Goal: Task Accomplishment & Management: Use online tool/utility

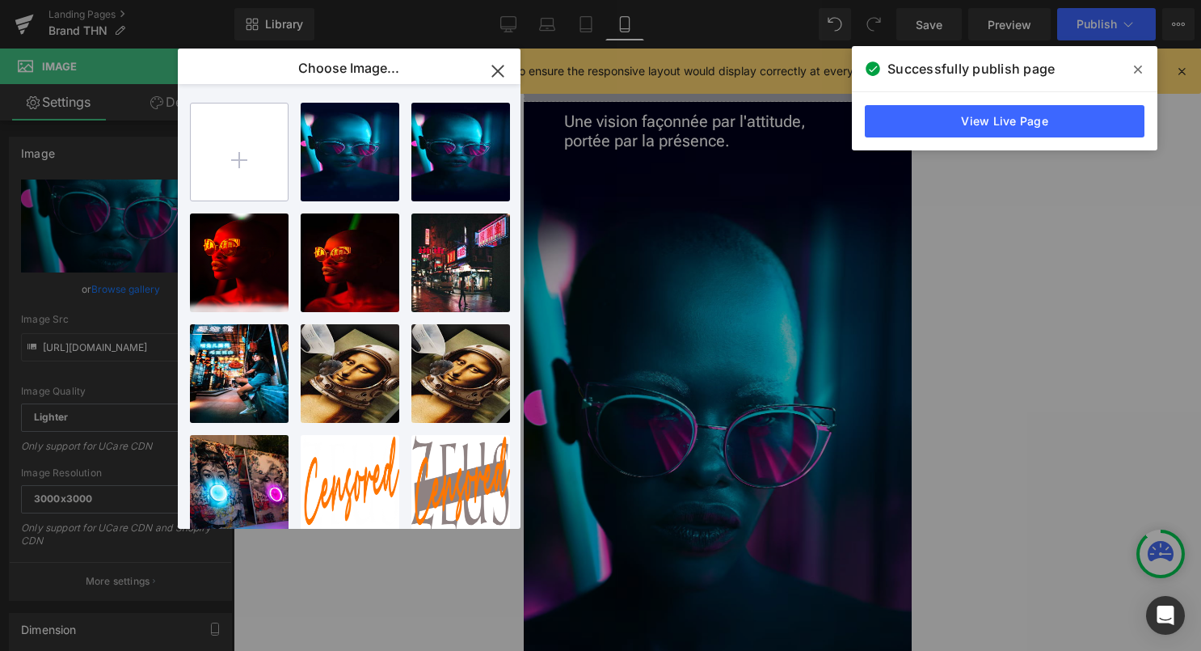
click at [237, 153] on input "file" at bounding box center [239, 151] width 97 height 97
click at [1011, 0] on div "Image You are previewing how the will restyle your page. You can not edit Eleme…" at bounding box center [600, 0] width 1201 height 0
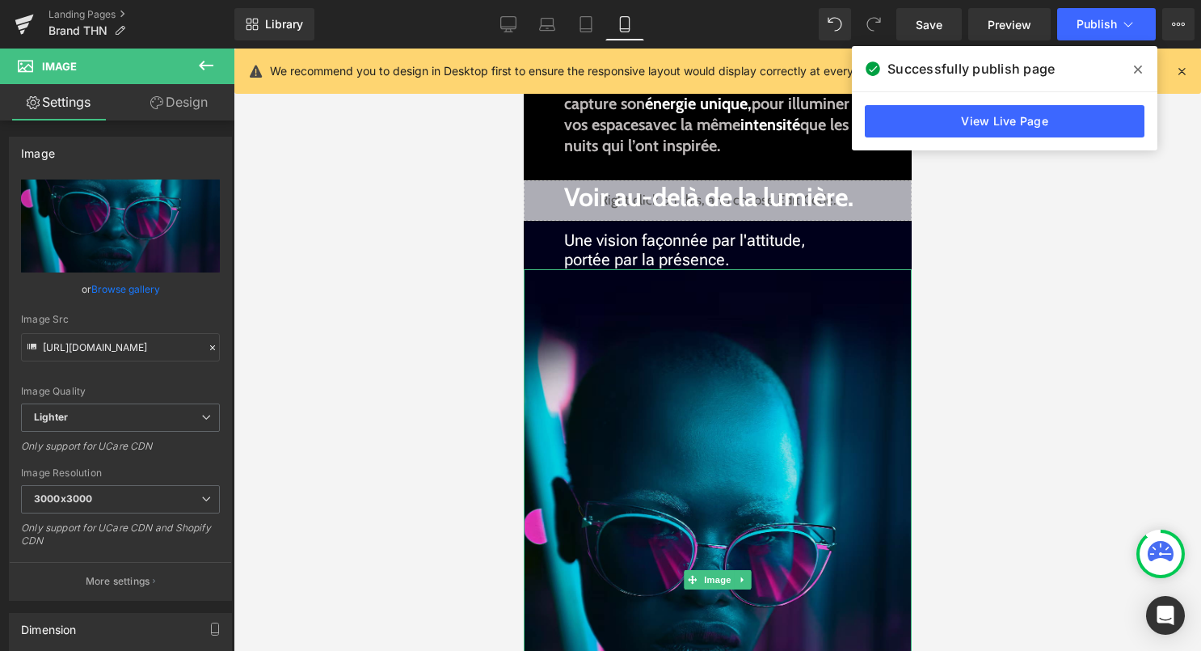
scroll to position [494, 0]
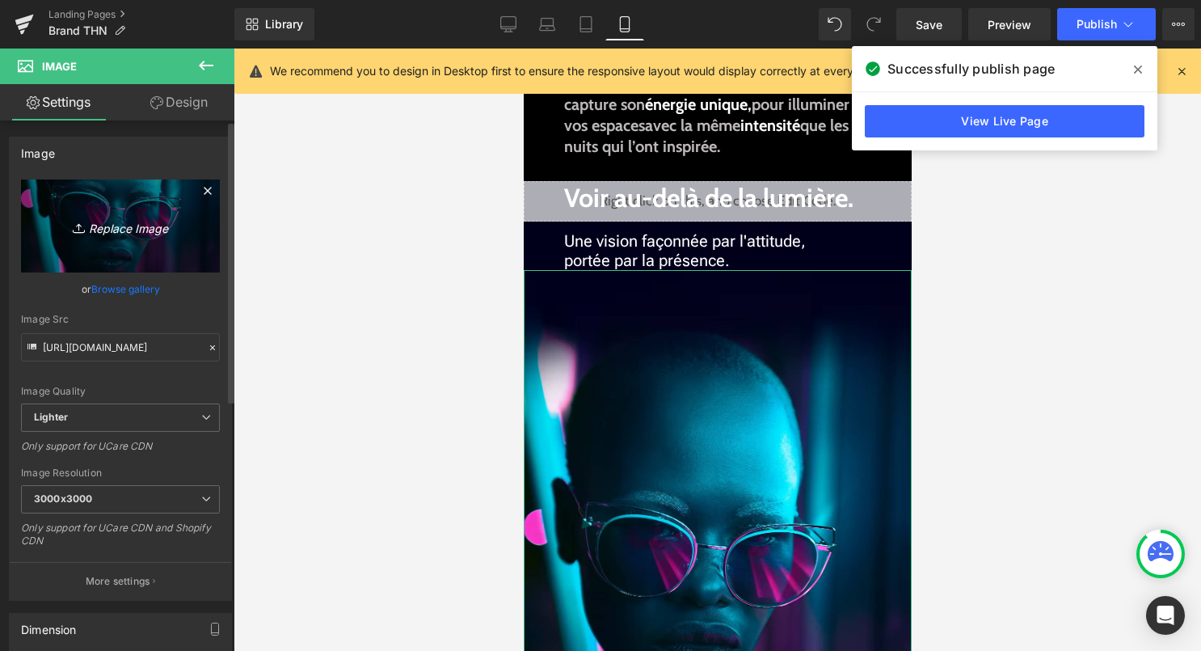
click at [138, 252] on link "Replace Image" at bounding box center [120, 225] width 199 height 93
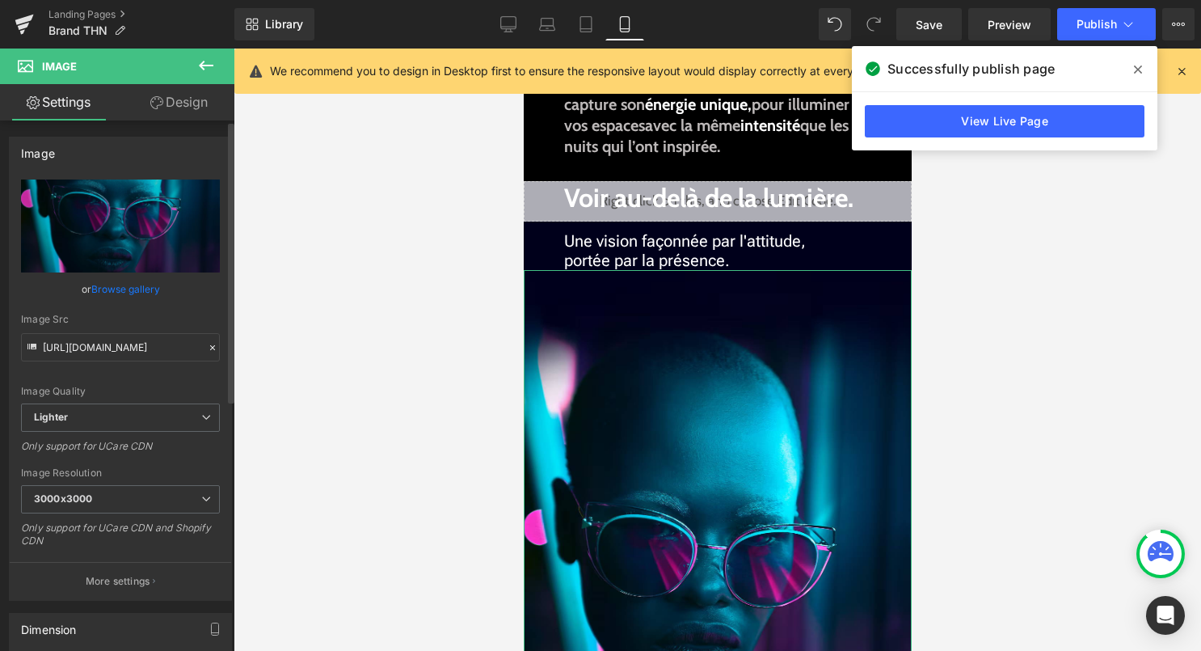
click at [137, 289] on link "Browse gallery" at bounding box center [125, 289] width 69 height 28
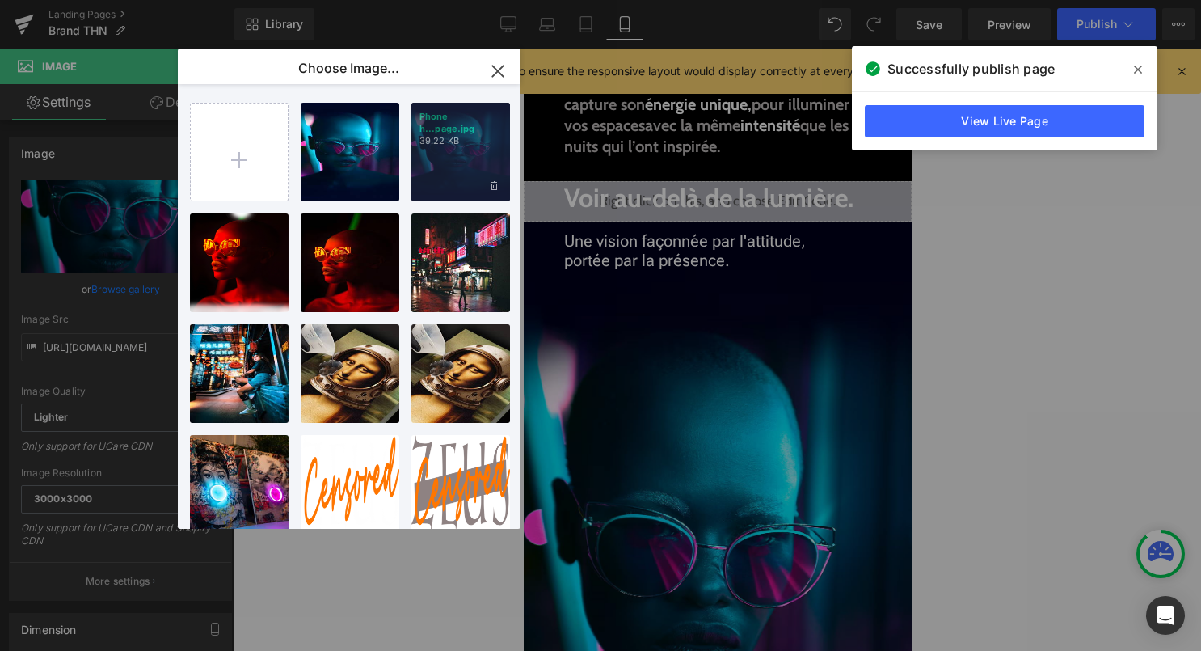
click at [461, 176] on div "Phone h...page.jpg 39.22 KB" at bounding box center [460, 152] width 99 height 99
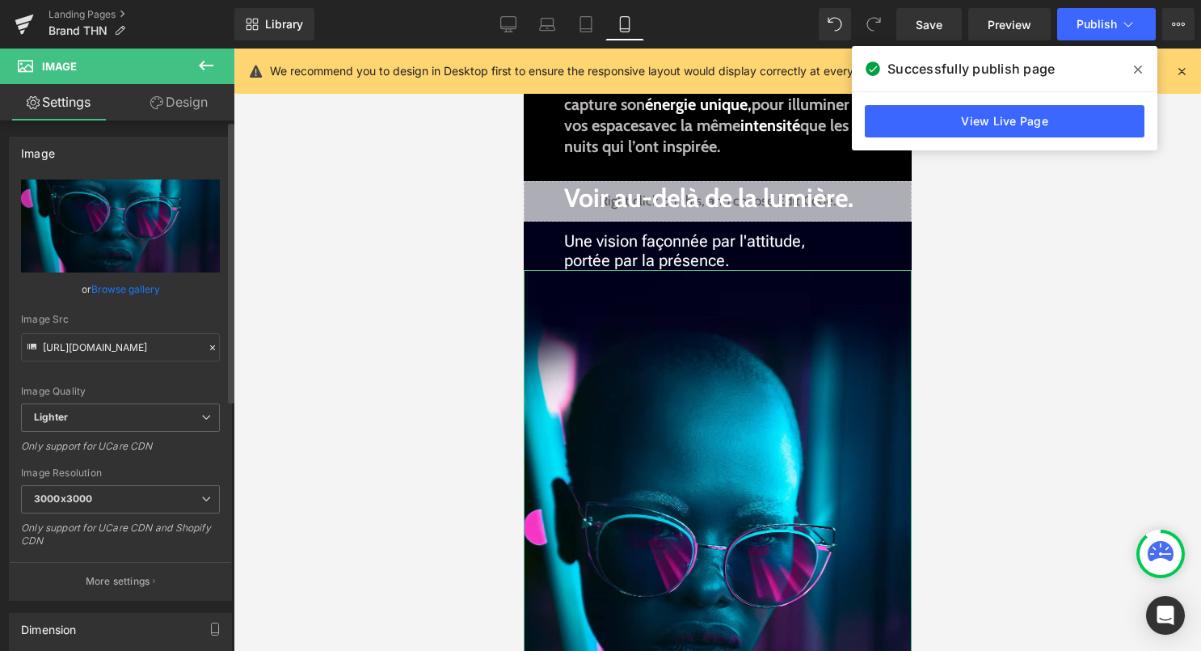
click at [146, 289] on link "Browse gallery" at bounding box center [125, 289] width 69 height 28
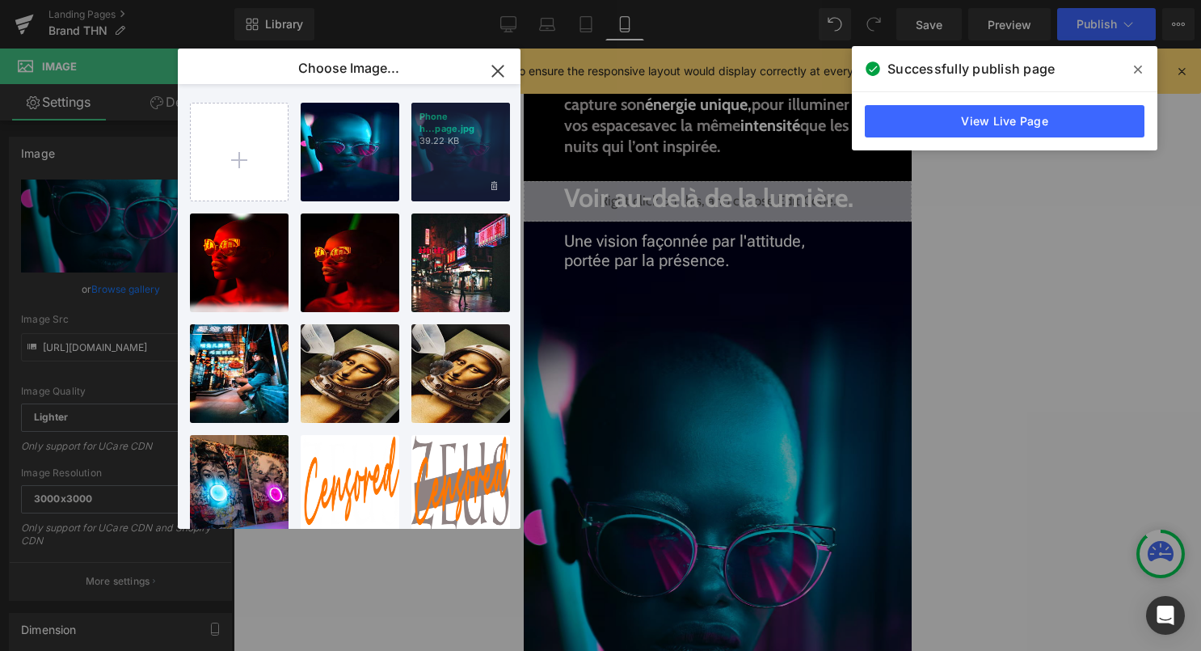
click at [468, 182] on div "Phone h...page.jpg 39.22 KB" at bounding box center [460, 152] width 99 height 99
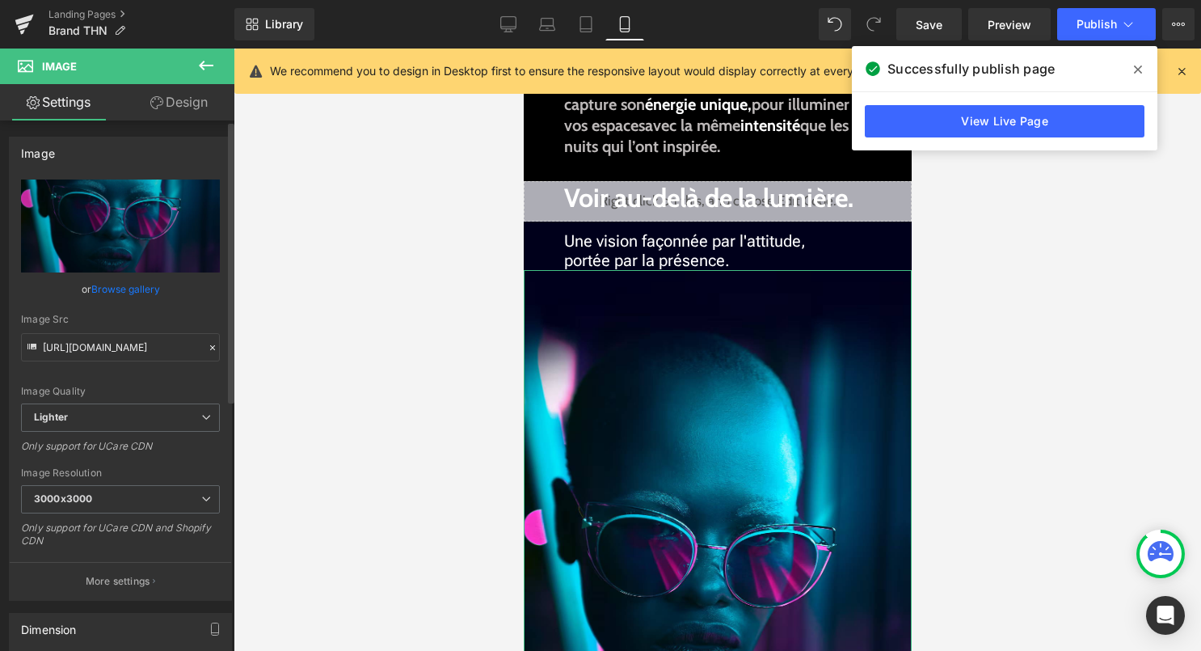
click at [136, 284] on link "Browse gallery" at bounding box center [125, 289] width 69 height 28
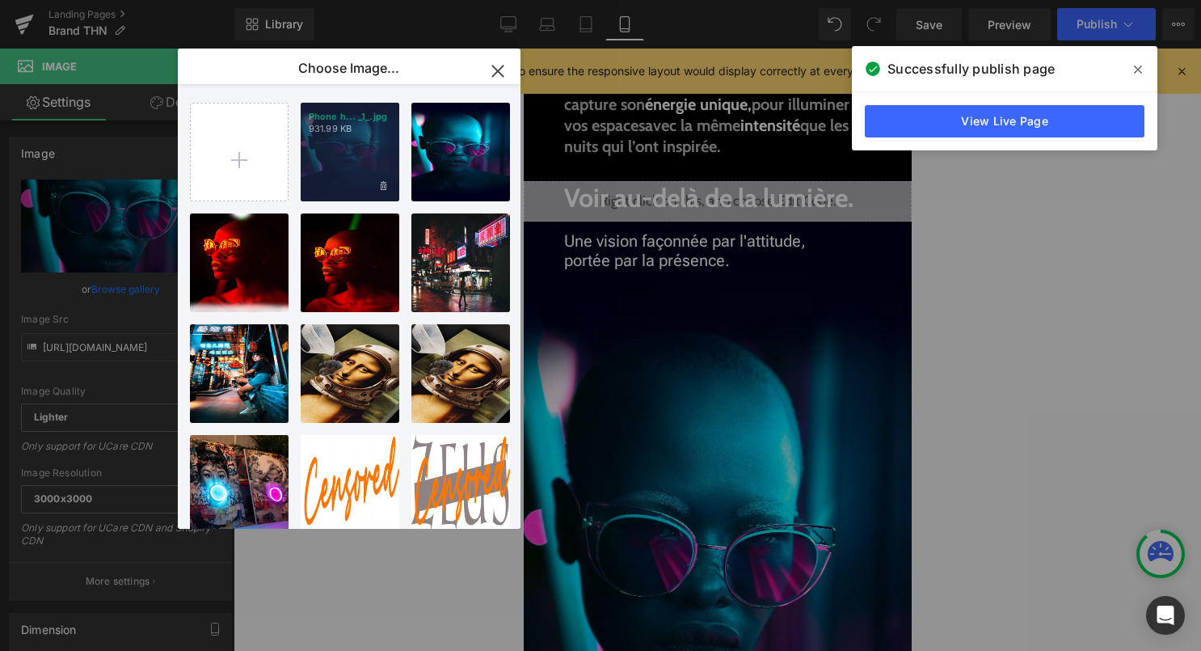
click at [344, 173] on div "Phone h... _1_.jpg 931.99 KB" at bounding box center [350, 152] width 99 height 99
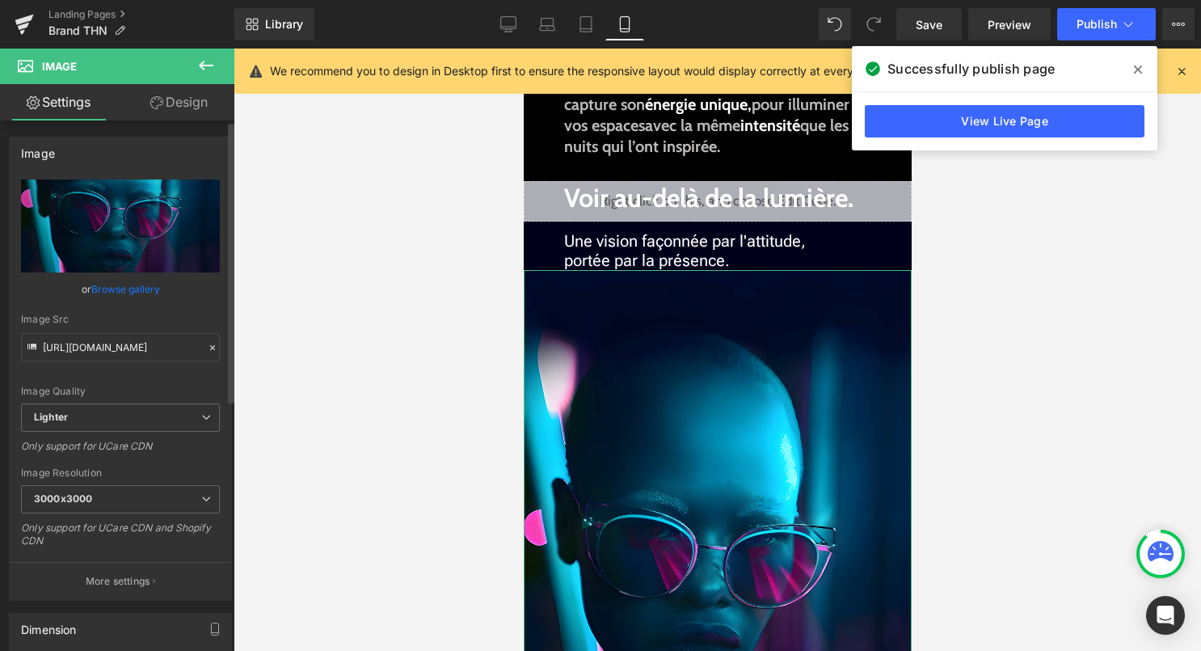
click at [144, 290] on link "Browse gallery" at bounding box center [125, 289] width 69 height 28
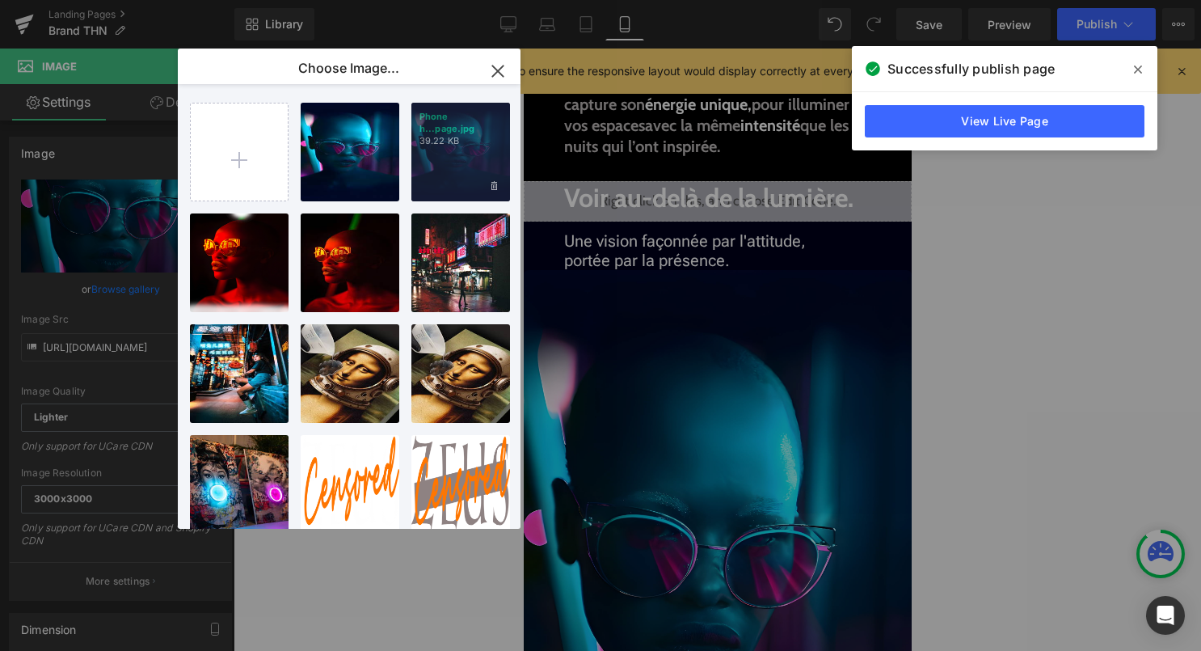
click at [420, 179] on div "Phone h...page.jpg 39.22 KB" at bounding box center [460, 152] width 99 height 99
type input "https://ucarecdn.com/7e8cb720-b661-4378-a23e-2cf4491340ca/-/format/auto/-/previ…"
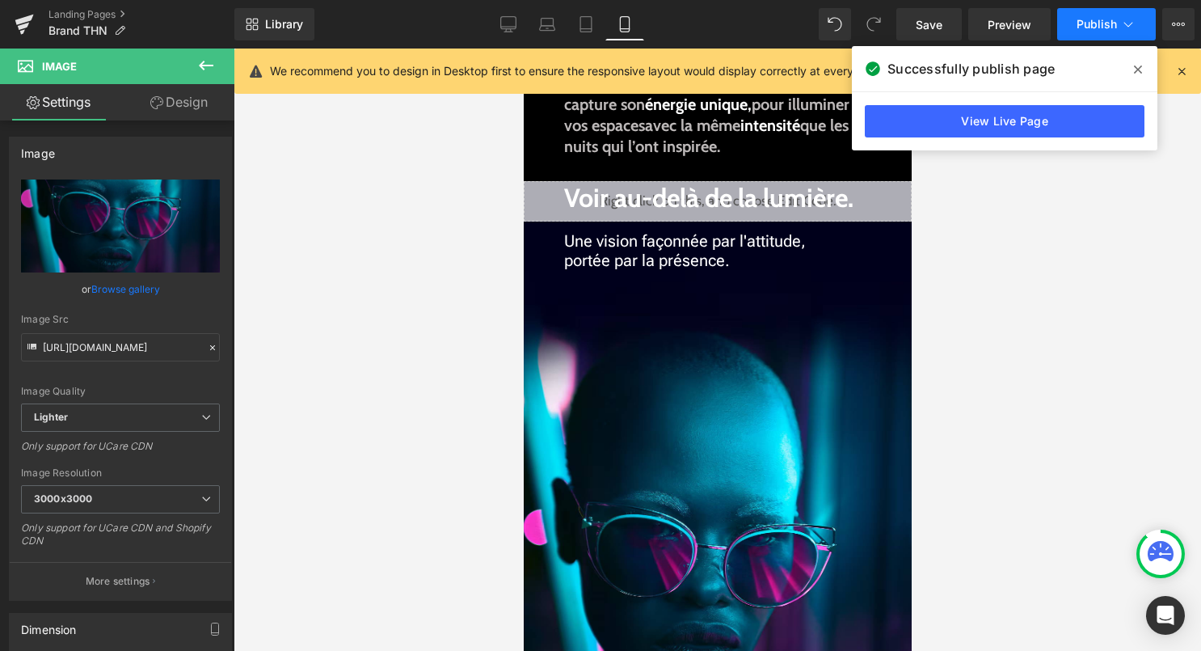
click at [1124, 27] on icon at bounding box center [1128, 24] width 16 height 16
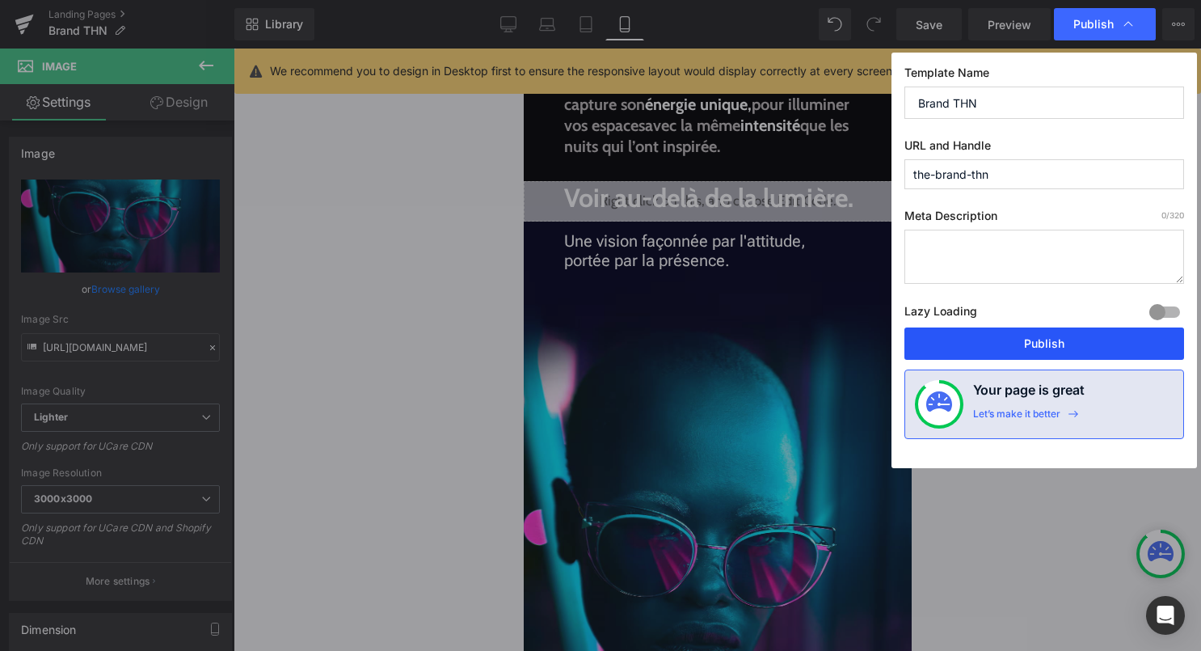
click at [1091, 344] on button "Publish" at bounding box center [1045, 343] width 280 height 32
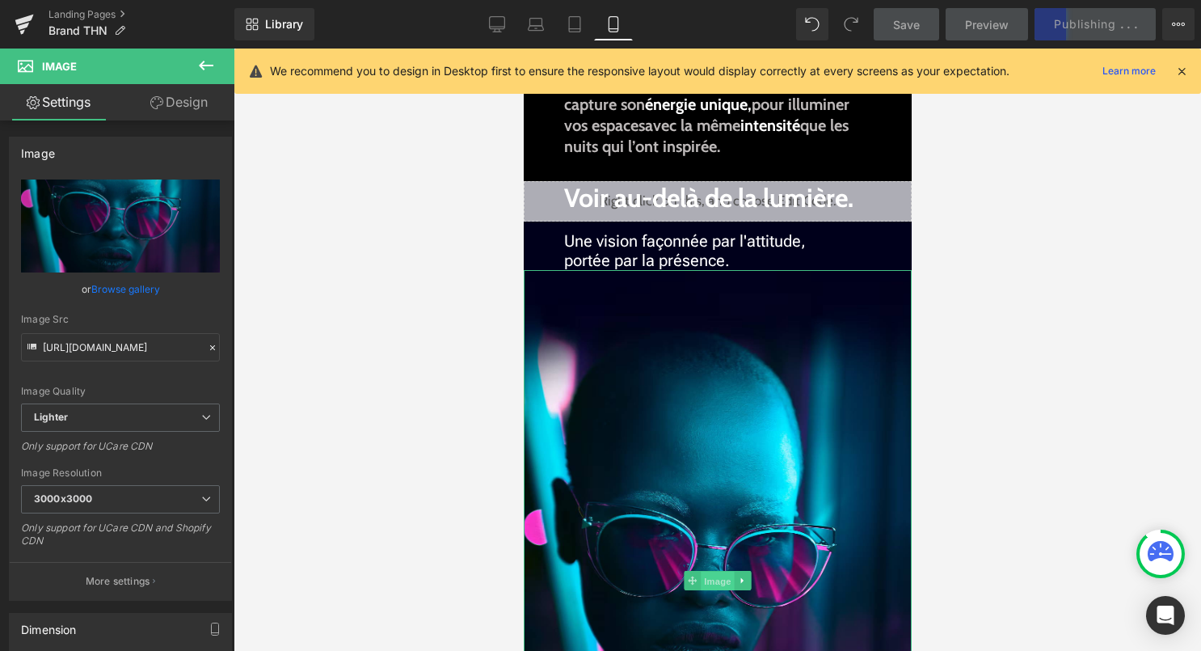
click at [718, 577] on span "Image" at bounding box center [717, 581] width 34 height 19
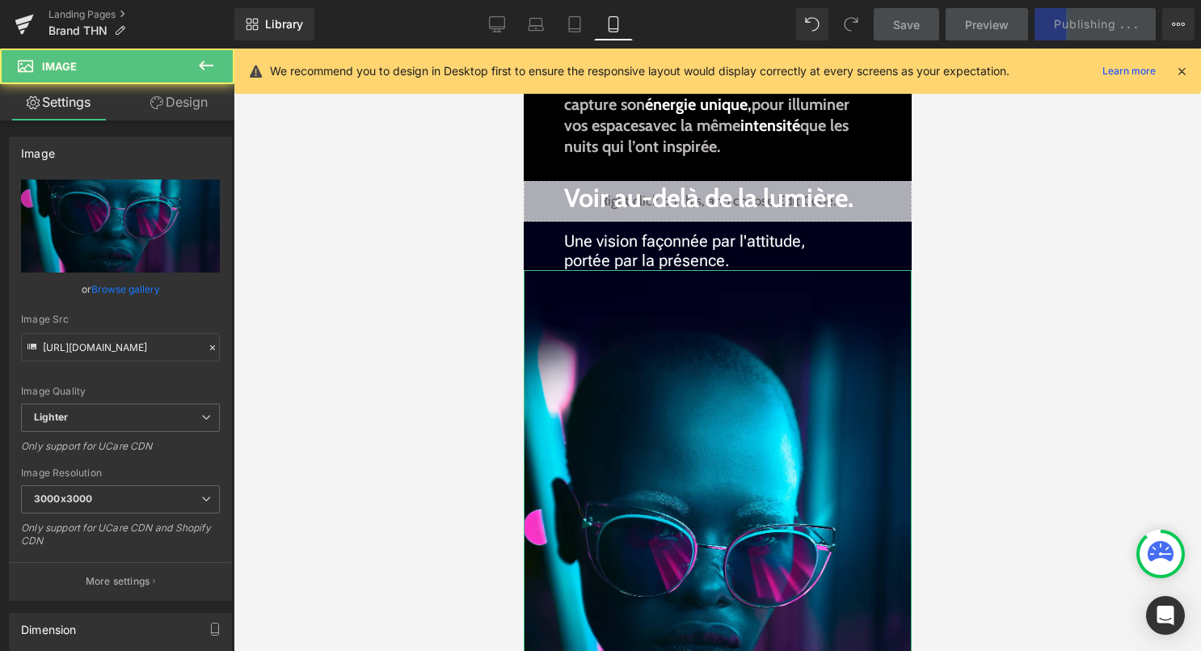
click at [186, 102] on link "Design" at bounding box center [178, 102] width 117 height 36
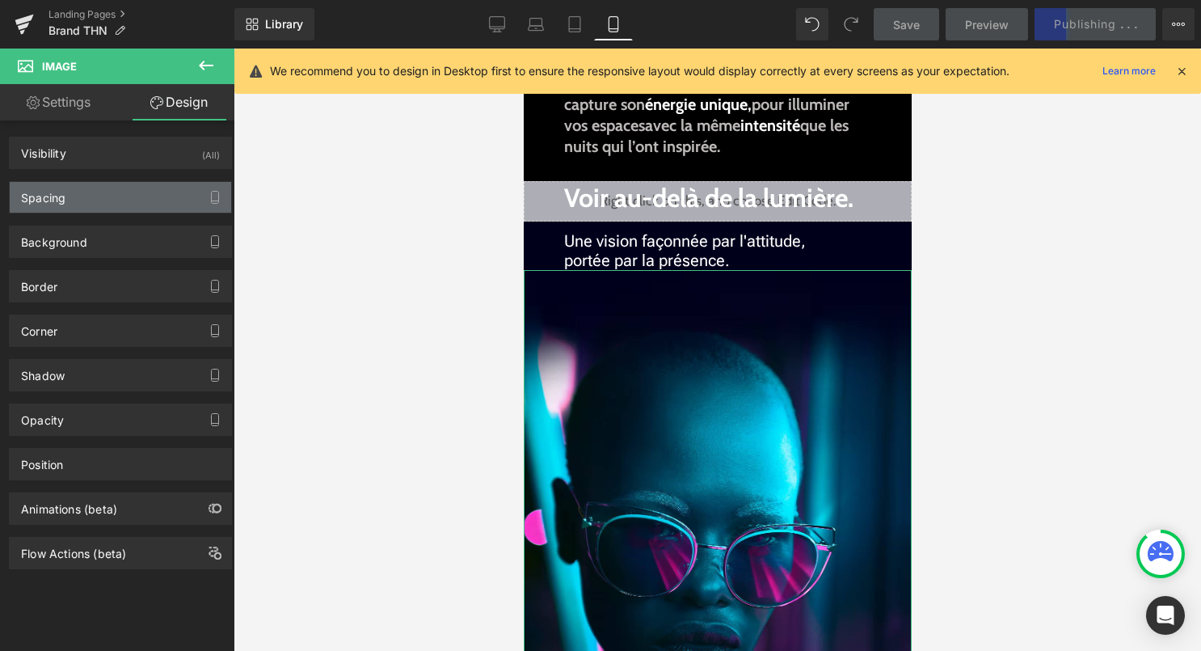
click at [103, 196] on div "Spacing" at bounding box center [121, 197] width 222 height 31
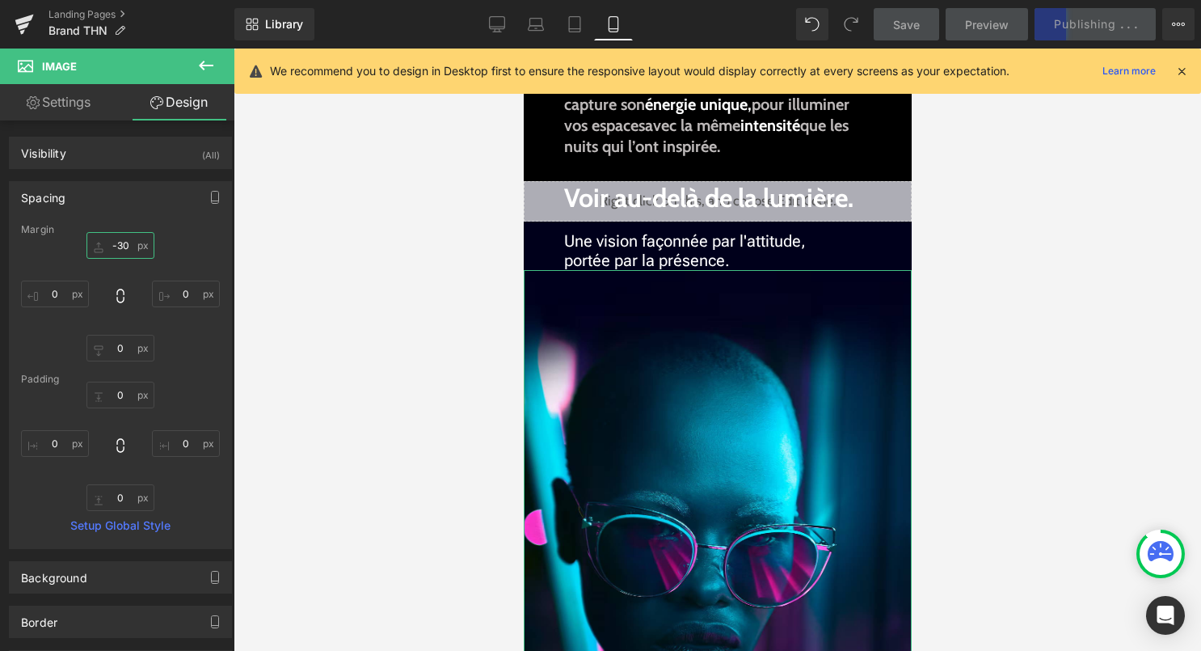
click at [121, 250] on input "-30" at bounding box center [120, 245] width 68 height 27
click at [119, 249] on input "-30" at bounding box center [120, 245] width 68 height 27
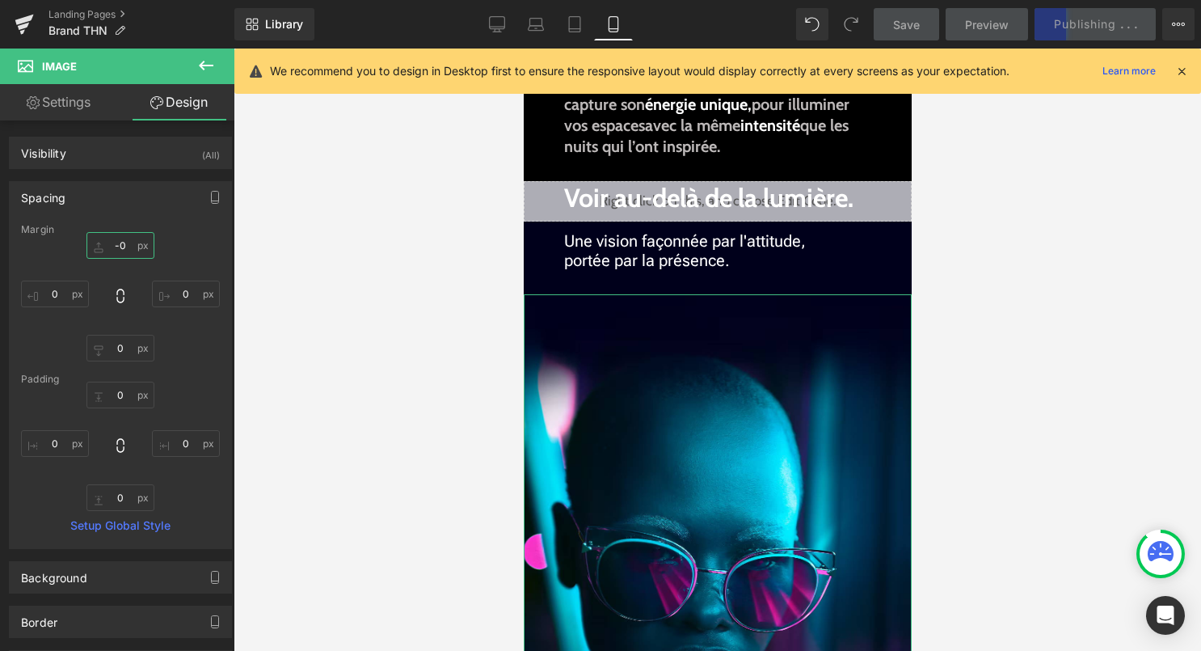
type input "-20"
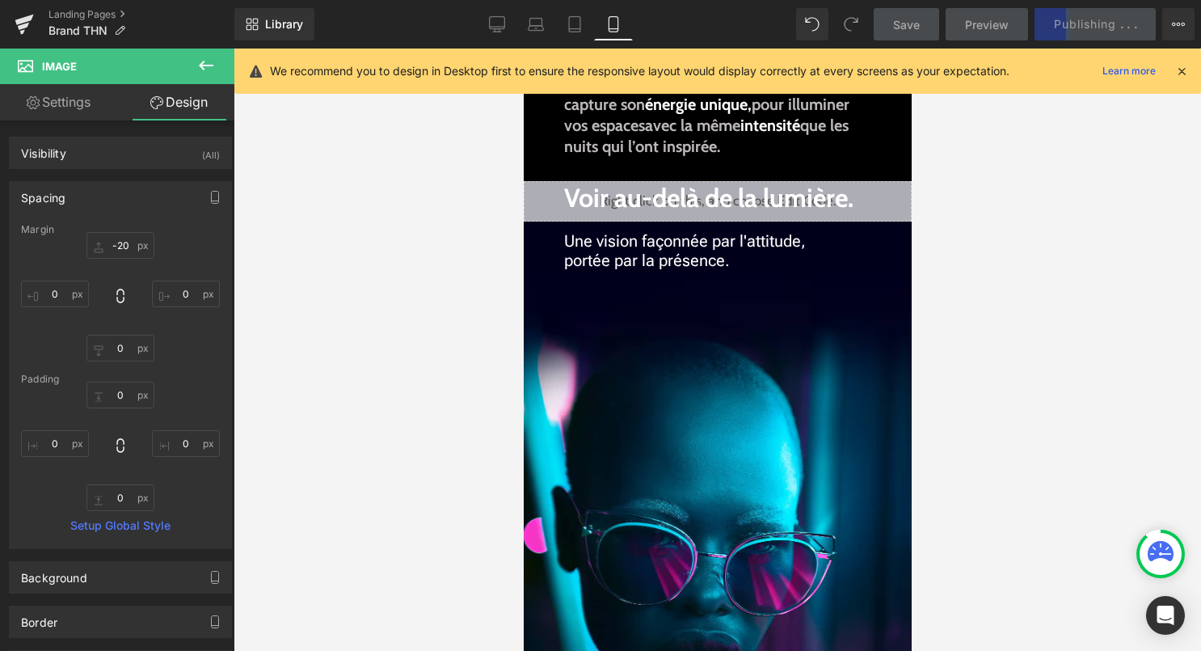
click at [1091, 166] on div at bounding box center [718, 350] width 968 height 602
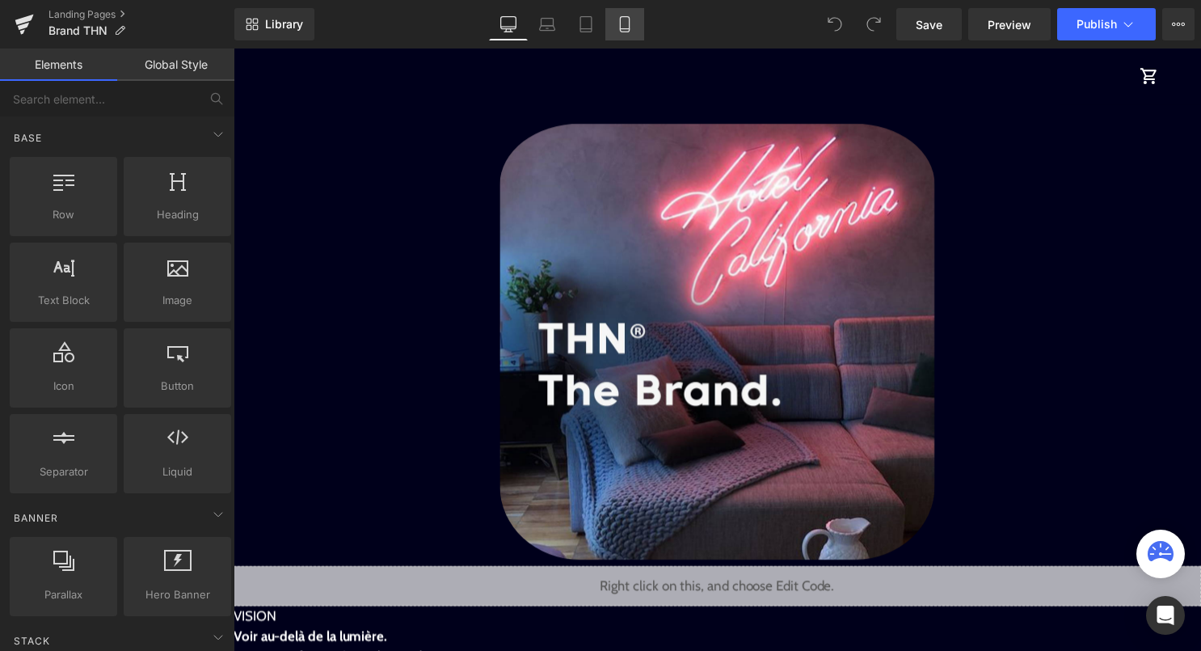
click at [638, 34] on link "Mobile" at bounding box center [624, 24] width 39 height 32
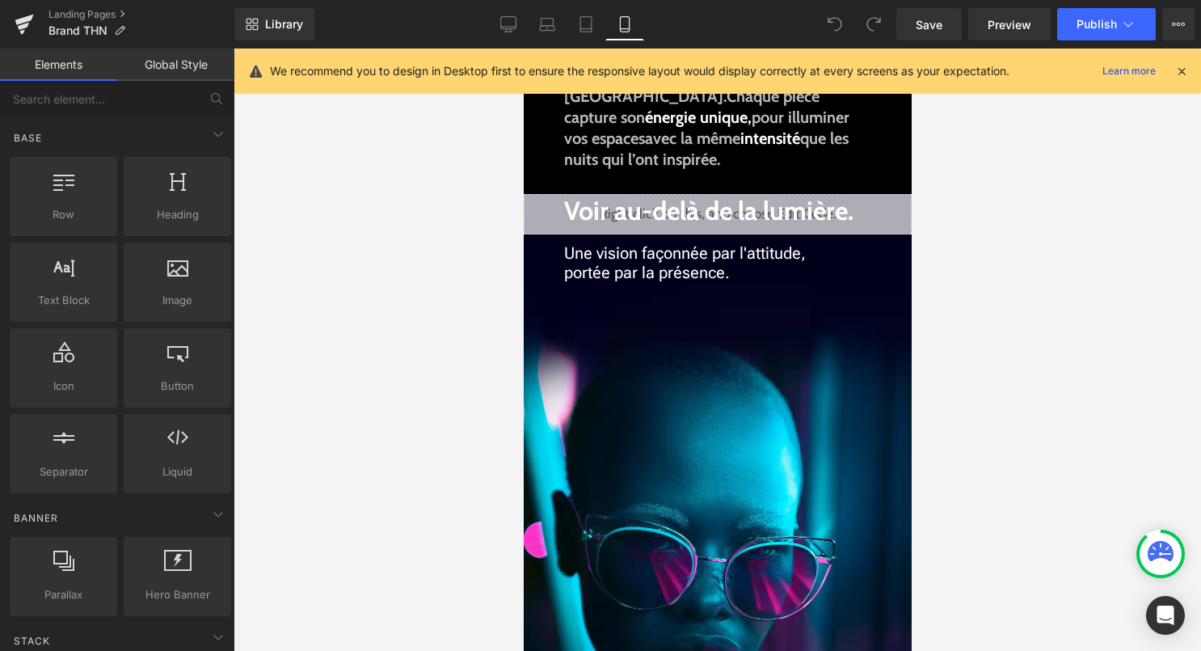
scroll to position [488, 0]
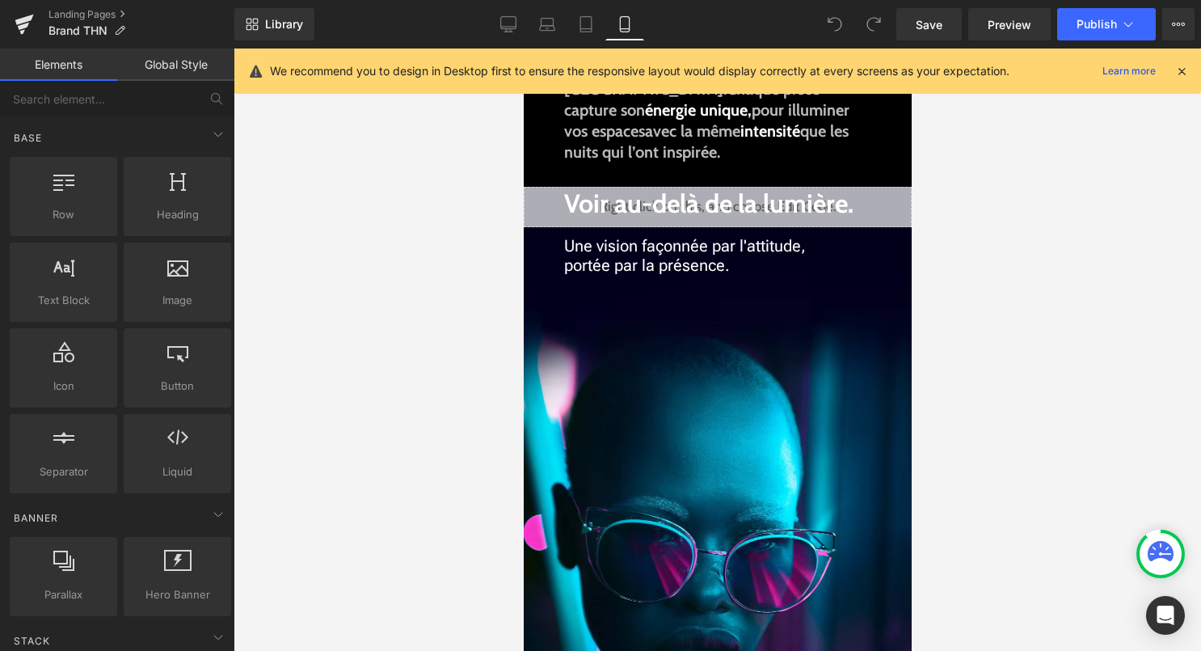
click at [706, 430] on img at bounding box center [717, 587] width 388 height 622
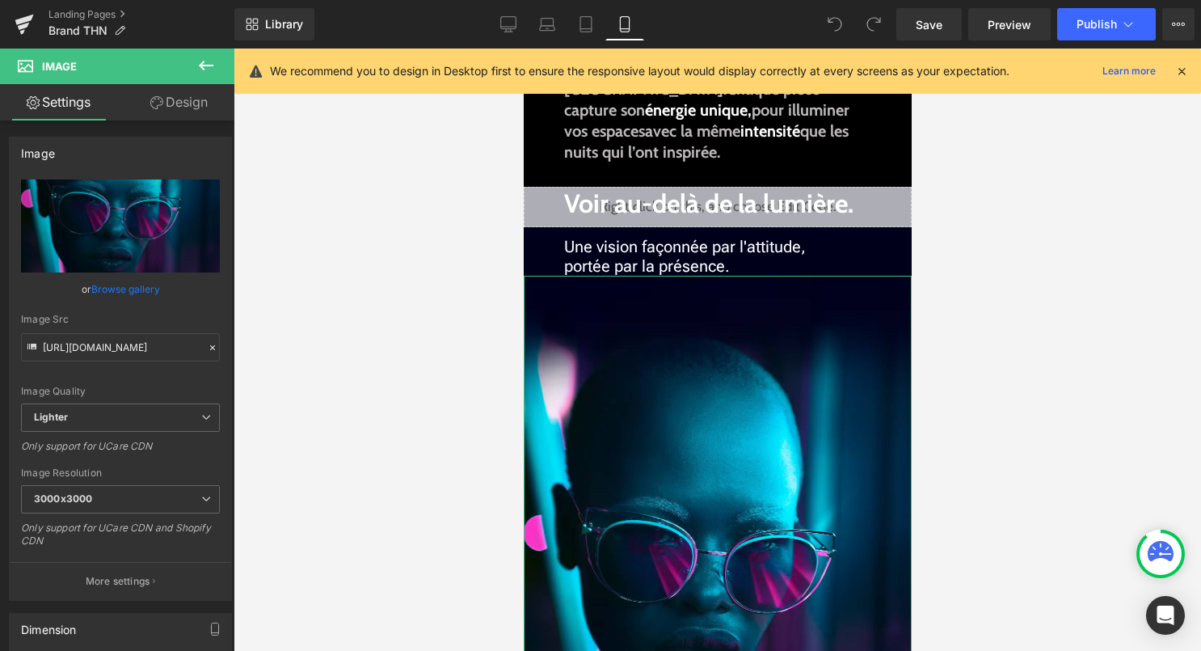
click at [192, 99] on link "Design" at bounding box center [178, 102] width 117 height 36
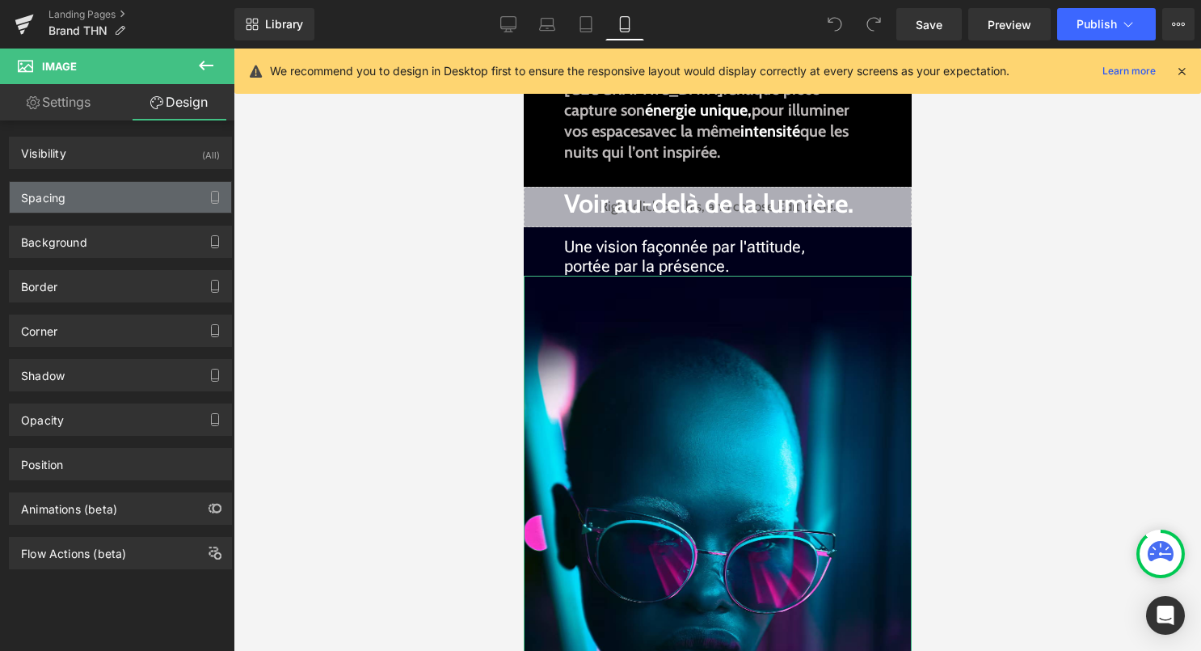
click at [86, 211] on div "Spacing" at bounding box center [121, 197] width 222 height 31
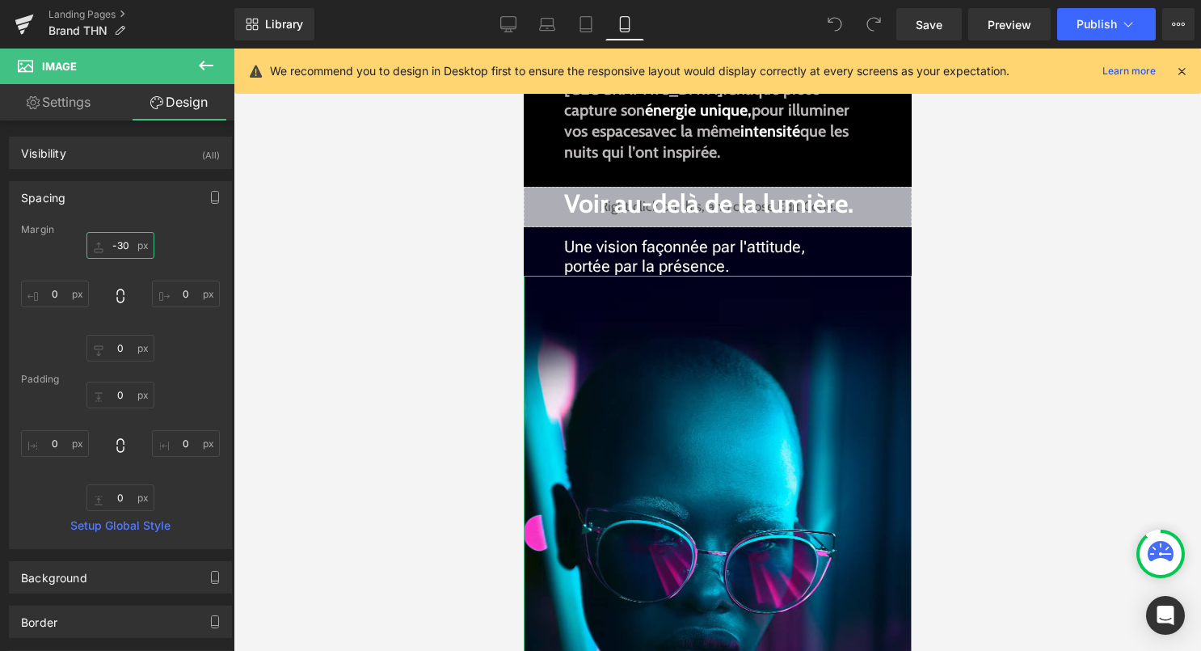
click at [121, 252] on input "-30" at bounding box center [120, 245] width 68 height 27
click at [121, 249] on input "-30" at bounding box center [120, 245] width 68 height 27
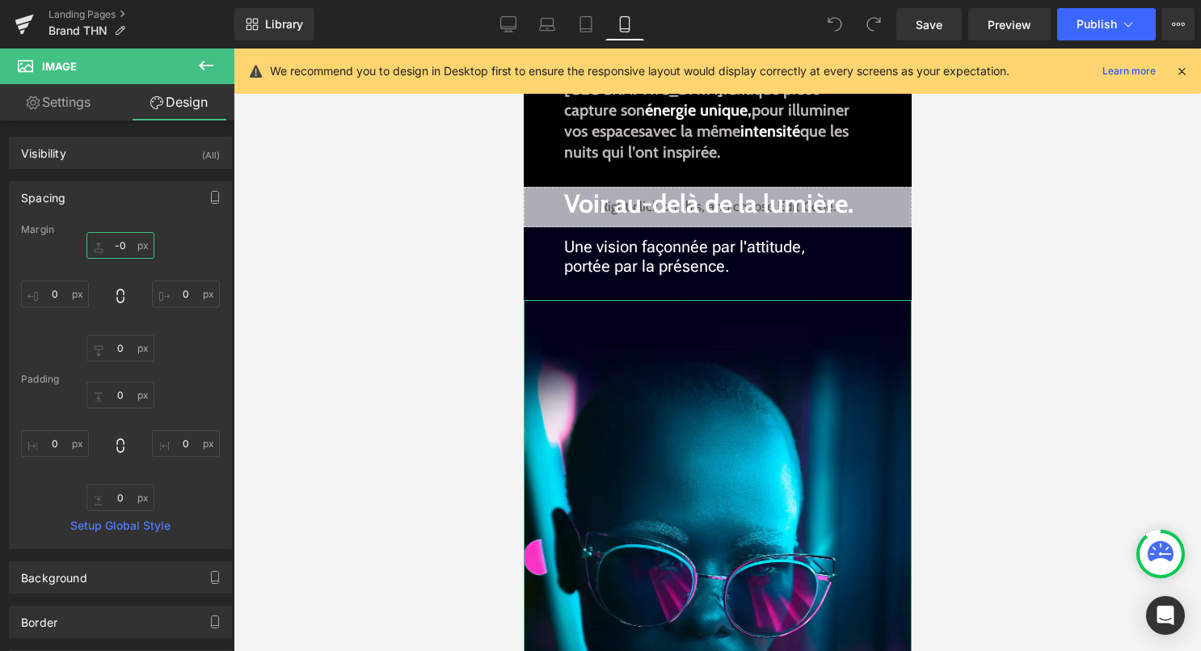
type input "-<0"
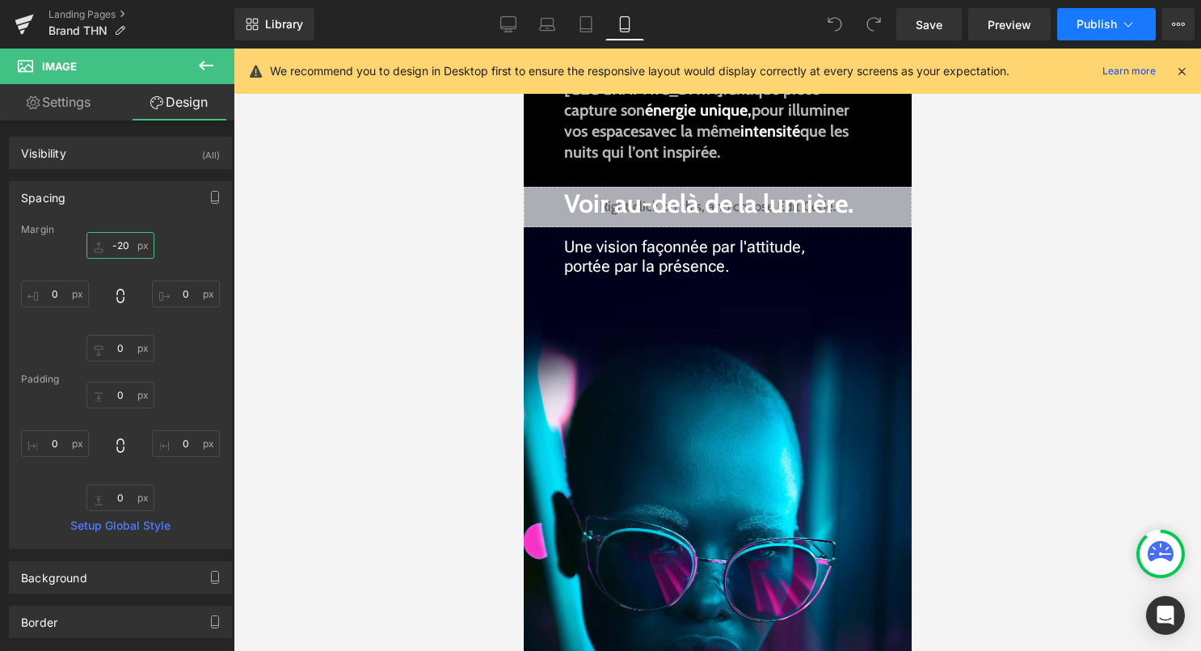
type input "-20"
click at [1108, 18] on span "Publish" at bounding box center [1097, 24] width 40 height 13
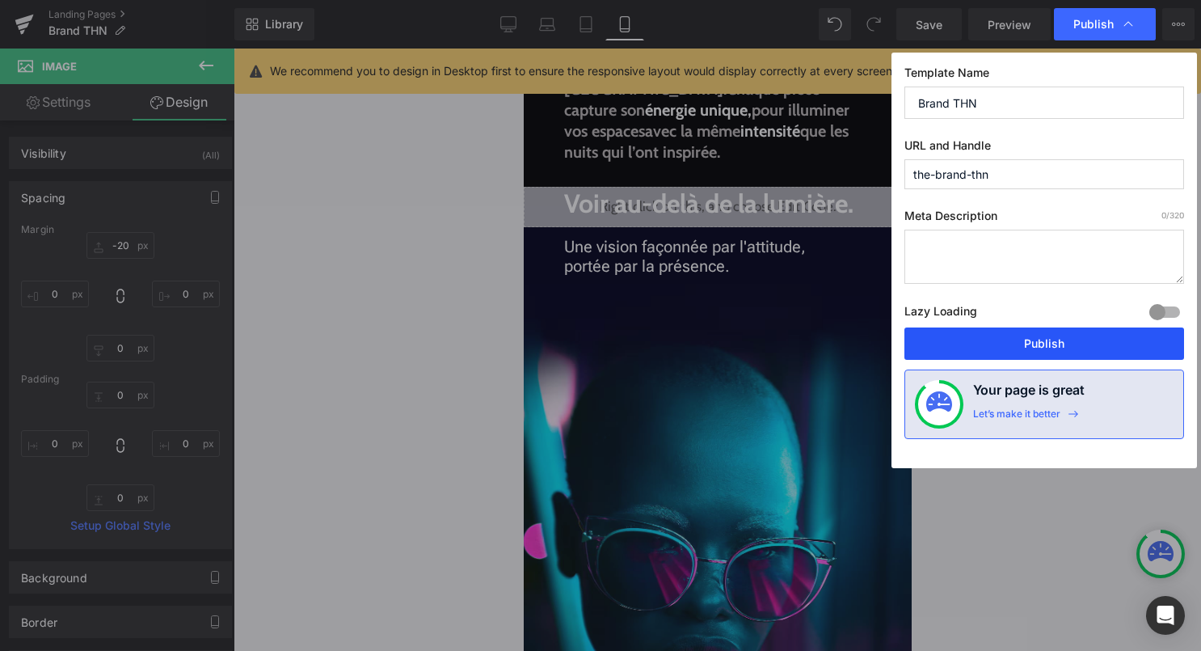
click at [1048, 349] on button "Publish" at bounding box center [1045, 343] width 280 height 32
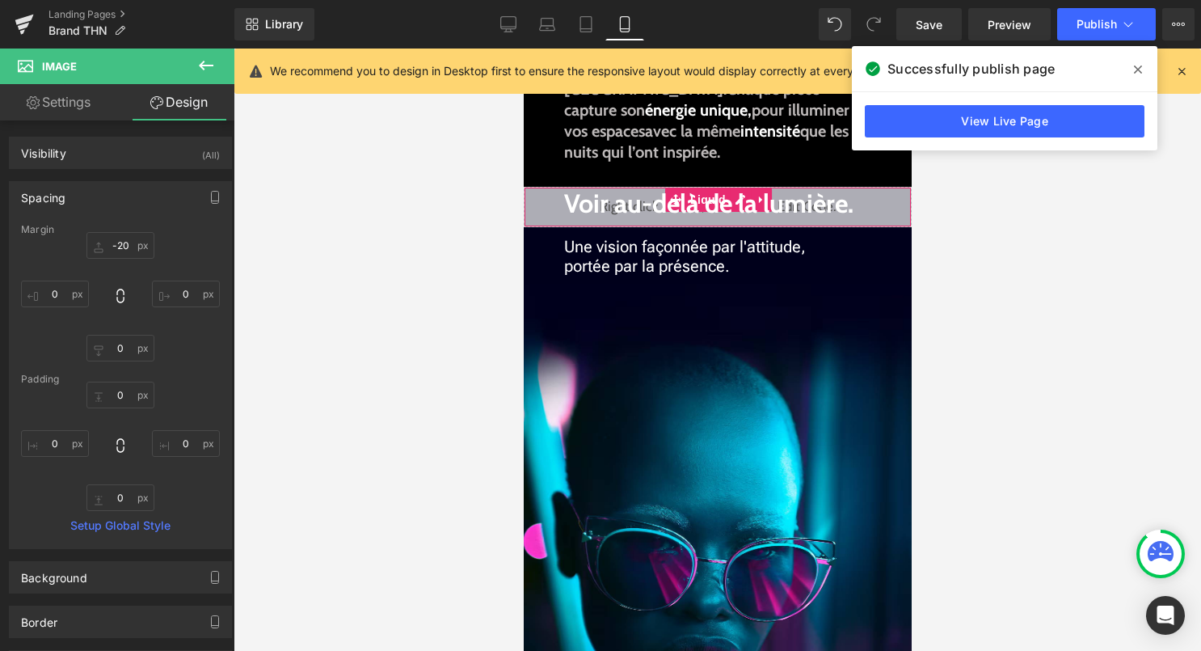
click at [891, 209] on div "Liquid" at bounding box center [717, 207] width 388 height 40
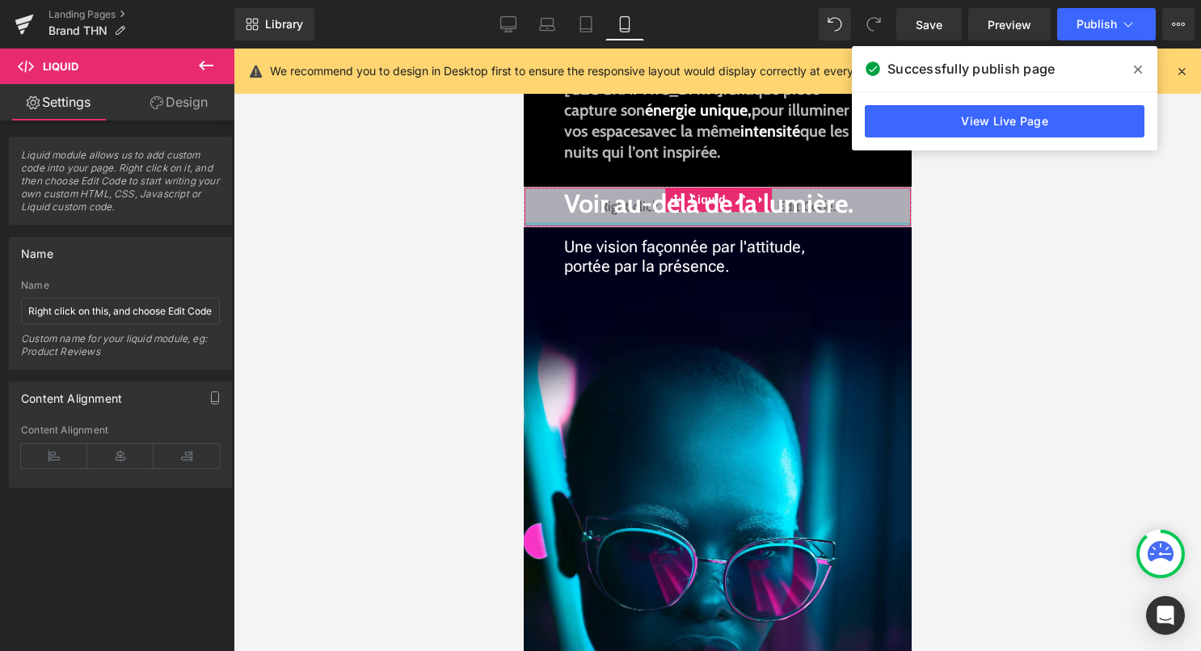
click at [698, 224] on div at bounding box center [717, 224] width 386 height 4
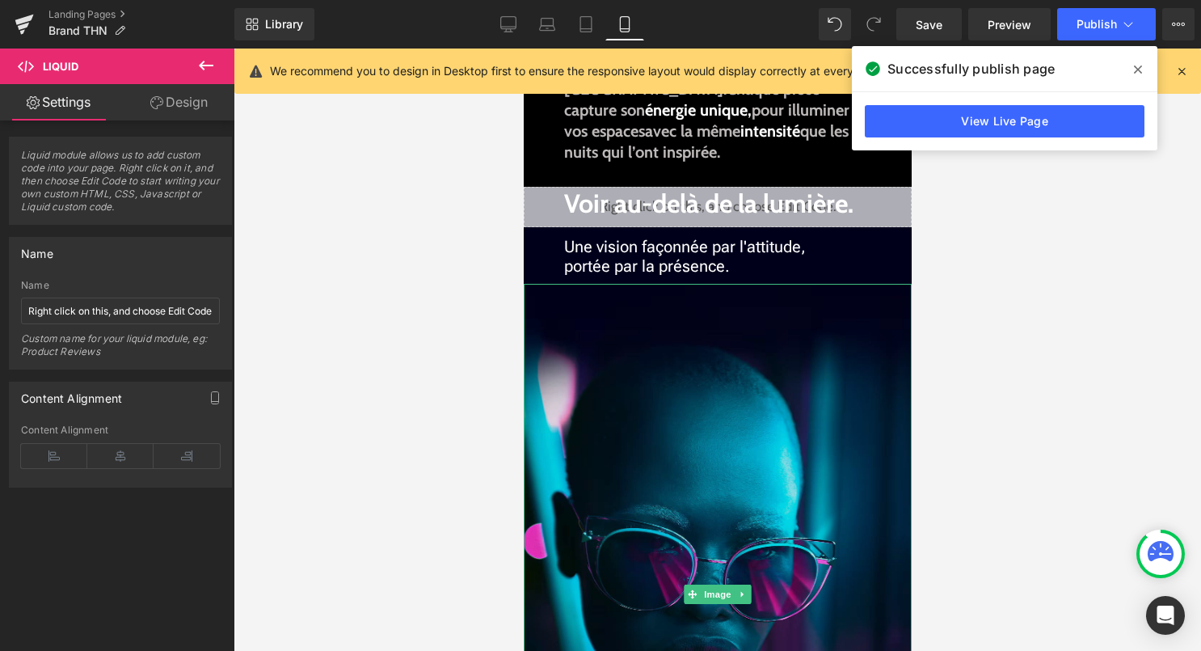
drag, startPoint x: 893, startPoint y: 226, endPoint x: 887, endPoint y: 299, distance: 73.8
click at [887, 299] on div "Liquid Image INSPIRATION Text Block THN | The Hype Neon. Héritier d'une légende…" at bounding box center [717, 663] width 388 height 2108
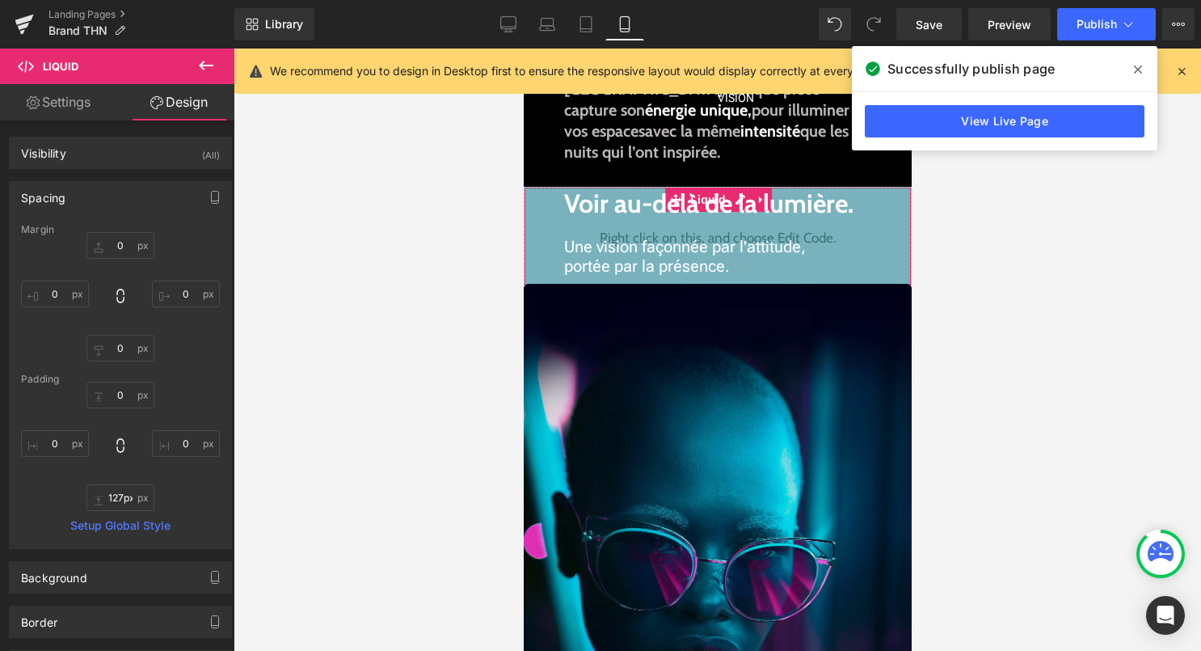
drag, startPoint x: 897, startPoint y: 222, endPoint x: 881, endPoint y: 324, distance: 103.8
click at [881, 324] on div "Liquid Image INSPIRATION Text Block THN | The Hype Neon. Héritier d'une légende…" at bounding box center [717, 663] width 388 height 2108
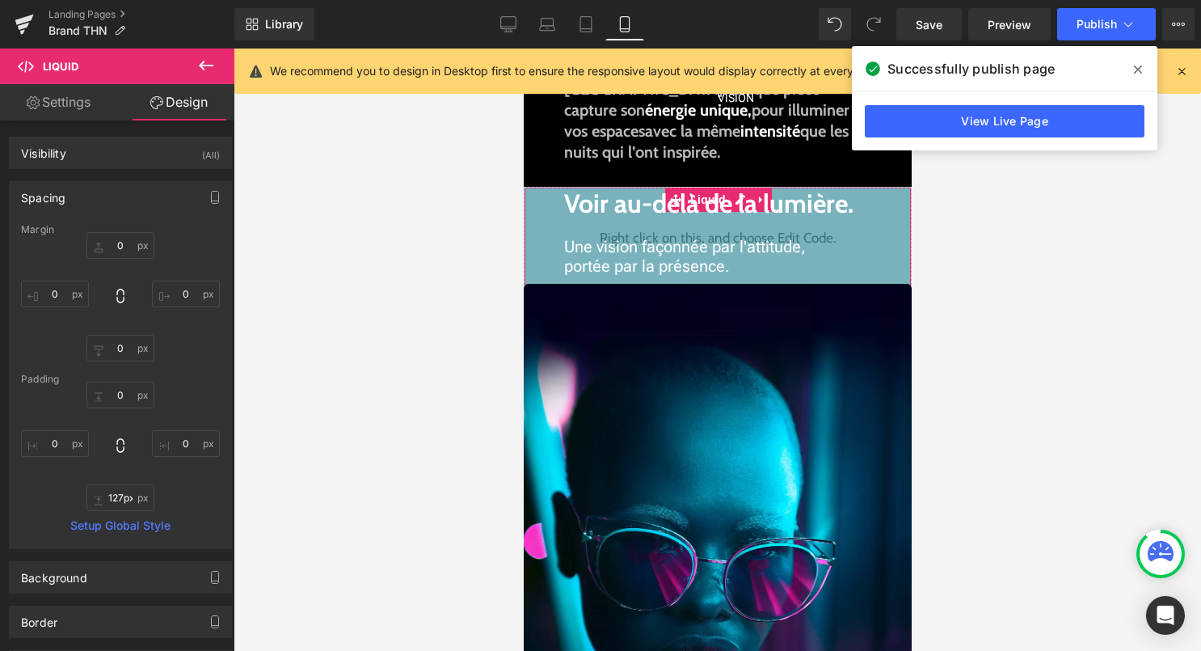
click at [720, 226] on div "127px" at bounding box center [717, 239] width 386 height 103
type input "0px"
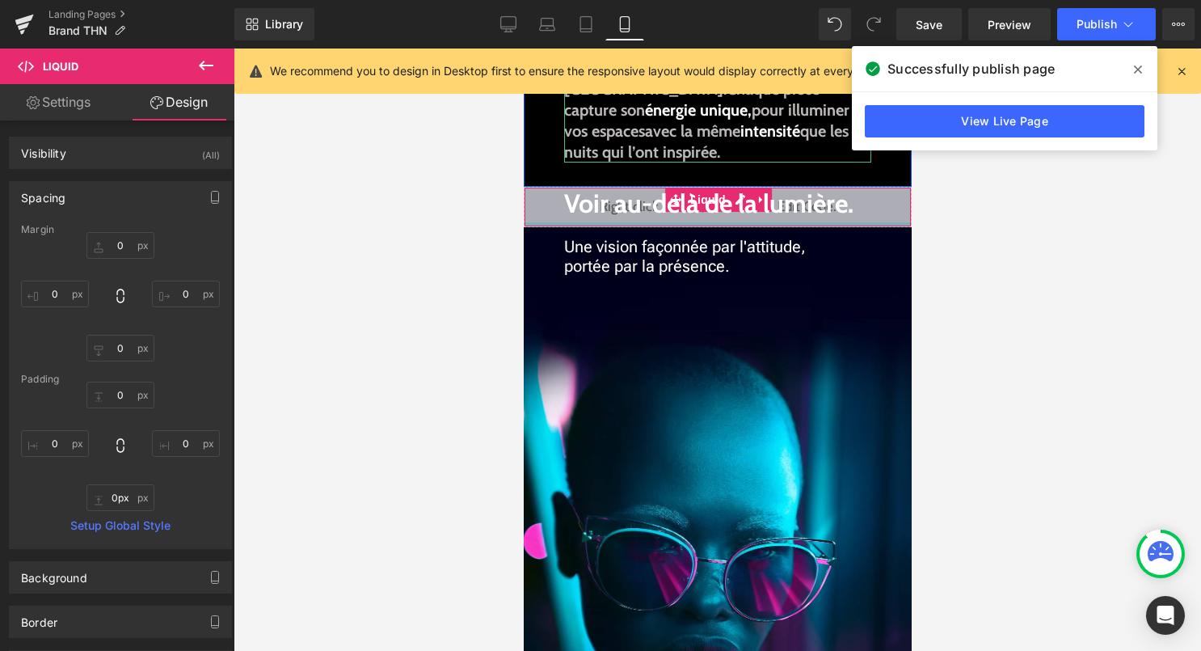
drag, startPoint x: 720, startPoint y: 228, endPoint x: 731, endPoint y: 108, distance: 120.1
click at [731, 108] on div "Liquid Image INSPIRATION Text Block THN | The Hype Neon. Héritier d'une légende…" at bounding box center [717, 663] width 388 height 2108
click at [886, 208] on div "Liquid" at bounding box center [717, 207] width 388 height 40
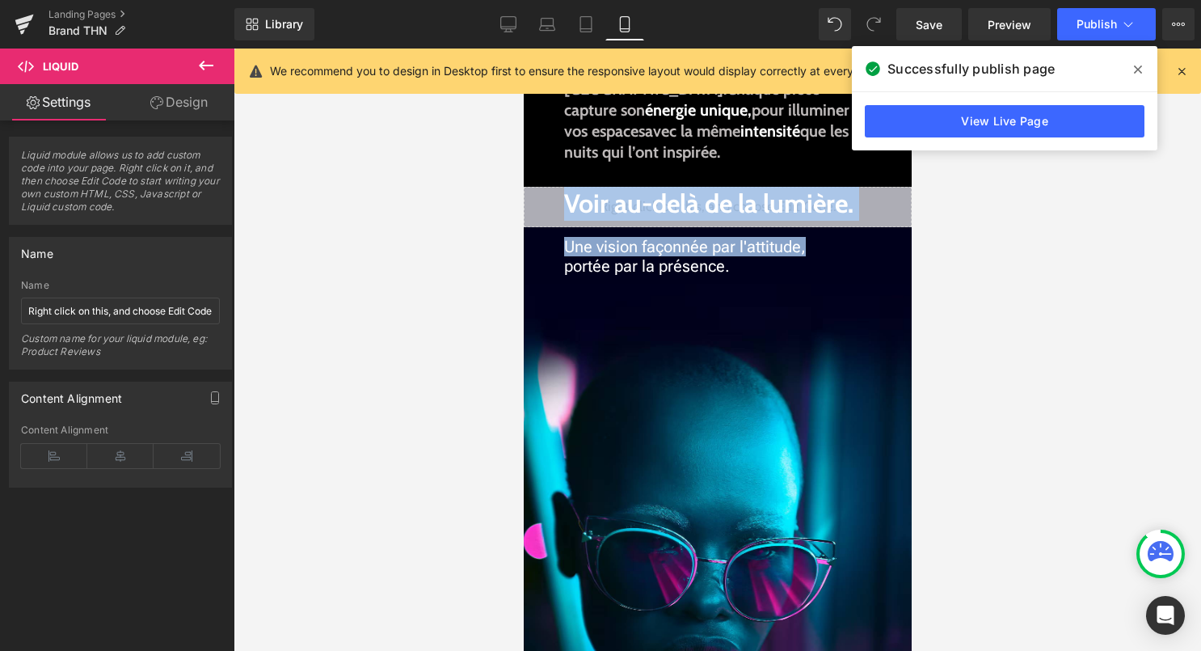
drag, startPoint x: 888, startPoint y: 210, endPoint x: 877, endPoint y: 253, distance: 44.1
click at [877, 253] on div "Liquid Image INSPIRATION Text Block THN | The Hype Neon. Héritier d'une légende…" at bounding box center [717, 663] width 388 height 2108
click at [893, 224] on div "Liquid" at bounding box center [717, 207] width 388 height 40
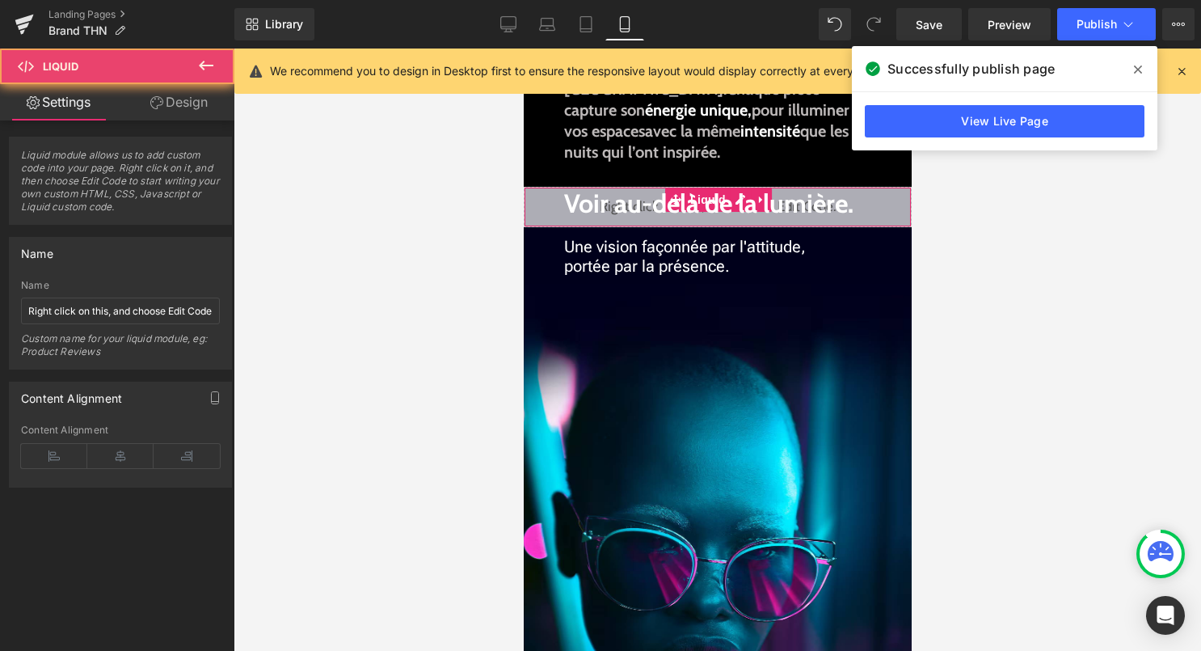
click at [895, 209] on div "Liquid" at bounding box center [717, 207] width 388 height 40
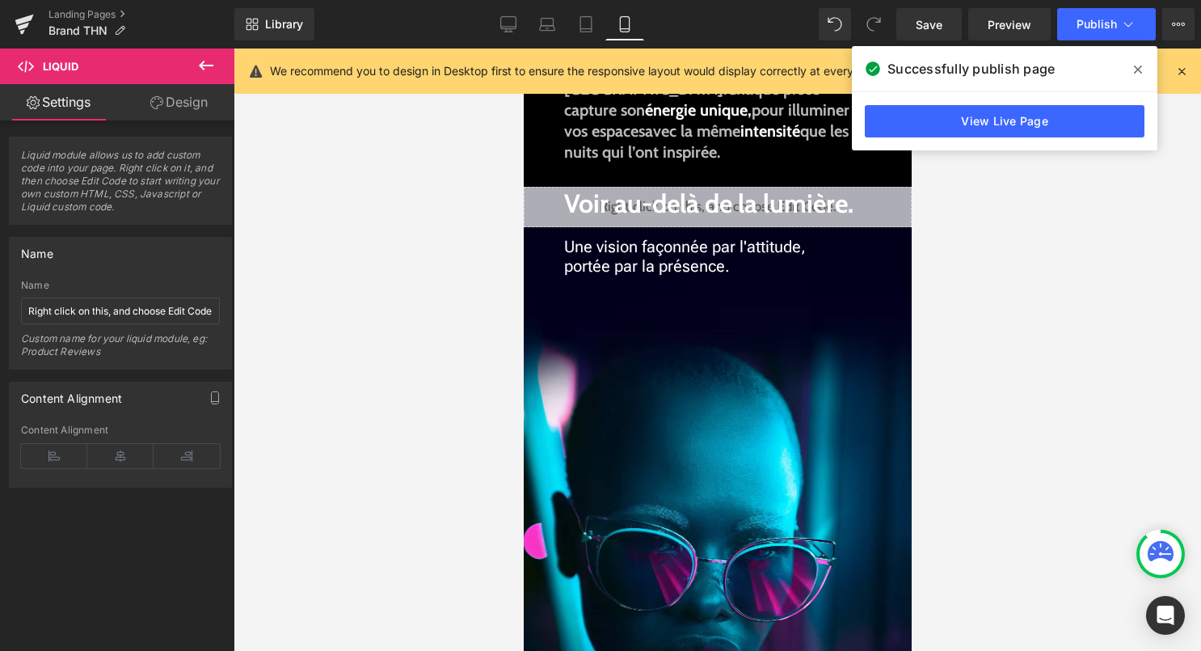
click at [1023, 267] on div at bounding box center [718, 350] width 968 height 602
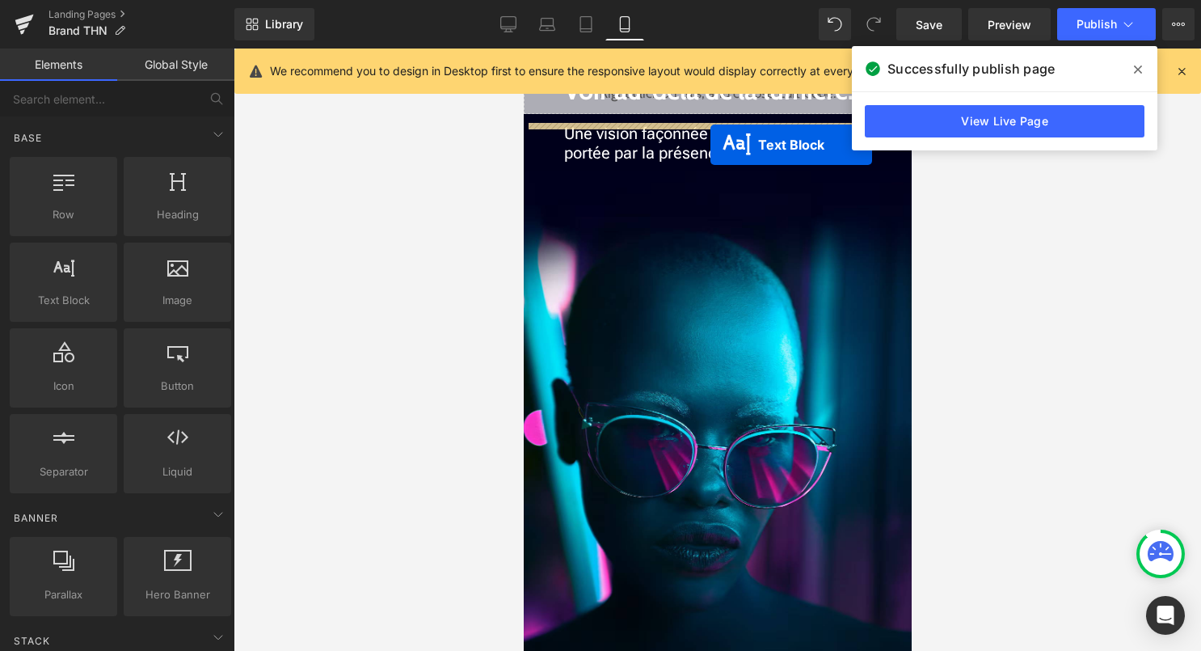
scroll to position [585, 0]
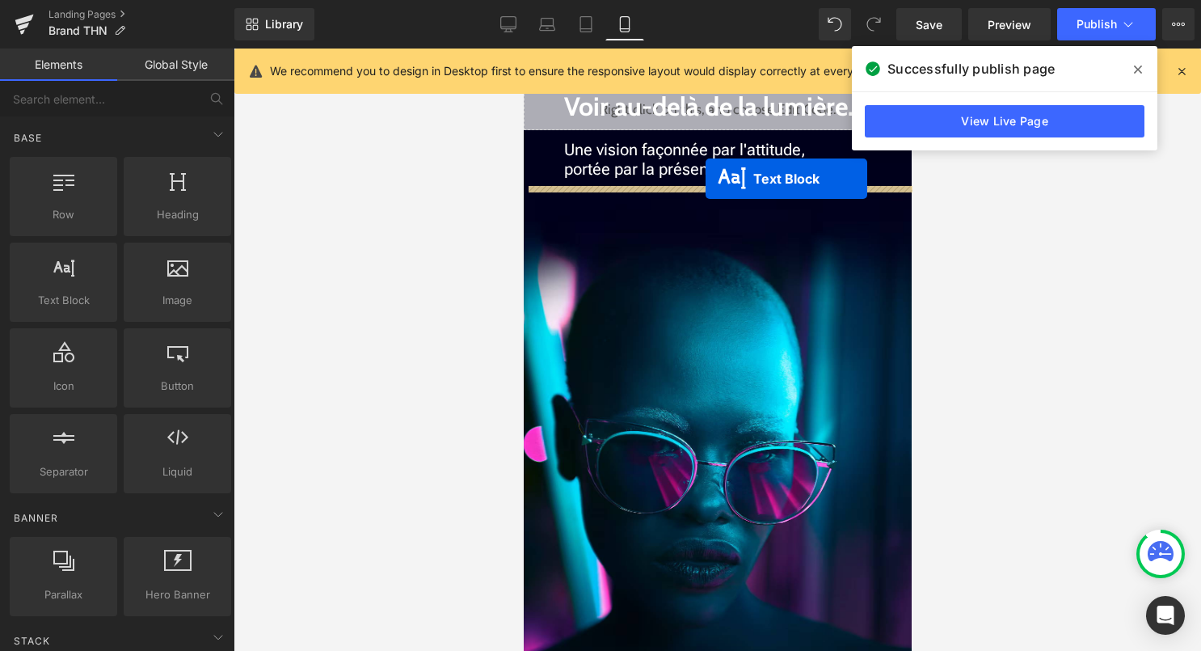
drag, startPoint x: 699, startPoint y: 261, endPoint x: 704, endPoint y: 181, distance: 80.2
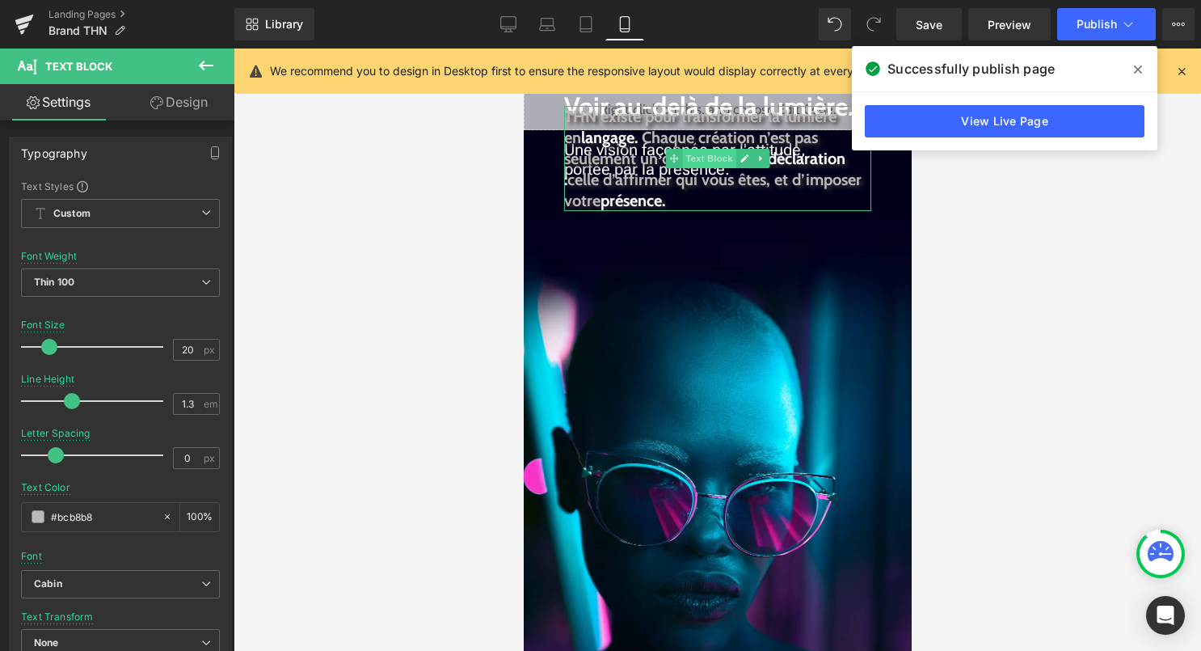
click at [706, 155] on span "Text Block" at bounding box center [707, 158] width 53 height 19
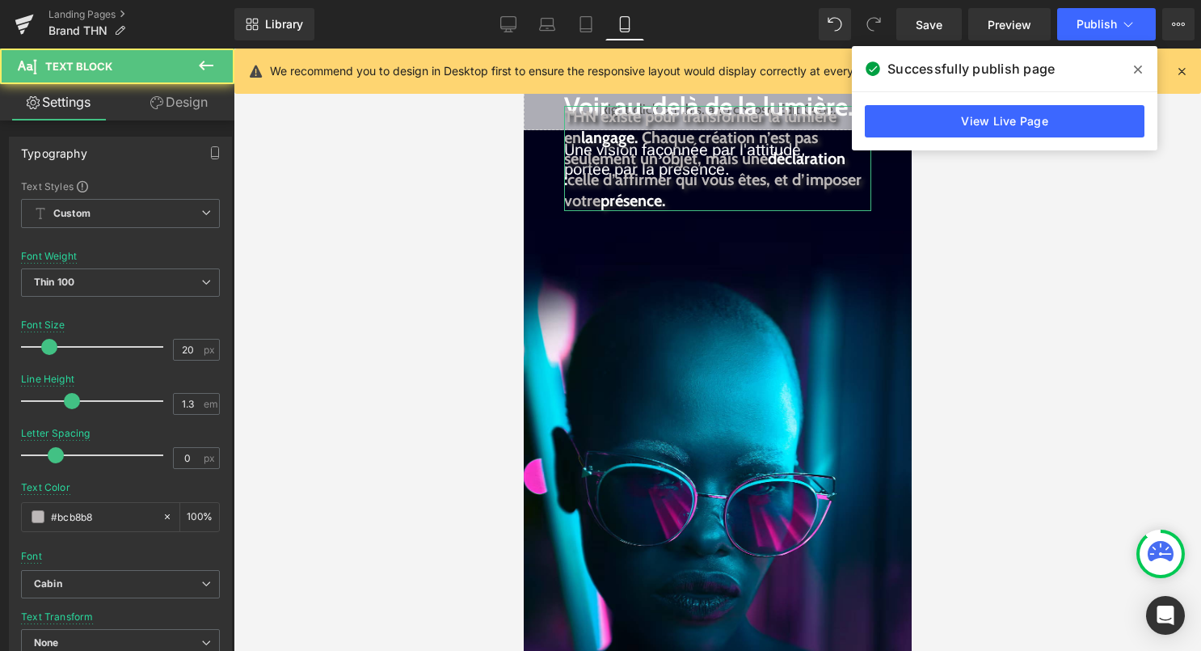
click at [195, 104] on link "Design" at bounding box center [178, 102] width 117 height 36
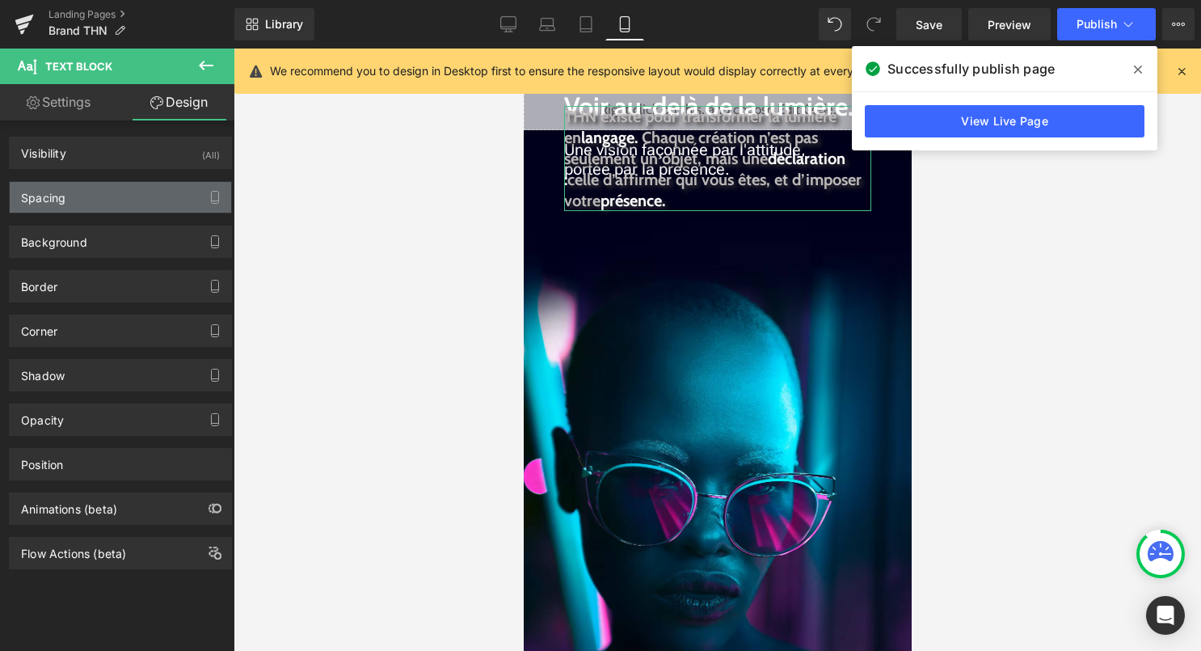
click at [144, 197] on div "Spacing" at bounding box center [121, 197] width 222 height 31
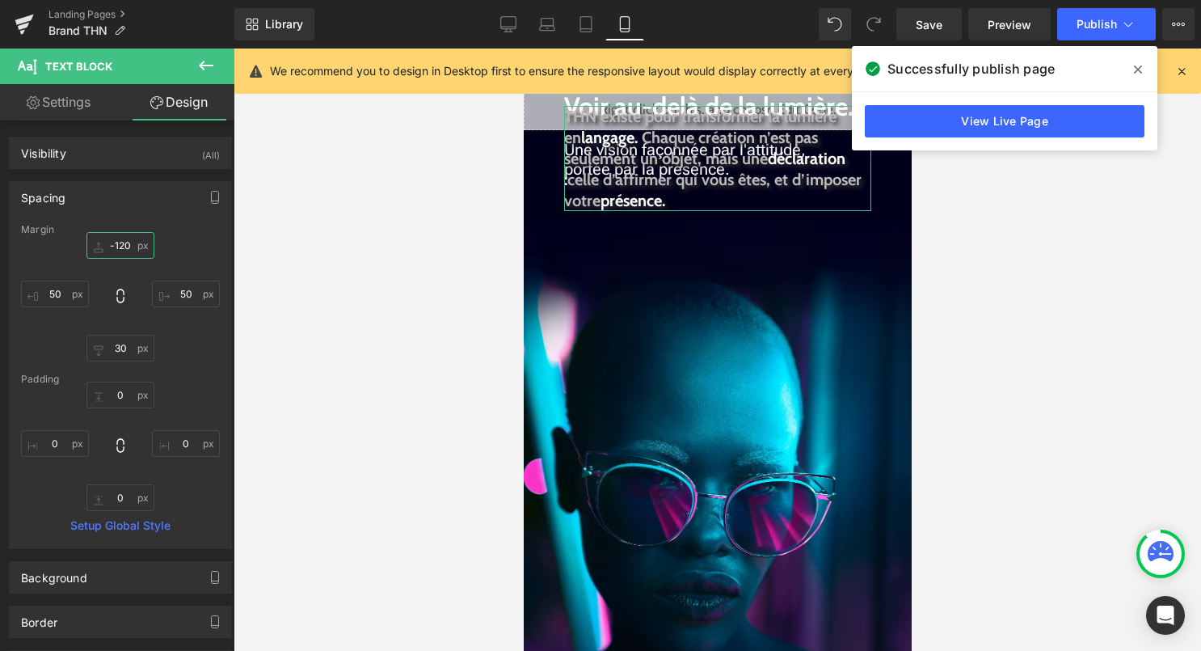
click at [124, 247] on input "-120" at bounding box center [120, 245] width 68 height 27
type input "0"
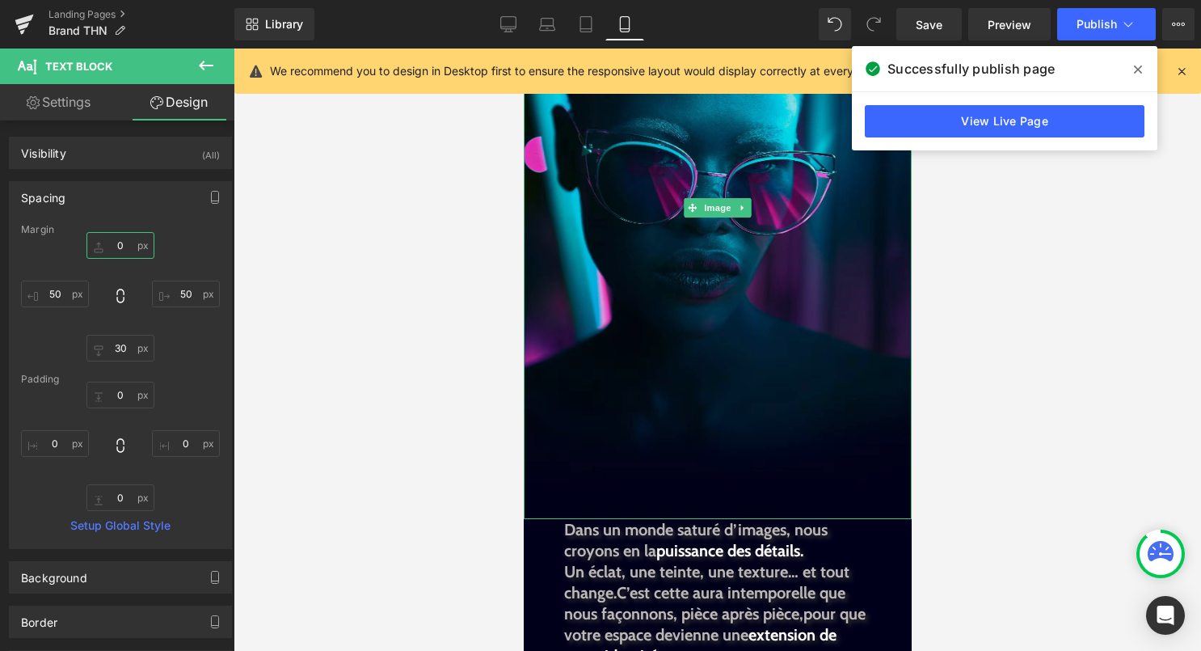
scroll to position [1019, 0]
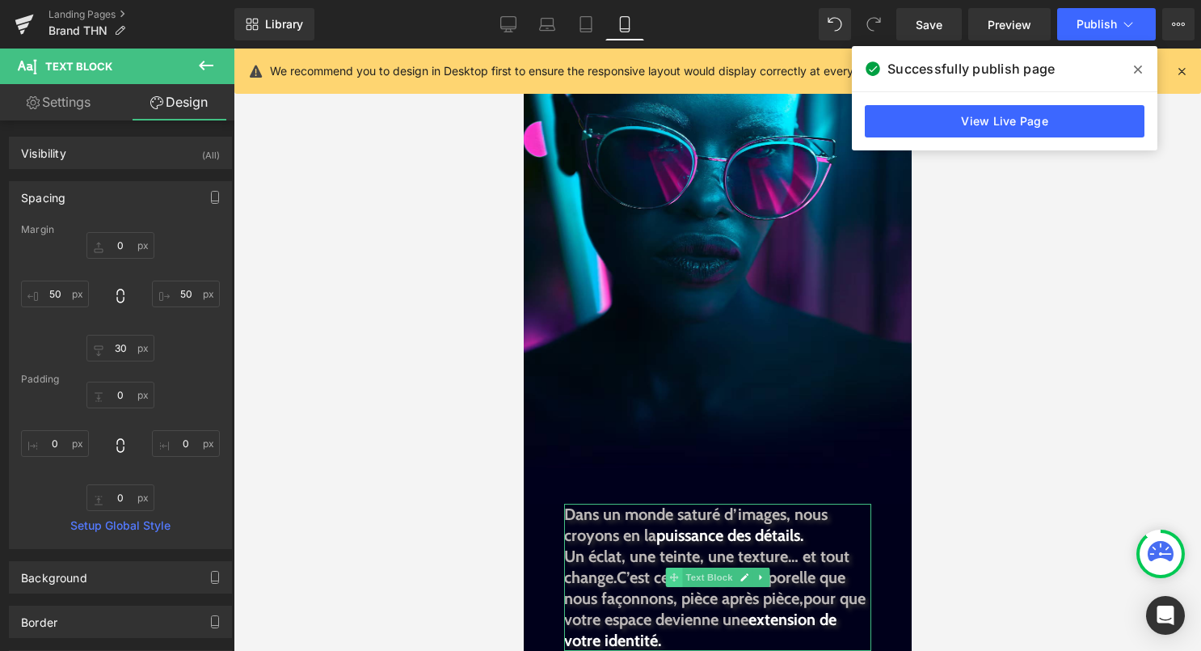
click at [681, 570] on span at bounding box center [673, 576] width 17 height 19
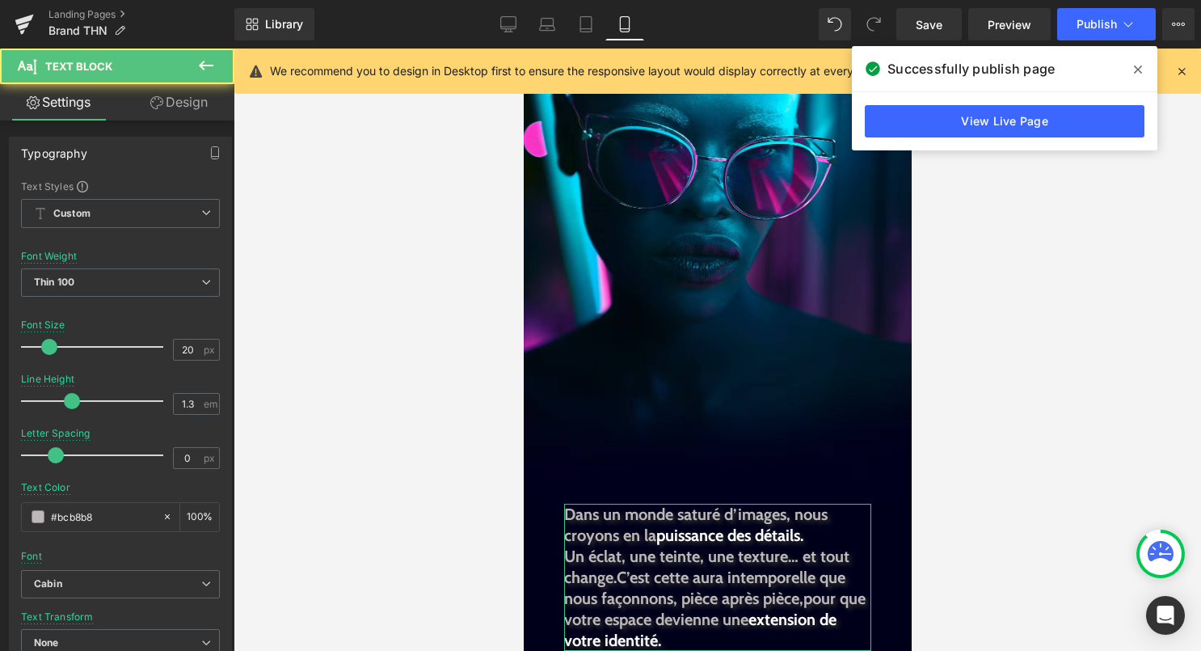
click at [192, 103] on link "Design" at bounding box center [178, 102] width 117 height 36
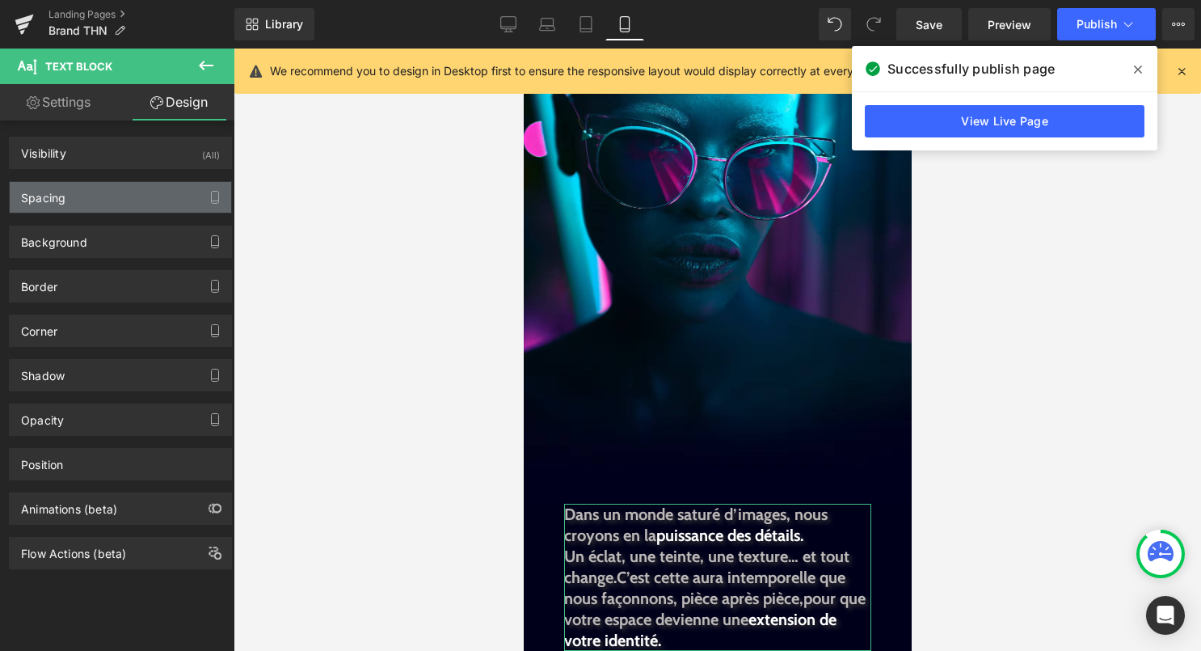
type input "0"
type input "50"
type input "30"
type input "50"
type input "0"
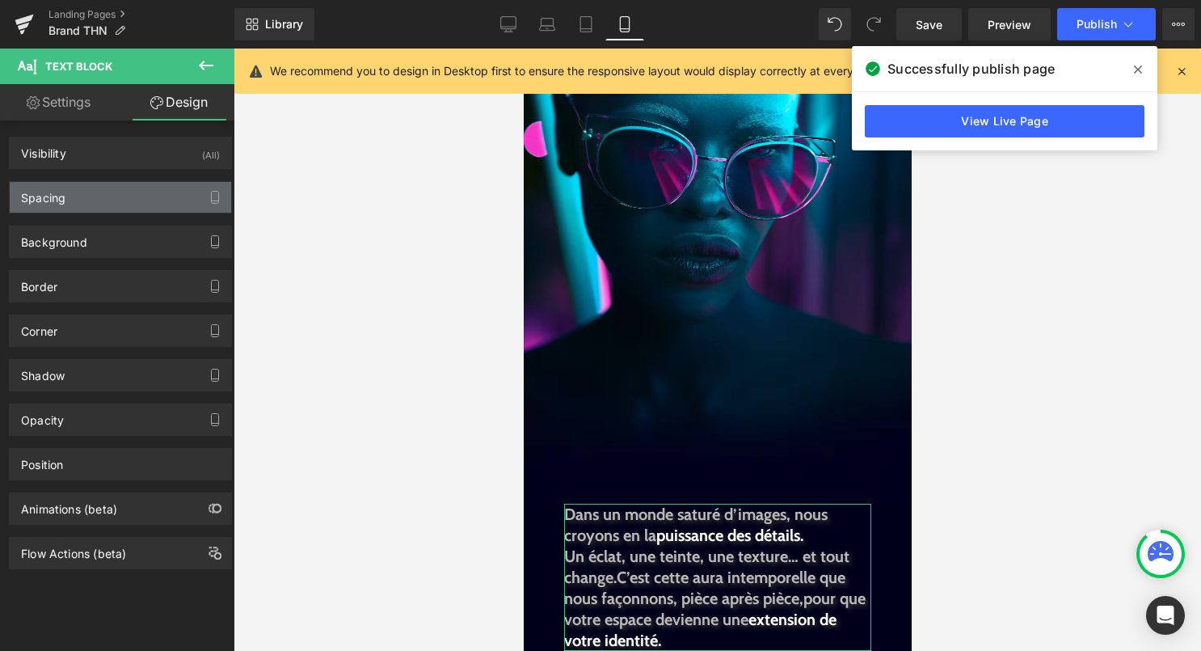
type input "0"
click at [137, 194] on div "Spacing" at bounding box center [121, 197] width 222 height 31
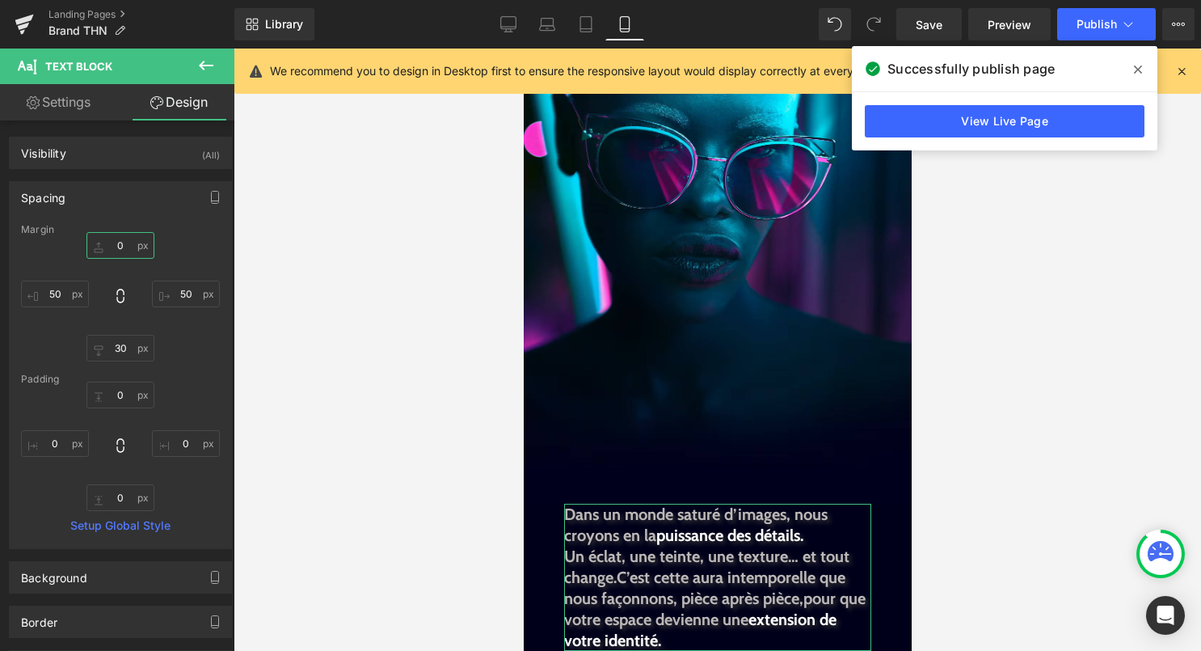
click at [124, 250] on input "0" at bounding box center [120, 245] width 68 height 27
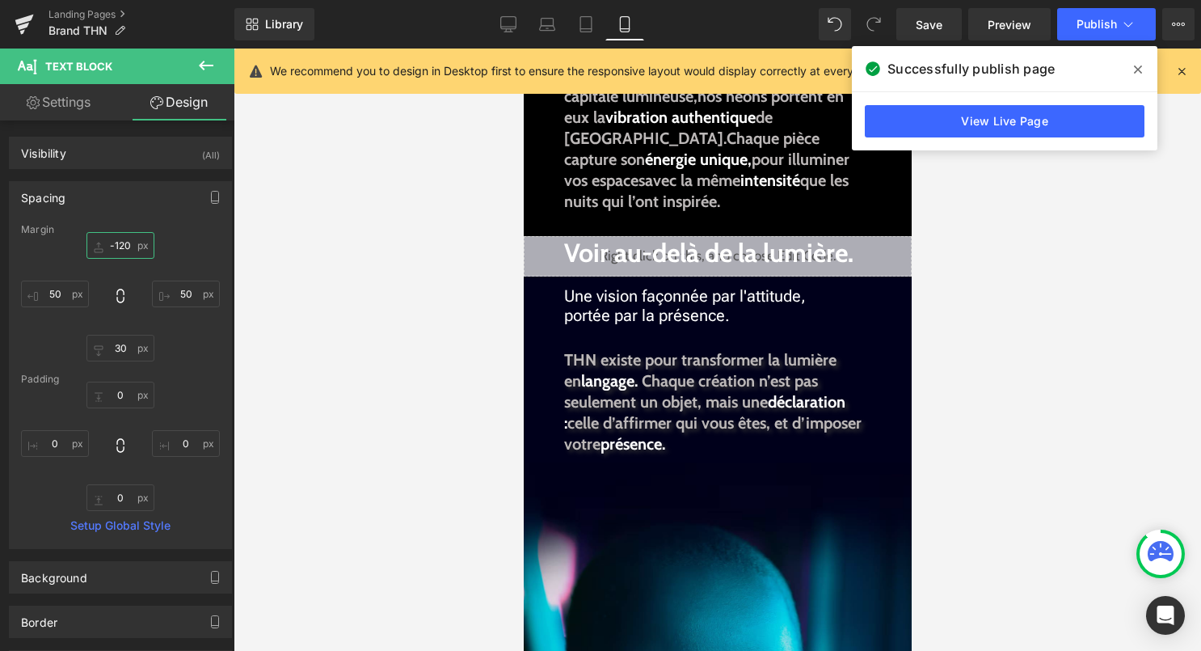
scroll to position [436, 0]
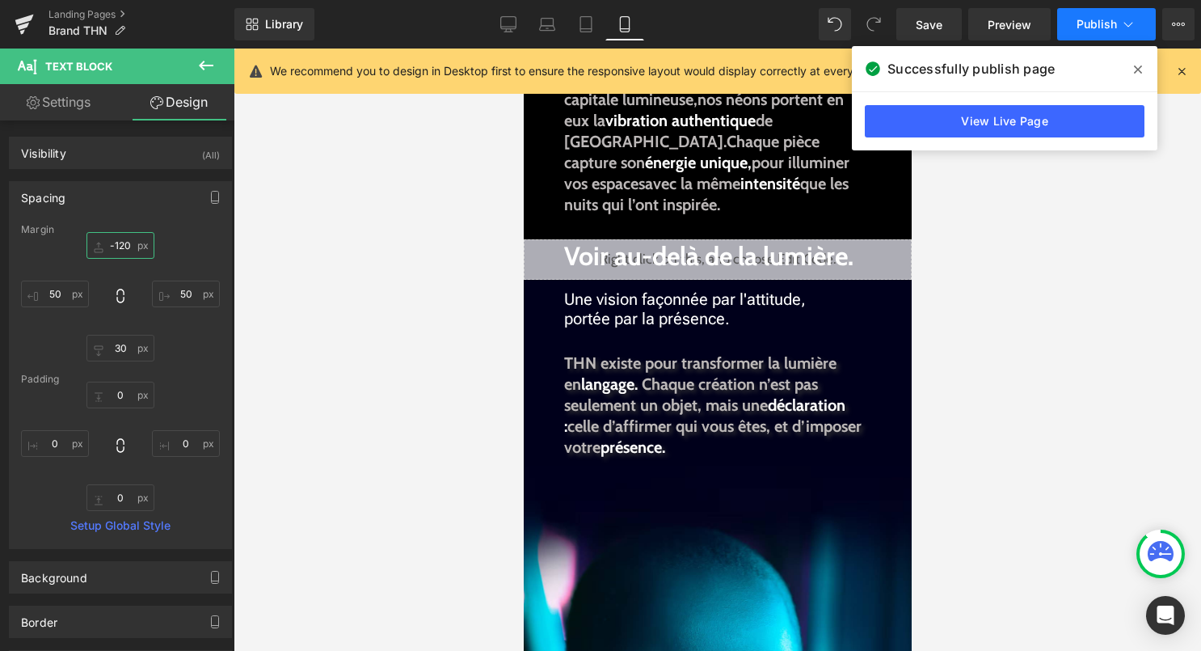
type input "-120"
click at [1124, 38] on button "Publish" at bounding box center [1106, 24] width 99 height 32
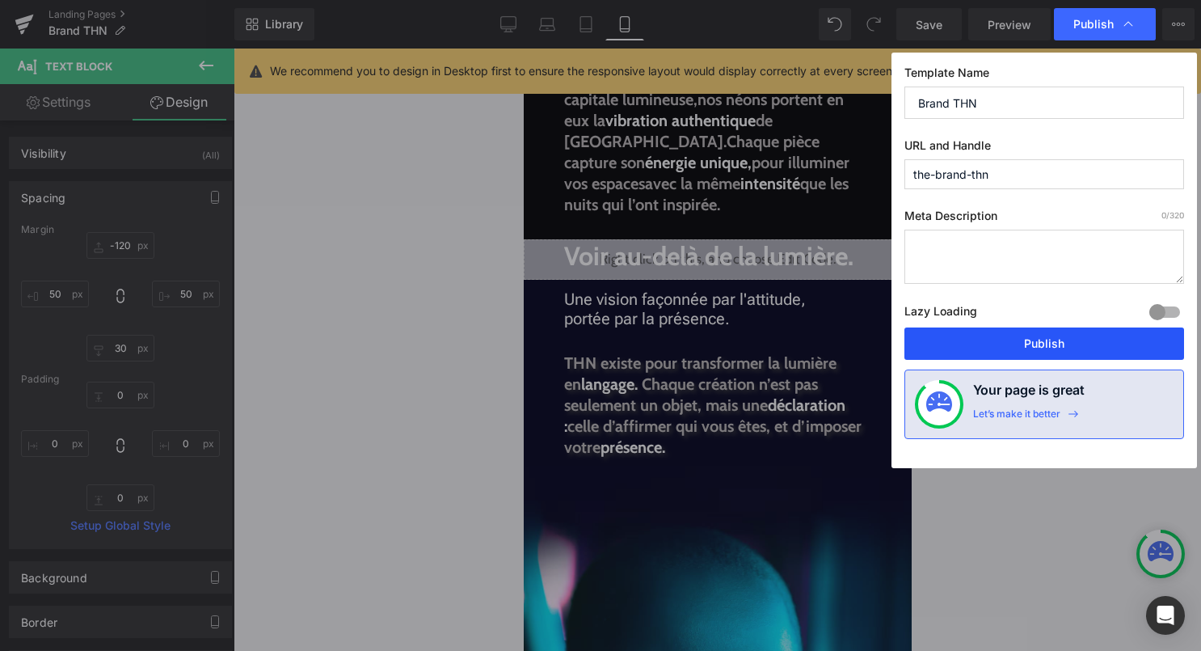
click at [1110, 355] on button "Publish" at bounding box center [1045, 343] width 280 height 32
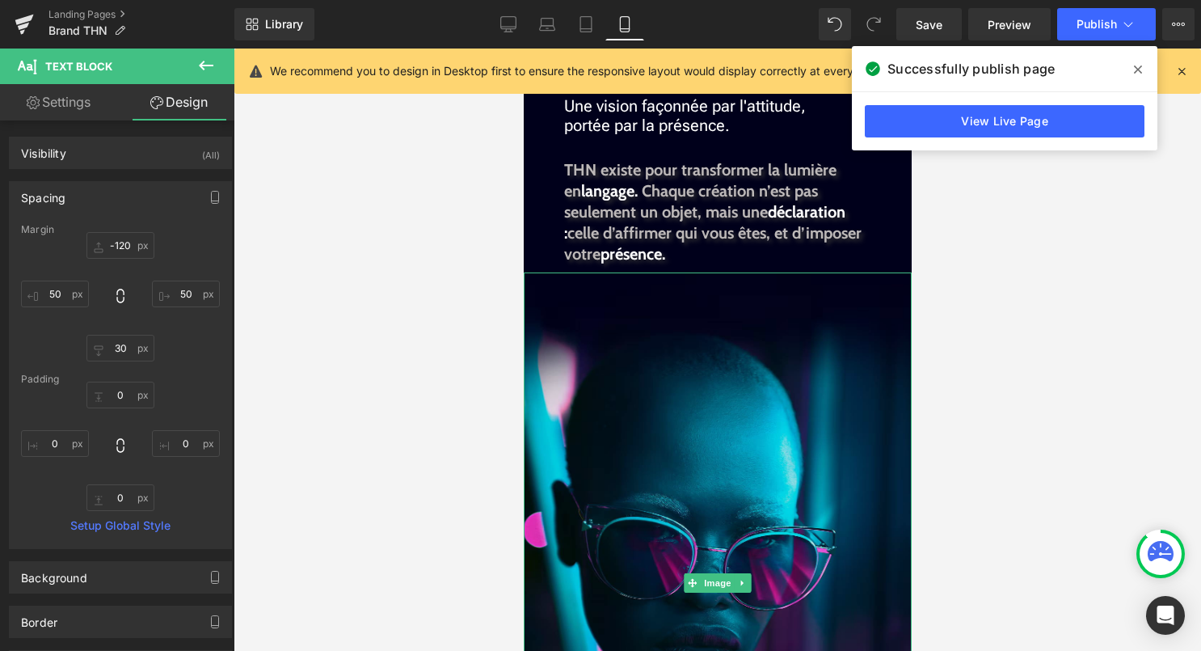
scroll to position [619, 0]
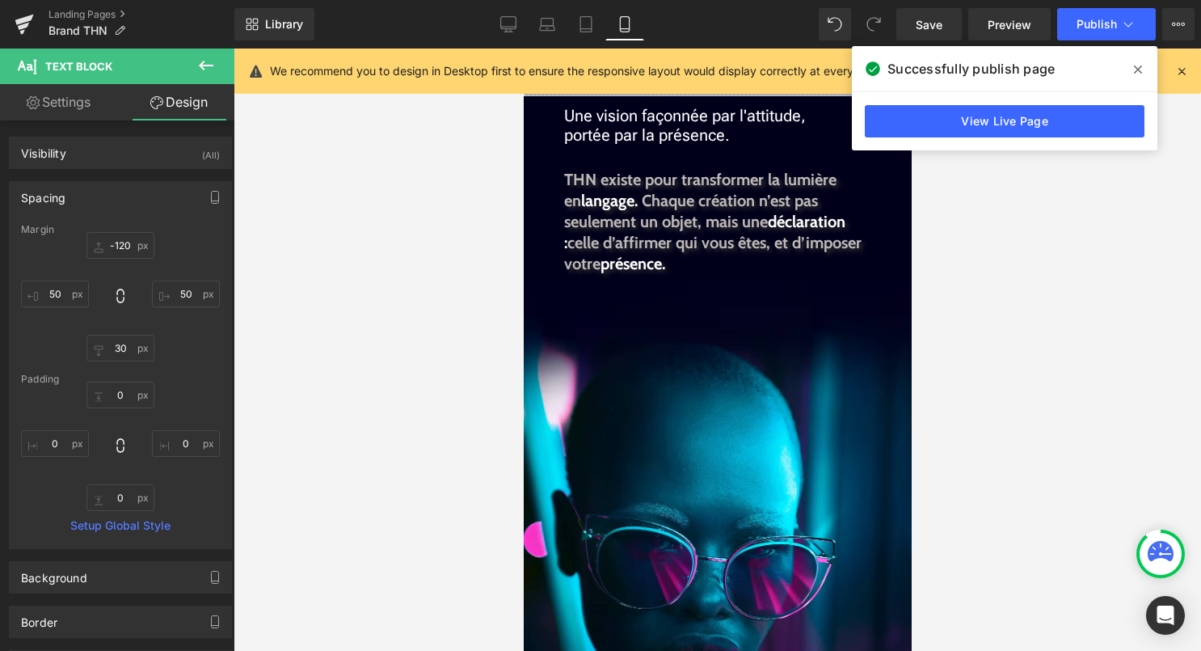
click at [209, 74] on icon at bounding box center [205, 65] width 19 height 19
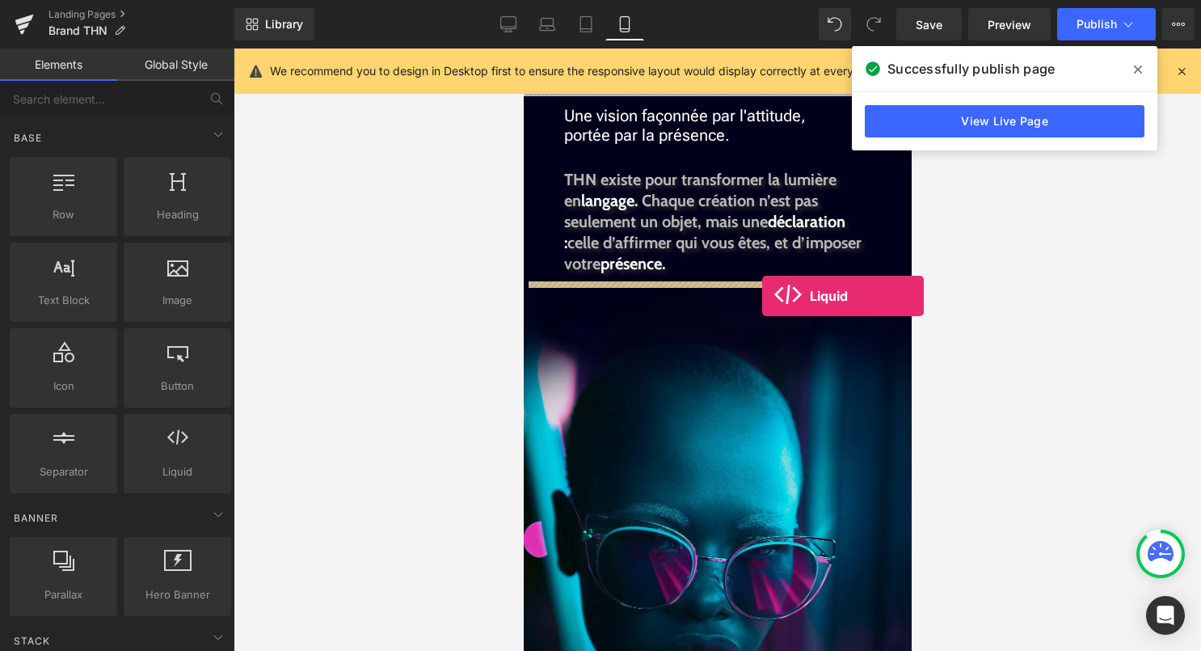
drag, startPoint x: 698, startPoint y: 489, endPoint x: 761, endPoint y: 294, distance: 204.5
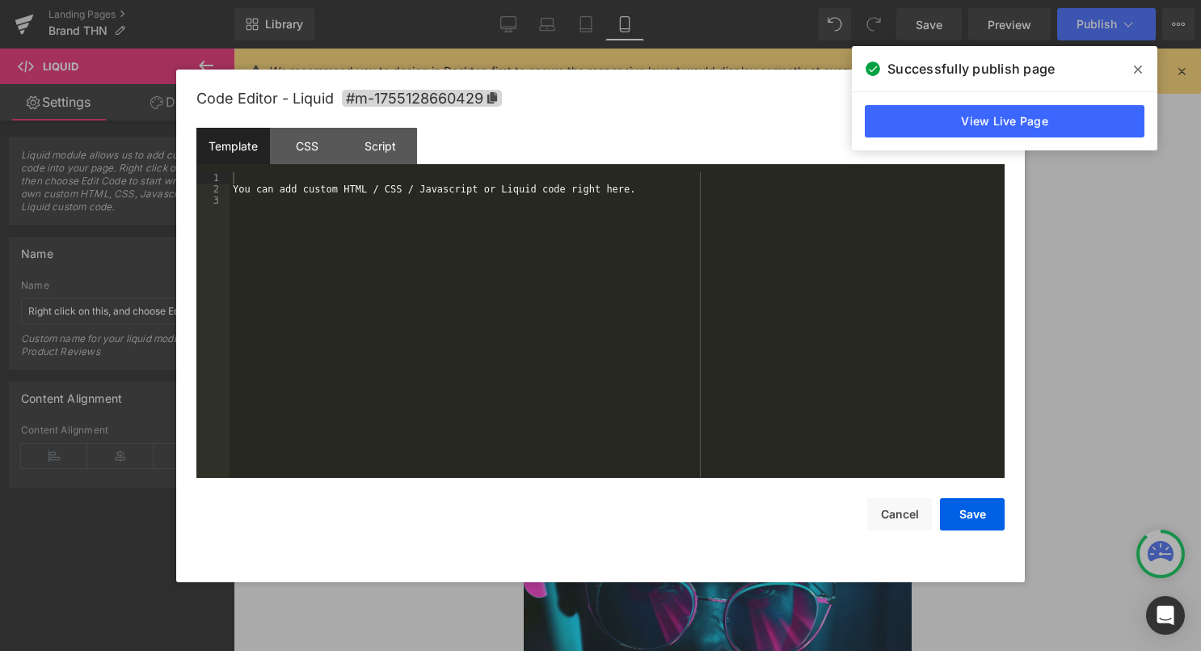
click at [745, 312] on div "Liquid" at bounding box center [717, 318] width 388 height 40
click at [526, 286] on div "You can add custom HTML / CSS / Javascript or Liquid code right here." at bounding box center [617, 336] width 775 height 328
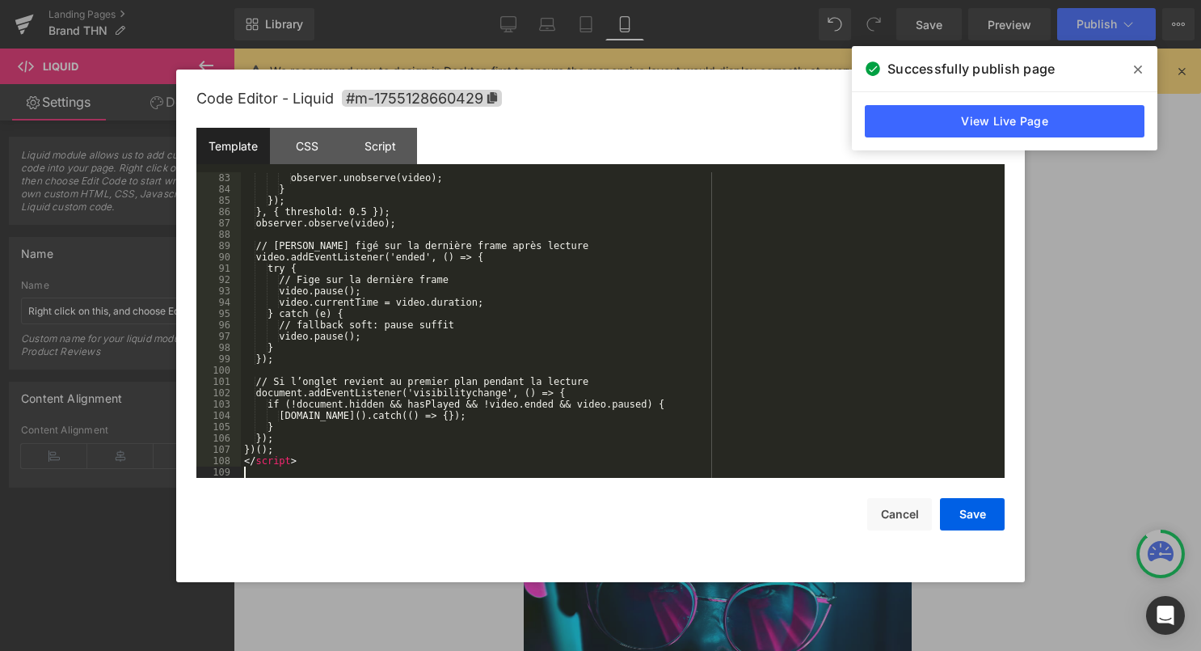
scroll to position [928, 0]
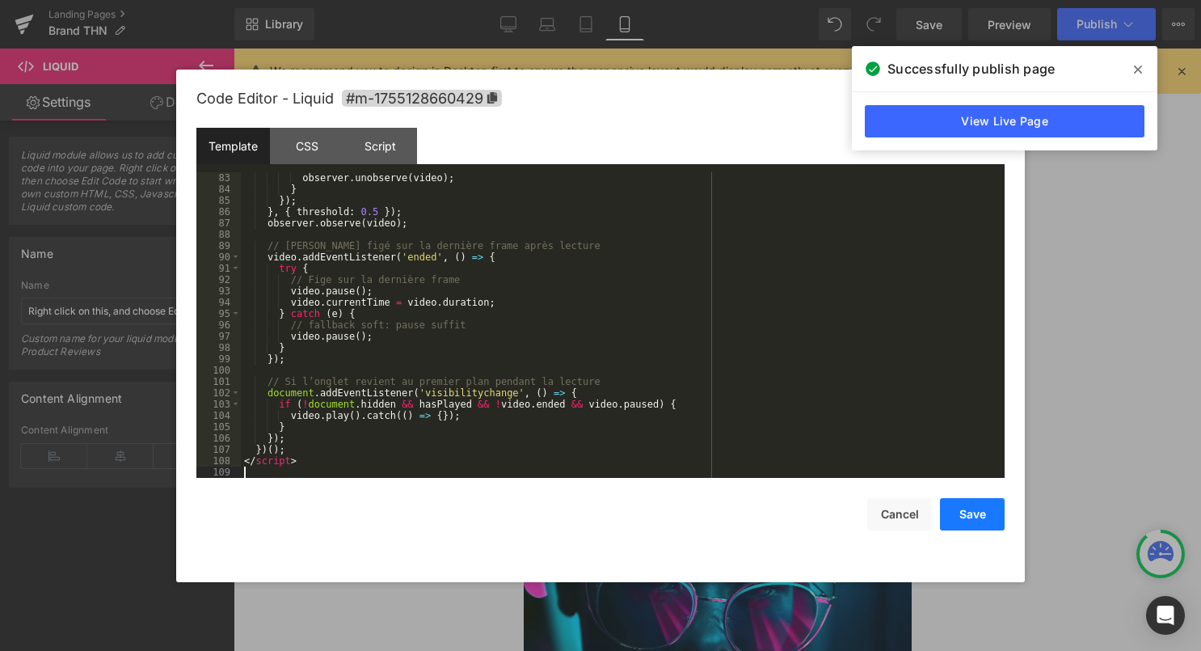
click at [965, 513] on button "Save" at bounding box center [972, 514] width 65 height 32
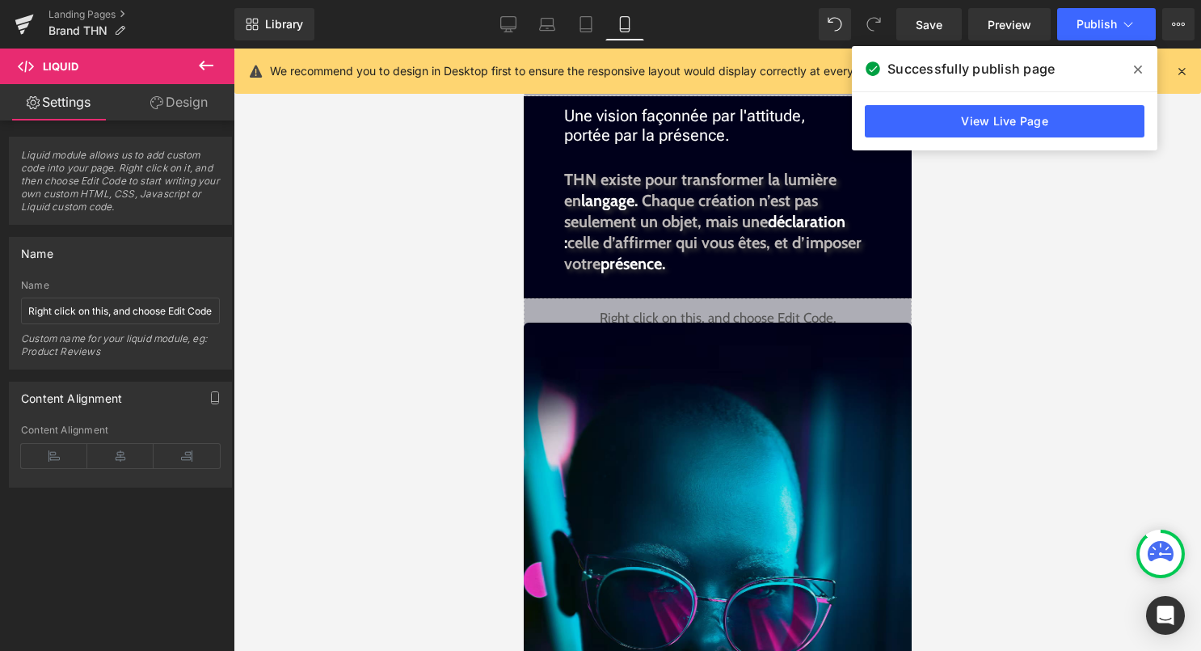
click at [704, 448] on img at bounding box center [717, 634] width 388 height 622
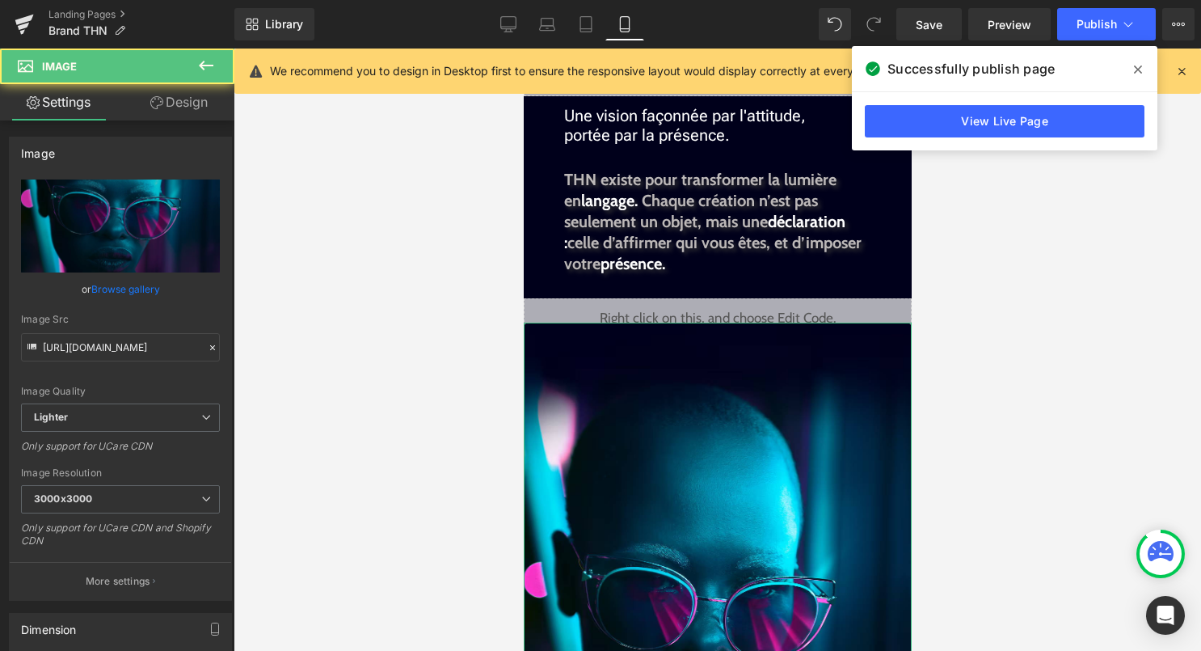
click at [180, 99] on link "Design" at bounding box center [178, 102] width 117 height 36
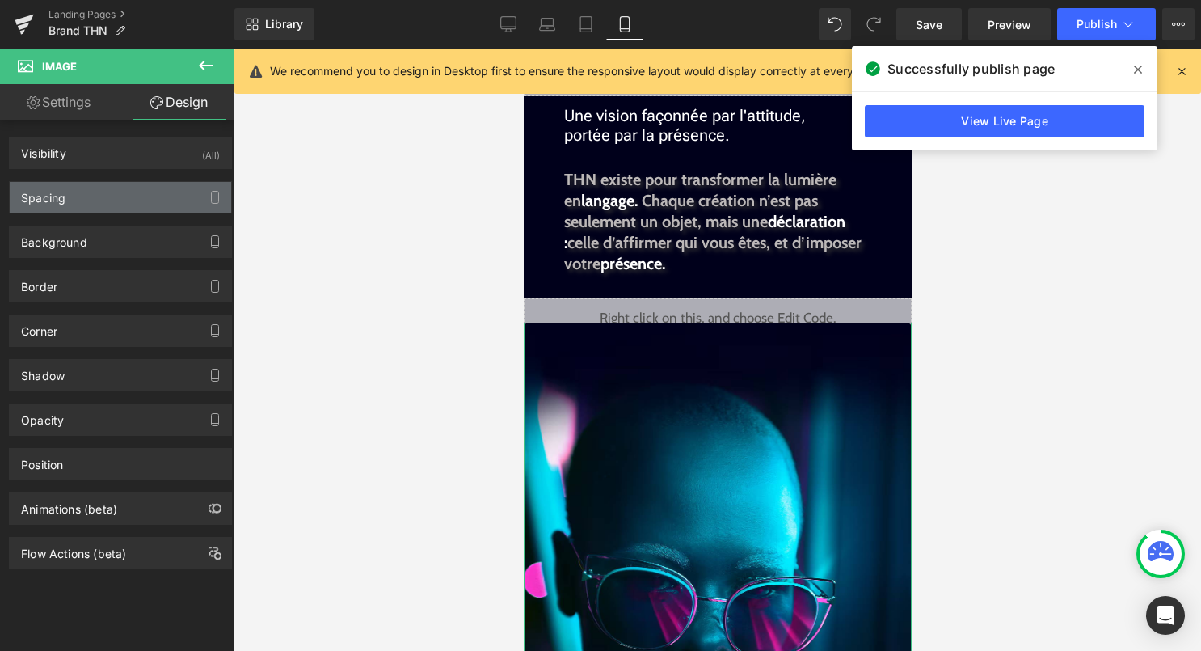
type input "-20"
type input "0"
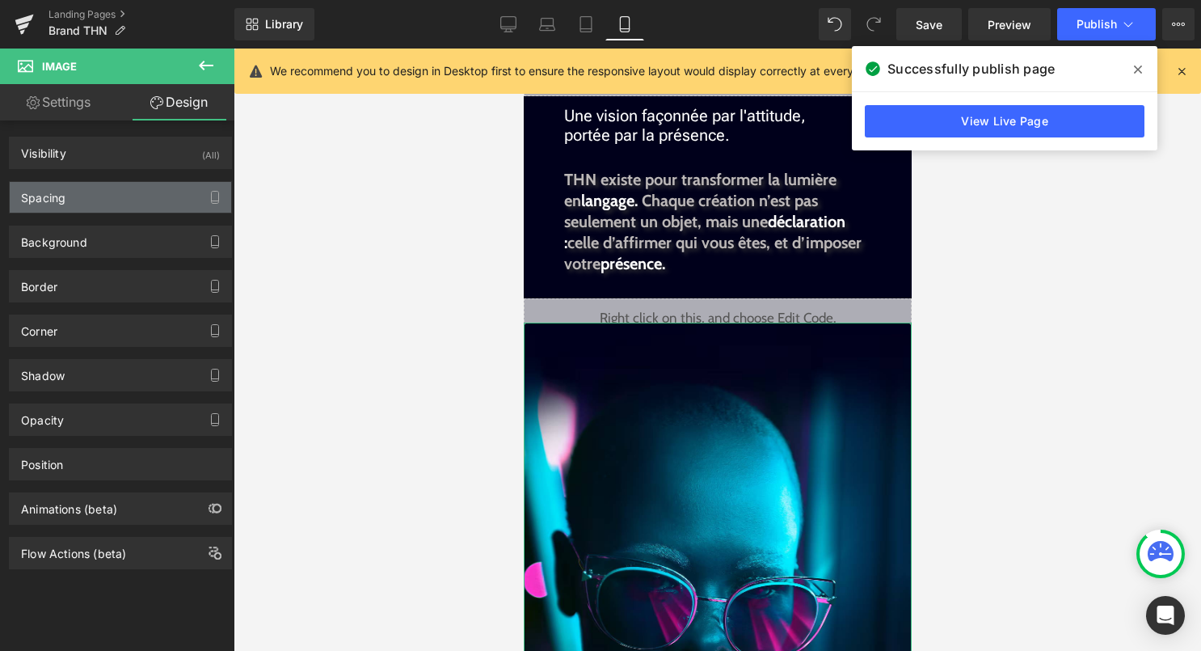
type input "0"
click at [116, 207] on div "Spacing" at bounding box center [121, 197] width 222 height 31
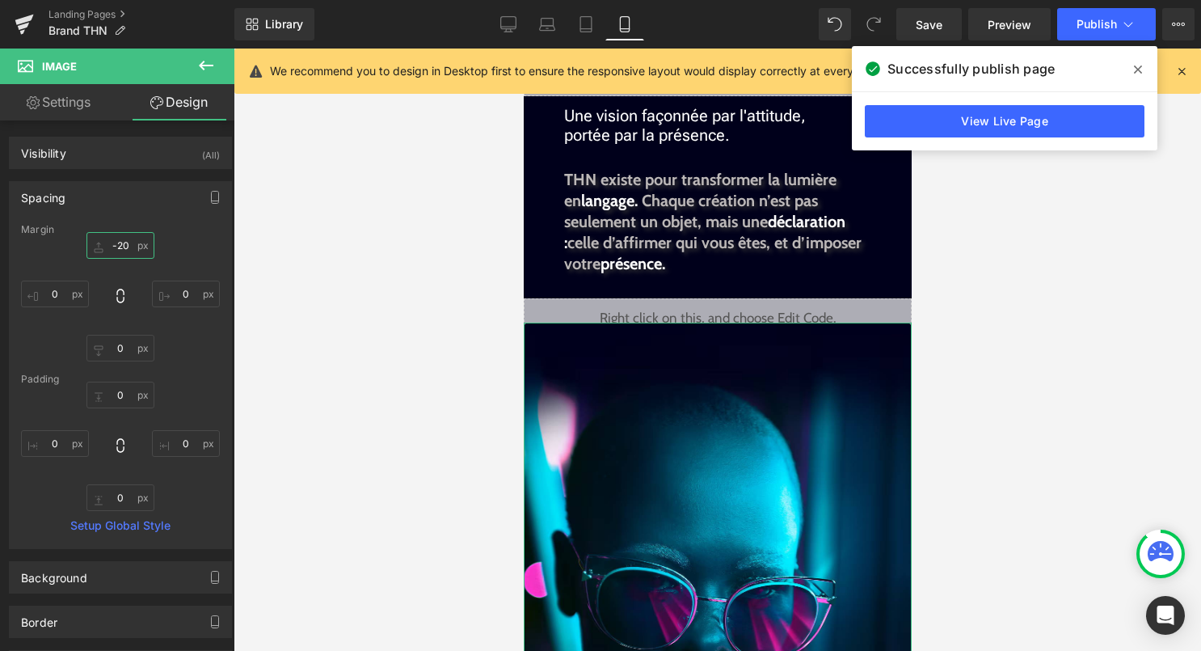
click at [128, 249] on input "-20" at bounding box center [120, 245] width 68 height 27
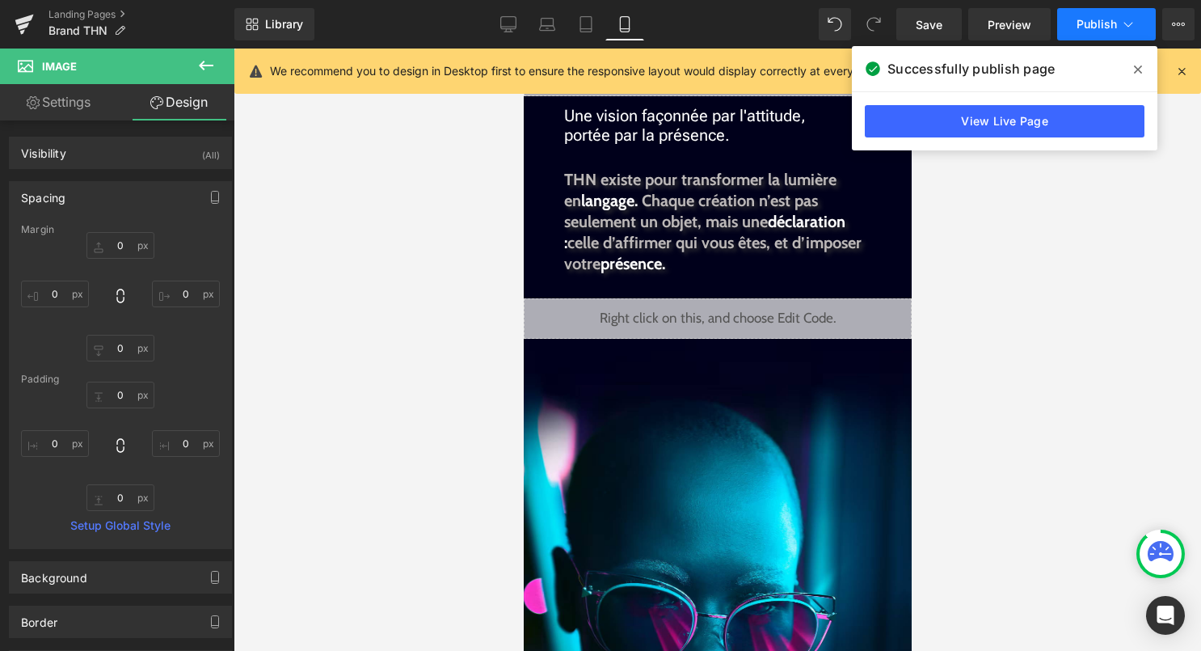
click at [1113, 23] on span "Publish" at bounding box center [1097, 24] width 40 height 13
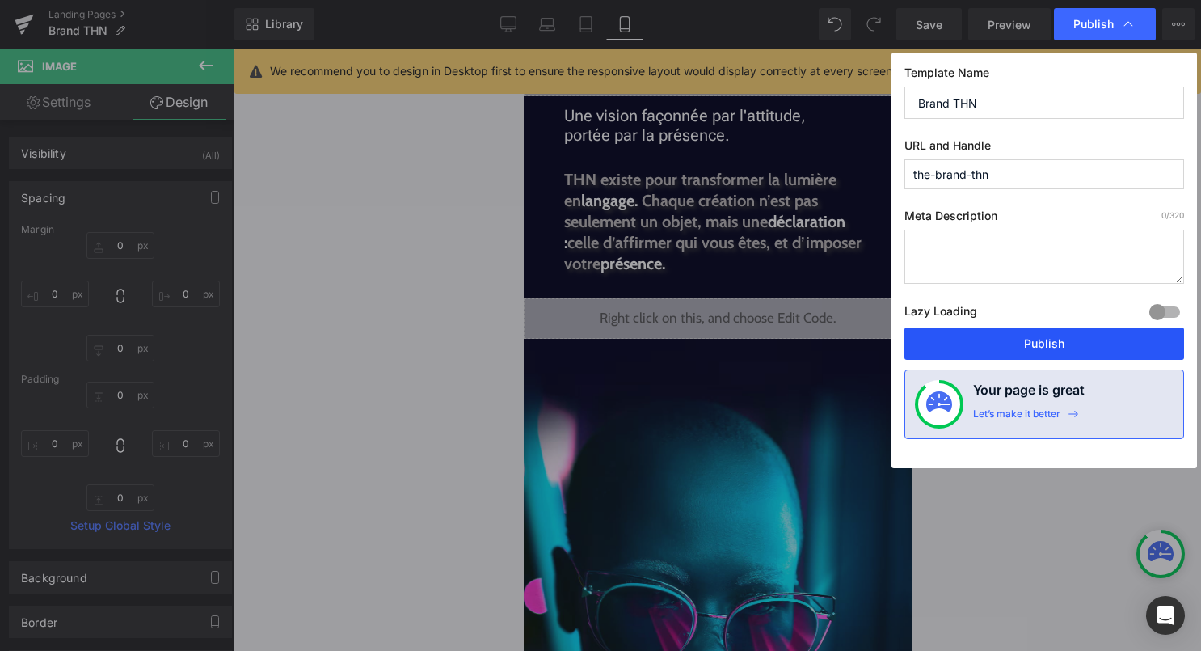
click at [1073, 350] on button "Publish" at bounding box center [1045, 343] width 280 height 32
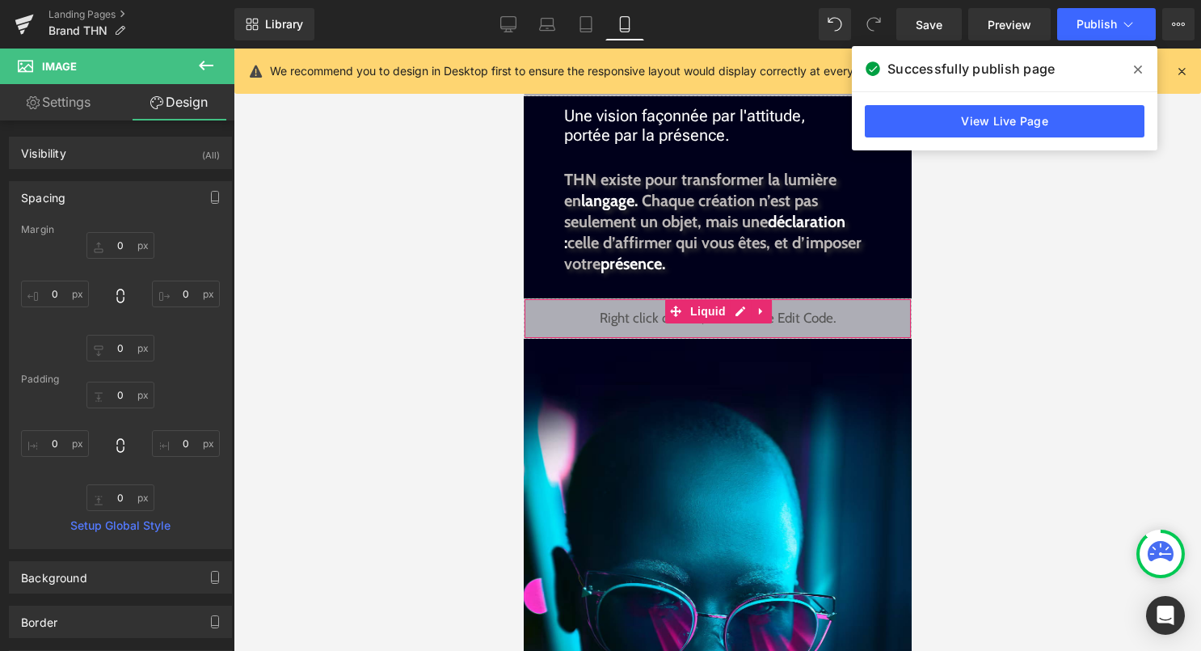
click at [741, 313] on div "Liquid" at bounding box center [717, 318] width 388 height 40
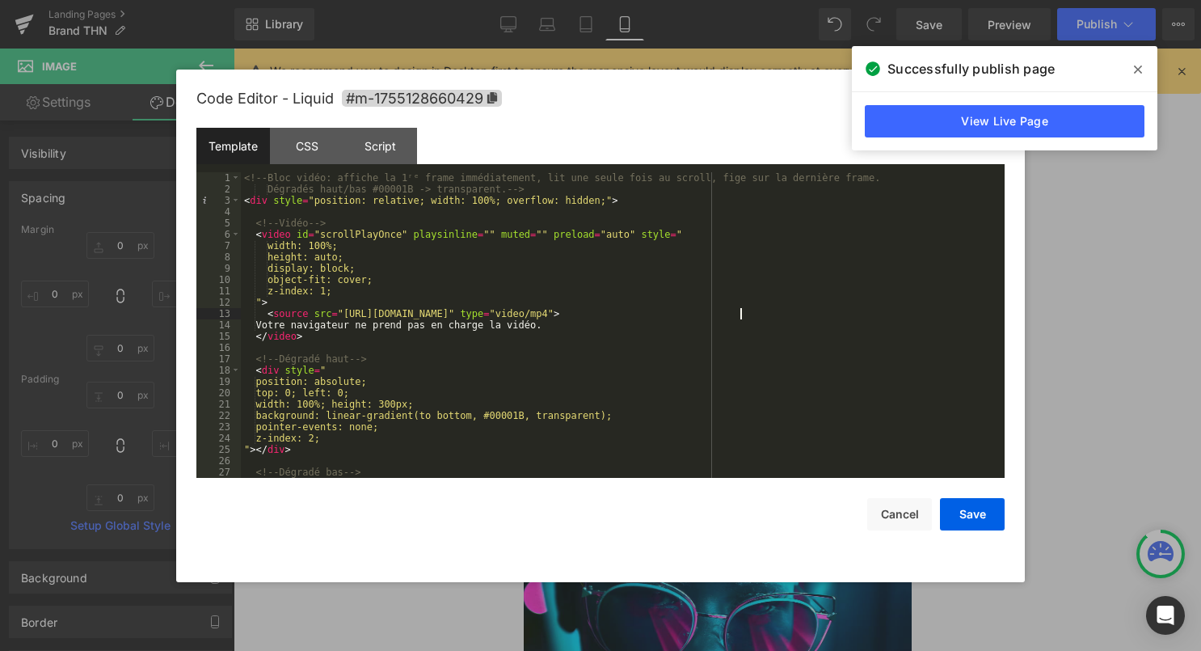
click at [742, 313] on div "<!-- Bloc vidéo: affiche la 1ʳᵉ frame immédiatement, lit une seule fois au scro…" at bounding box center [619, 336] width 757 height 328
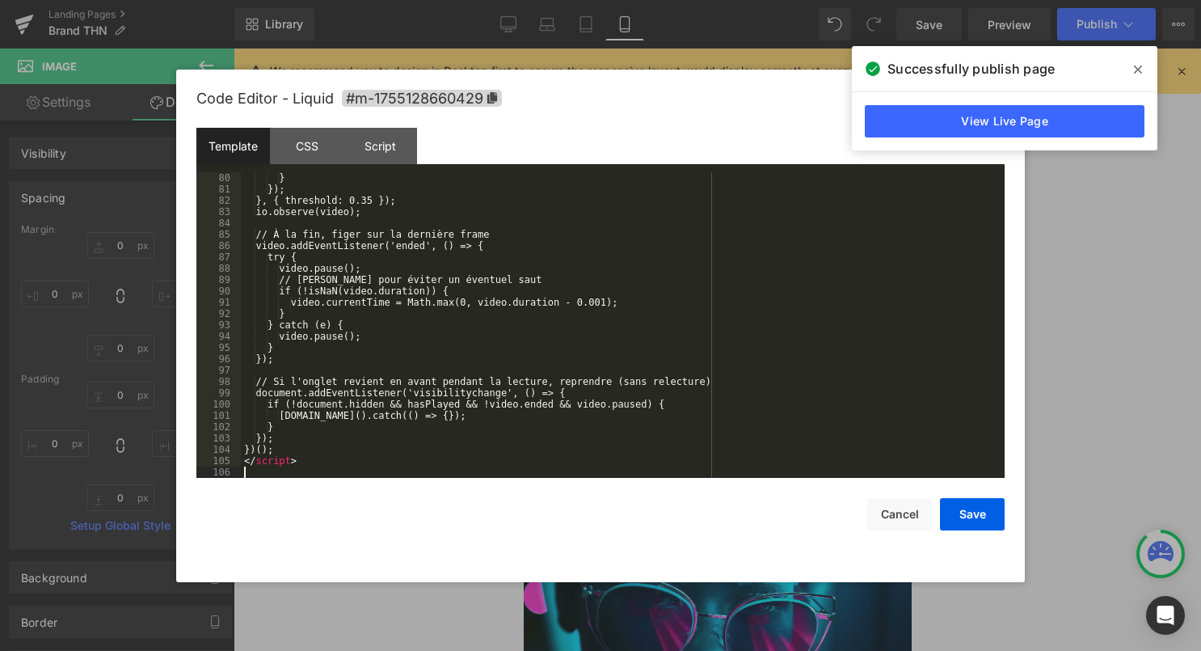
scroll to position [894, 0]
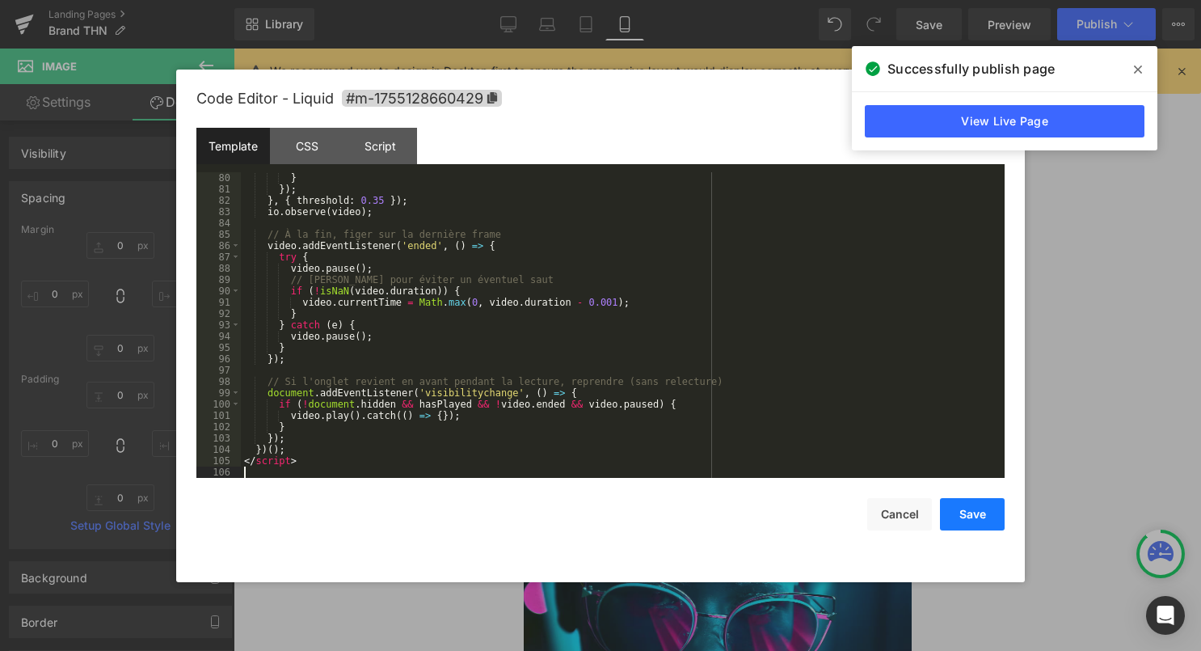
click at [966, 509] on button "Save" at bounding box center [972, 514] width 65 height 32
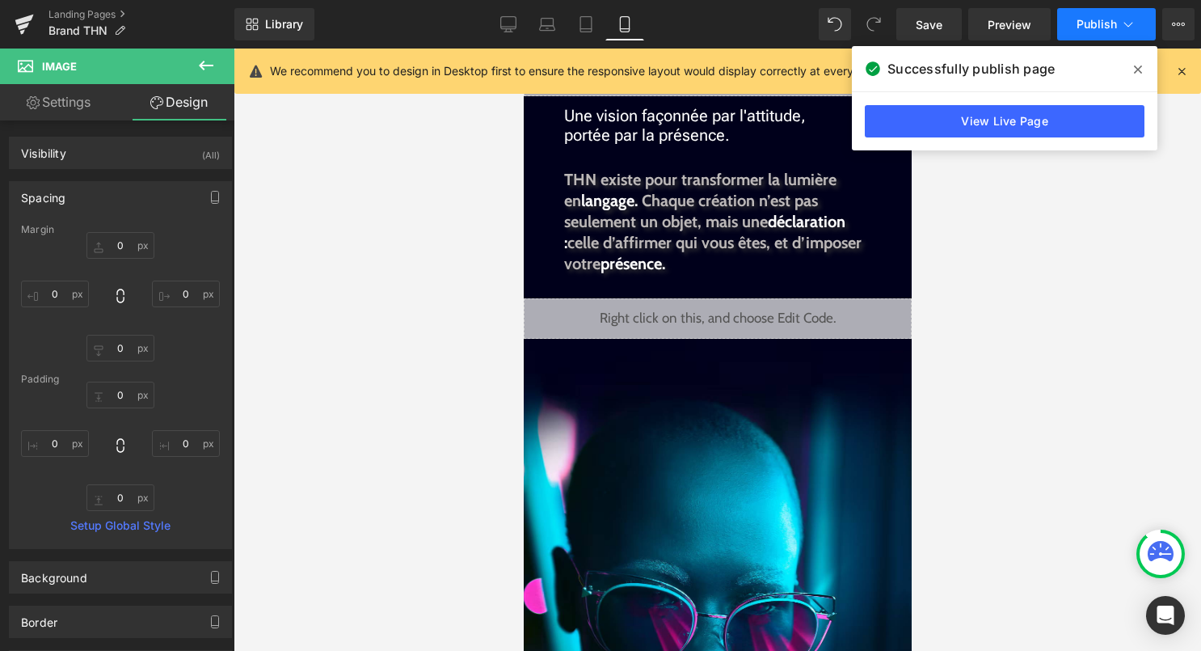
click at [1125, 33] on button "Publish" at bounding box center [1106, 24] width 99 height 32
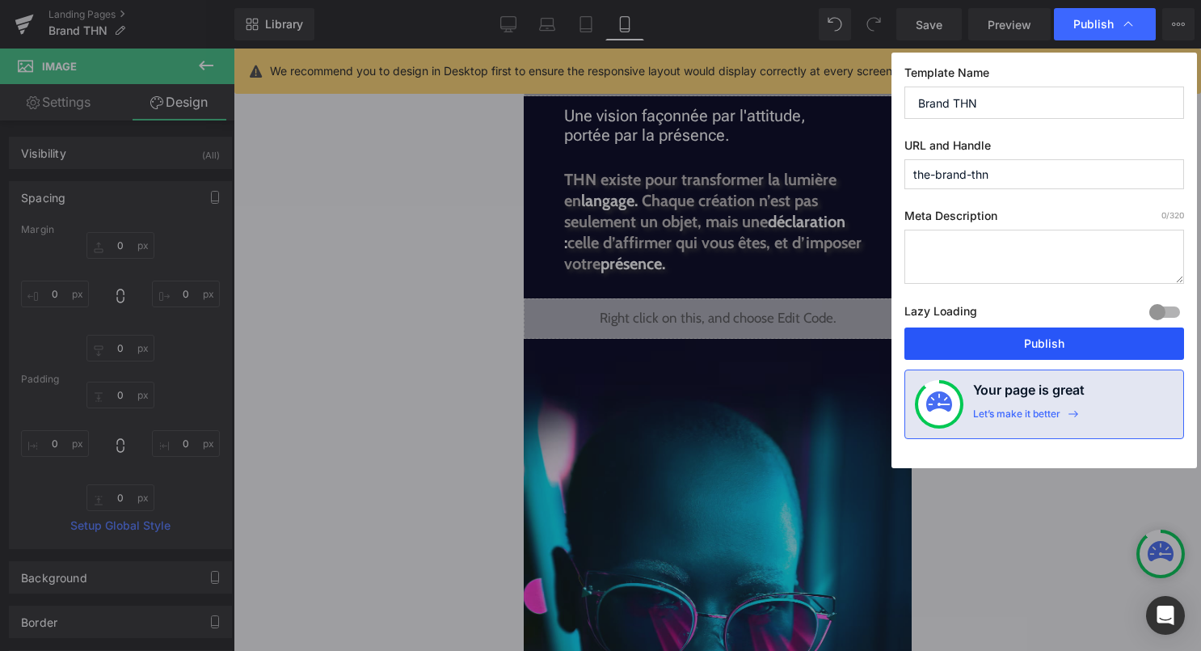
click at [1055, 344] on button "Publish" at bounding box center [1045, 343] width 280 height 32
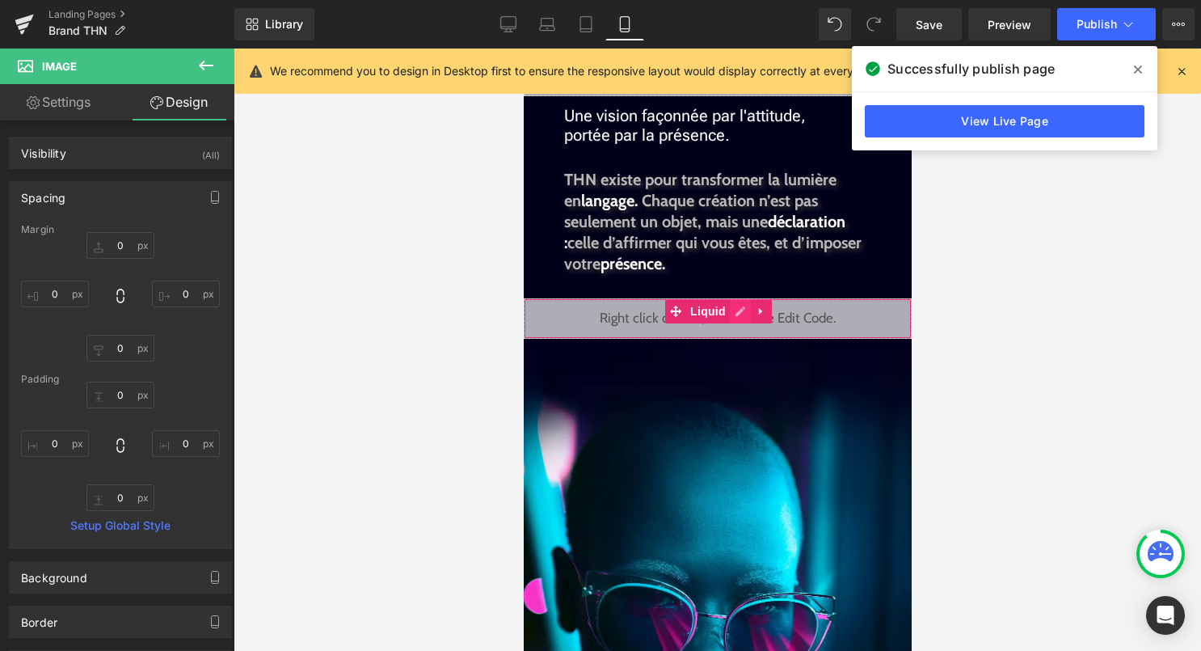
click at [740, 312] on div "Liquid" at bounding box center [717, 318] width 388 height 40
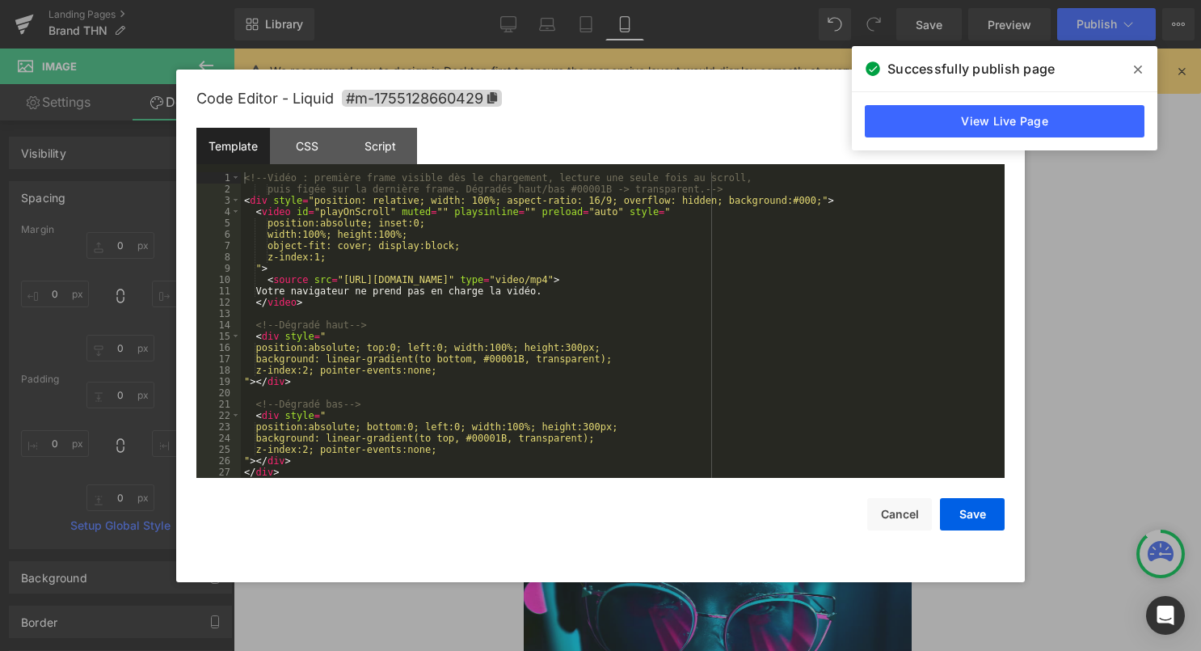
click at [664, 360] on div "<!-- Vidéo : première frame visible dès le chargement, lecture une seule fois a…" at bounding box center [619, 336] width 757 height 328
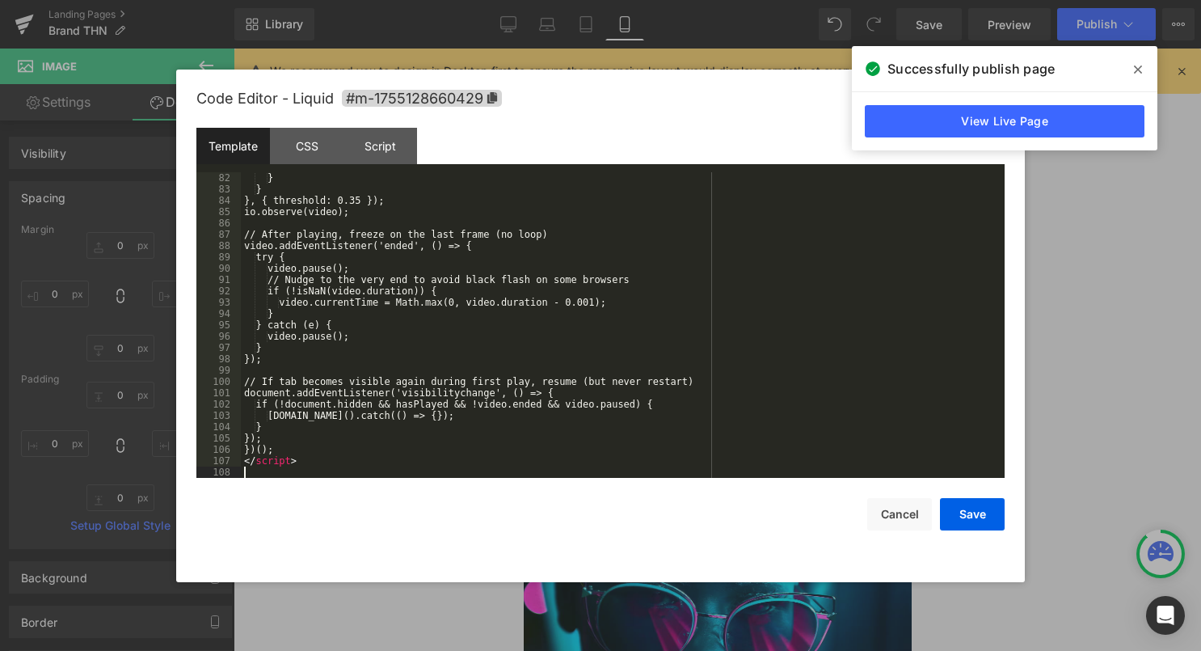
scroll to position [917, 0]
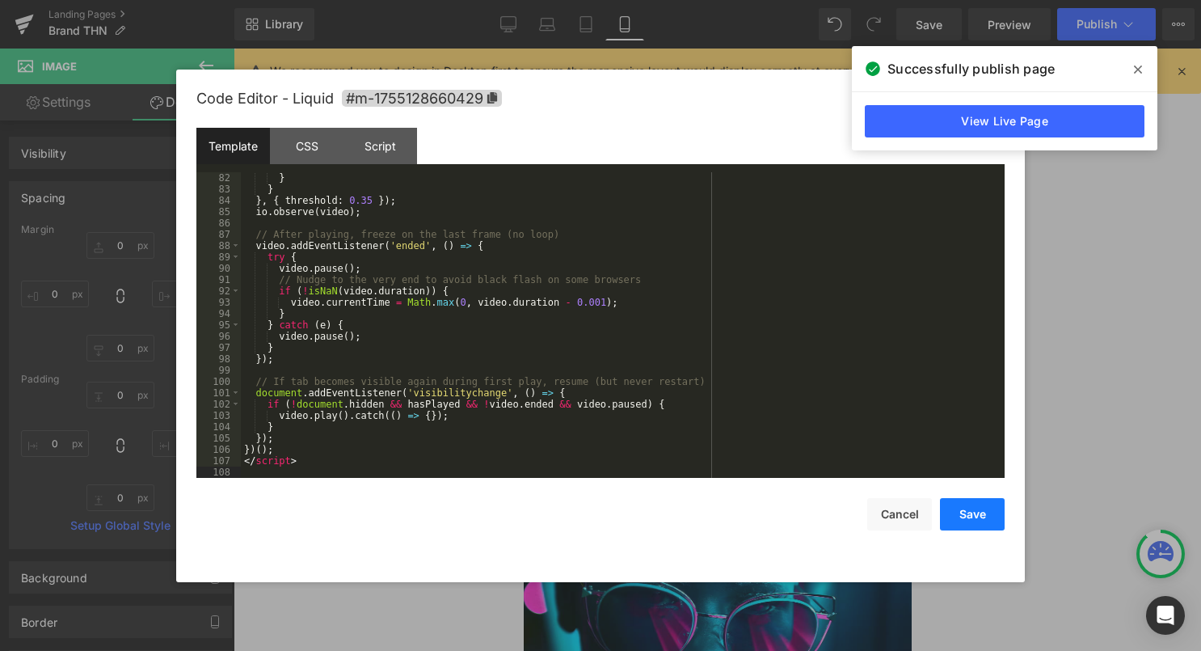
click at [973, 515] on button "Save" at bounding box center [972, 514] width 65 height 32
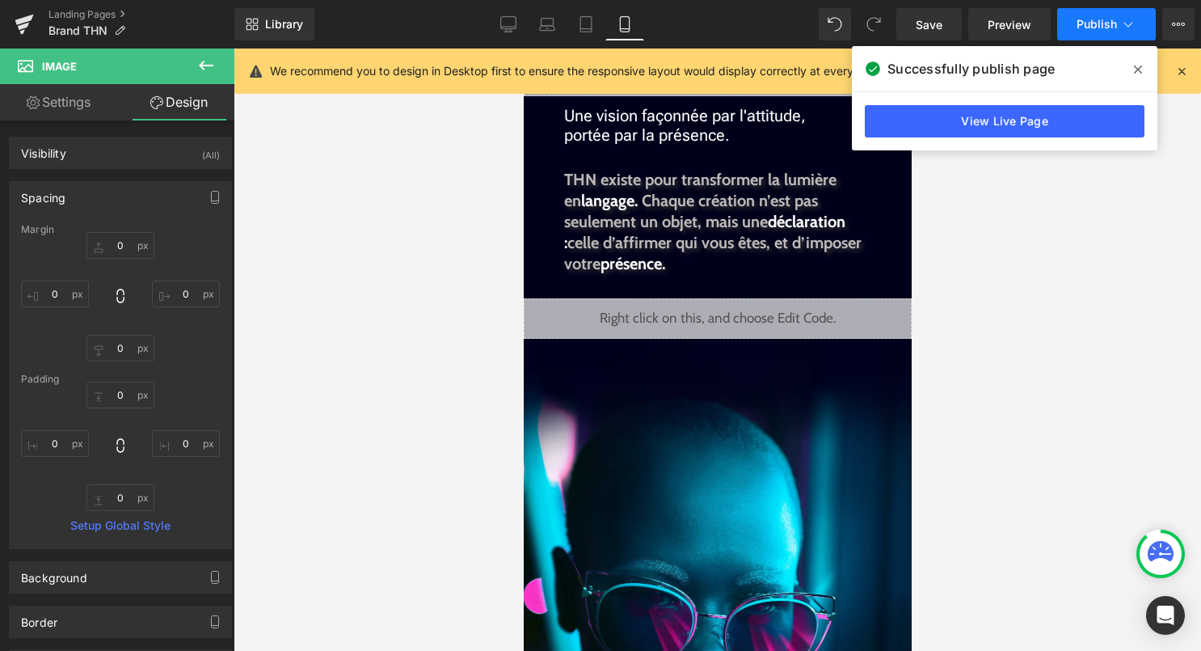
click at [1127, 34] on button "Publish" at bounding box center [1106, 24] width 99 height 32
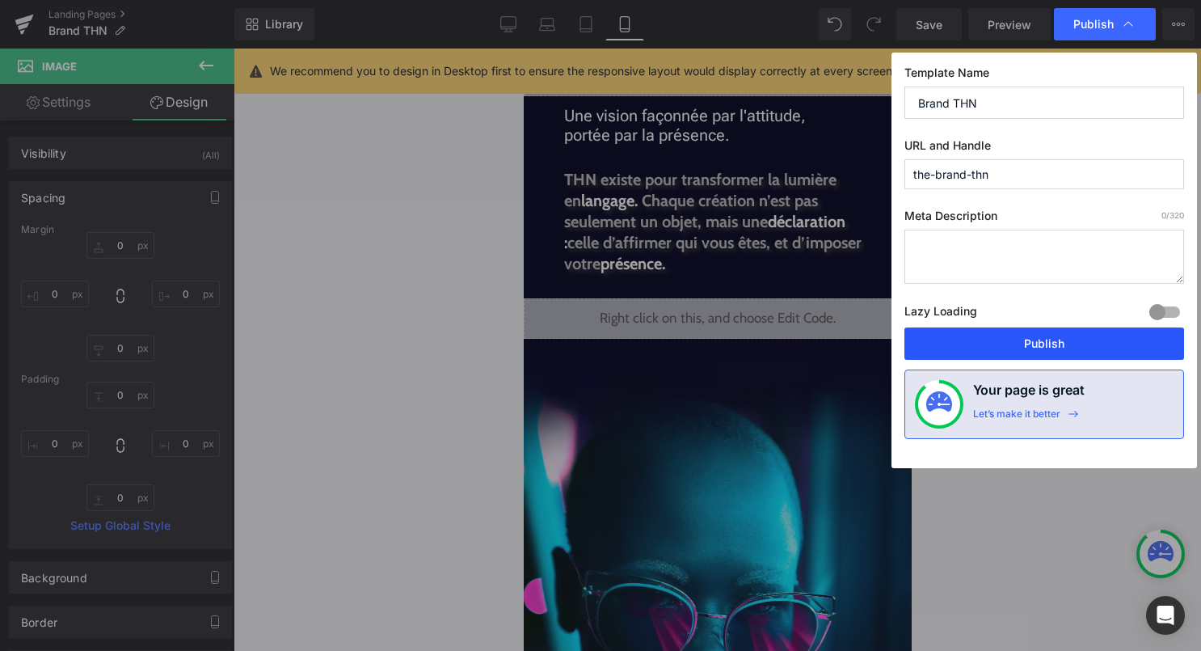
click at [1007, 342] on button "Publish" at bounding box center [1045, 343] width 280 height 32
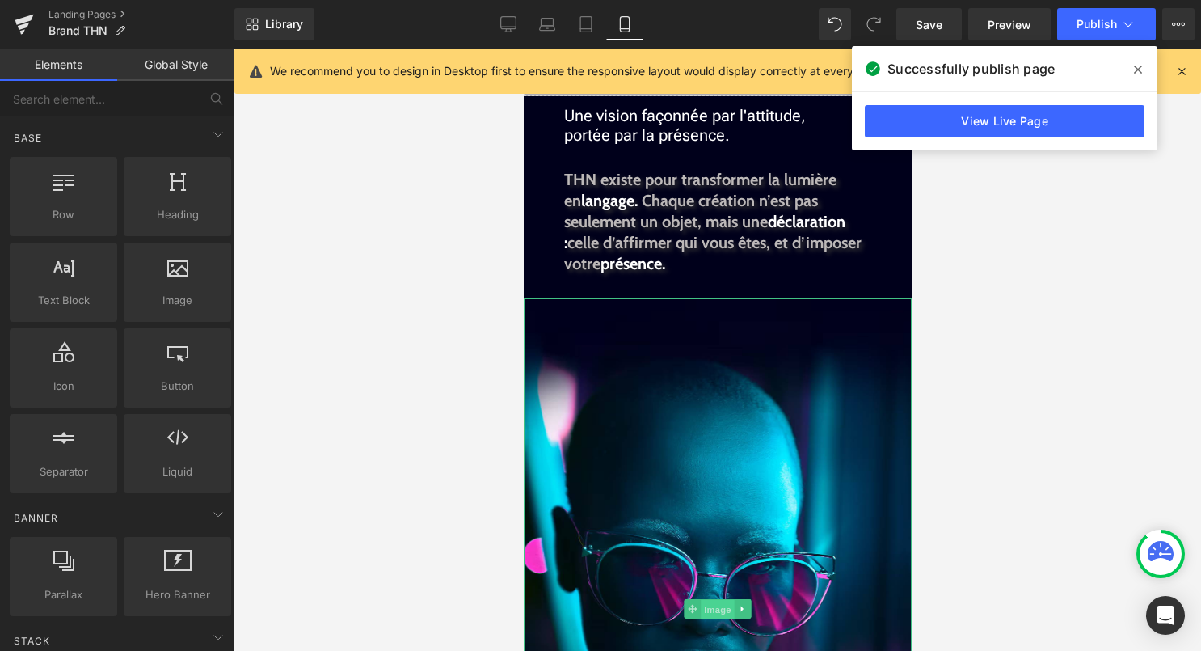
click at [710, 615] on span "Image" at bounding box center [717, 609] width 34 height 19
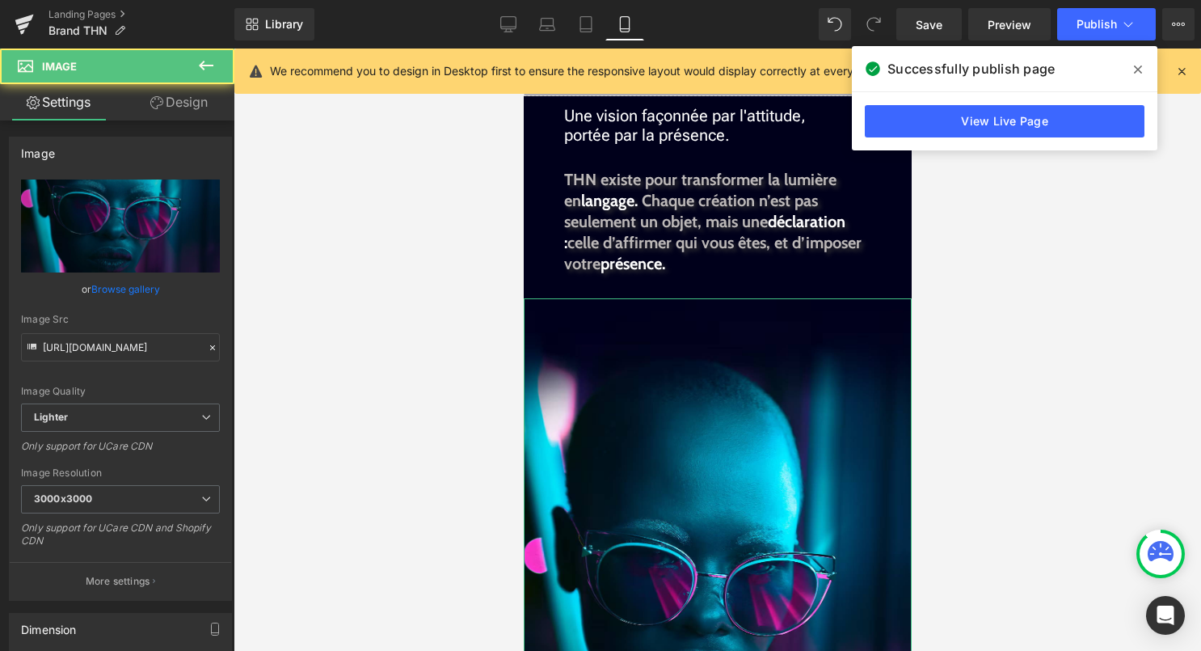
click at [196, 95] on link "Design" at bounding box center [178, 102] width 117 height 36
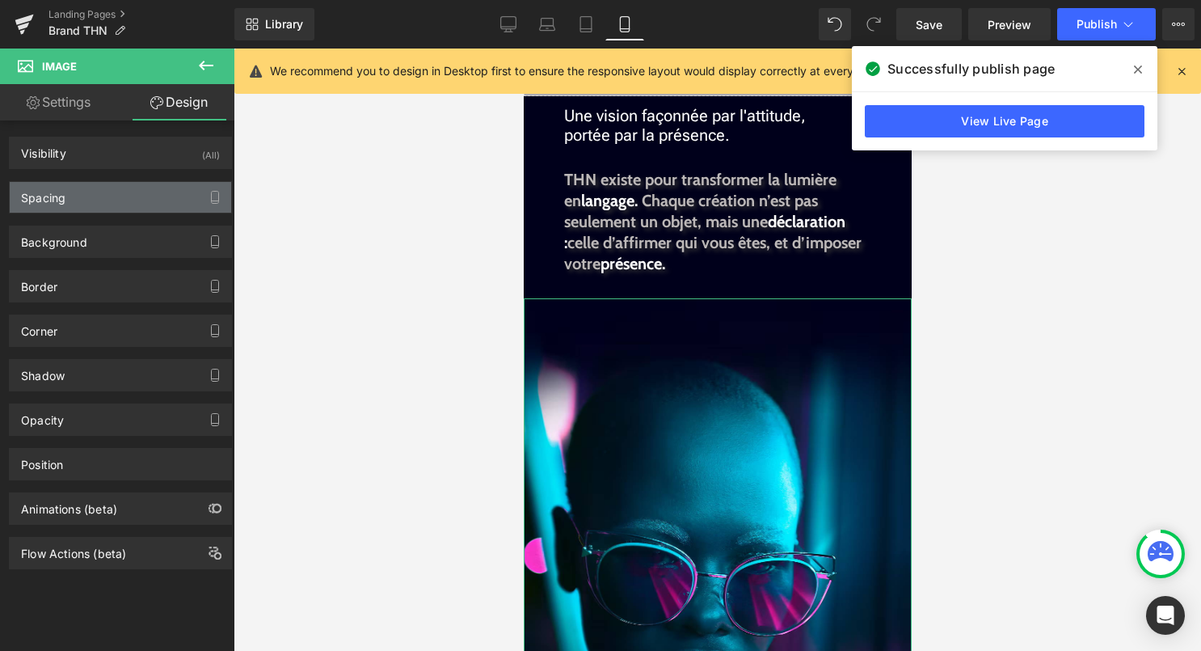
click at [117, 202] on div "Spacing" at bounding box center [121, 197] width 222 height 31
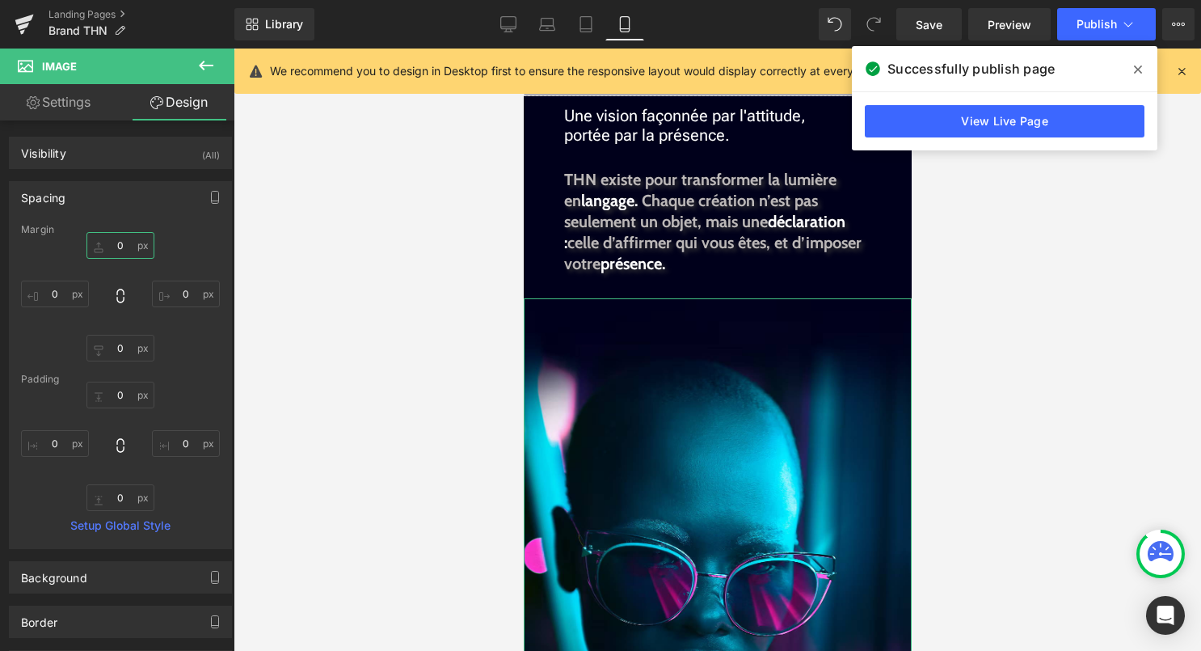
click at [112, 246] on input "0" at bounding box center [120, 245] width 68 height 27
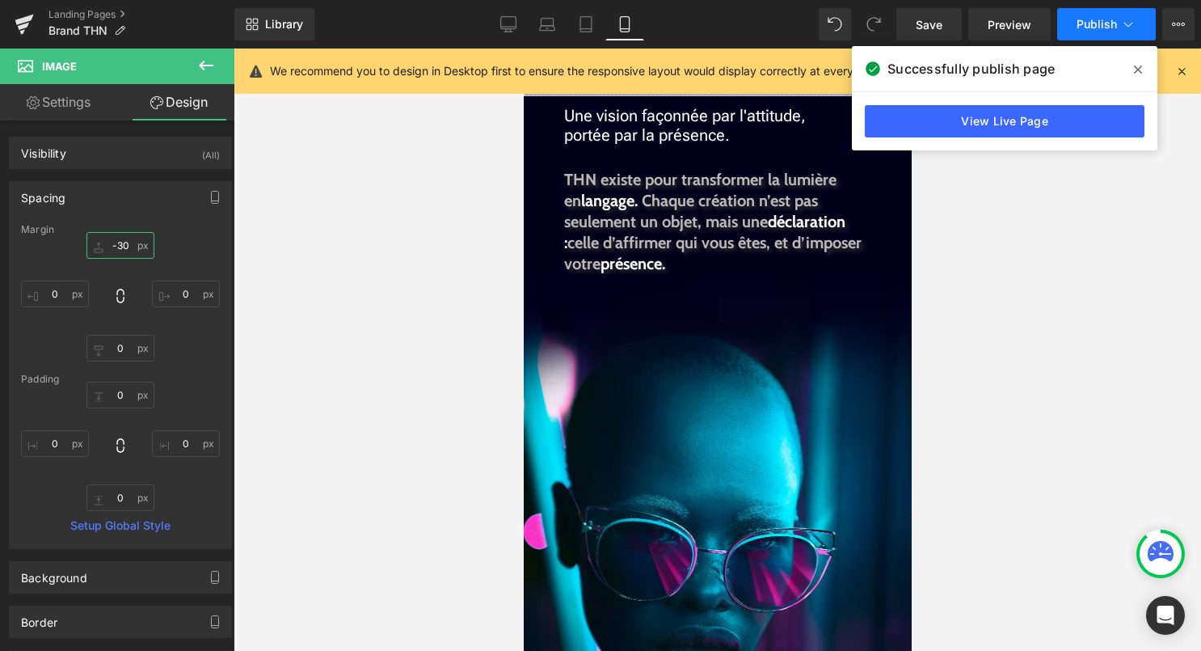
type input "-30"
click at [1089, 40] on button "Publish" at bounding box center [1106, 24] width 99 height 32
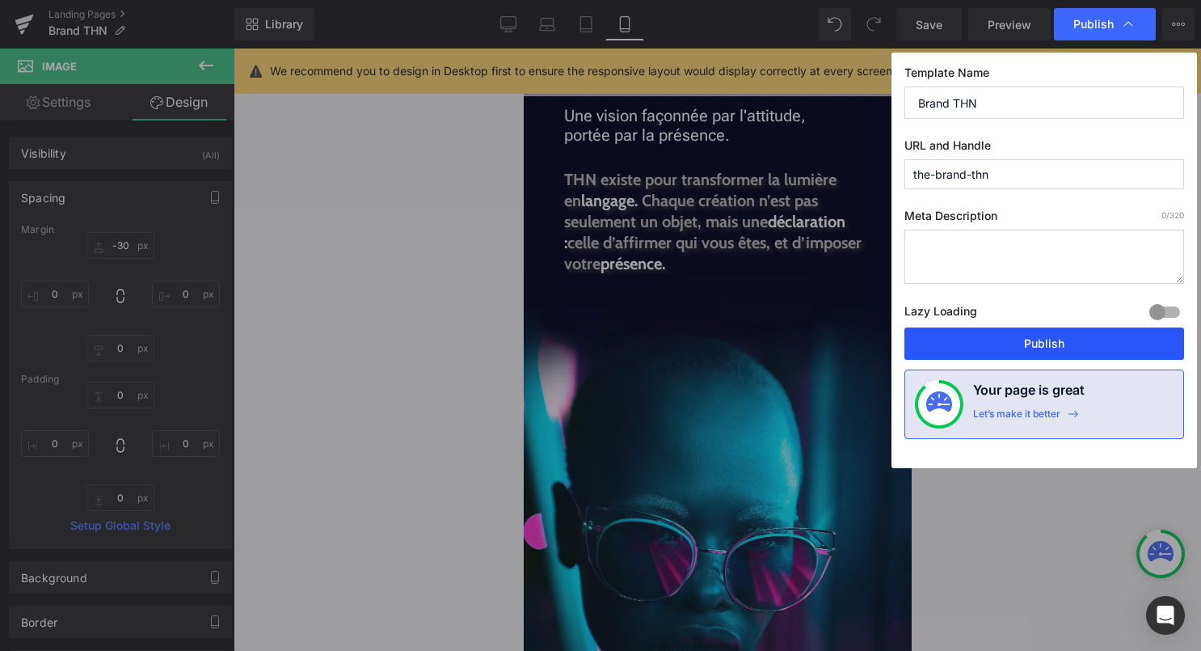
click at [960, 340] on button "Publish" at bounding box center [1045, 343] width 280 height 32
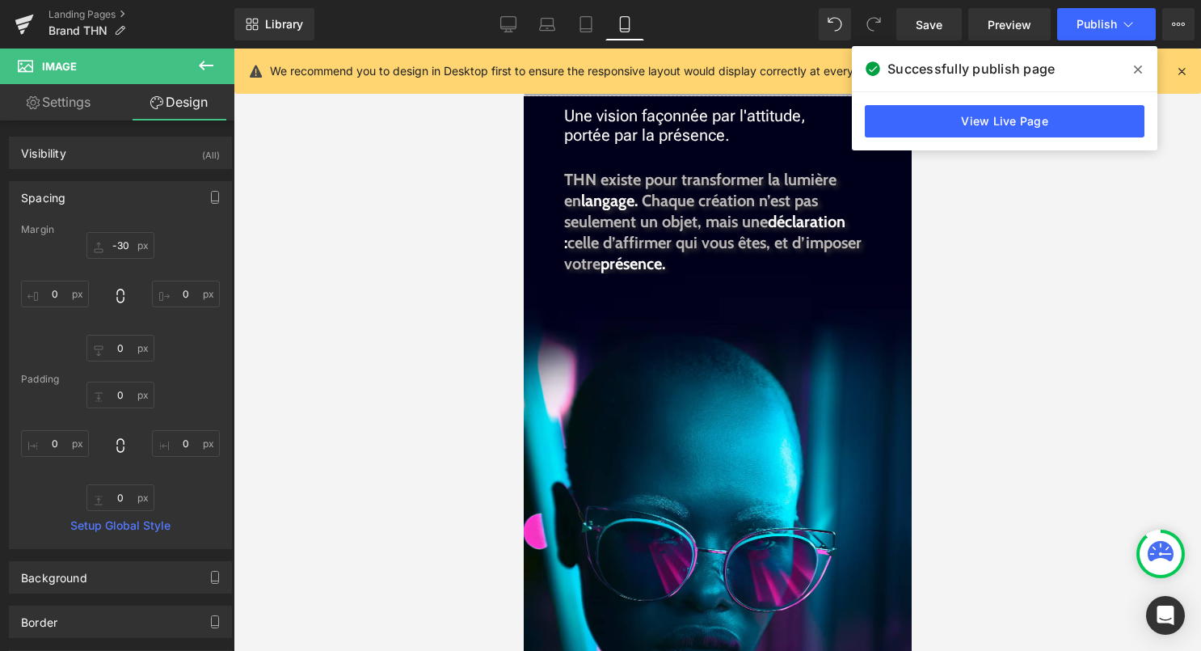
click at [217, 68] on button at bounding box center [206, 67] width 57 height 36
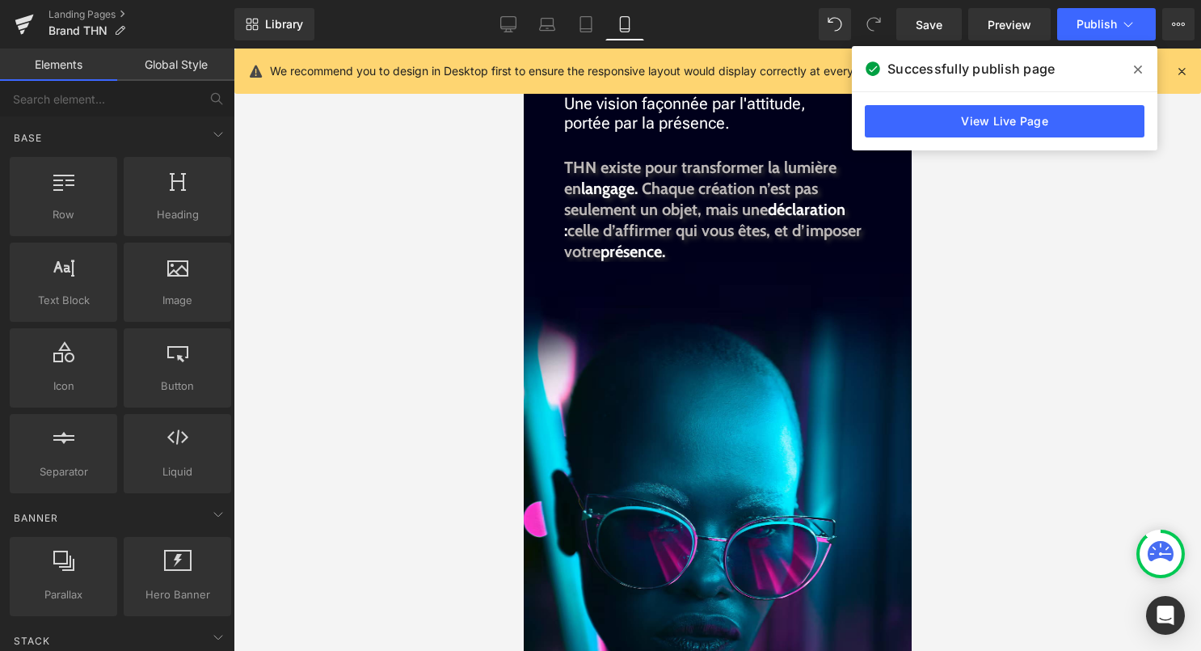
scroll to position [651, 0]
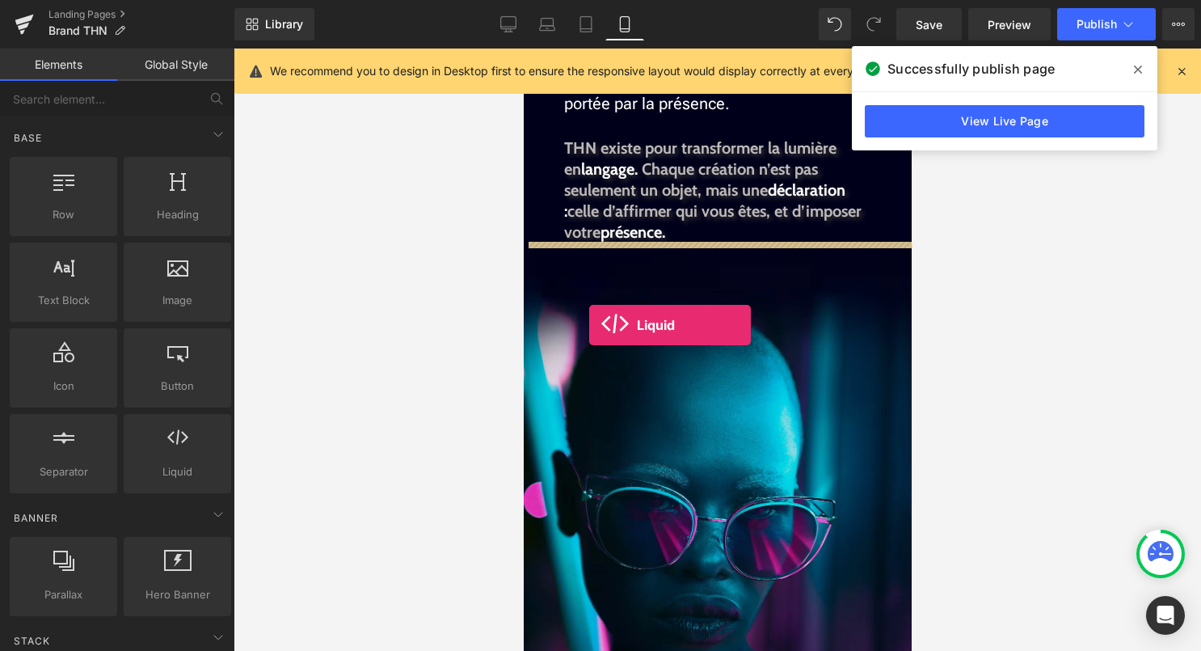
drag, startPoint x: 707, startPoint y: 498, endPoint x: 589, endPoint y: 325, distance: 209.9
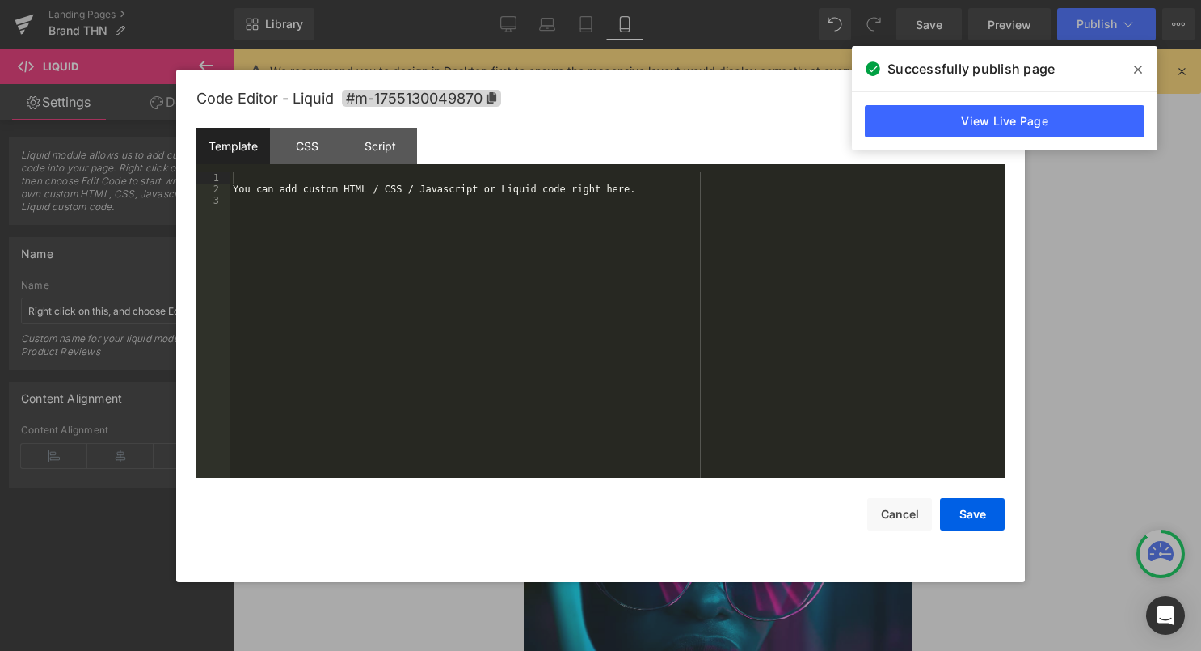
click at [734, 270] on link at bounding box center [735, 279] width 17 height 19
click at [466, 247] on div "You can add custom HTML / CSS / Javascript or Liquid code right here." at bounding box center [617, 336] width 775 height 328
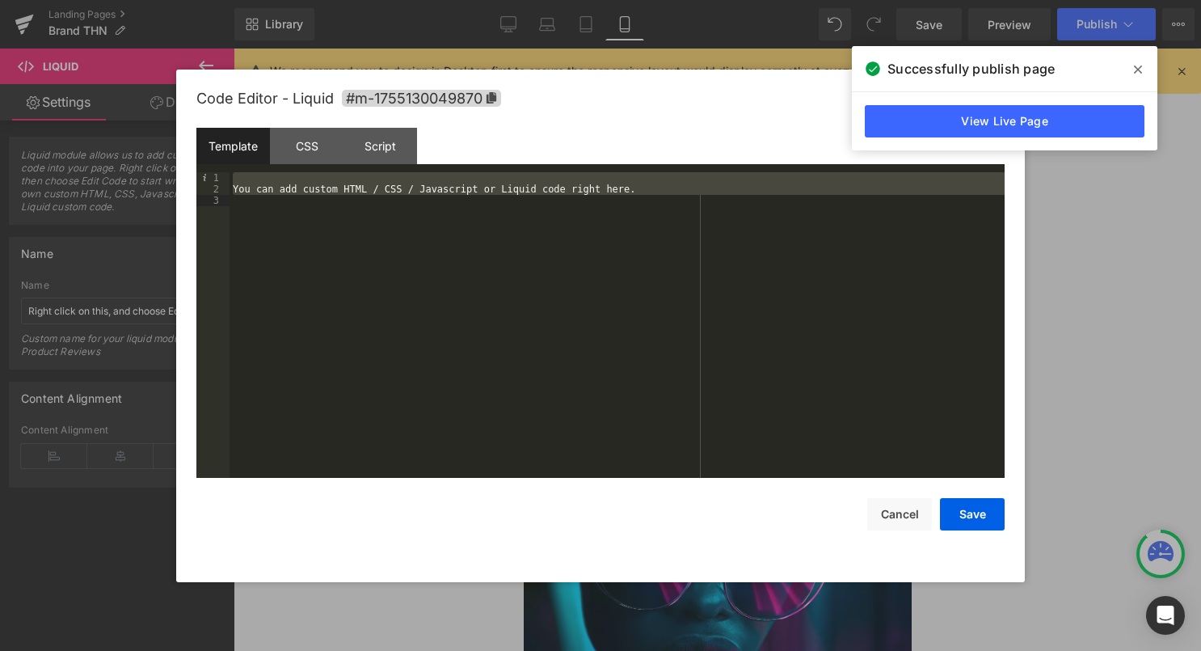
scroll to position [611, 0]
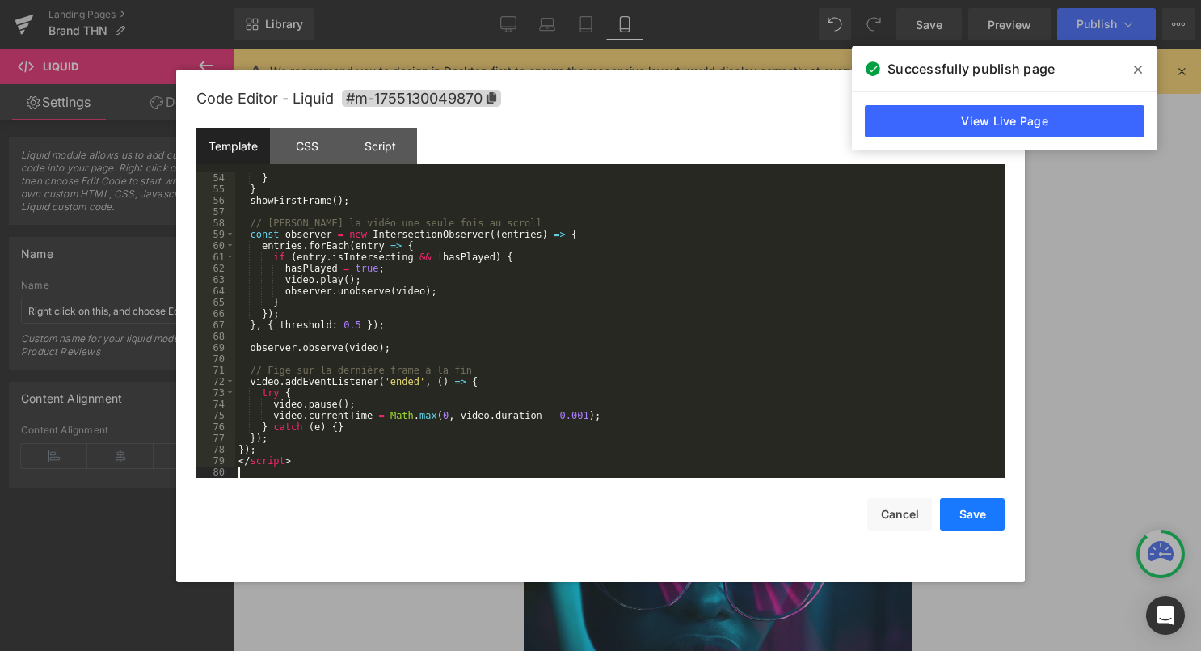
click at [984, 512] on button "Save" at bounding box center [972, 514] width 65 height 32
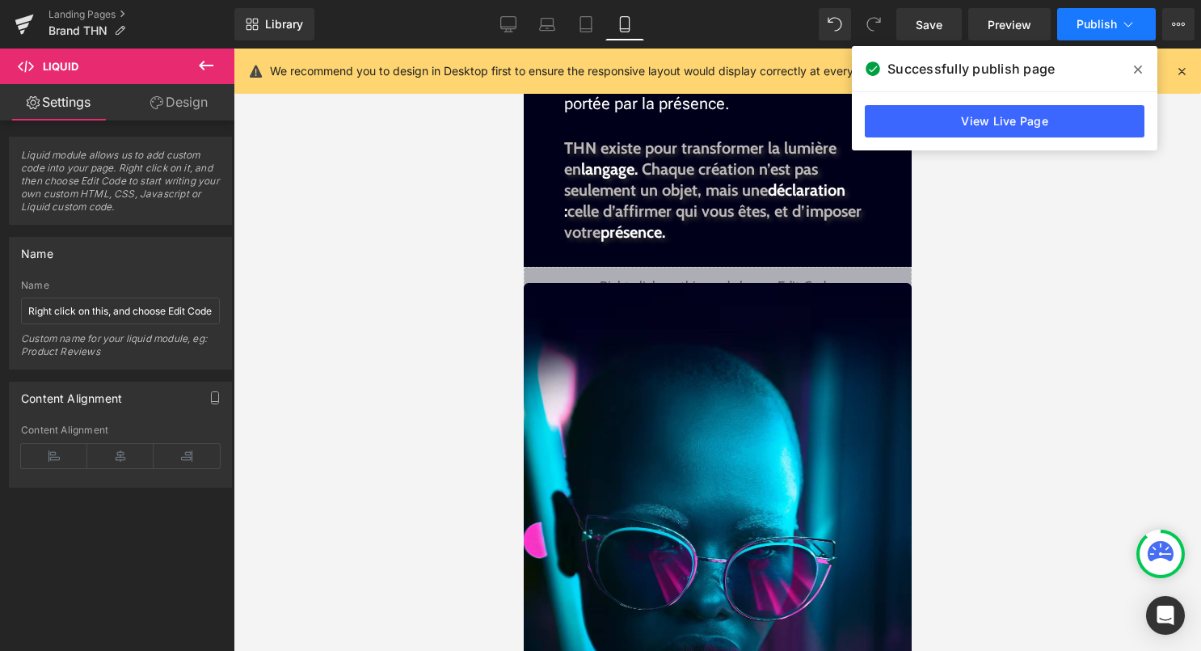
click at [1092, 36] on button "Publish" at bounding box center [1106, 24] width 99 height 32
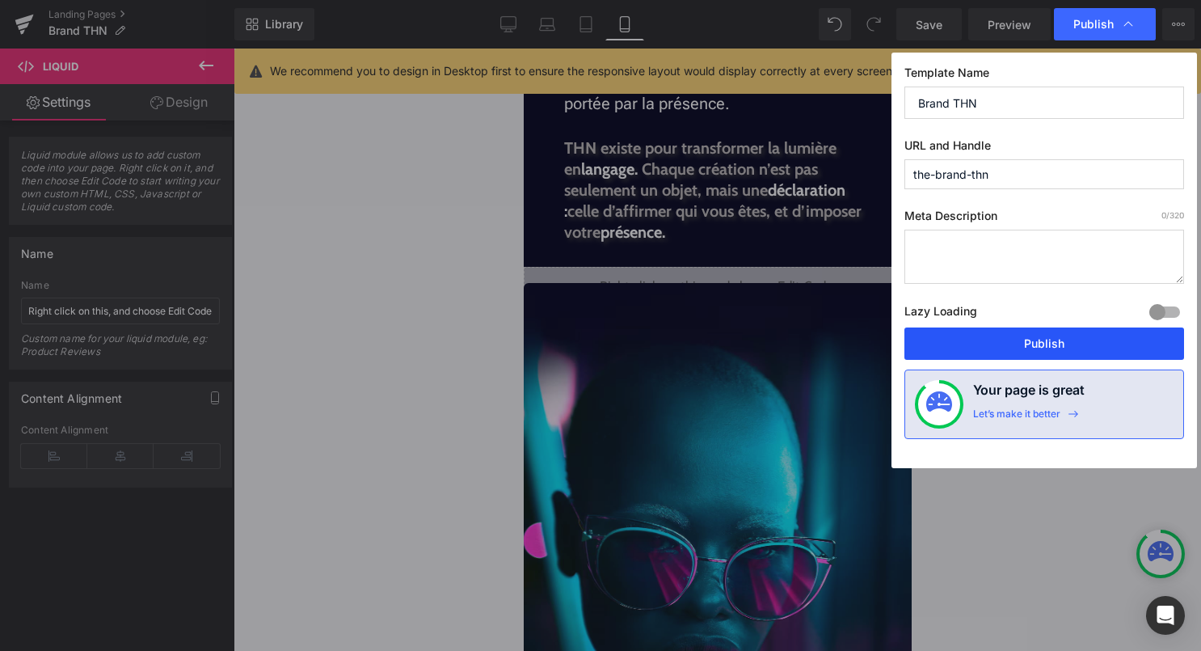
click at [1035, 352] on button "Publish" at bounding box center [1045, 343] width 280 height 32
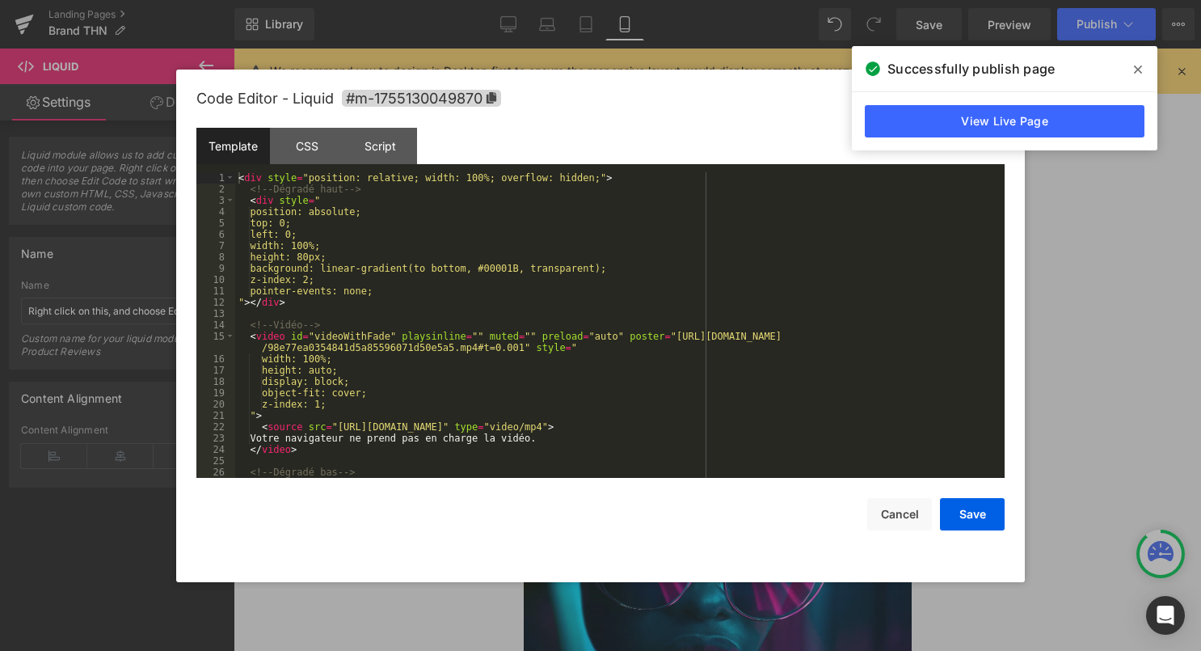
click at [736, 277] on div "Liquid" at bounding box center [717, 287] width 388 height 40
click at [641, 344] on div "< div style = "position: relative; width: 100%; overflow: hidden;" > <!-- Dégra…" at bounding box center [616, 336] width 763 height 328
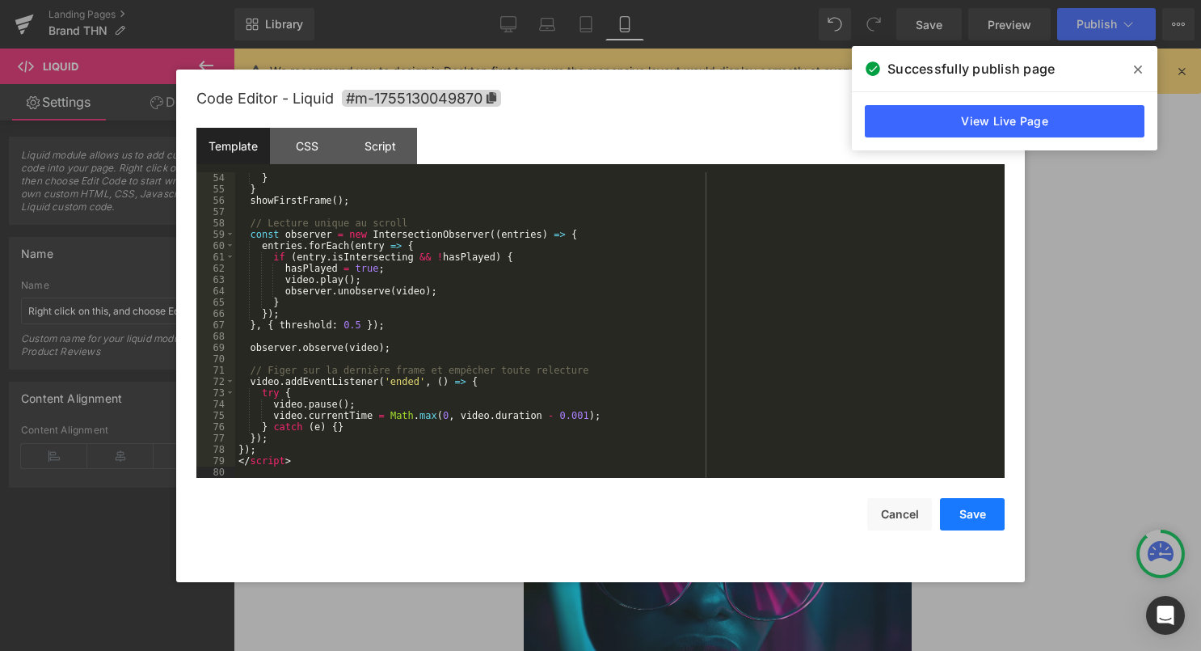
click at [970, 507] on button "Save" at bounding box center [972, 514] width 65 height 32
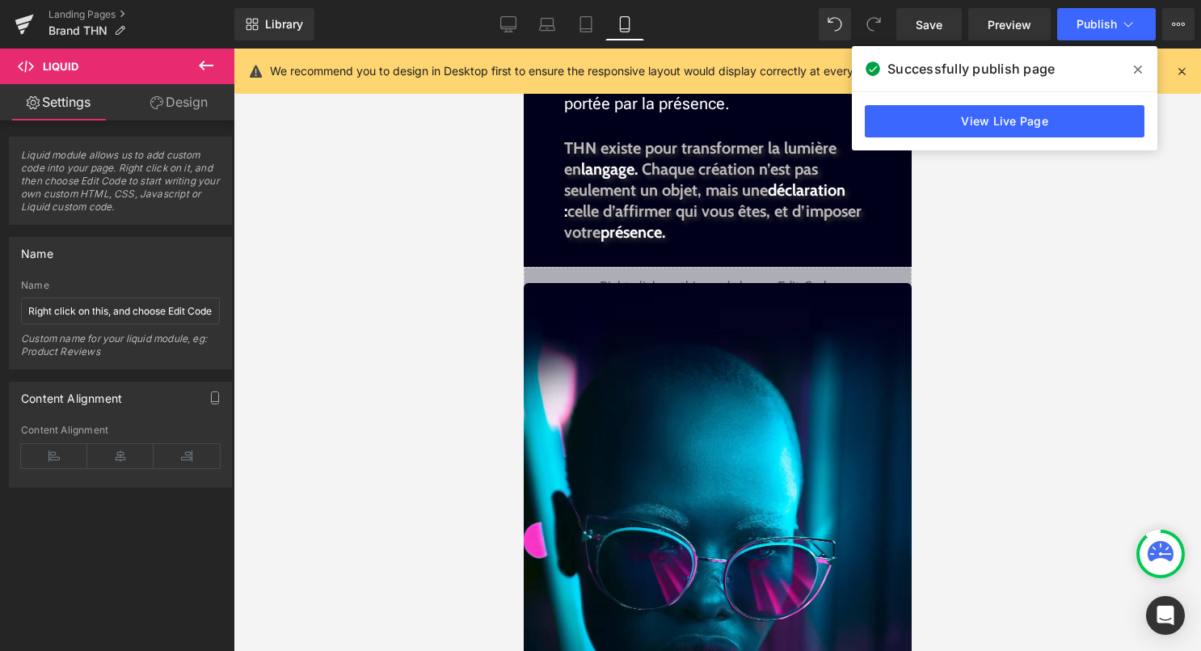
click at [1108, 5] on div "Library Mobile Desktop Laptop Tablet Mobile Save Preview Publish Scheduled View…" at bounding box center [717, 24] width 967 height 49
click at [1097, 23] on span "Publish" at bounding box center [1097, 24] width 40 height 13
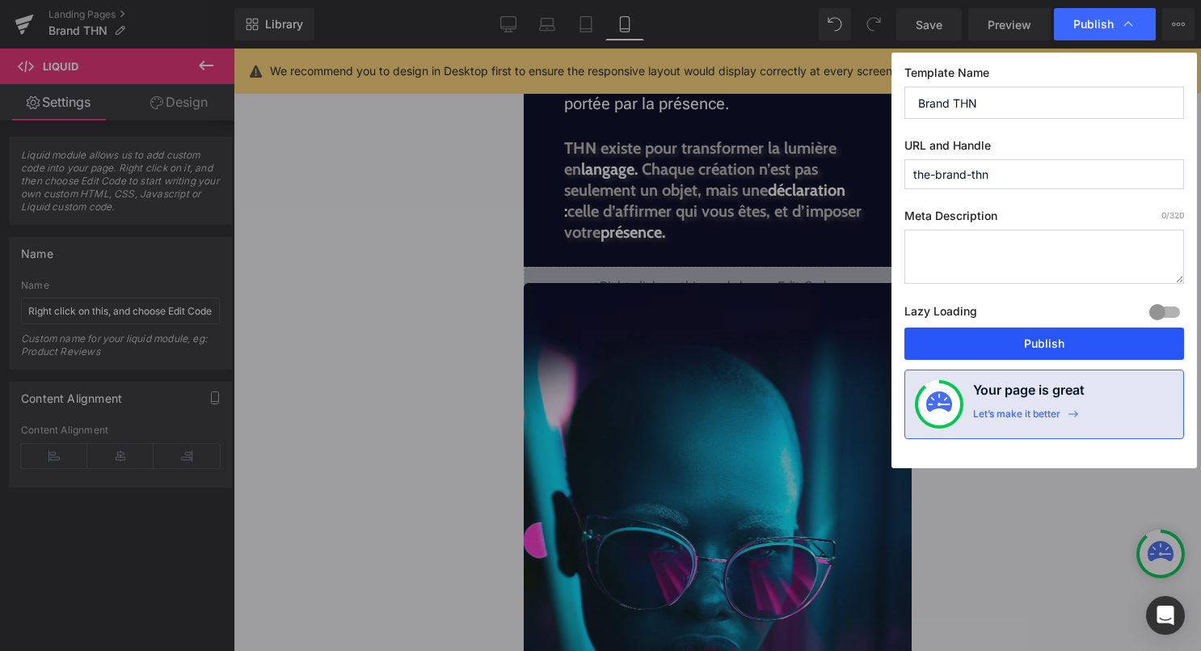
click at [1027, 340] on button "Publish" at bounding box center [1045, 343] width 280 height 32
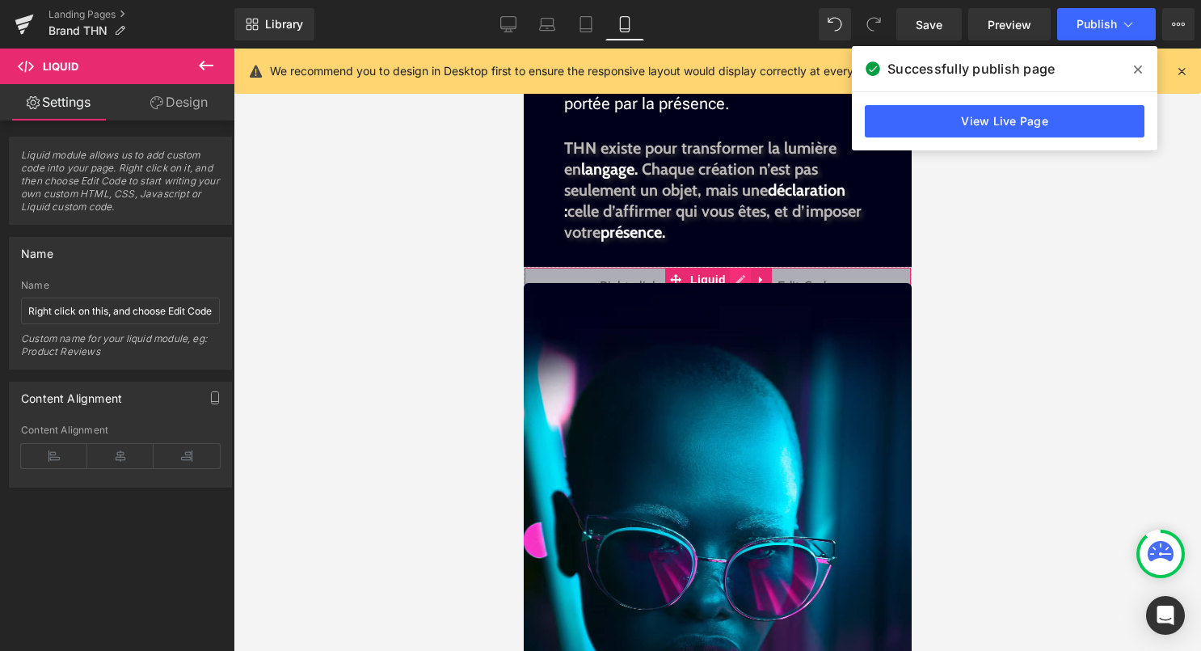
click at [740, 274] on div "Liquid" at bounding box center [717, 287] width 388 height 40
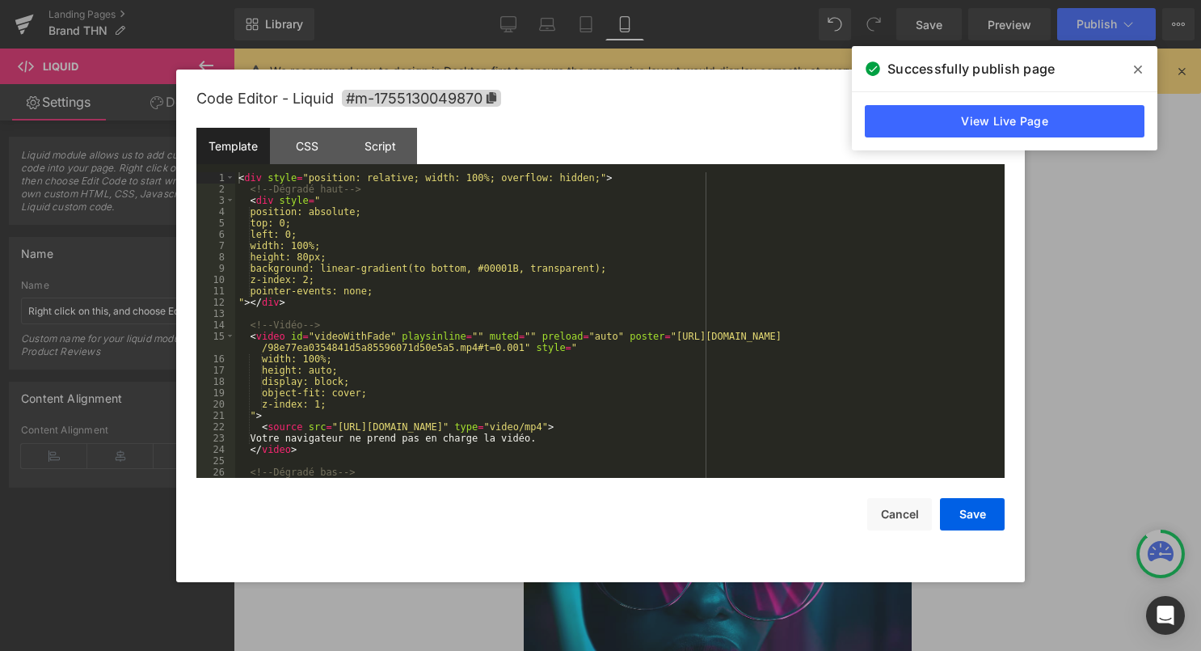
click at [686, 315] on div "< div style = "position: relative; width: 100%; overflow: hidden;" > <!-- Dégra…" at bounding box center [616, 336] width 763 height 328
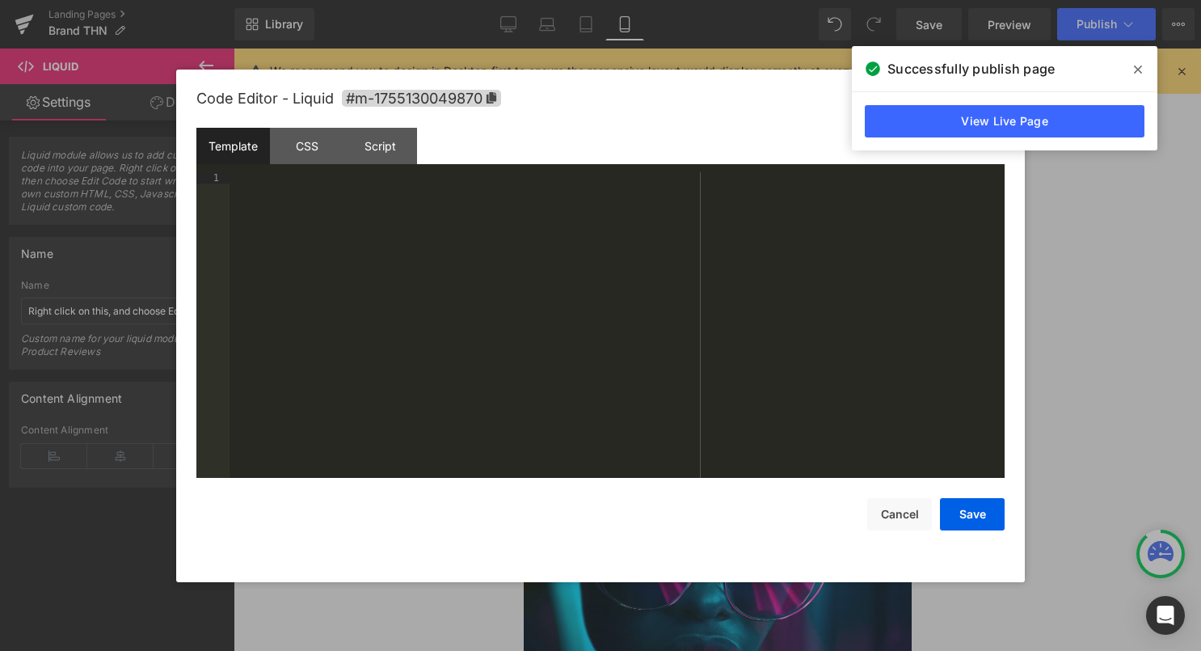
scroll to position [577, 0]
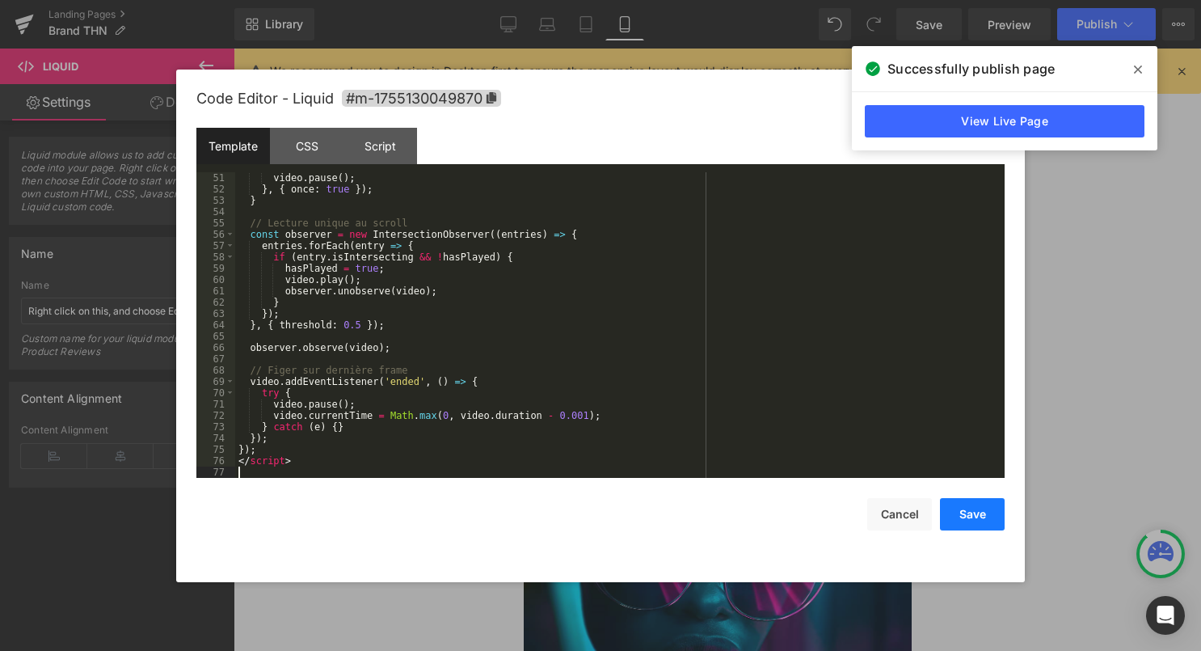
click at [973, 513] on button "Save" at bounding box center [972, 514] width 65 height 32
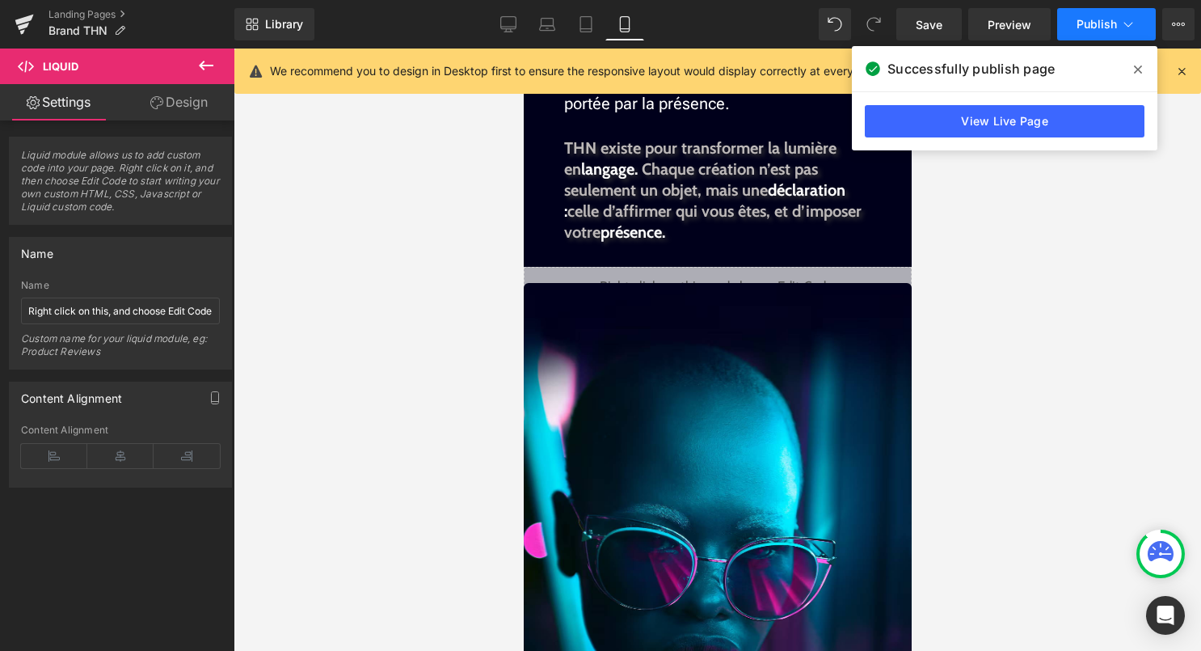
click at [1080, 23] on span "Publish" at bounding box center [1097, 24] width 40 height 13
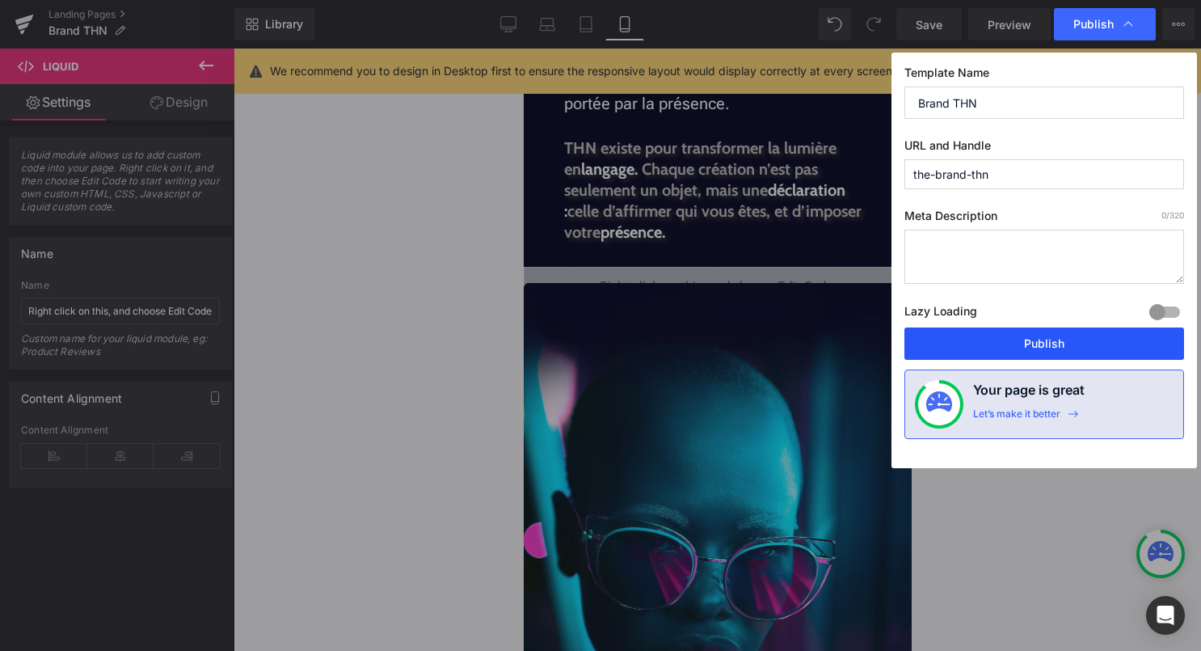
click at [1010, 350] on button "Publish" at bounding box center [1045, 343] width 280 height 32
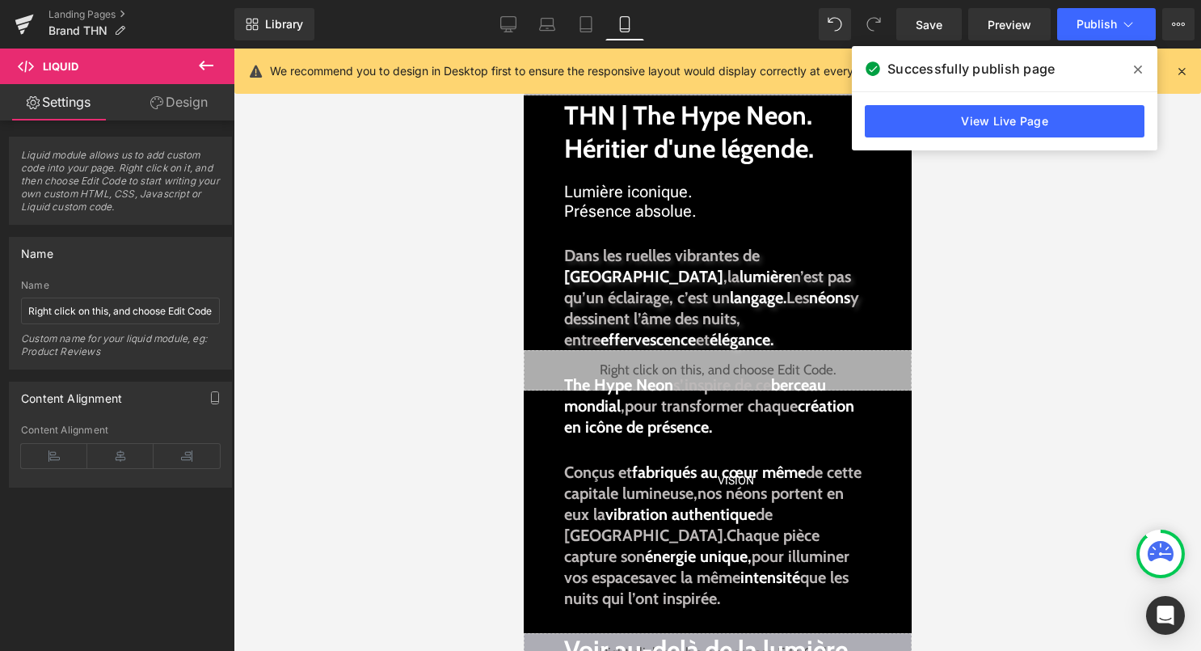
scroll to position [40, 0]
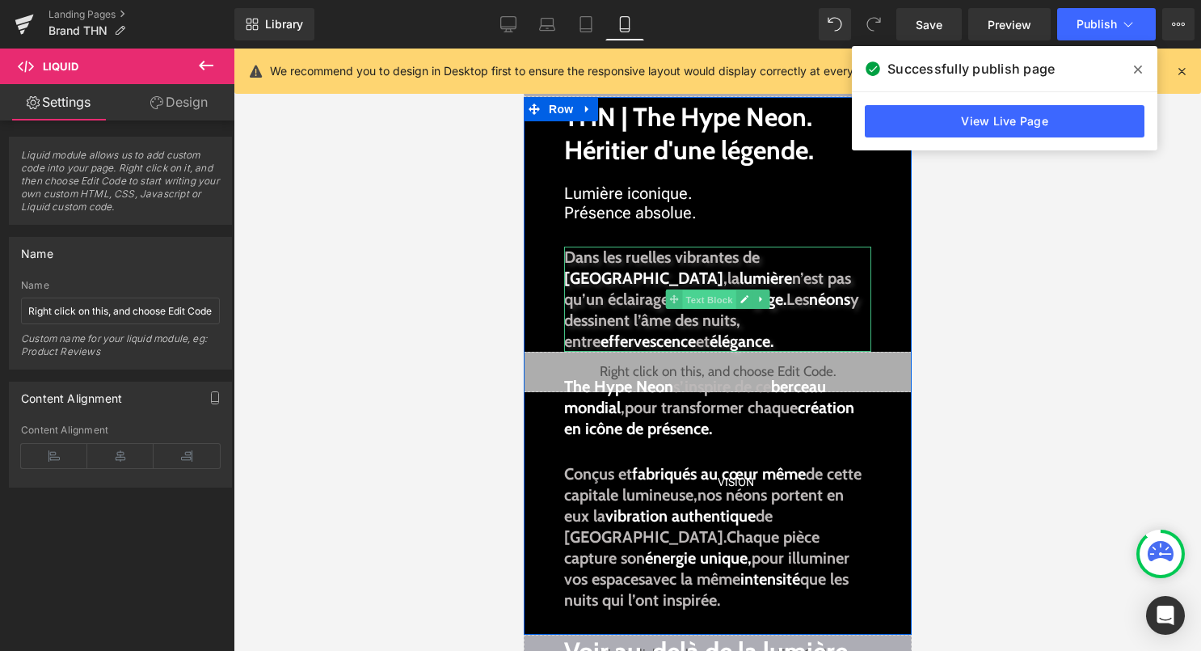
click at [682, 300] on span "Text Block" at bounding box center [707, 299] width 53 height 19
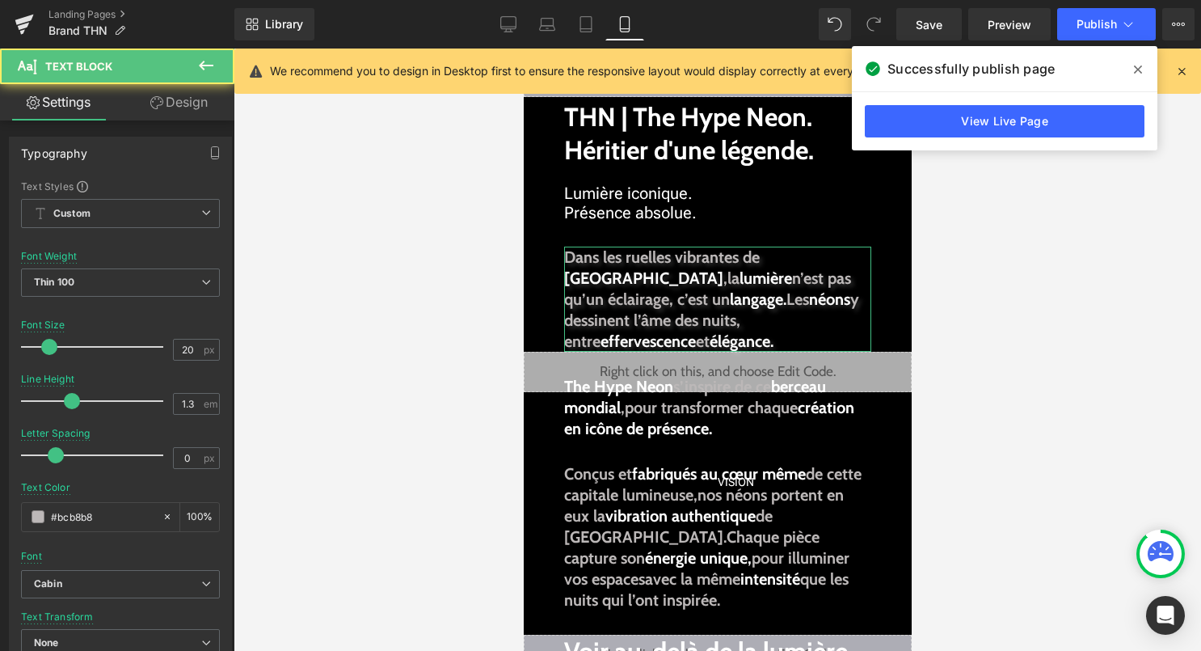
click at [201, 101] on link "Design" at bounding box center [178, 102] width 117 height 36
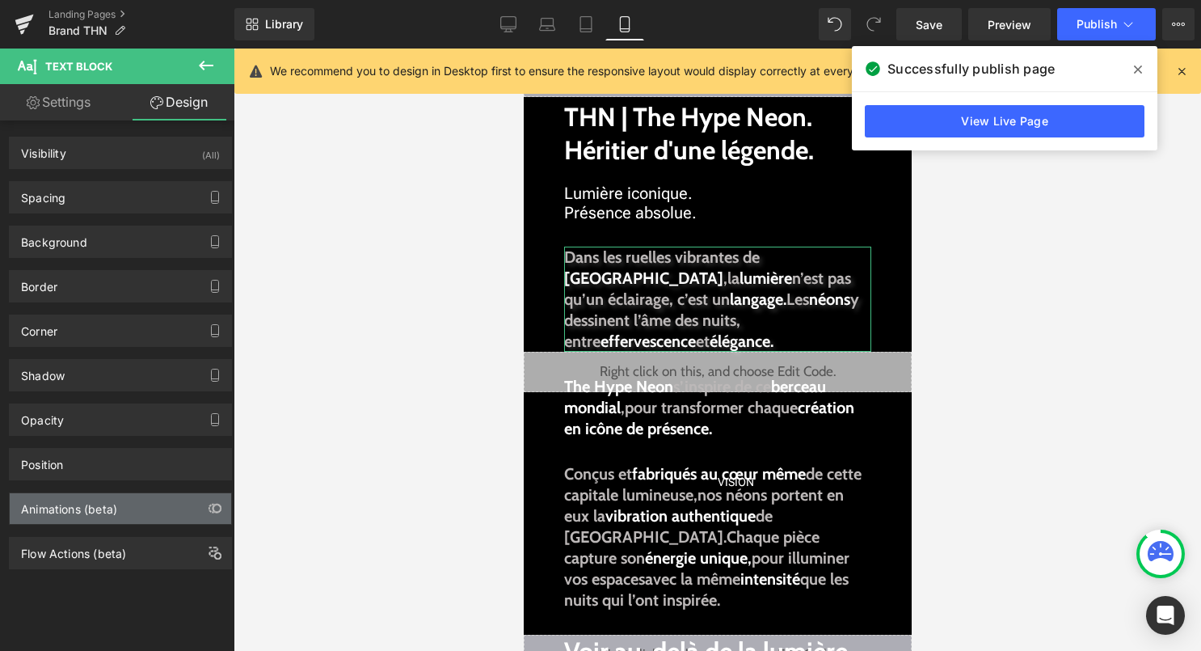
click at [82, 522] on div "Animations (beta)" at bounding box center [121, 508] width 222 height 31
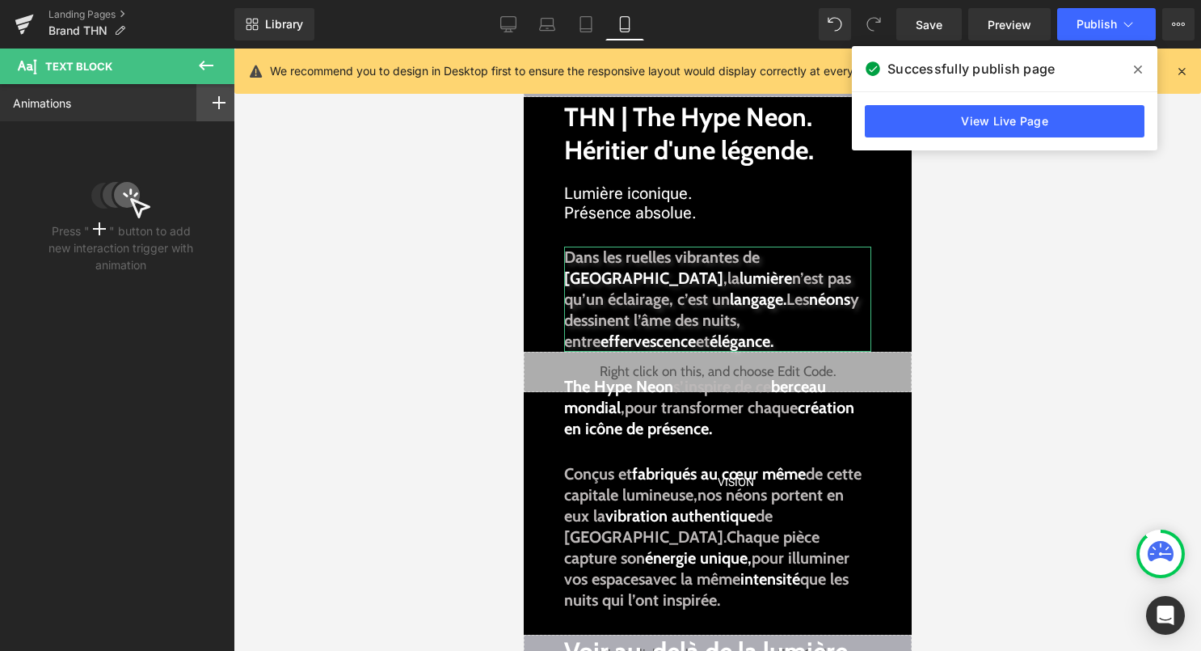
click at [213, 105] on icon at bounding box center [219, 102] width 13 height 13
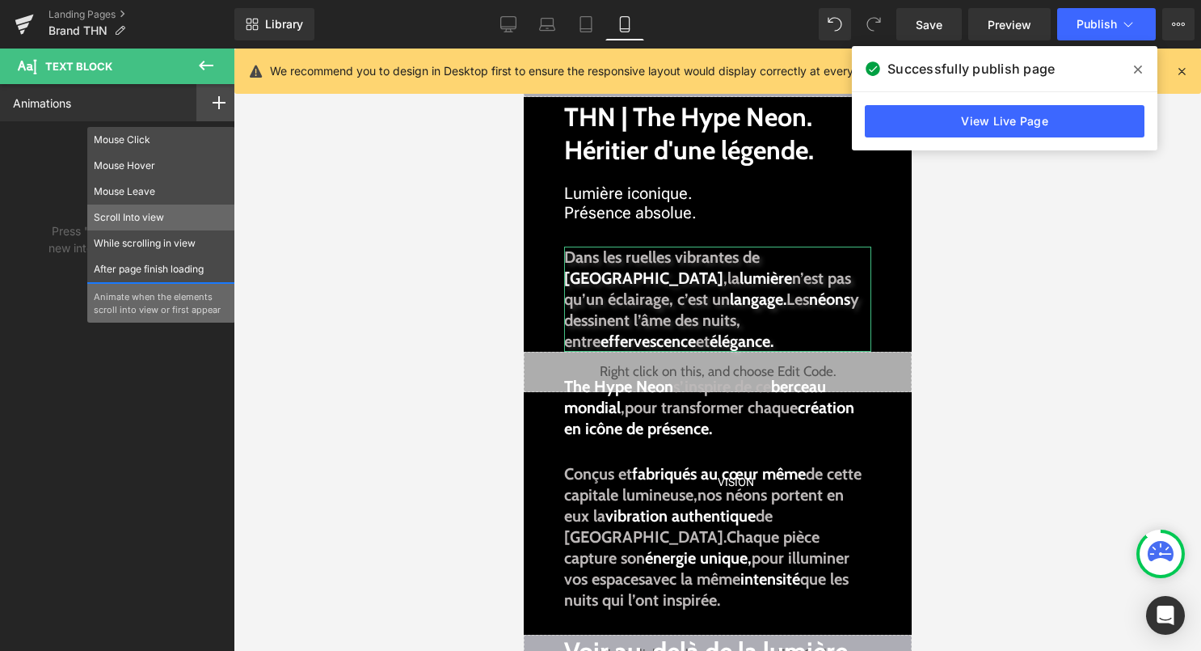
drag, startPoint x: 151, startPoint y: 250, endPoint x: 155, endPoint y: 224, distance: 26.2
click at [155, 224] on div "Mouse Click Mouse Hover Mouse Leave Scroll Into view While scrolling in view Af…" at bounding box center [161, 225] width 148 height 196
click at [155, 224] on p "Scroll Into view" at bounding box center [161, 217] width 135 height 15
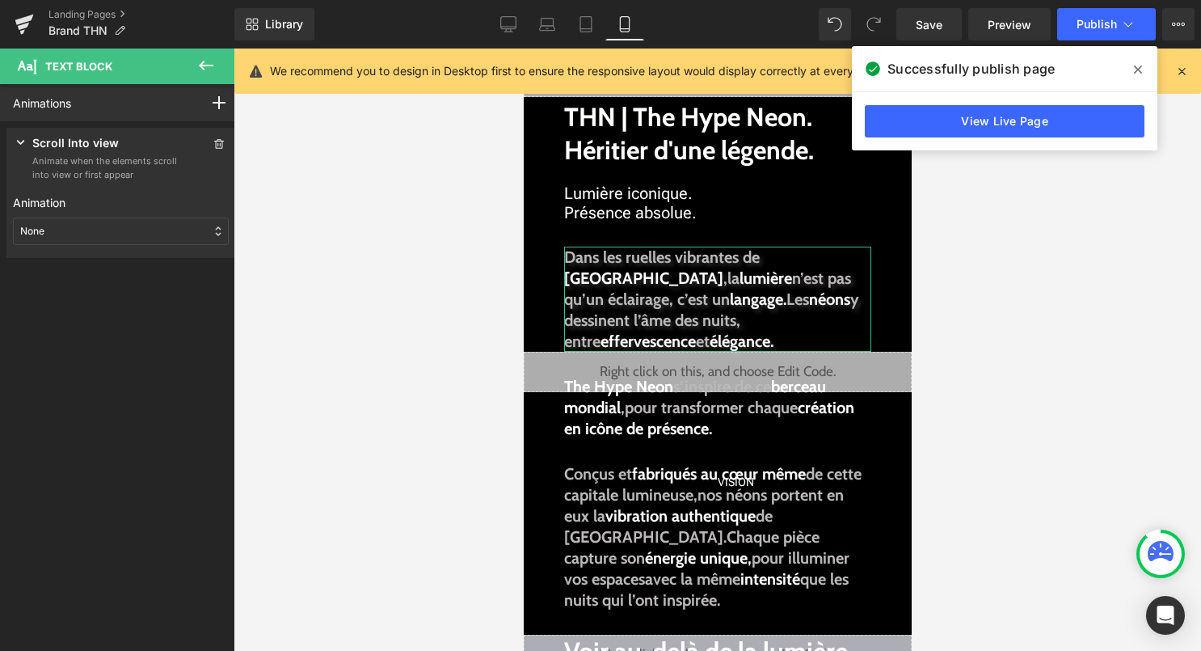
click at [135, 228] on div "None" at bounding box center [121, 230] width 216 height 27
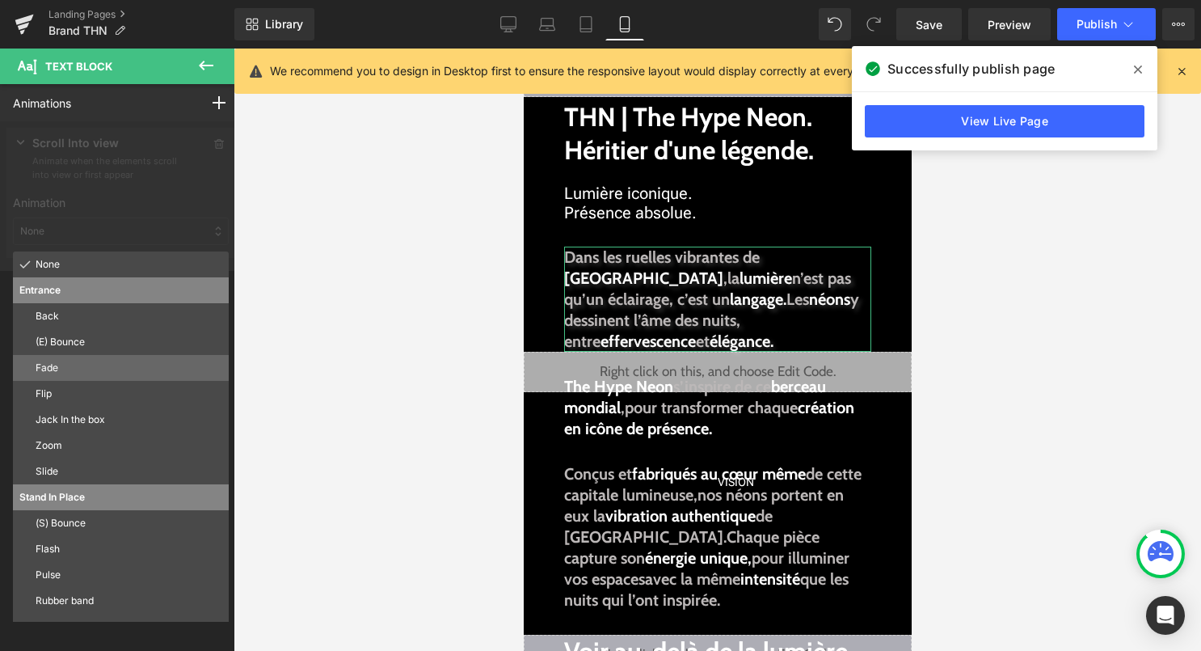
click at [78, 359] on div "Fade" at bounding box center [121, 368] width 216 height 26
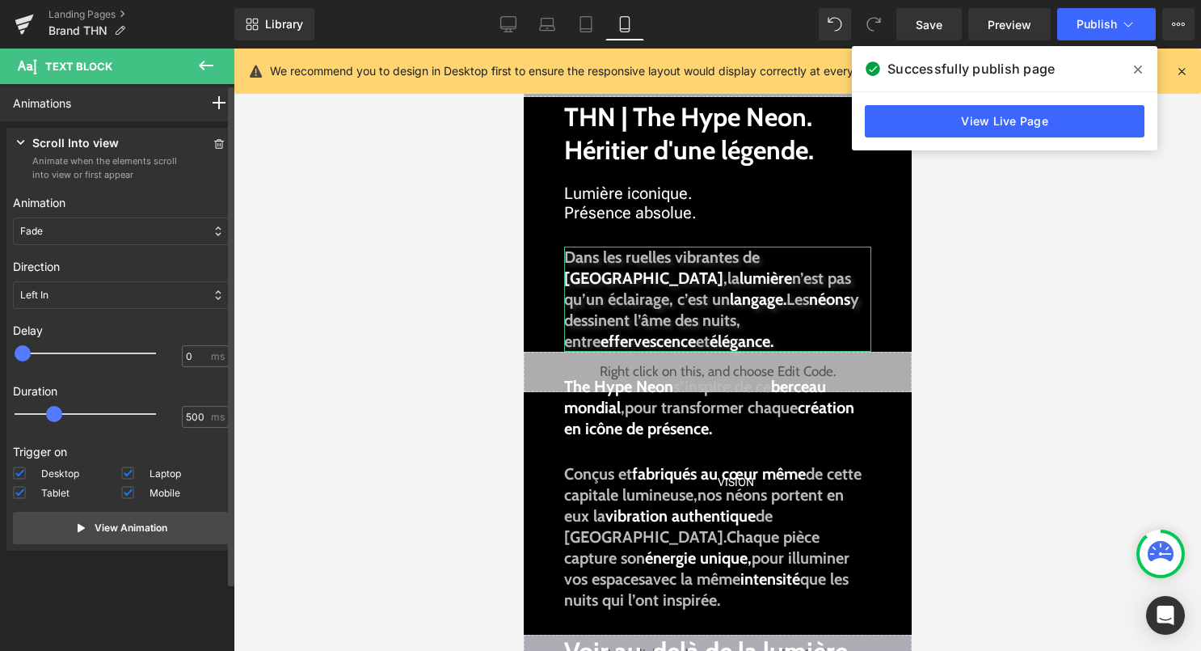
click at [58, 307] on div "Left In" at bounding box center [121, 294] width 216 height 27
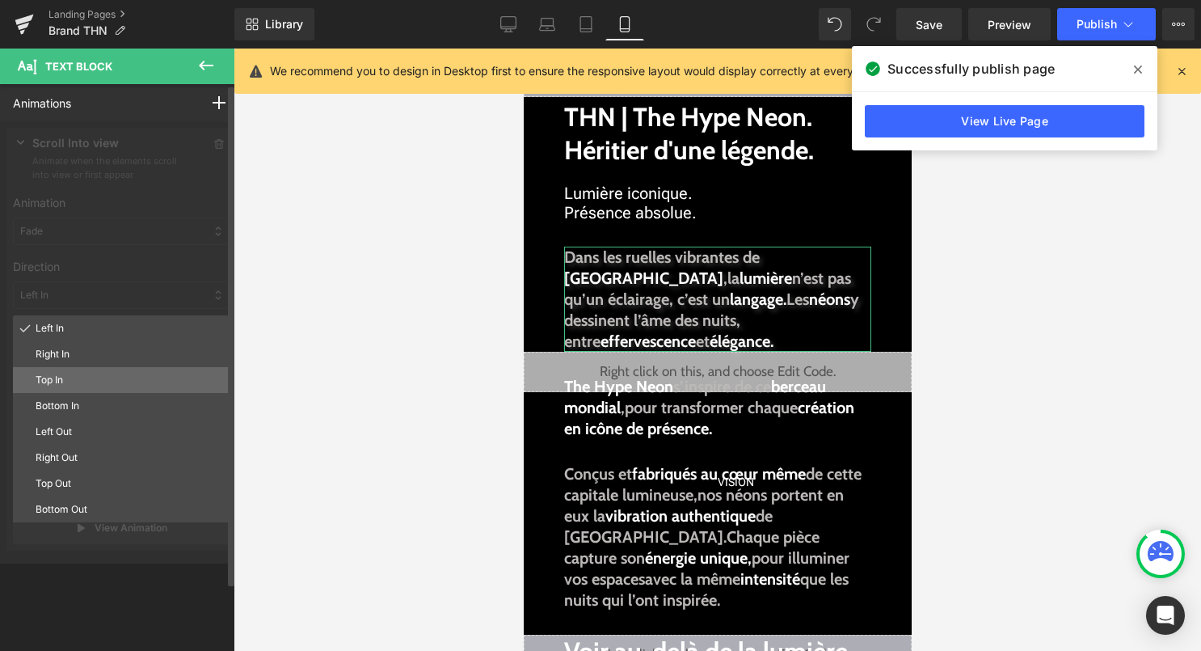
click at [68, 382] on p "Top In" at bounding box center [129, 380] width 187 height 15
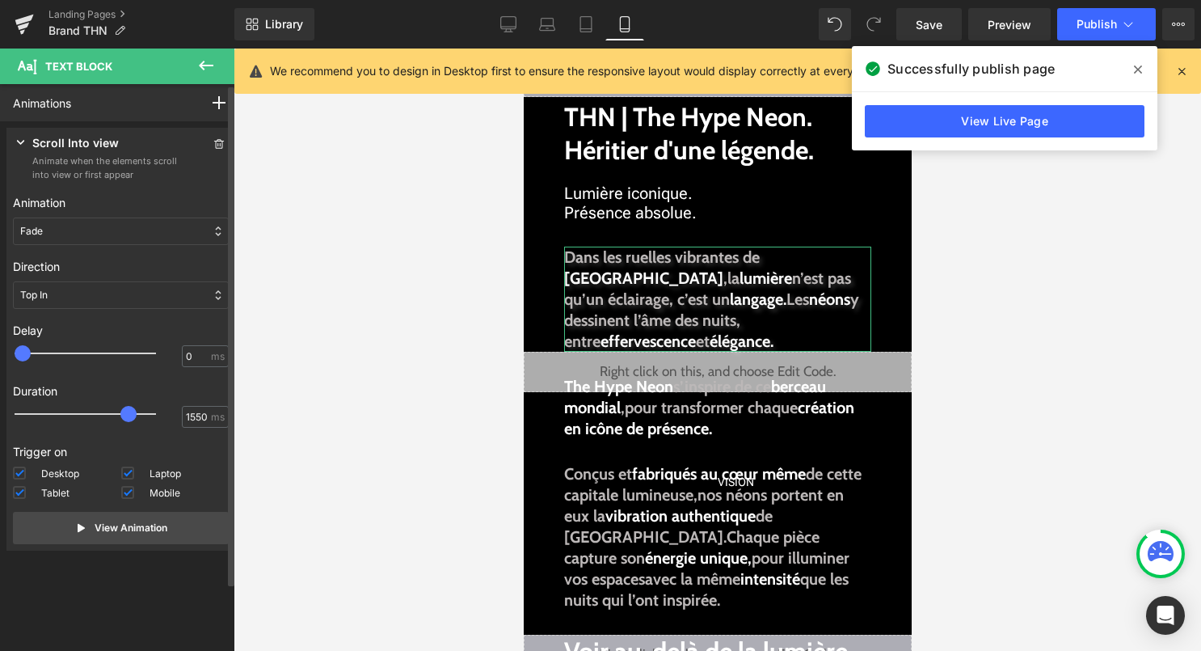
type input "1500"
drag, startPoint x: 53, startPoint y: 411, endPoint x: 129, endPoint y: 406, distance: 75.4
click at [129, 406] on div at bounding box center [96, 414] width 141 height 32
click at [137, 528] on p "View Animation" at bounding box center [131, 528] width 73 height 15
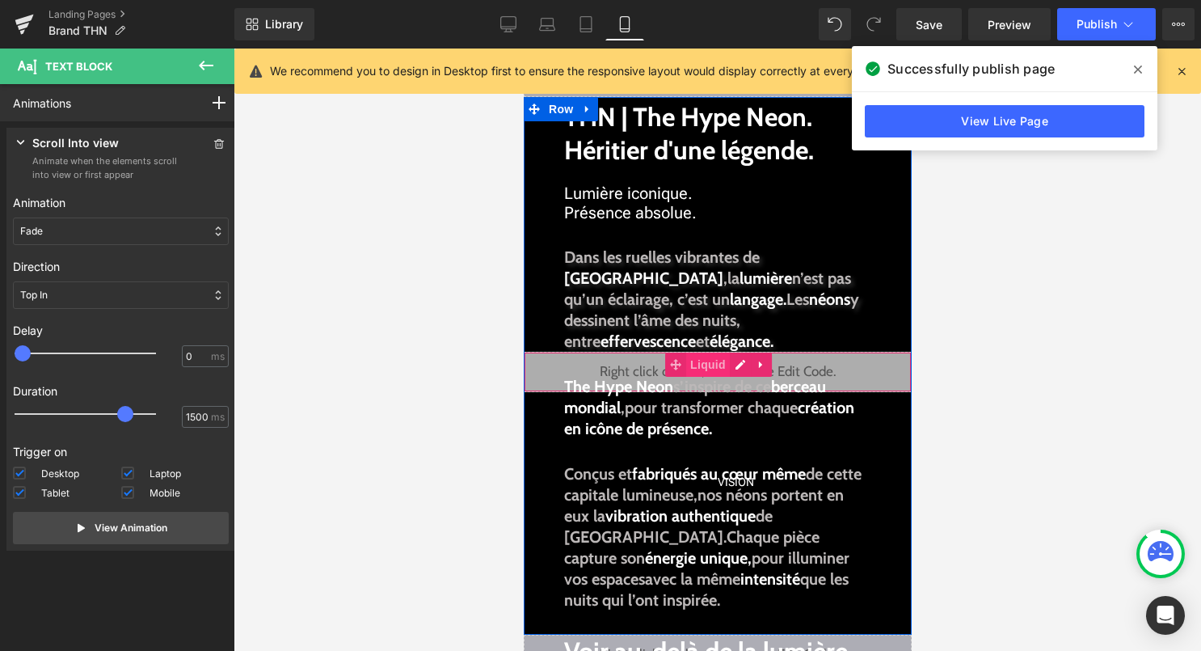
click at [705, 365] on span "Liquid" at bounding box center [708, 364] width 44 height 24
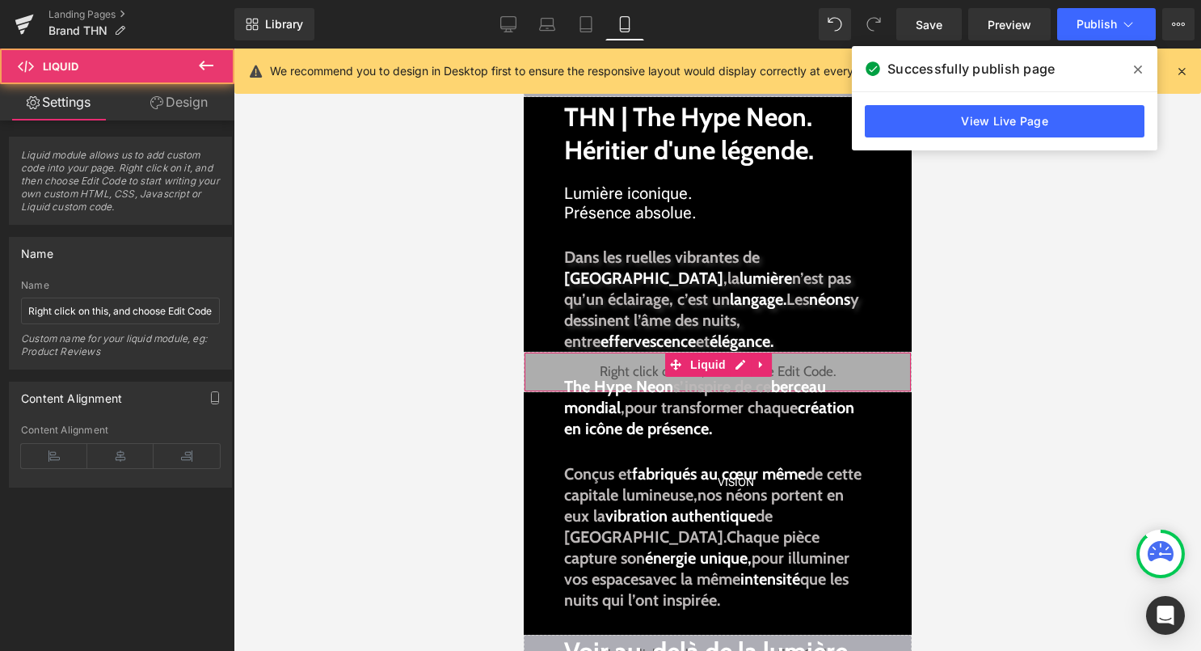
click at [186, 100] on link "Design" at bounding box center [178, 102] width 117 height 36
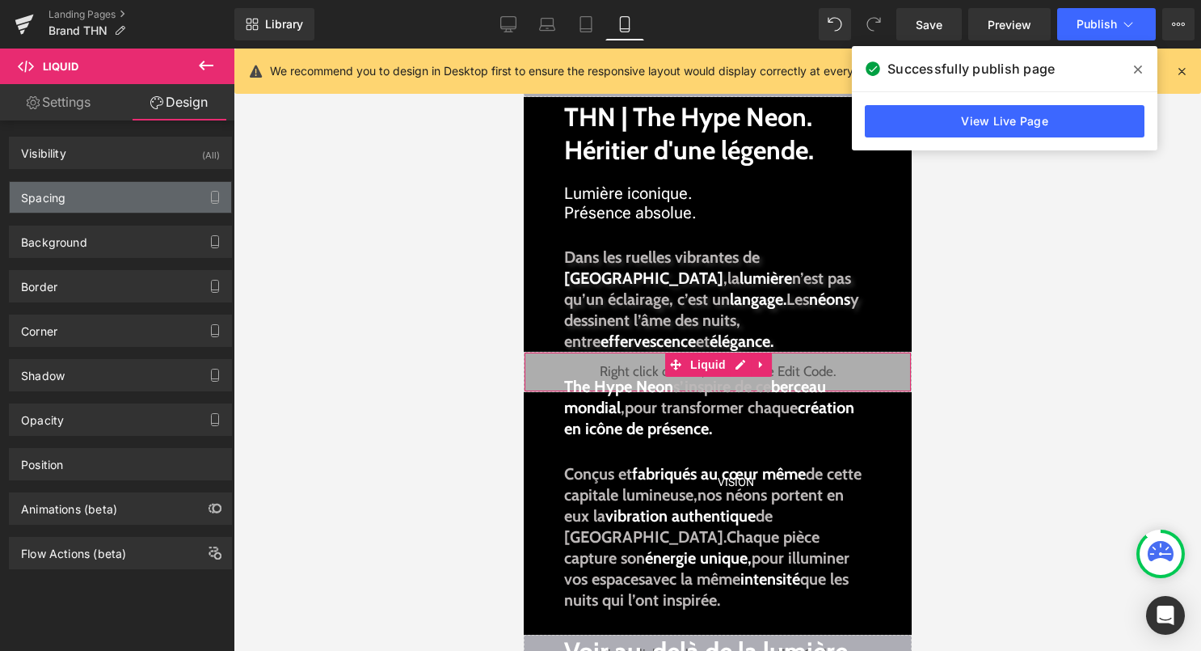
type input "-30"
type input "0"
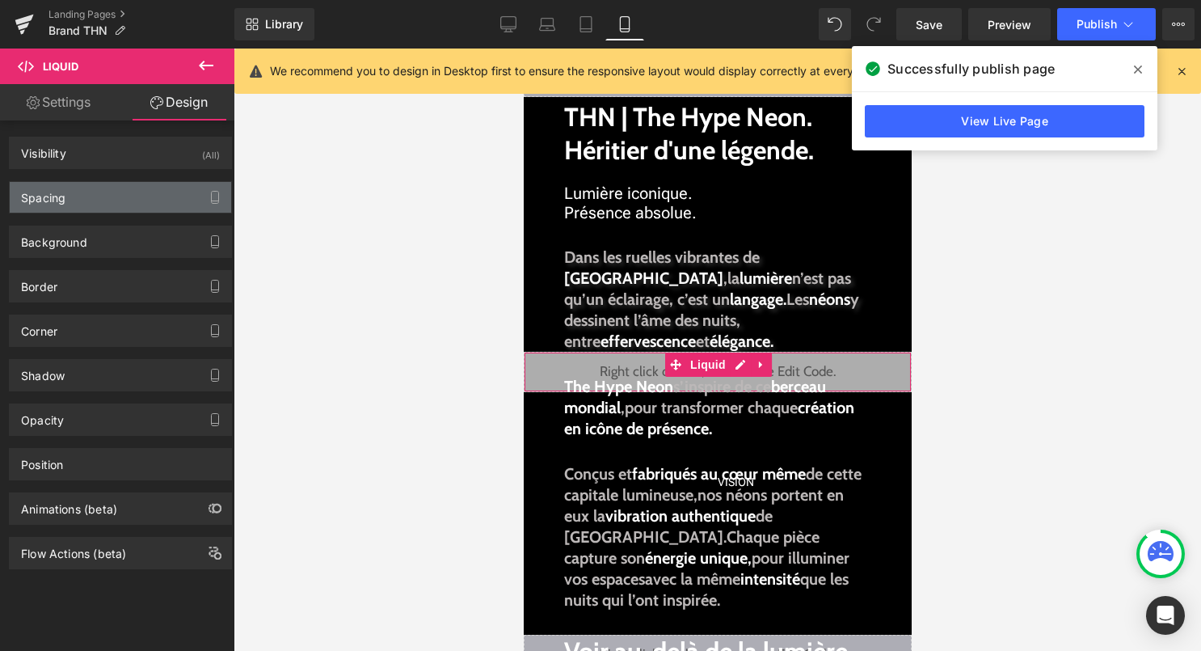
type input "0"
click at [149, 192] on div "Spacing" at bounding box center [121, 197] width 222 height 31
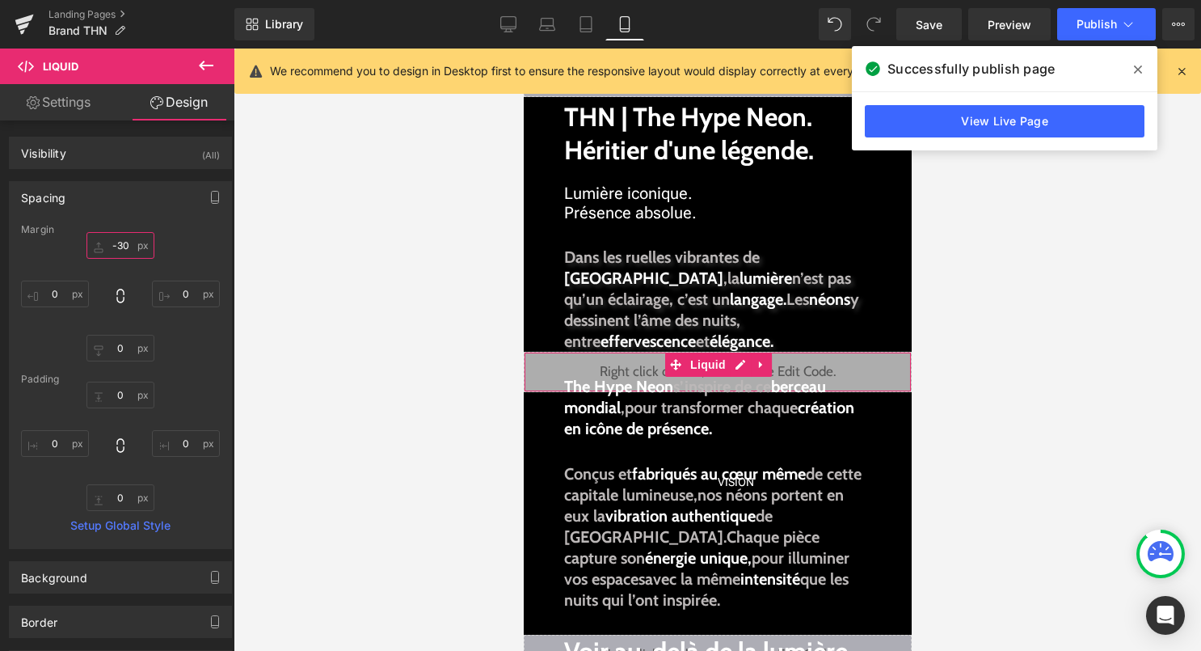
click at [120, 249] on input "-30" at bounding box center [120, 245] width 68 height 27
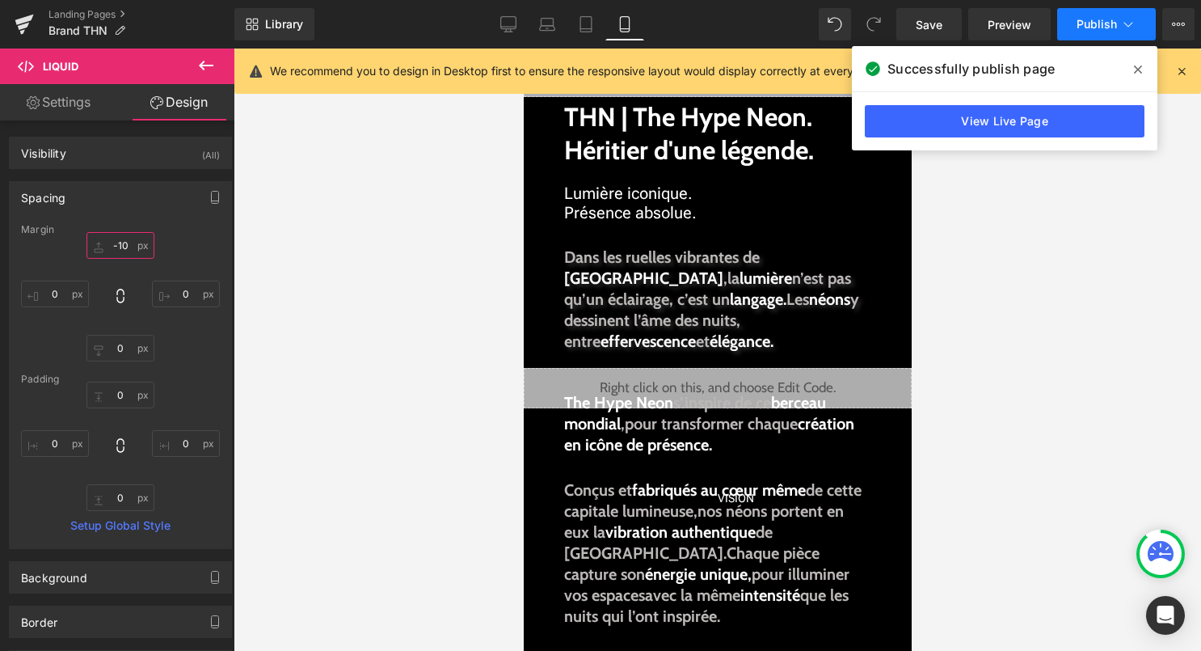
type input "-10"
click at [1087, 35] on button "Publish" at bounding box center [1106, 24] width 99 height 32
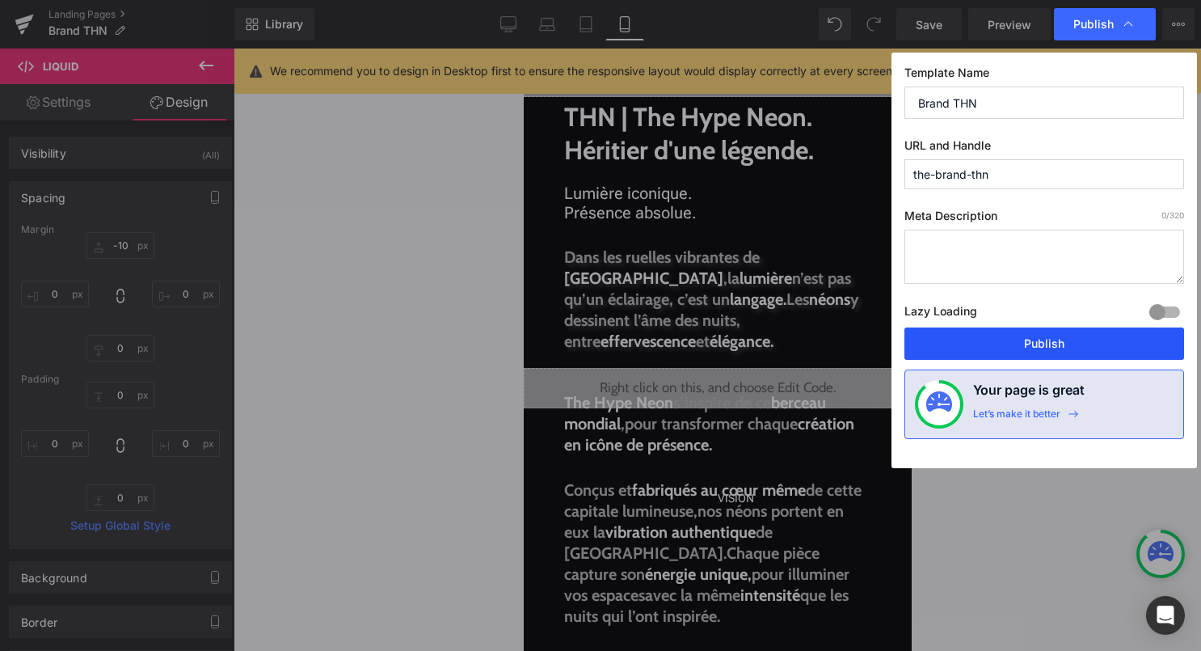
click at [1078, 347] on button "Publish" at bounding box center [1045, 343] width 280 height 32
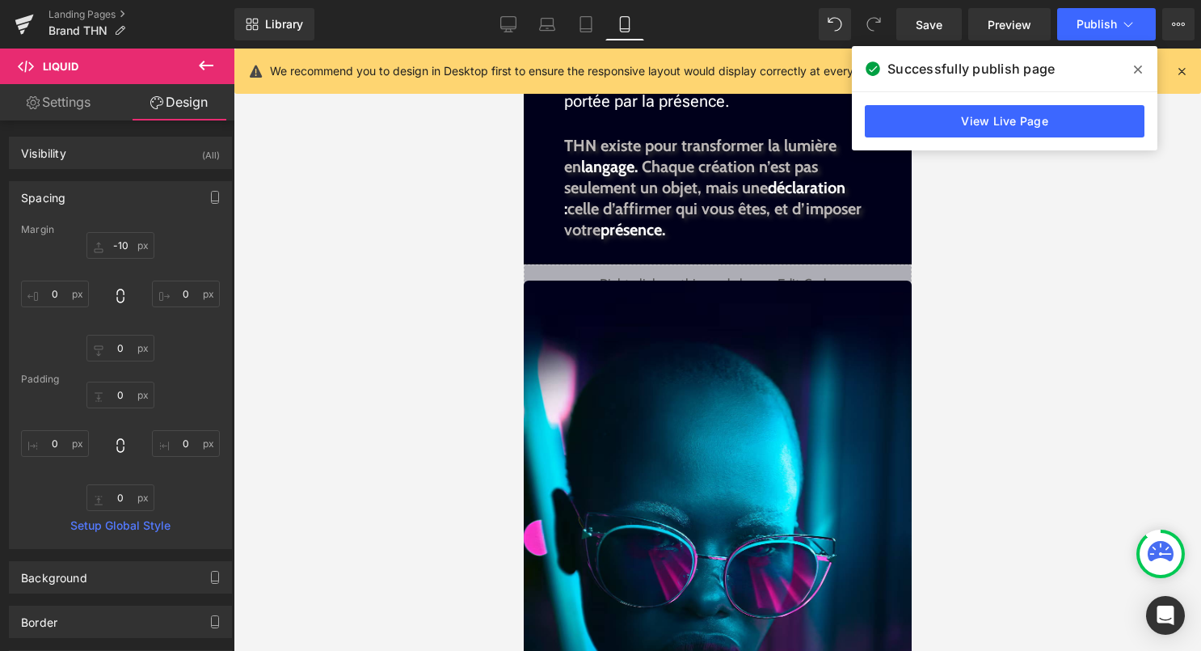
scroll to position [681, 0]
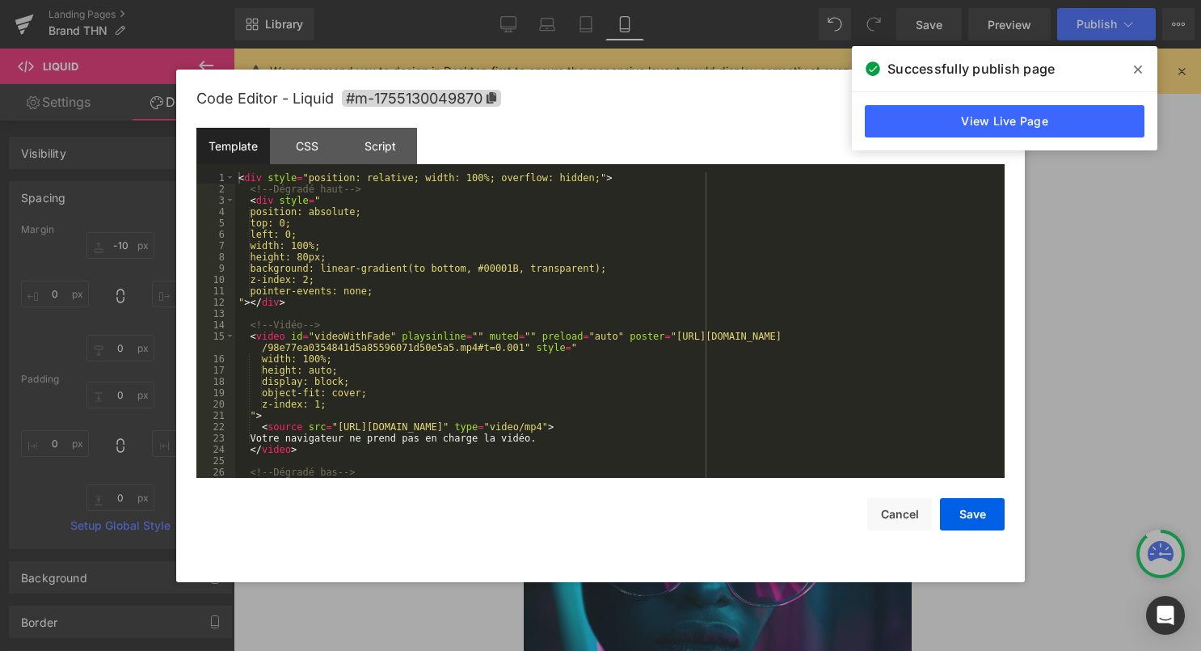
click at [740, 263] on icon at bounding box center [736, 266] width 8 height 8
click at [597, 334] on div "< div style = "position: relative; width: 100%; overflow: hidden;" > <!-- Dégra…" at bounding box center [616, 336] width 763 height 328
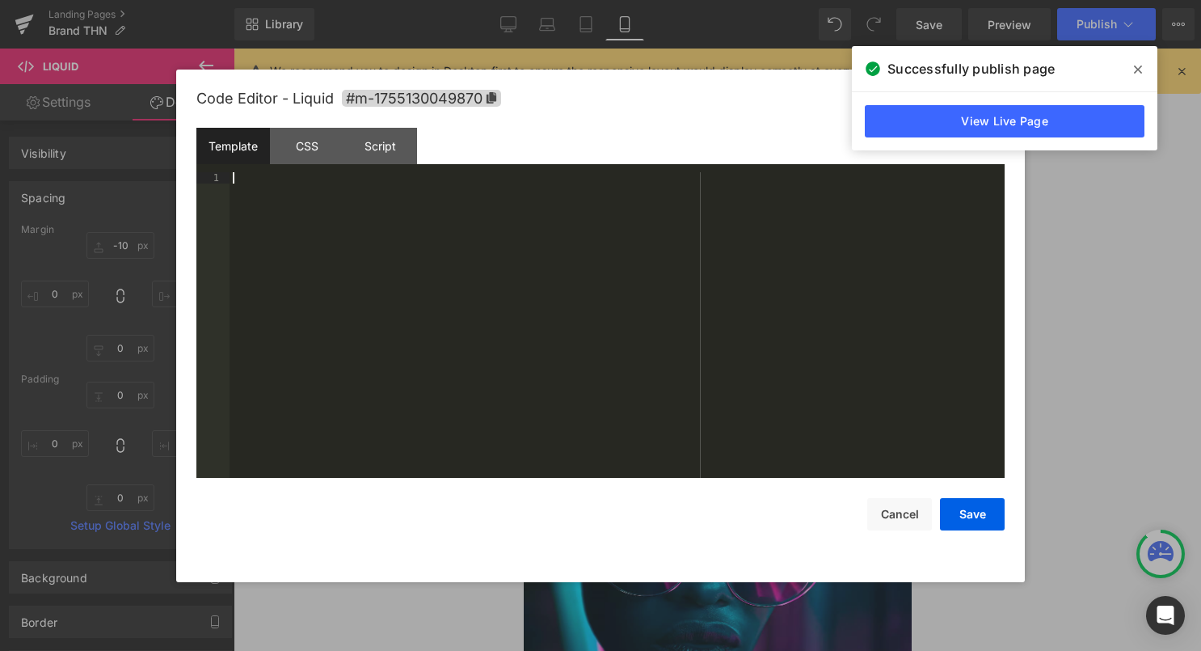
scroll to position [589, 0]
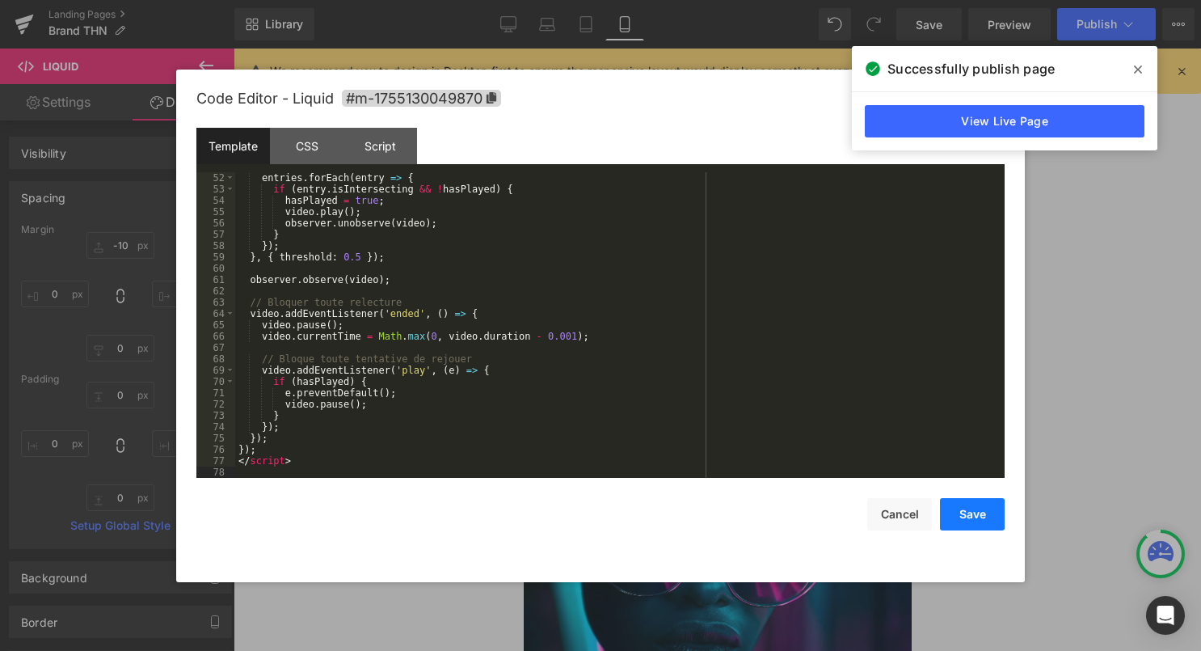
click at [954, 517] on button "Save" at bounding box center [972, 514] width 65 height 32
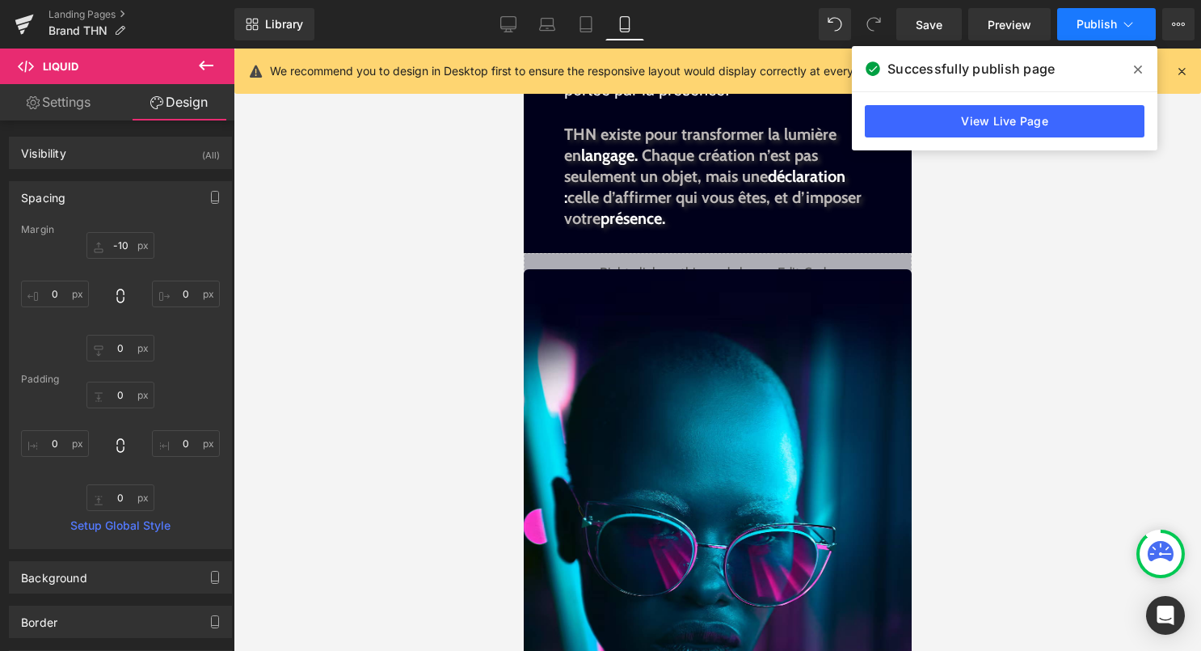
click at [1093, 11] on button "Publish" at bounding box center [1106, 24] width 99 height 32
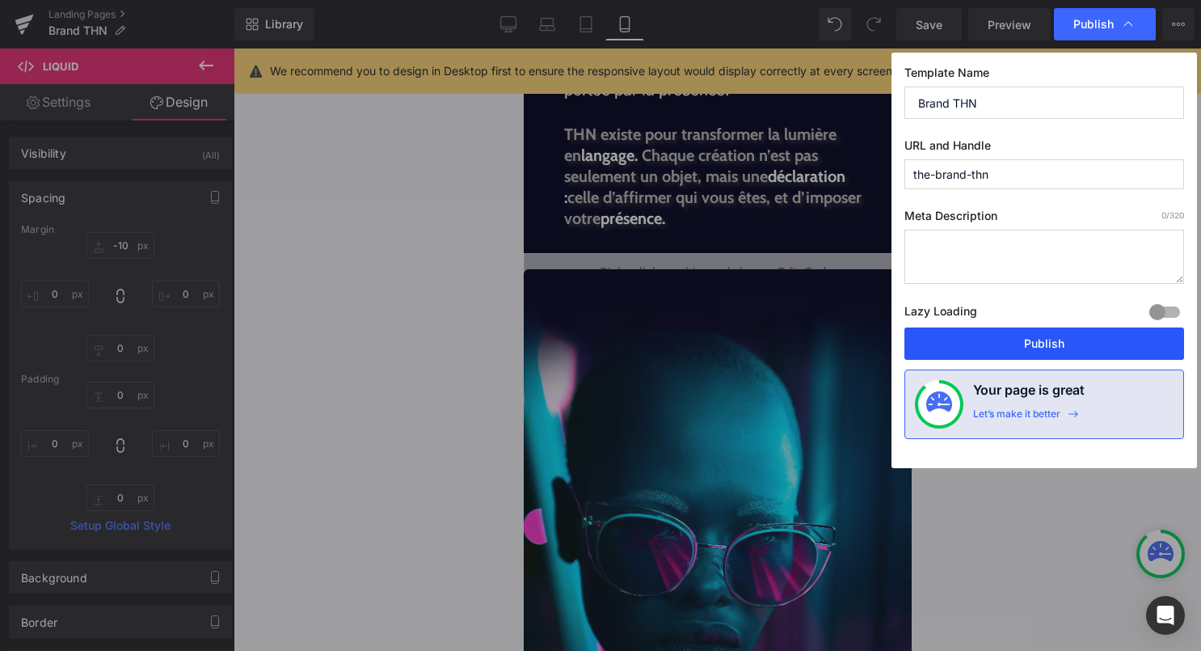
click at [986, 342] on button "Publish" at bounding box center [1045, 343] width 280 height 32
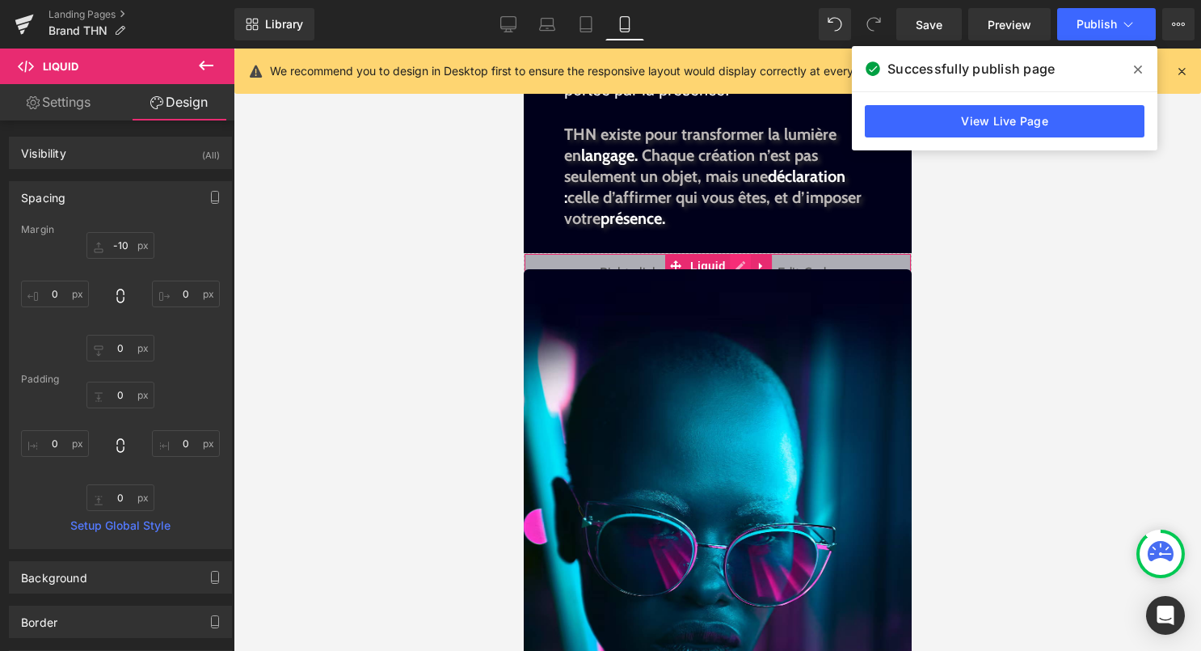
click at [738, 261] on div "Liquid" at bounding box center [717, 273] width 388 height 40
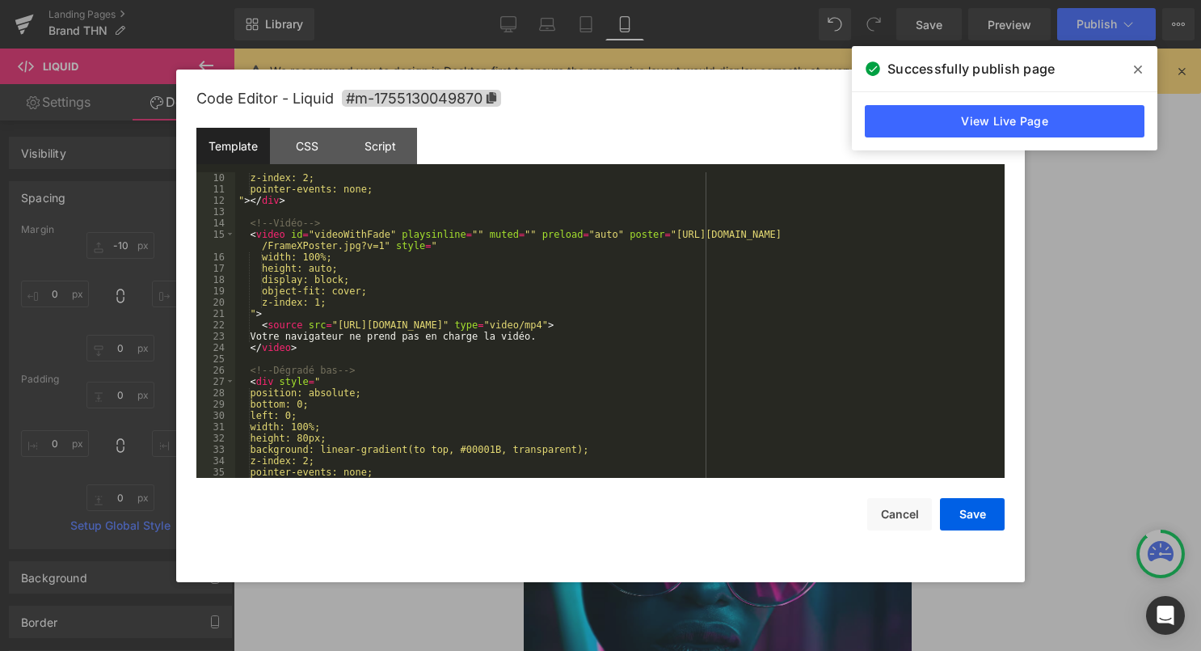
scroll to position [104, 0]
drag, startPoint x: 339, startPoint y: 323, endPoint x: 764, endPoint y: 324, distance: 425.2
click at [764, 324] on div "z-index: 2; pointer-events: none; " > </ div > <!-- Vidéo --> < video id = "vid…" at bounding box center [616, 334] width 763 height 328
click at [974, 519] on button "Save" at bounding box center [972, 514] width 65 height 32
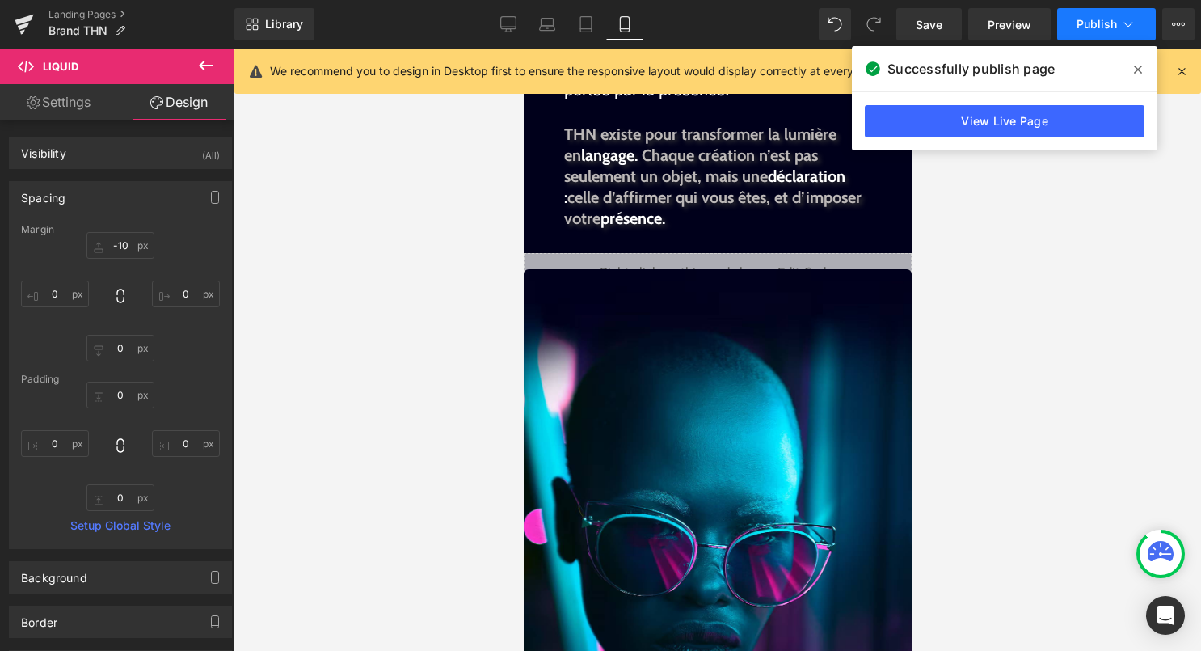
click at [1107, 15] on button "Publish" at bounding box center [1106, 24] width 99 height 32
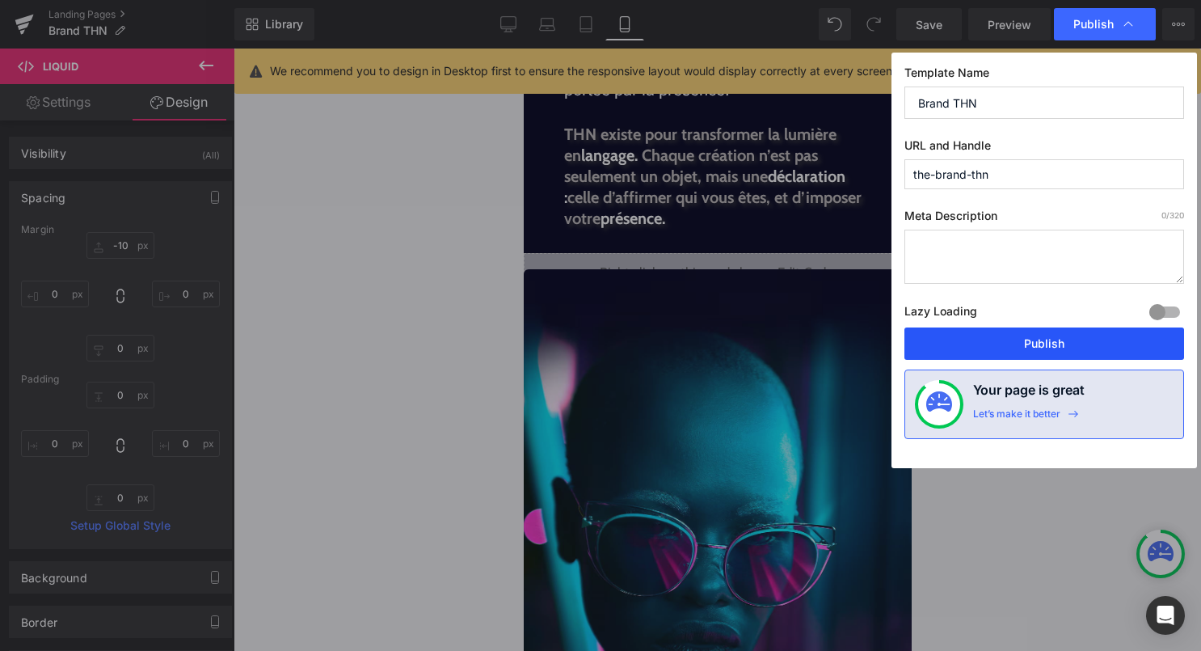
click at [1074, 345] on button "Publish" at bounding box center [1045, 343] width 280 height 32
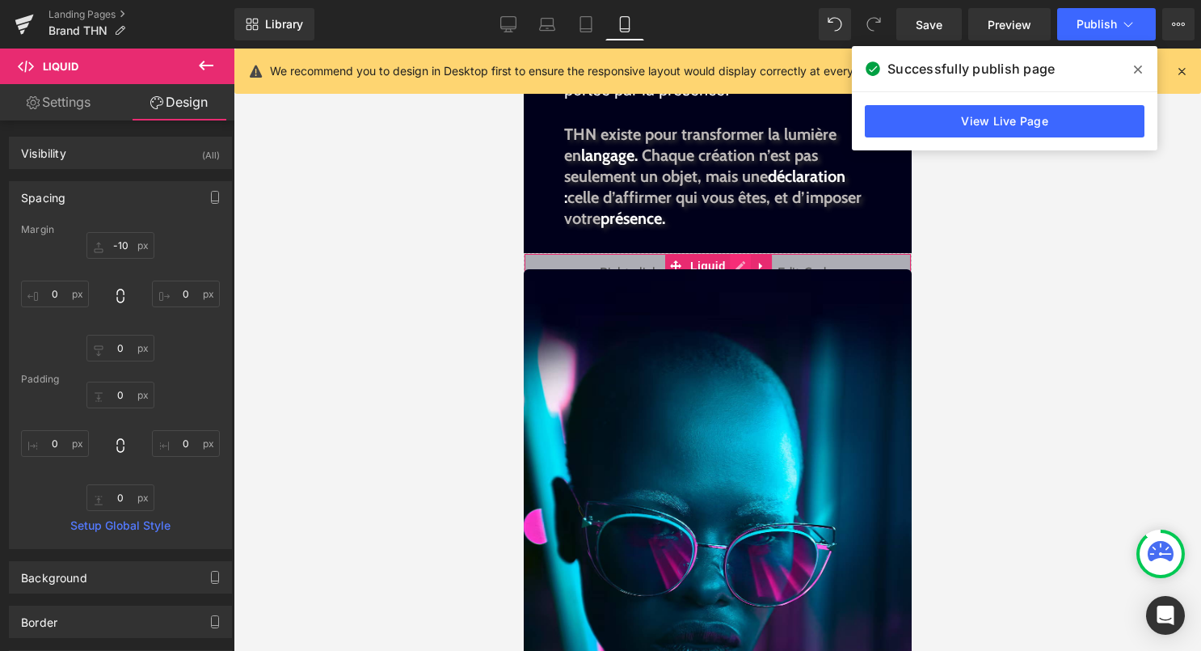
click at [740, 266] on div "Liquid" at bounding box center [717, 273] width 388 height 40
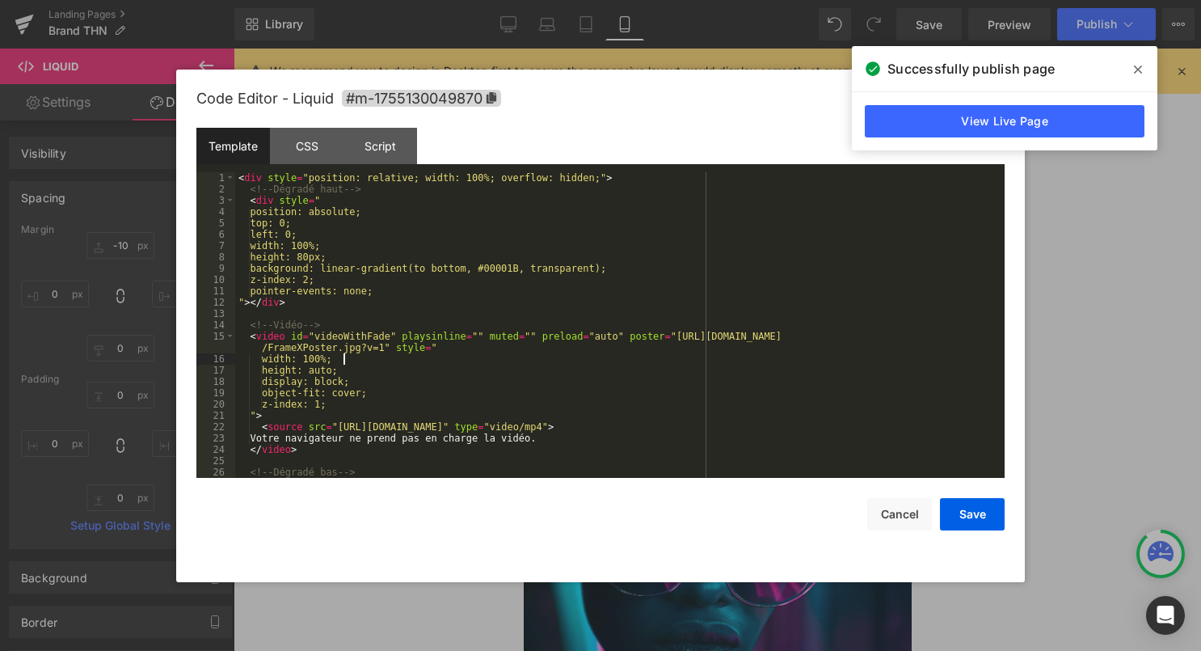
click at [688, 356] on div "< div style = "position: relative; width: 100%; overflow: hidden;" > <!-- Dégra…" at bounding box center [616, 336] width 763 height 328
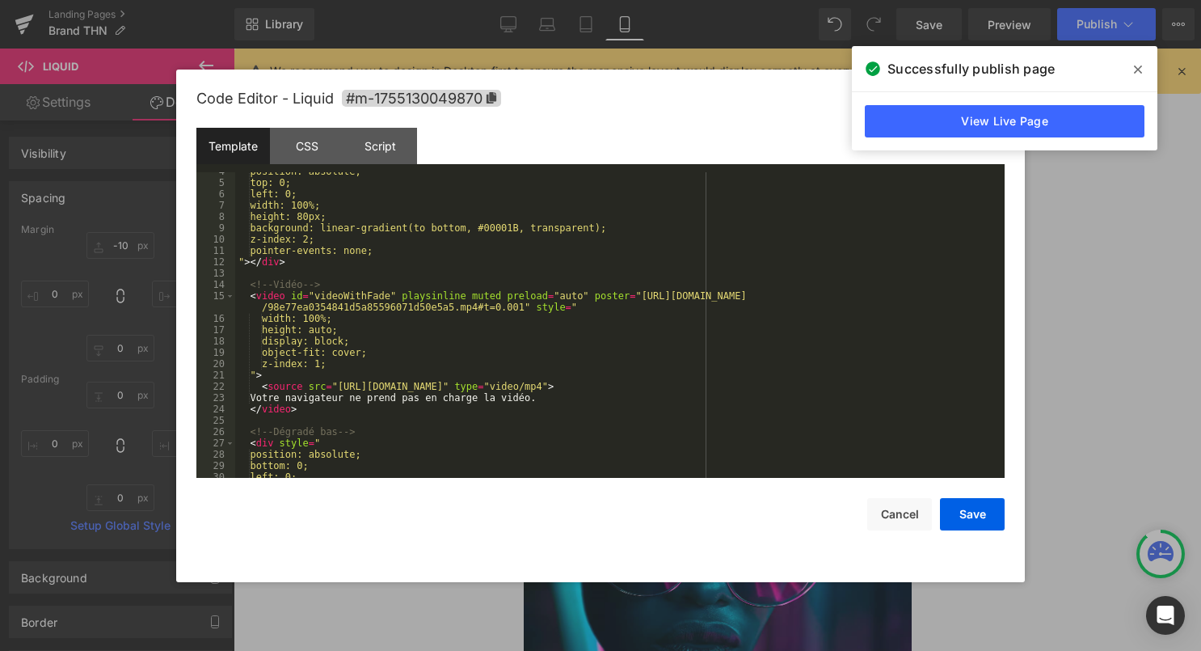
scroll to position [40, 0]
drag, startPoint x: 339, startPoint y: 388, endPoint x: 762, endPoint y: 390, distance: 423.6
click at [762, 390] on div "position: absolute; top: 0; left: 0; width: 100%; height: 80px; background: lin…" at bounding box center [616, 330] width 763 height 328
click at [965, 516] on button "Save" at bounding box center [972, 514] width 65 height 32
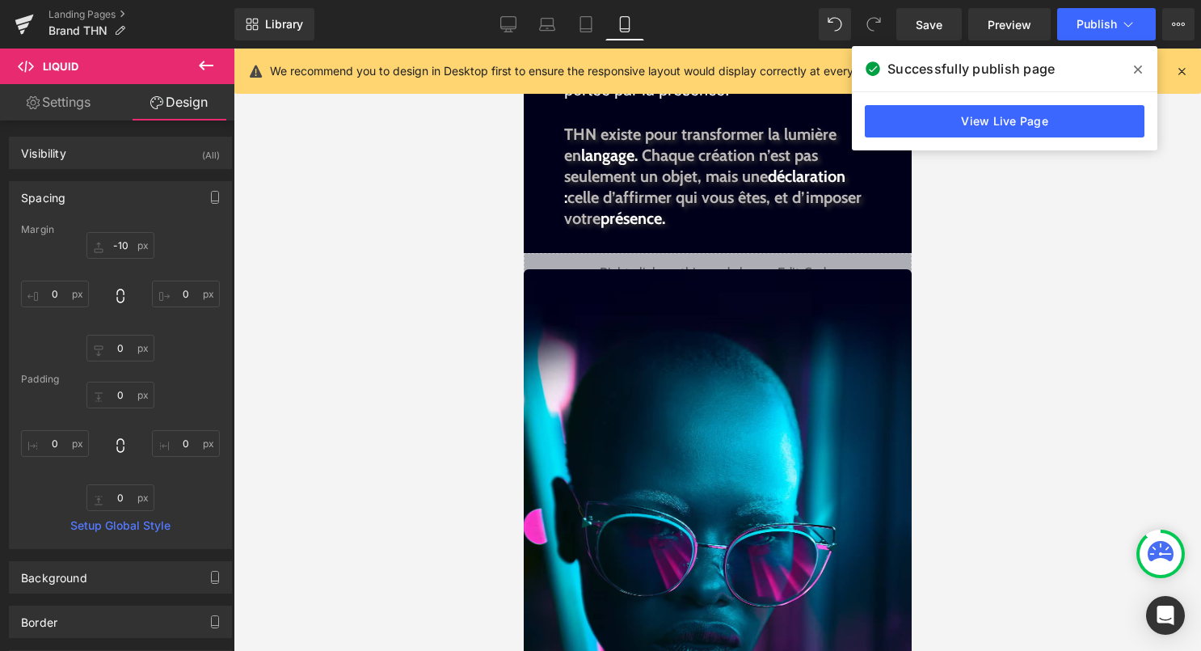
click at [1093, 44] on div "Library Mobile Desktop Laptop Tablet Mobile Save Preview Publish Scheduled View…" at bounding box center [717, 24] width 967 height 49
click at [1101, 28] on span "Publish" at bounding box center [1097, 24] width 40 height 13
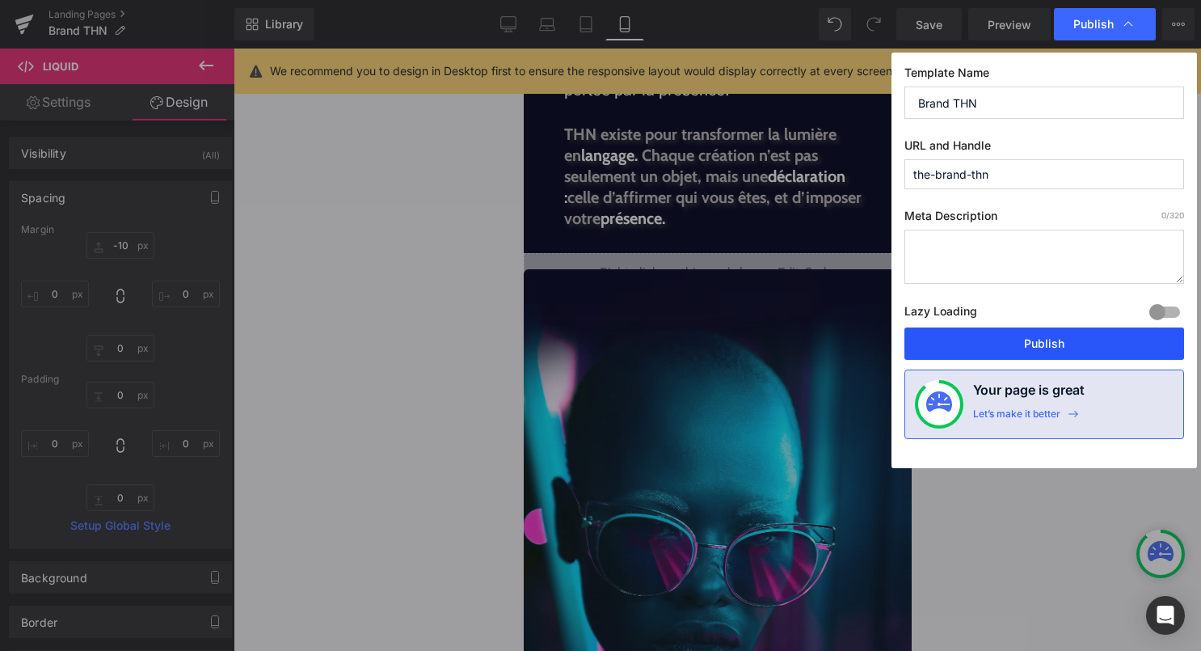
click at [1071, 341] on button "Publish" at bounding box center [1045, 343] width 280 height 32
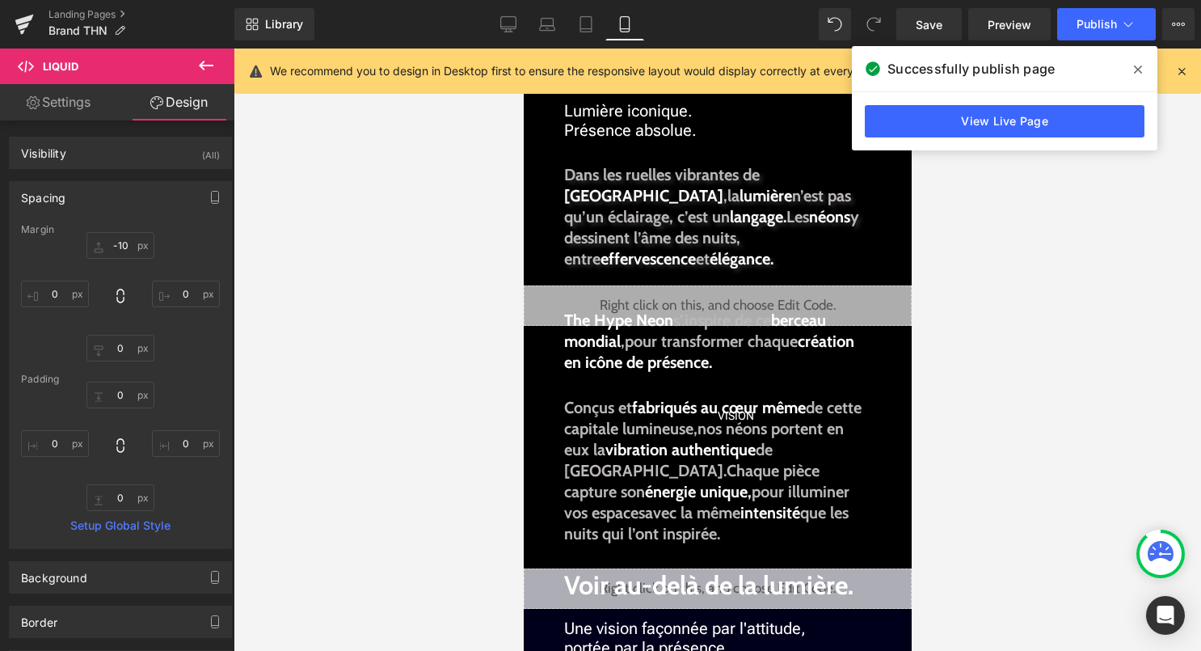
scroll to position [0, 0]
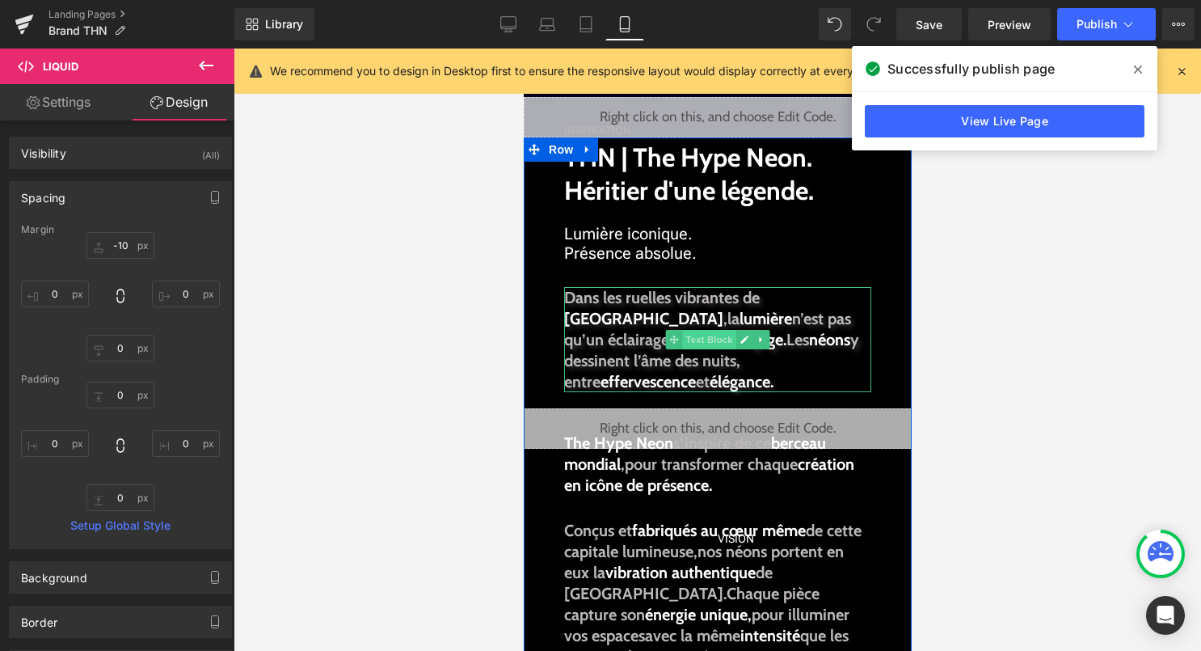
click at [695, 342] on span "Text Block" at bounding box center [707, 339] width 53 height 19
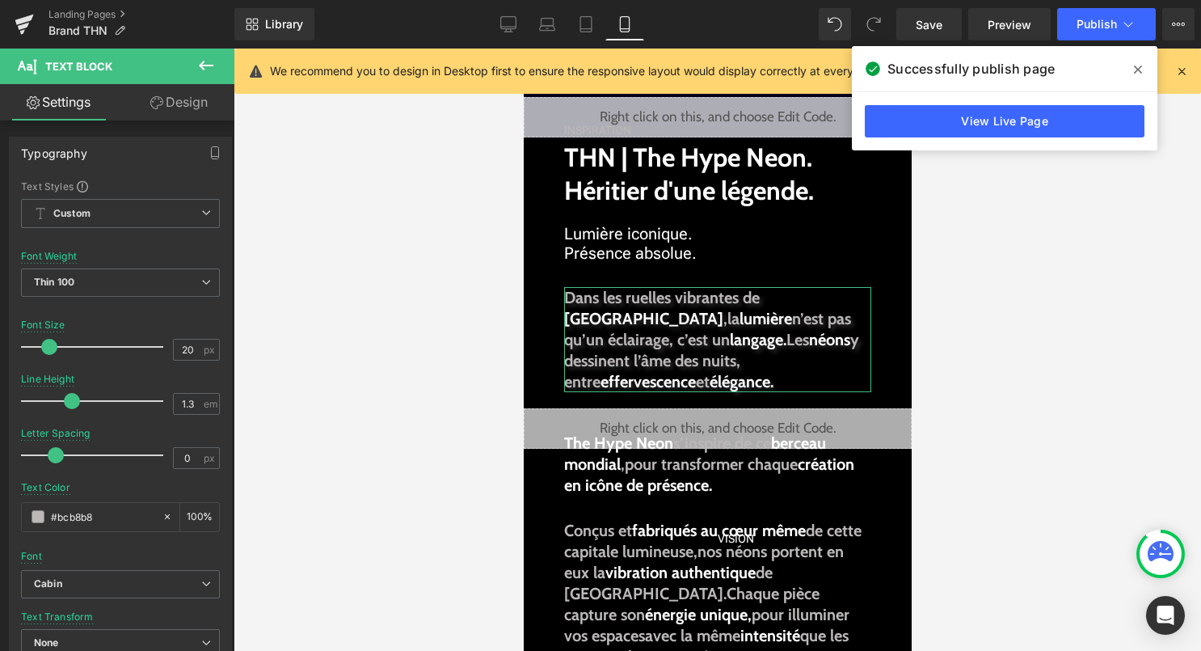
click at [186, 106] on link "Design" at bounding box center [178, 102] width 117 height 36
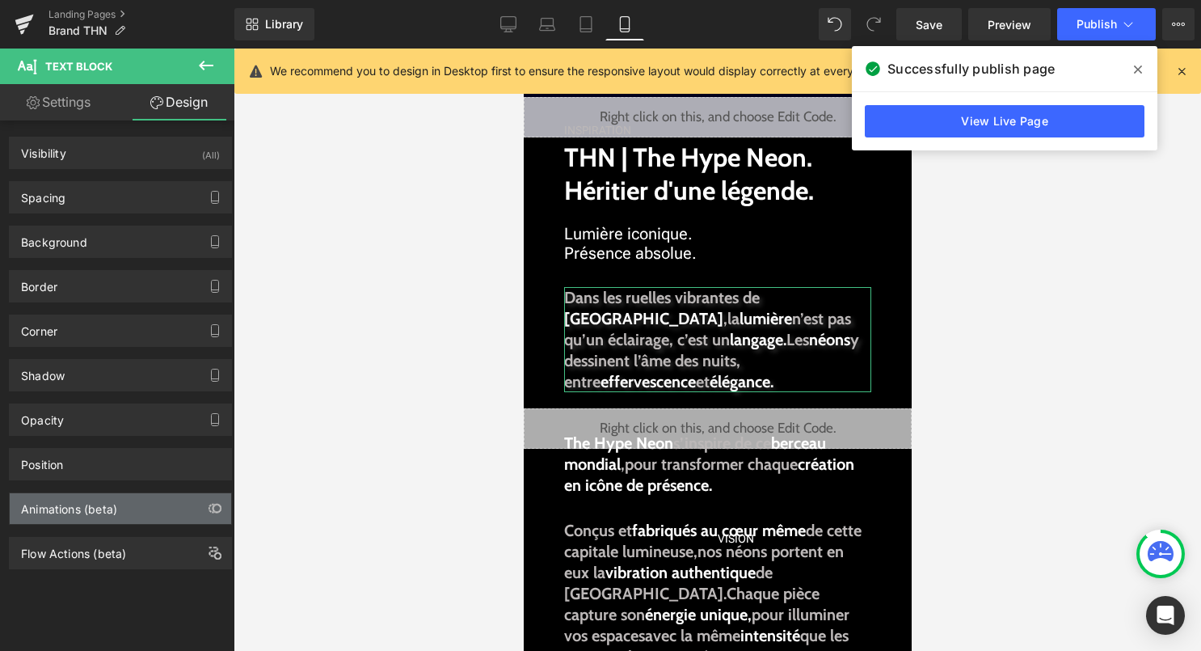
click at [112, 493] on div "Animations (beta)" at bounding box center [69, 504] width 96 height 23
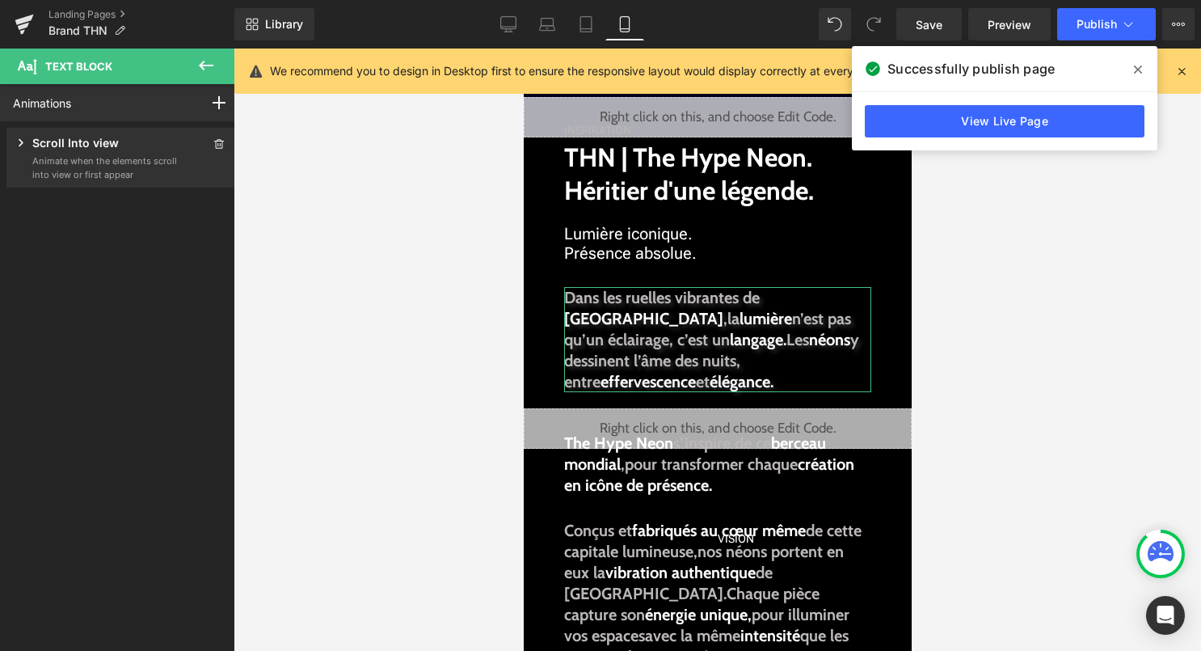
click at [168, 156] on p "Animate when the elements scroll into view or first appear" at bounding box center [105, 167] width 146 height 27
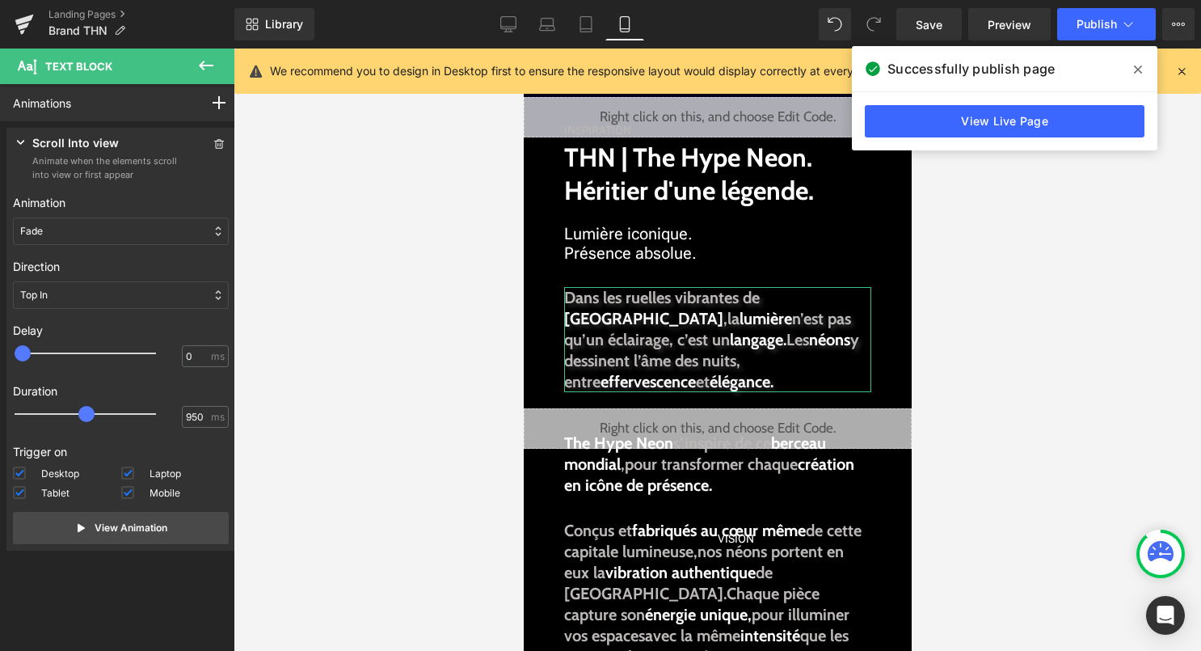
drag, startPoint x: 129, startPoint y: 419, endPoint x: 92, endPoint y: 414, distance: 36.7
click at [92, 414] on span at bounding box center [86, 414] width 16 height 16
click at [129, 526] on p "View Animation" at bounding box center [131, 528] width 73 height 15
drag, startPoint x: 91, startPoint y: 418, endPoint x: 74, endPoint y: 418, distance: 17.0
click at [74, 418] on div at bounding box center [96, 414] width 141 height 32
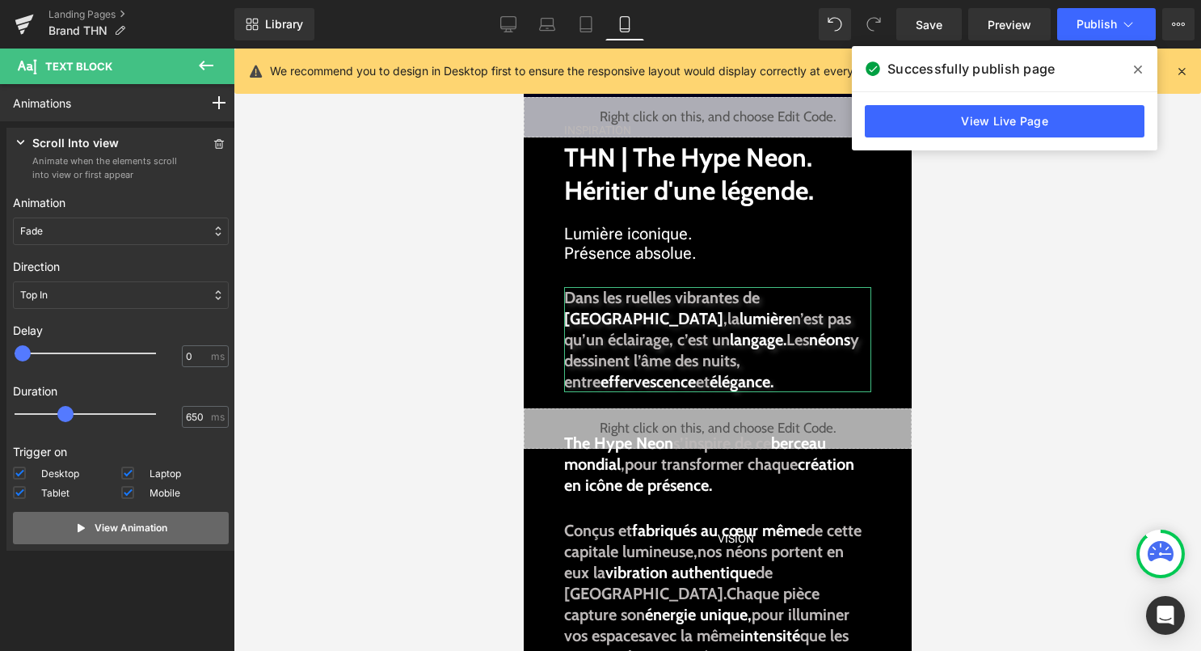
click at [133, 518] on button "View Animation" at bounding box center [121, 528] width 216 height 32
type input "1500"
drag, startPoint x: 64, startPoint y: 414, endPoint x: 127, endPoint y: 411, distance: 63.1
click at [127, 411] on span at bounding box center [125, 414] width 16 height 16
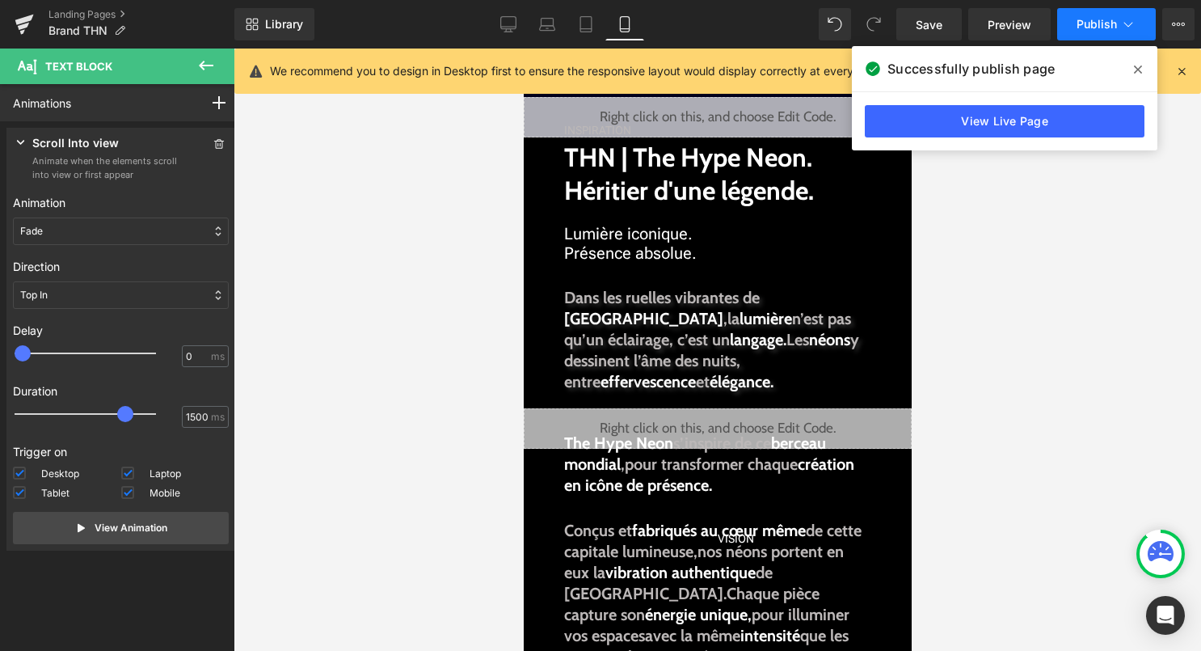
click at [1111, 33] on button "Publish" at bounding box center [1106, 24] width 99 height 32
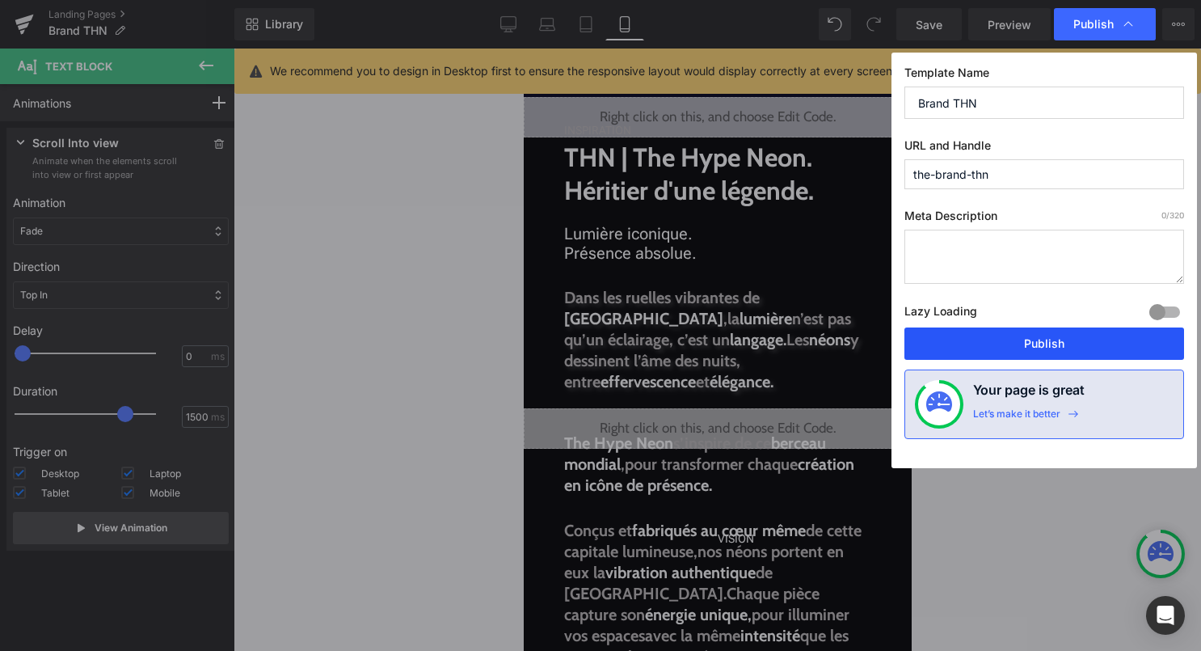
click at [1004, 344] on button "Publish" at bounding box center [1045, 343] width 280 height 32
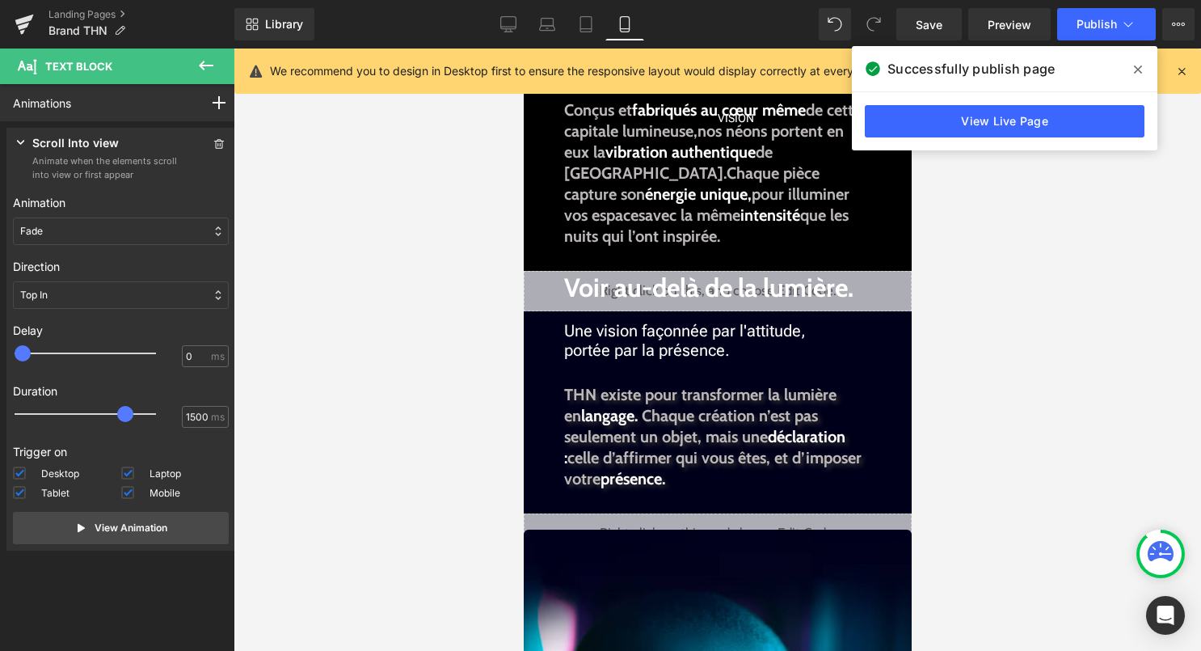
scroll to position [422, 0]
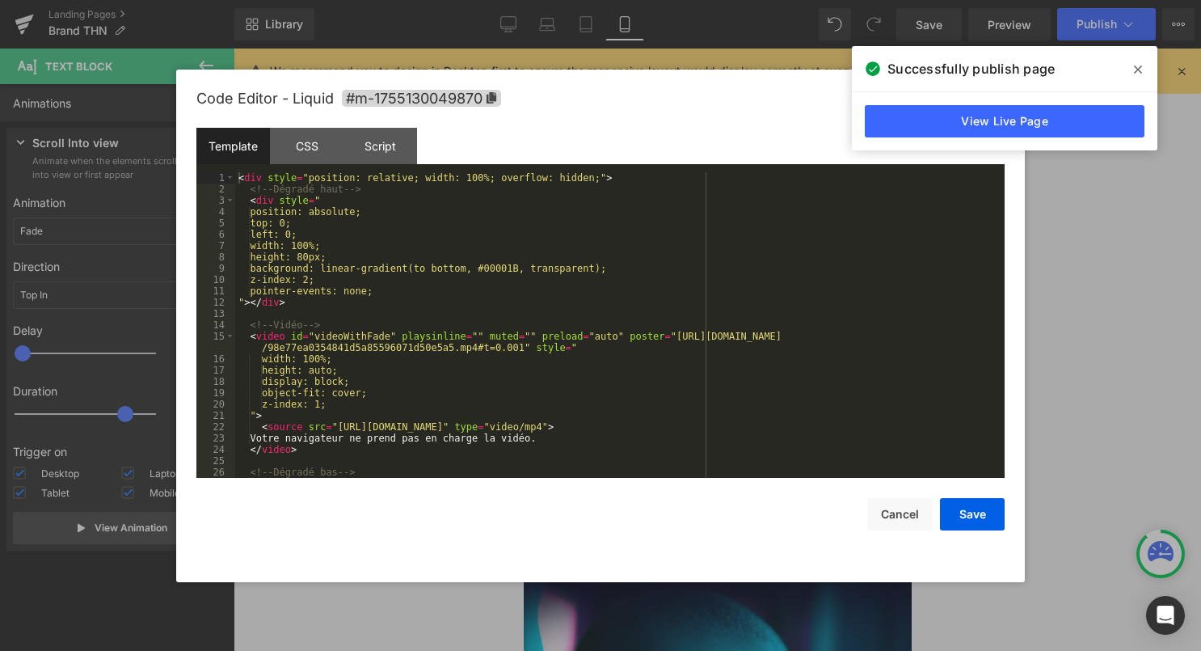
click at [745, 517] on div "Liquid" at bounding box center [717, 532] width 388 height 40
drag, startPoint x: 763, startPoint y: 429, endPoint x: 338, endPoint y: 429, distance: 425.2
click at [338, 429] on div "< div style = "position: relative; width: 100%; overflow: hidden;" > <!-- Dégra…" at bounding box center [616, 336] width 763 height 328
click at [960, 518] on button "Save" at bounding box center [972, 514] width 65 height 32
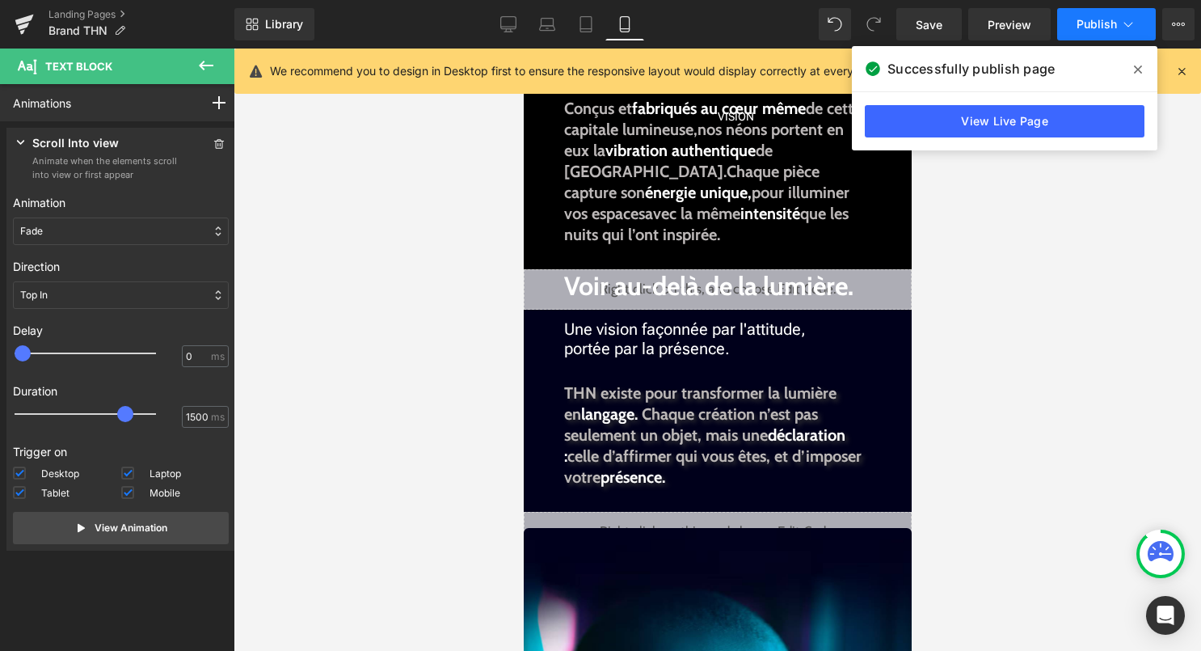
click at [1097, 32] on button "Publish" at bounding box center [1106, 24] width 99 height 32
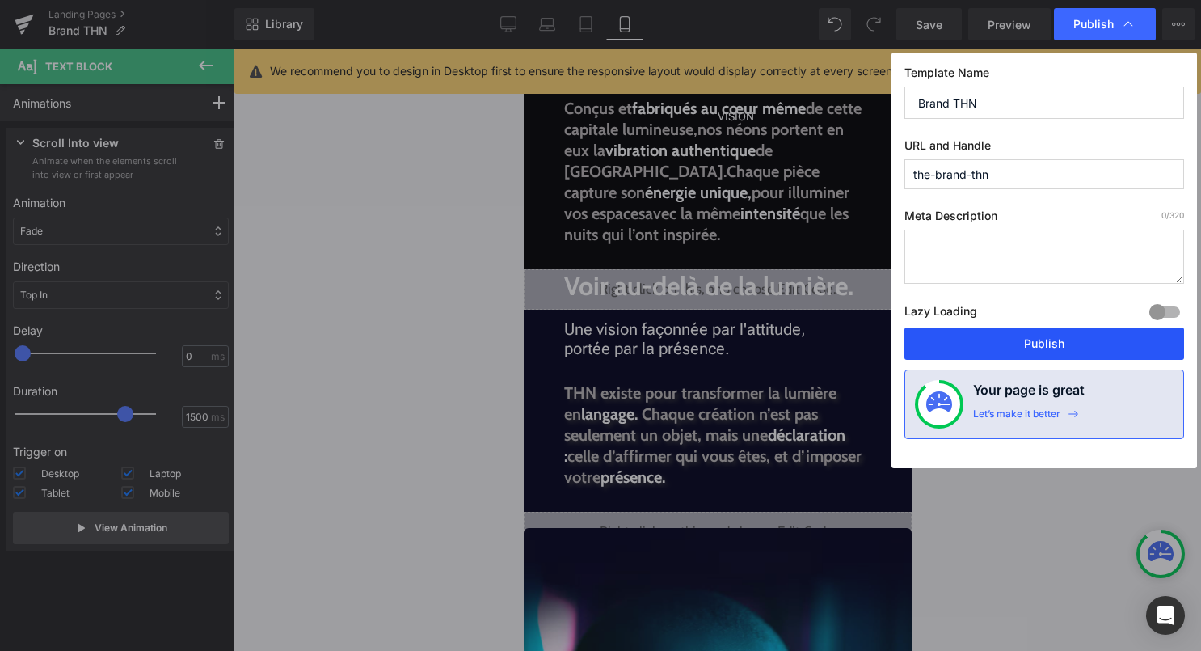
click at [1037, 351] on button "Publish" at bounding box center [1045, 343] width 280 height 32
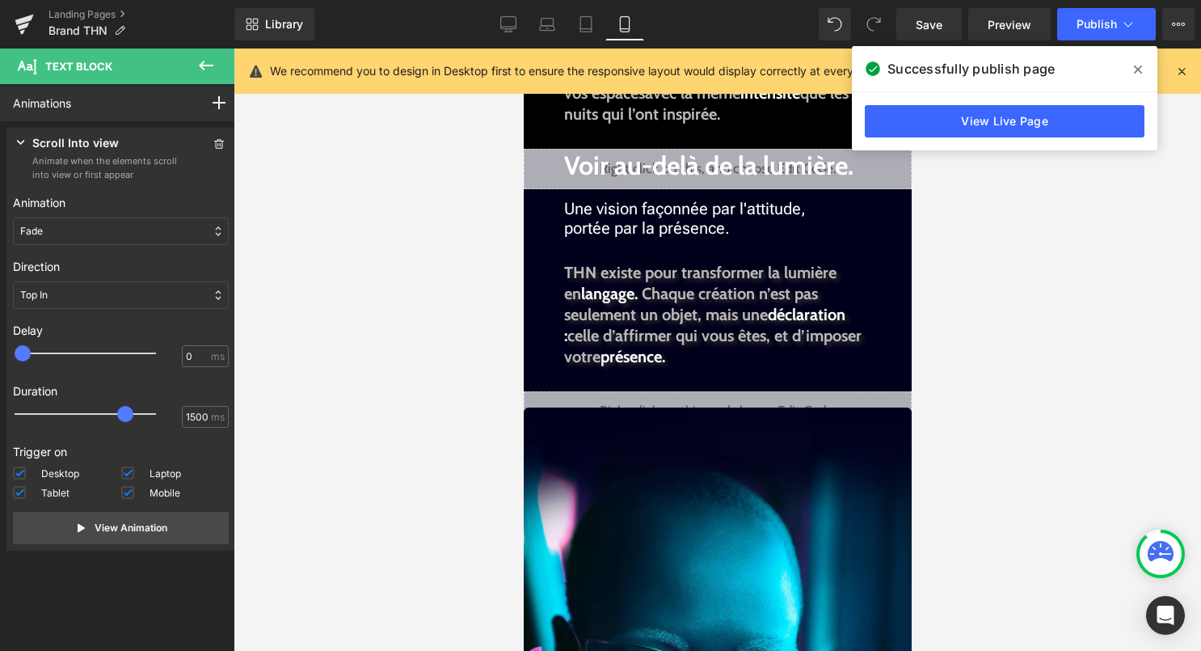
scroll to position [626, 0]
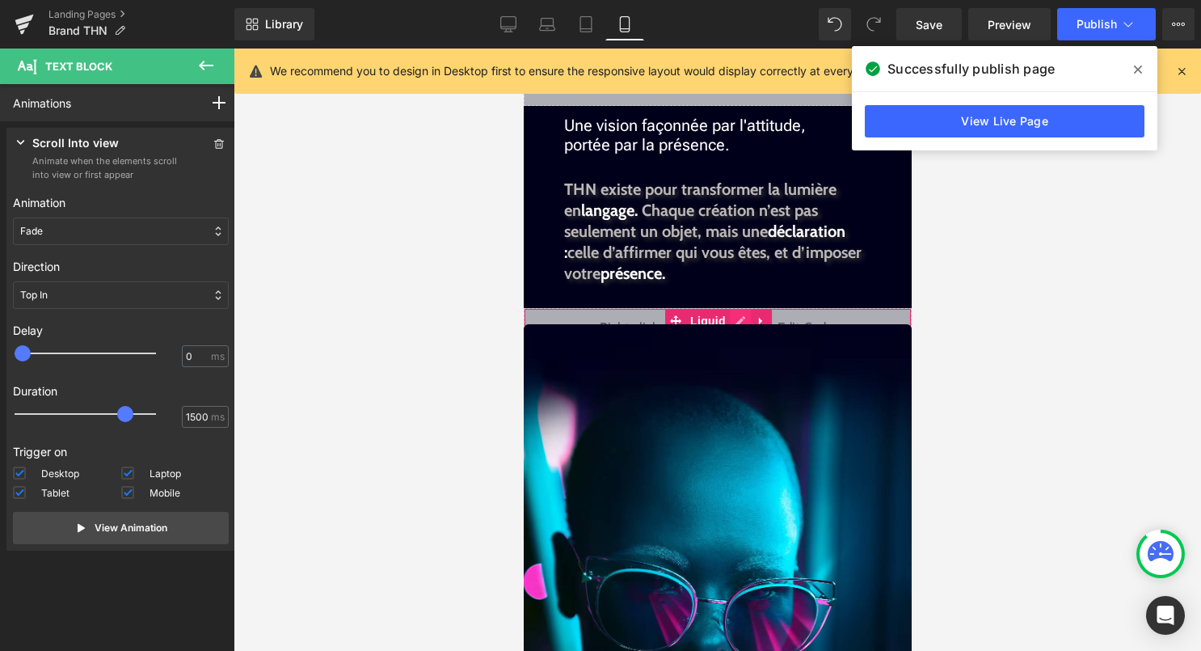
click at [745, 317] on div "Liquid" at bounding box center [717, 328] width 388 height 40
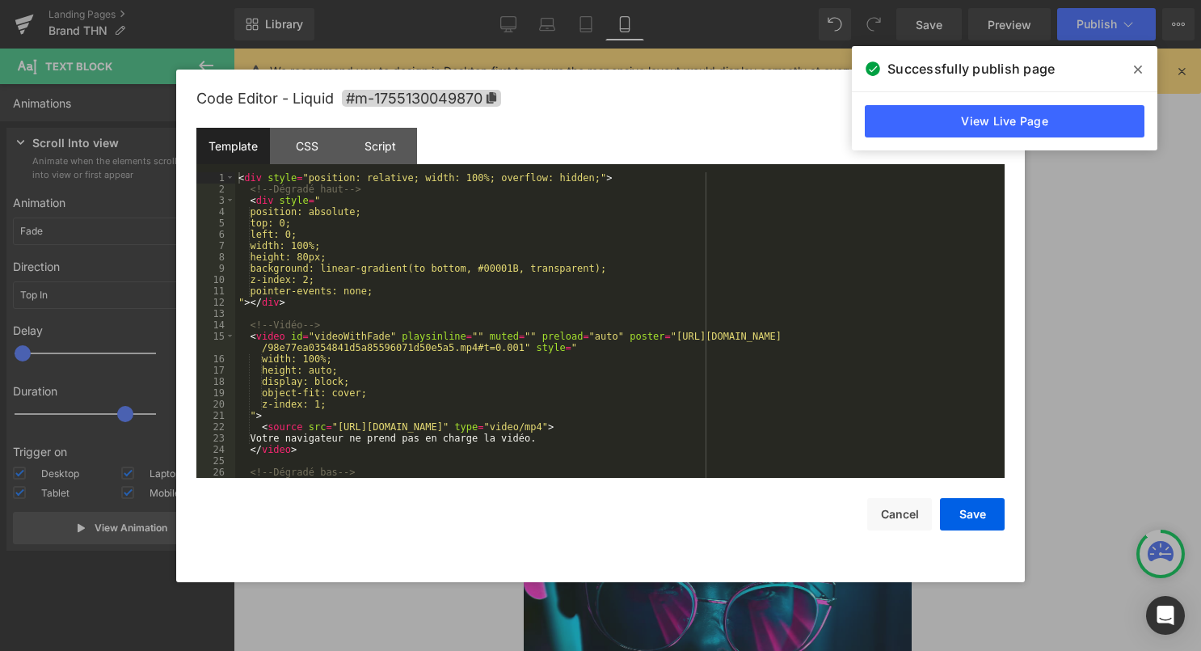
click at [622, 369] on div "< div style = "position: relative; width: 100%; overflow: hidden;" > <!-- Dégra…" at bounding box center [616, 336] width 763 height 328
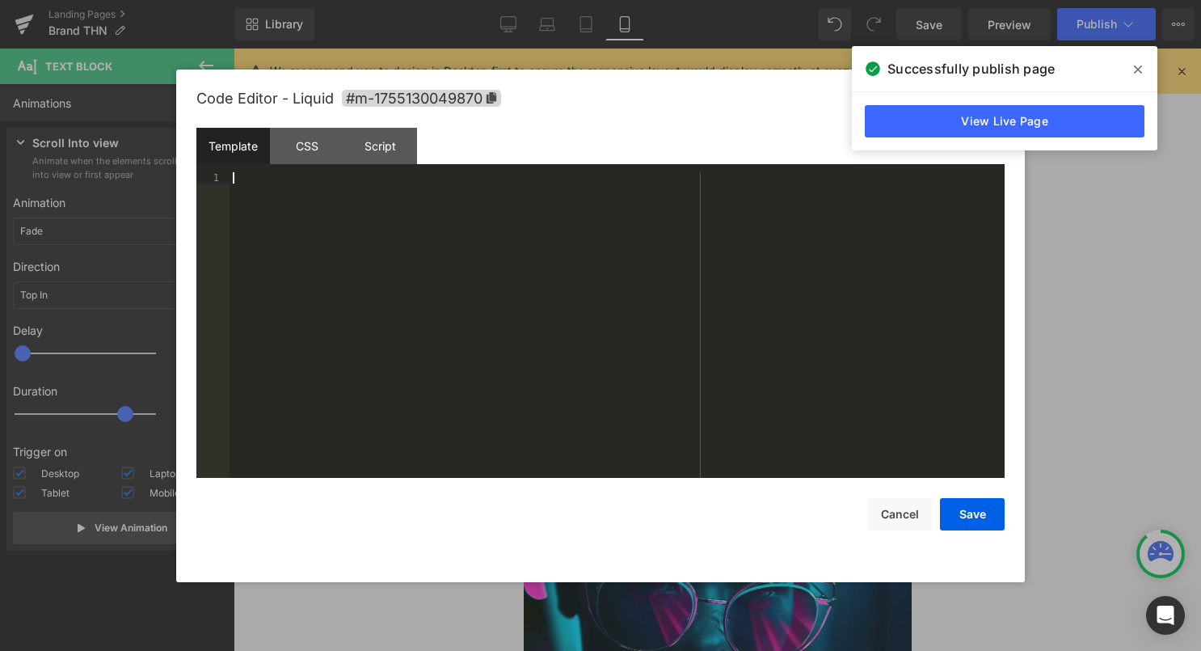
scroll to position [600, 0]
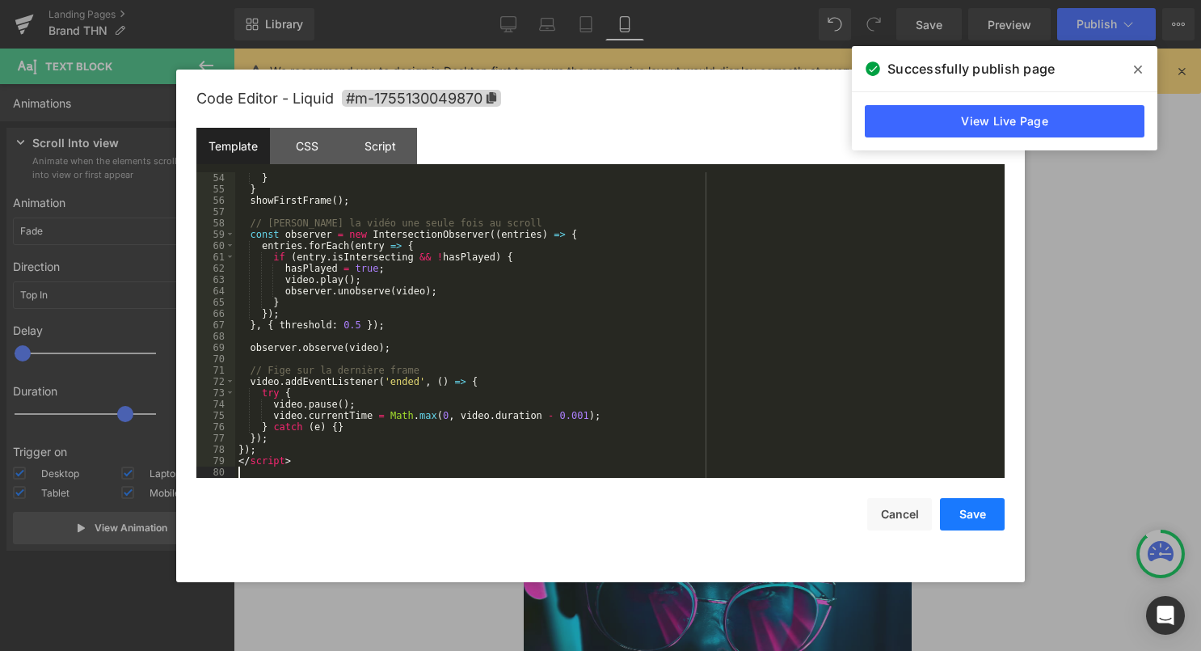
click at [970, 513] on button "Save" at bounding box center [972, 514] width 65 height 32
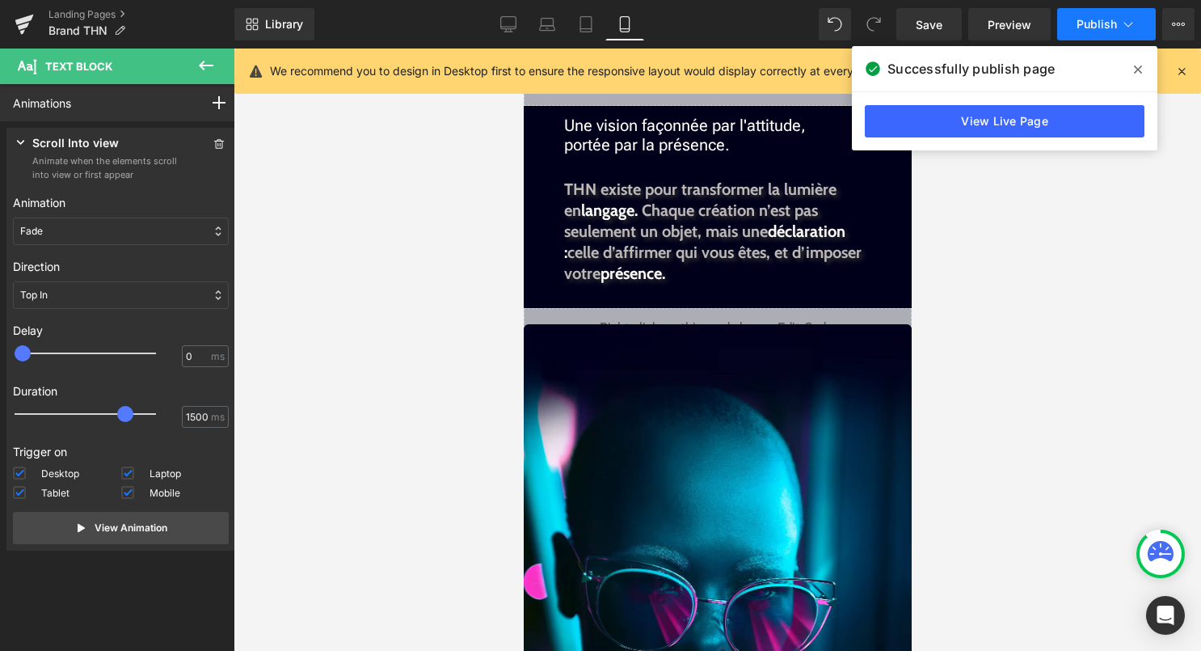
click at [1104, 21] on span "Publish" at bounding box center [1097, 24] width 40 height 13
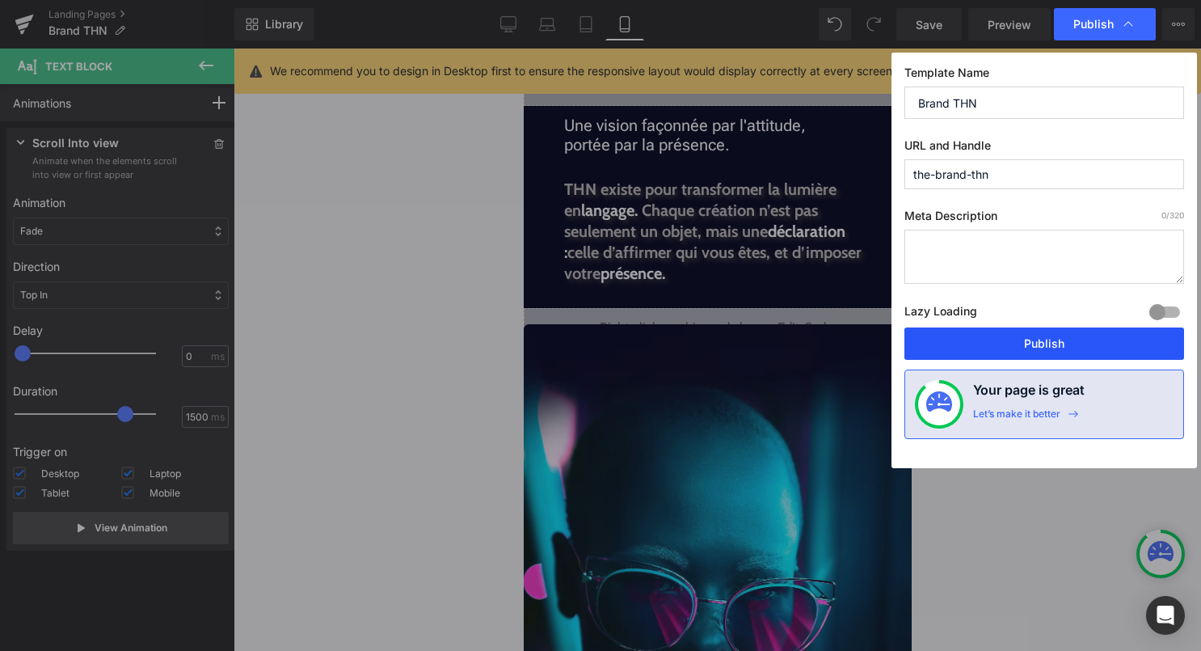
click at [1010, 336] on button "Publish" at bounding box center [1045, 343] width 280 height 32
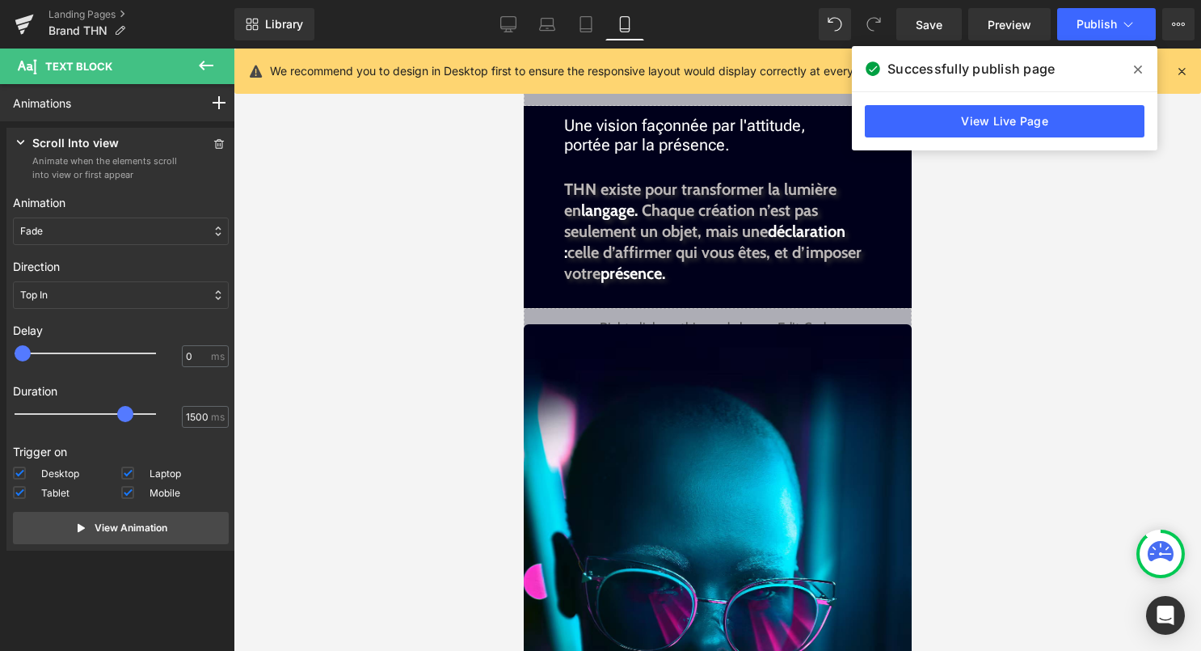
click at [740, 316] on div "Liquid" at bounding box center [717, 328] width 388 height 40
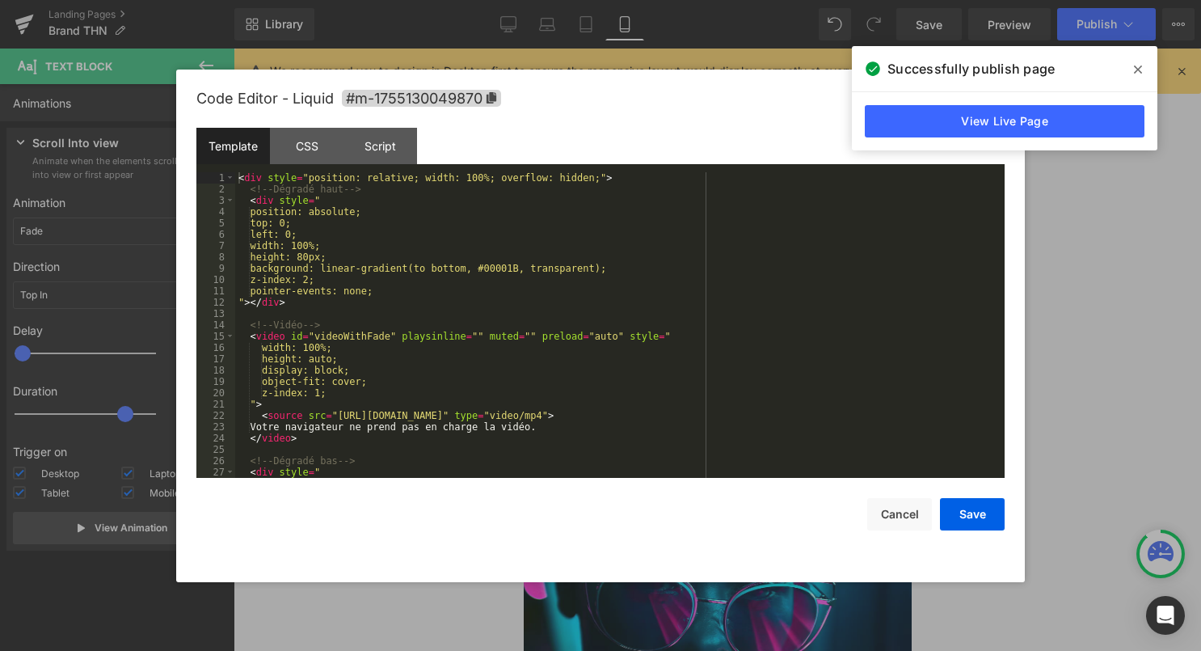
click at [730, 320] on div "< div style = "position: relative; width: 100%; overflow: hidden;" > <!-- Dégra…" at bounding box center [616, 336] width 763 height 328
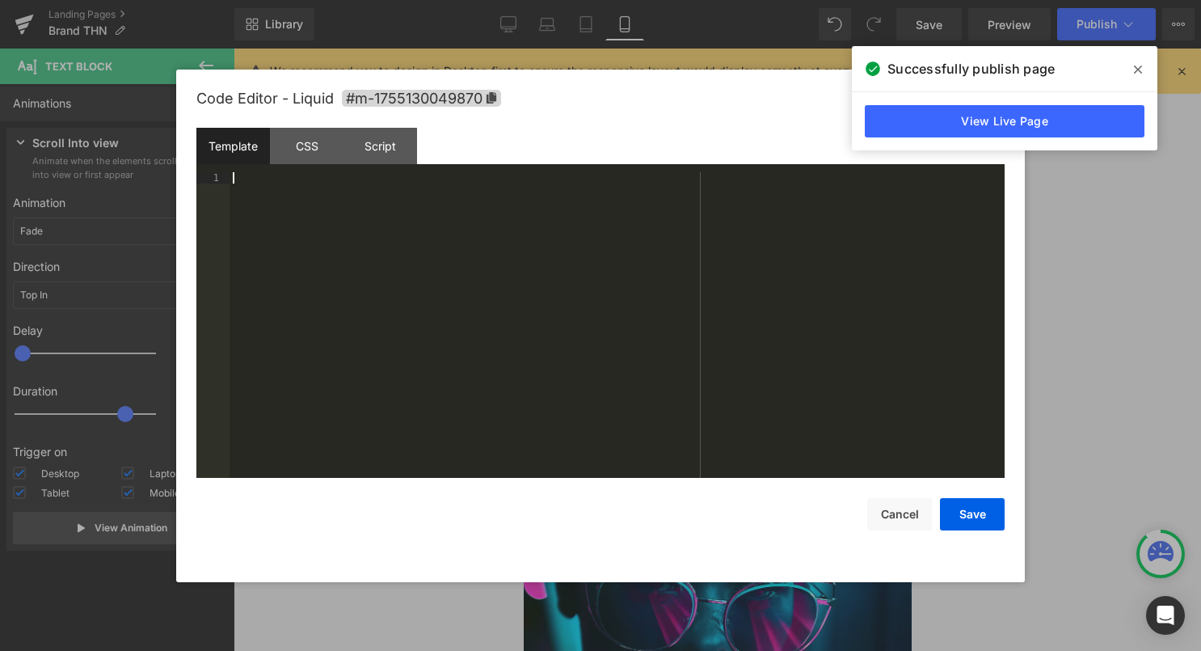
scroll to position [396, 0]
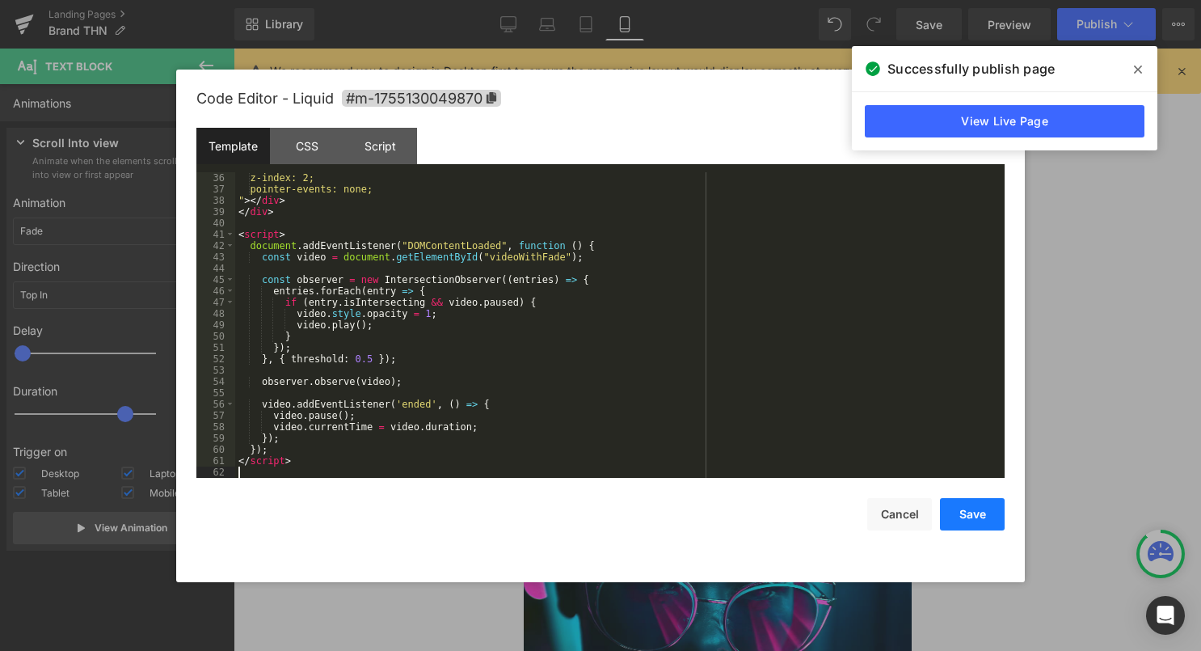
click at [958, 507] on button "Save" at bounding box center [972, 514] width 65 height 32
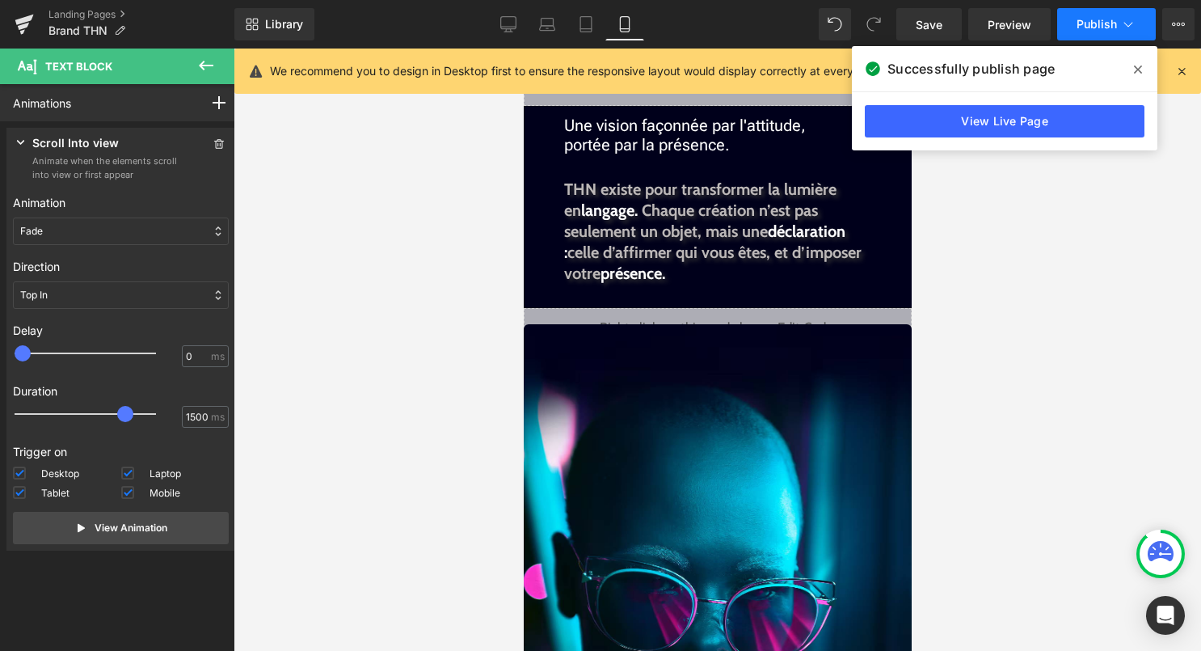
click at [1073, 23] on button "Publish" at bounding box center [1106, 24] width 99 height 32
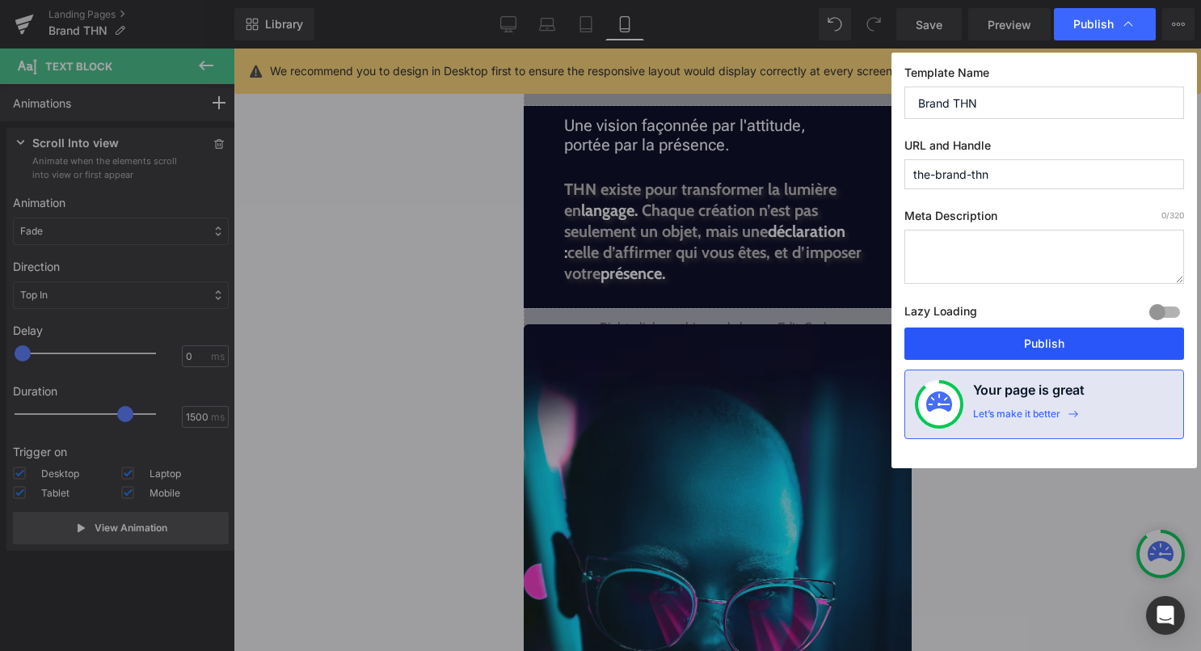
click at [1039, 348] on button "Publish" at bounding box center [1045, 343] width 280 height 32
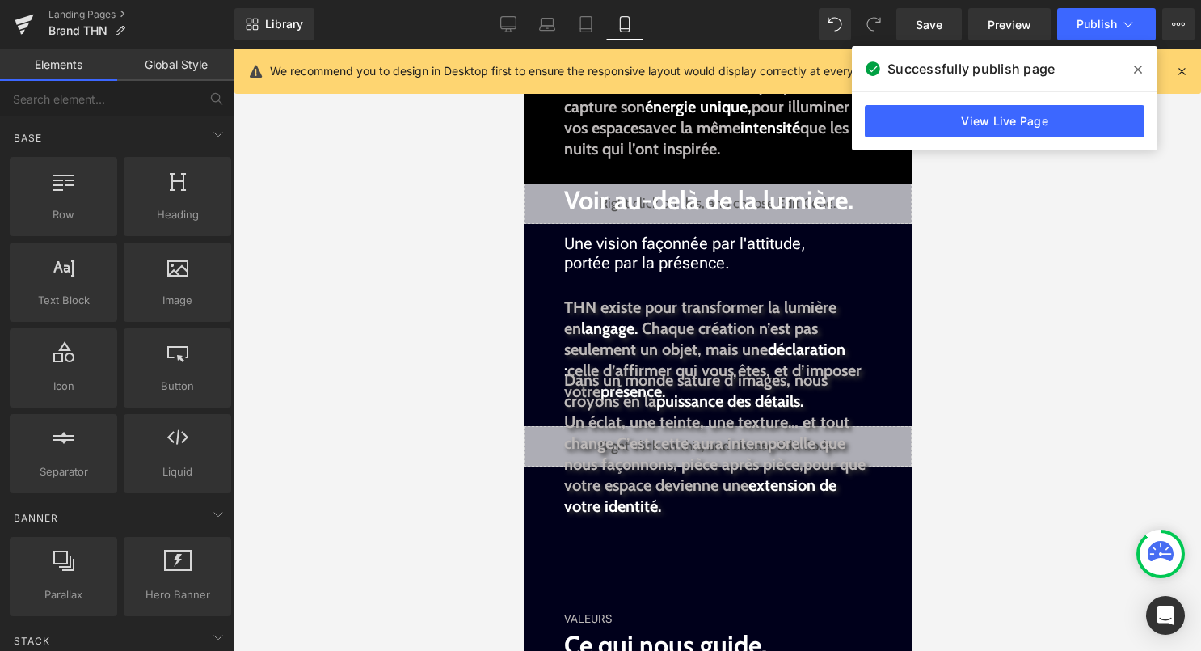
scroll to position [504, 0]
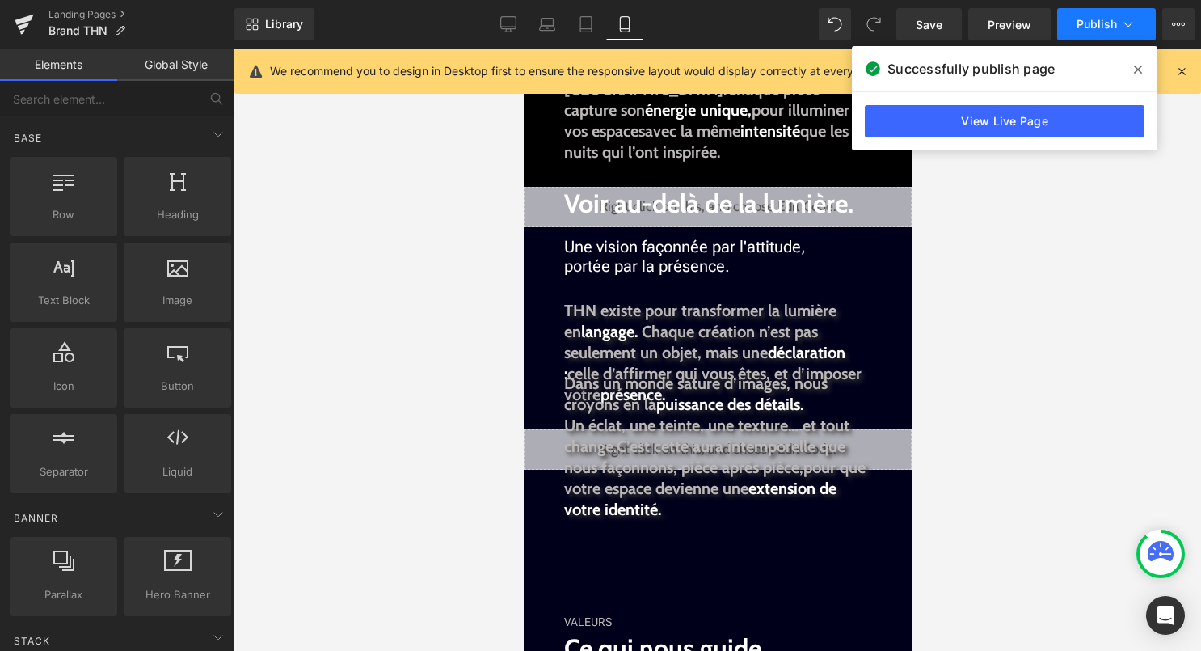
click at [1099, 14] on button "Publish" at bounding box center [1106, 24] width 99 height 32
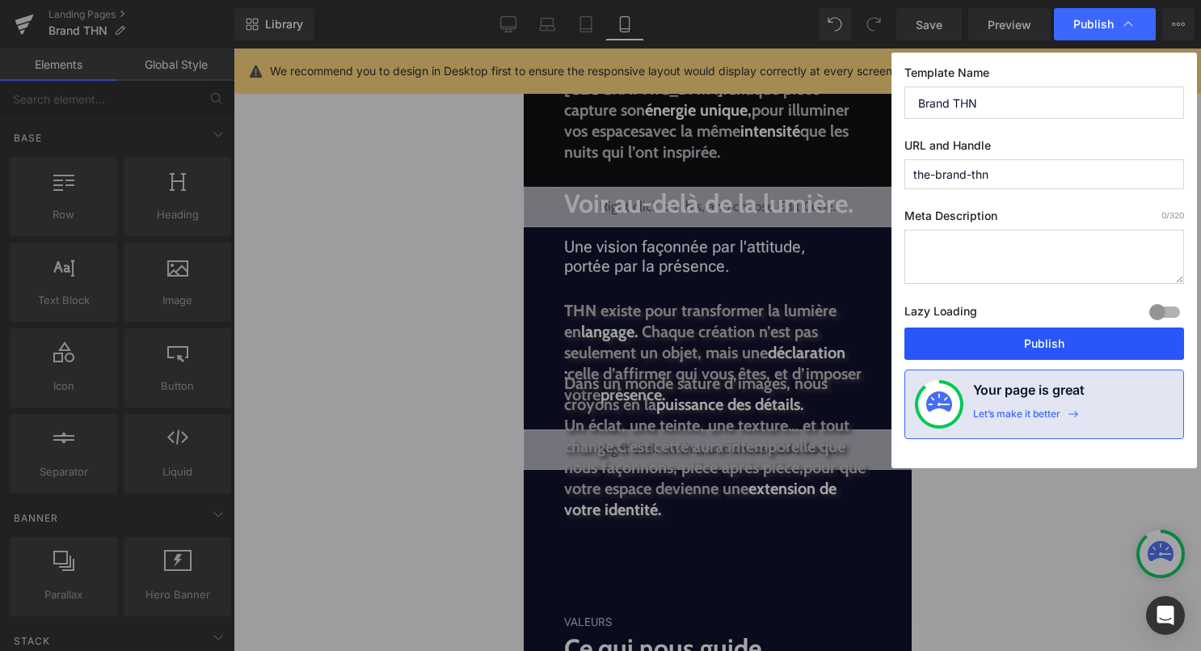
click at [1003, 348] on button "Publish" at bounding box center [1045, 343] width 280 height 32
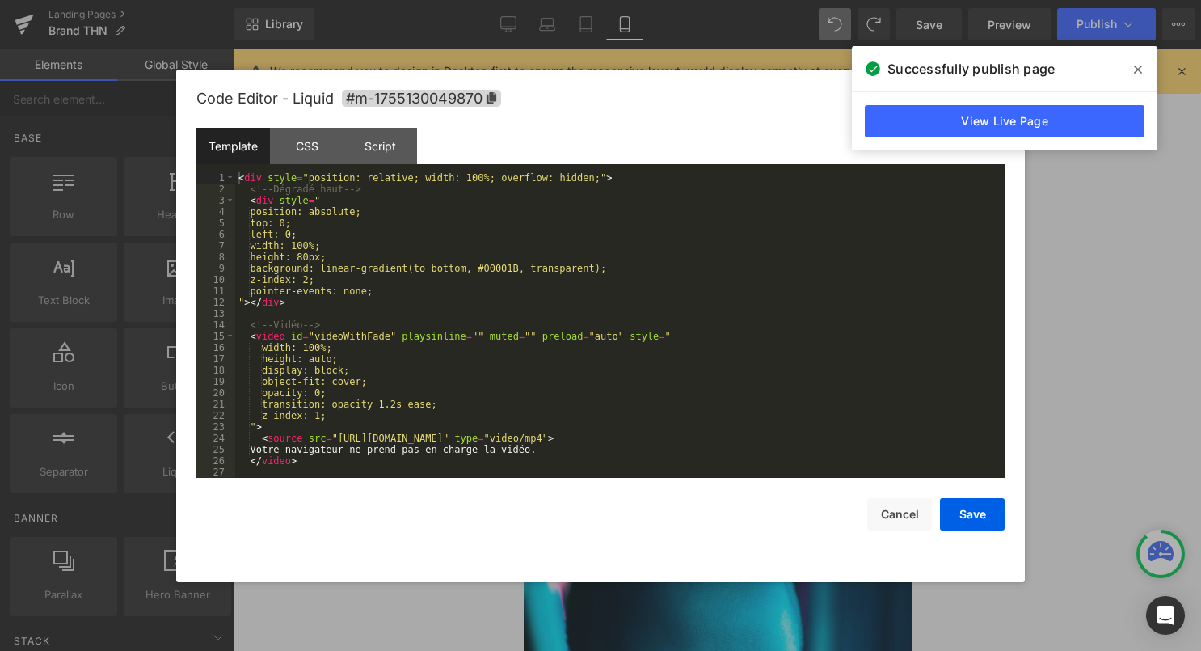
click at [733, 437] on div "Liquid" at bounding box center [717, 449] width 388 height 40
click at [702, 451] on div "< div style = "position: relative; width: 100%; overflow: hidden;" > <!-- Dégra…" at bounding box center [616, 336] width 763 height 328
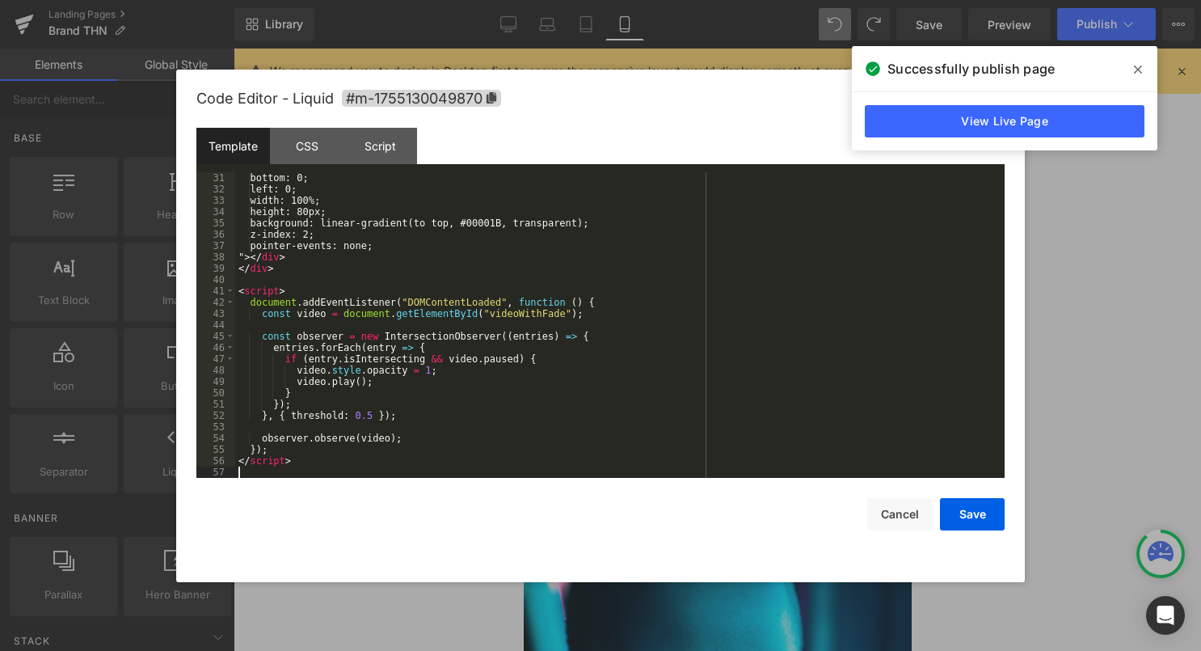
scroll to position [340, 0]
click at [996, 524] on button "Save" at bounding box center [972, 514] width 65 height 32
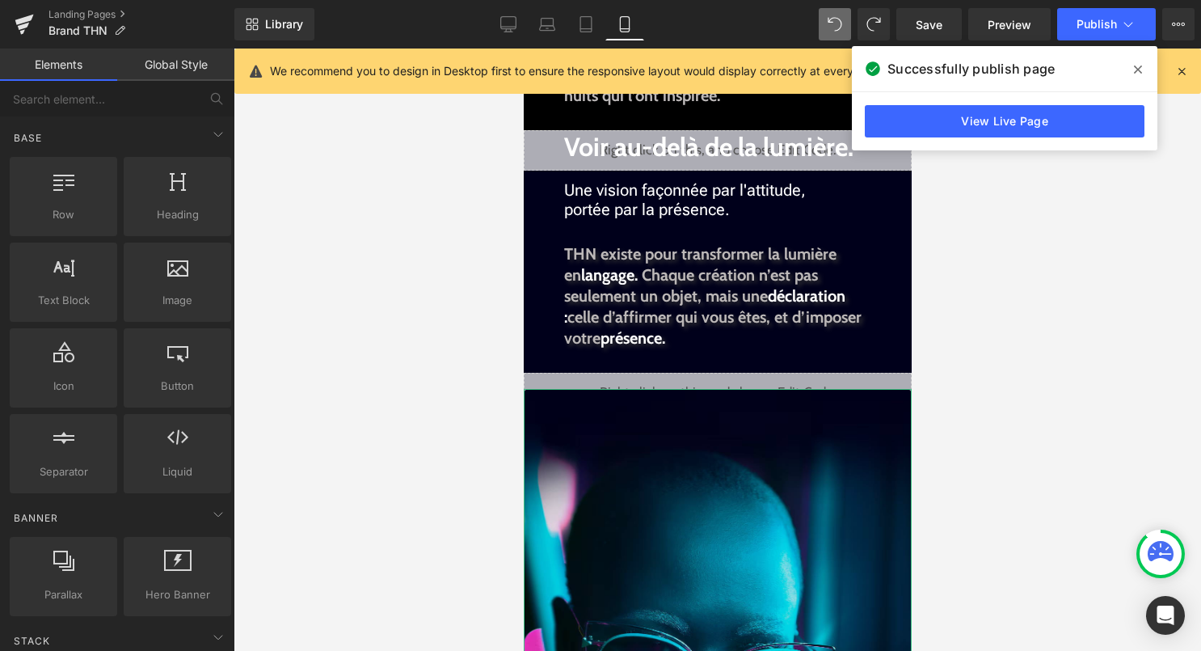
scroll to position [567, 0]
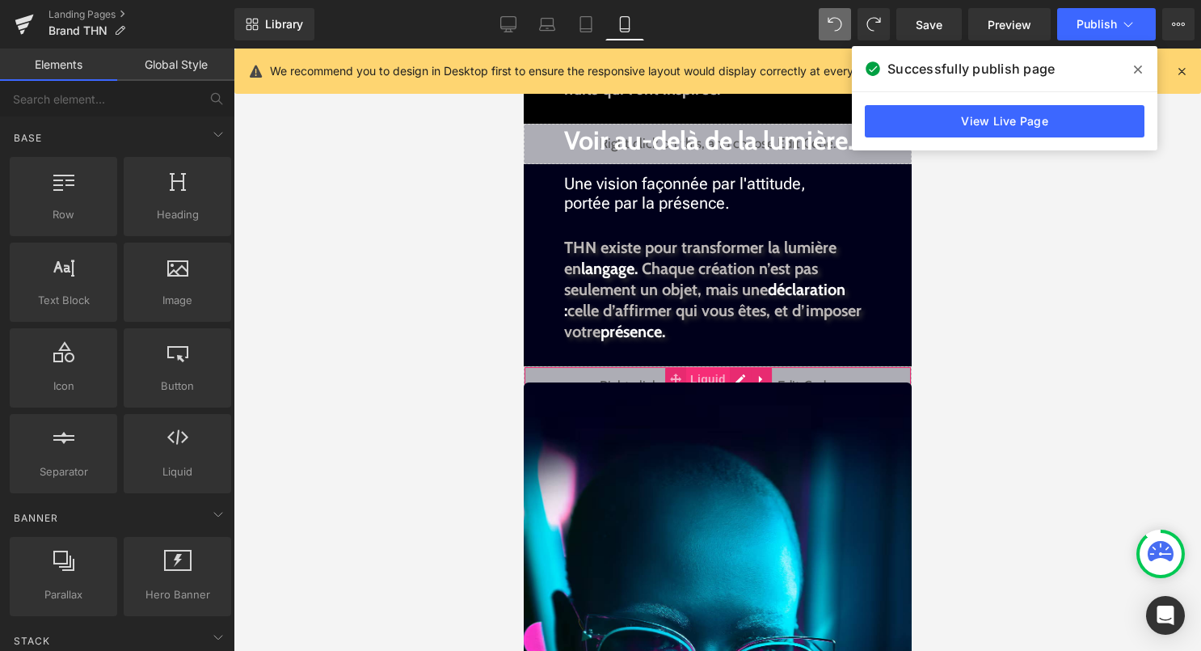
click at [711, 372] on span "Liquid" at bounding box center [708, 379] width 44 height 24
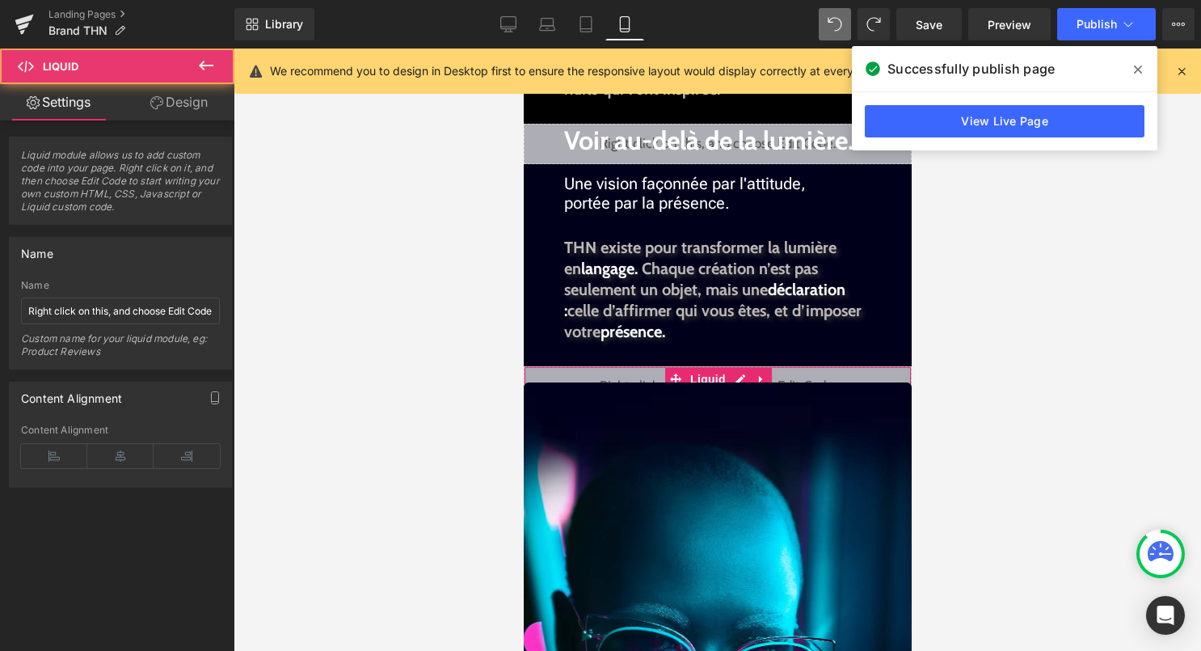
click at [174, 95] on link "Design" at bounding box center [178, 102] width 117 height 36
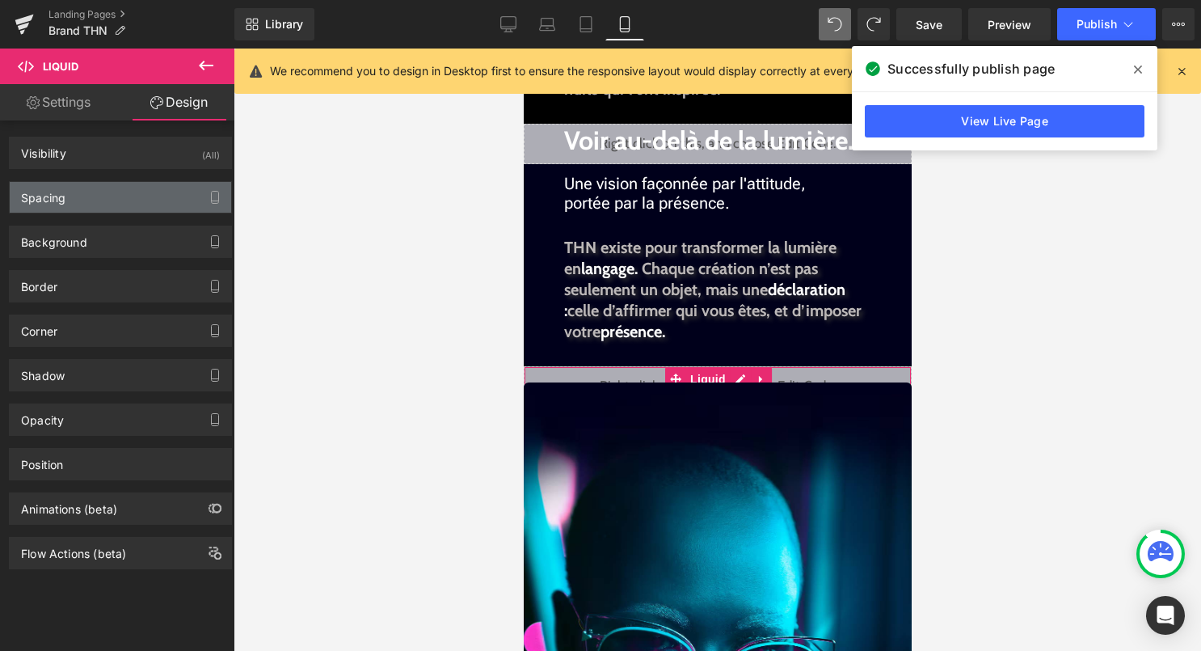
type input "0"
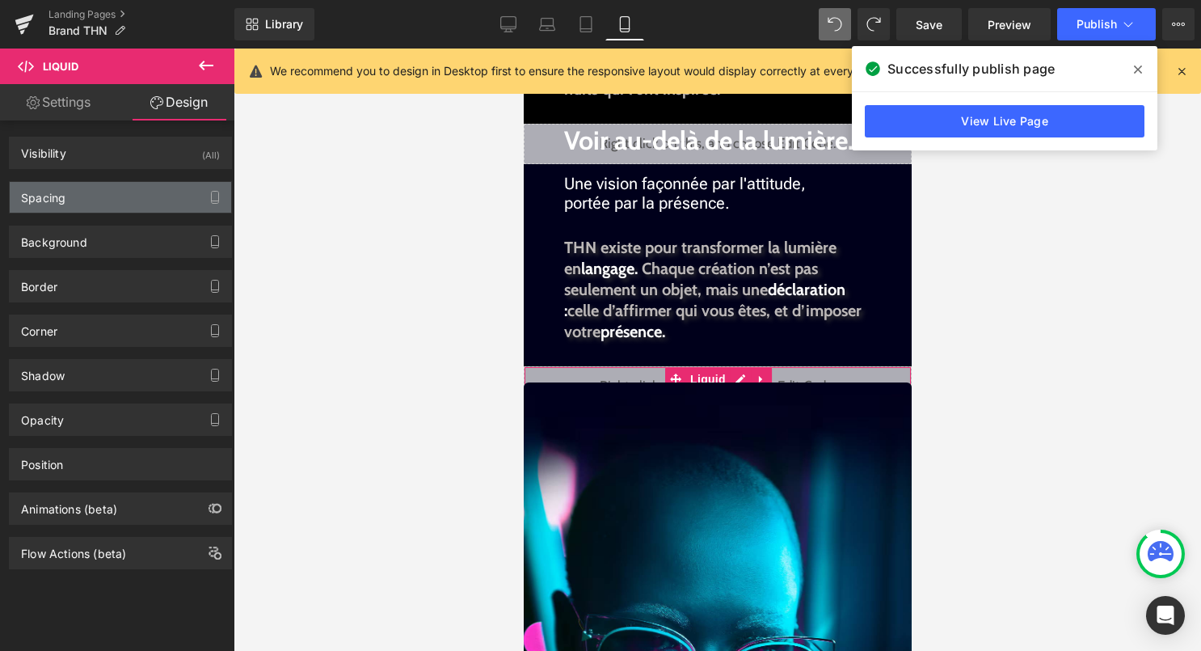
type input "0"
click at [133, 198] on div "Spacing" at bounding box center [121, 197] width 222 height 31
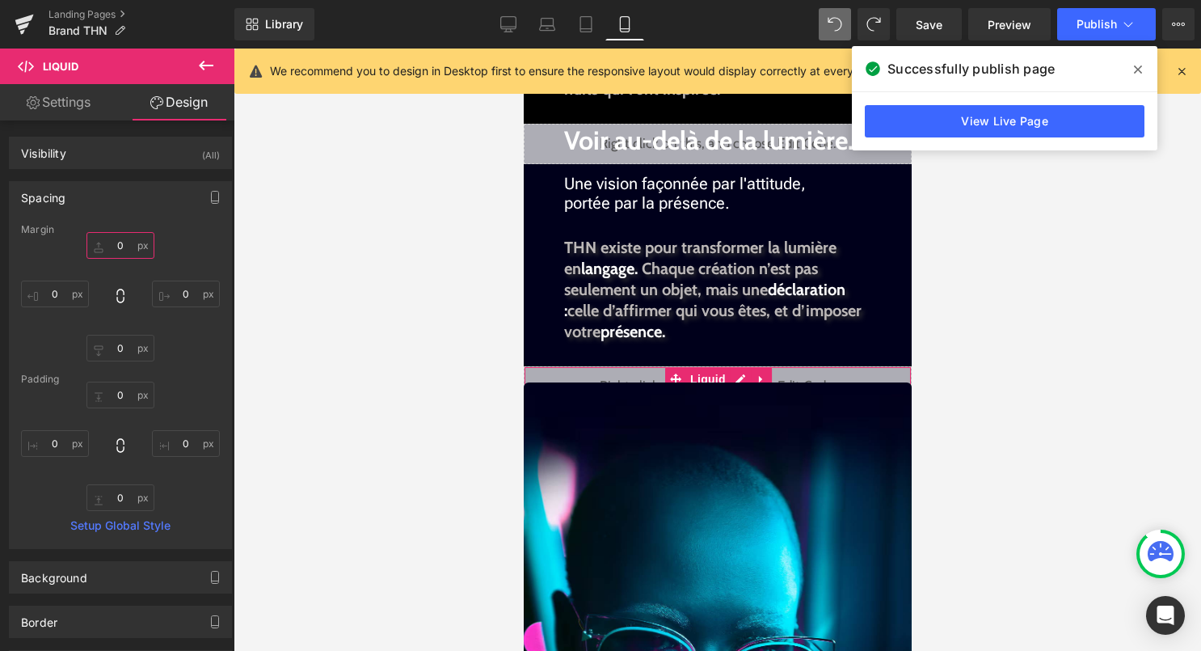
click at [112, 248] on input "0" at bounding box center [120, 245] width 68 height 27
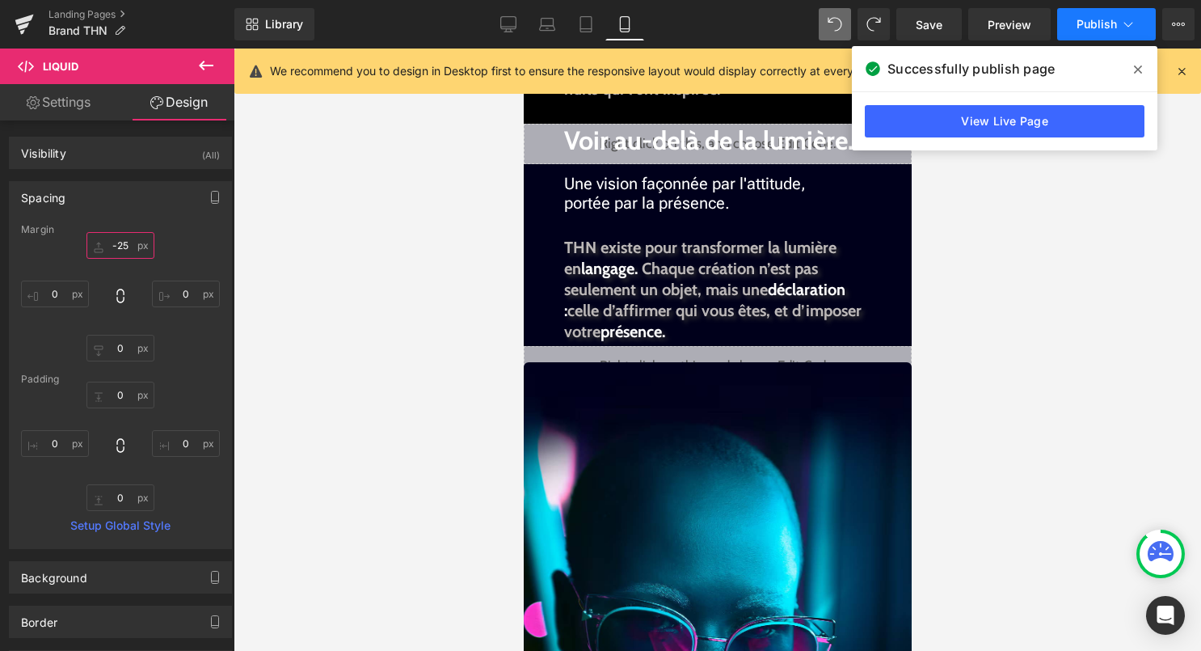
type input "-25"
click at [1110, 25] on span "Publish" at bounding box center [1097, 24] width 40 height 13
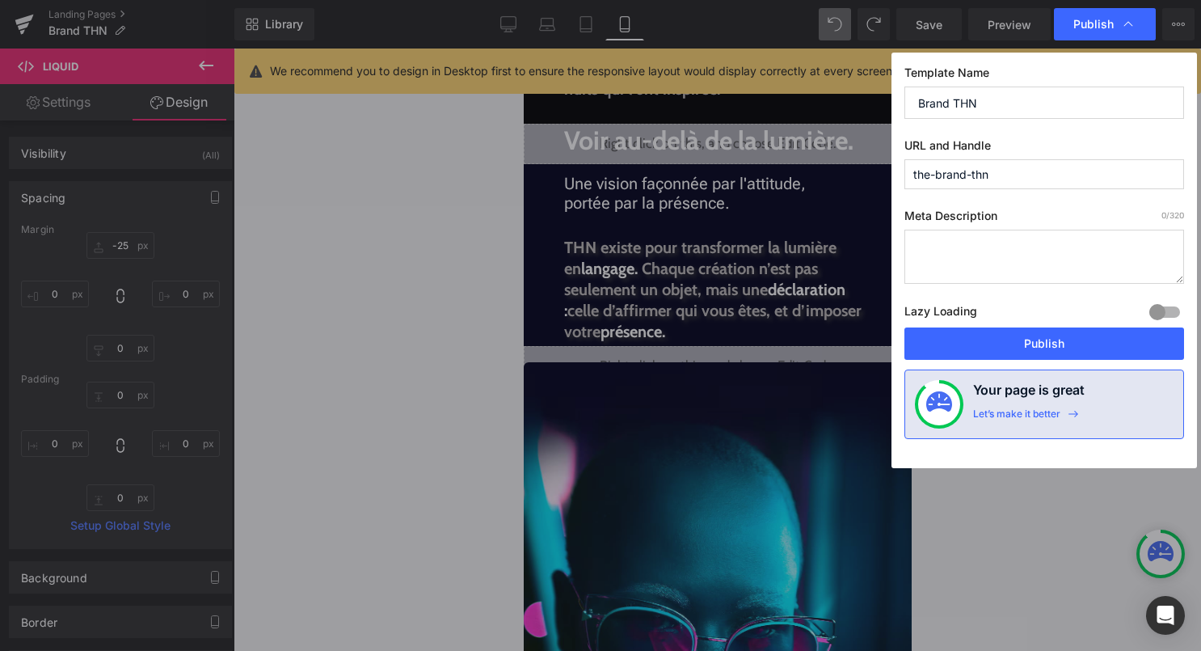
click at [1046, 362] on div "Template Name Brand THN URL and Handle the-brand-thn Meta Description 0 /320 La…" at bounding box center [1045, 261] width 306 height 416
click at [1052, 346] on button "Publish" at bounding box center [1045, 343] width 280 height 32
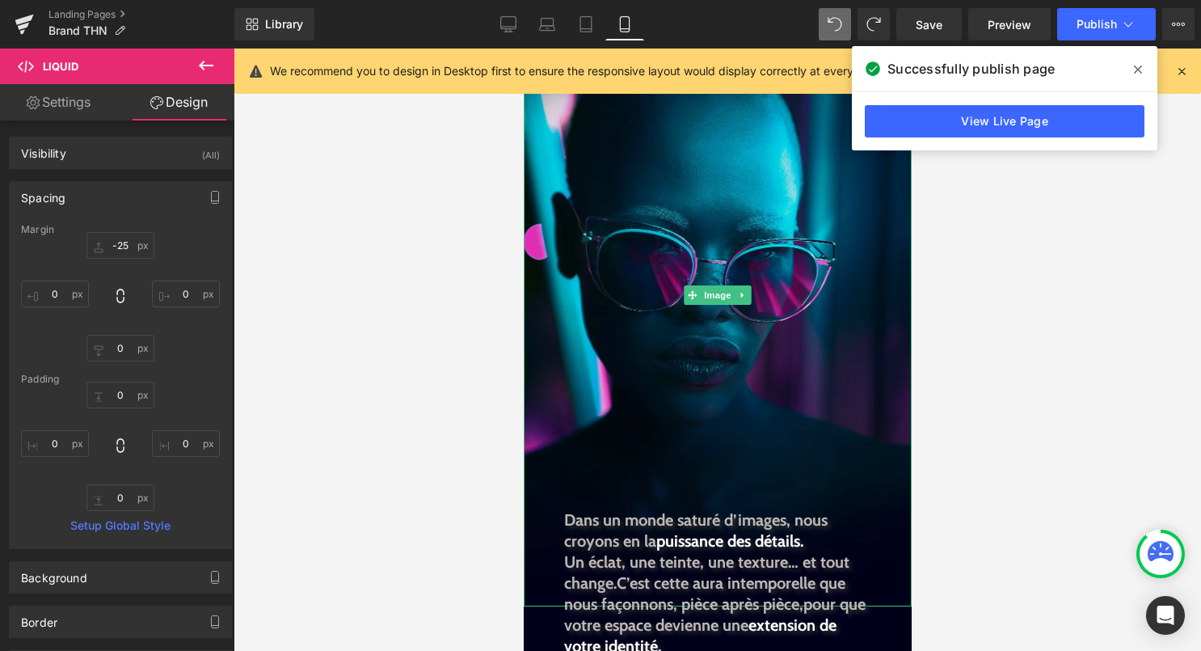
scroll to position [935, 0]
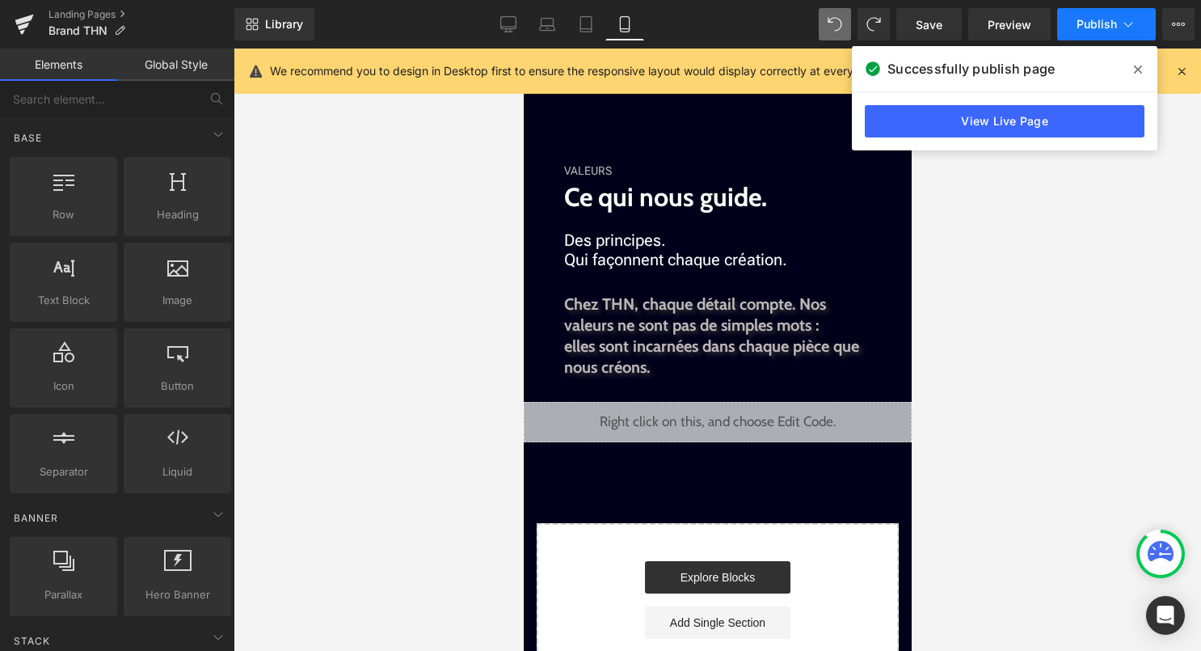
click at [1104, 38] on button "Publish" at bounding box center [1106, 24] width 99 height 32
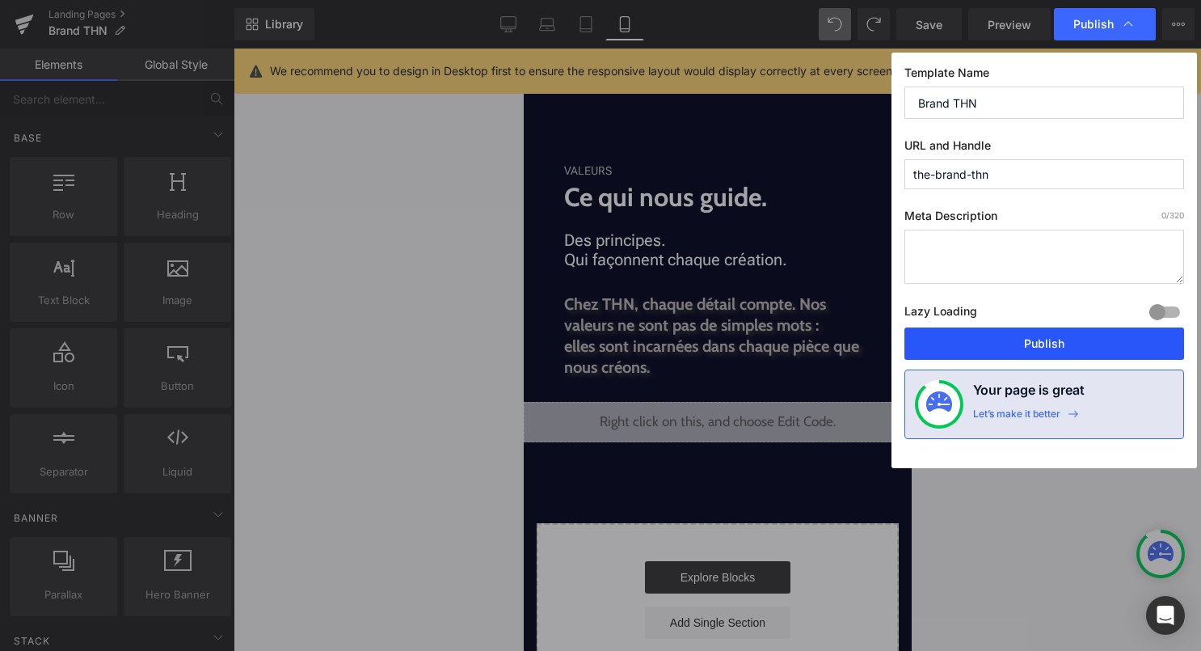
click at [1050, 350] on button "Publish" at bounding box center [1045, 343] width 280 height 32
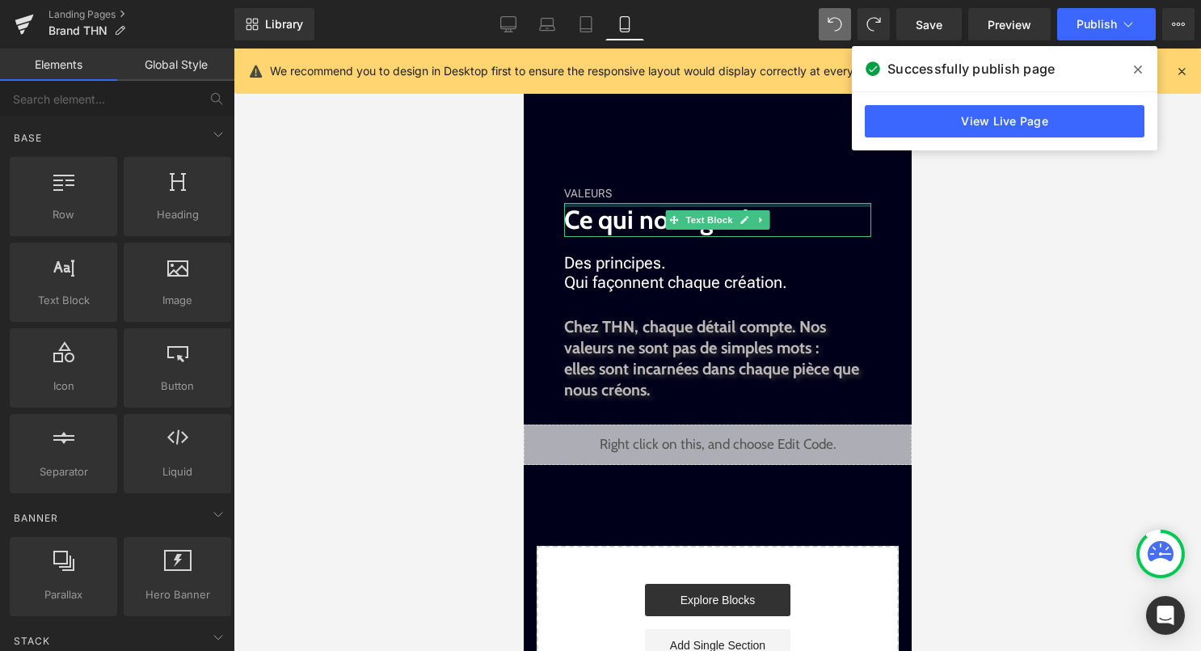
scroll to position [914, 0]
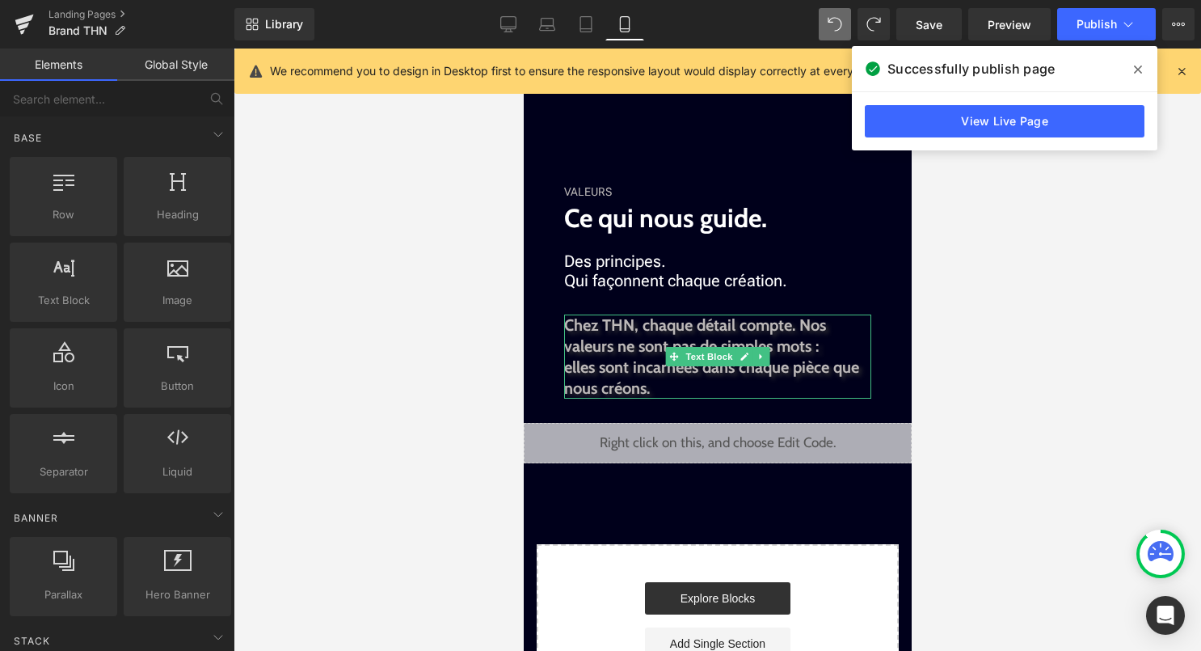
click at [689, 372] on span "elles sont incarnées dans chaque pièce que nous créons." at bounding box center [710, 377] width 295 height 40
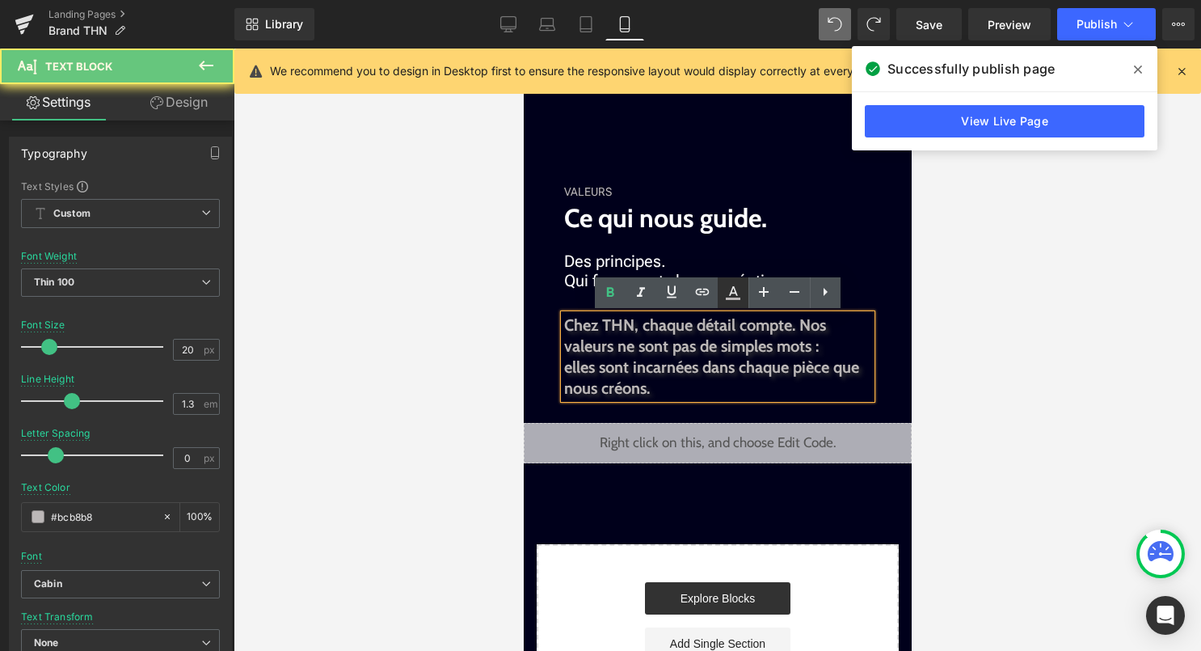
click at [735, 297] on icon at bounding box center [733, 292] width 19 height 19
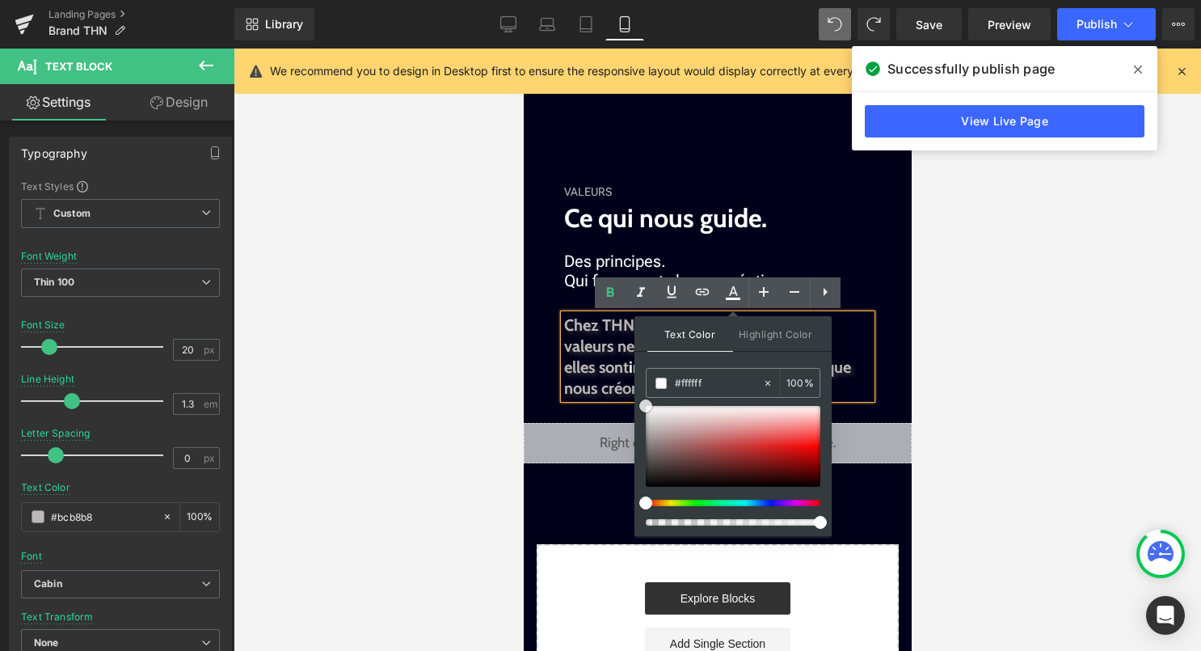
drag, startPoint x: 1179, startPoint y: 459, endPoint x: 628, endPoint y: 399, distance: 554.6
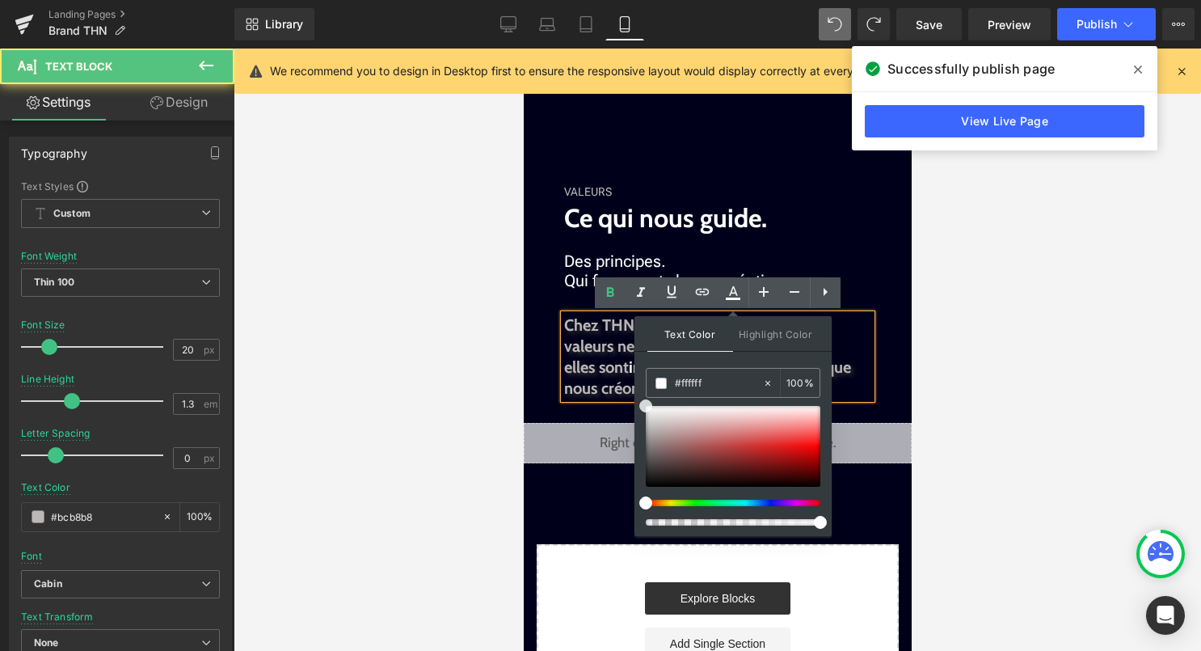
click at [597, 362] on span "elles sont" at bounding box center [595, 366] width 65 height 19
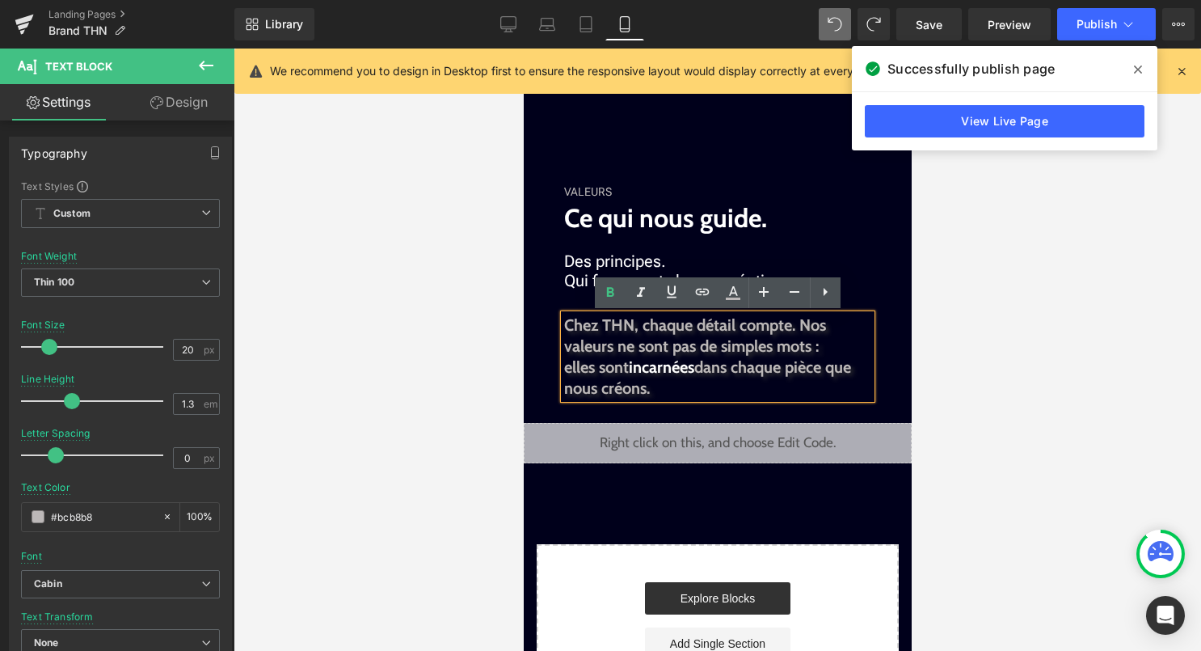
click at [924, 418] on div at bounding box center [718, 350] width 968 height 602
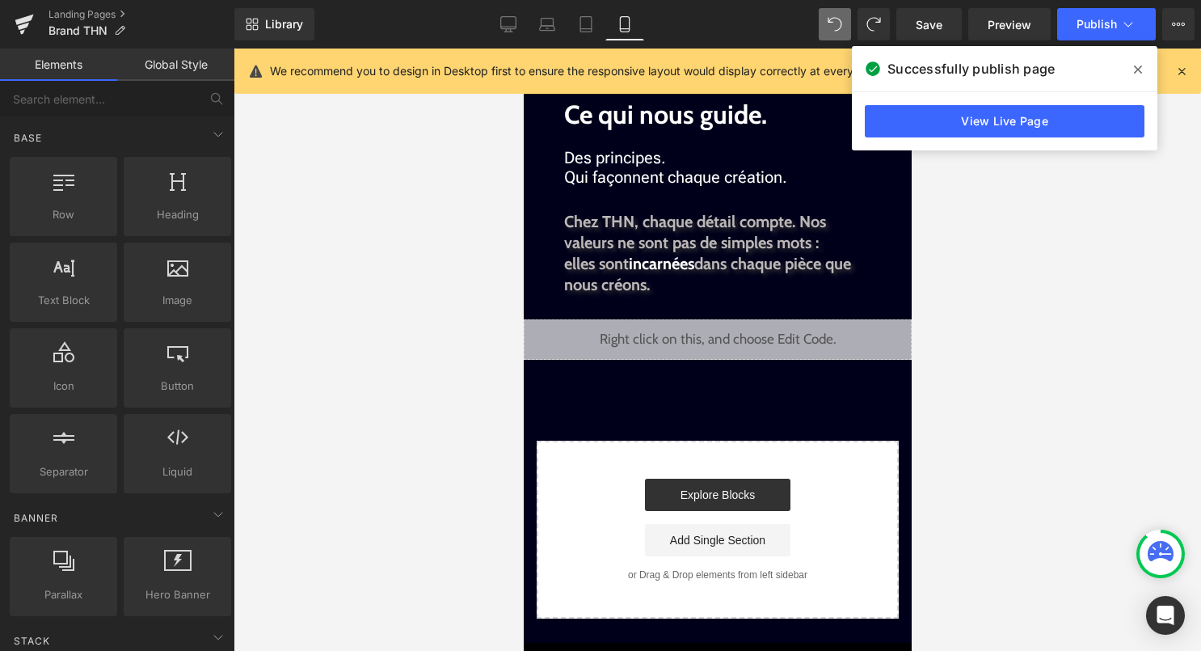
scroll to position [1027, 0]
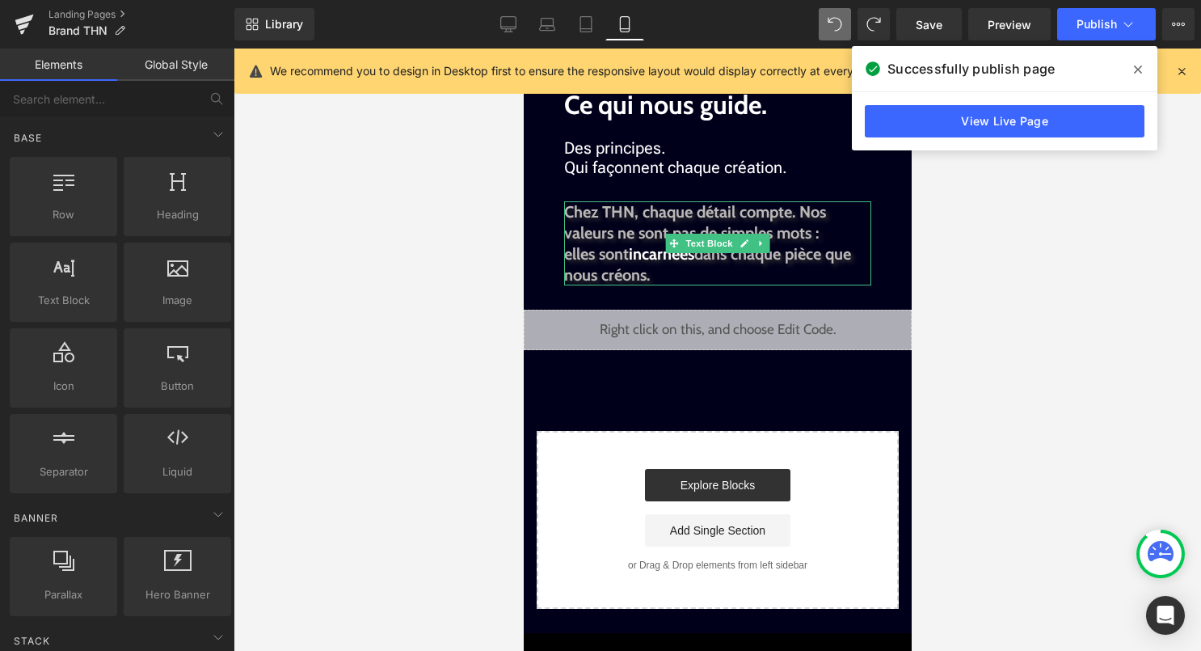
click at [757, 217] on span "Chez THN, chaque détail compte. Nos valeurs ne sont pas de simples mots :" at bounding box center [694, 222] width 262 height 40
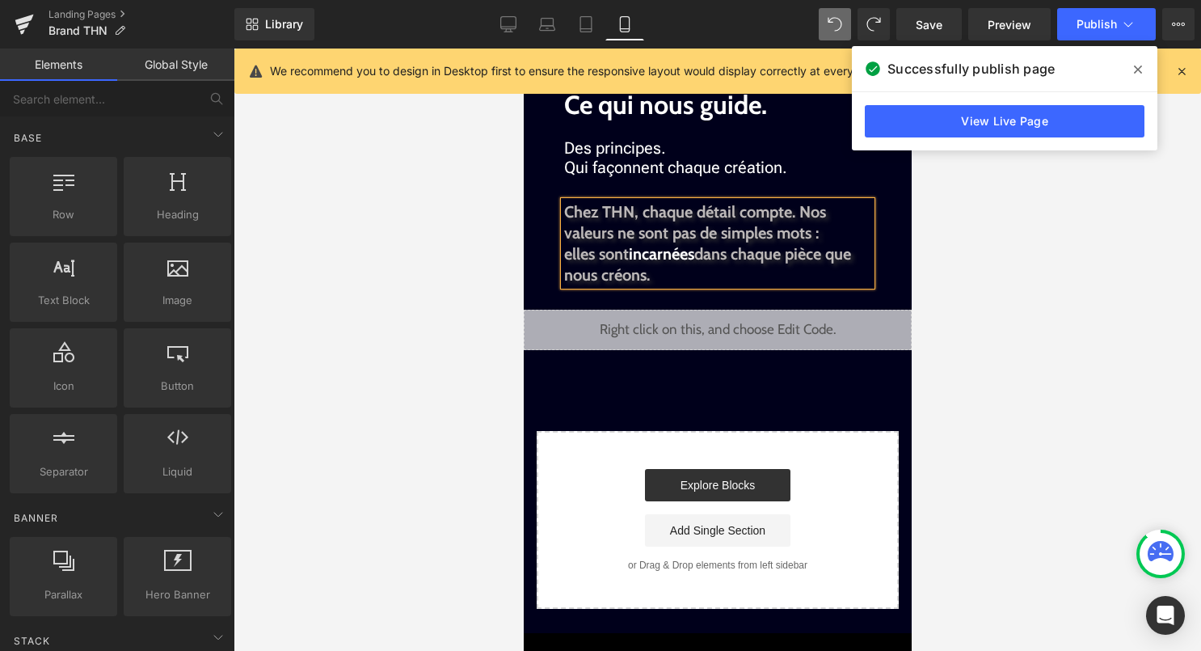
click at [715, 213] on span "Chez THN, chaque détail compte. Nos valeurs ne sont pas de simples mots :" at bounding box center [694, 222] width 262 height 40
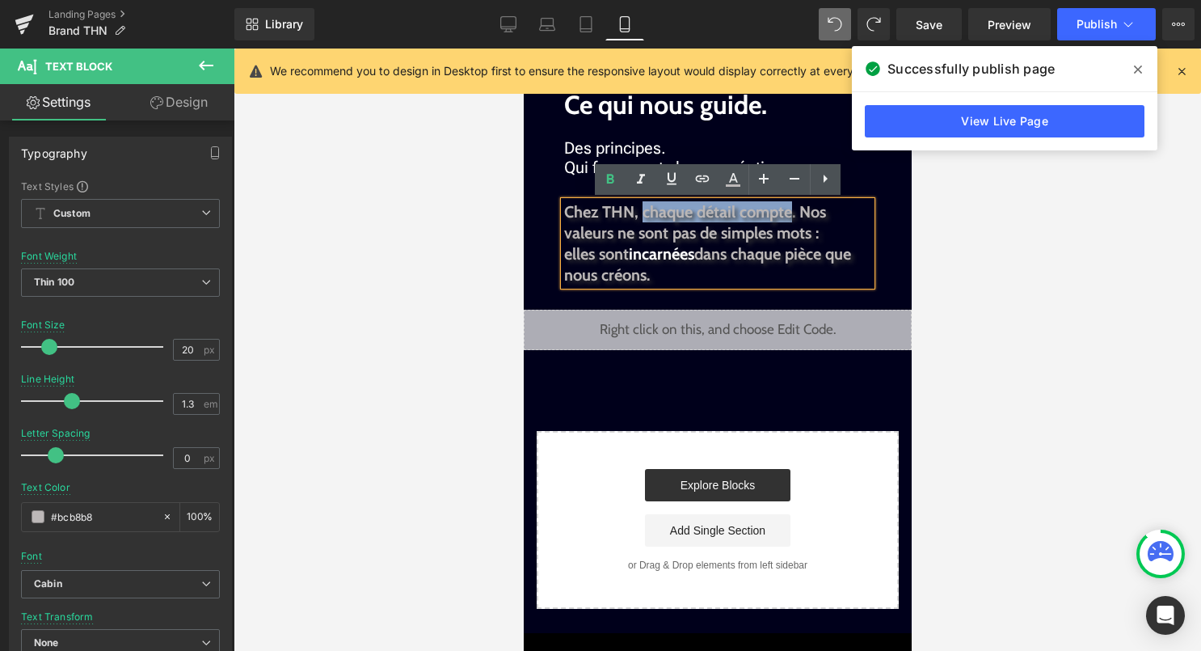
drag, startPoint x: 642, startPoint y: 213, endPoint x: 792, endPoint y: 209, distance: 150.4
click at [792, 209] on span "Chez THN, chaque détail compte. Nos valeurs ne sont pas de simples mots :" at bounding box center [694, 222] width 262 height 40
click at [736, 181] on icon at bounding box center [733, 178] width 9 height 10
type input "#000000"
type input "100"
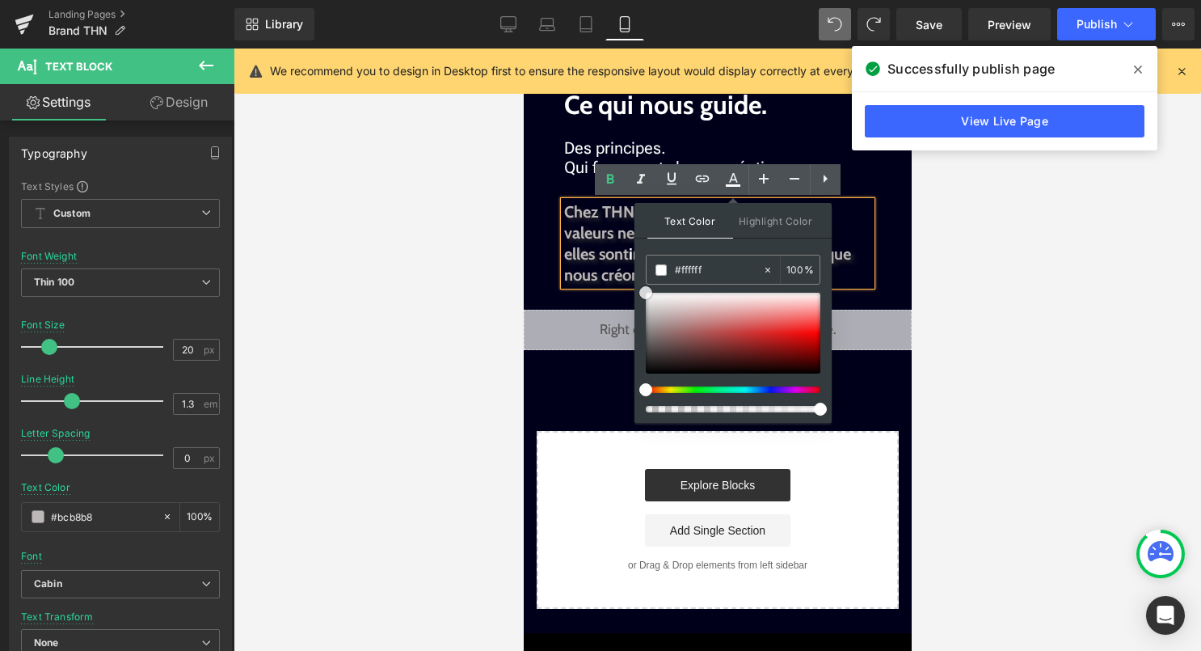
drag, startPoint x: 1169, startPoint y: 344, endPoint x: 604, endPoint y: 251, distance: 572.7
click at [604, 250] on span "elles sont" at bounding box center [595, 253] width 65 height 19
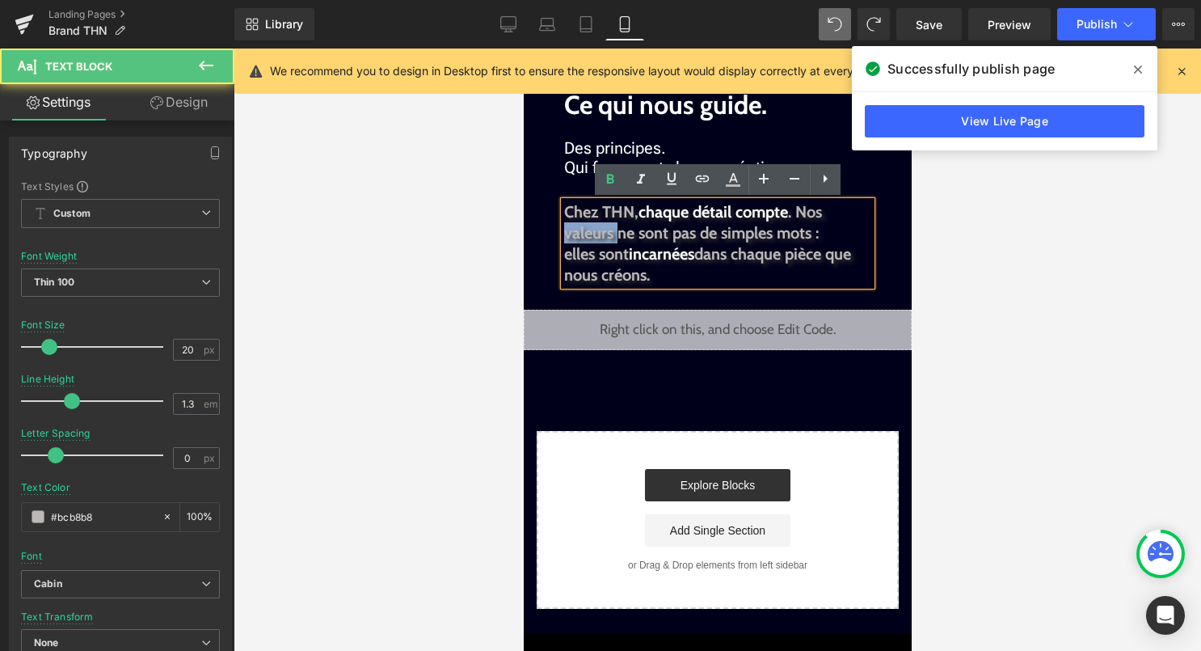
drag, startPoint x: 615, startPoint y: 235, endPoint x: 554, endPoint y: 235, distance: 61.4
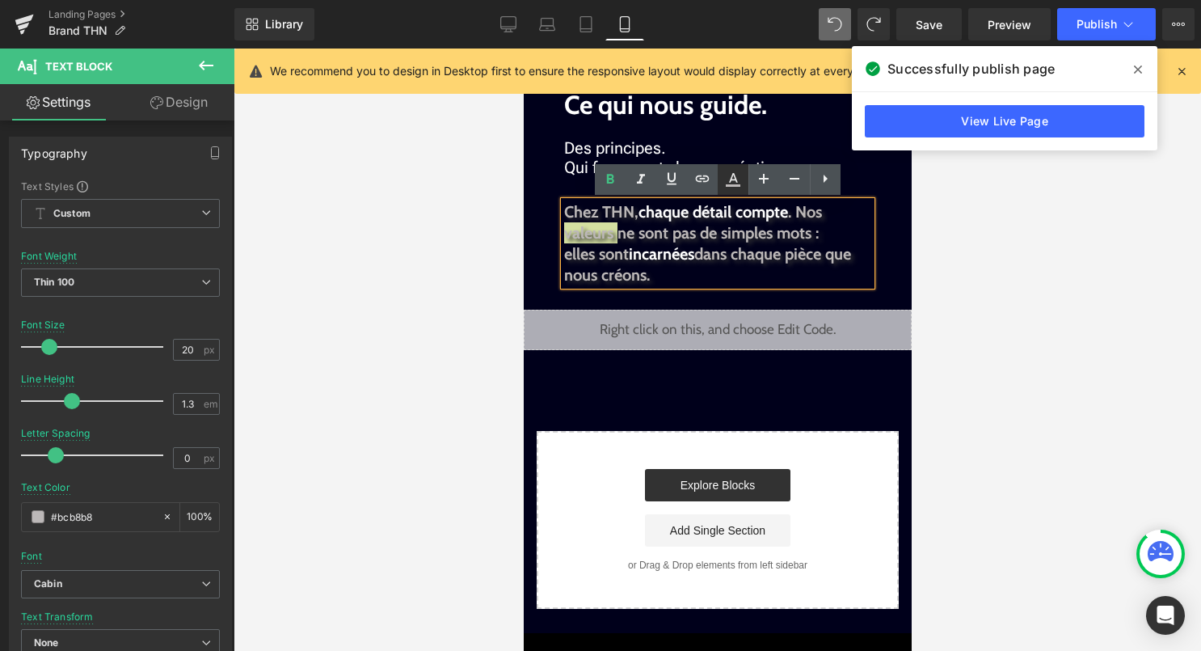
click at [731, 181] on icon at bounding box center [733, 179] width 19 height 19
type input "#000000"
type input "100"
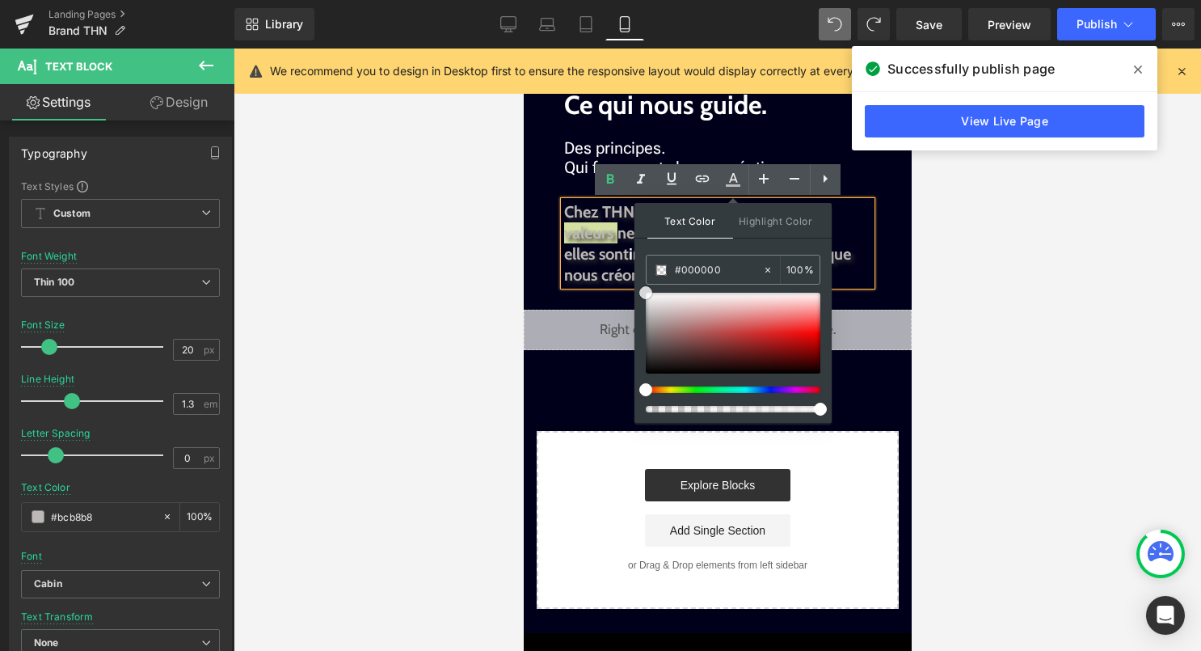
click at [648, 290] on span at bounding box center [645, 292] width 13 height 13
type input "#ffffff"
click at [601, 250] on span "elles sont" at bounding box center [595, 253] width 65 height 19
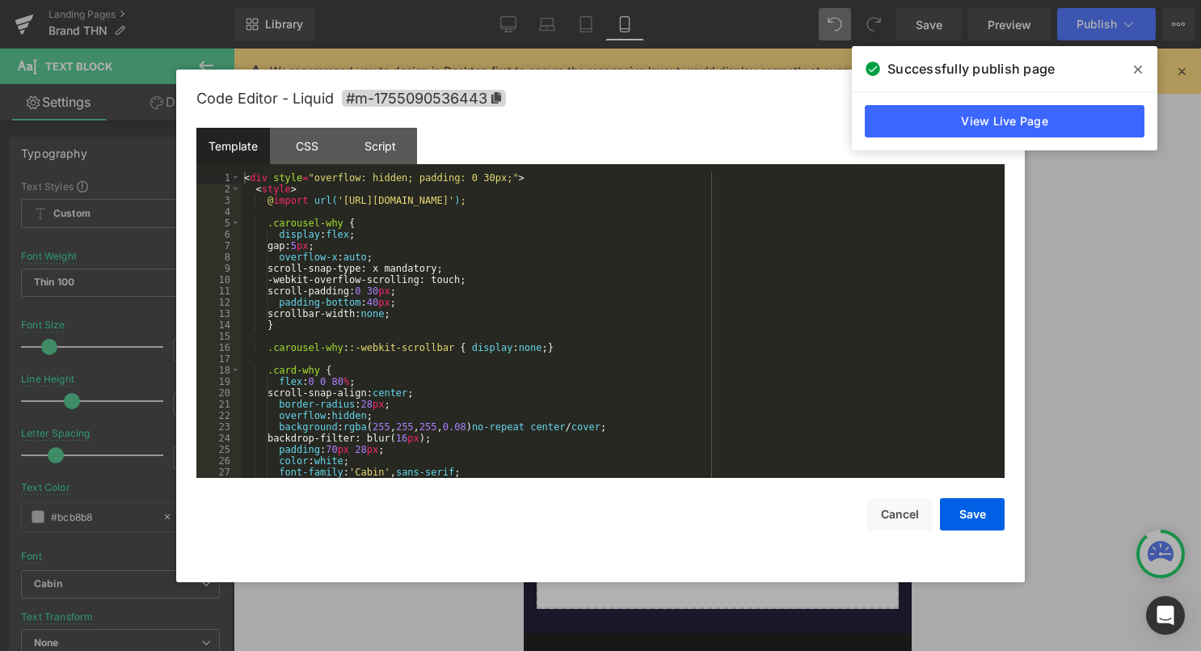
click at [737, 319] on div "Liquid" at bounding box center [717, 330] width 388 height 40
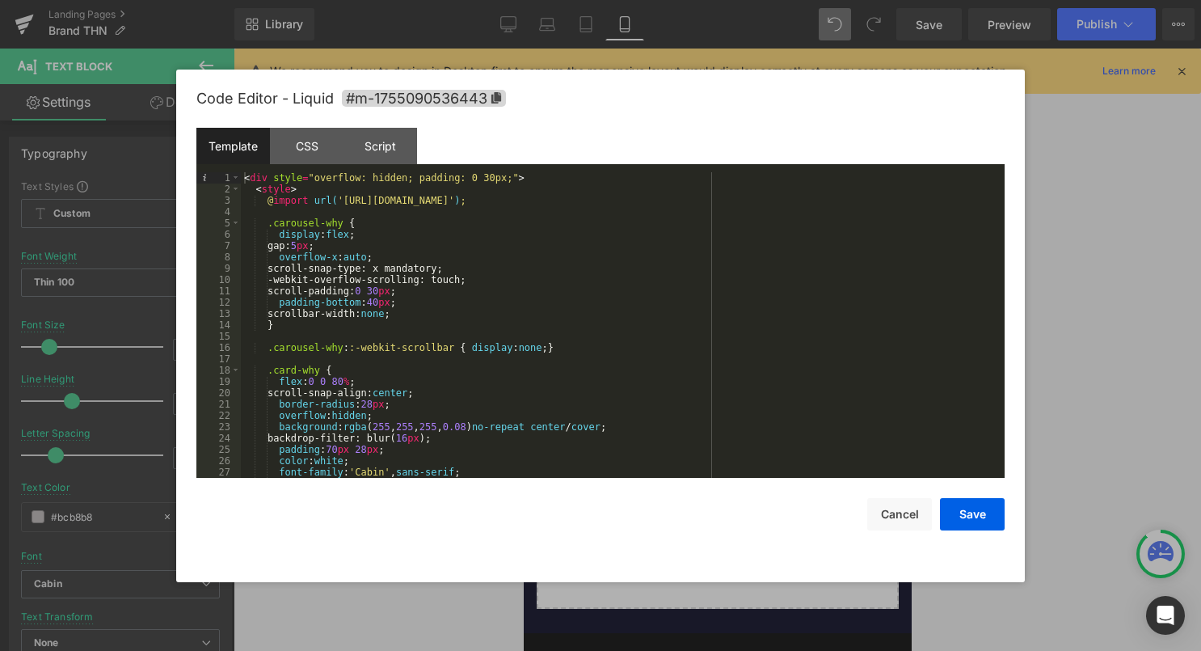
click at [608, 373] on div "< div style = "overflow: hidden; padding: 0 30px;" > < style > @ import url( 'h…" at bounding box center [619, 336] width 757 height 328
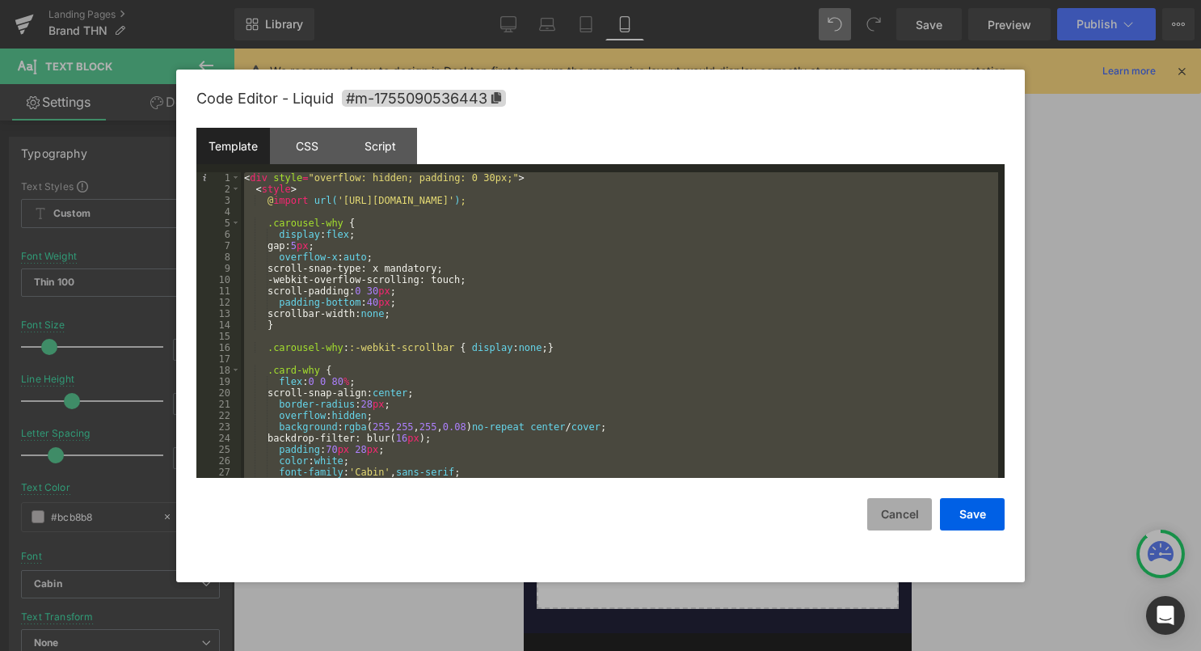
click at [892, 513] on button "Cancel" at bounding box center [899, 514] width 65 height 32
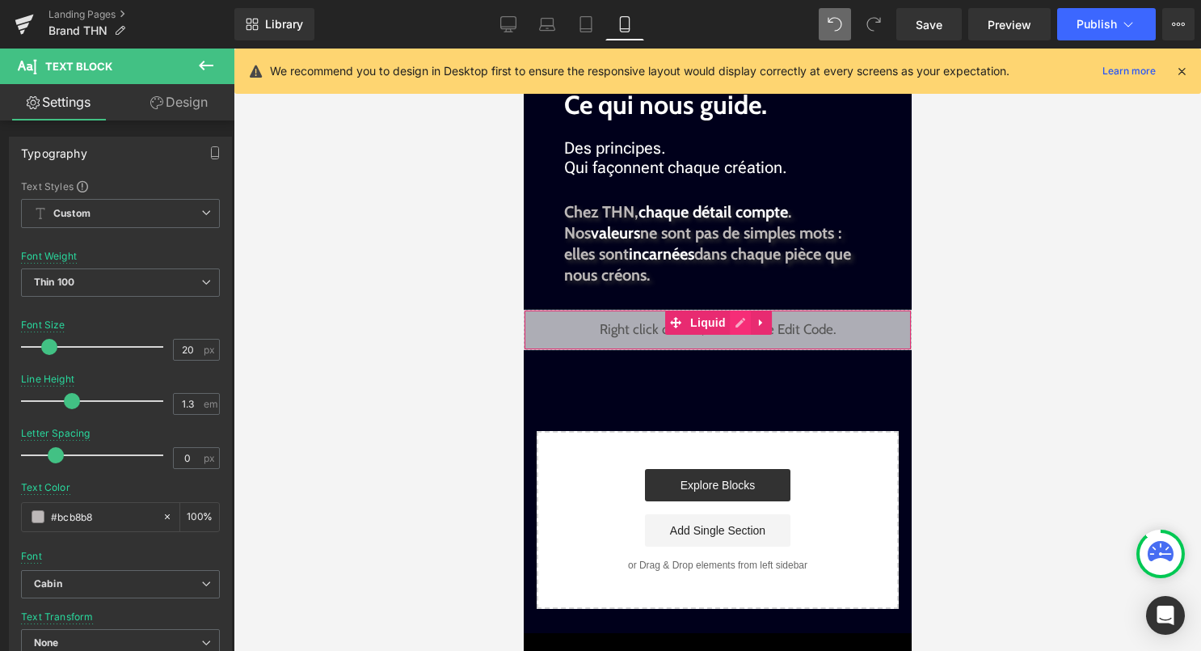
click at [739, 327] on div "Liquid" at bounding box center [717, 330] width 388 height 40
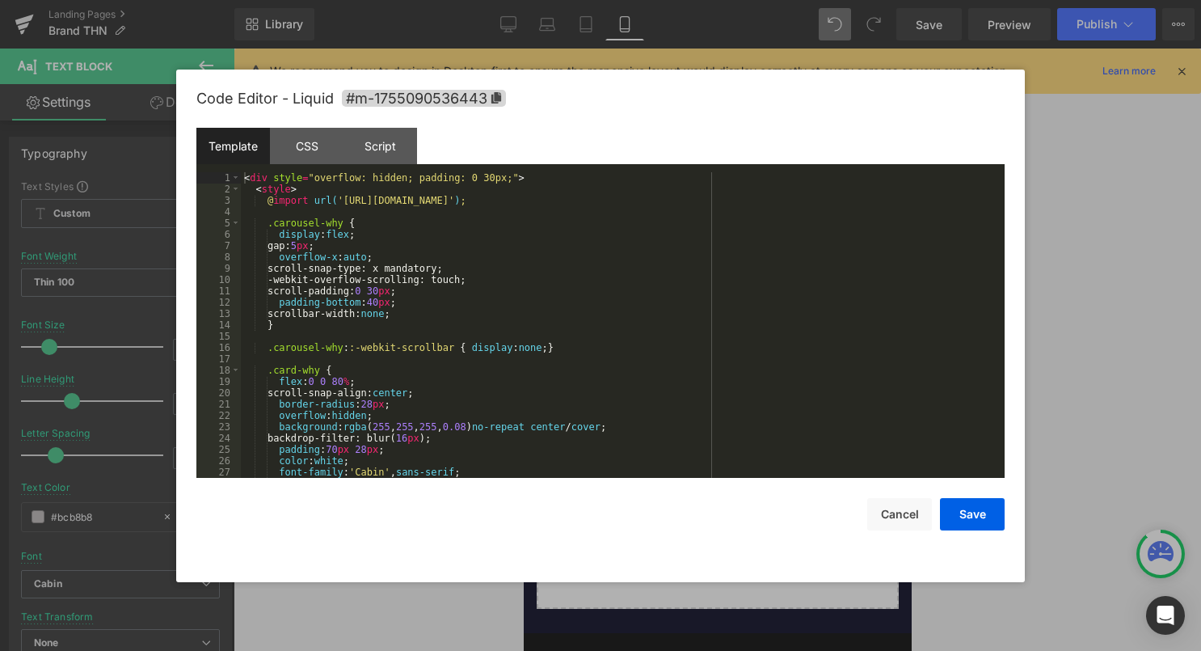
click at [670, 369] on div "< div style = "overflow: hidden; padding: 0 30px;" > < style > @ import url( 'h…" at bounding box center [619, 336] width 757 height 328
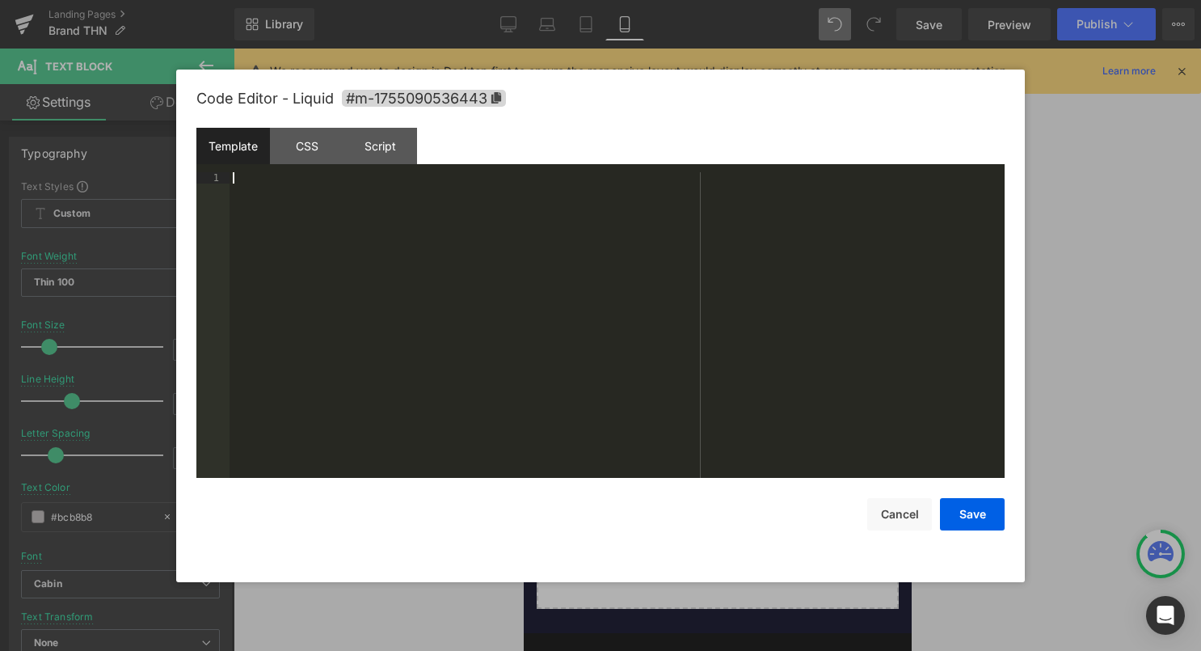
scroll to position [1641, 0]
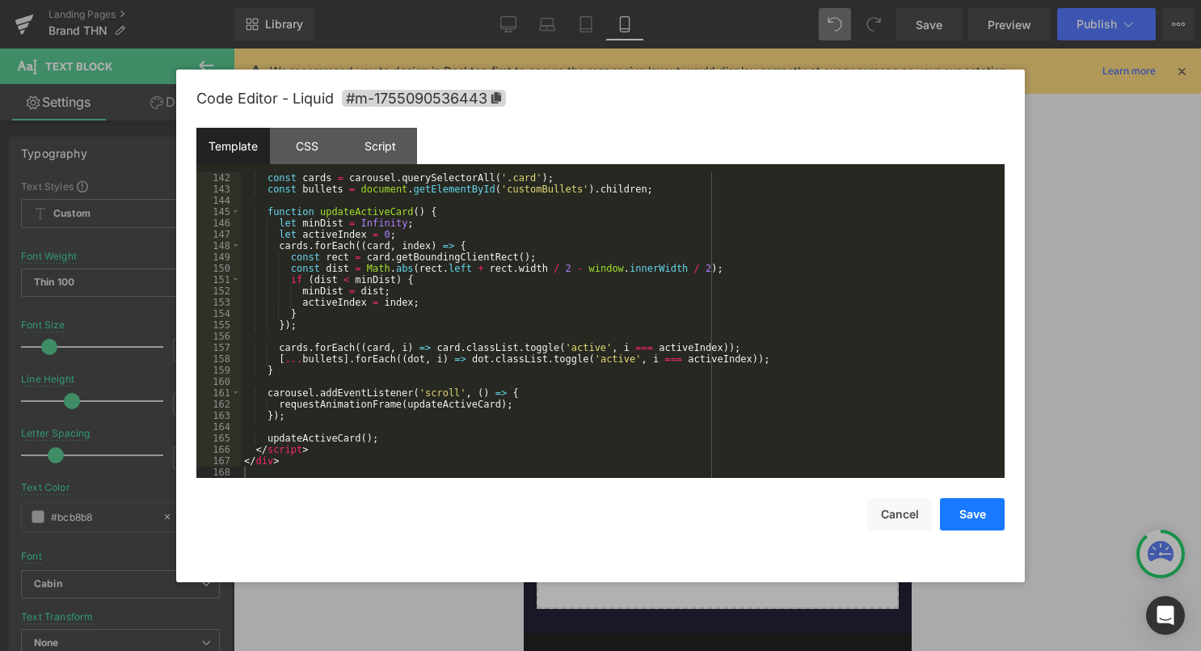
click at [978, 511] on button "Save" at bounding box center [972, 514] width 65 height 32
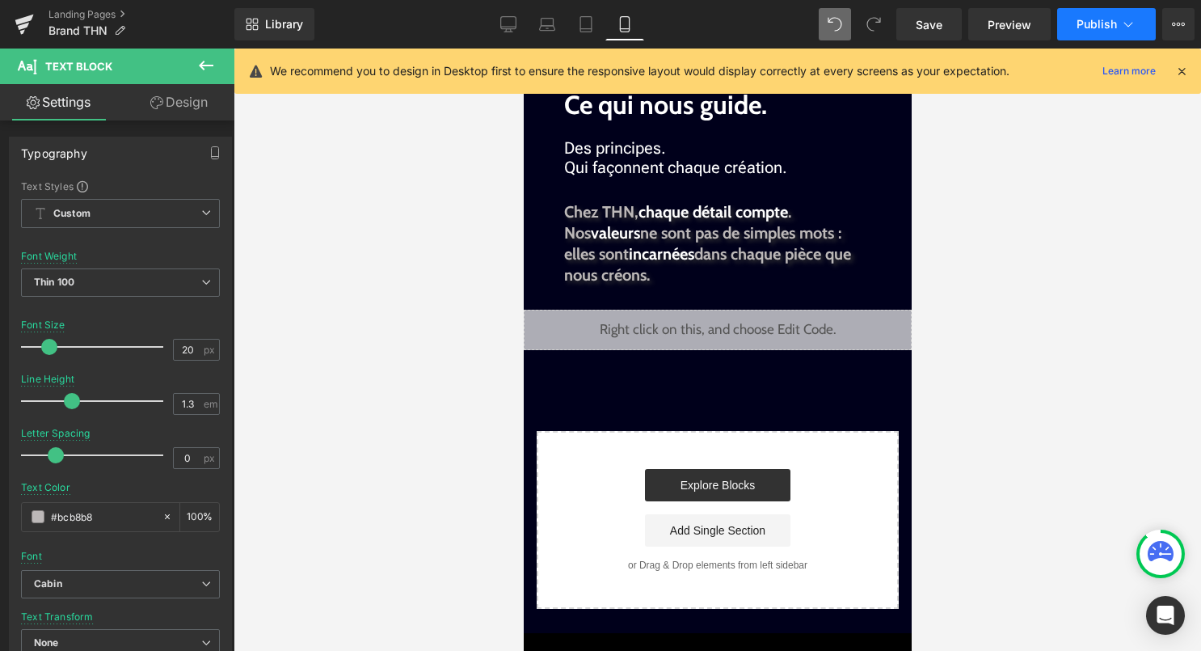
click at [1119, 23] on button "Publish" at bounding box center [1106, 24] width 99 height 32
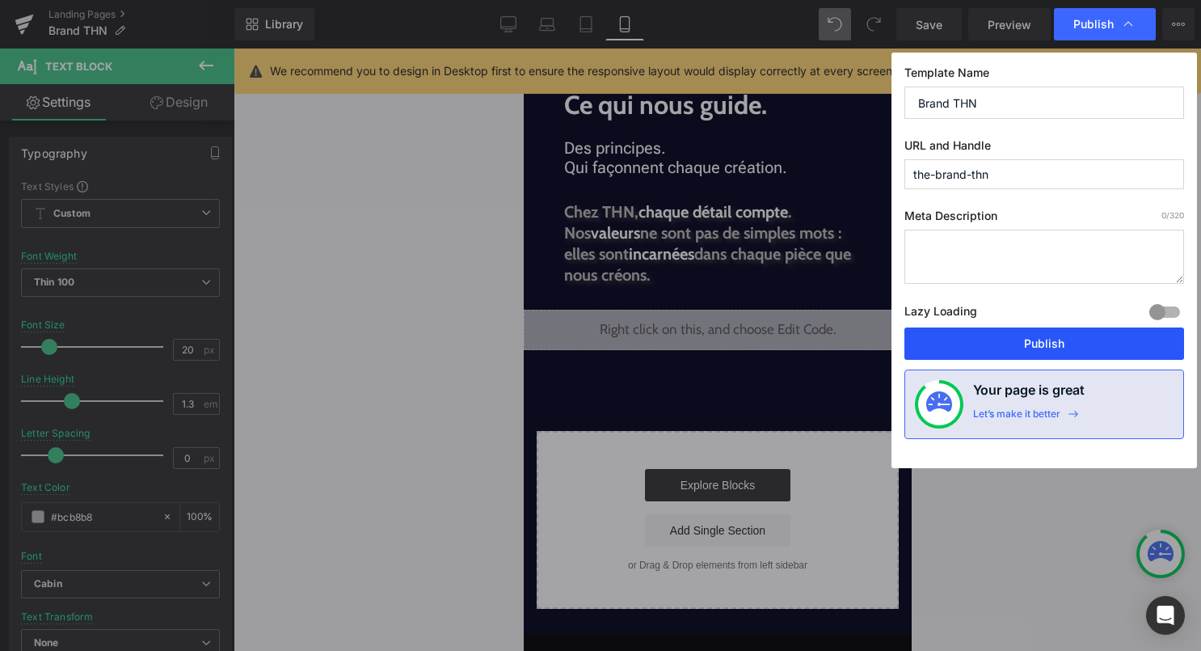
click at [1061, 352] on button "Publish" at bounding box center [1045, 343] width 280 height 32
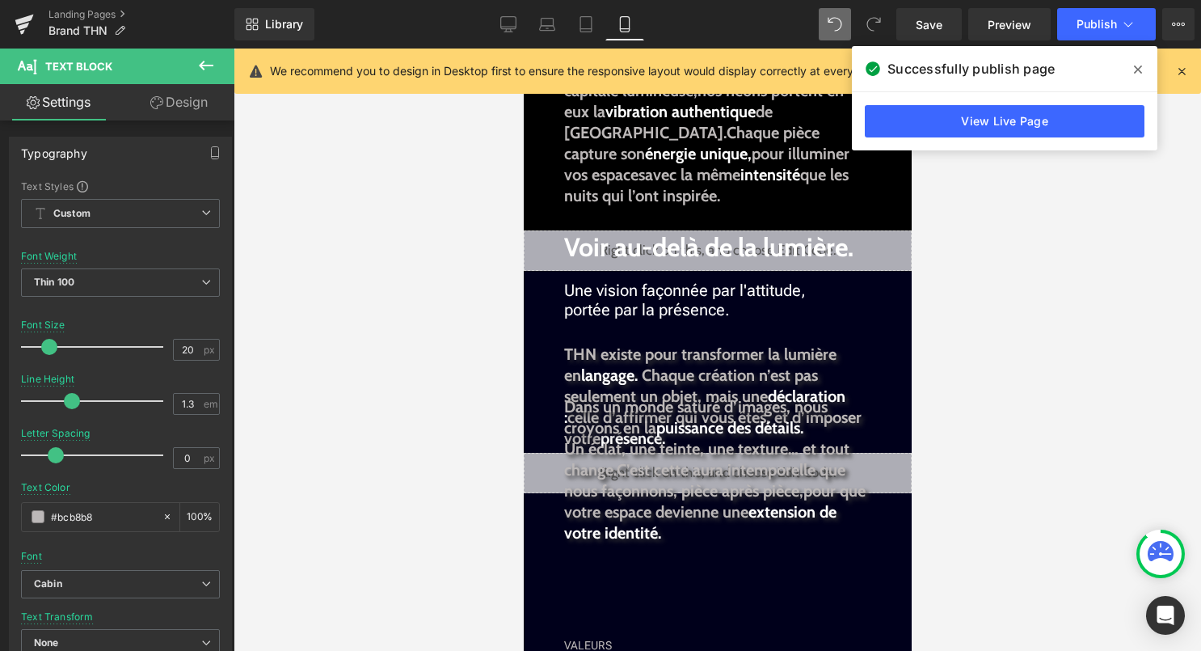
scroll to position [464, 0]
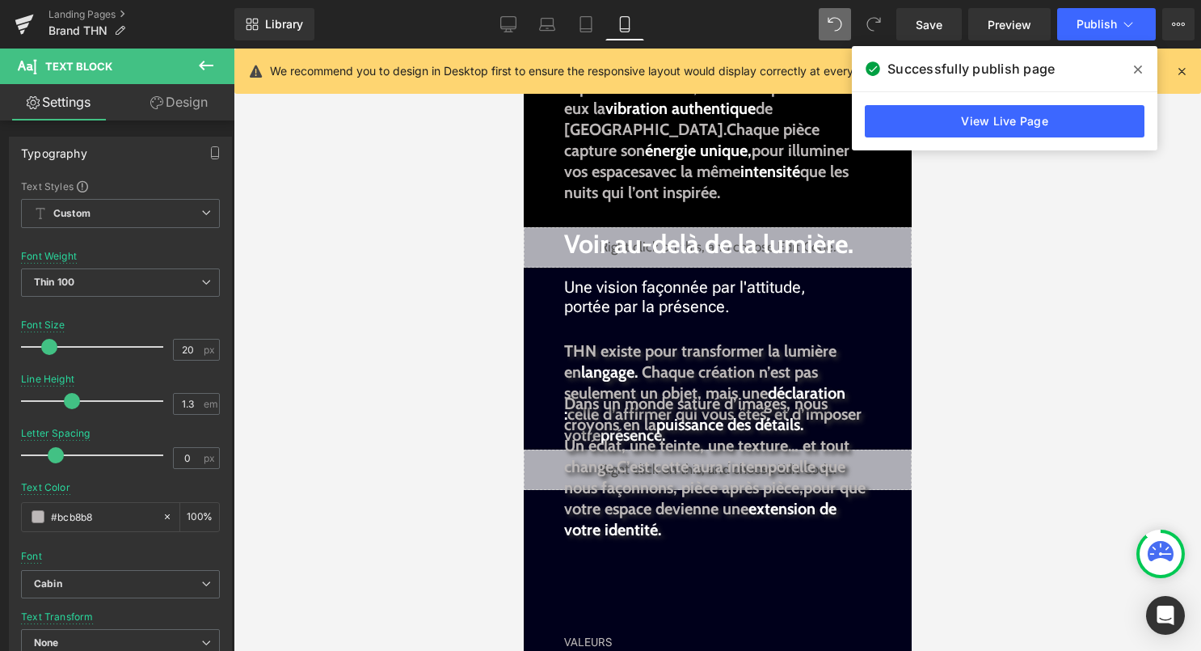
click at [682, 295] on div "Une vision façonnée par l'attitude, portée par la présence. Text Block" at bounding box center [716, 296] width 307 height 39
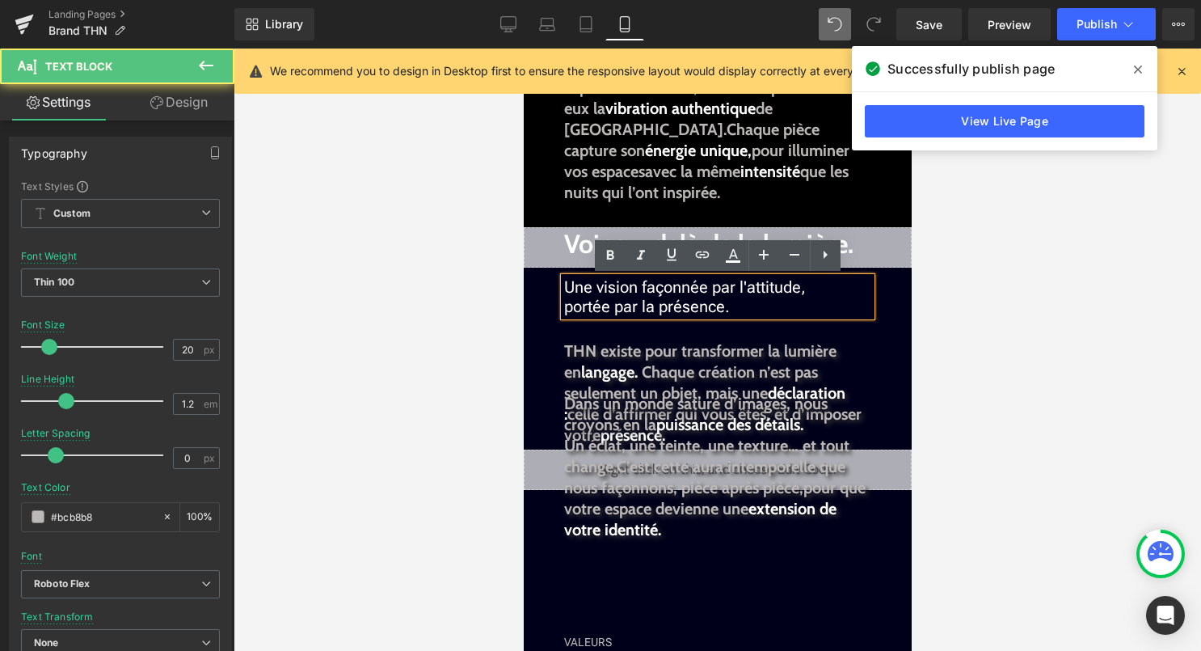
click at [718, 337] on div "Liquid Image INSPIRATION Text Block THN | The Hype Neon. Héritier d'une légende…" at bounding box center [717, 402] width 388 height 1539
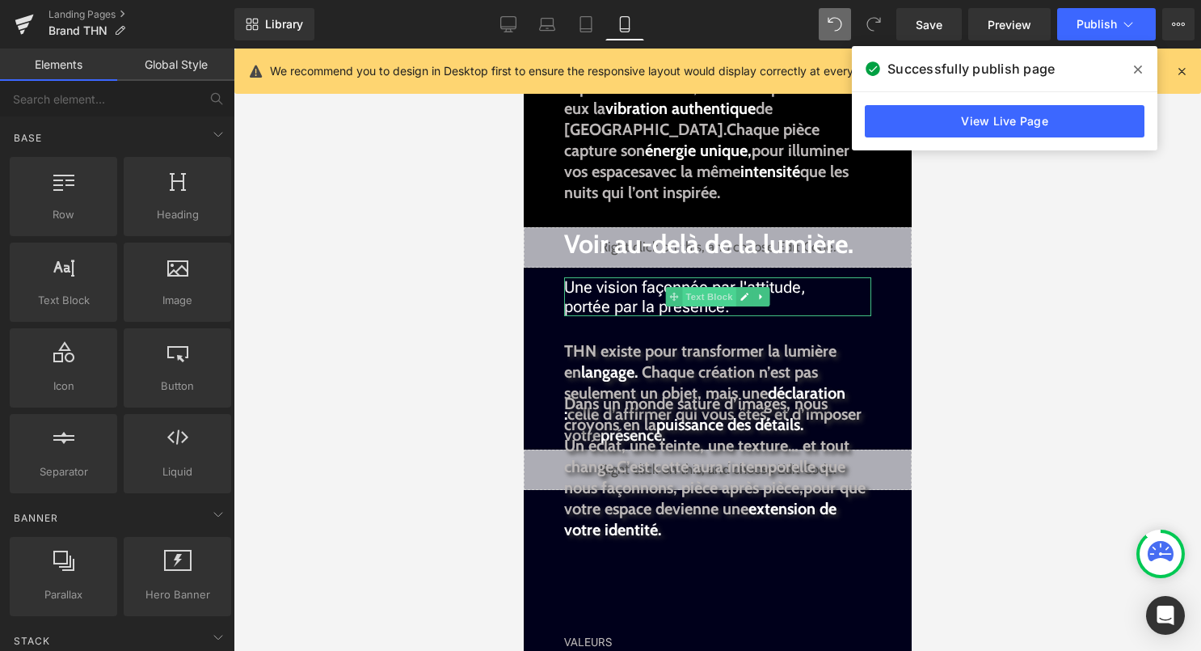
drag, startPoint x: 687, startPoint y: 294, endPoint x: 816, endPoint y: 257, distance: 133.8
click at [687, 294] on span "Text Block" at bounding box center [707, 296] width 53 height 19
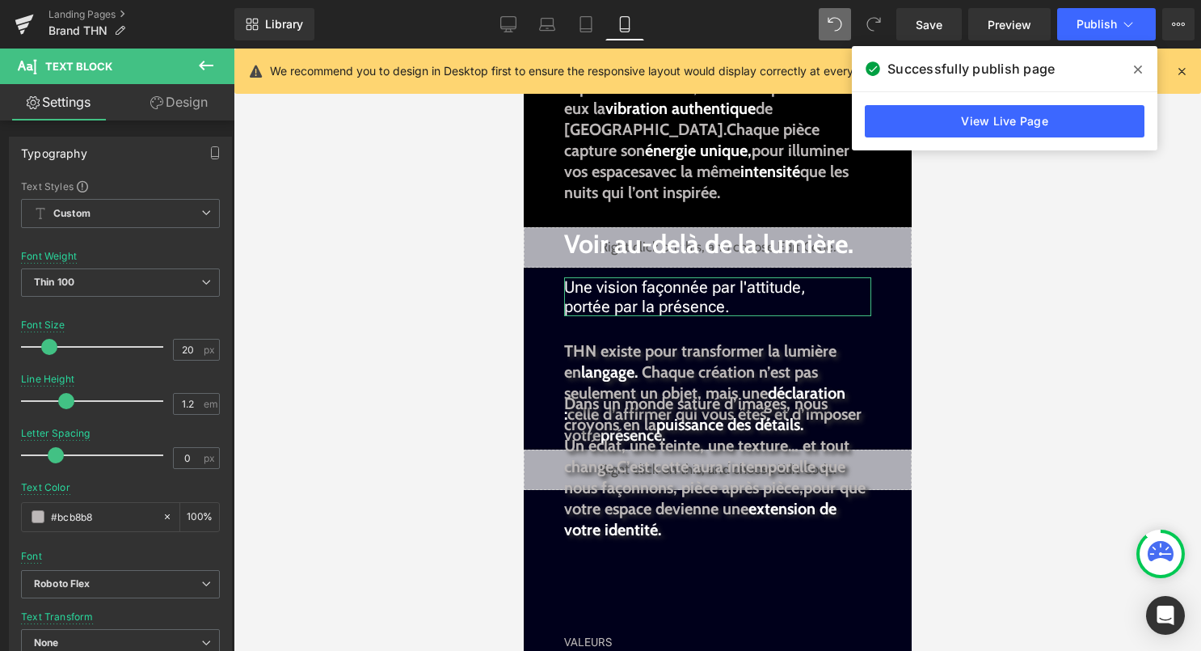
click at [188, 110] on link "Design" at bounding box center [178, 102] width 117 height 36
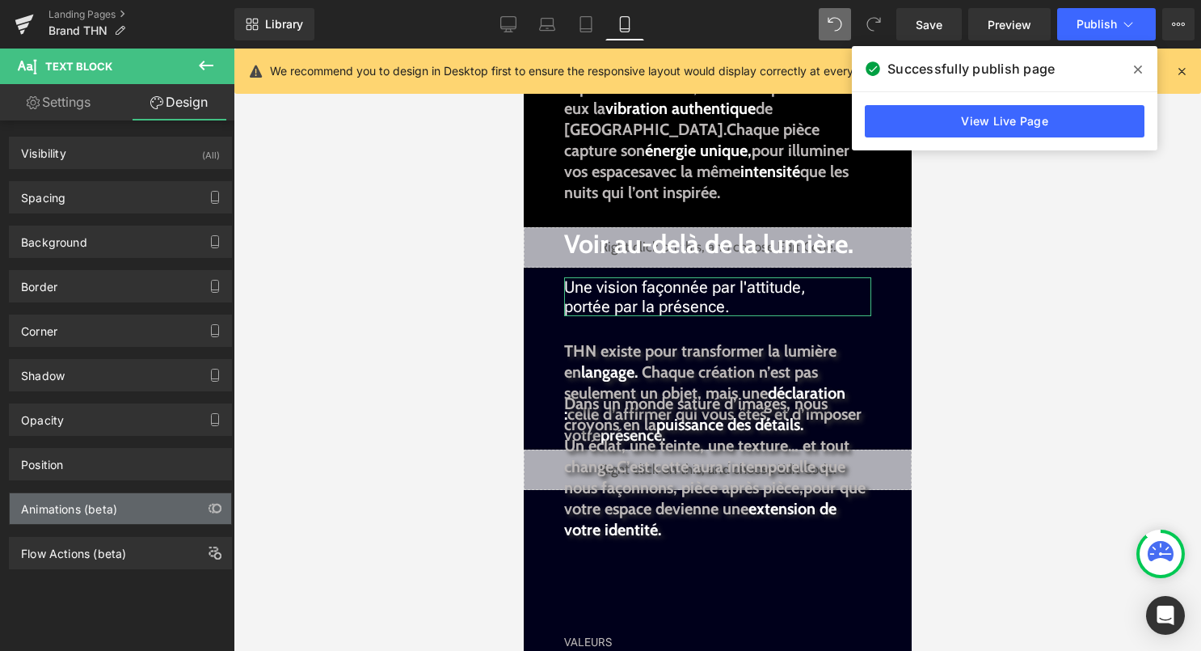
click at [91, 513] on div "Animations (beta)" at bounding box center [69, 504] width 96 height 23
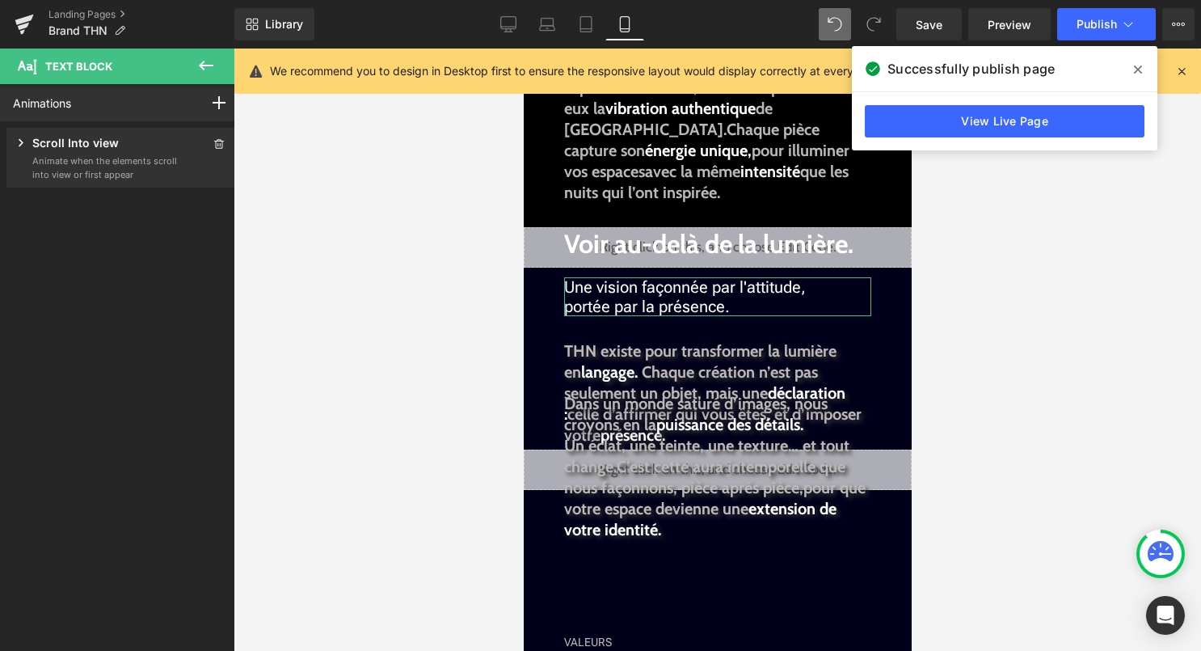
click at [128, 162] on p "Animate when the elements scroll into view or first appear" at bounding box center [105, 167] width 146 height 27
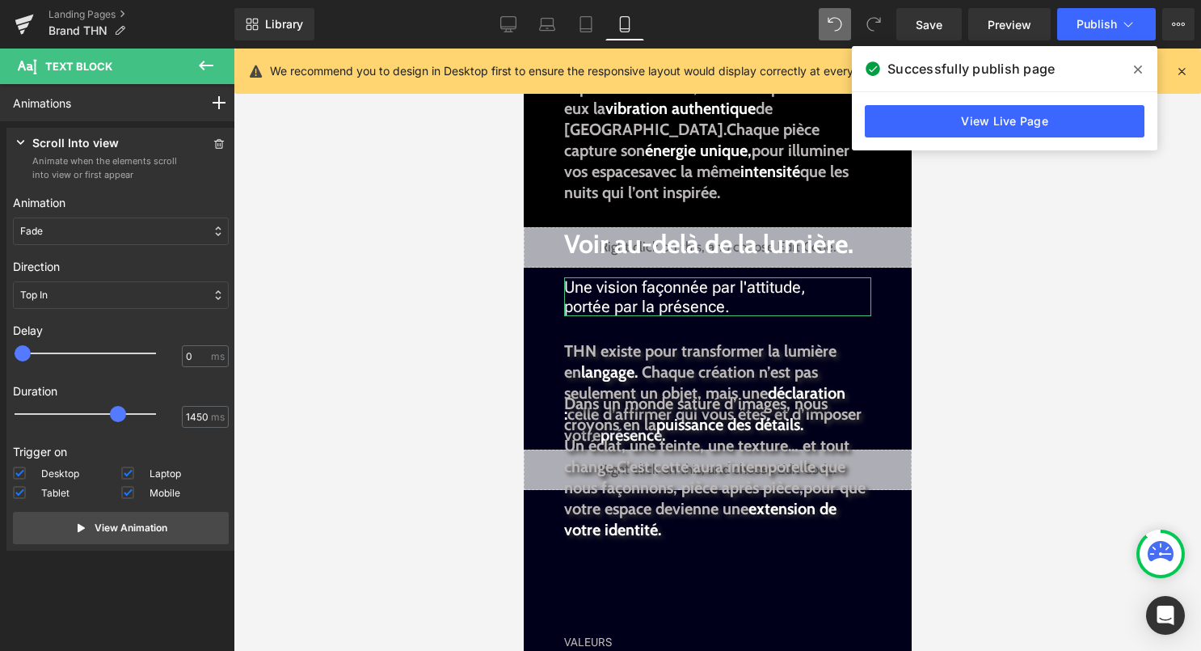
type input "1500"
drag, startPoint x: 108, startPoint y: 416, endPoint x: 131, endPoint y: 420, distance: 23.1
click at [132, 420] on div at bounding box center [96, 414] width 141 height 32
click at [143, 526] on p "View Animation" at bounding box center [131, 528] width 73 height 15
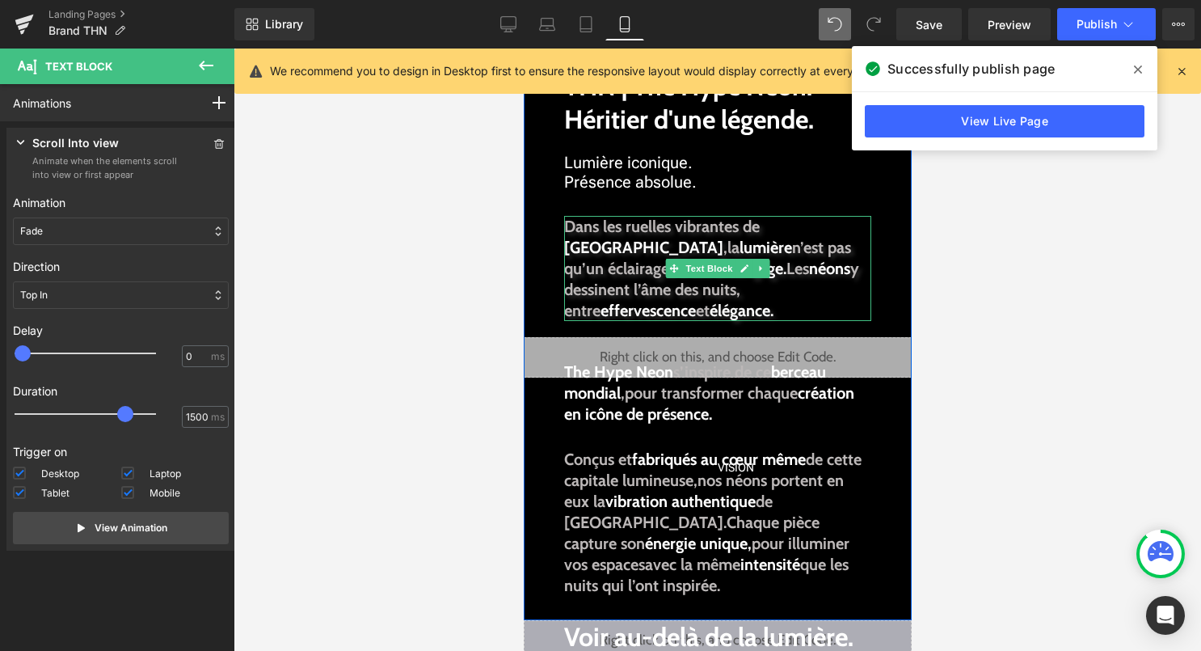
scroll to position [68, 0]
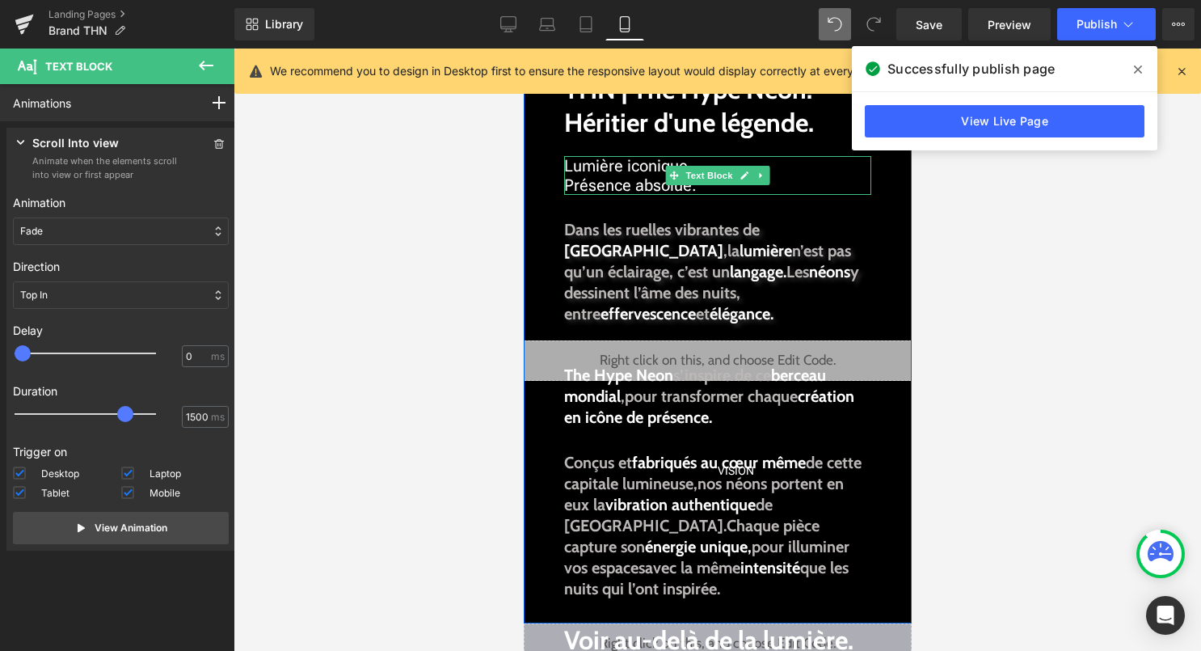
click at [620, 171] on span "Lumière iconique." at bounding box center [627, 165] width 129 height 19
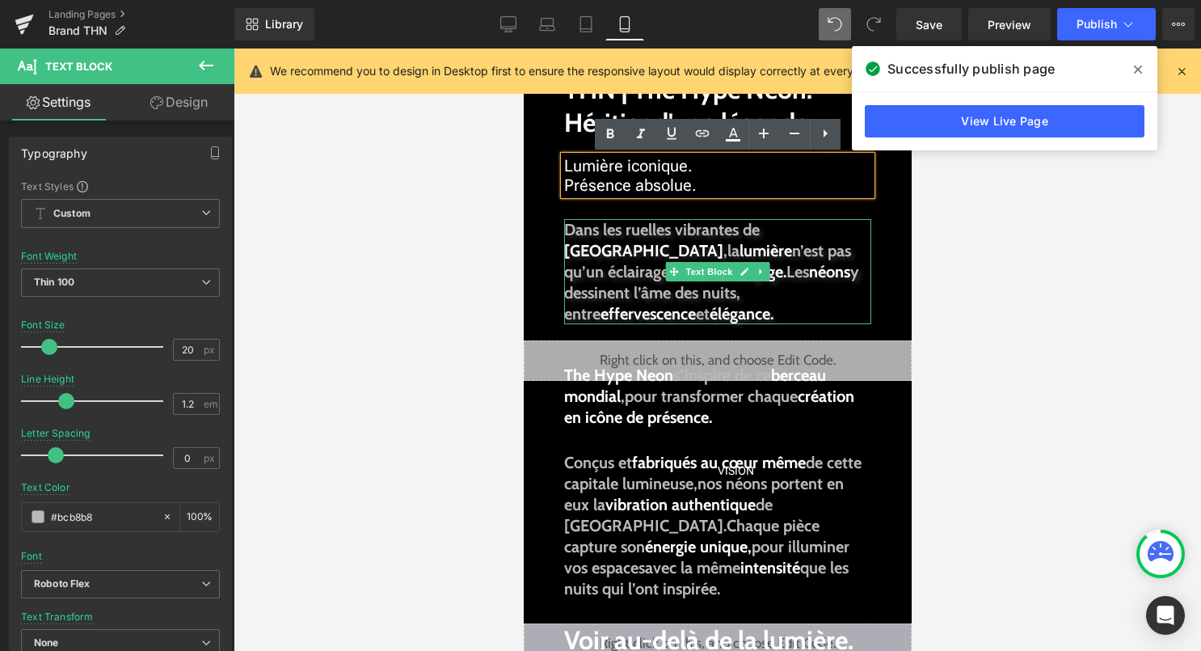
click at [707, 226] on strong "Dans les ruelles vibrantes de Hong Kong ," at bounding box center [661, 240] width 196 height 40
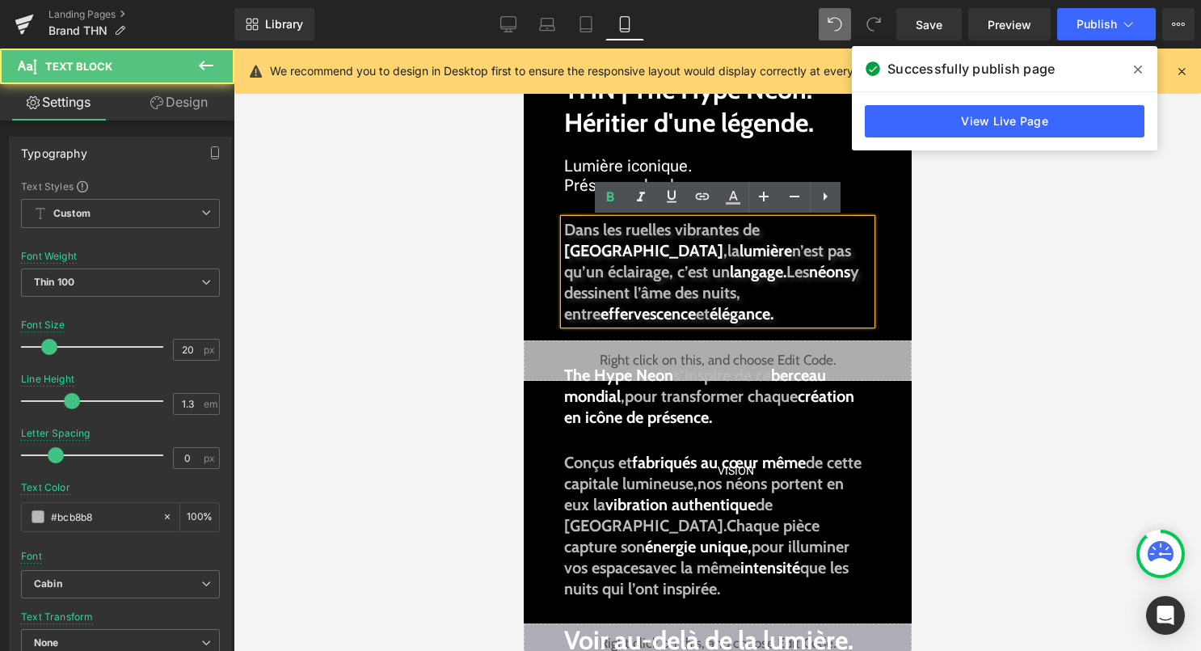
click at [408, 226] on div at bounding box center [718, 350] width 968 height 602
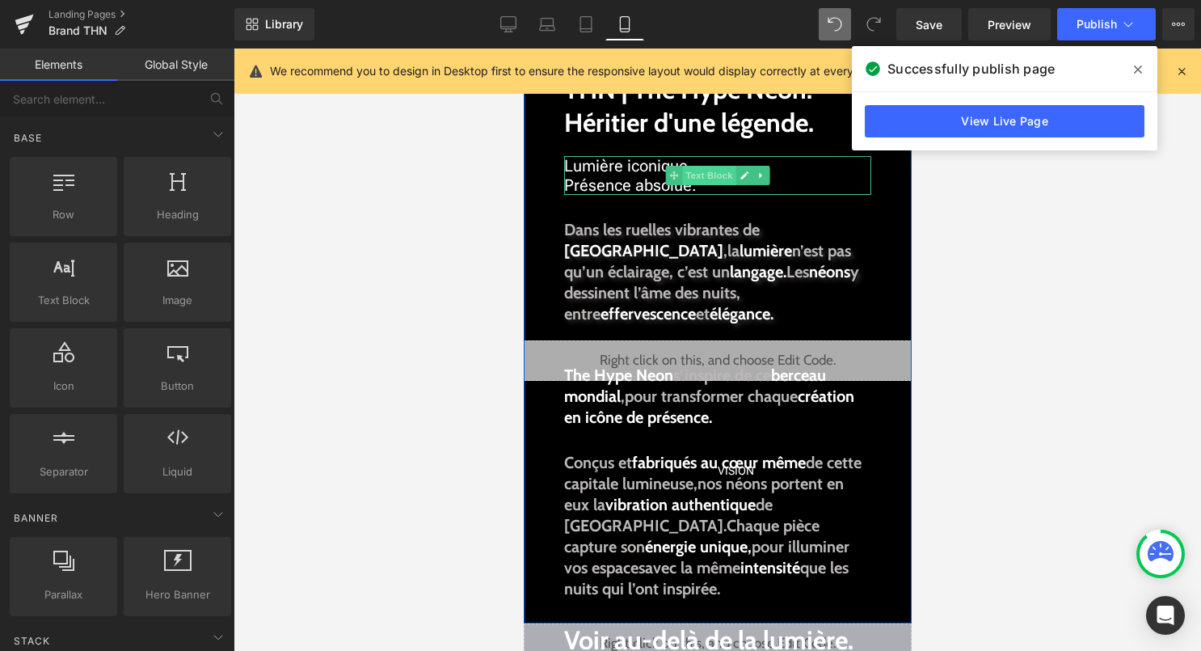
click at [707, 171] on span "Text Block" at bounding box center [707, 175] width 53 height 19
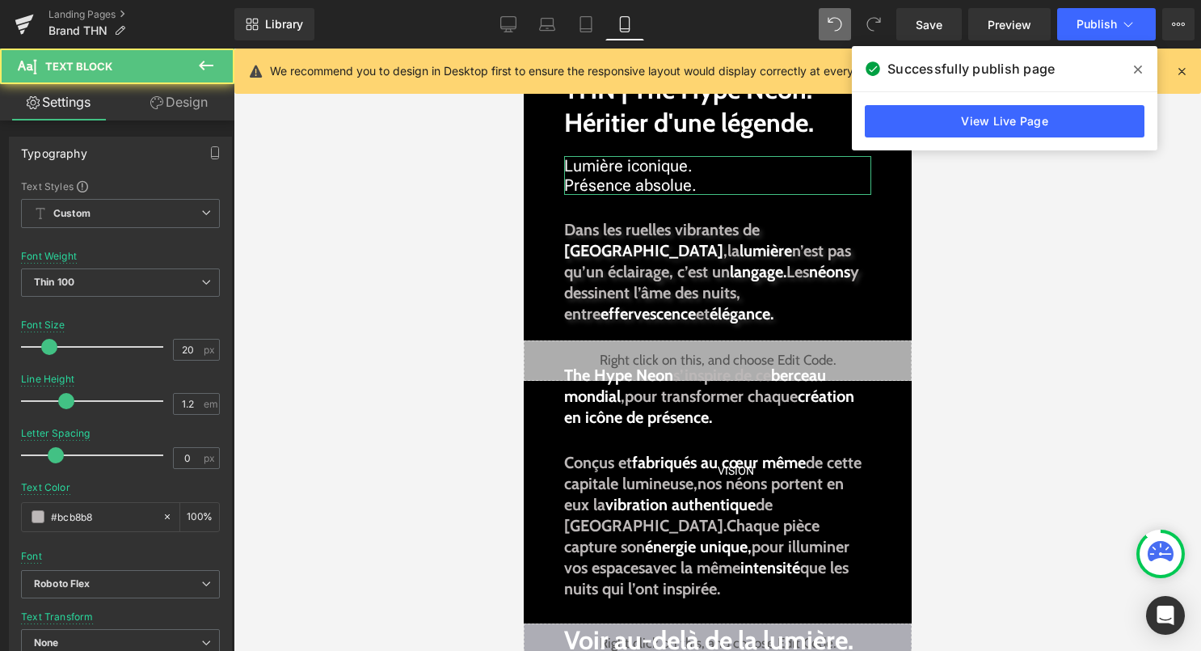
click at [206, 109] on link "Design" at bounding box center [178, 102] width 117 height 36
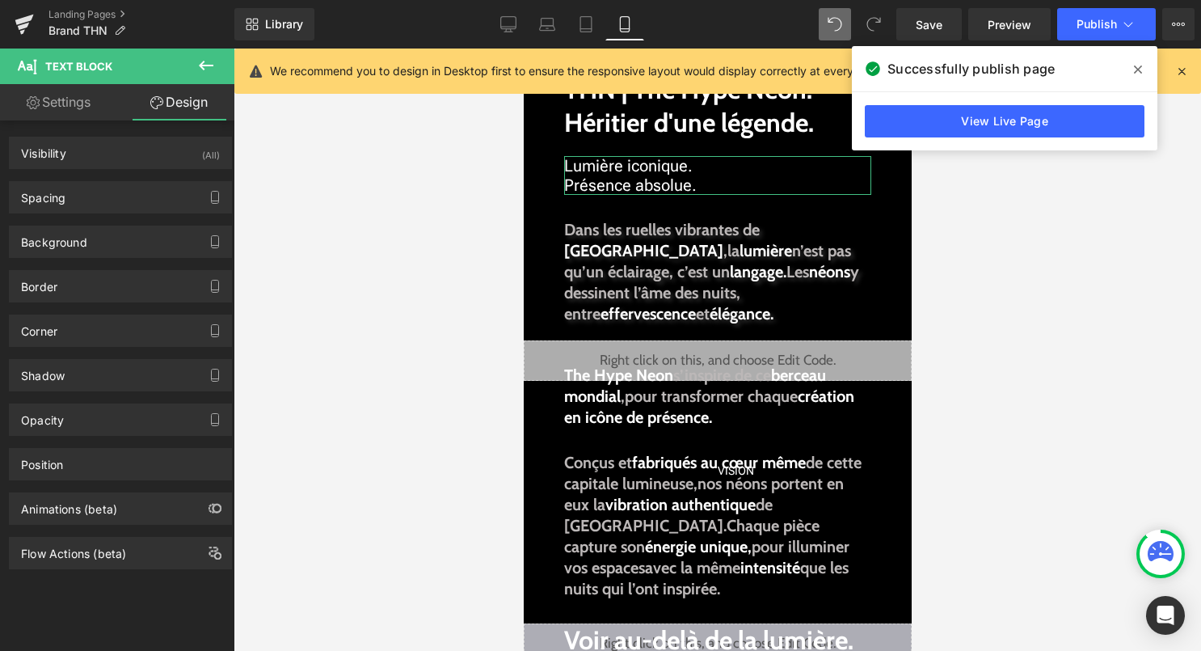
click at [133, 526] on div "Flow Actions (beta)" at bounding box center [121, 547] width 242 height 44
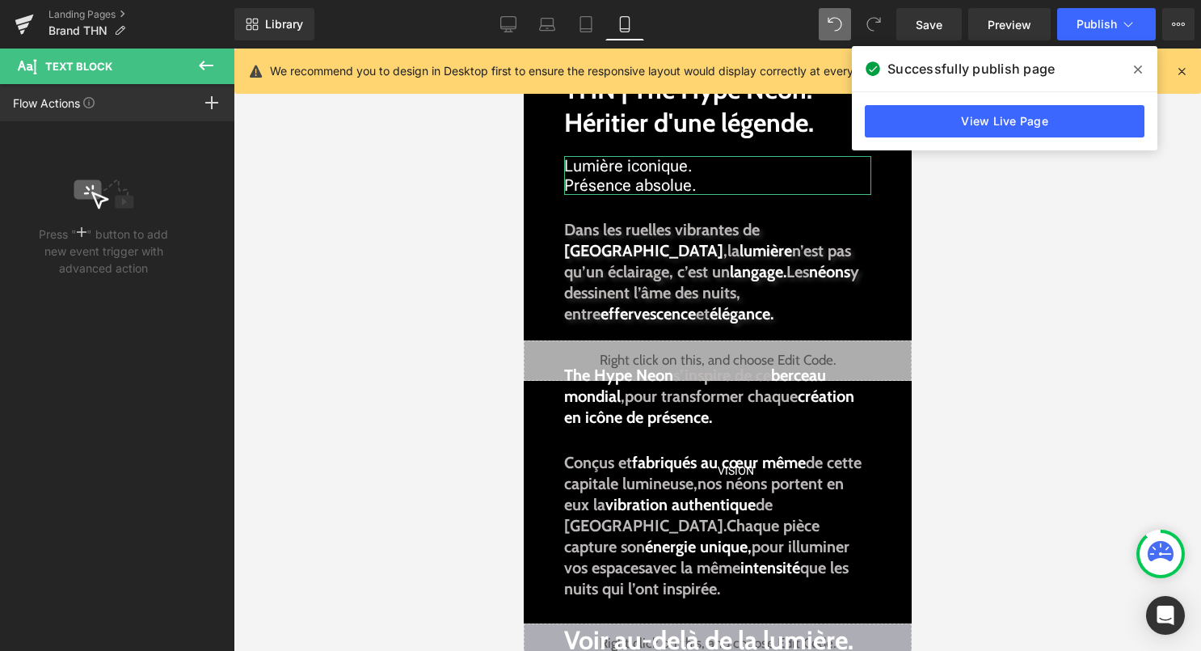
click at [135, 517] on div "Press " " button to add new event trigger with advanced action" at bounding box center [121, 390] width 242 height 538
click at [212, 59] on icon at bounding box center [205, 65] width 19 height 19
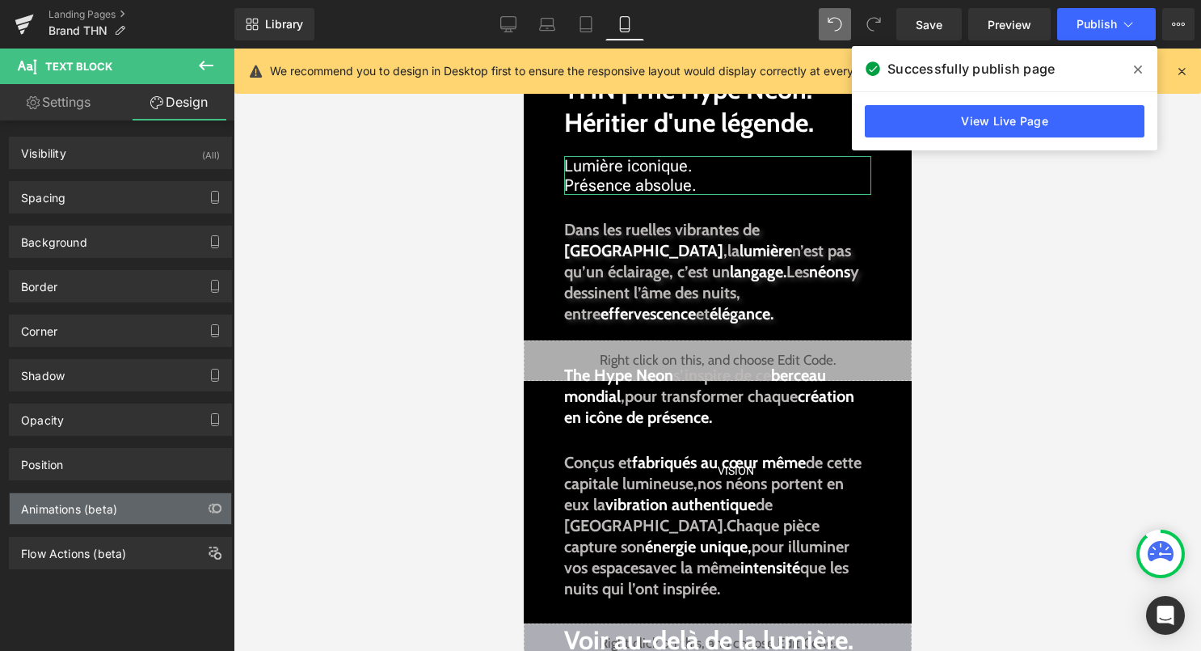
click at [137, 508] on div "Animations (beta)" at bounding box center [121, 508] width 222 height 31
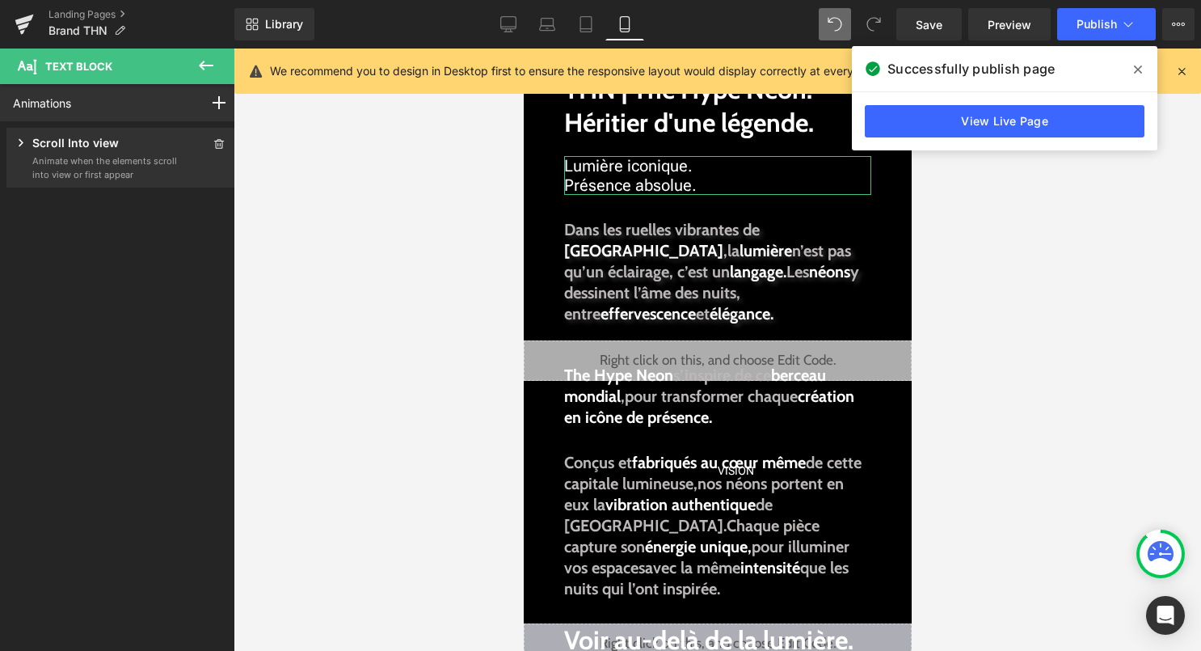
click at [129, 146] on div "Scroll Into view" at bounding box center [95, 144] width 165 height 20
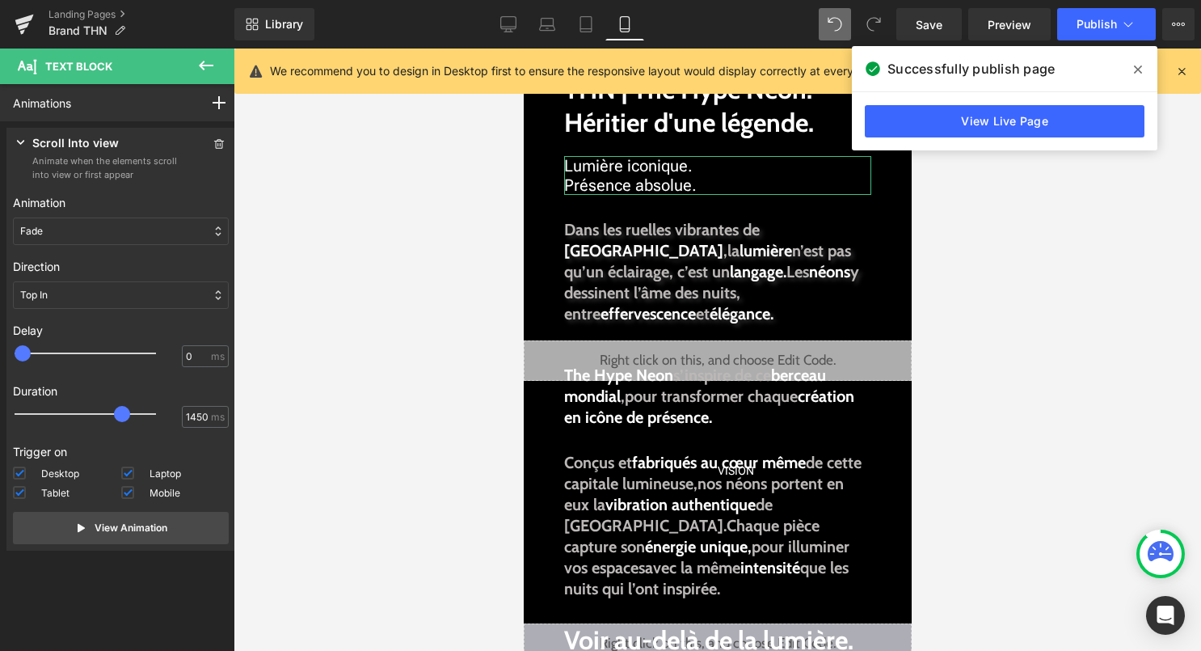
drag, startPoint x: 105, startPoint y: 412, endPoint x: 126, endPoint y: 415, distance: 21.2
click at [126, 415] on span at bounding box center [122, 414] width 16 height 16
type input "1500"
click at [134, 415] on div at bounding box center [96, 414] width 141 height 32
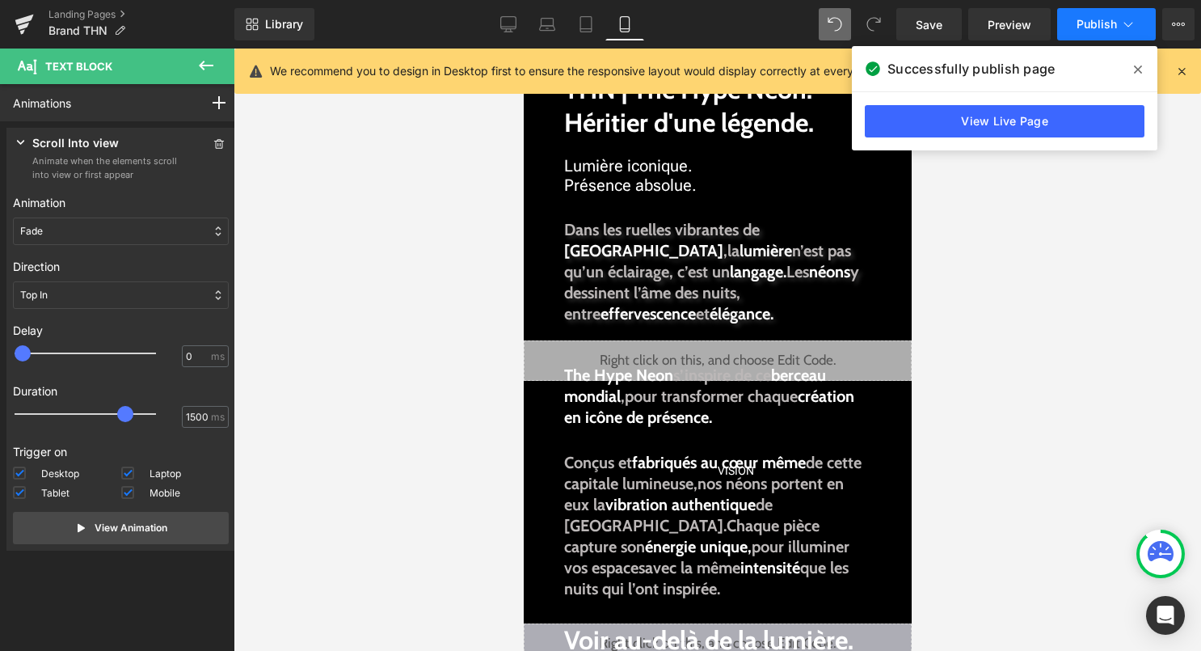
click at [1091, 27] on span "Publish" at bounding box center [1097, 24] width 40 height 13
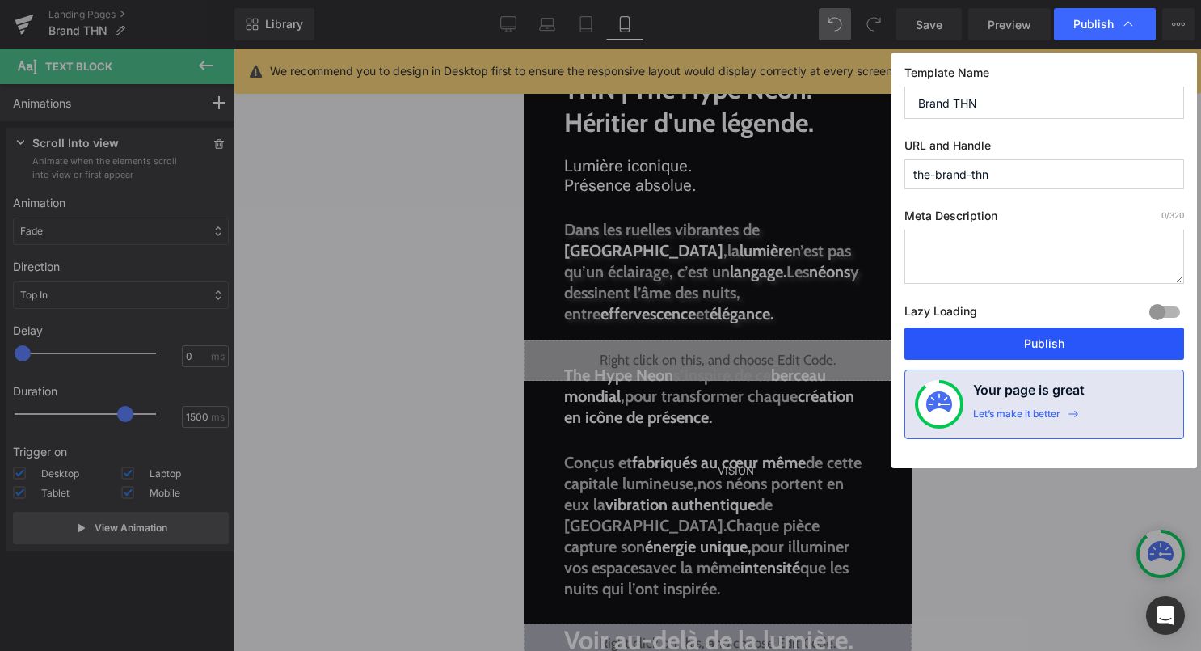
click at [998, 357] on button "Publish" at bounding box center [1045, 343] width 280 height 32
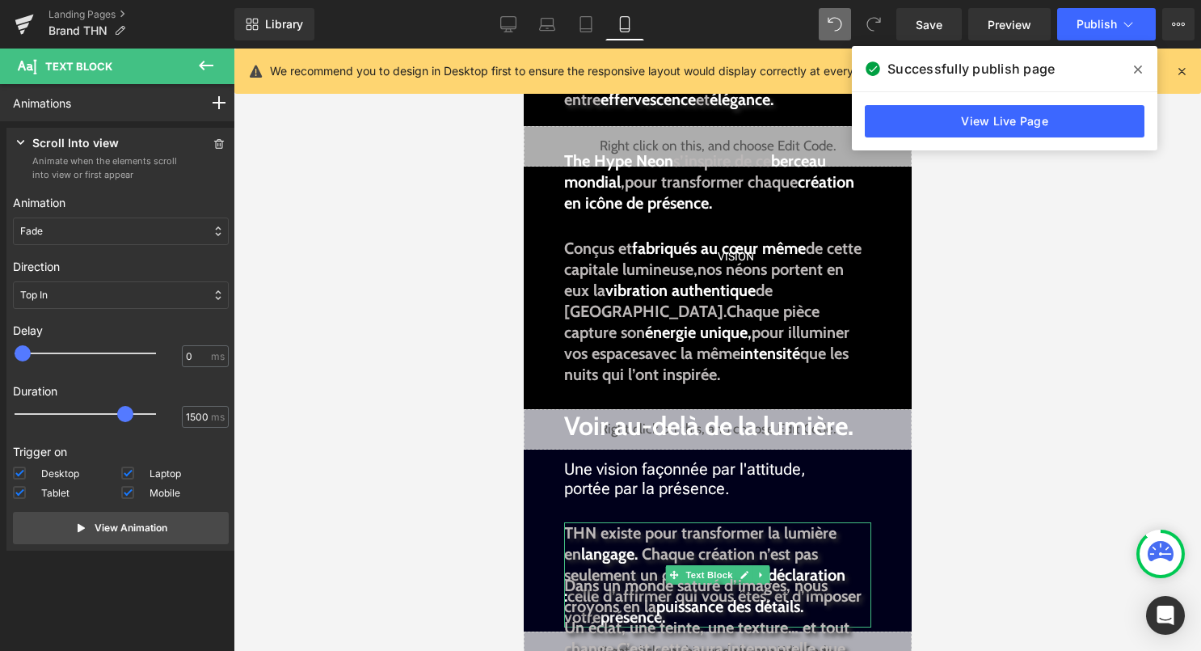
scroll to position [458, 0]
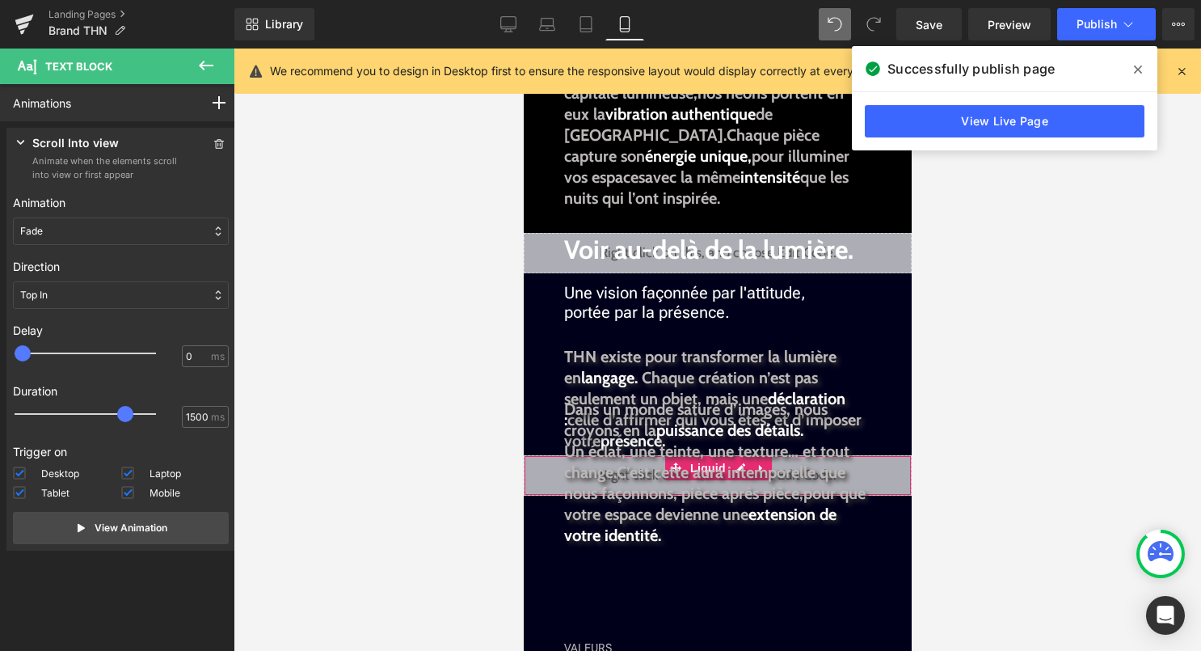
click at [888, 486] on div "Liquid" at bounding box center [717, 475] width 388 height 40
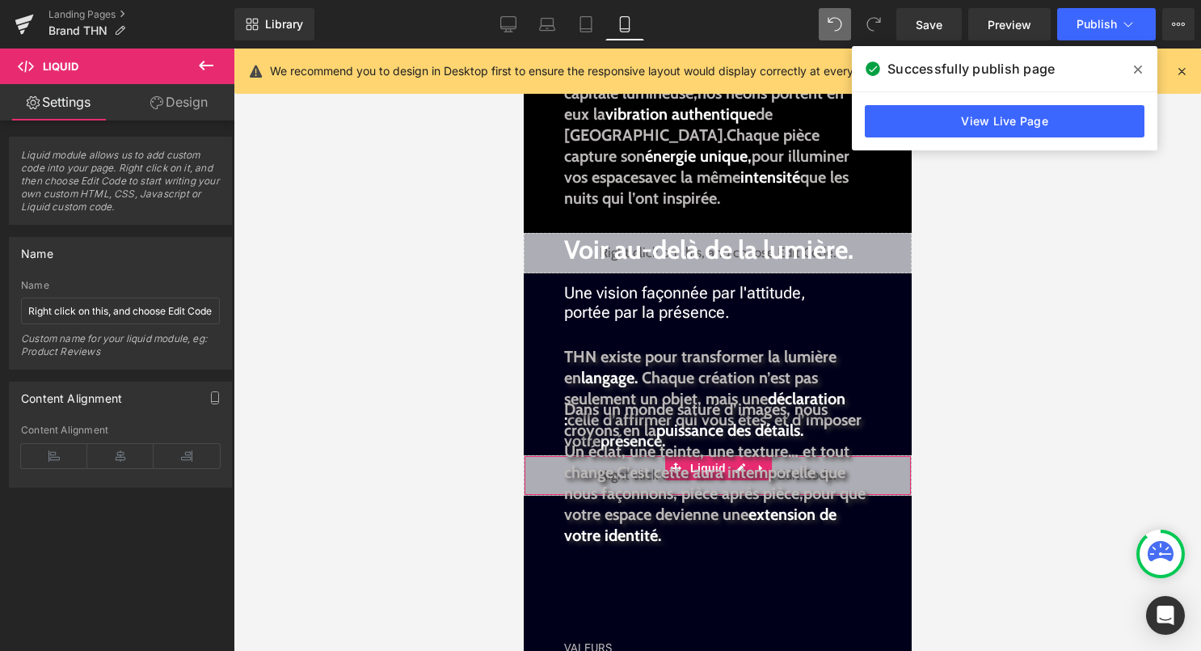
click at [200, 117] on link "Design" at bounding box center [178, 102] width 117 height 36
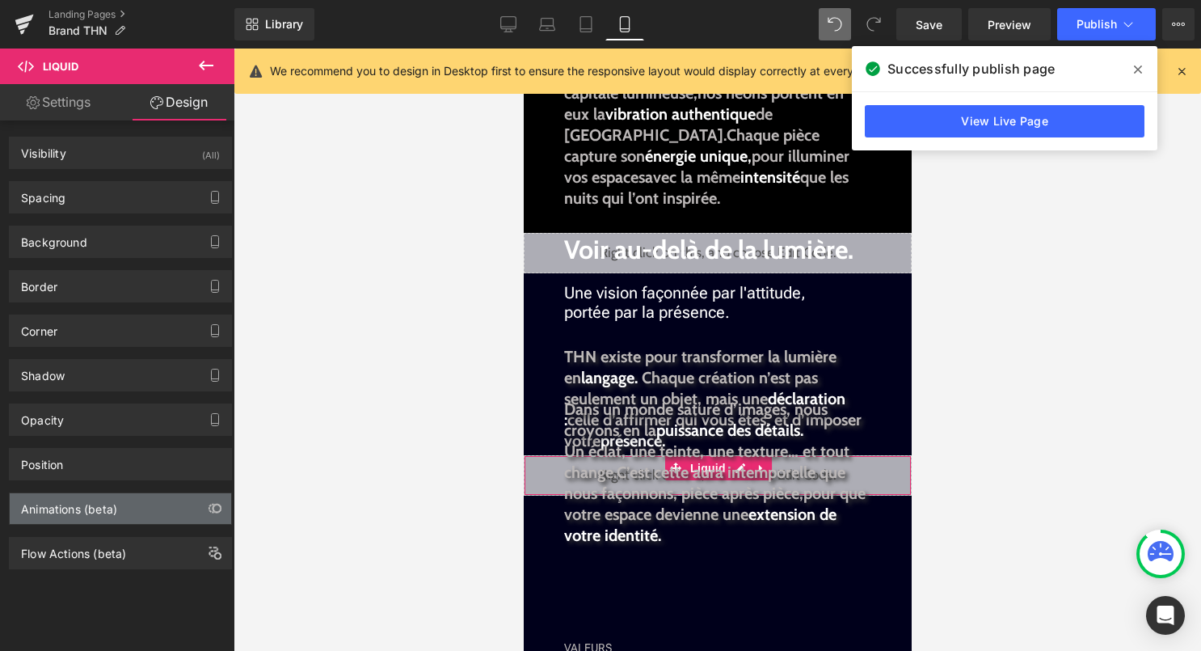
click at [174, 511] on div "Animations (beta)" at bounding box center [121, 508] width 222 height 31
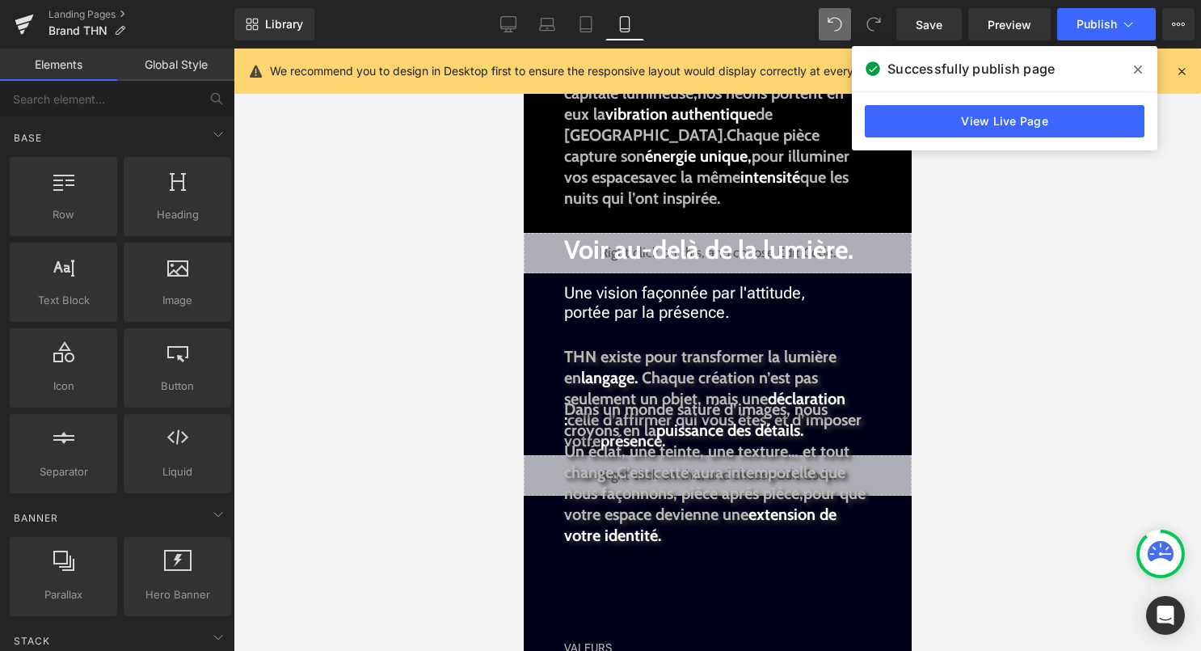
click at [351, 343] on div at bounding box center [718, 350] width 968 height 602
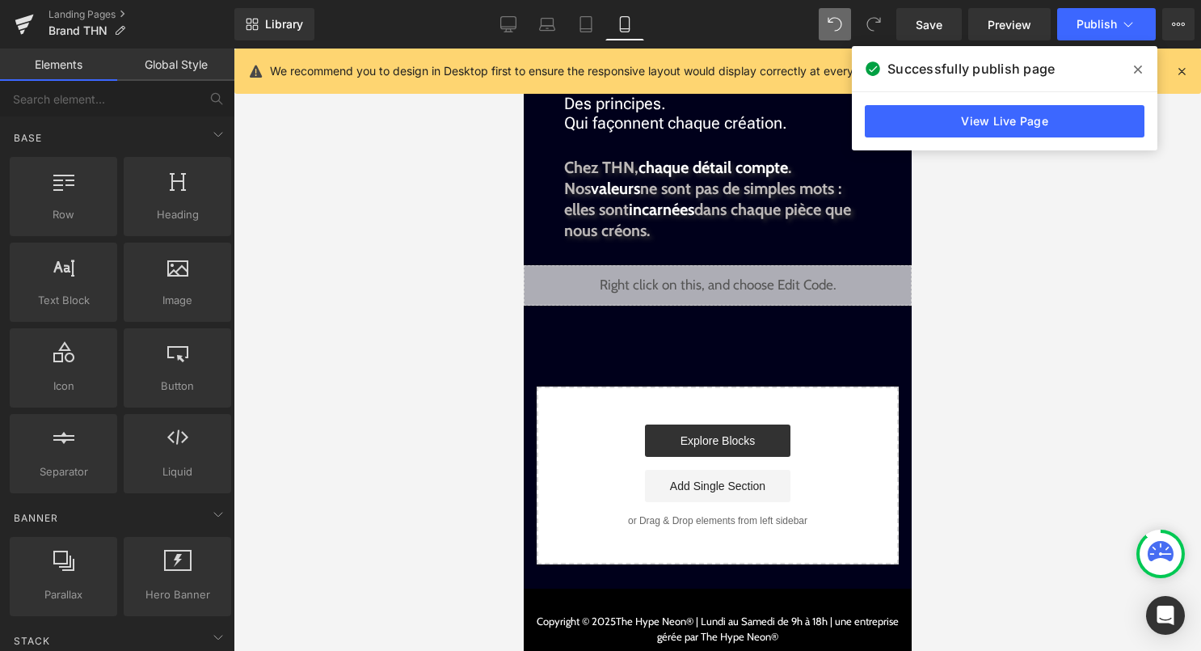
scroll to position [1120, 0]
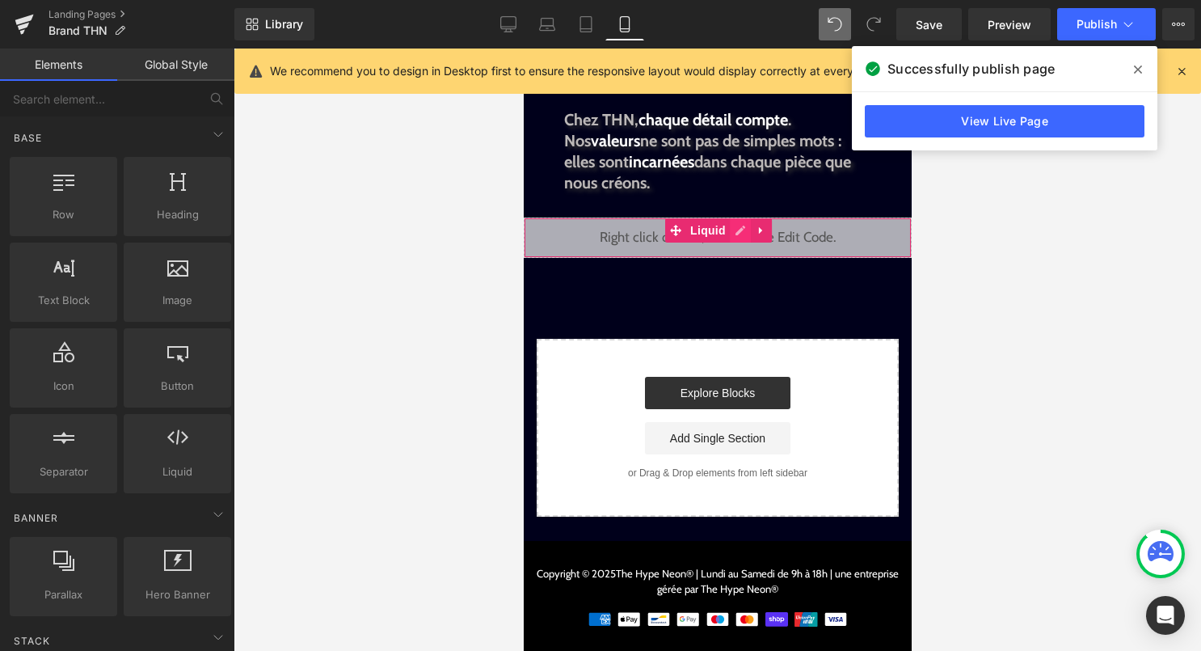
click at [744, 230] on div "Liquid" at bounding box center [717, 237] width 388 height 40
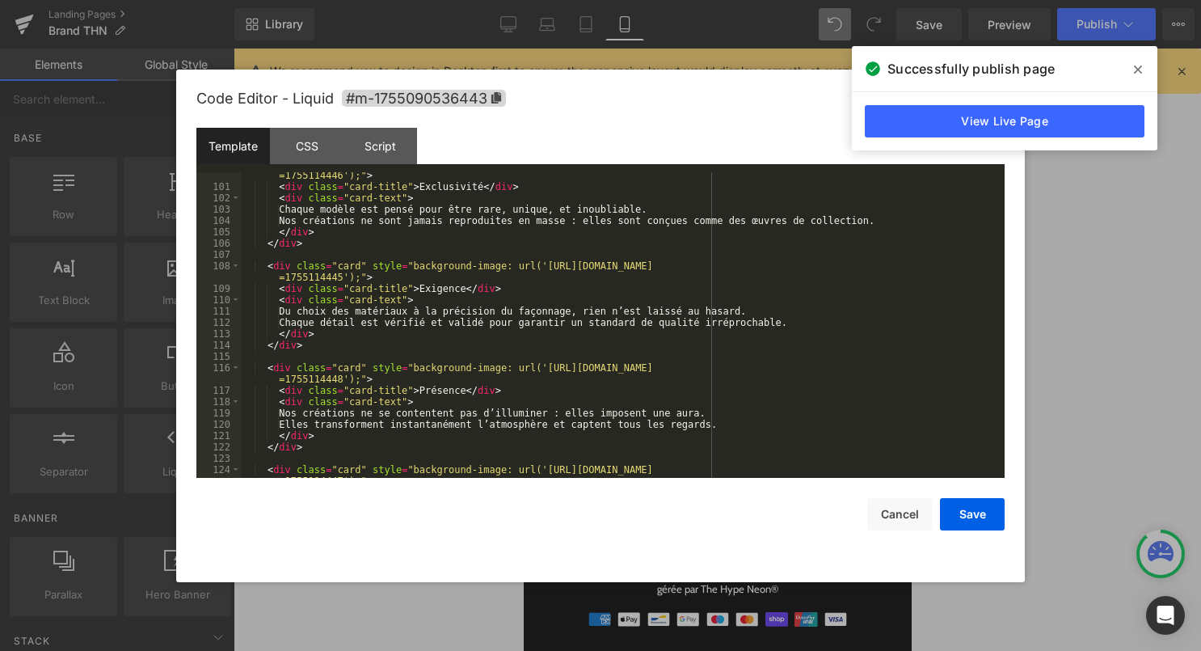
scroll to position [1156, 0]
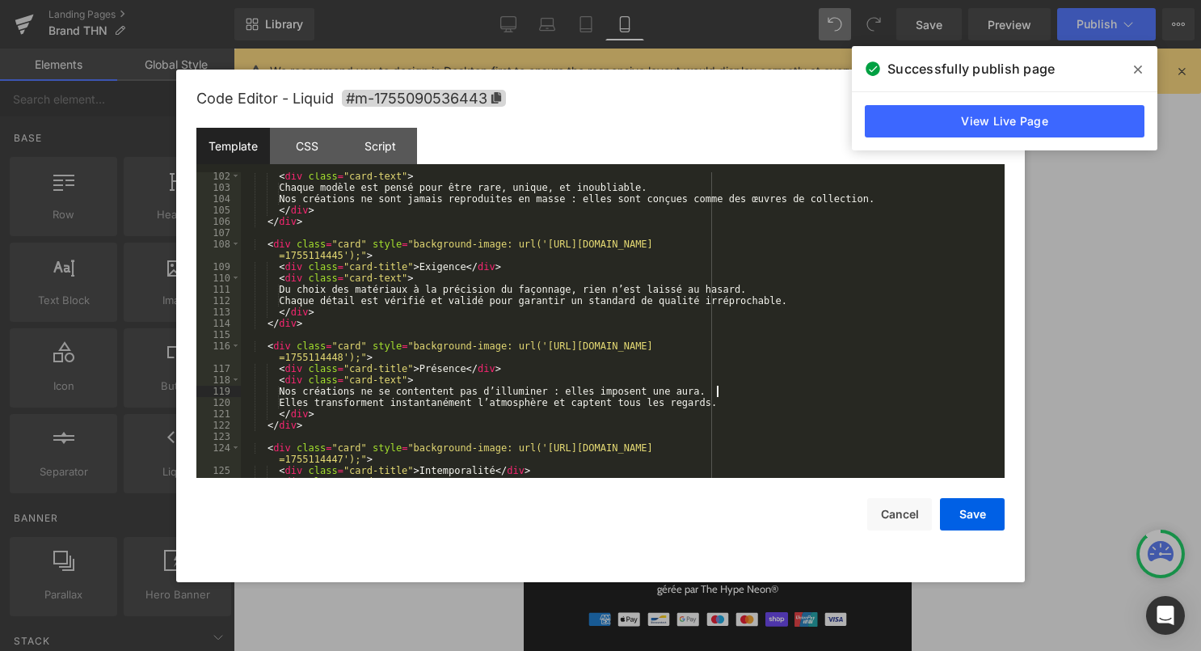
click at [716, 393] on div "< div class = "card-text" > Chaque modèle est pensé pour être rare, unique, et …" at bounding box center [619, 335] width 757 height 328
click at [571, 306] on div "< div class = "card-text" > Chaque modèle est pensé pour être rare, unique, et …" at bounding box center [619, 335] width 757 height 328
click at [567, 57] on div at bounding box center [600, 325] width 1201 height 651
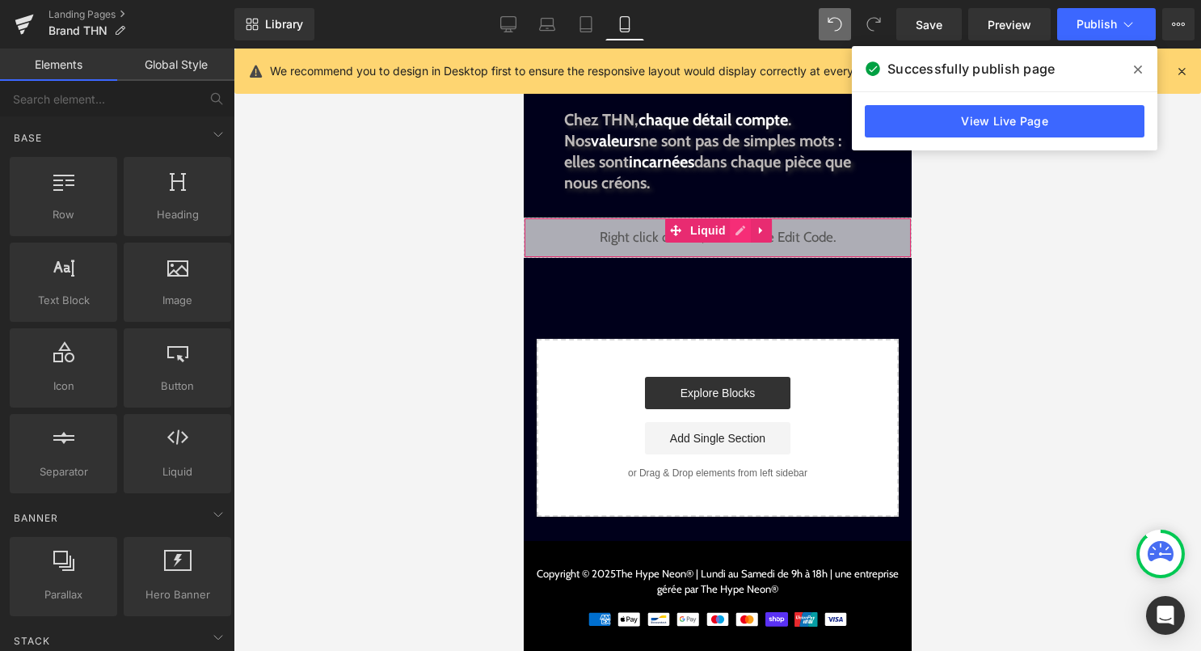
click at [738, 235] on div "Liquid" at bounding box center [717, 237] width 388 height 40
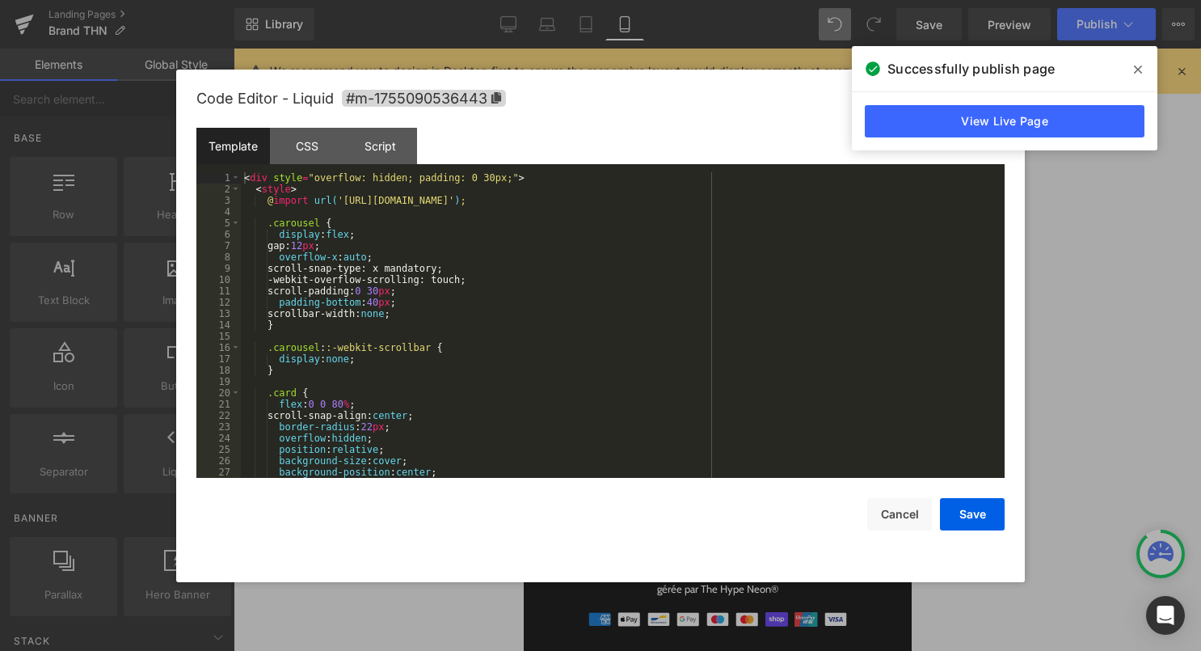
click at [631, 294] on div "< div style = "overflow: hidden; padding: 0 30px;" > < style > @ import url( 'h…" at bounding box center [619, 336] width 757 height 328
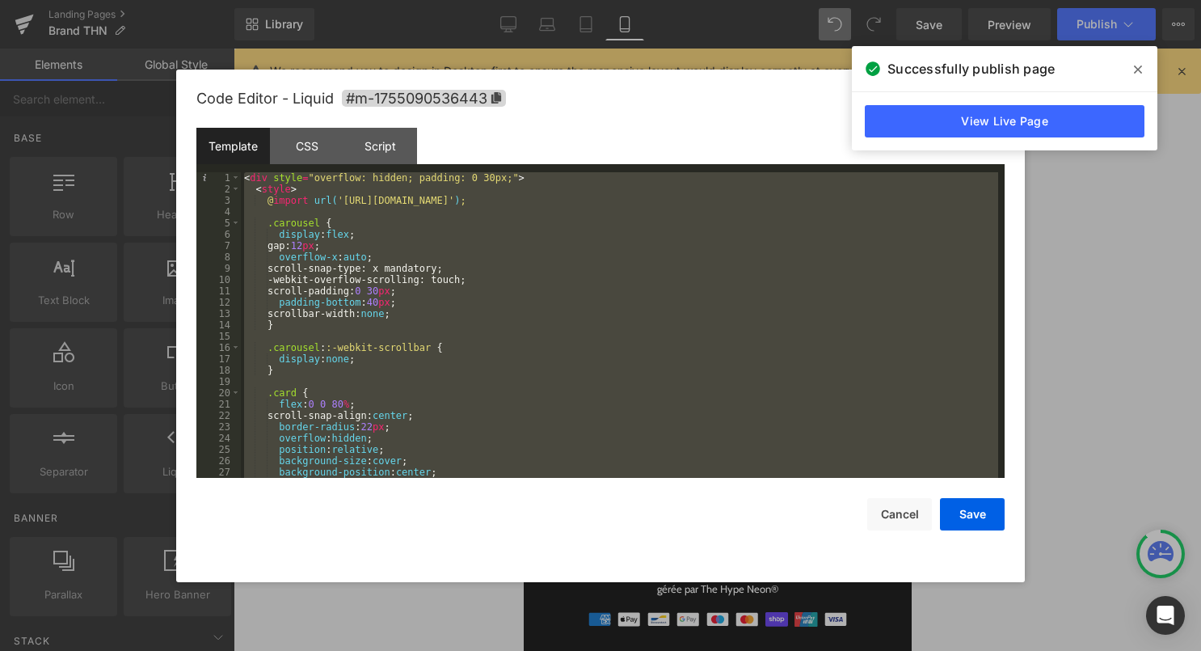
scroll to position [1947, 0]
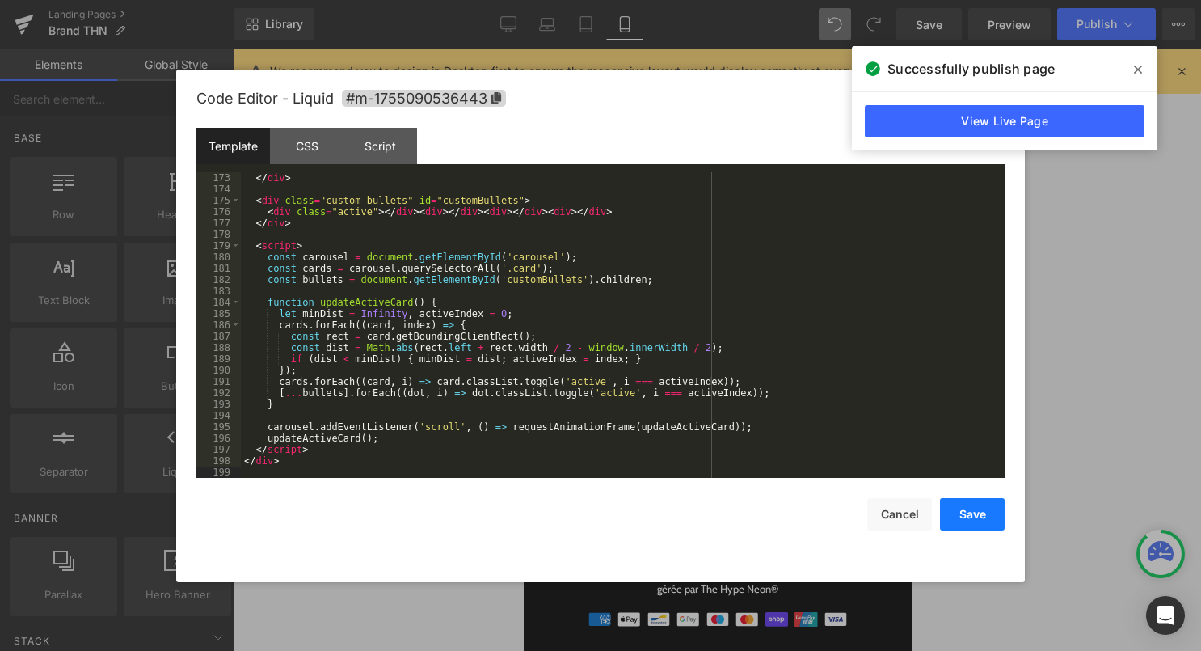
click at [954, 518] on button "Save" at bounding box center [972, 514] width 65 height 32
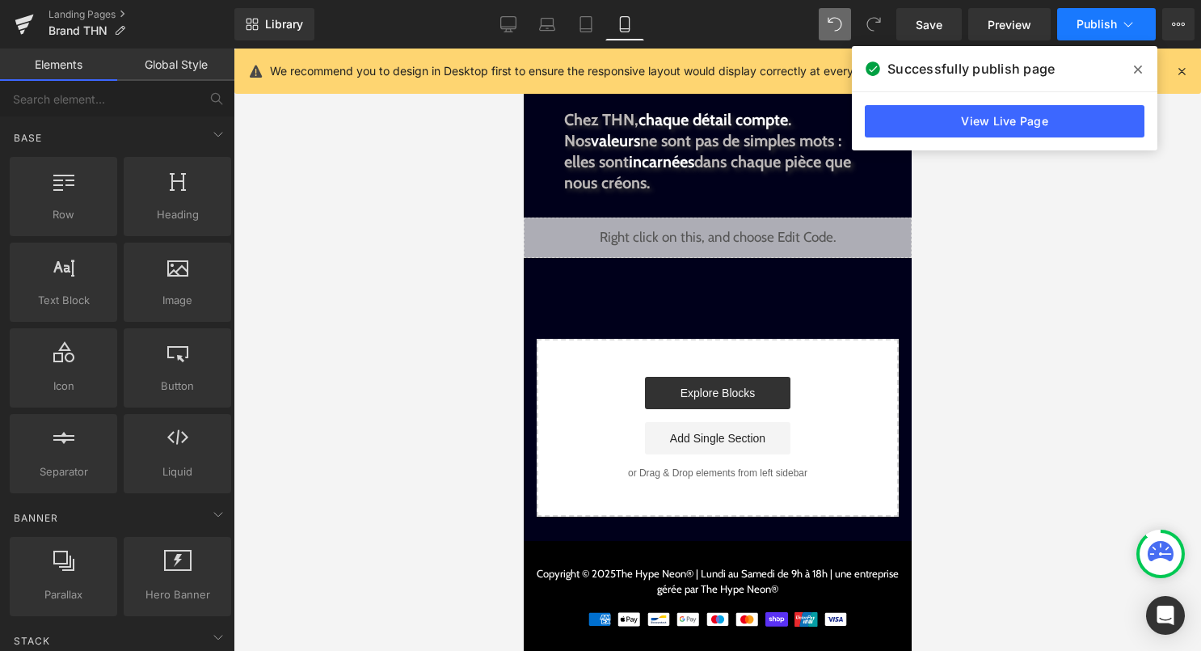
click at [1082, 38] on button "Publish" at bounding box center [1106, 24] width 99 height 32
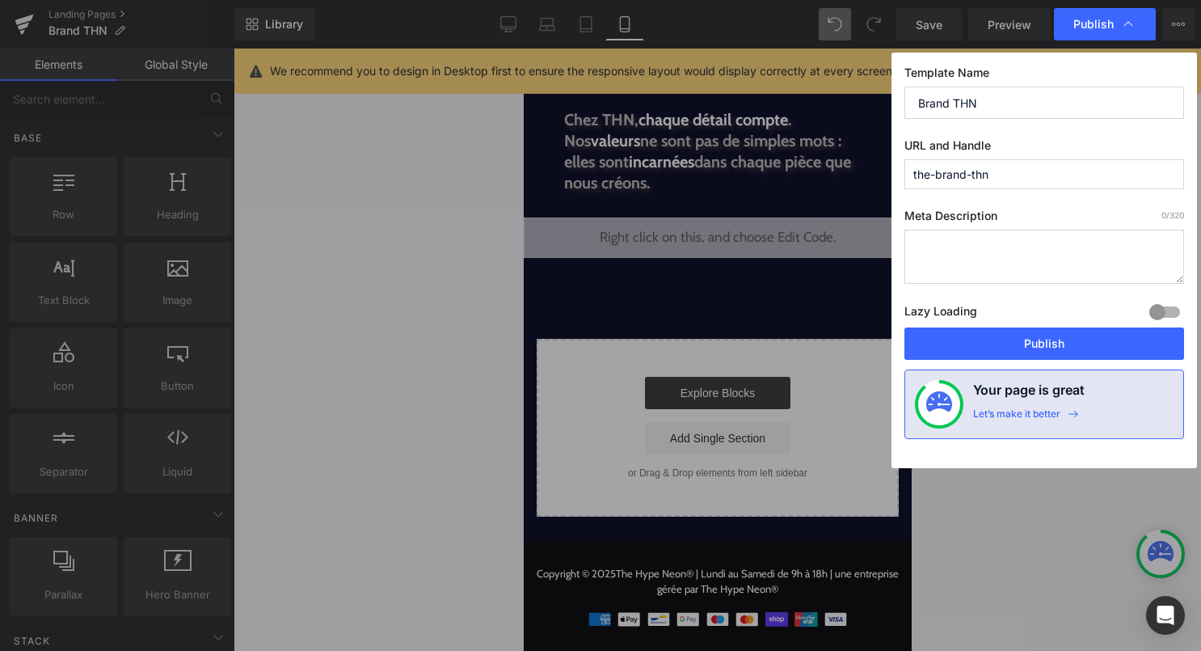
click at [1071, 361] on div "Template Name Brand THN URL and Handle the-brand-thn Meta Description 0 /320 La…" at bounding box center [1045, 261] width 306 height 416
click at [1082, 350] on button "Publish" at bounding box center [1045, 343] width 280 height 32
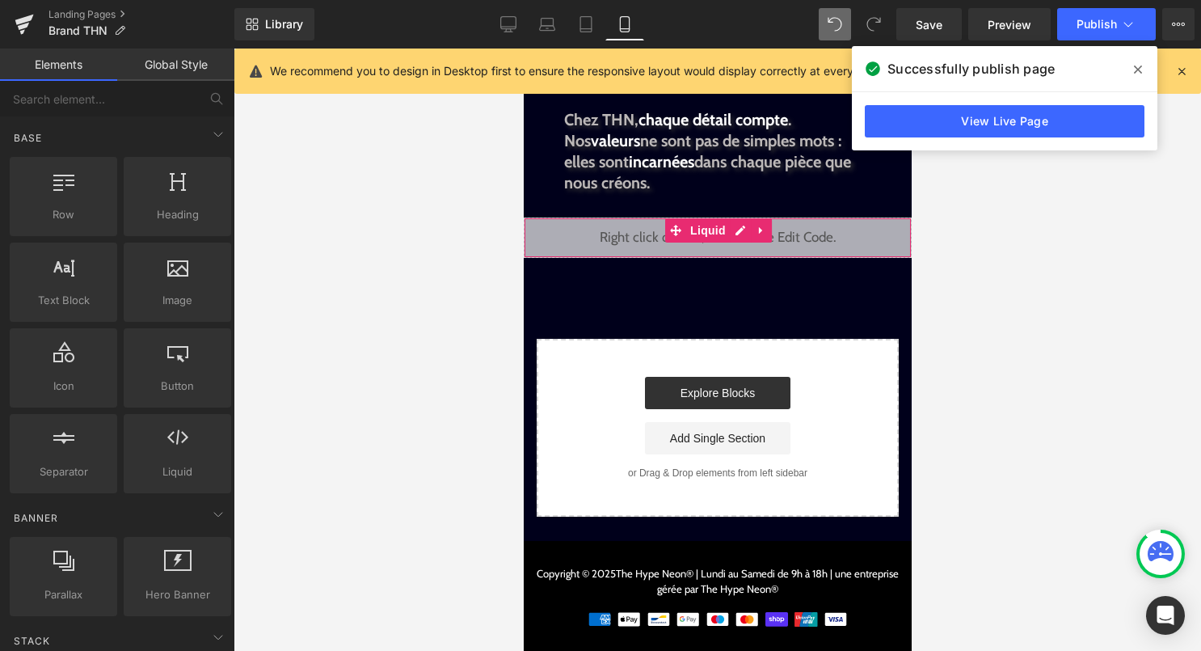
click at [740, 235] on div "Liquid" at bounding box center [717, 237] width 388 height 40
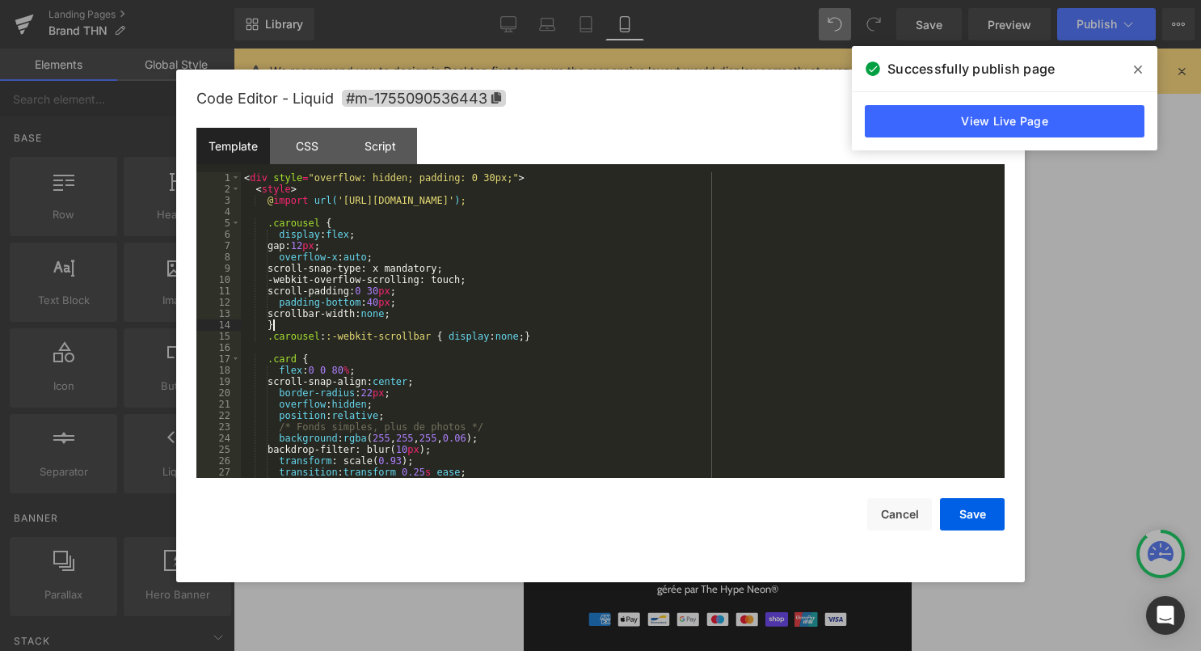
click at [684, 325] on div "< div style = "overflow: hidden; padding: 0 30px;" > < style > @ import url( 'h…" at bounding box center [619, 336] width 757 height 328
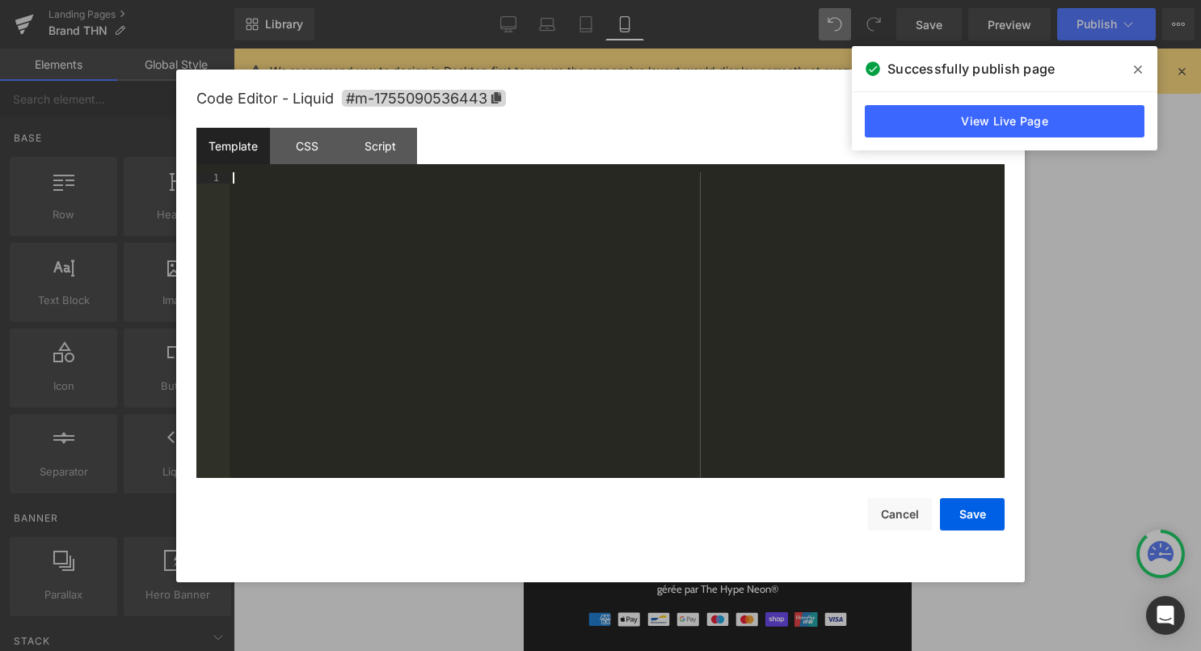
scroll to position [1584, 0]
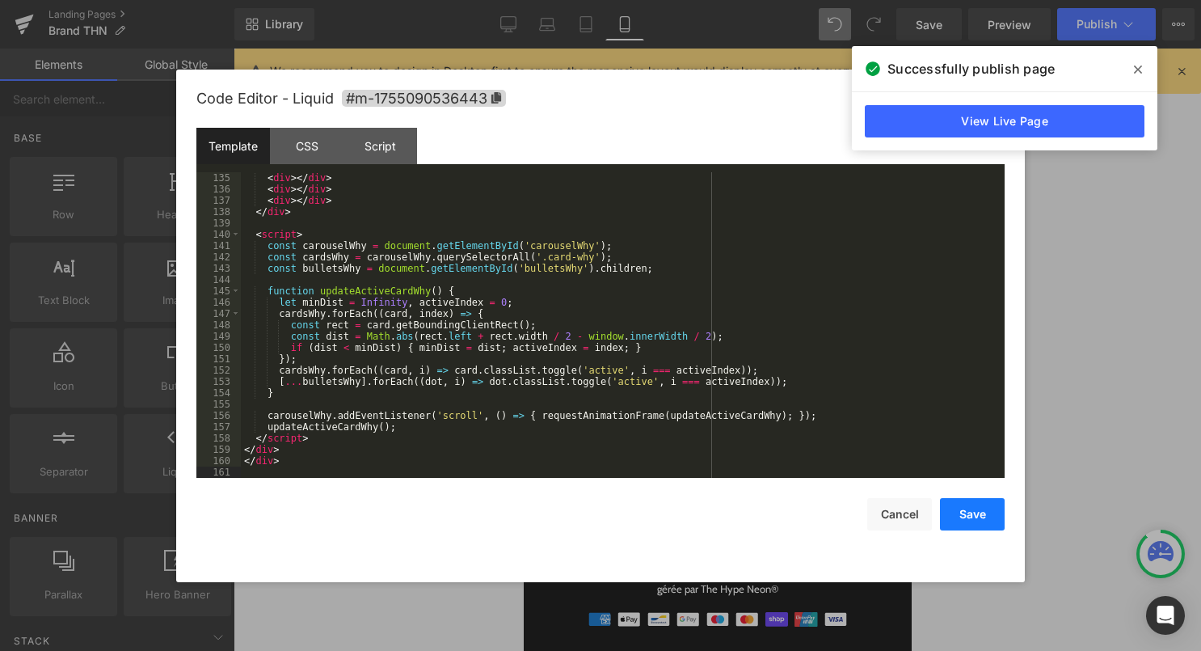
click at [982, 515] on button "Save" at bounding box center [972, 514] width 65 height 32
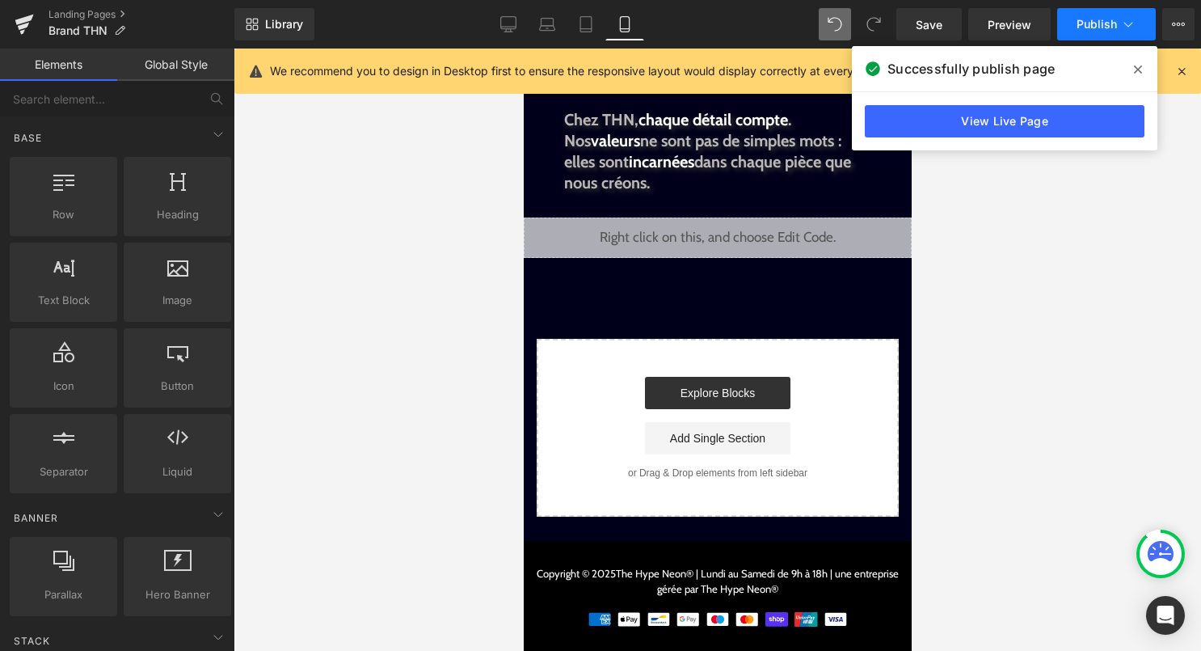
click at [1130, 30] on icon at bounding box center [1128, 24] width 16 height 16
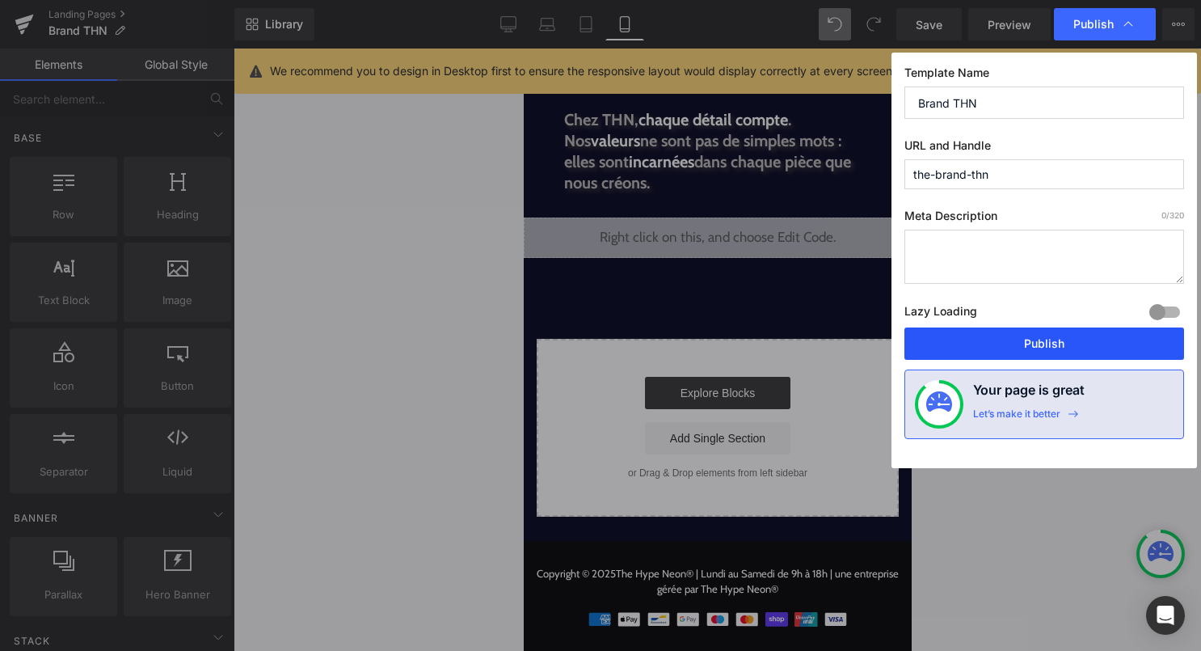
click at [1091, 336] on button "Publish" at bounding box center [1045, 343] width 280 height 32
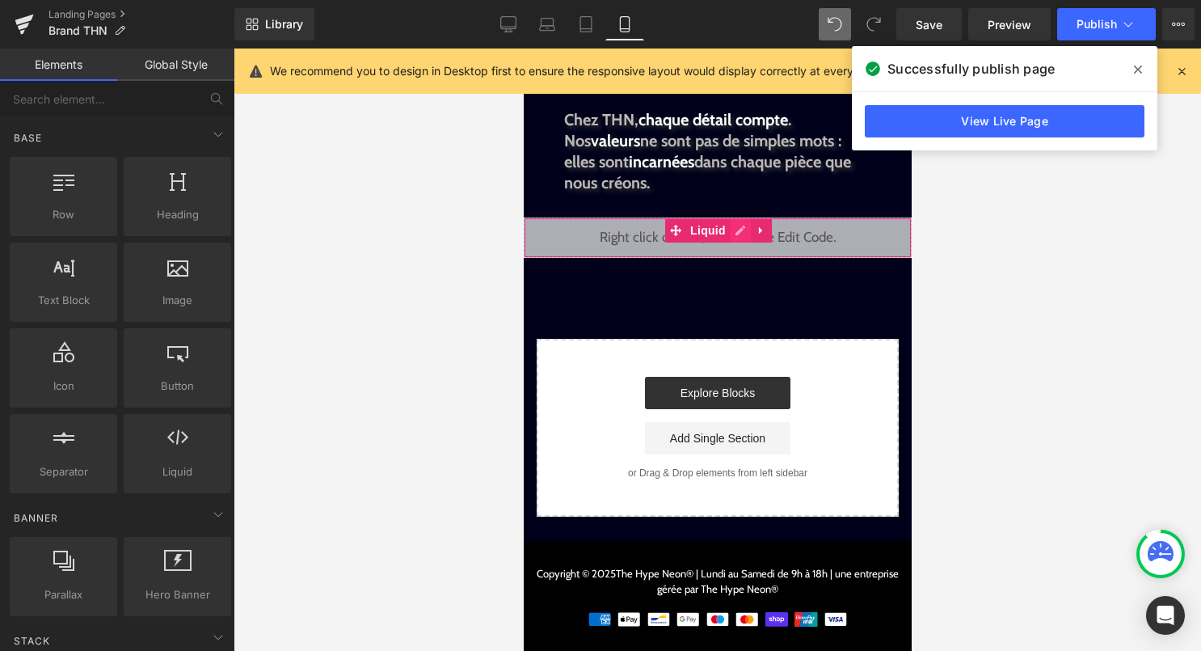
click at [740, 230] on div "Liquid" at bounding box center [717, 237] width 388 height 40
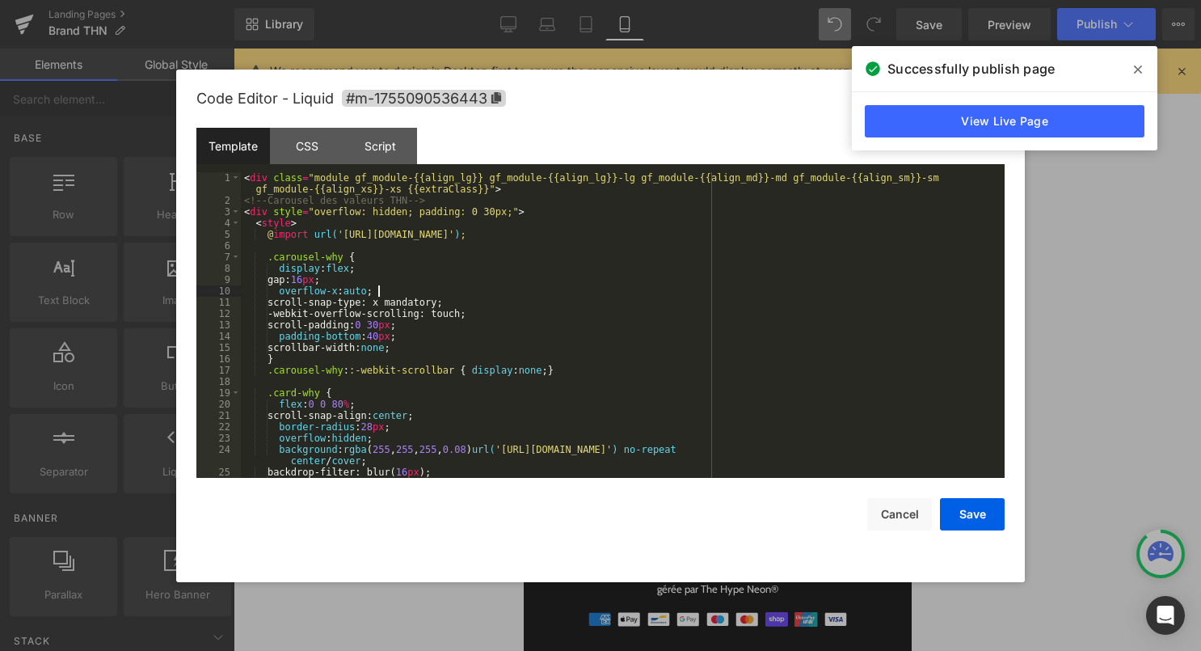
click at [695, 291] on div "< div class = "module gf_module-{{align_lg}} gf_module-{{align_lg}}-lg gf_modul…" at bounding box center [619, 342] width 757 height 340
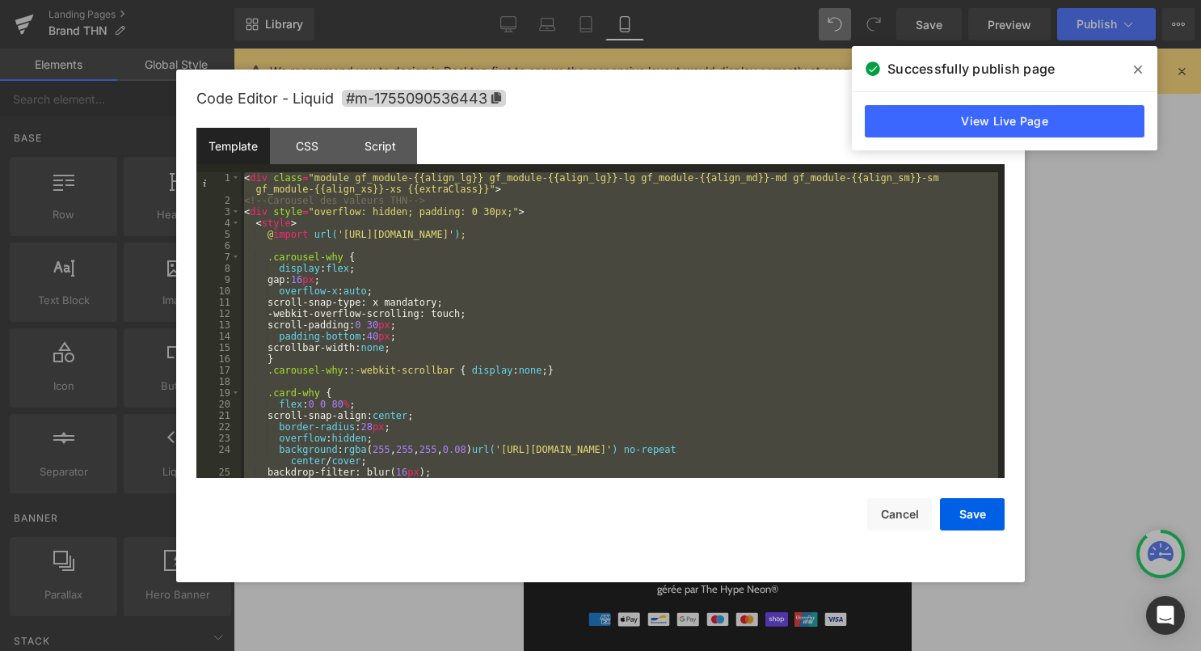
scroll to position [1460, 0]
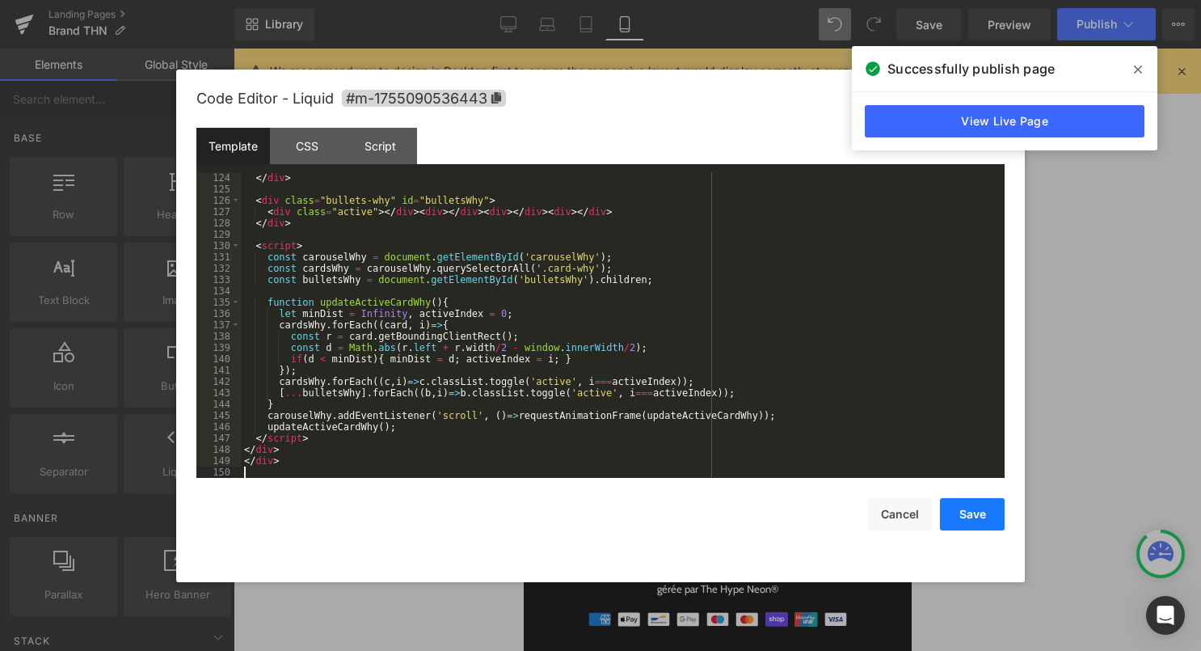
click at [954, 509] on button "Save" at bounding box center [972, 514] width 65 height 32
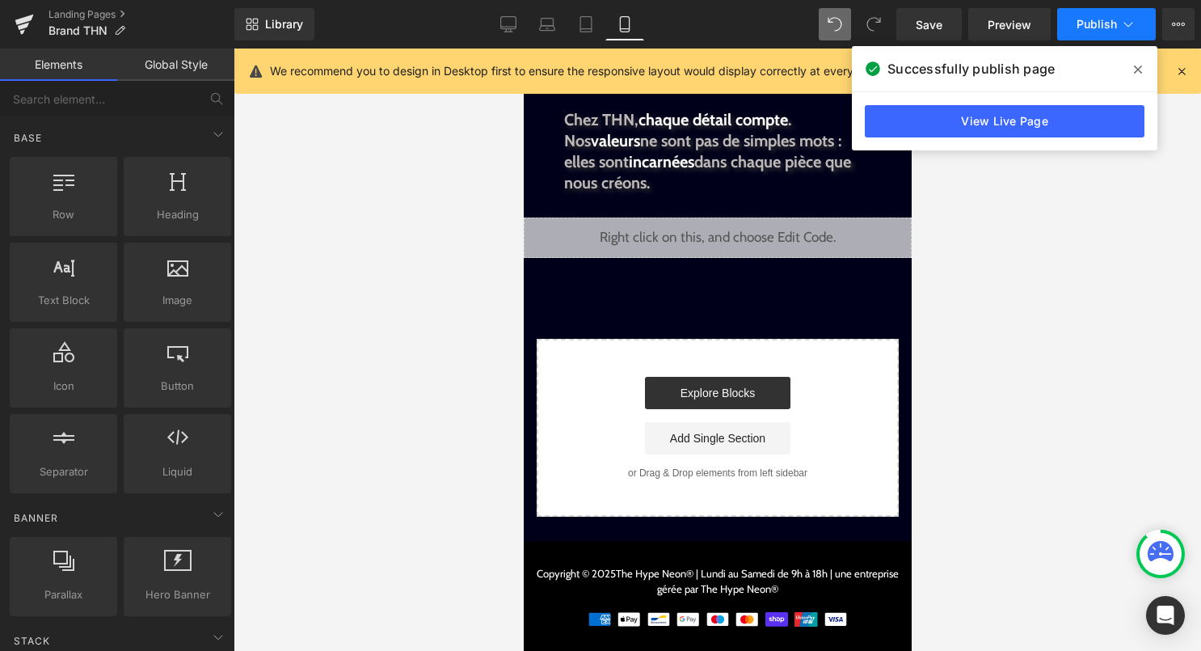
click at [1075, 21] on button "Publish" at bounding box center [1106, 24] width 99 height 32
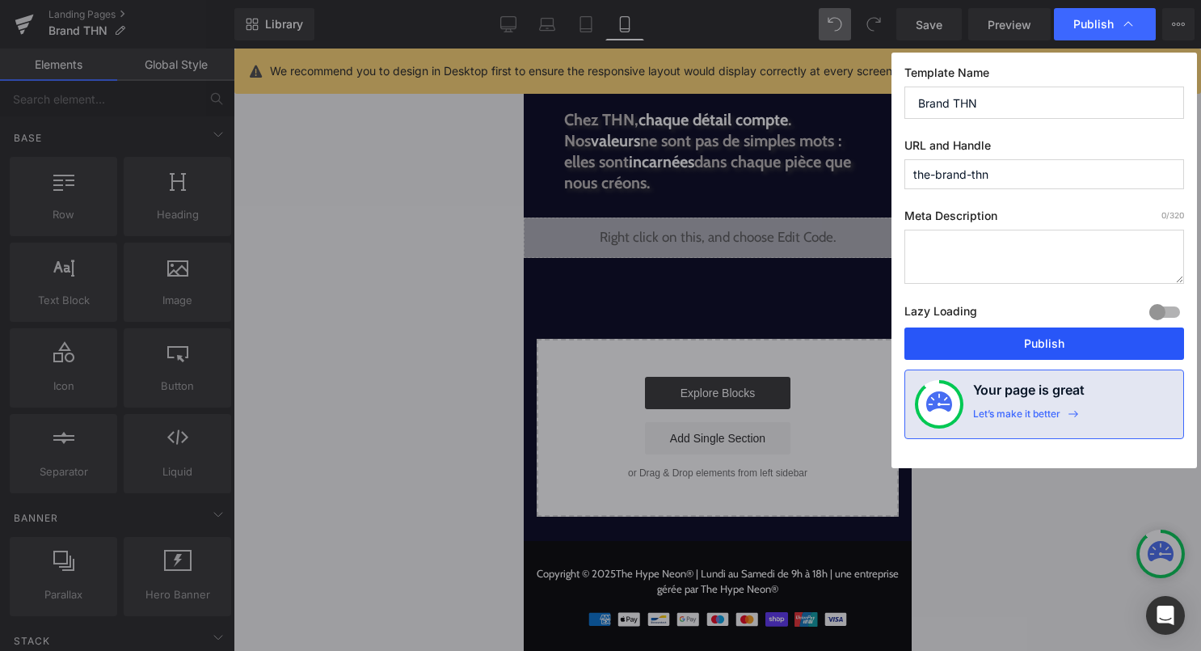
click at [1008, 343] on button "Publish" at bounding box center [1045, 343] width 280 height 32
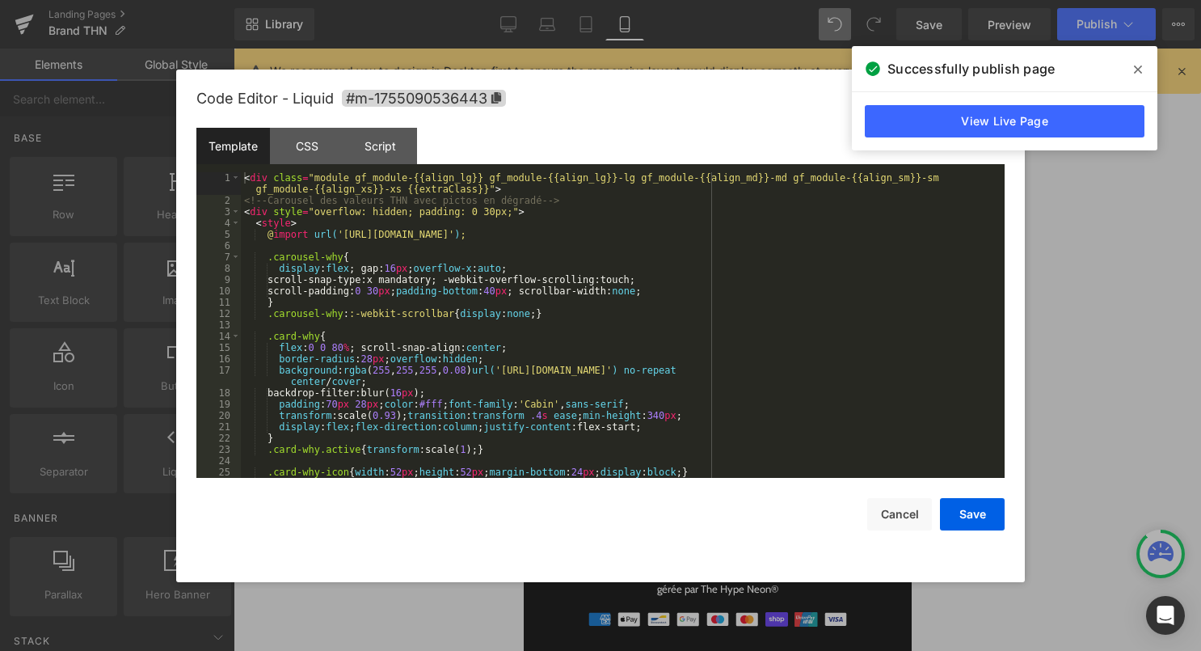
click at [746, 232] on div "Liquid" at bounding box center [717, 237] width 388 height 40
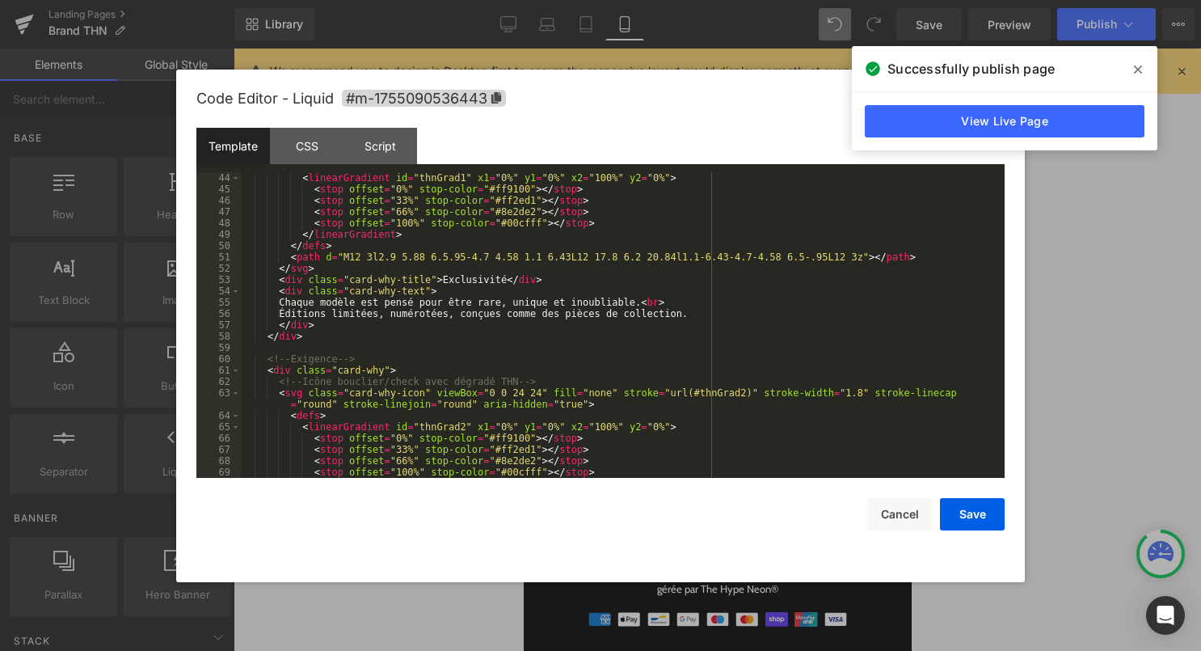
scroll to position [584, 0]
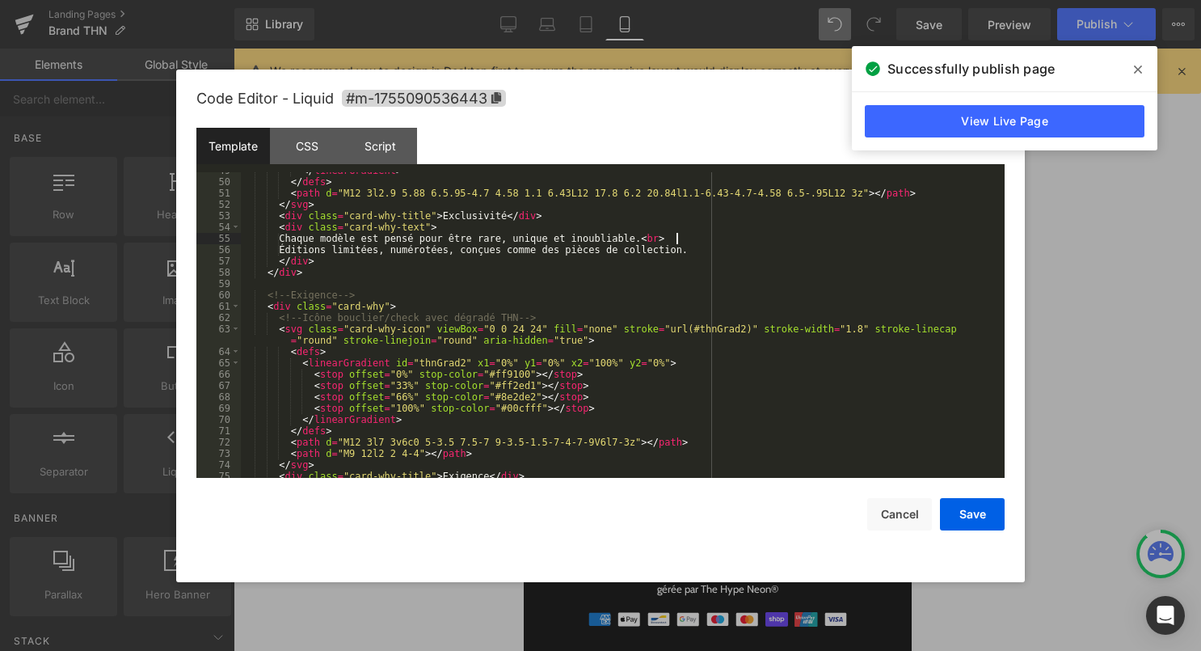
click at [677, 240] on div "</ linearGradient > </ defs > < path d = "M12 3l2.9 5.88 6.5.95-4.7 4.58 1.1 6.…" at bounding box center [619, 329] width 757 height 328
click at [689, 270] on div "</ linearGradient > </ defs > < path d = "M12 3l2.9 5.88 6.5.95-4.7 4.58 1.1 6.…" at bounding box center [619, 329] width 757 height 328
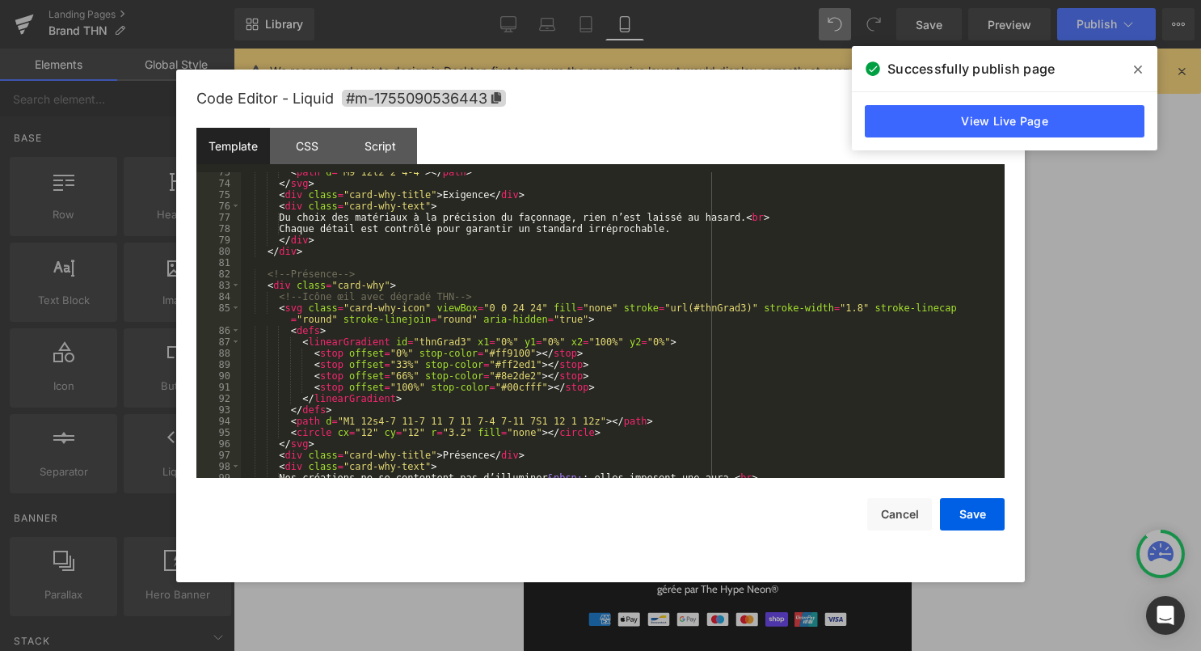
scroll to position [868, 0]
click at [788, 214] on div "< path d = "M9 12l2 2 4-4" > </ path > </ svg > < div class = "card-why-title" …" at bounding box center [619, 328] width 757 height 328
click at [854, 250] on div "< path d = "M9 12l2 2 4-4" > </ path > </ svg > < div class = "card-why-title" …" at bounding box center [619, 328] width 757 height 328
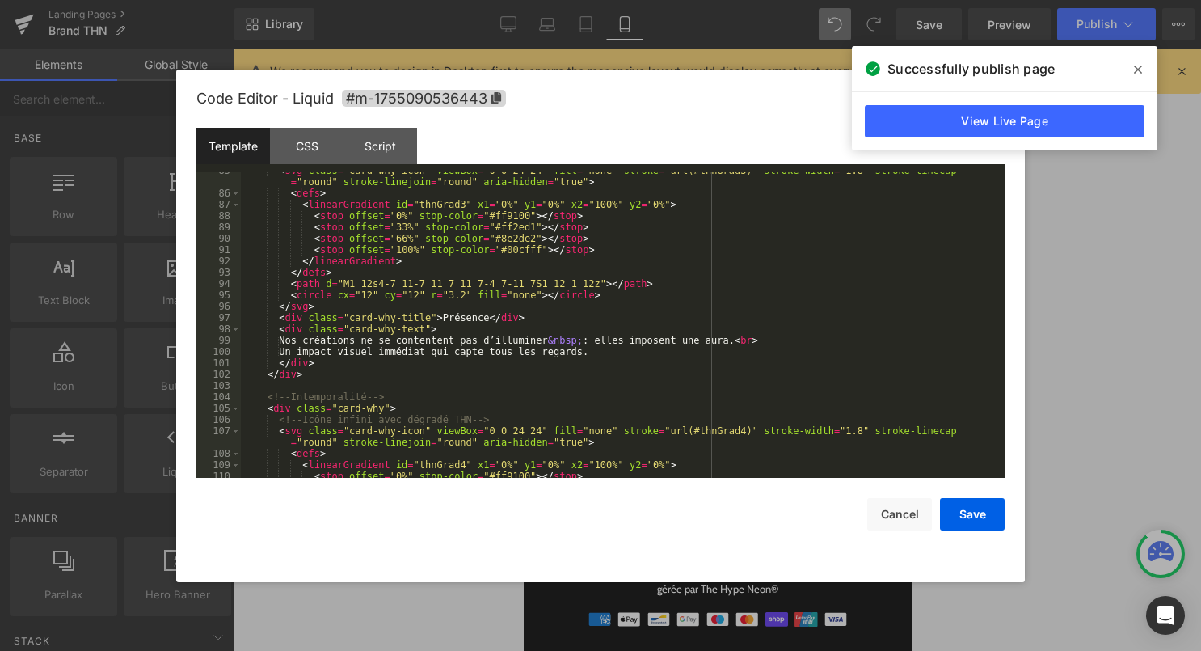
scroll to position [1010, 0]
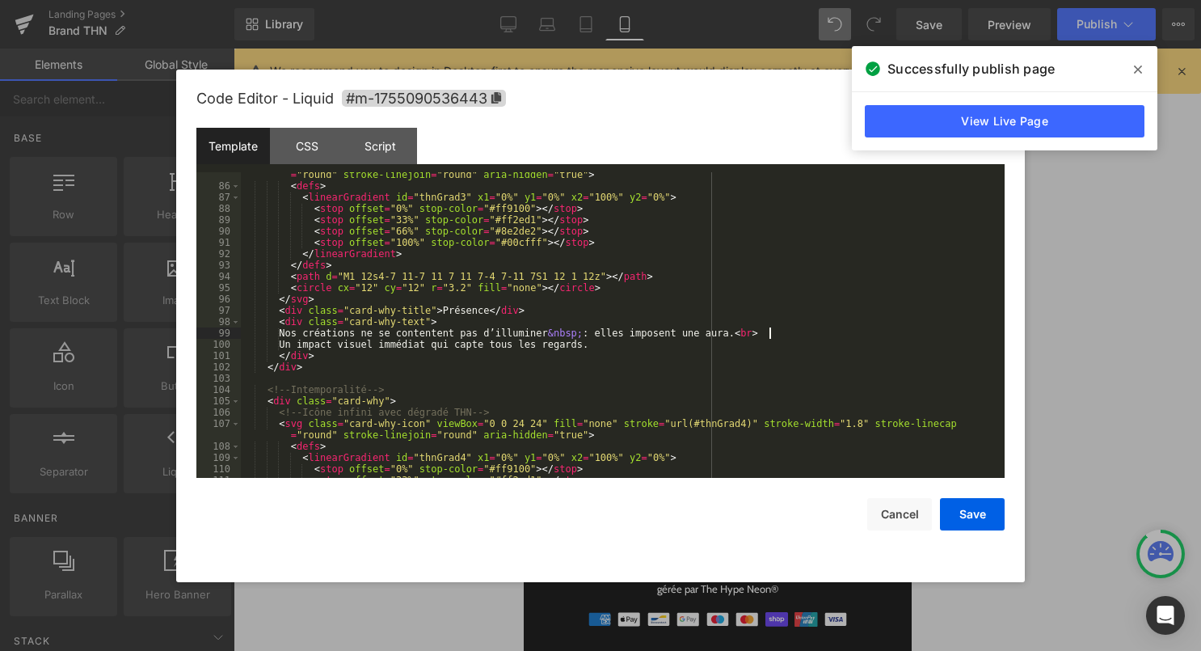
click at [778, 336] on div "< svg class = "card-why-icon" viewBox = "0 0 24 24" fill = "none" stroke = "url…" at bounding box center [619, 328] width 757 height 340
click at [709, 369] on div "< svg class = "card-why-icon" viewBox = "0 0 24 24" fill = "none" stroke = "url…" at bounding box center [619, 328] width 757 height 340
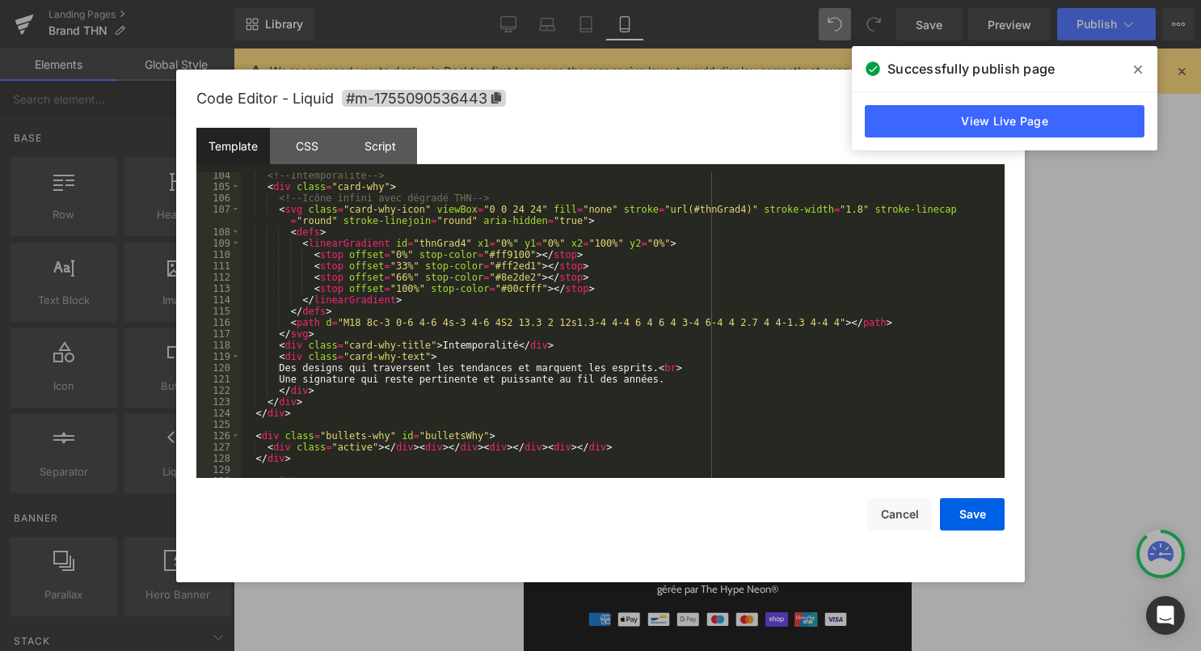
scroll to position [1230, 0]
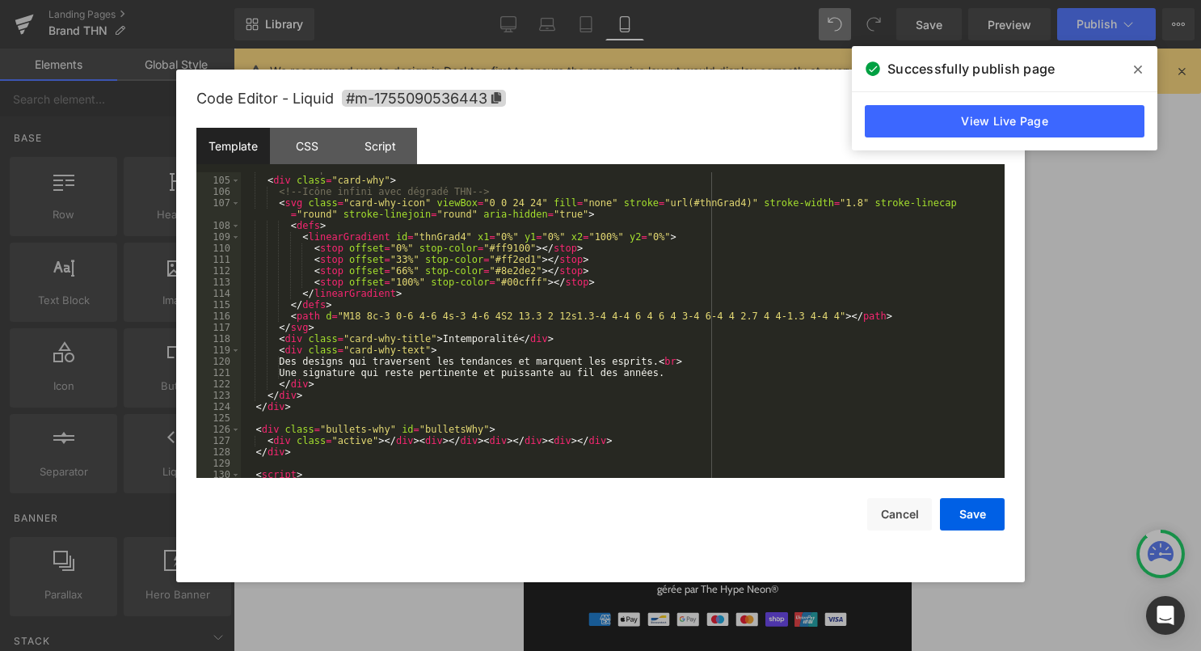
click at [699, 361] on div "<!-- Intemporalité --> < div class = "card-why" > <!-- Icône infini avec dégrad…" at bounding box center [619, 327] width 757 height 328
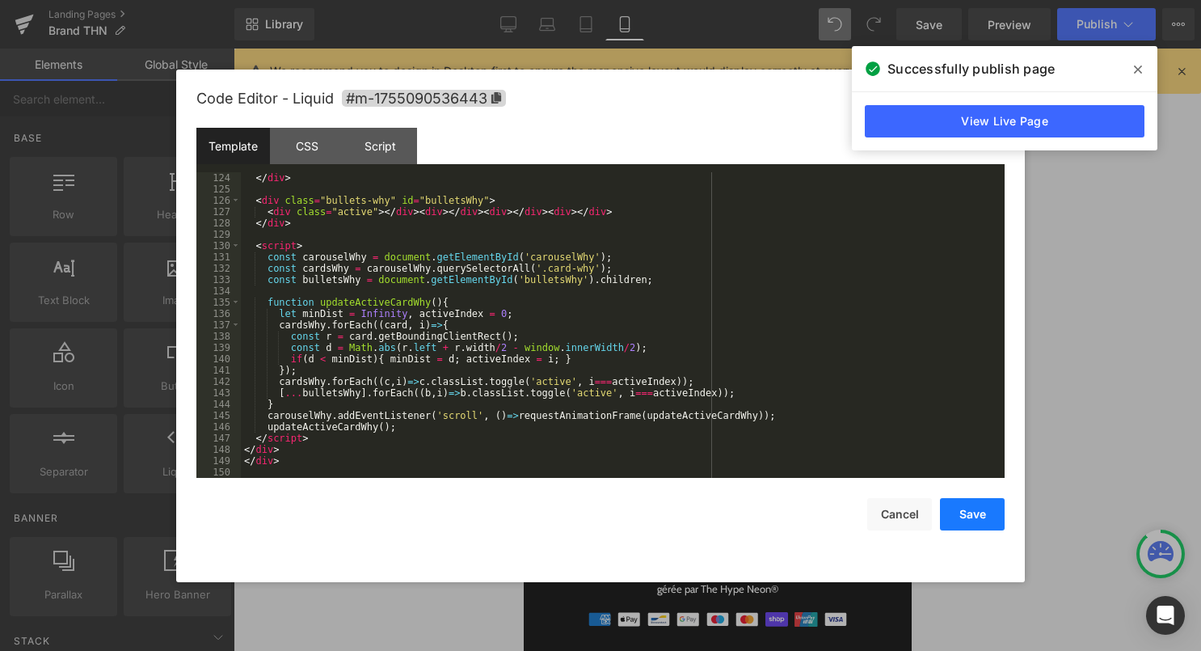
click at [993, 517] on button "Save" at bounding box center [972, 514] width 65 height 32
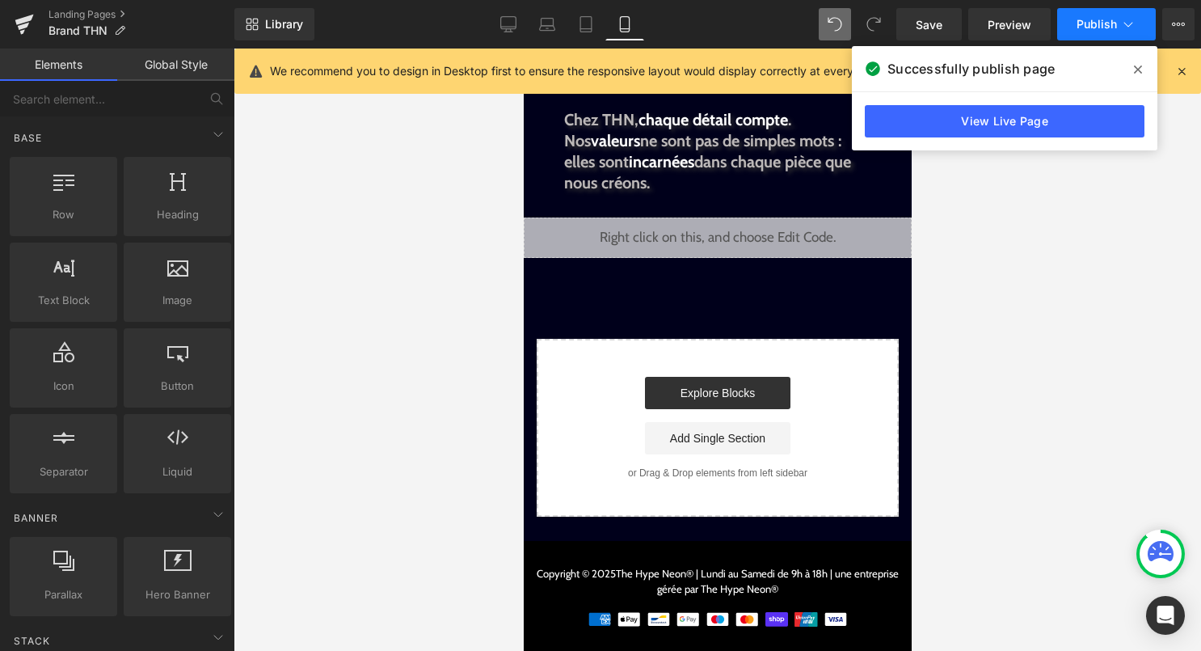
click at [1144, 23] on button "Publish" at bounding box center [1106, 24] width 99 height 32
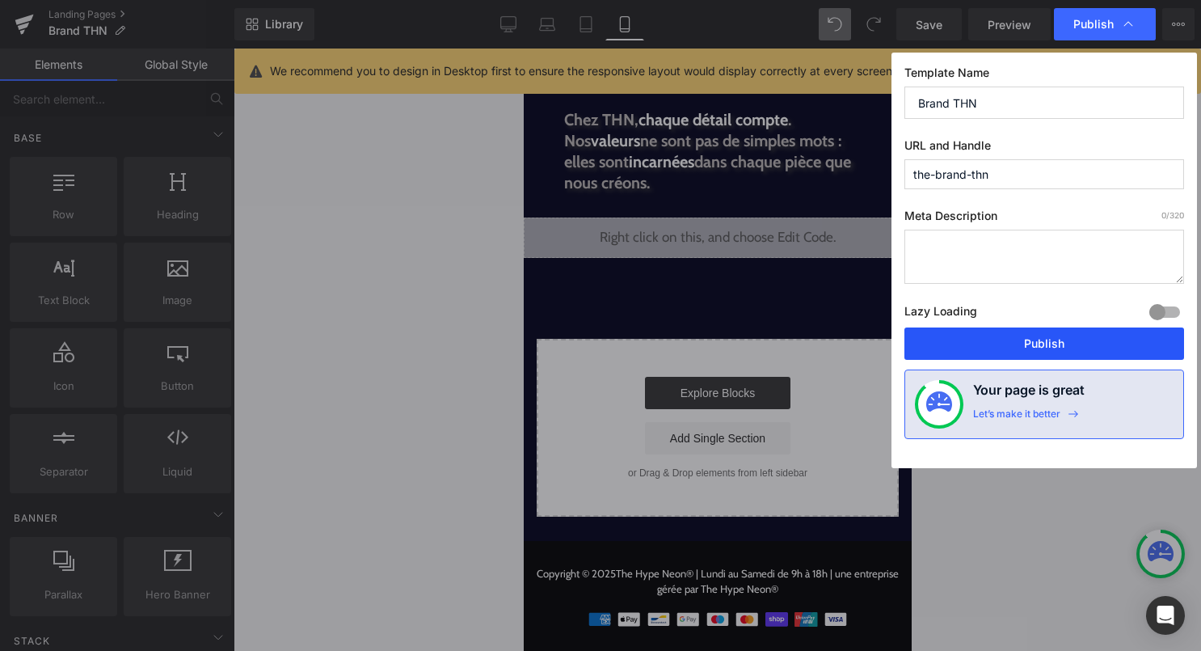
click at [994, 335] on button "Publish" at bounding box center [1045, 343] width 280 height 32
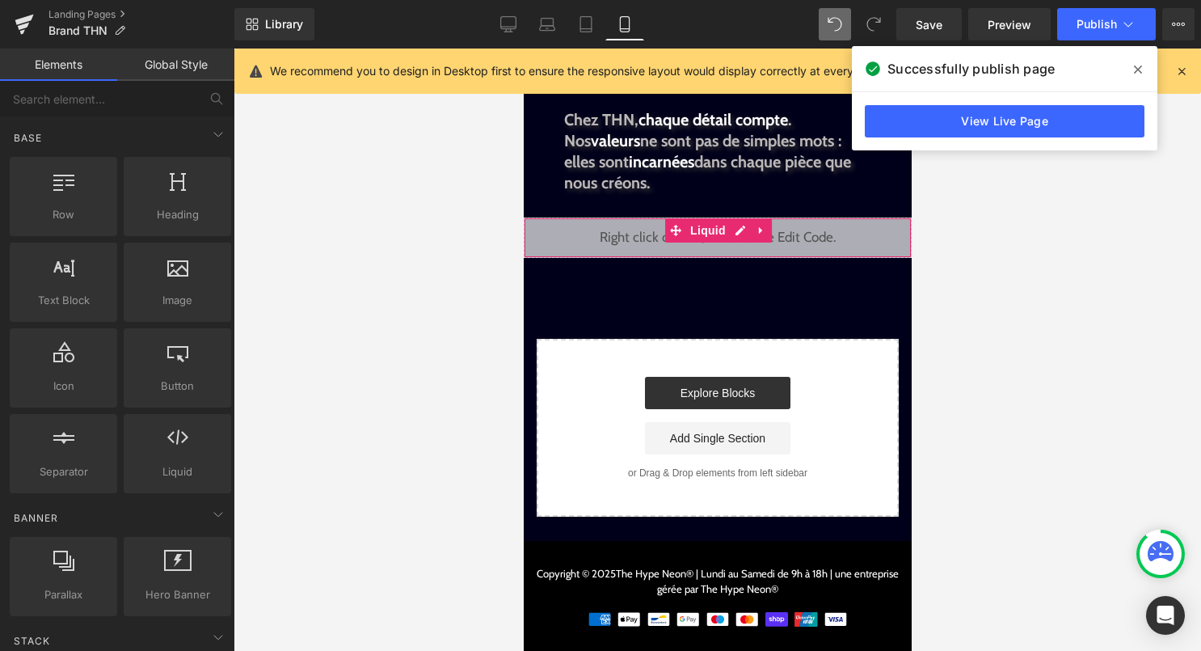
click at [743, 233] on div "Liquid" at bounding box center [717, 237] width 388 height 40
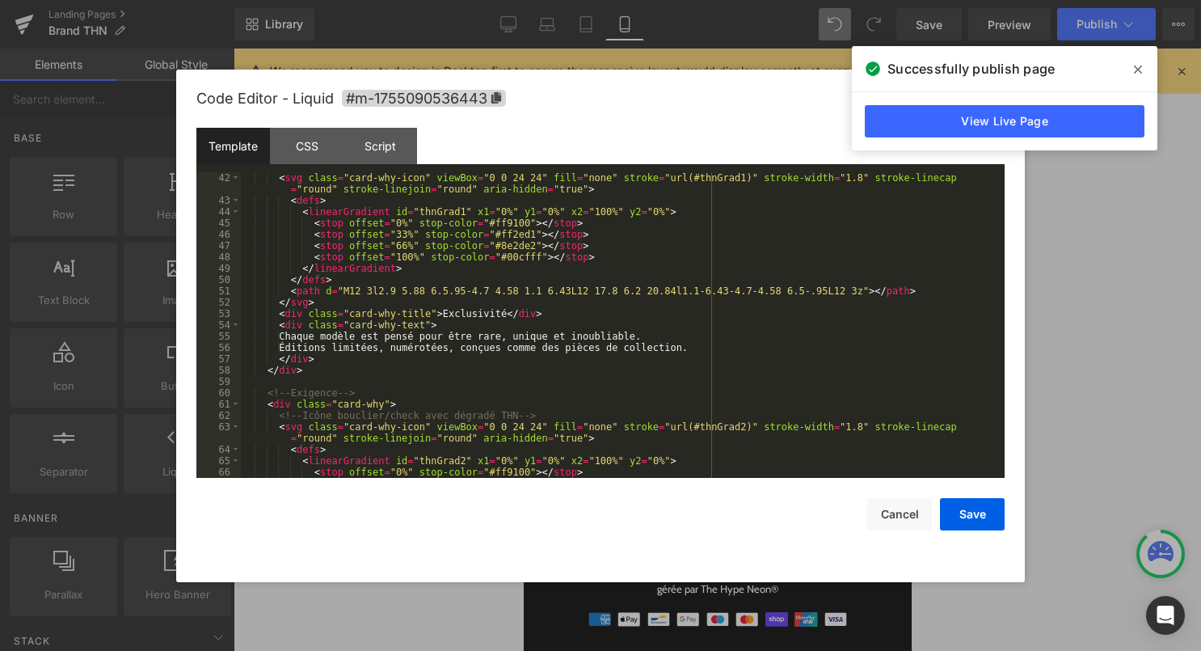
scroll to position [487, 0]
click at [651, 335] on div "< svg class = "card-why-icon" viewBox = "0 0 24 24" fill = "none" stroke = "url…" at bounding box center [619, 342] width 757 height 340
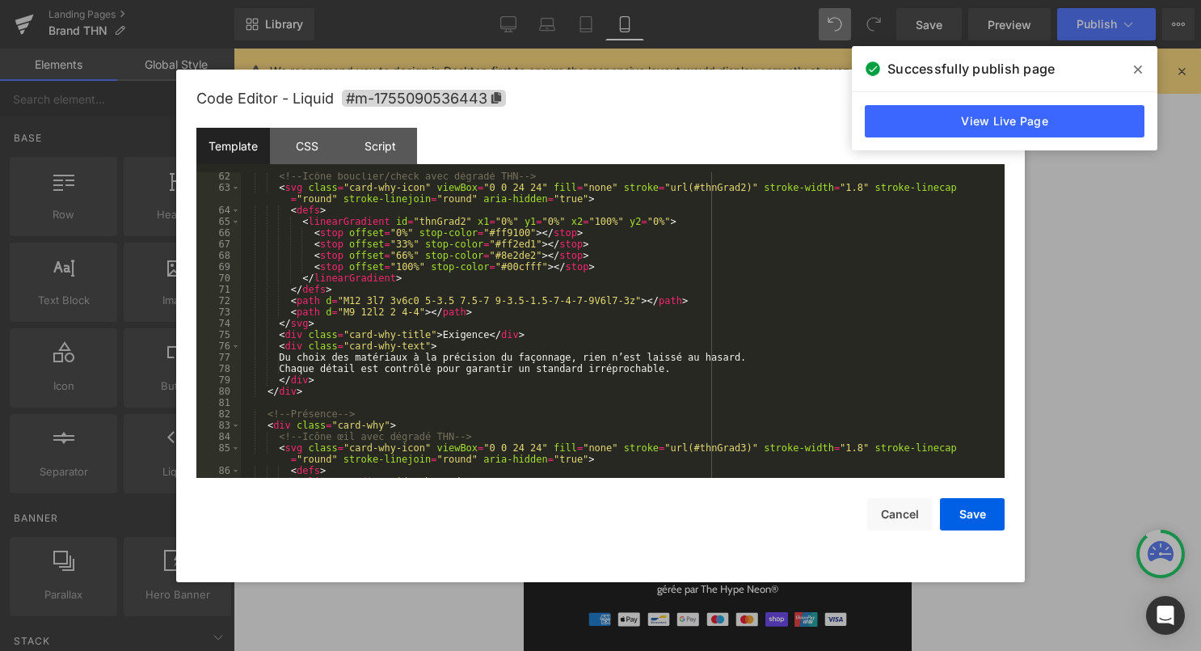
scroll to position [725, 0]
click at [763, 357] on div "<!-- Icône bouclier/check avec dégradé THN --> < svg class = "card-why-icon" vi…" at bounding box center [619, 335] width 757 height 328
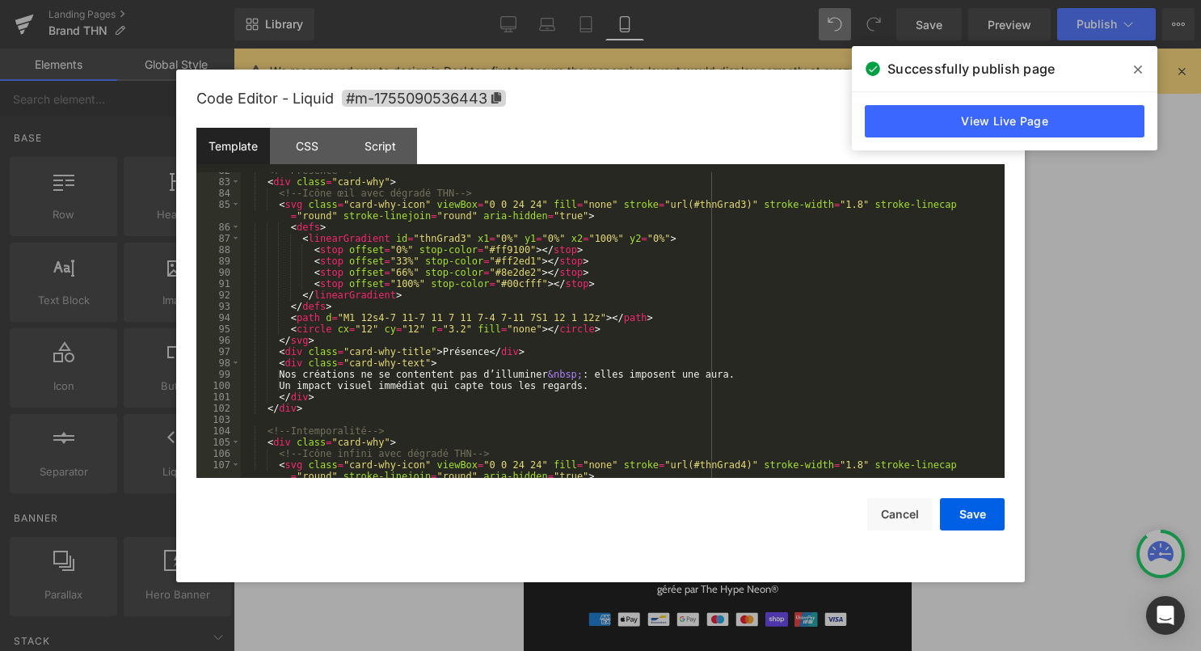
scroll to position [970, 0]
drag, startPoint x: 594, startPoint y: 375, endPoint x: 561, endPoint y: 377, distance: 33.2
click at [561, 377] on div "<!-- Présence --> < div class = "card-why" > <!-- Icône œil avec dégradé THN --…" at bounding box center [619, 333] width 757 height 340
click at [747, 377] on div "<!-- Présence --> < div class = "card-why" > <!-- Icône œil avec dégradé THN --…" at bounding box center [619, 333] width 757 height 340
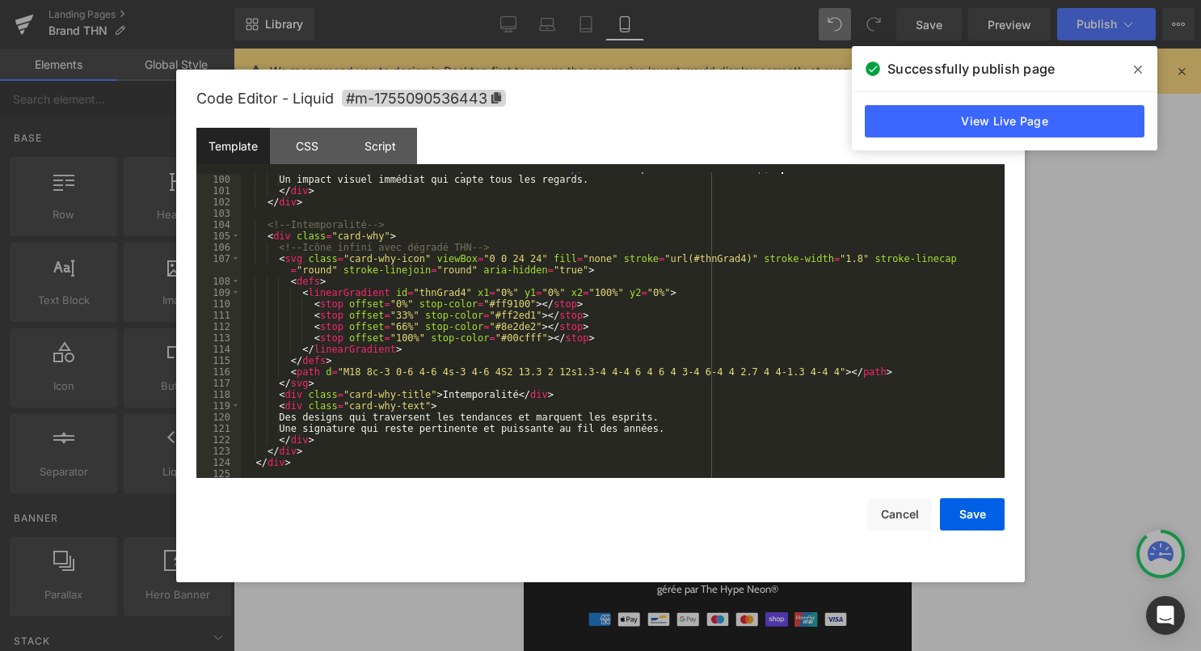
scroll to position [1193, 0]
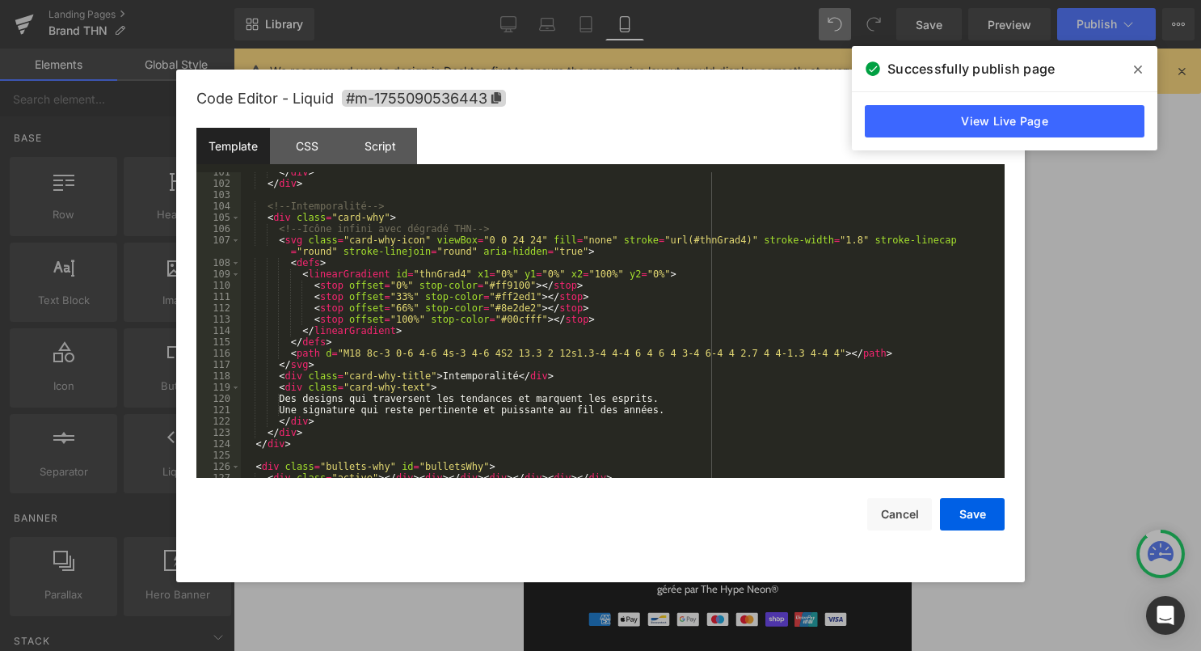
click at [675, 402] on div "</ div > </ div > <!-- Intemporalité --> < div class = "card-why" > <!-- Icône …" at bounding box center [619, 331] width 757 height 328
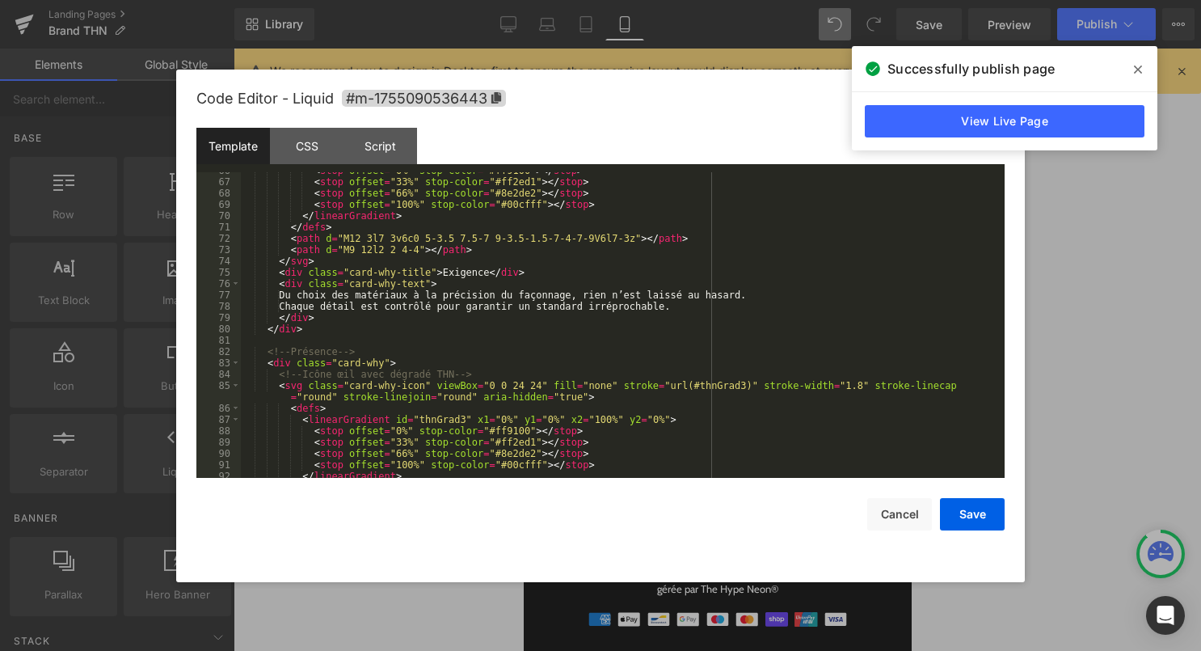
scroll to position [767, 0]
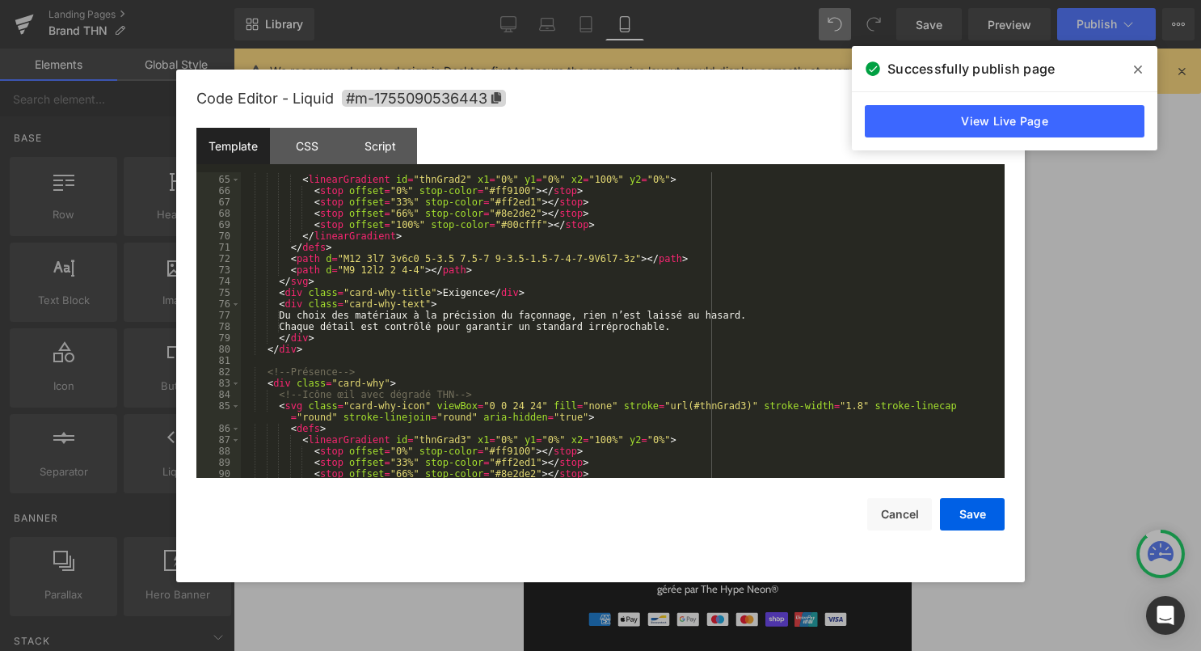
click at [766, 314] on div "< defs > < linearGradient id = "thnGrad2" x1 = "0%" y1 = "0%" x2 = "100%" y2 = …" at bounding box center [619, 326] width 757 height 328
click at [760, 318] on div "< defs > < linearGradient id = "thnGrad2" x1 = "0%" y1 = "0%" x2 = "100%" y2 = …" at bounding box center [619, 326] width 757 height 328
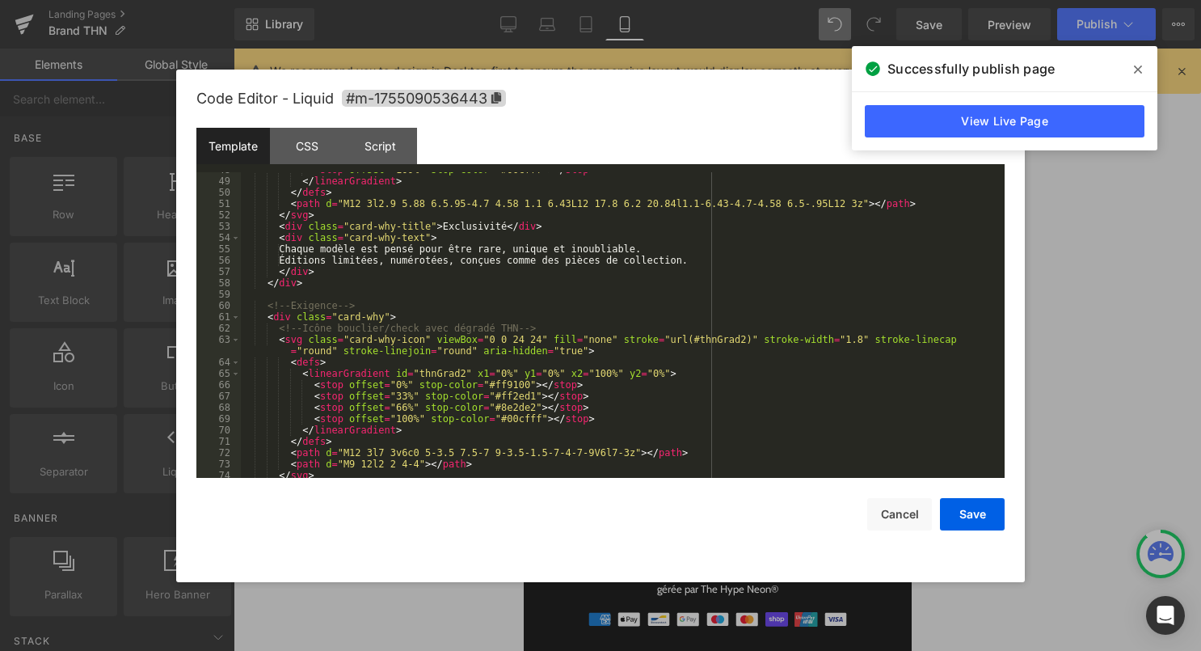
scroll to position [566, 0]
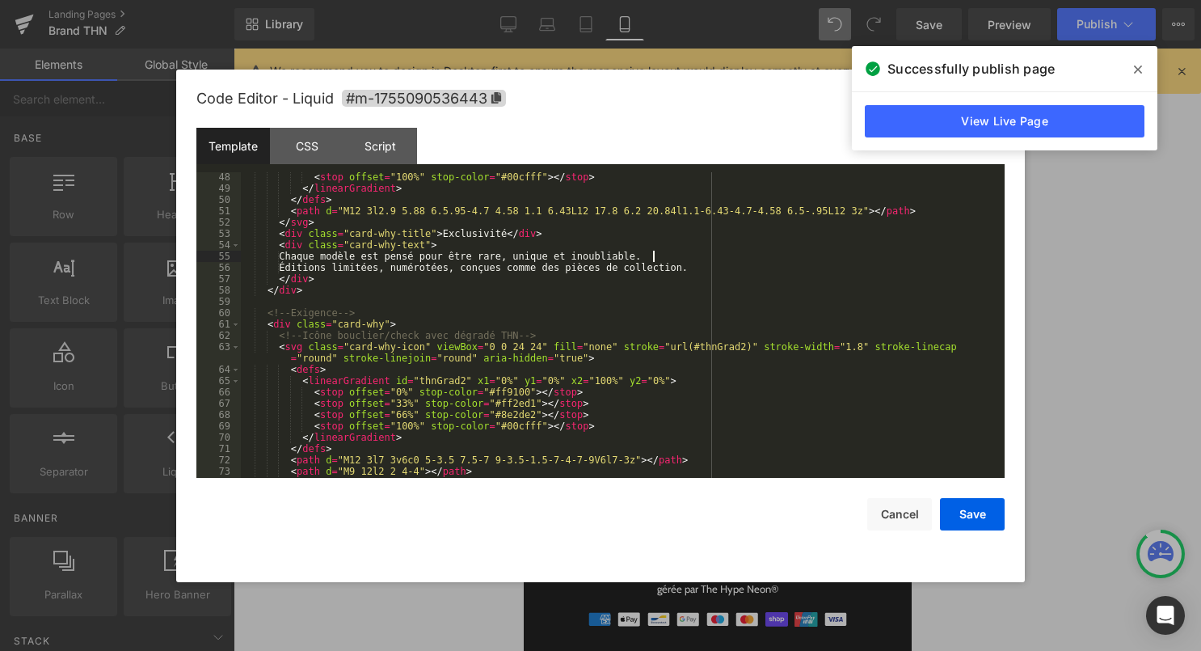
click at [655, 256] on div "< stop offset = "100%" stop-color = "#00cfff" > </ stop > </ linearGradient > <…" at bounding box center [619, 335] width 757 height 328
click at [989, 510] on button "Save" at bounding box center [972, 514] width 65 height 32
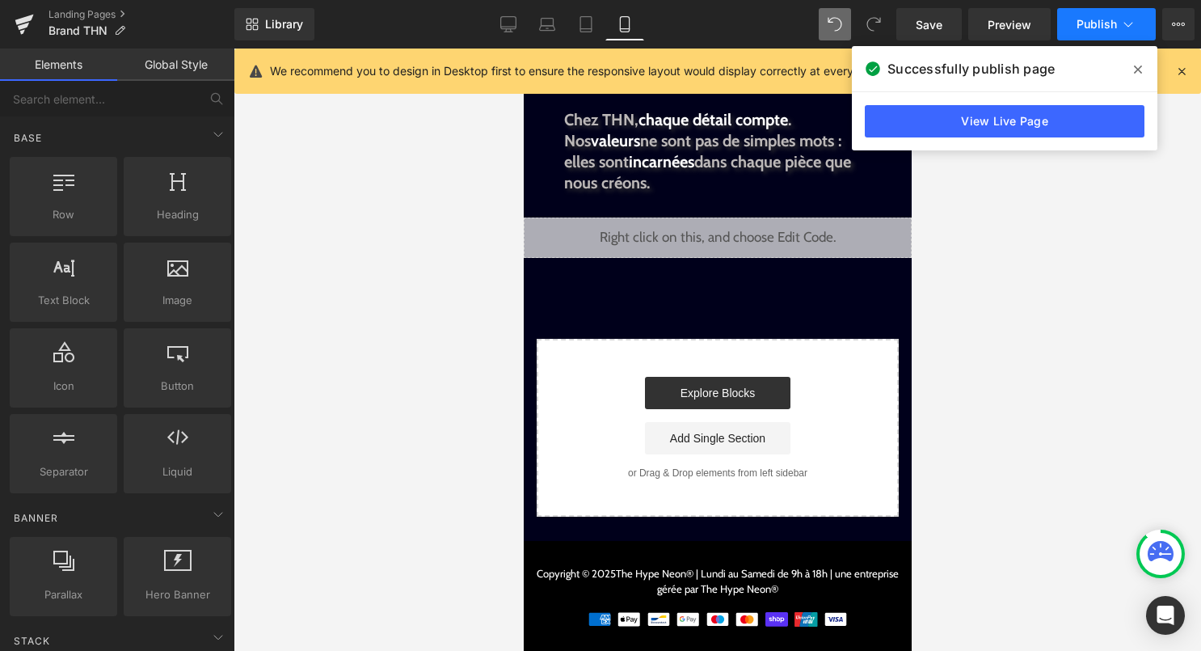
click at [1120, 15] on button "Publish" at bounding box center [1106, 24] width 99 height 32
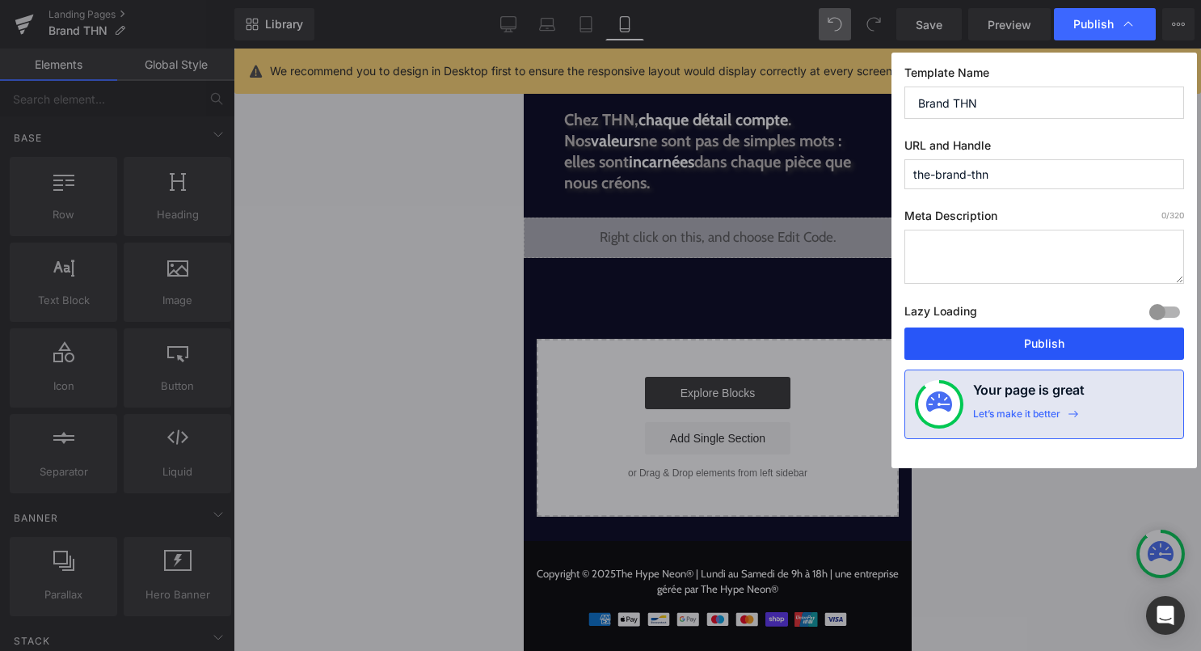
click at [1044, 333] on button "Publish" at bounding box center [1045, 343] width 280 height 32
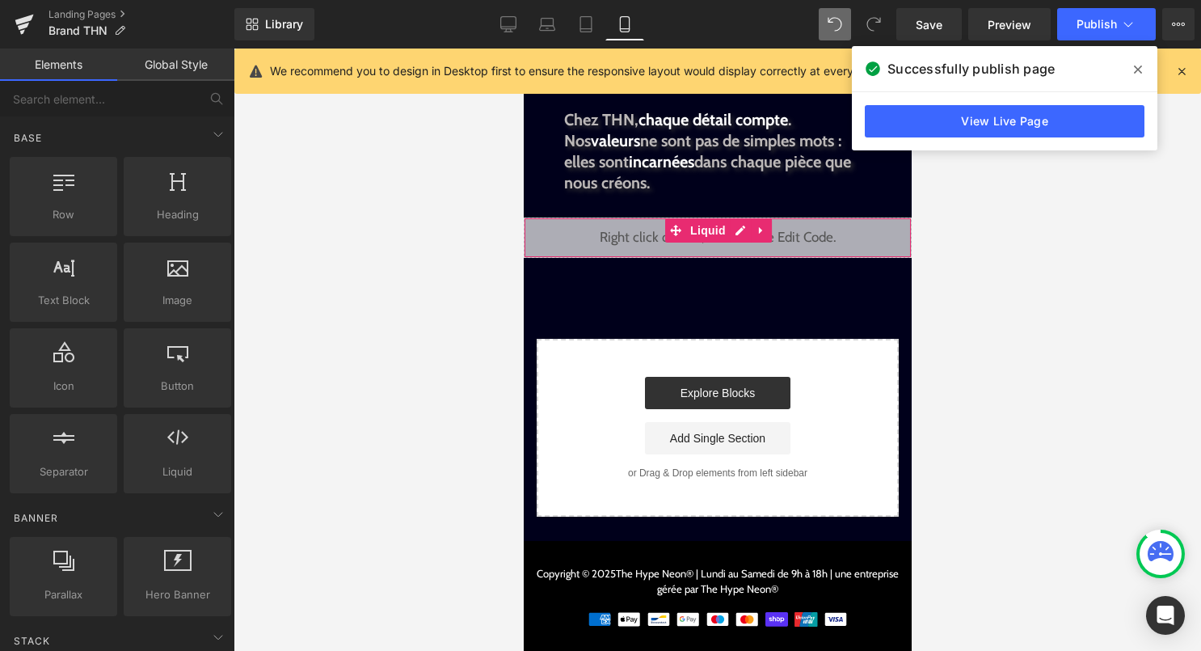
click at [744, 237] on div "Liquid" at bounding box center [717, 237] width 388 height 40
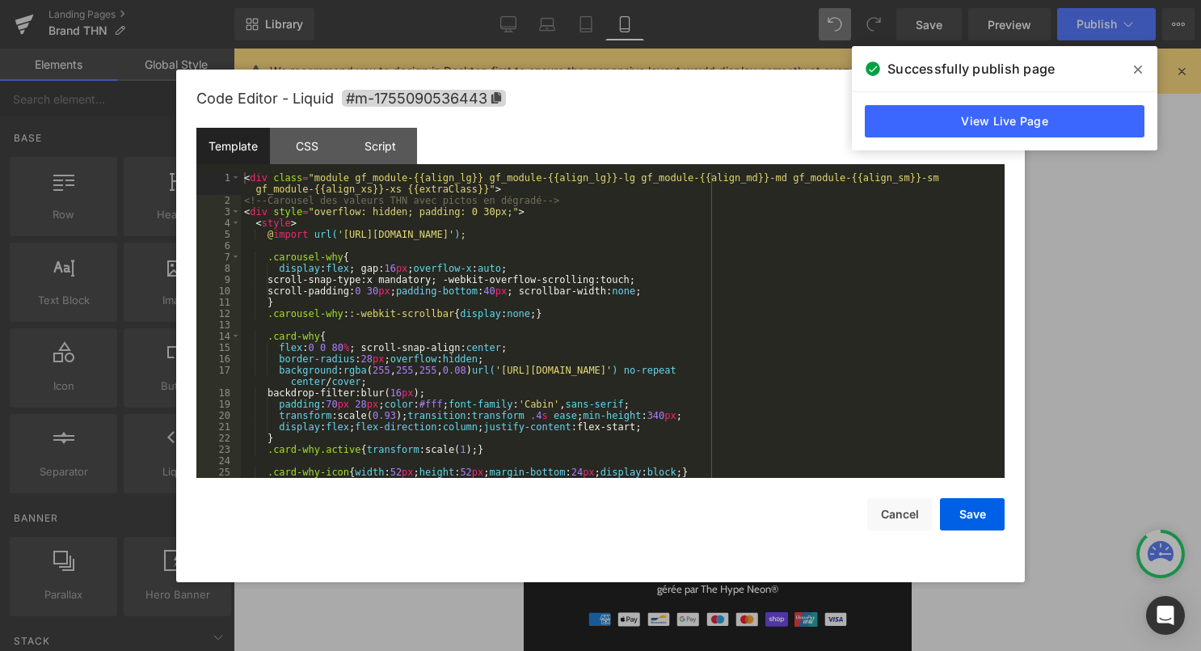
click at [701, 313] on div "< div class = "module gf_module-{{align_lg}} gf_module-{{align_lg}}-lg gf_modul…" at bounding box center [619, 342] width 757 height 340
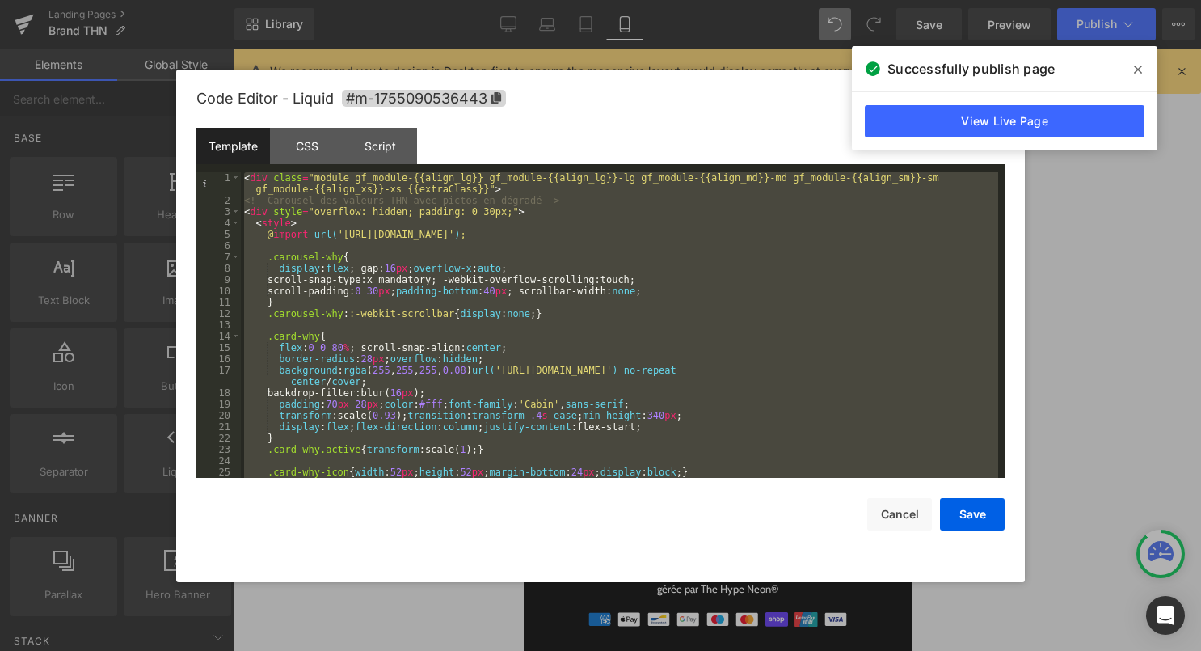
scroll to position [1573, 0]
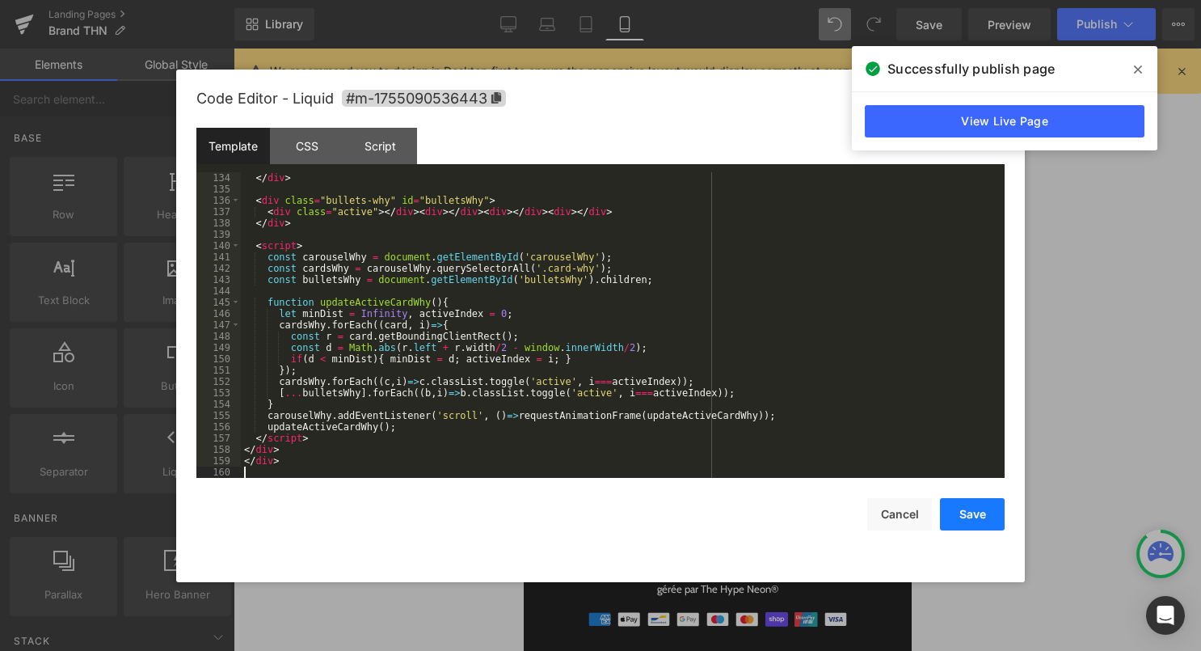
click at [954, 511] on button "Save" at bounding box center [972, 514] width 65 height 32
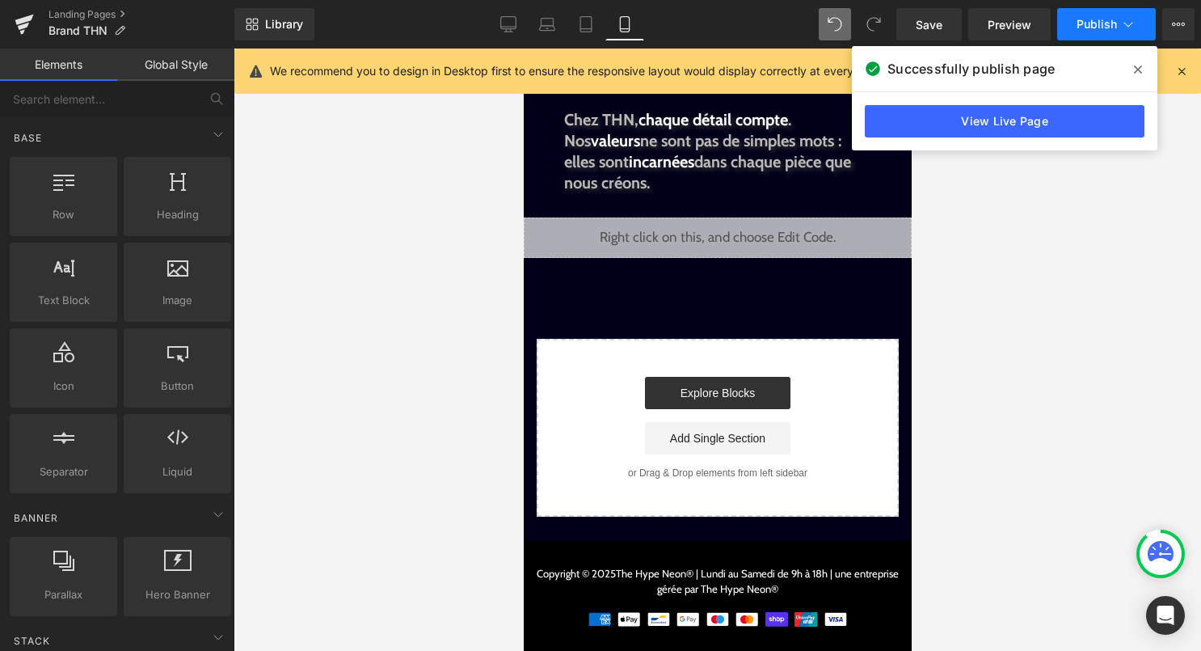
click at [1118, 30] on button "Publish" at bounding box center [1106, 24] width 99 height 32
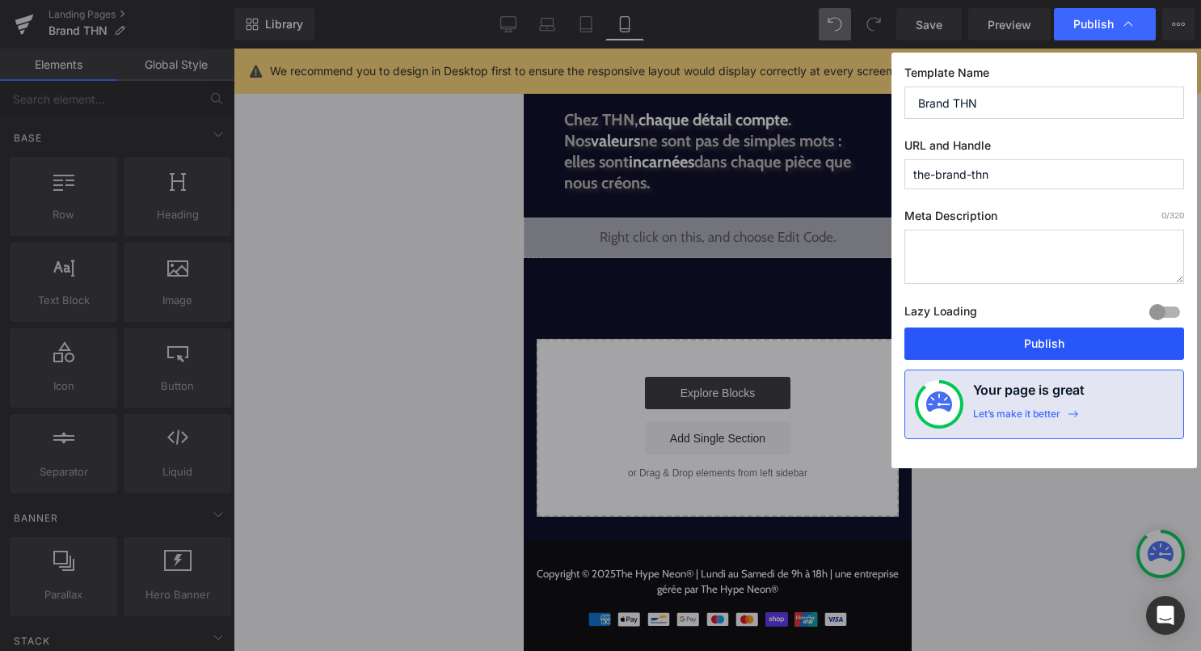
click at [1066, 351] on button "Publish" at bounding box center [1045, 343] width 280 height 32
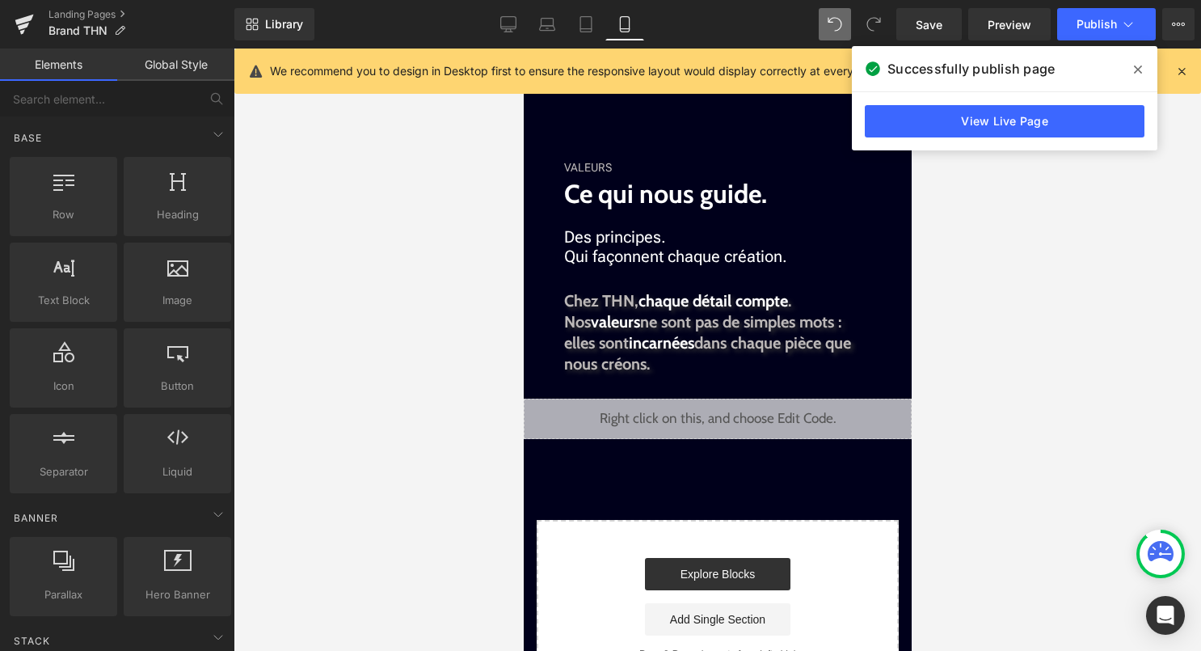
scroll to position [938, 0]
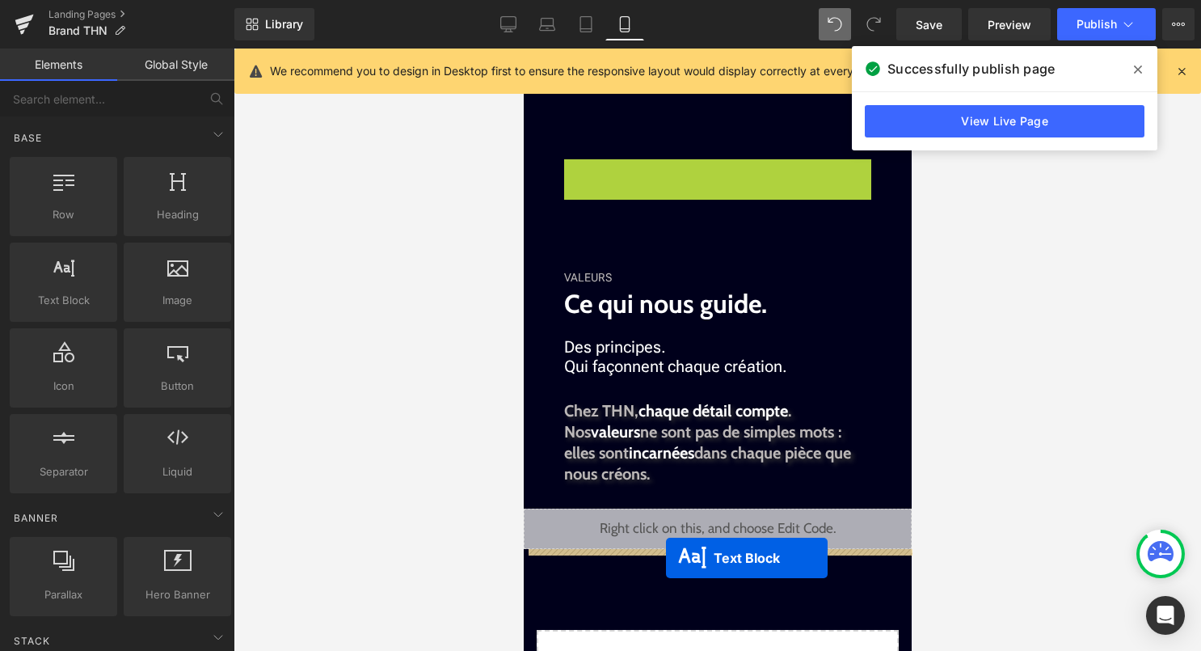
drag, startPoint x: 687, startPoint y: 166, endPoint x: 665, endPoint y: 557, distance: 391.9
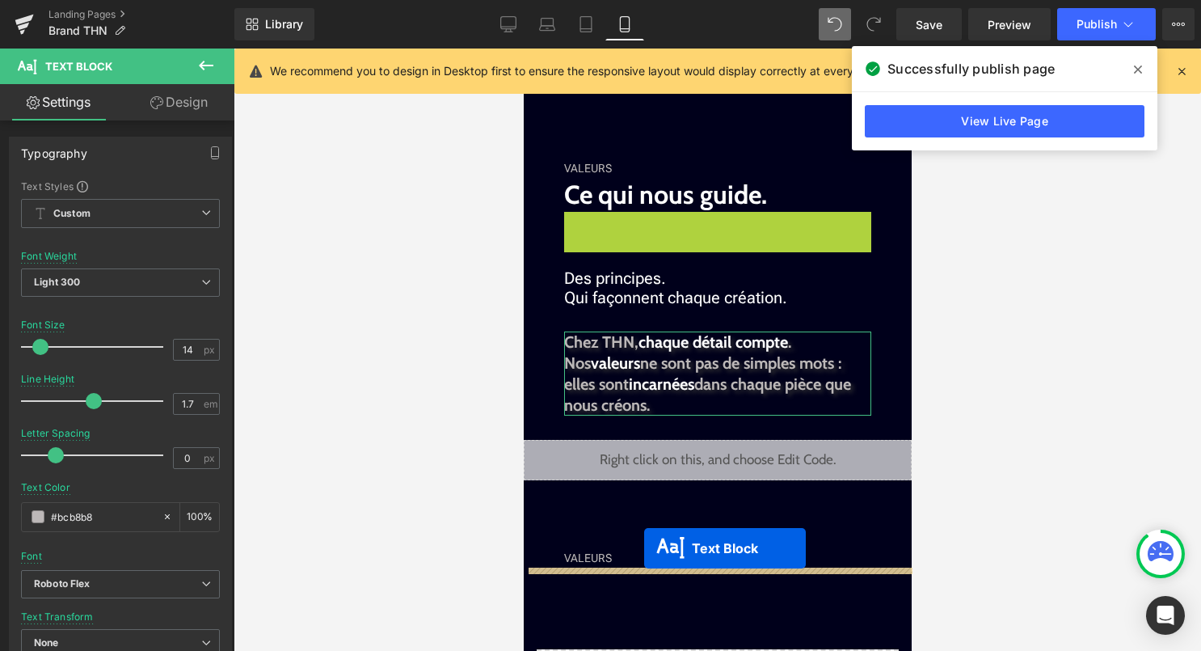
drag, startPoint x: 686, startPoint y: 227, endPoint x: 643, endPoint y: 441, distance: 218.6
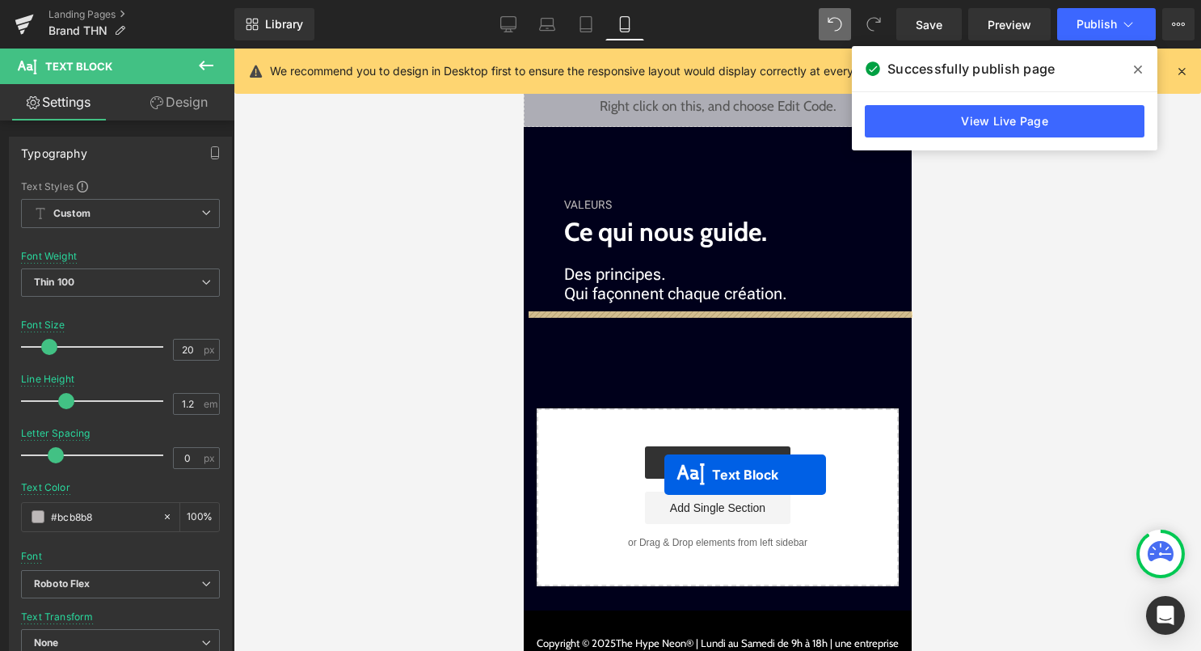
scroll to position [1331, 0]
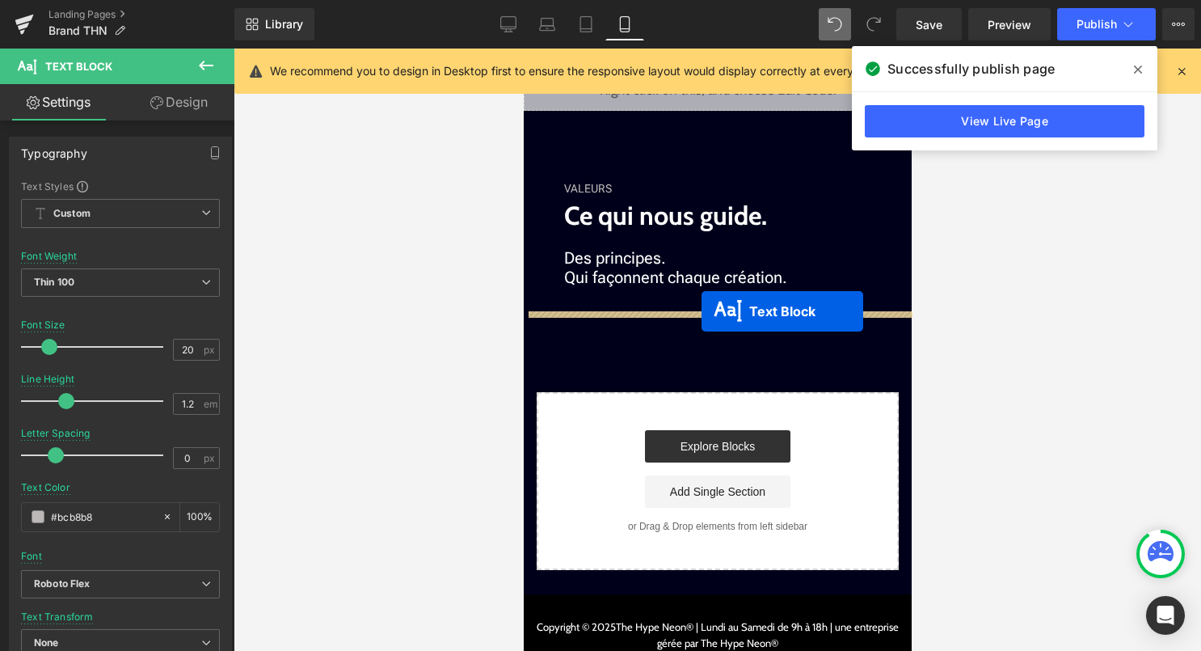
drag, startPoint x: 699, startPoint y: 350, endPoint x: 701, endPoint y: 310, distance: 39.6
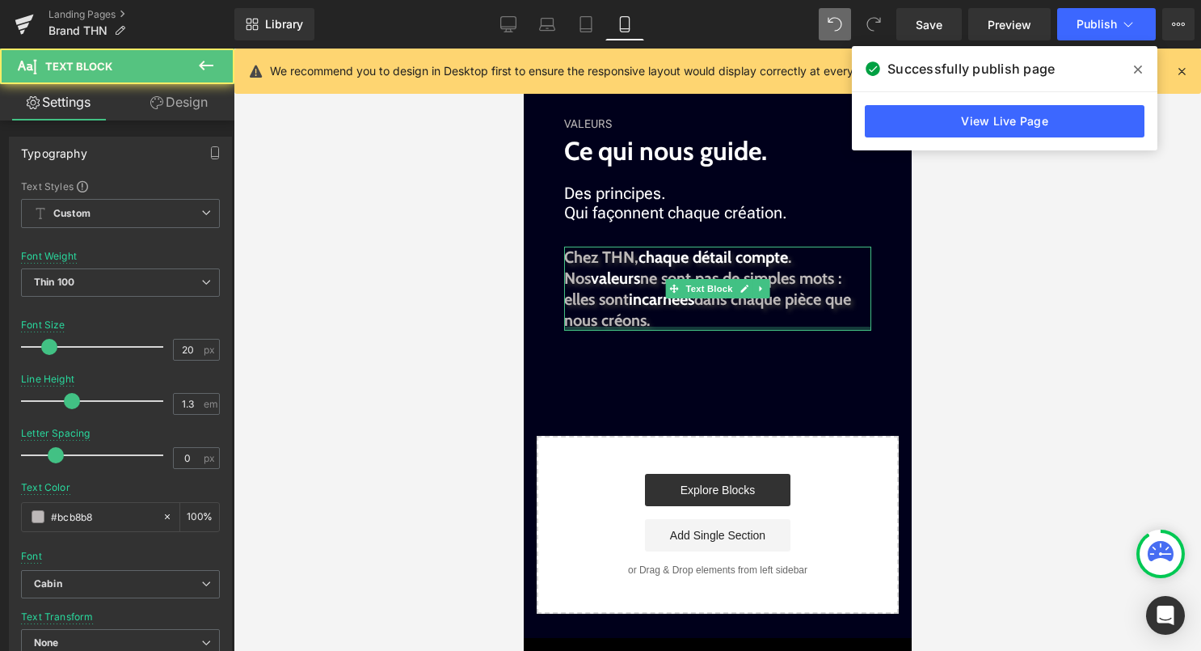
scroll to position [1267, 0]
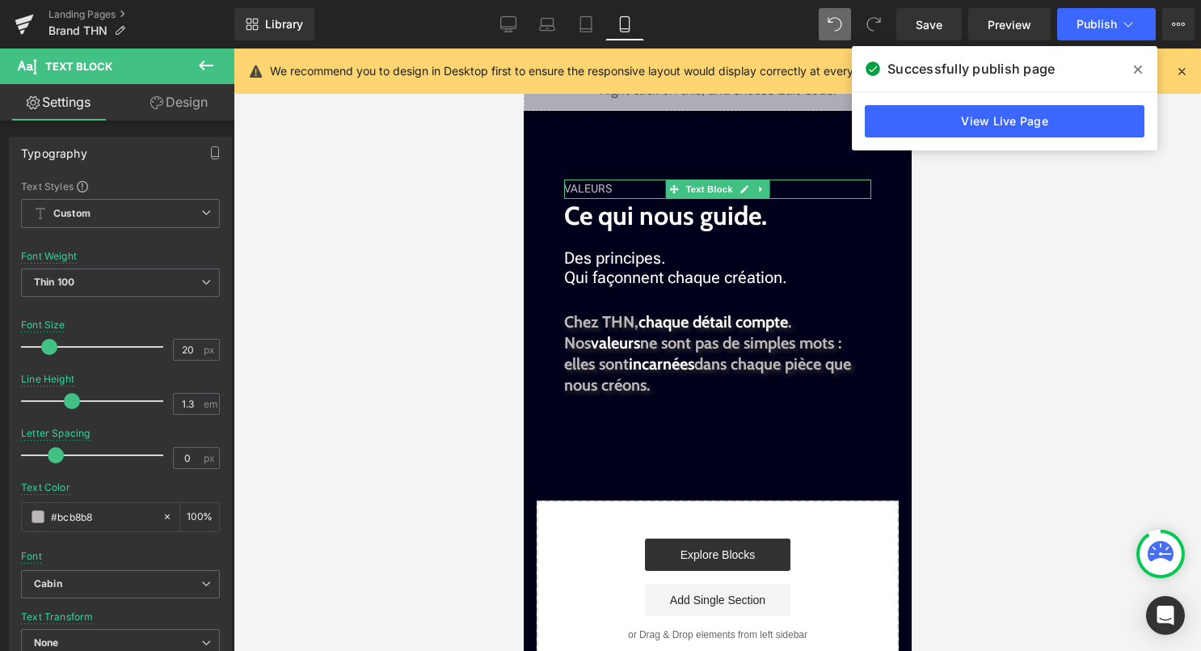
click at [605, 187] on div "VALEURS" at bounding box center [716, 188] width 307 height 19
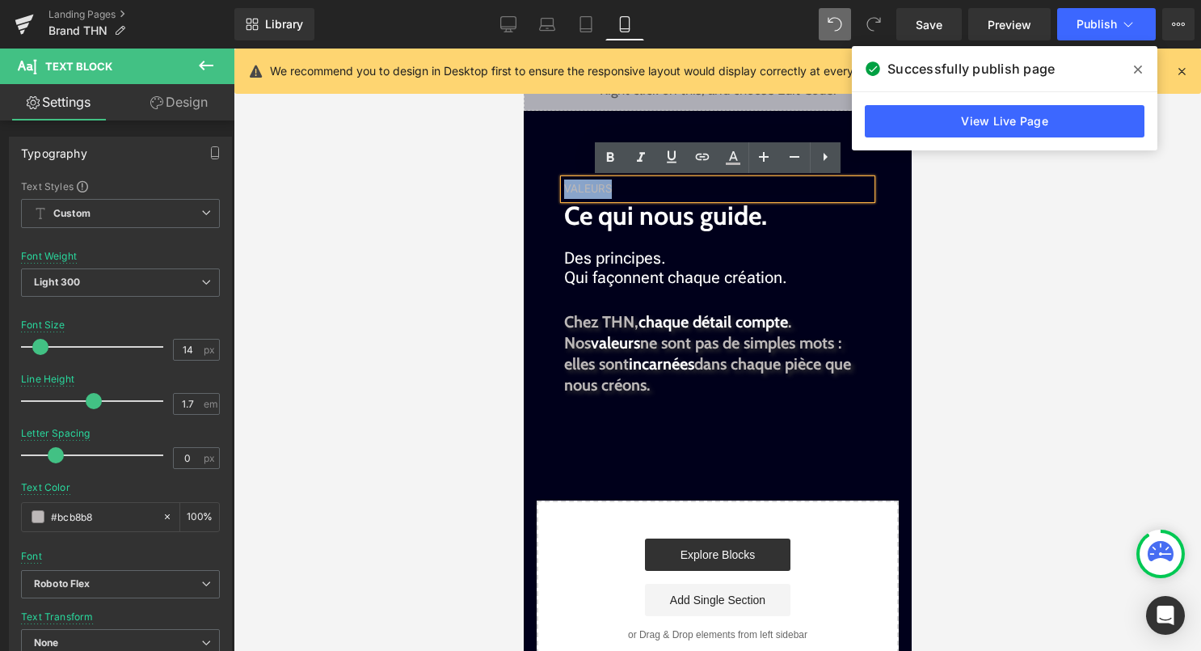
drag, startPoint x: 626, startPoint y: 192, endPoint x: 565, endPoint y: 190, distance: 60.7
click at [565, 190] on div "VALEURS" at bounding box center [716, 188] width 307 height 19
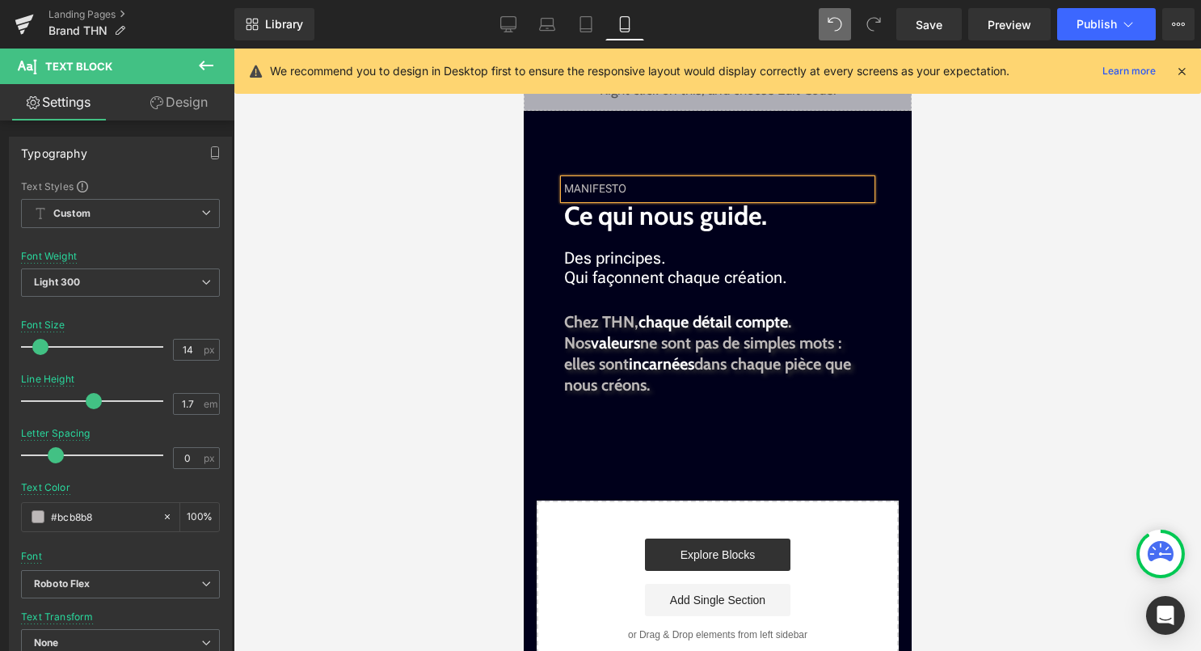
click at [943, 249] on div at bounding box center [718, 350] width 968 height 602
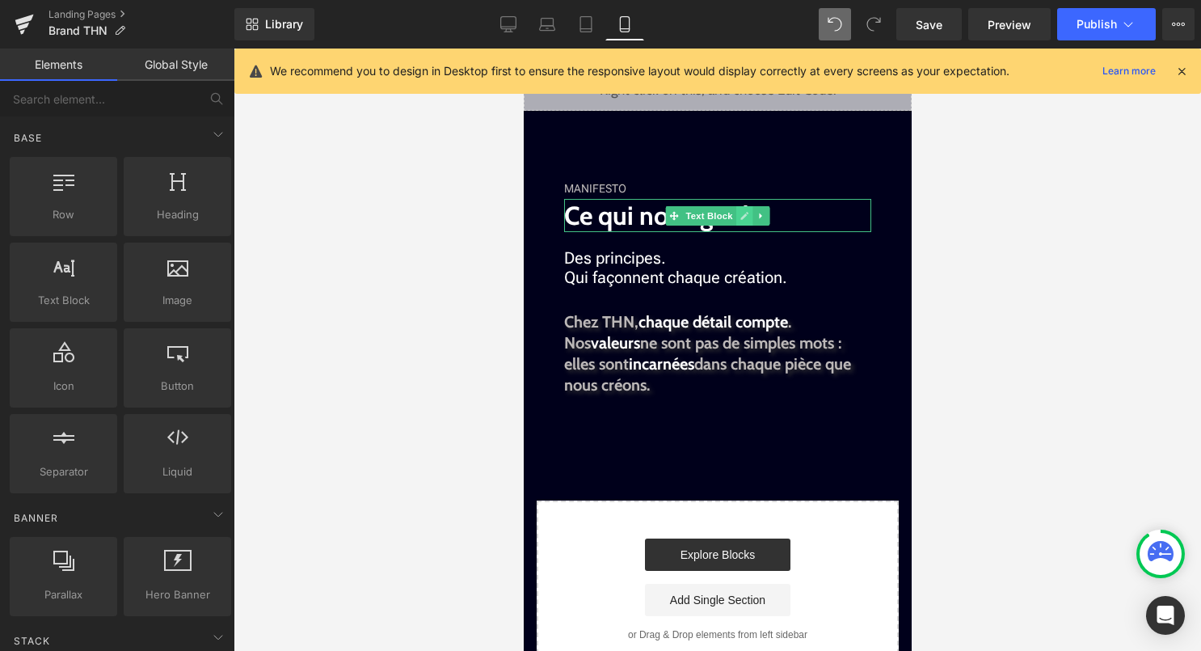
click at [744, 215] on icon at bounding box center [744, 216] width 8 height 8
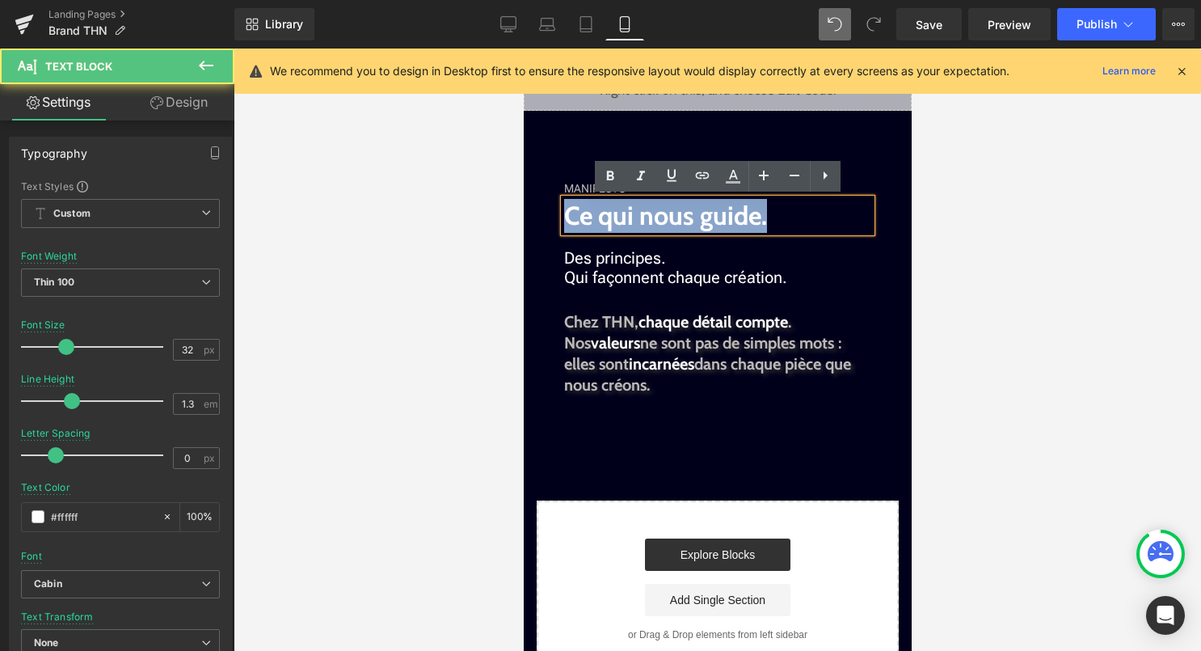
drag, startPoint x: 770, startPoint y: 221, endPoint x: 535, endPoint y: 221, distance: 234.4
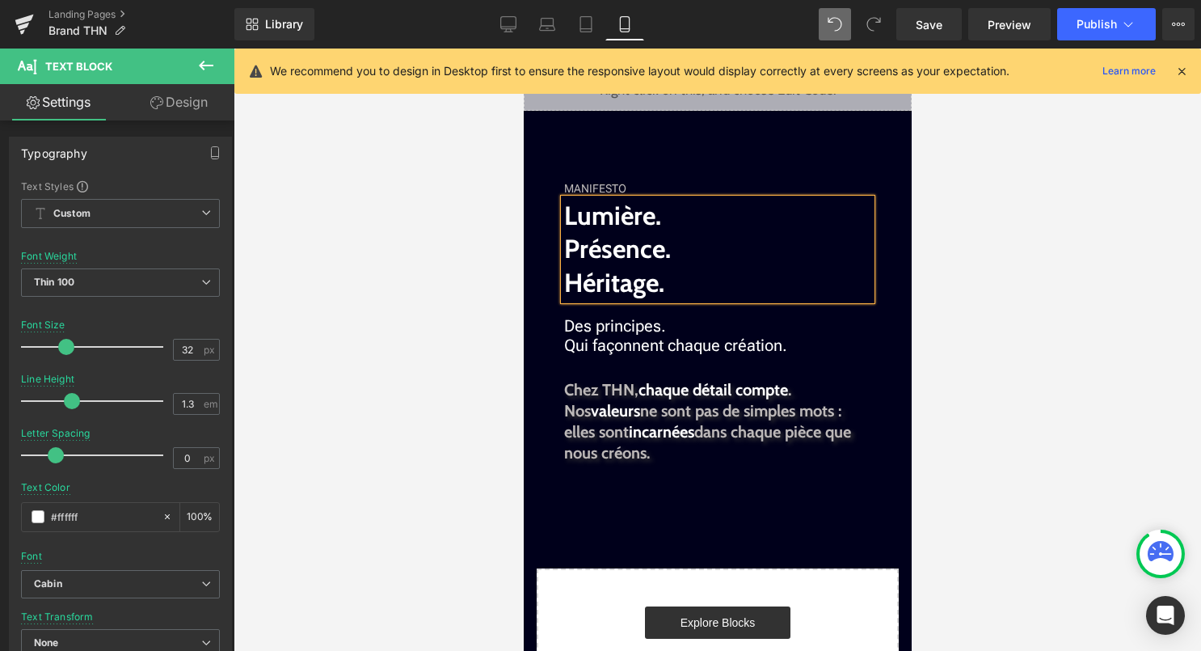
click at [995, 310] on div at bounding box center [718, 350] width 968 height 602
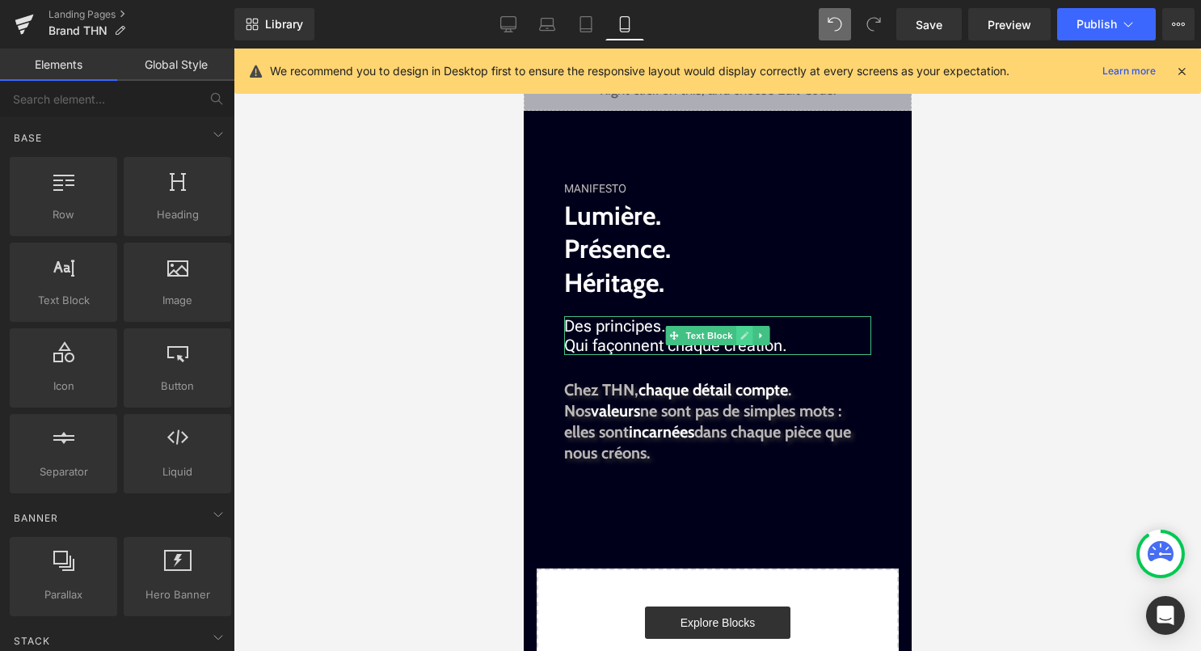
click at [743, 337] on icon at bounding box center [744, 336] width 9 height 10
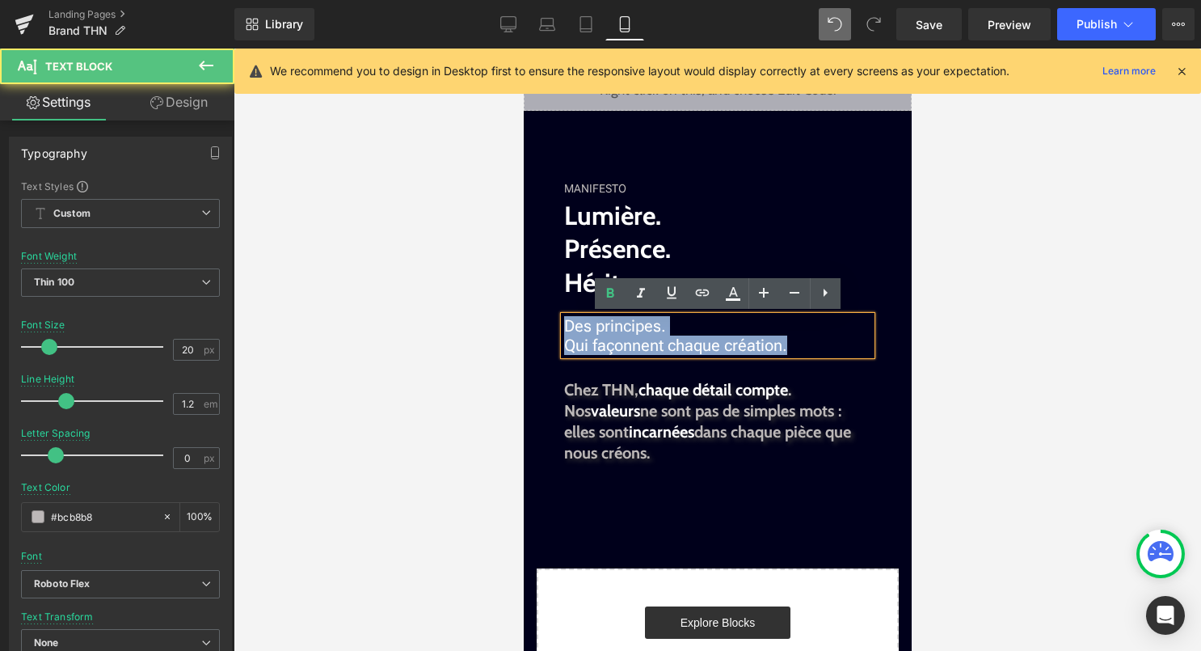
drag, startPoint x: 781, startPoint y: 346, endPoint x: 552, endPoint y: 330, distance: 229.3
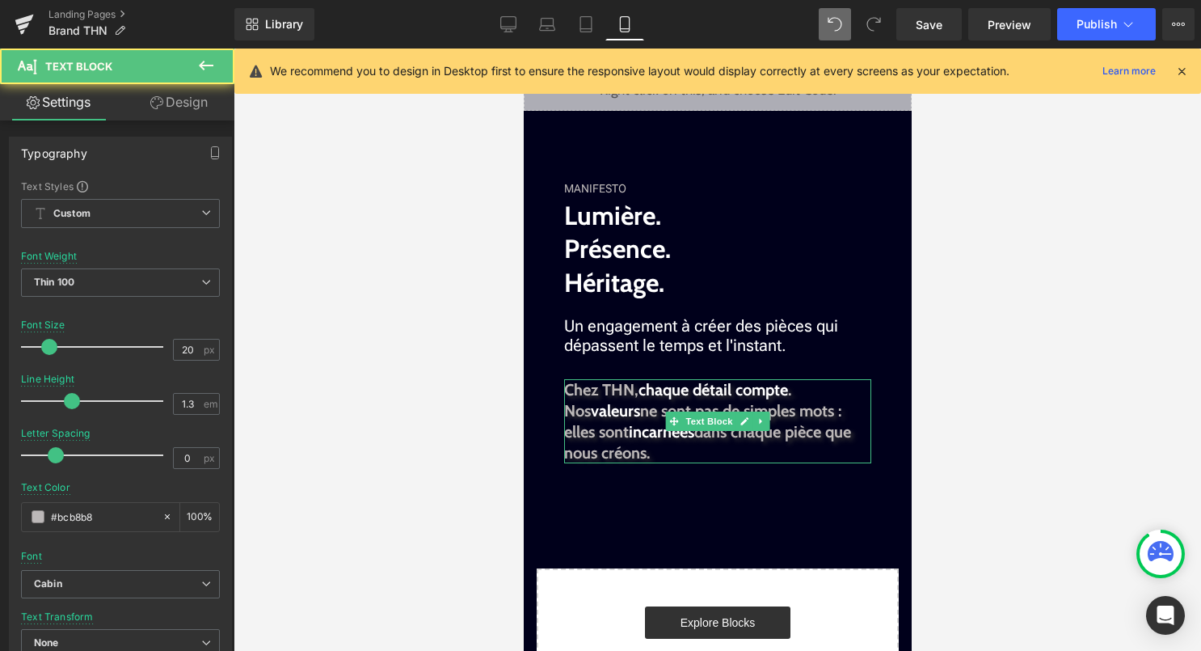
click at [677, 449] on p "elles sont incarnées dans chaque pièce que nous créons." at bounding box center [716, 442] width 307 height 42
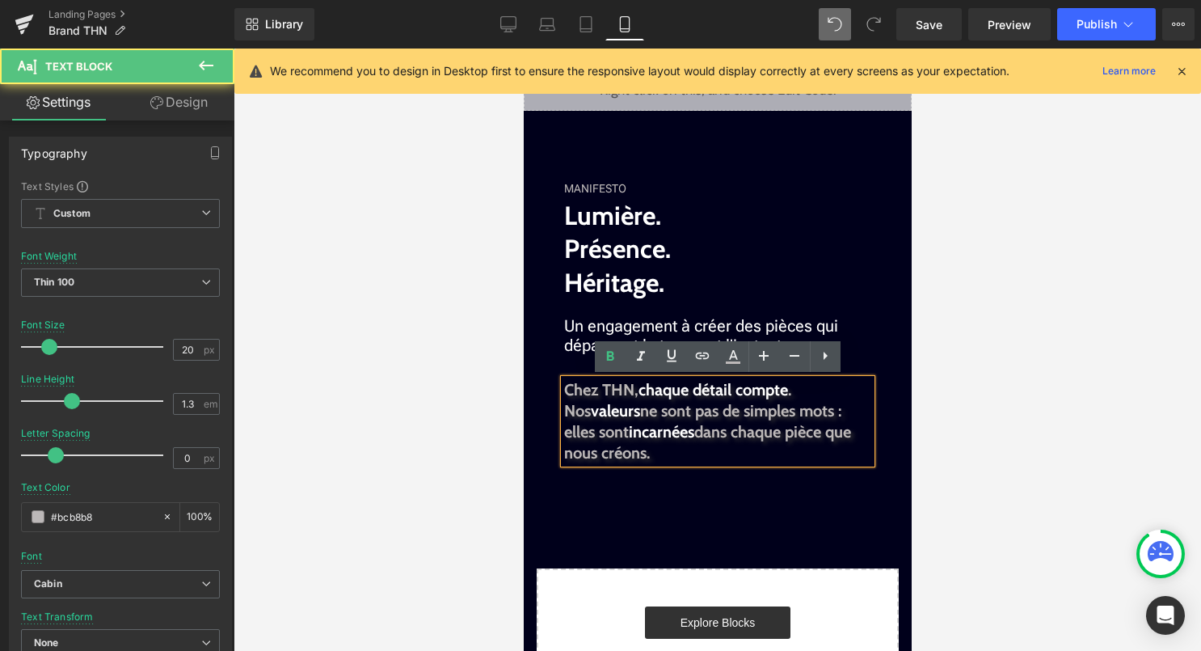
click at [677, 449] on p "elles sont incarnées dans chaque pièce que nous créons." at bounding box center [716, 442] width 307 height 42
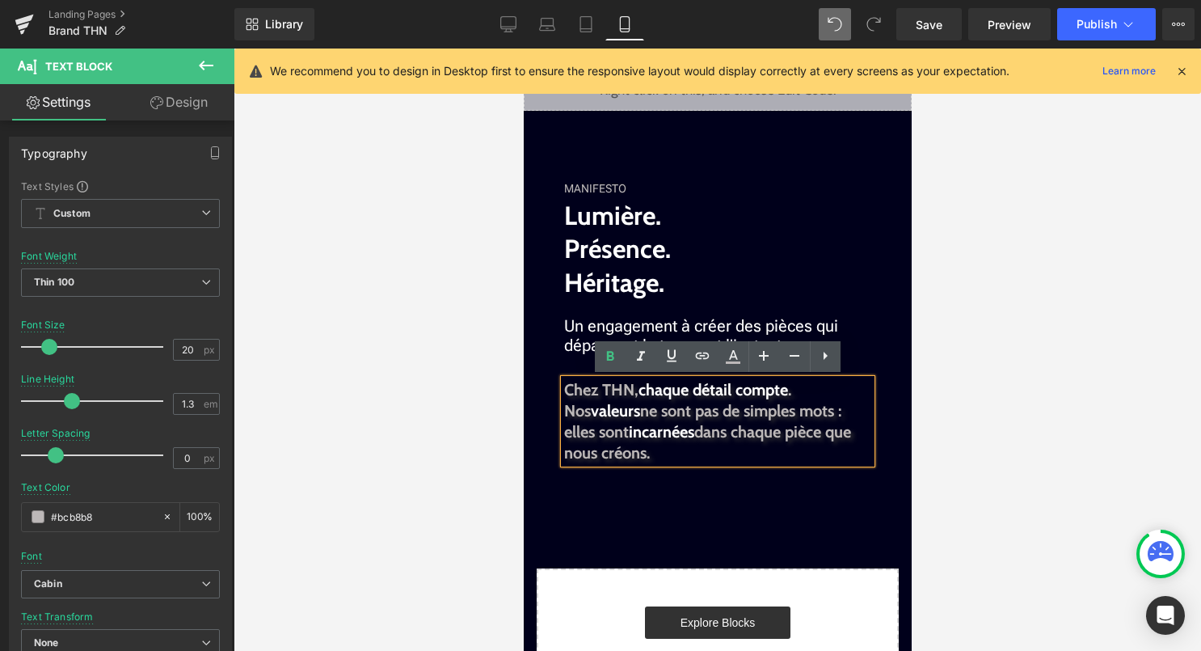
paste div
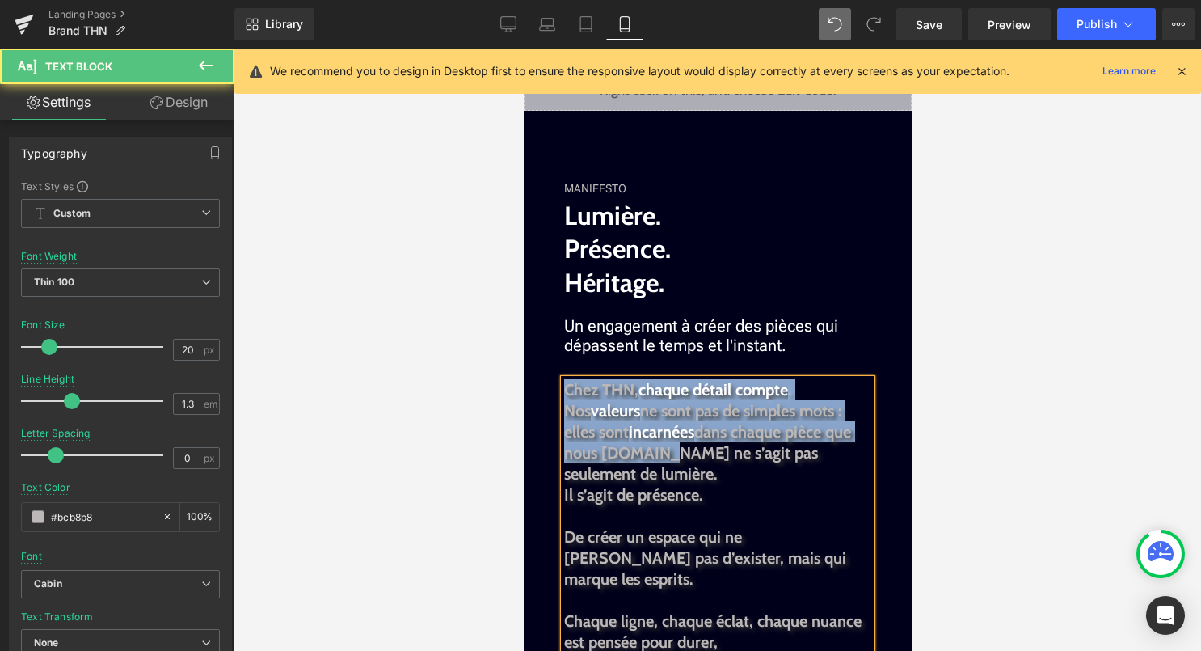
drag, startPoint x: 649, startPoint y: 456, endPoint x: 551, endPoint y: 384, distance: 121.4
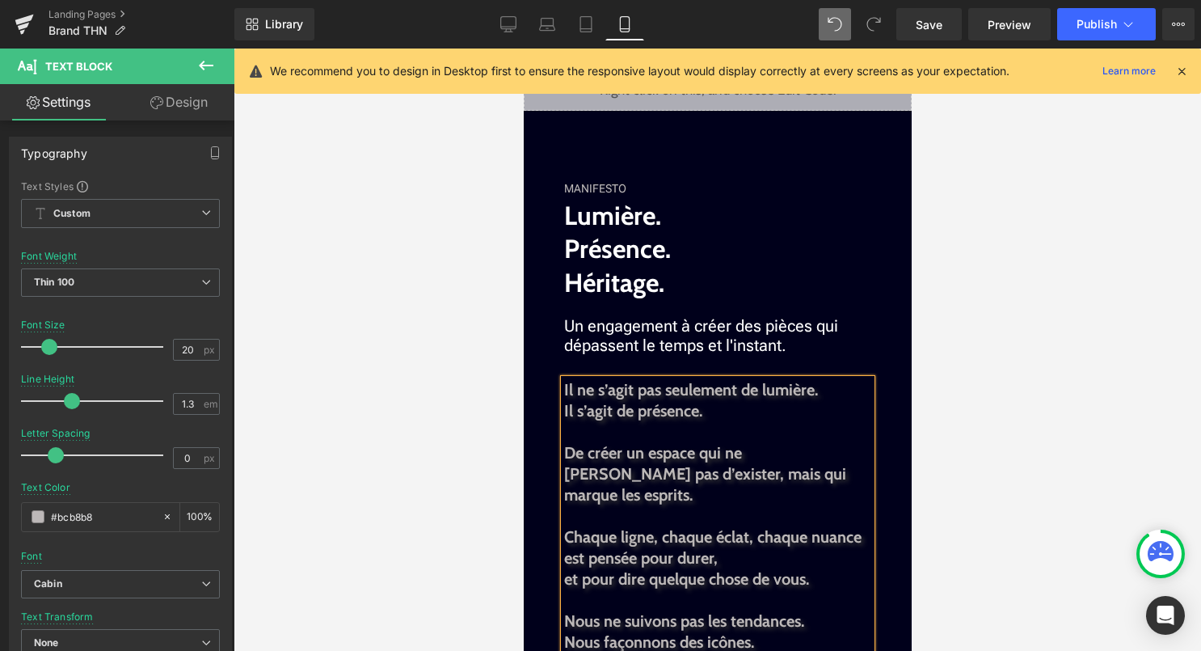
click at [1120, 382] on div at bounding box center [718, 350] width 968 height 602
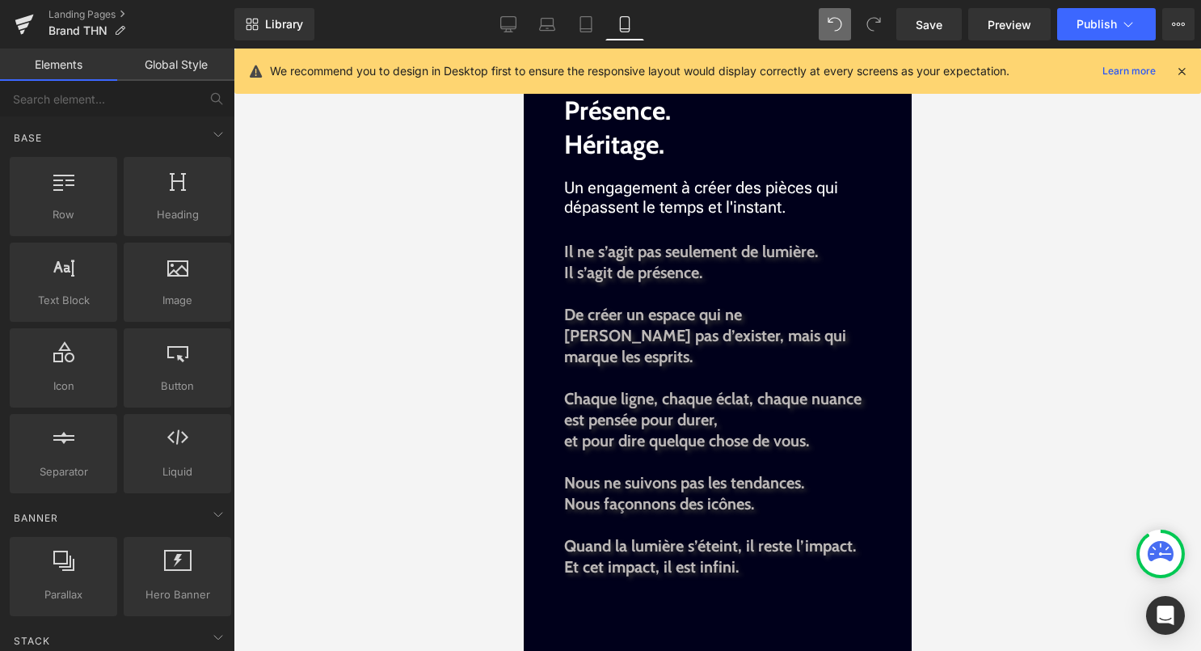
scroll to position [1407, 0]
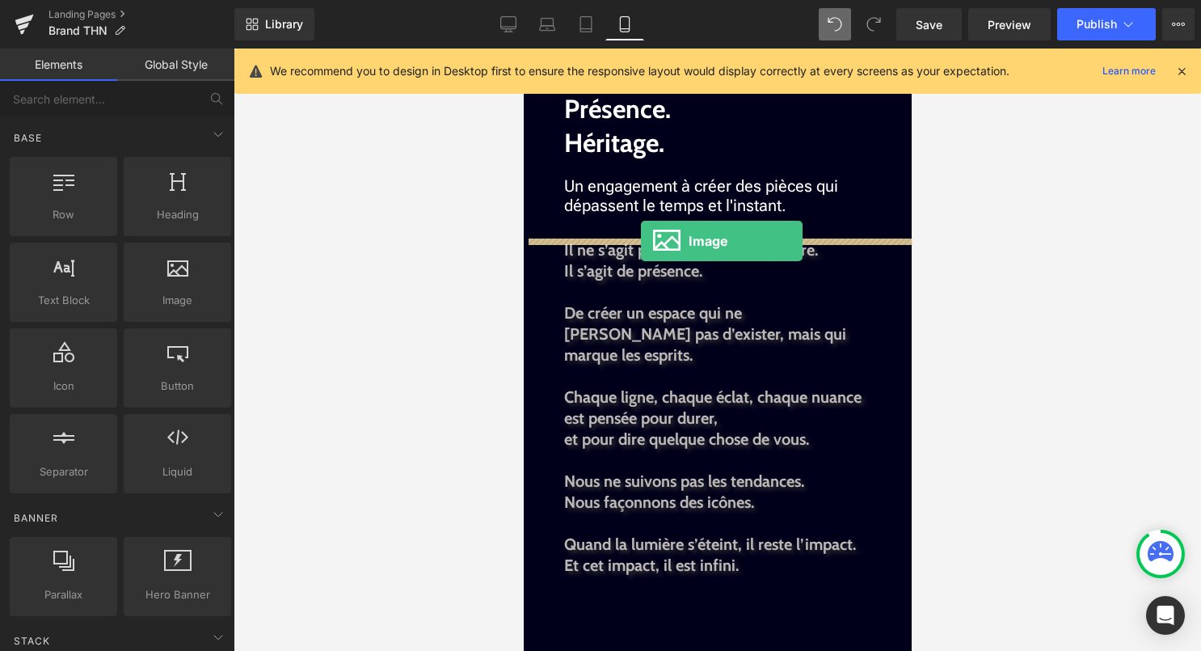
drag, startPoint x: 711, startPoint y: 338, endPoint x: 640, endPoint y: 241, distance: 119.8
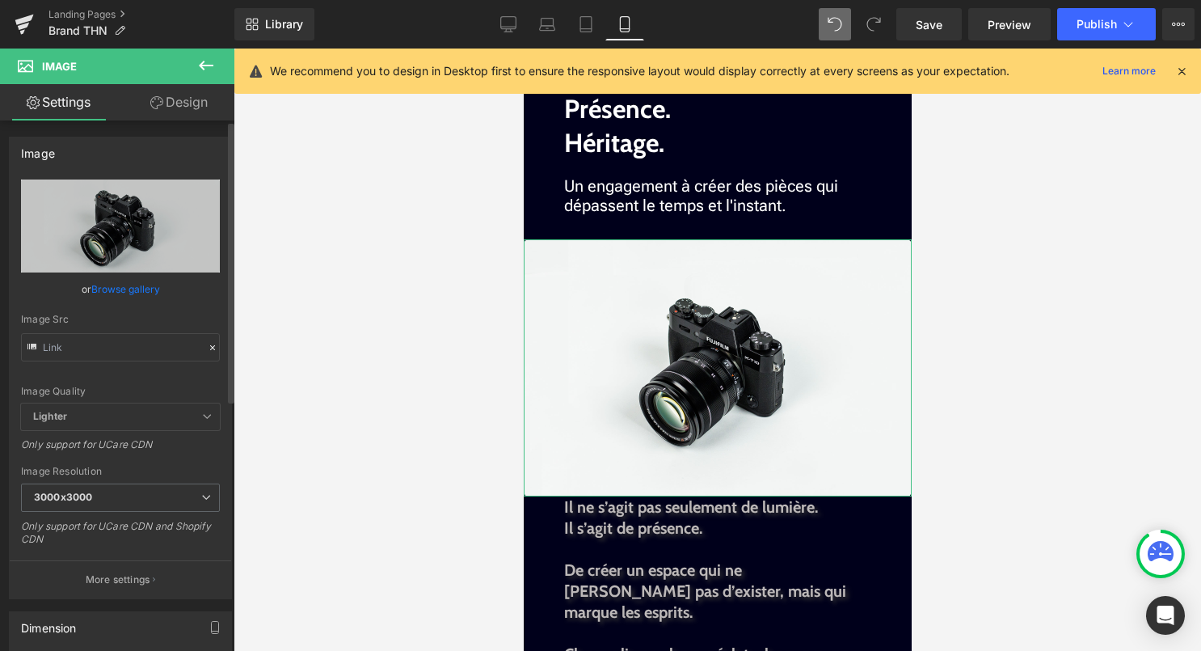
click at [114, 293] on link "Browse gallery" at bounding box center [125, 289] width 69 height 28
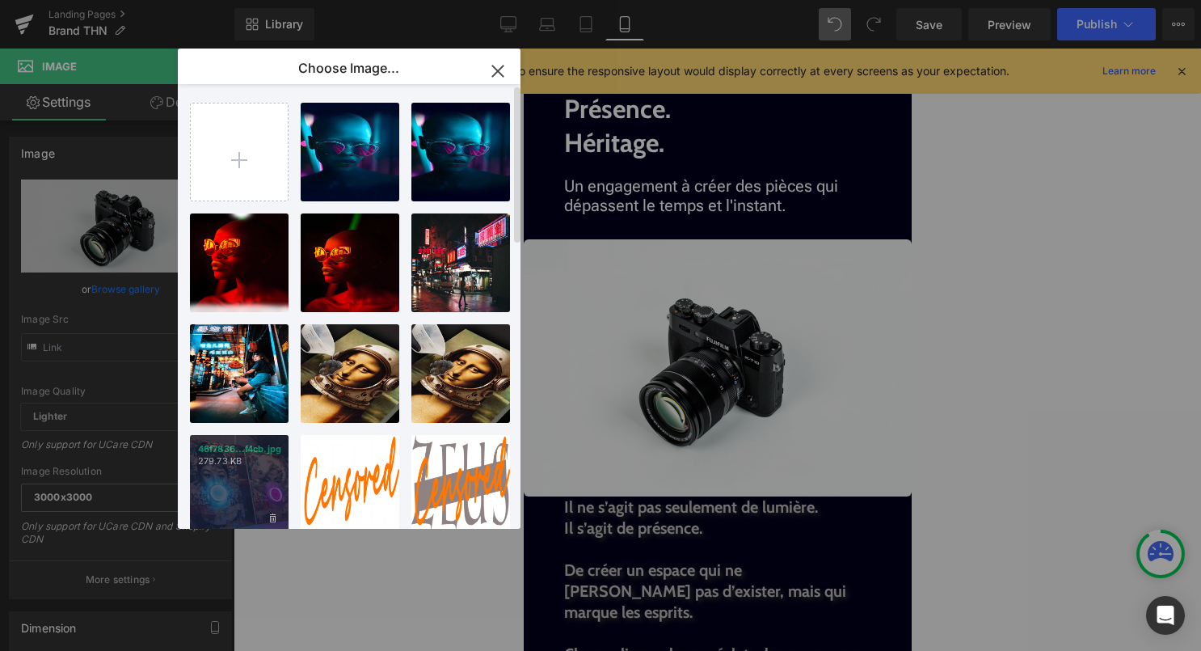
click at [234, 475] on div "46f7836...f4cb.jpg 279.73 KB" at bounding box center [239, 484] width 99 height 99
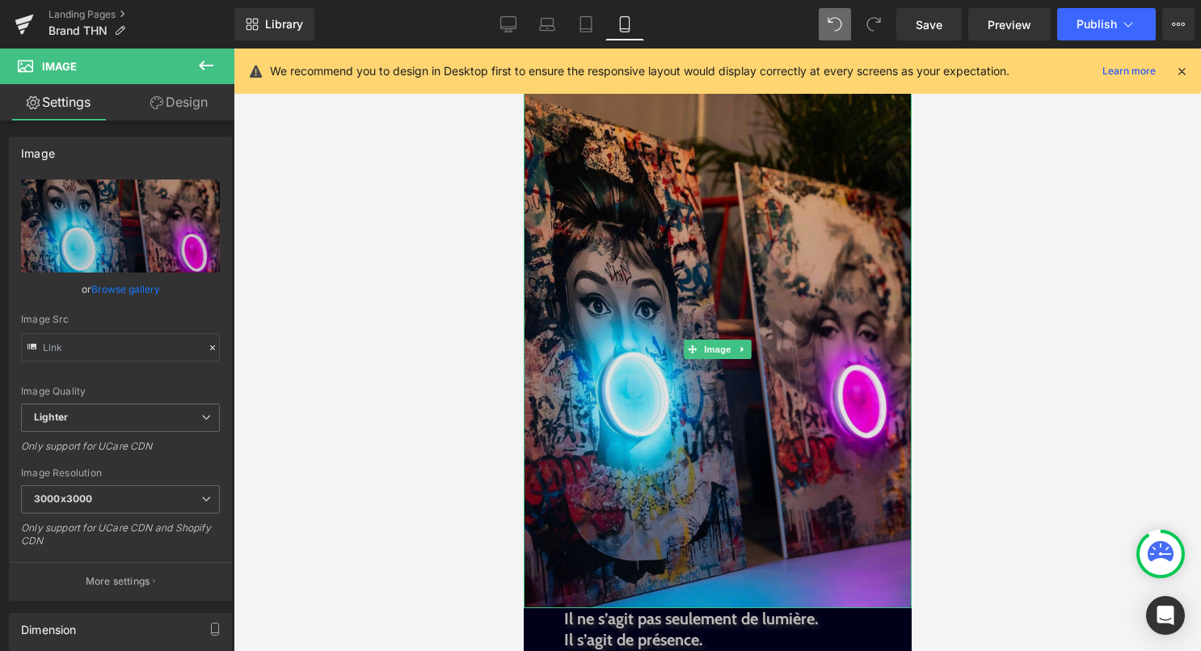
scroll to position [1584, 0]
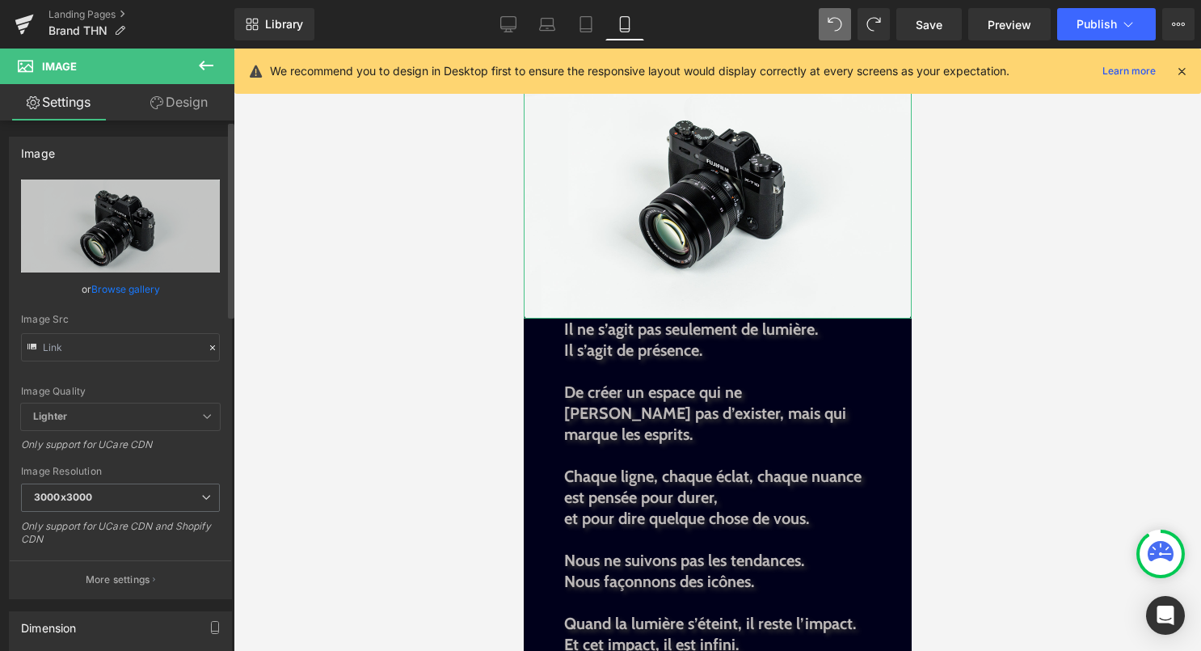
click at [145, 290] on link "Browse gallery" at bounding box center [125, 289] width 69 height 28
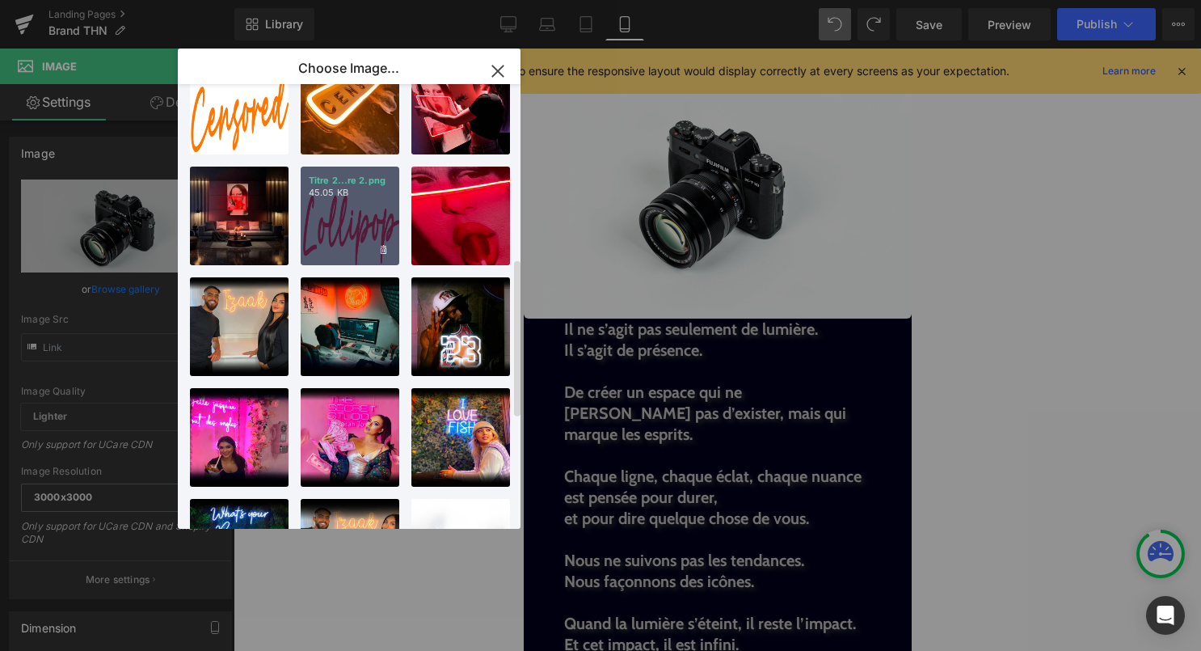
scroll to position [498, 0]
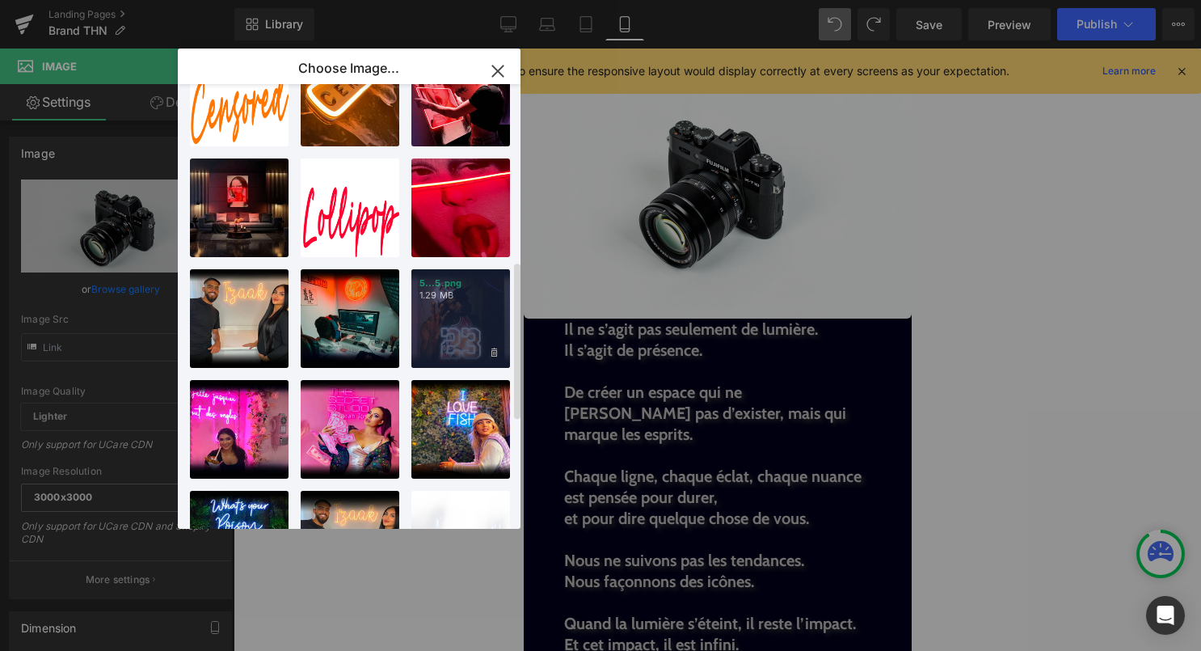
click at [446, 319] on div "5...5.png 1.29 MB" at bounding box center [460, 318] width 99 height 99
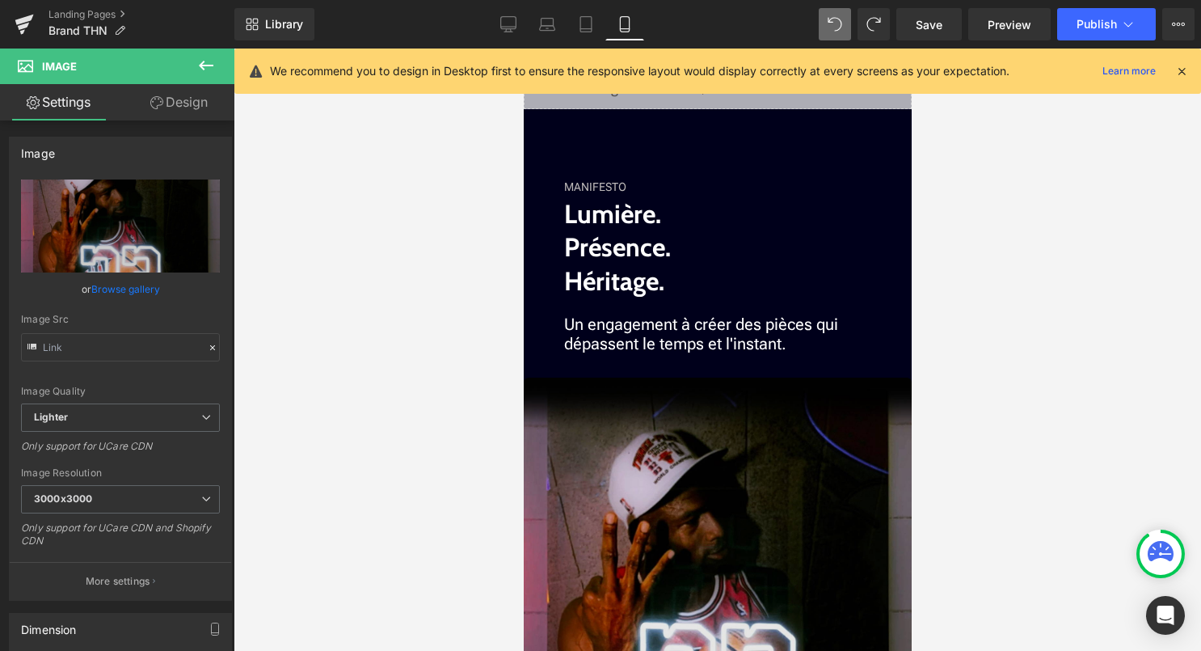
scroll to position [1276, 0]
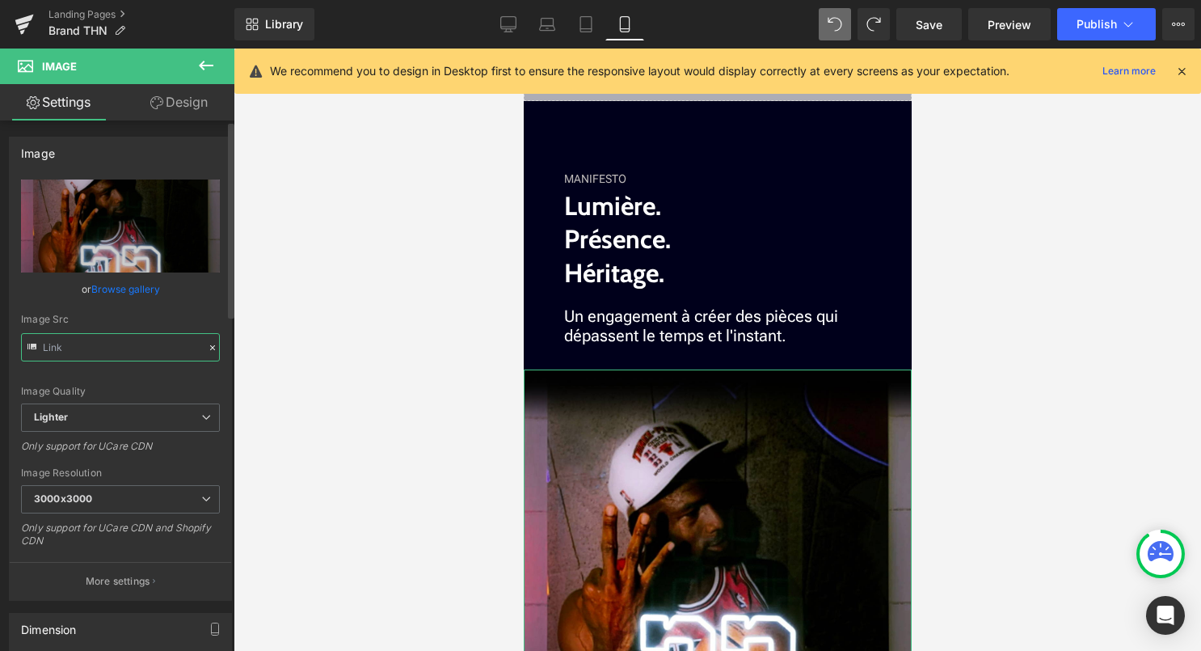
click at [143, 352] on input "text" at bounding box center [120, 347] width 199 height 28
type input "https://ucarecdn.com/d759900d-0c83-47fe-9f73-9ce8c2bae870/-/format/auto/-/previ…"
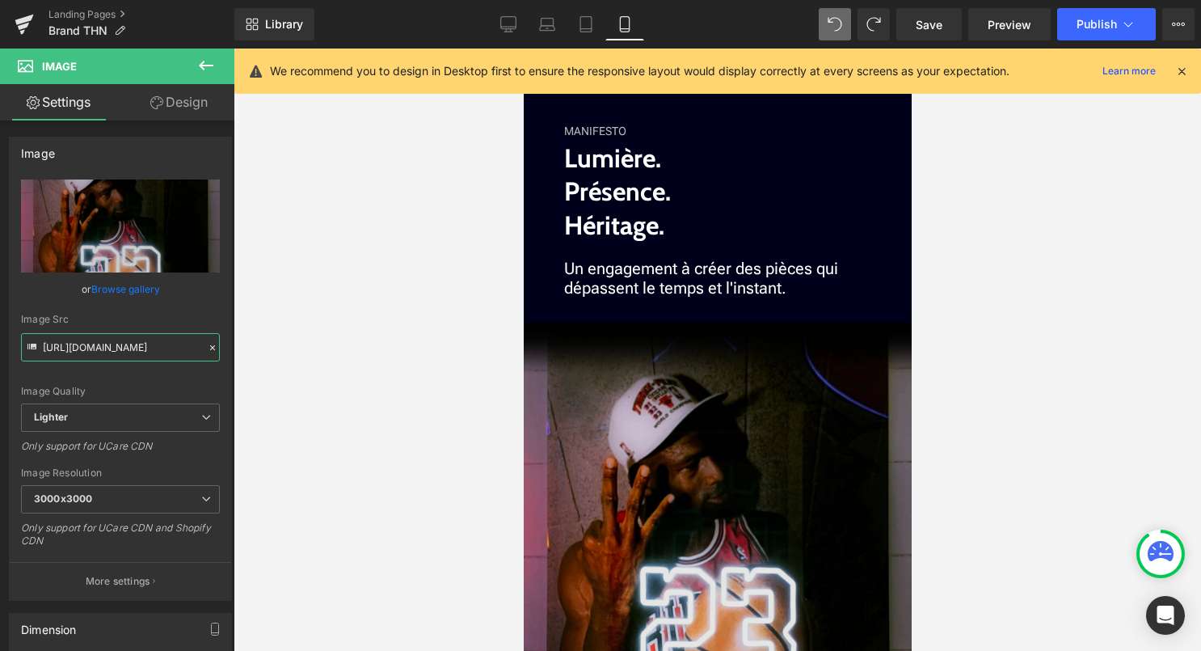
scroll to position [1331, 0]
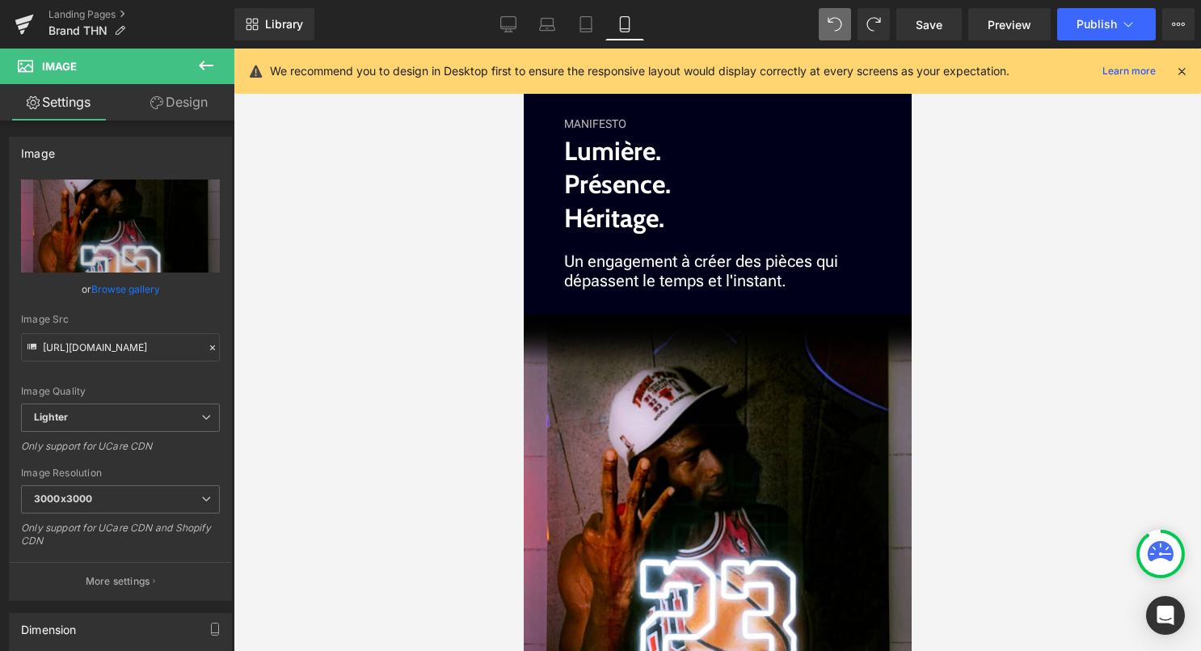
click at [203, 65] on icon at bounding box center [206, 66] width 15 height 10
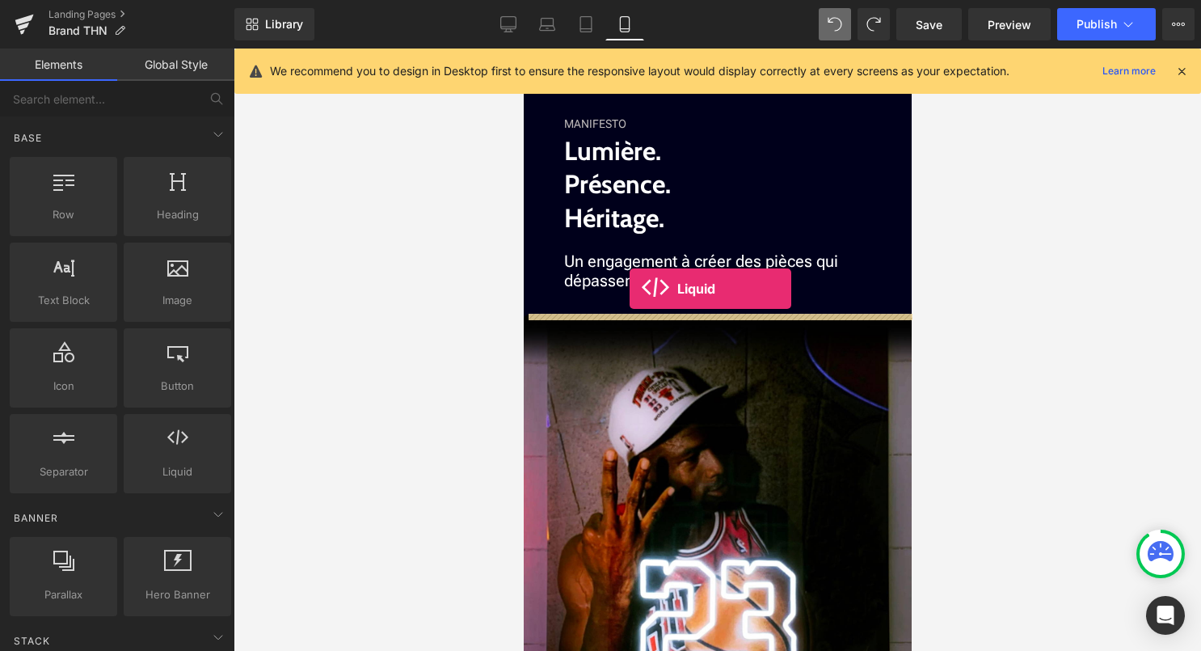
drag, startPoint x: 551, startPoint y: 312, endPoint x: 629, endPoint y: 288, distance: 82.1
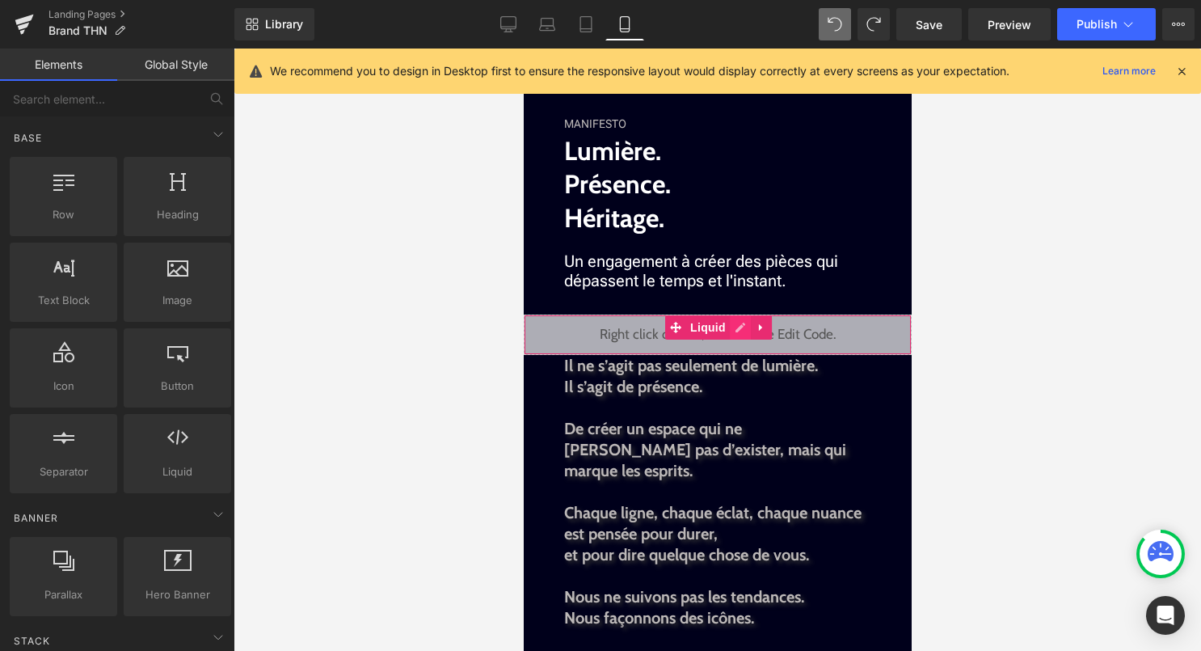
click at [742, 324] on div "Liquid" at bounding box center [717, 334] width 388 height 40
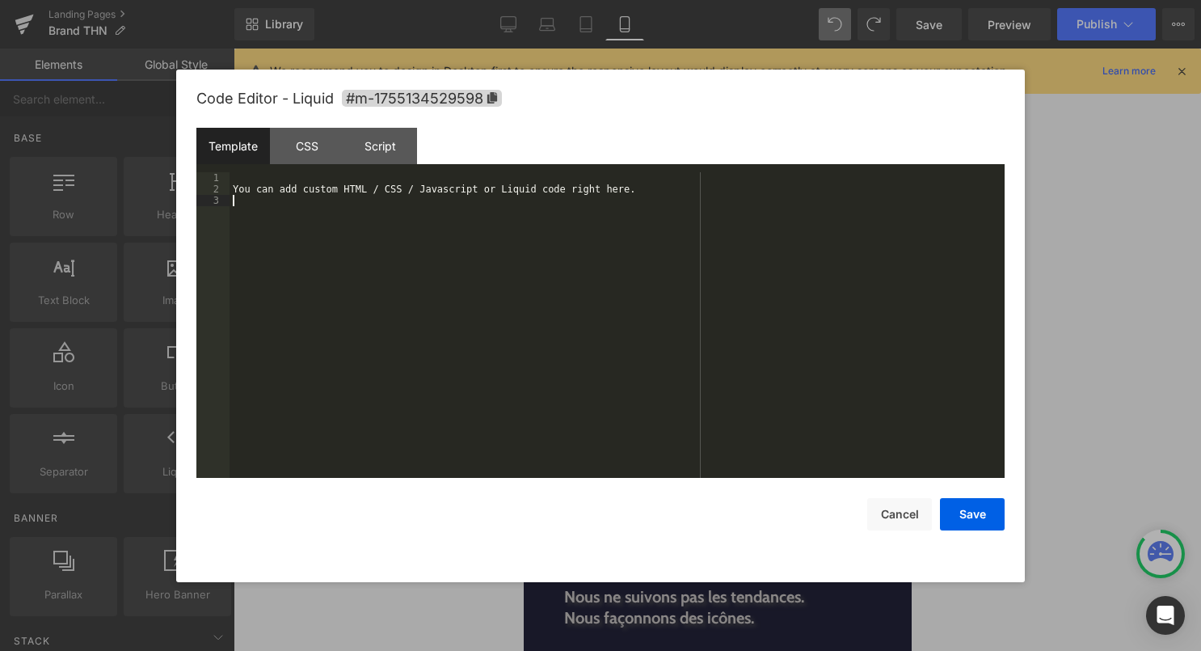
click at [713, 340] on div "You can add custom HTML / CSS / Javascript or Liquid code right here." at bounding box center [617, 336] width 775 height 328
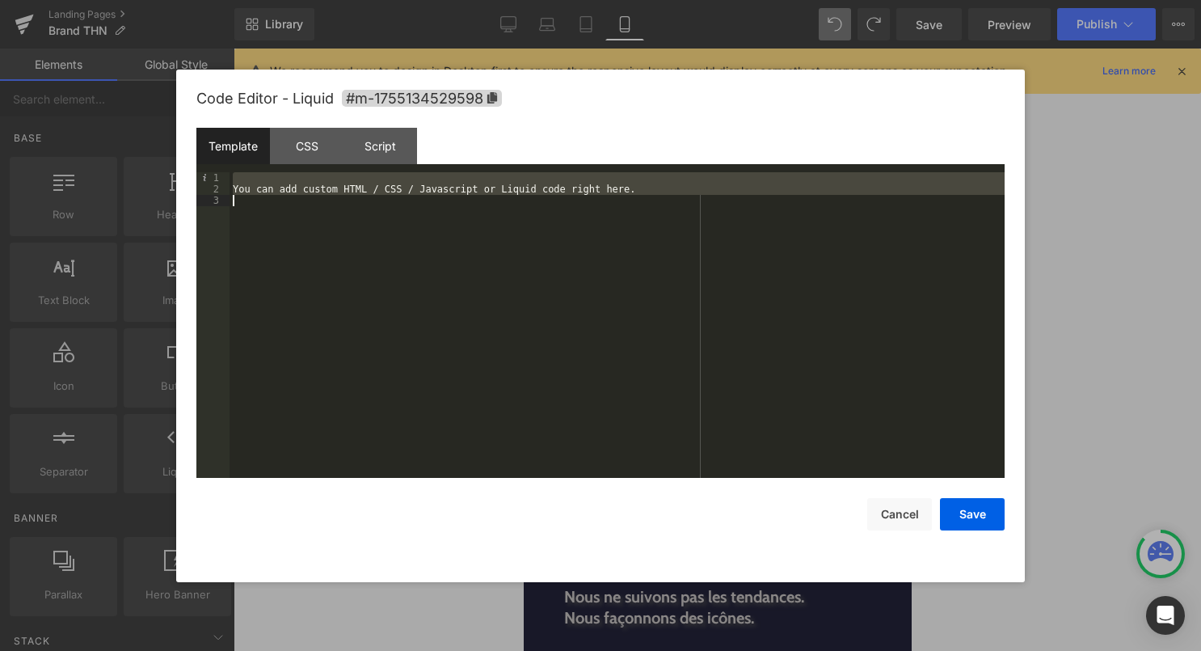
scroll to position [124, 0]
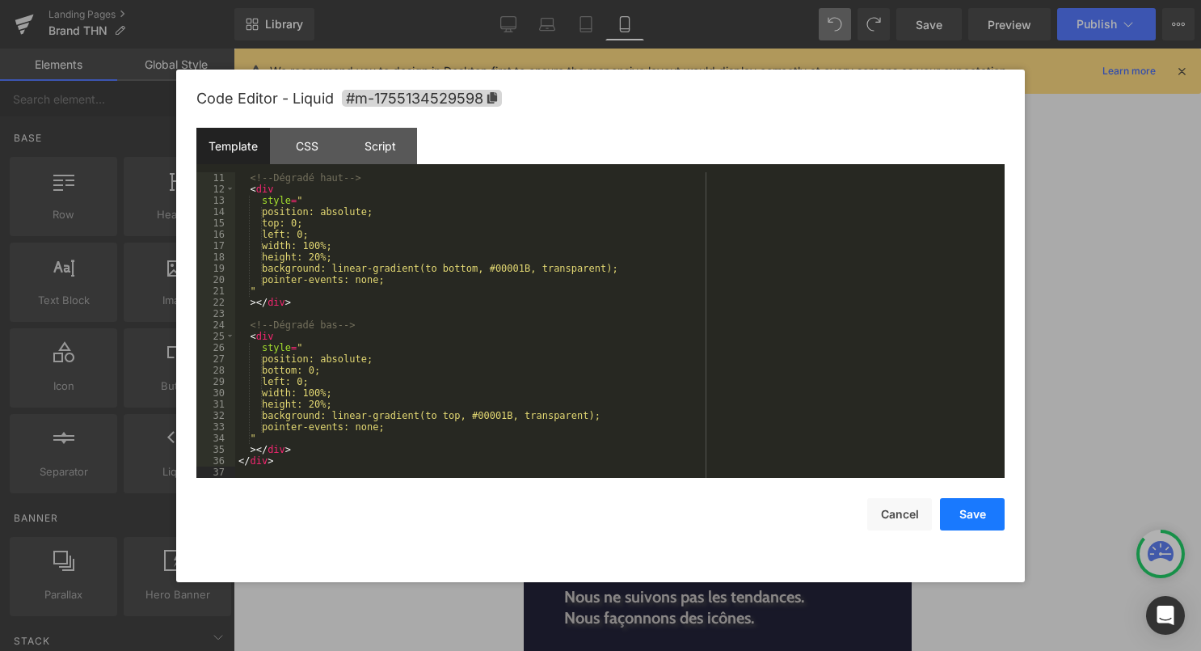
click at [963, 514] on button "Save" at bounding box center [972, 514] width 65 height 32
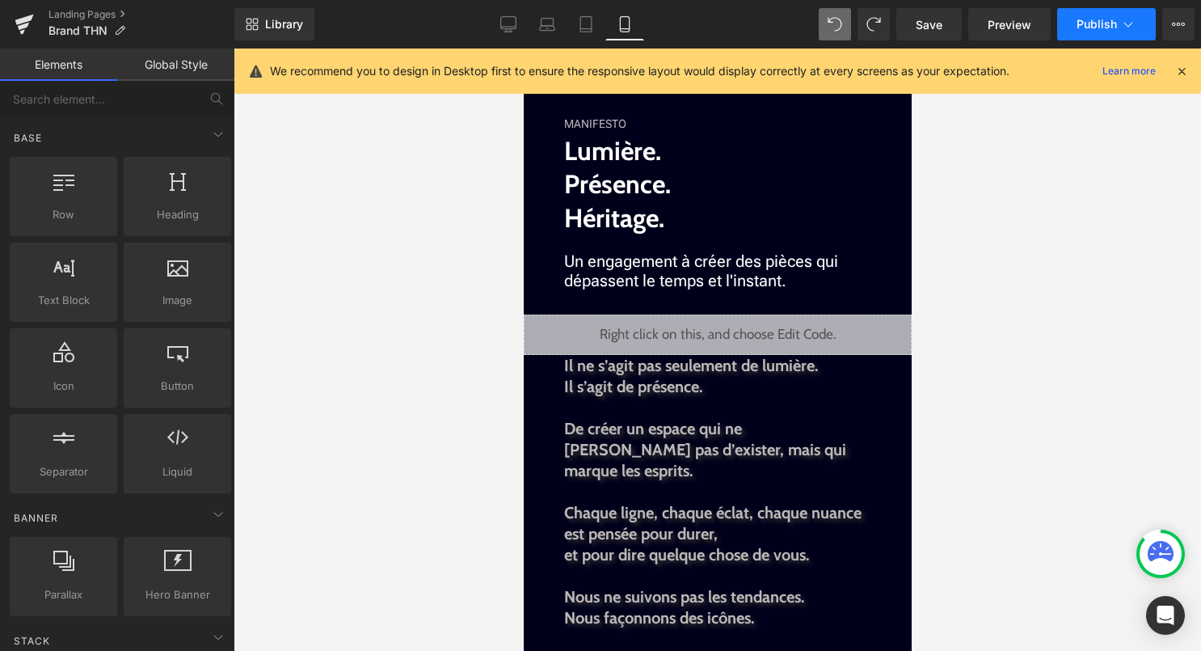
click at [1089, 27] on span "Publish" at bounding box center [1097, 24] width 40 height 13
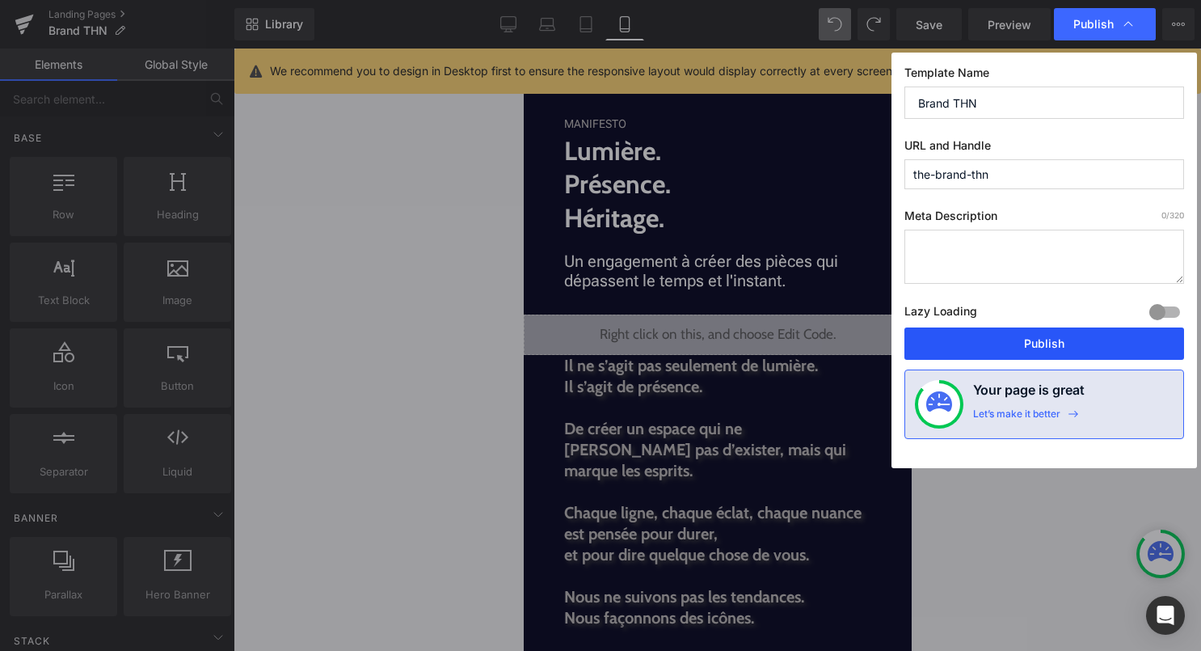
click at [1049, 353] on button "Publish" at bounding box center [1045, 343] width 280 height 32
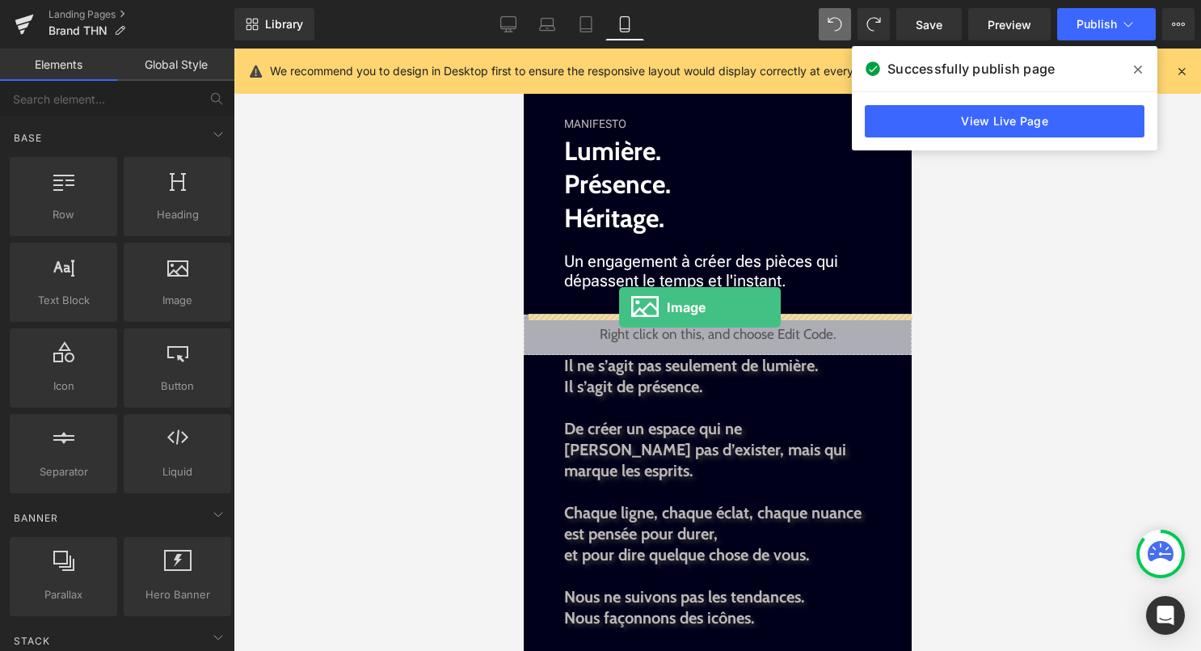
drag, startPoint x: 701, startPoint y: 357, endPoint x: 618, endPoint y: 306, distance: 96.5
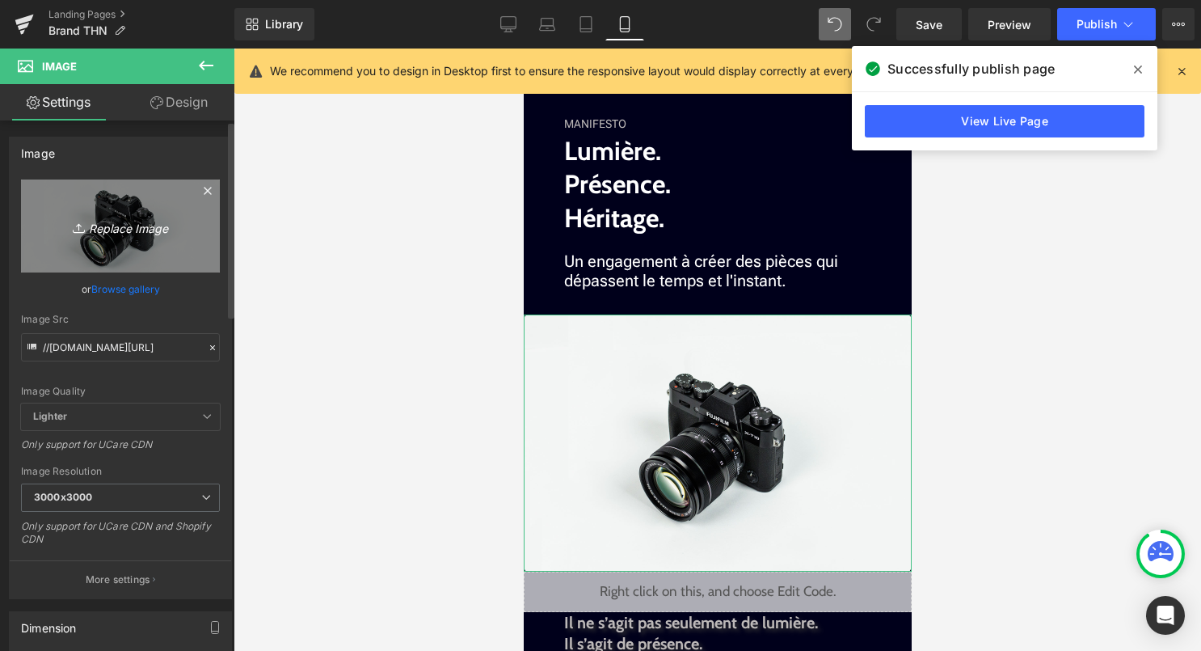
click at [152, 227] on icon "Replace Image" at bounding box center [120, 226] width 129 height 20
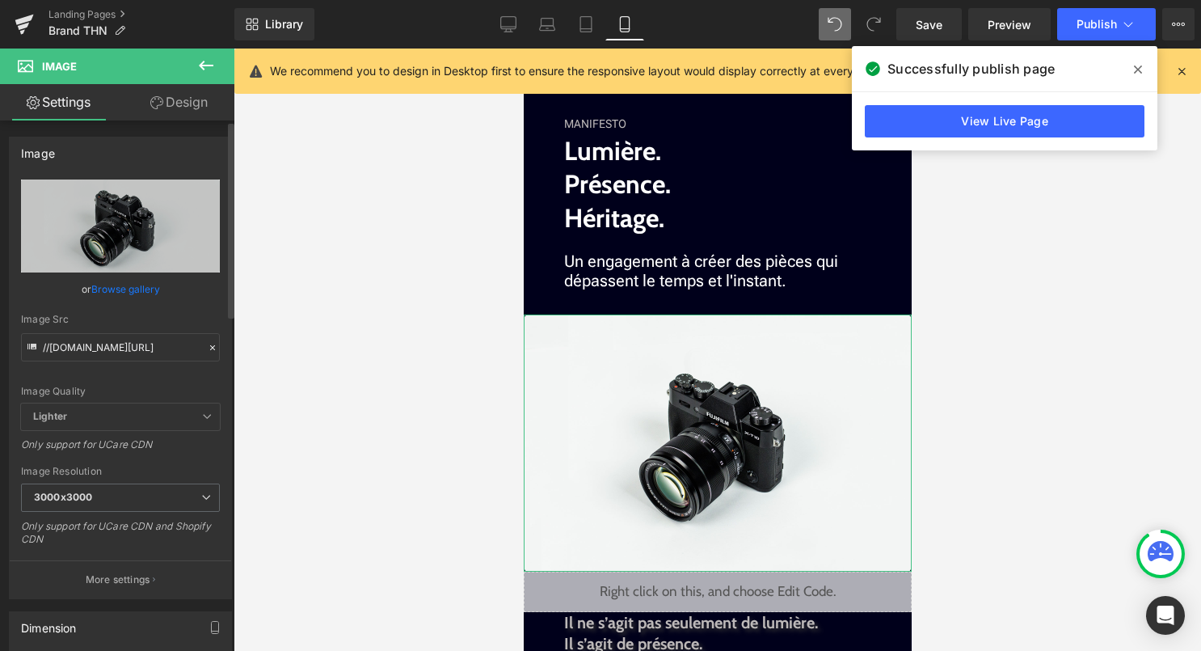
click at [140, 295] on link "Browse gallery" at bounding box center [125, 289] width 69 height 28
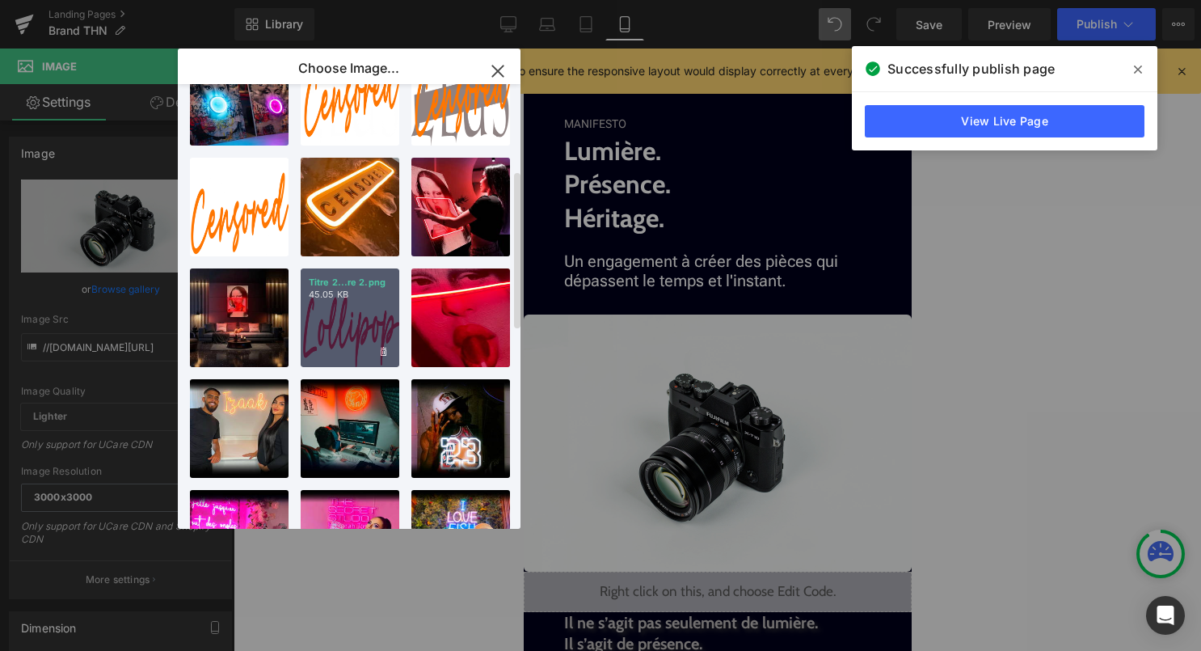
scroll to position [799, 0]
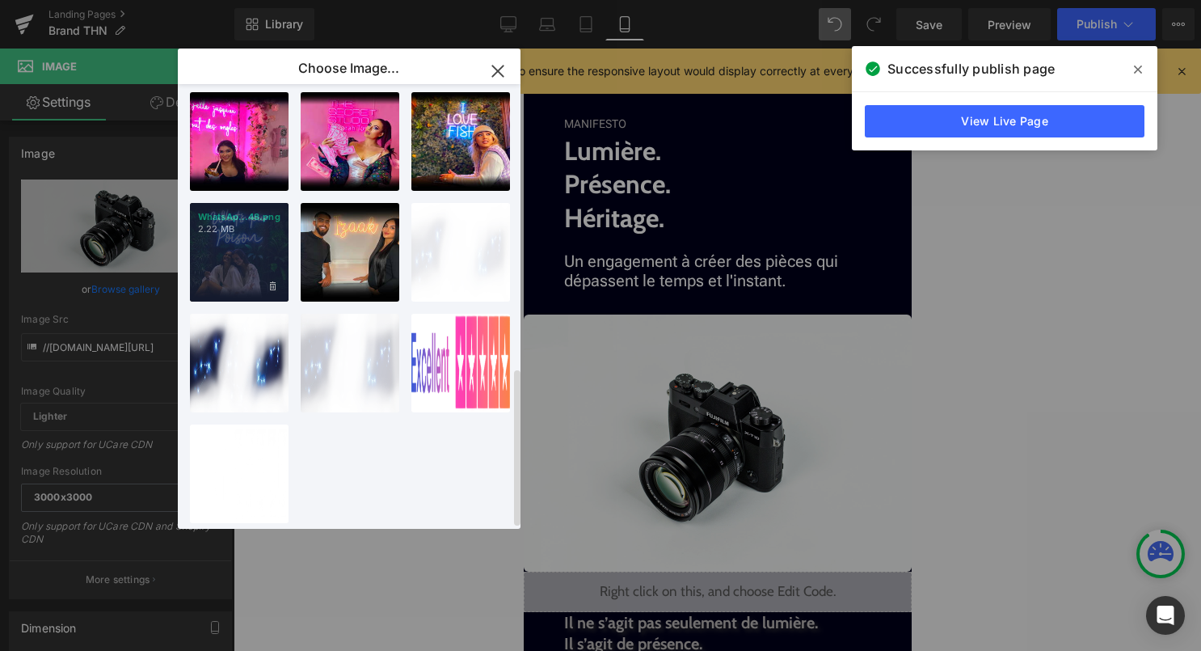
click at [253, 234] on div "WhatsAp...48.png 2.22 MB" at bounding box center [239, 252] width 99 height 99
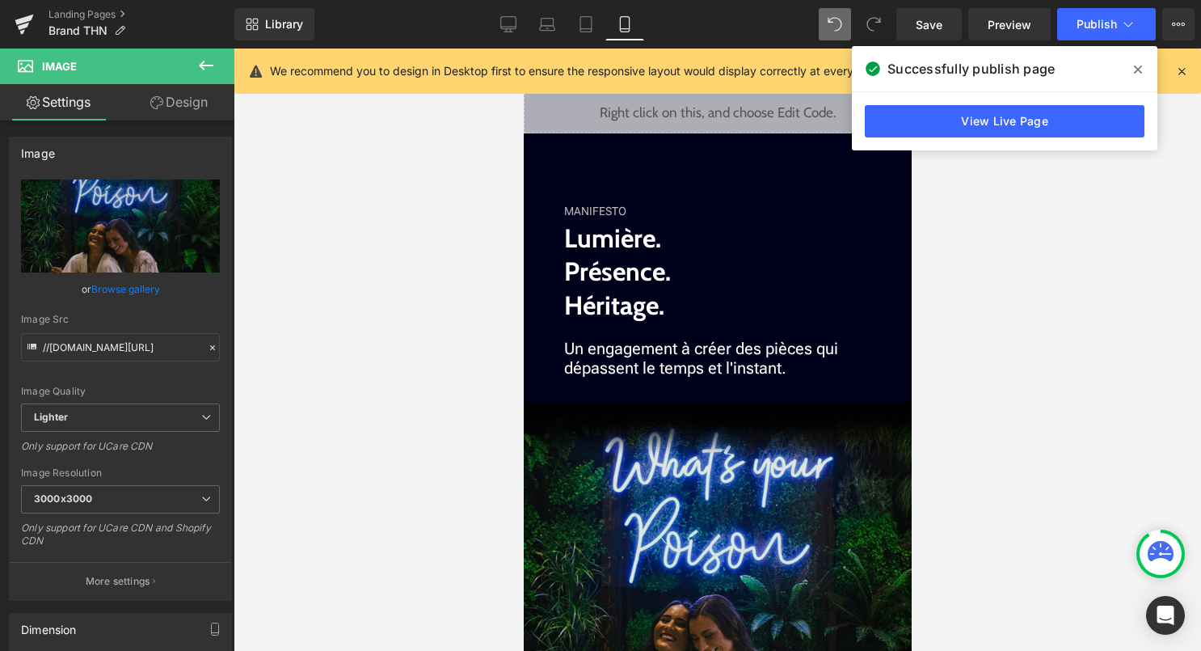
scroll to position [1234, 0]
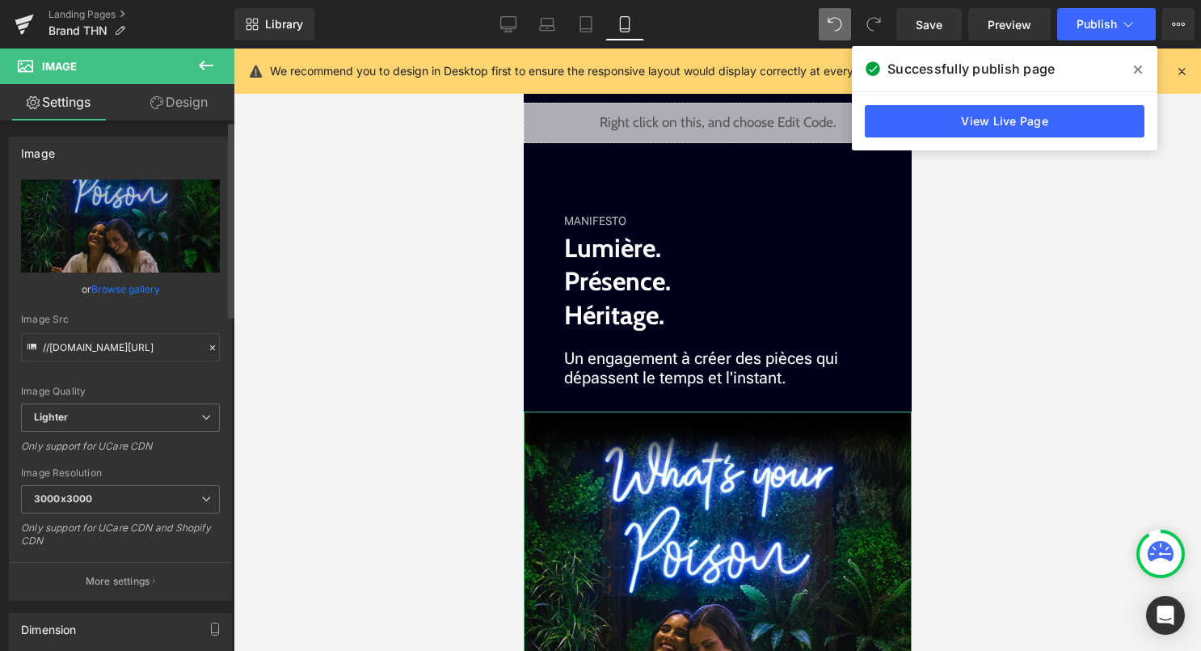
click at [124, 287] on link "Browse gallery" at bounding box center [125, 289] width 69 height 28
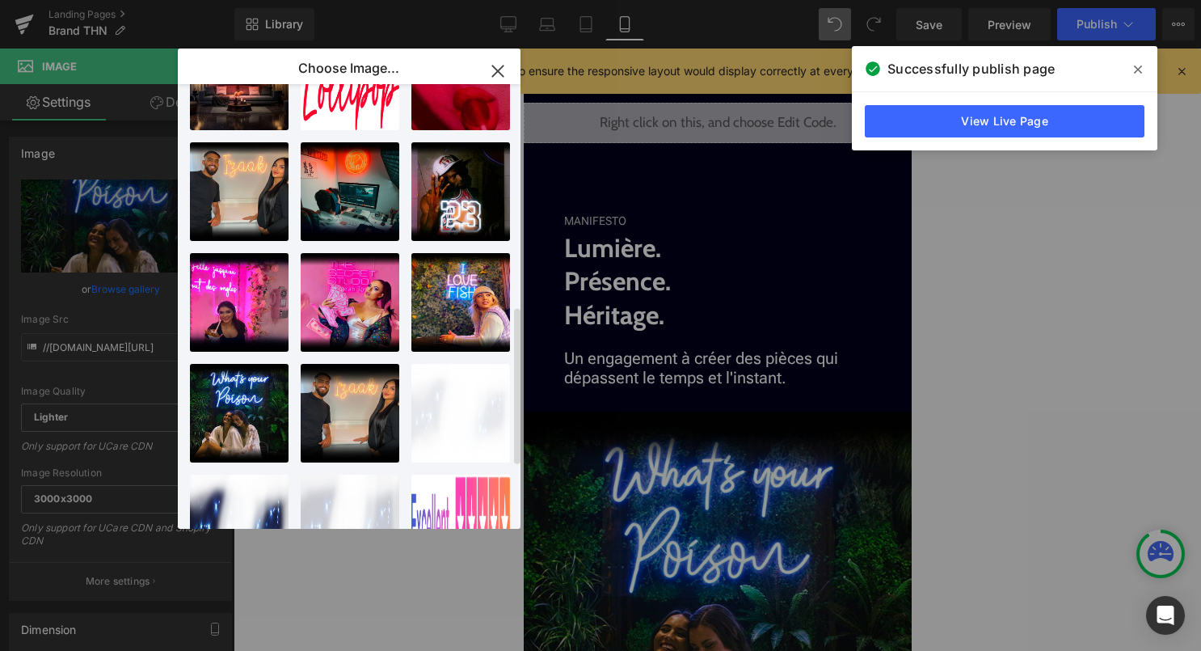
scroll to position [610, 0]
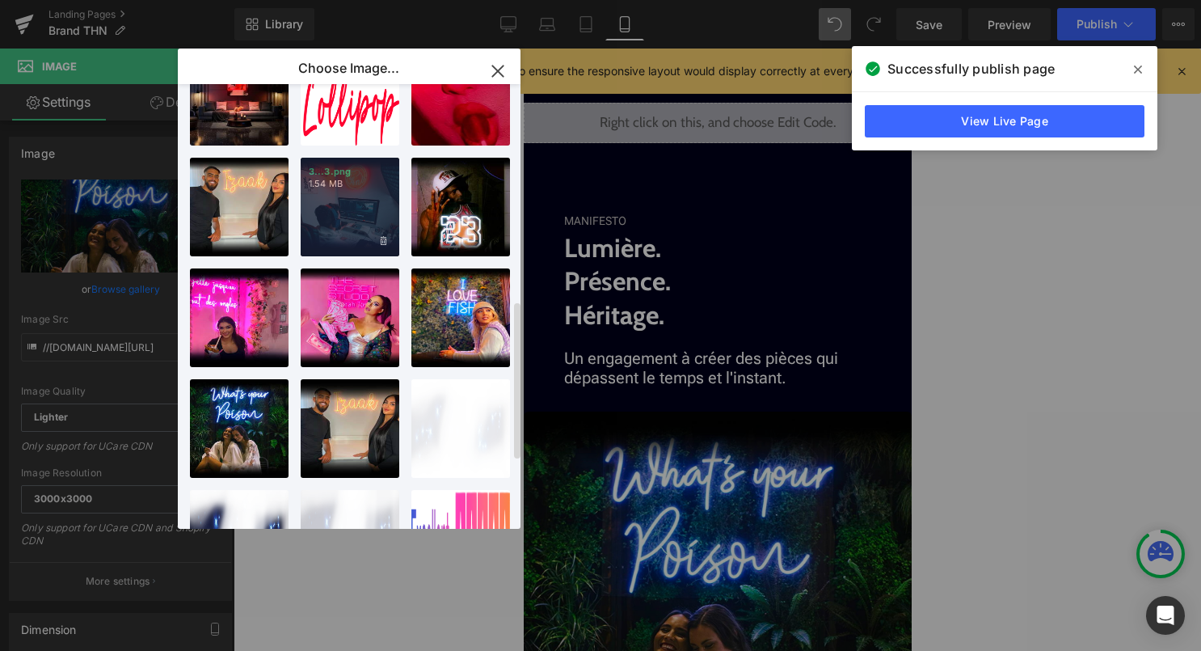
click at [334, 226] on div "3...3.png 1.54 MB" at bounding box center [350, 207] width 99 height 99
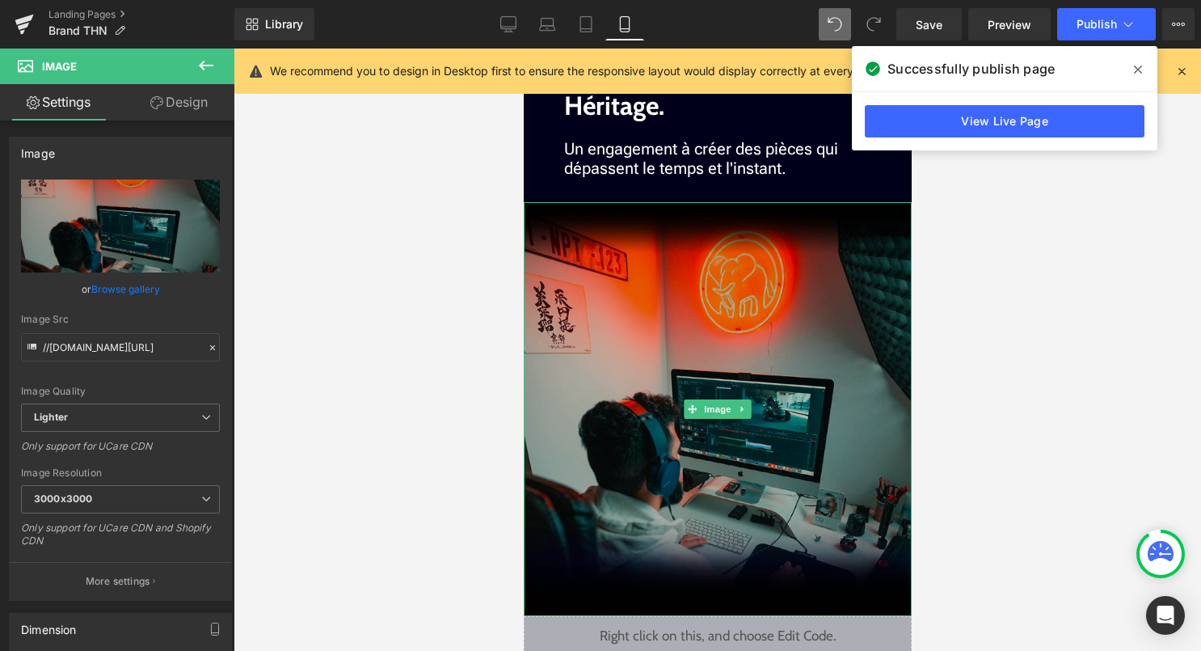
scroll to position [1445, 0]
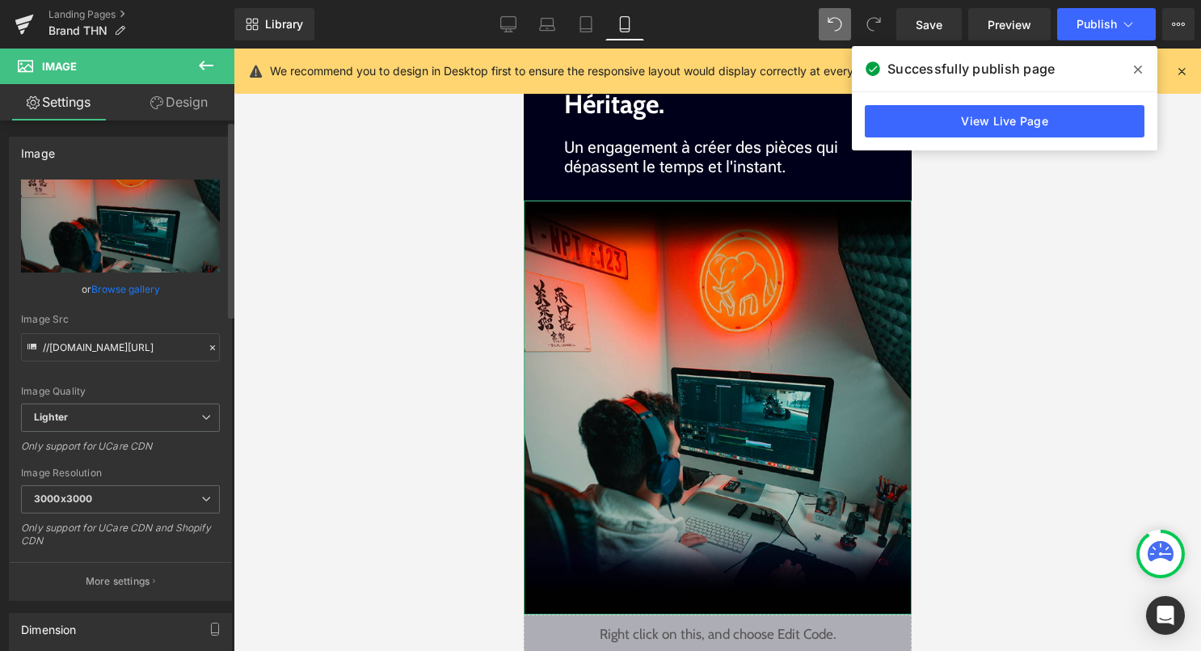
click at [133, 284] on link "Browse gallery" at bounding box center [125, 289] width 69 height 28
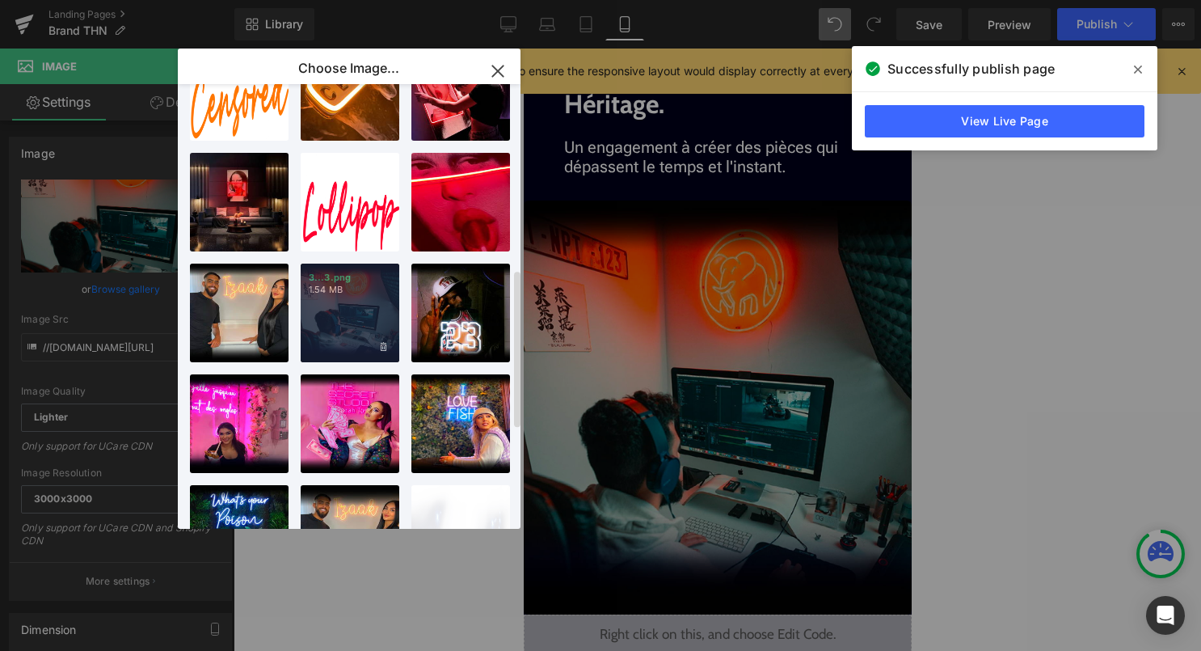
scroll to position [487, 0]
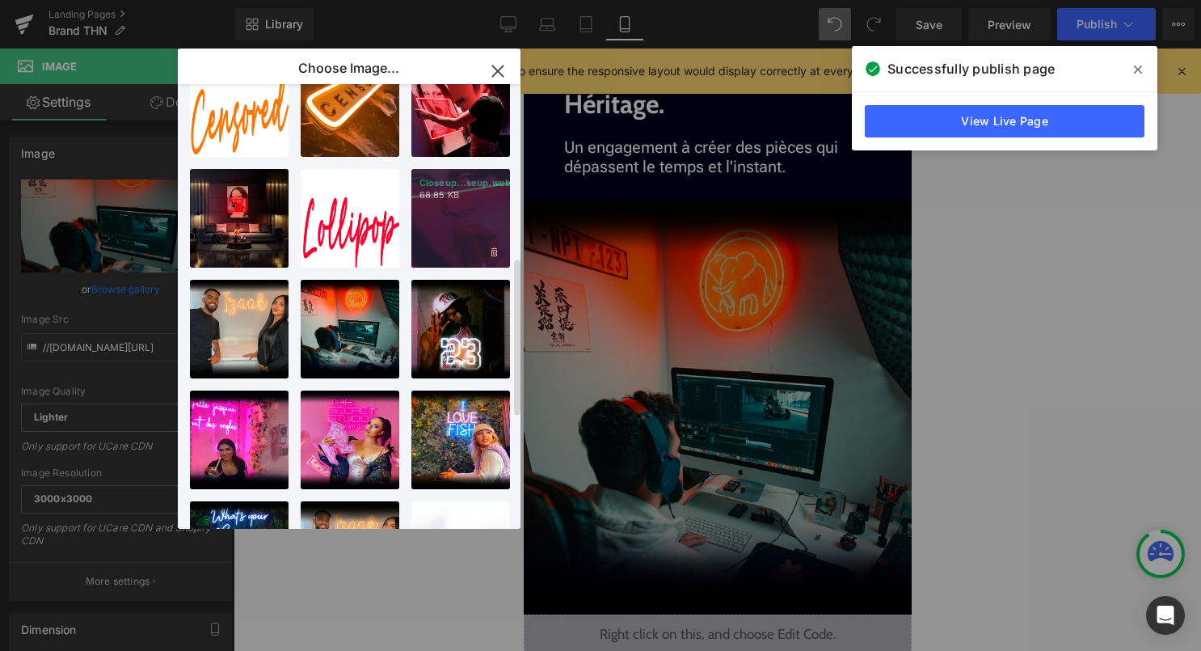
click at [477, 225] on div "Closeup...seup.webp 68.85 KB" at bounding box center [460, 218] width 99 height 99
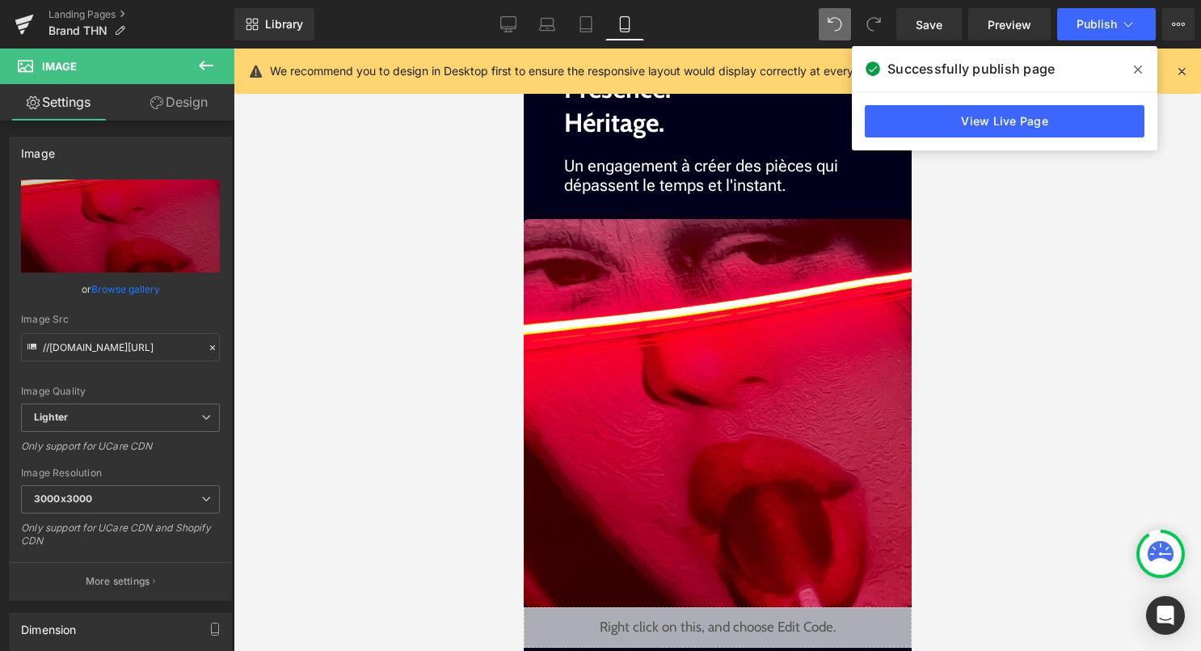
scroll to position [1462, 0]
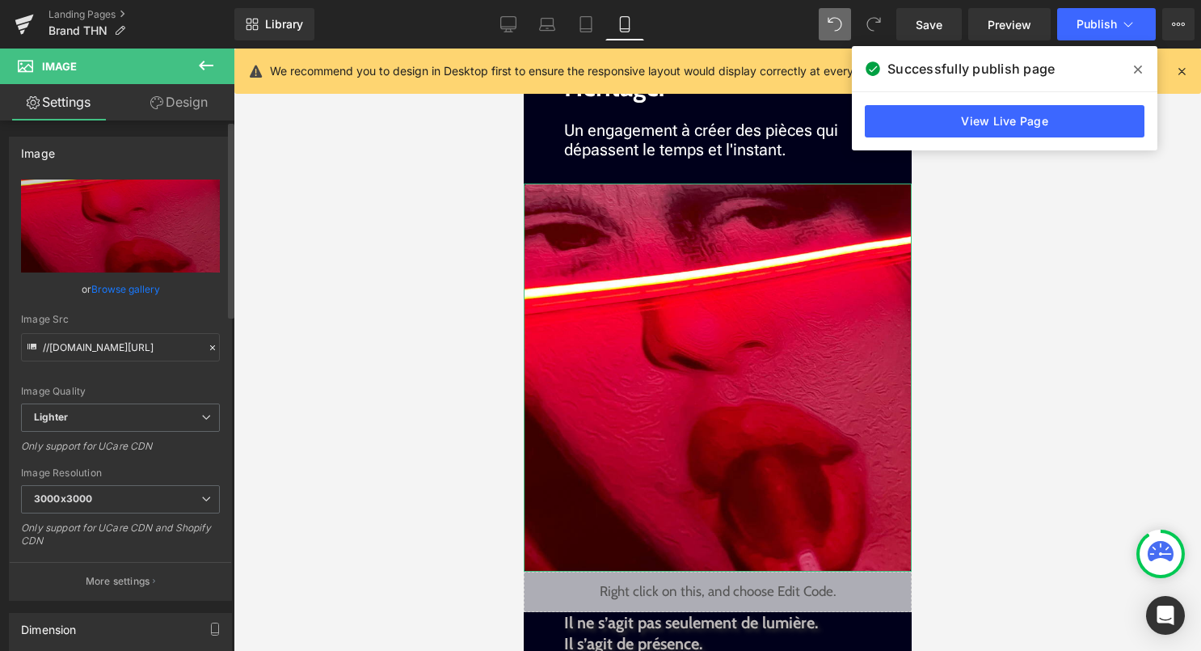
click at [135, 289] on link "Browse gallery" at bounding box center [125, 289] width 69 height 28
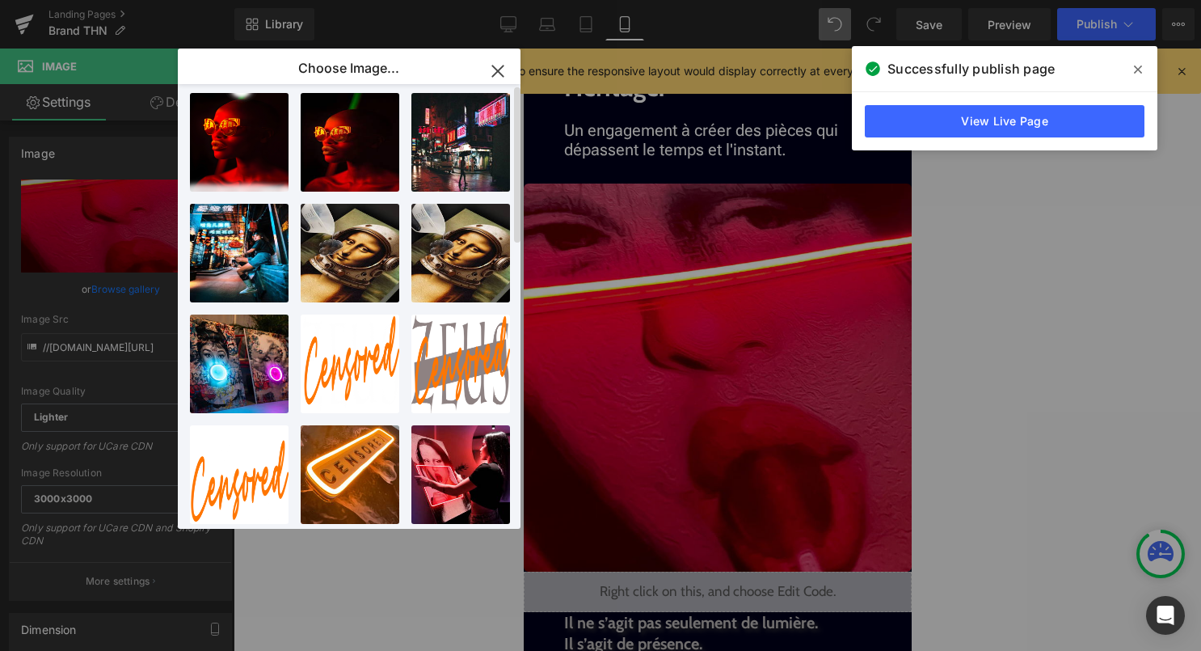
scroll to position [0, 0]
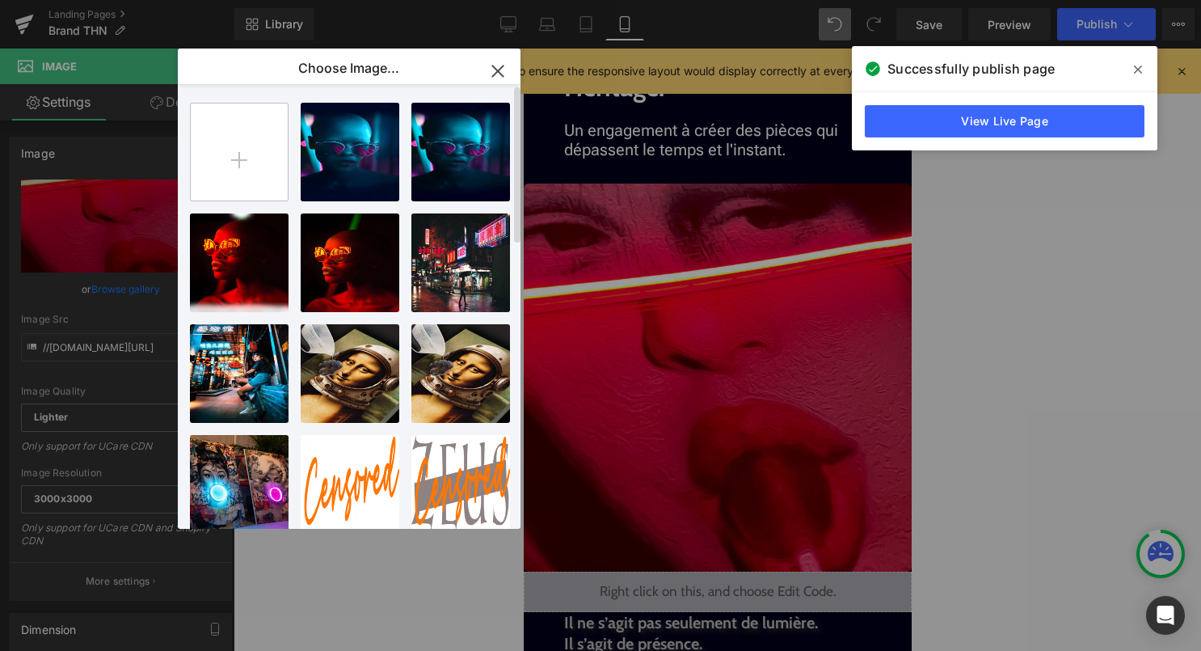
click at [244, 168] on input "file" at bounding box center [239, 151] width 97 height 97
click at [500, 76] on icon "button" at bounding box center [498, 71] width 26 height 26
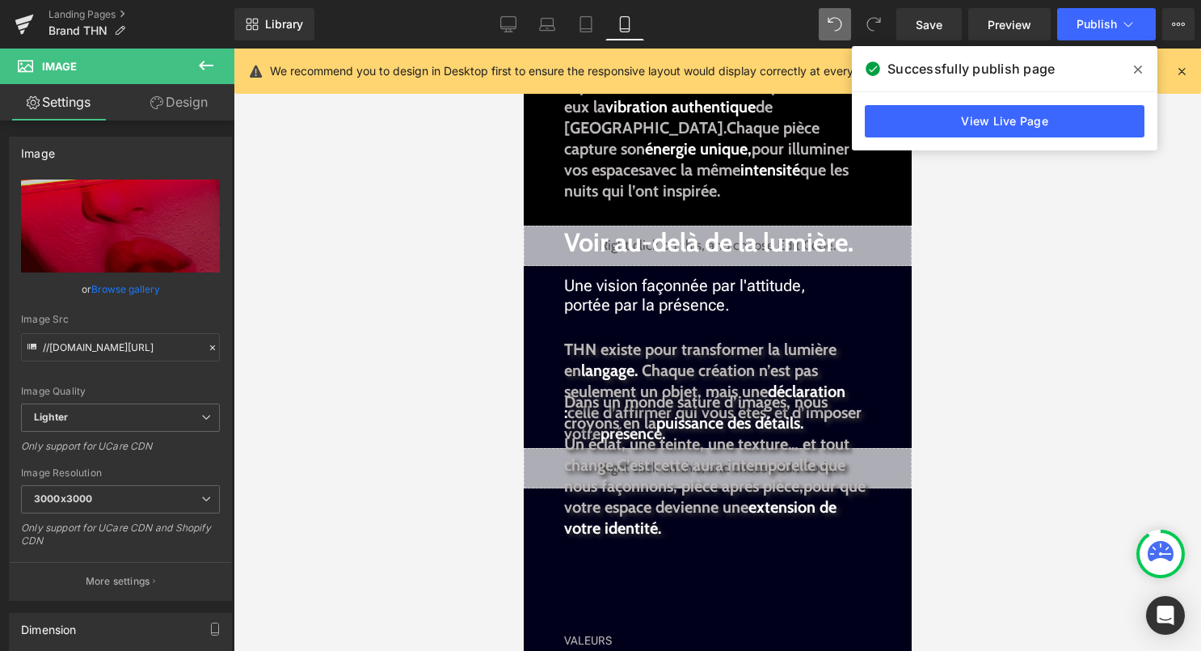
scroll to position [460, 0]
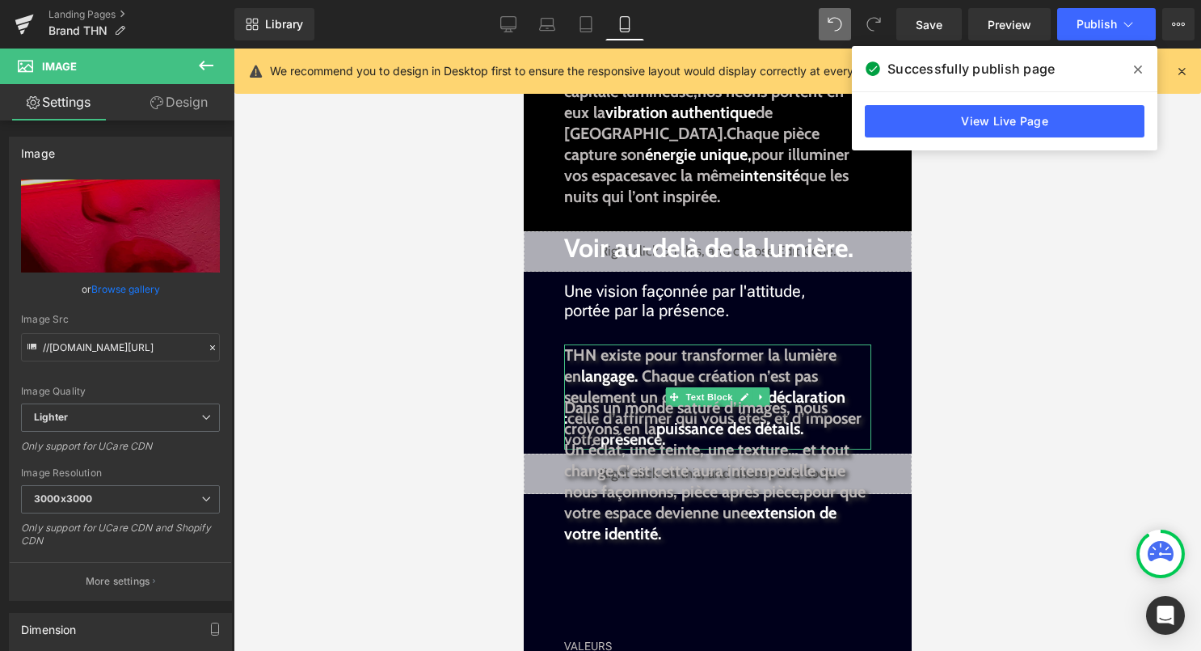
click at [658, 359] on span "THN existe pour transformer la lumière en langage." at bounding box center [699, 365] width 272 height 40
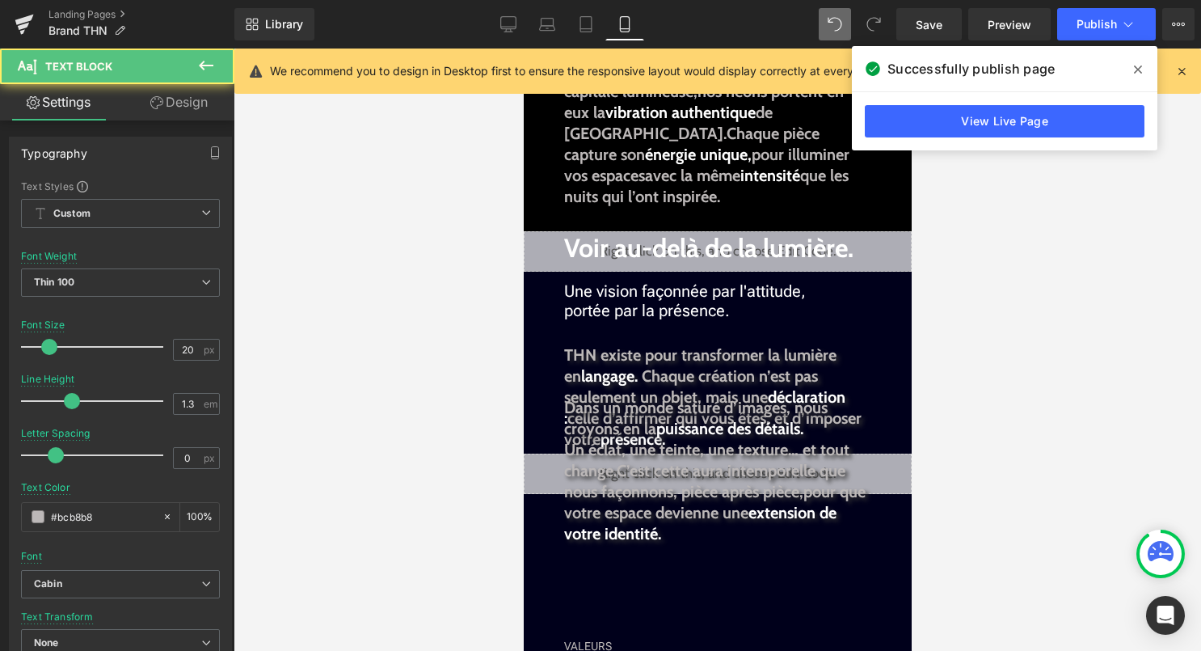
click at [186, 112] on link "Design" at bounding box center [178, 102] width 117 height 36
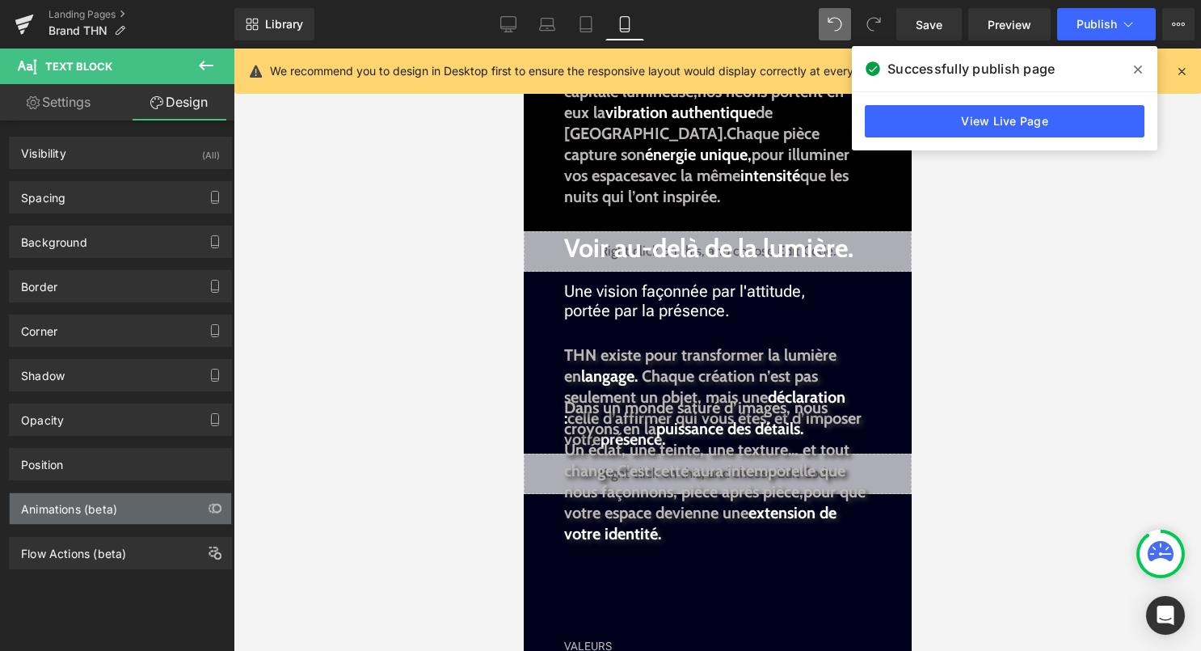
click at [141, 515] on div "Animations (beta)" at bounding box center [121, 508] width 222 height 31
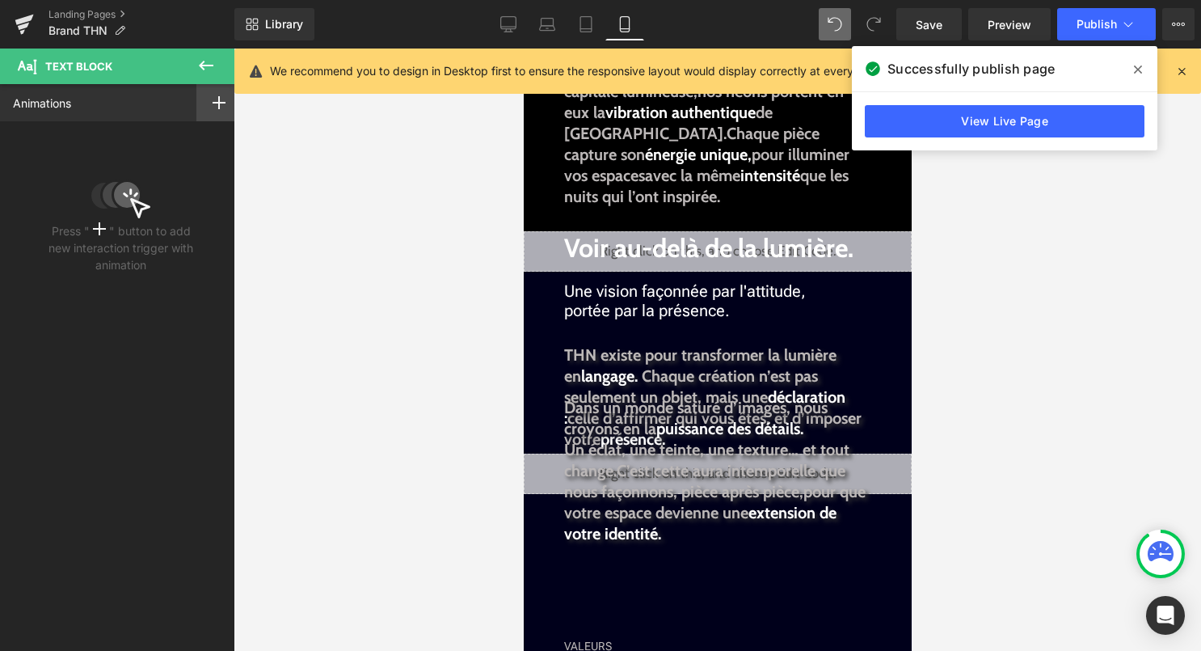
click at [208, 109] on div at bounding box center [218, 102] width 45 height 37
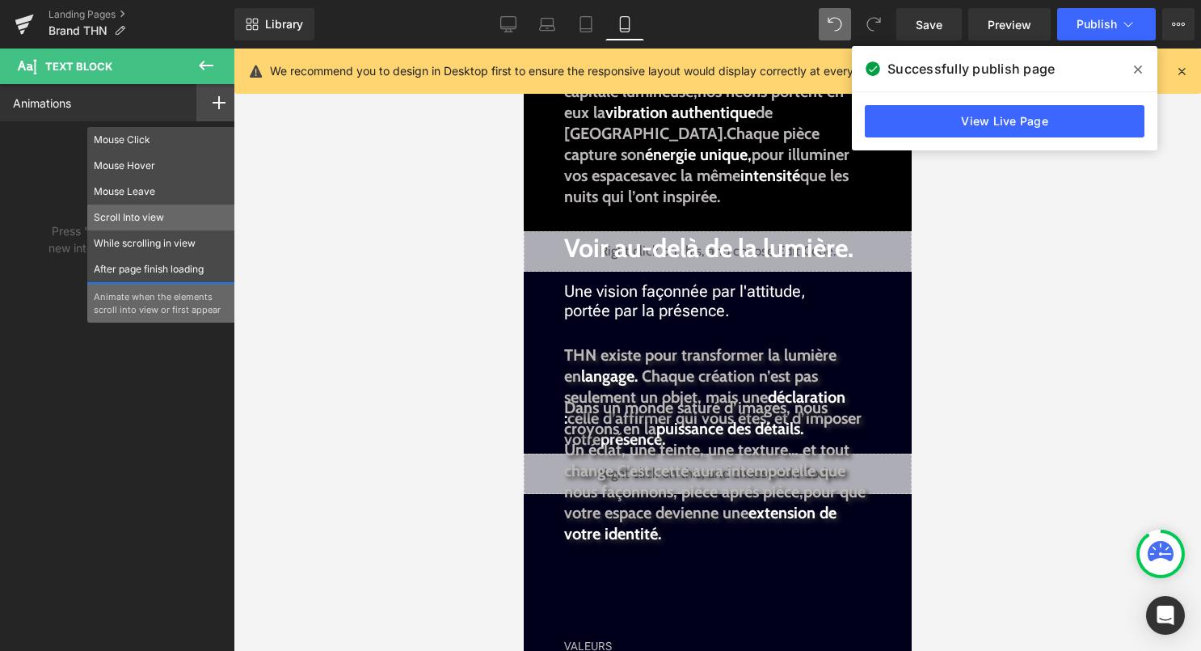
click at [164, 225] on div "Scroll Into view" at bounding box center [161, 218] width 148 height 26
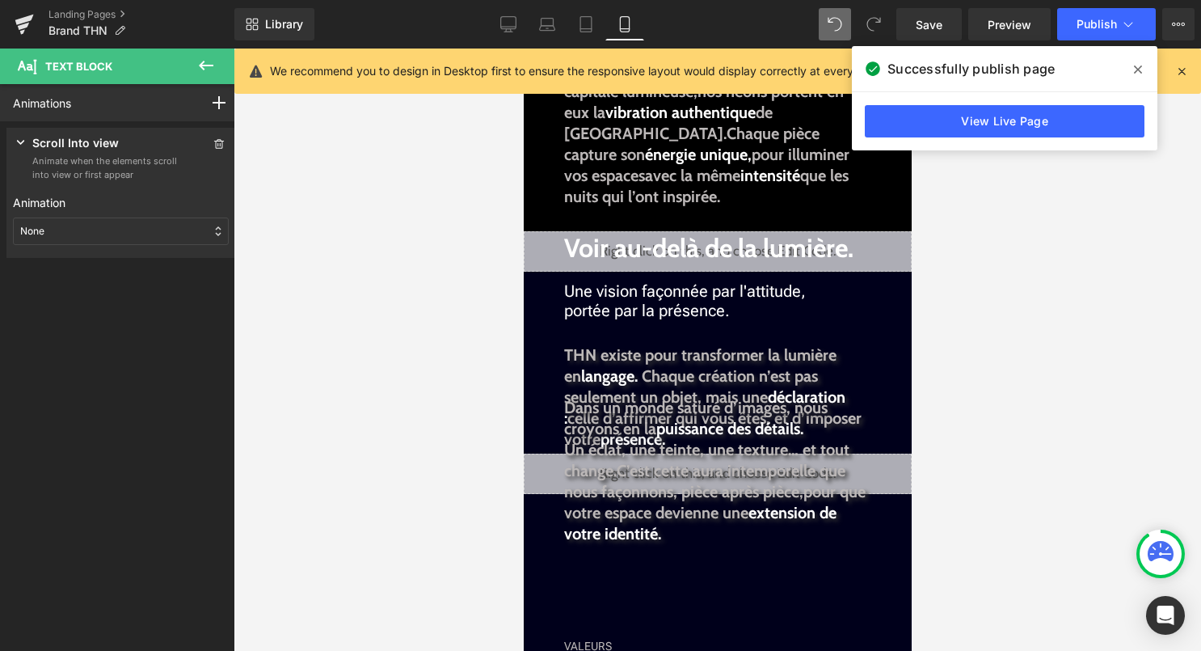
click at [146, 226] on div "None" at bounding box center [121, 230] width 216 height 27
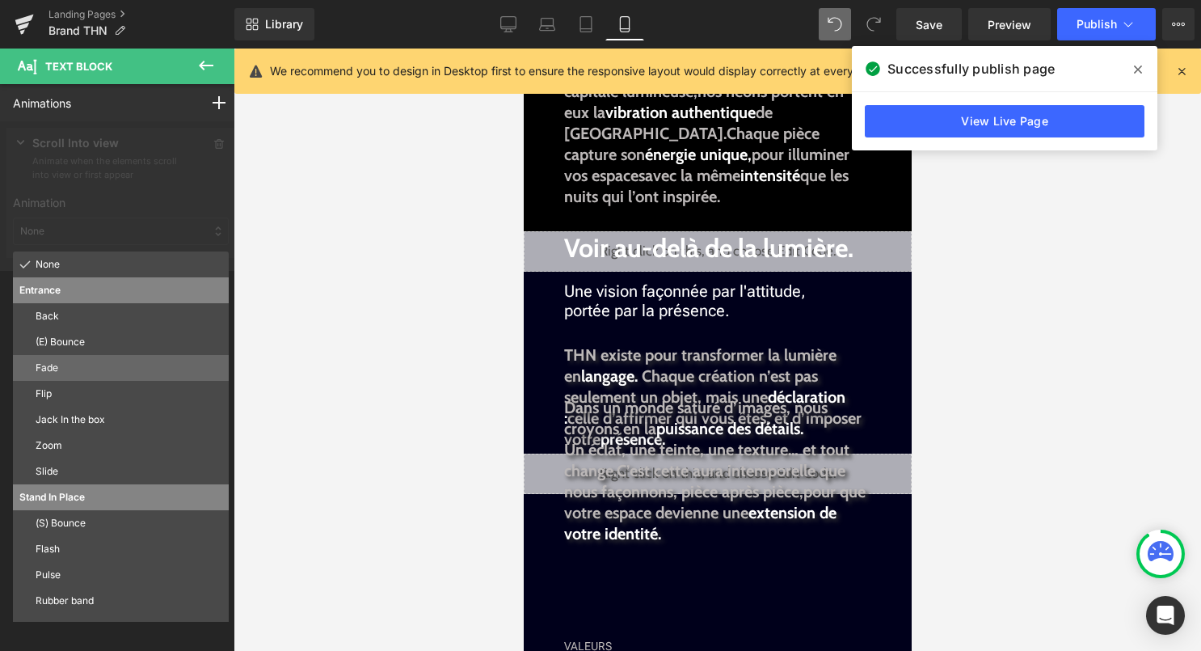
click at [115, 375] on p "Fade" at bounding box center [129, 368] width 187 height 15
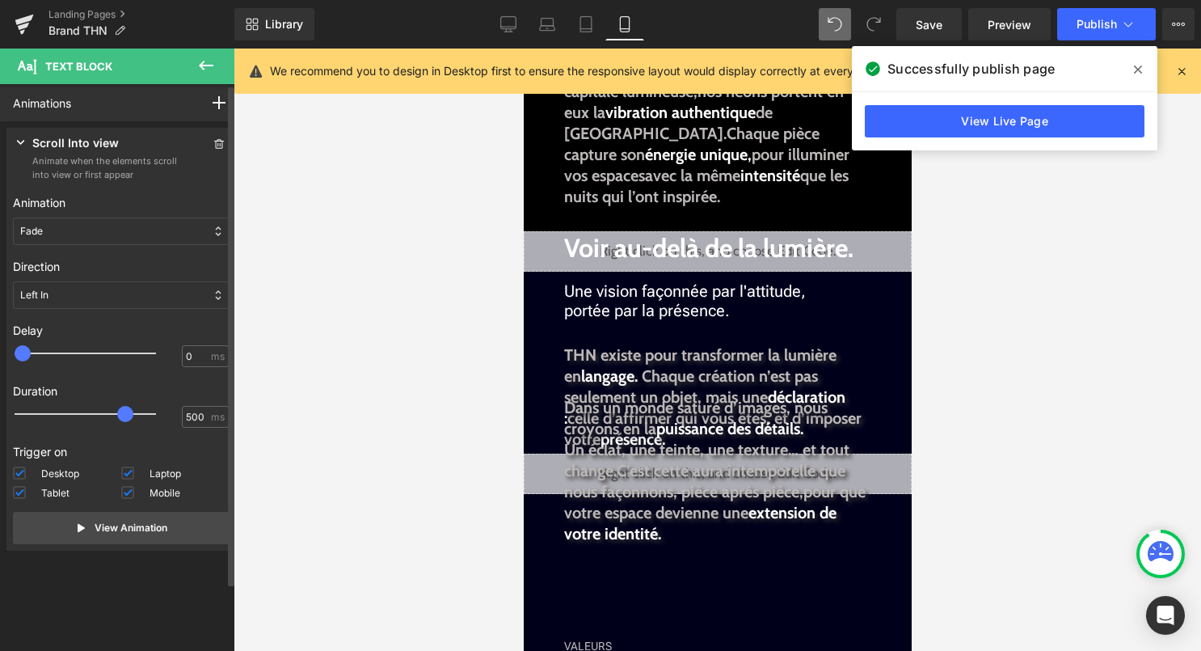
drag, startPoint x: 56, startPoint y: 423, endPoint x: 128, endPoint y: 423, distance: 71.9
click at [129, 424] on div at bounding box center [96, 414] width 141 height 32
click at [92, 289] on div "Left In" at bounding box center [121, 294] width 216 height 27
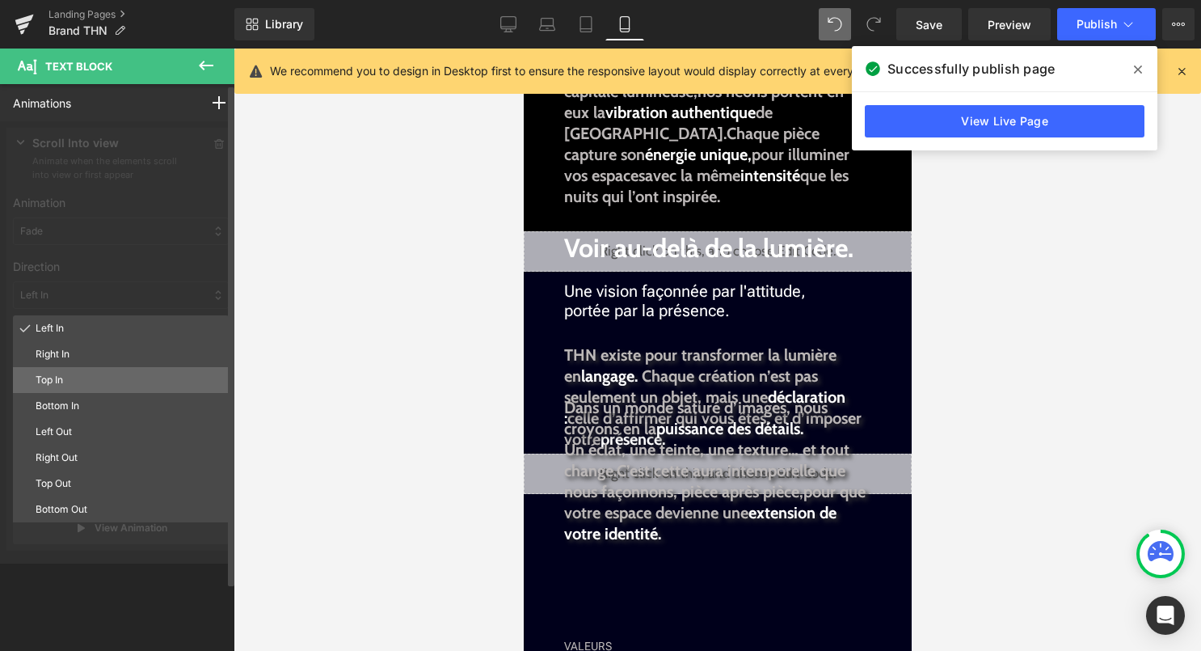
click at [74, 376] on p "Top In" at bounding box center [129, 380] width 187 height 15
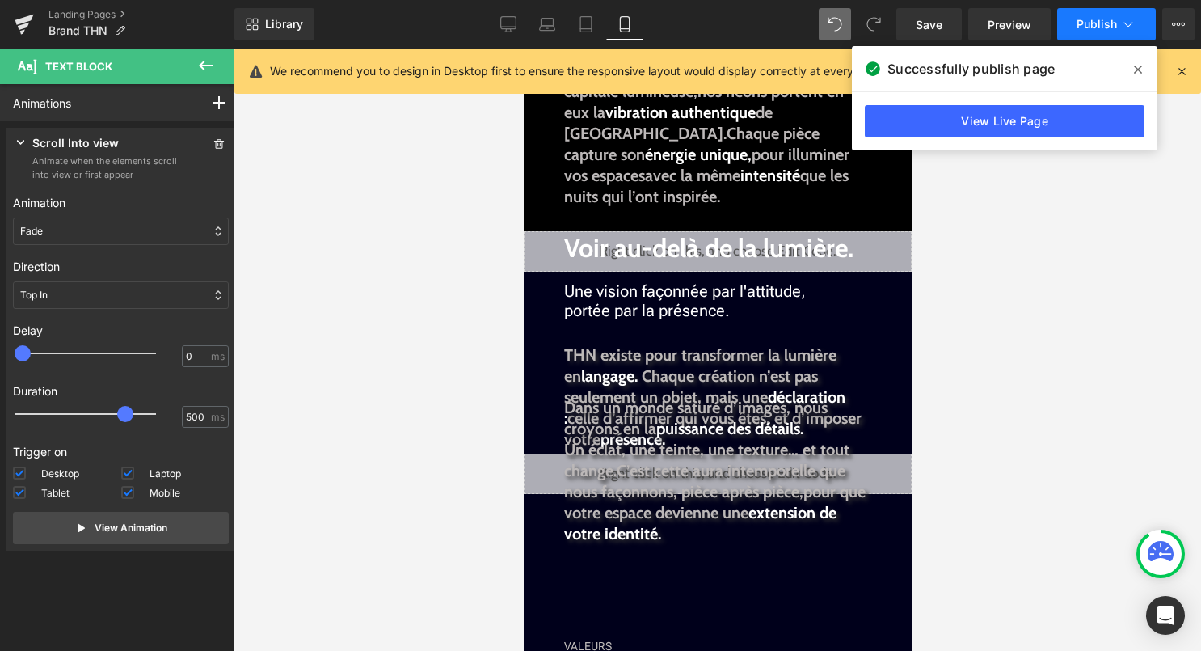
click at [1086, 29] on span "Publish" at bounding box center [1097, 24] width 40 height 13
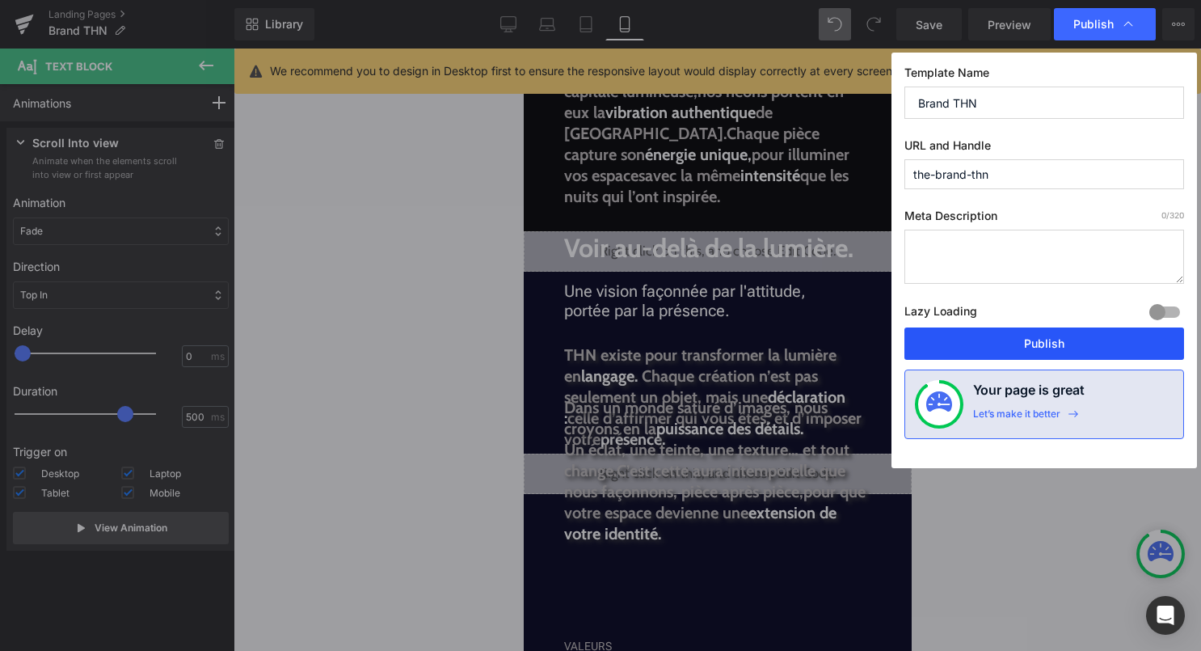
click at [1041, 342] on button "Publish" at bounding box center [1045, 343] width 280 height 32
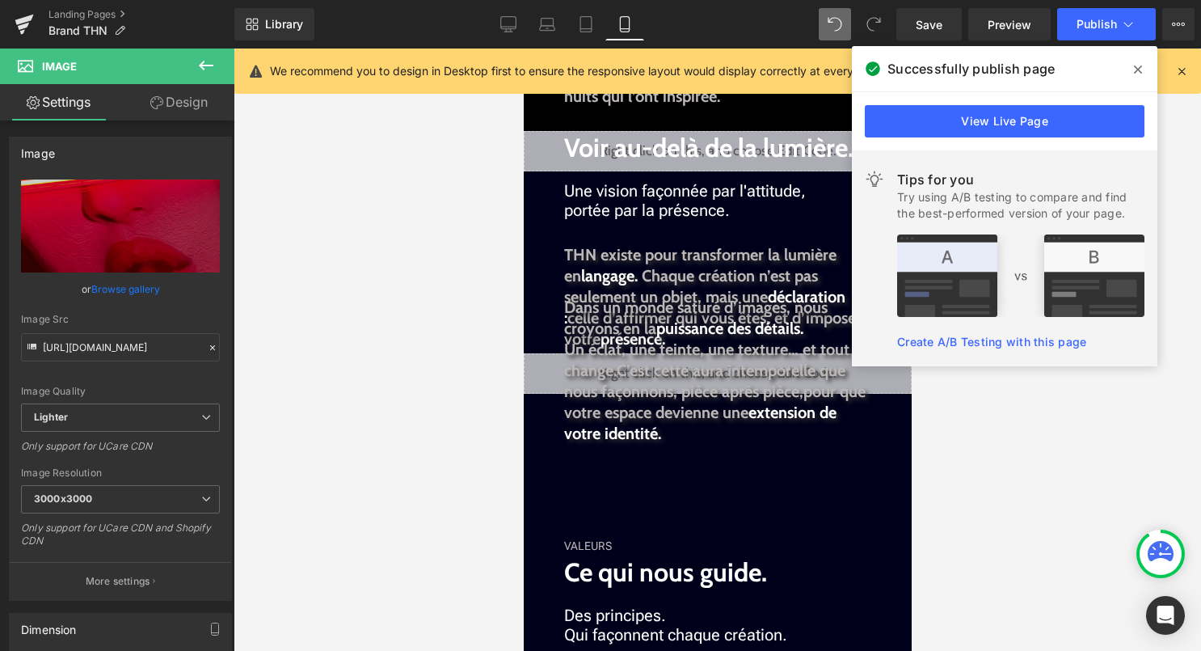
scroll to position [520, 0]
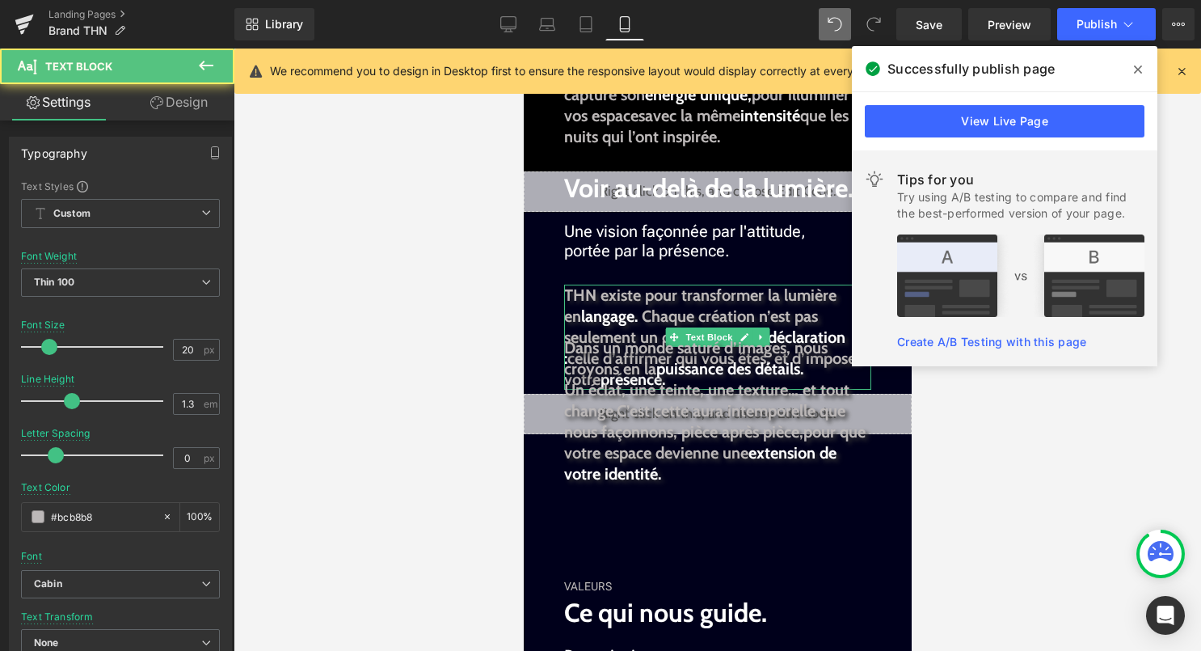
click at [725, 307] on span "Chaque création n’est pas seulement un objet, mais une" at bounding box center [690, 326] width 254 height 40
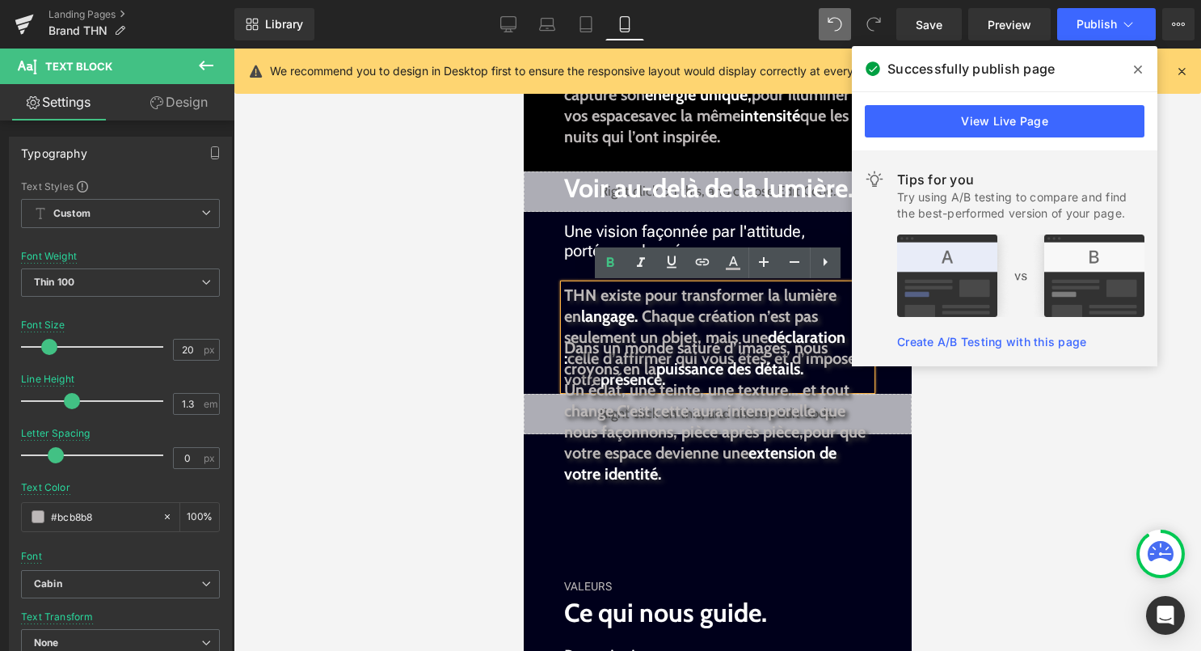
click at [203, 107] on link "Design" at bounding box center [178, 102] width 117 height 36
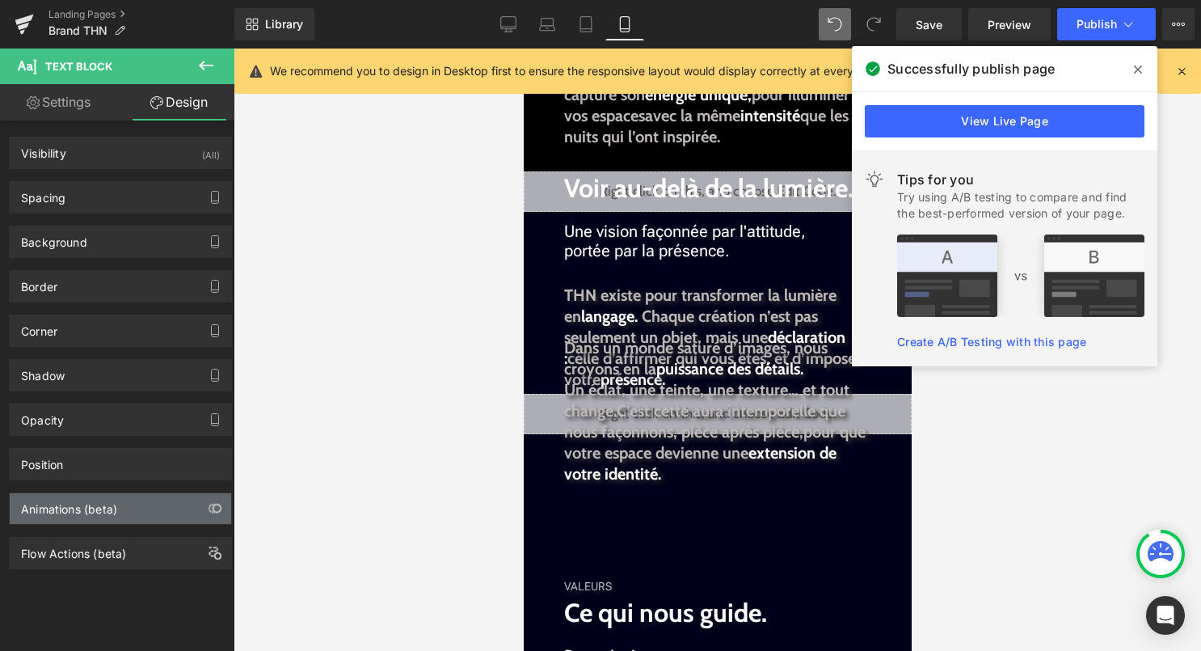
click at [147, 509] on div "Animations (beta)" at bounding box center [121, 508] width 222 height 31
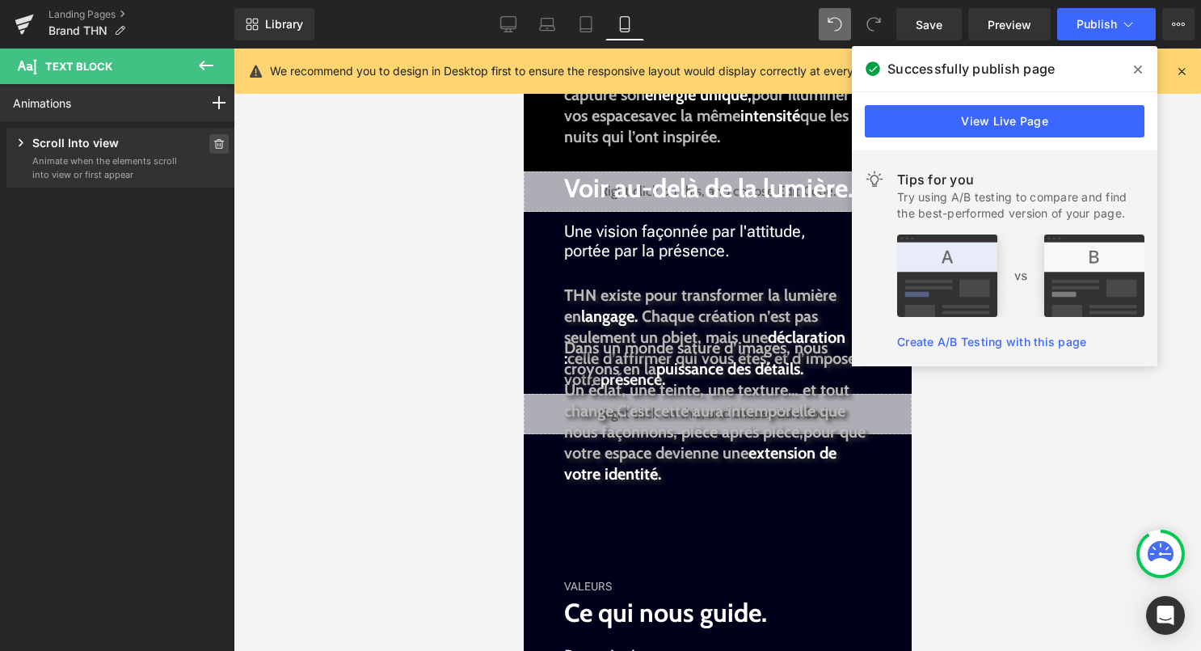
click at [213, 142] on icon at bounding box center [218, 144] width 11 height 10
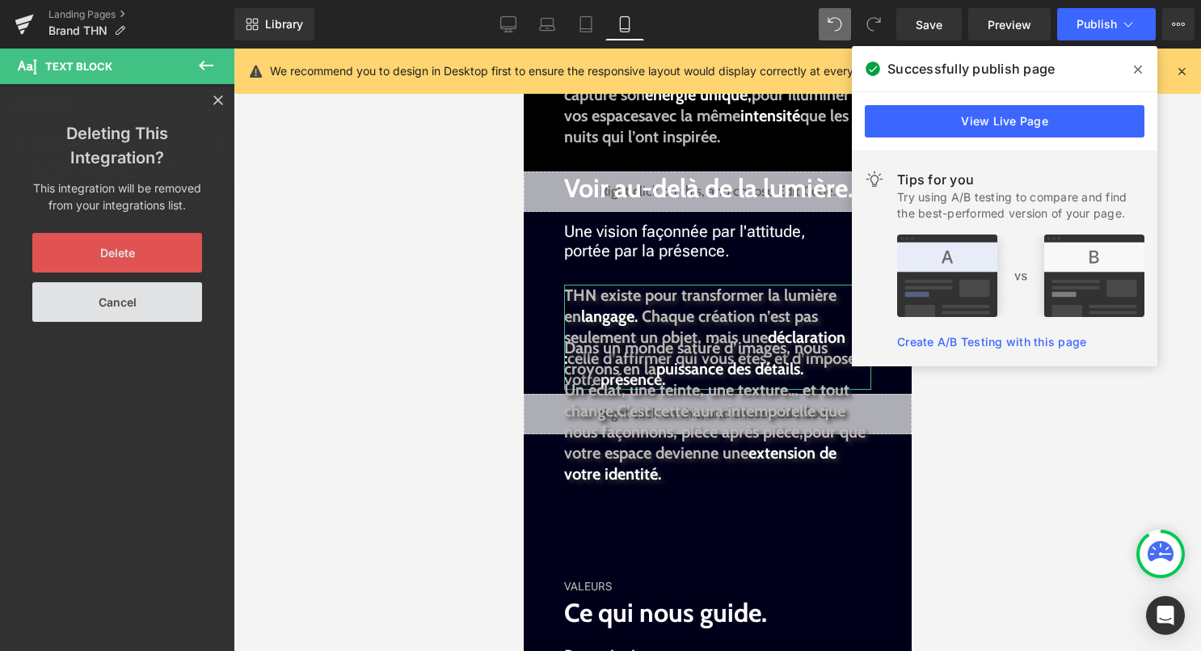
click at [167, 254] on button "Delete" at bounding box center [117, 253] width 170 height 40
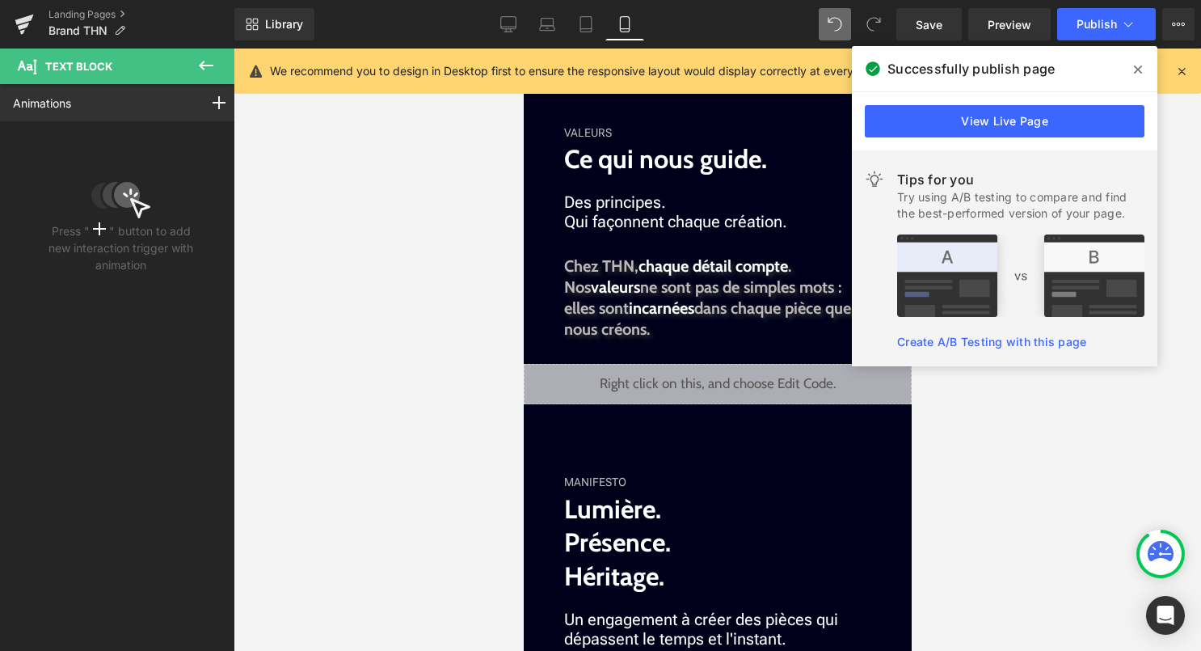
scroll to position [975, 0]
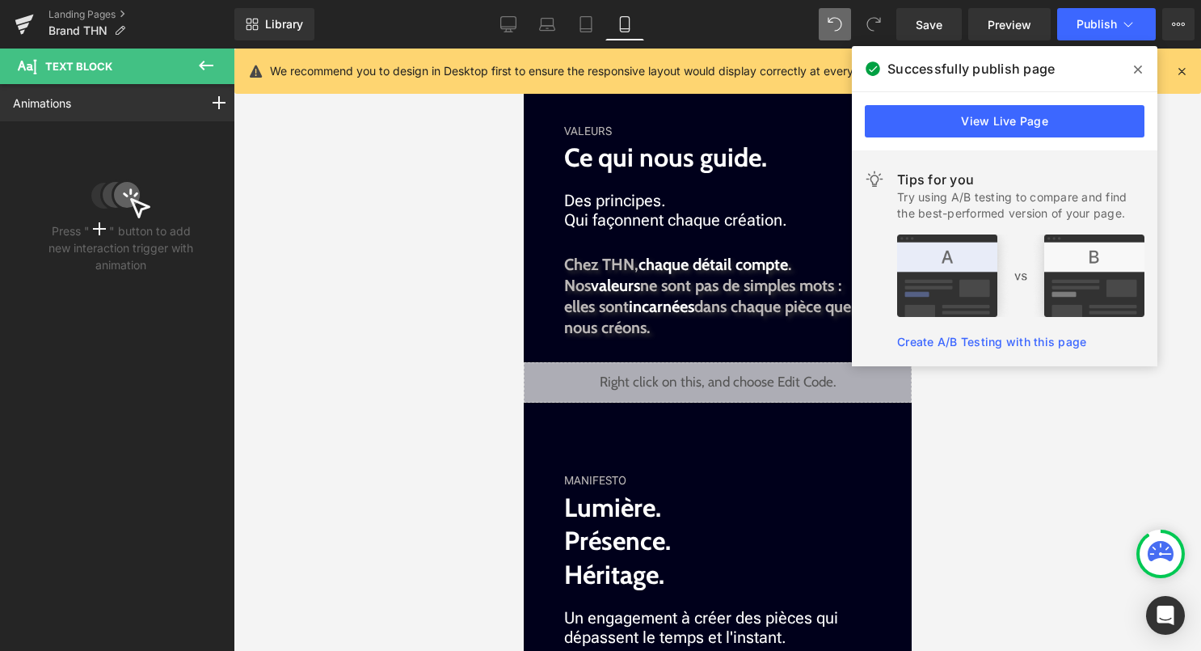
click at [1141, 72] on icon at bounding box center [1138, 69] width 8 height 8
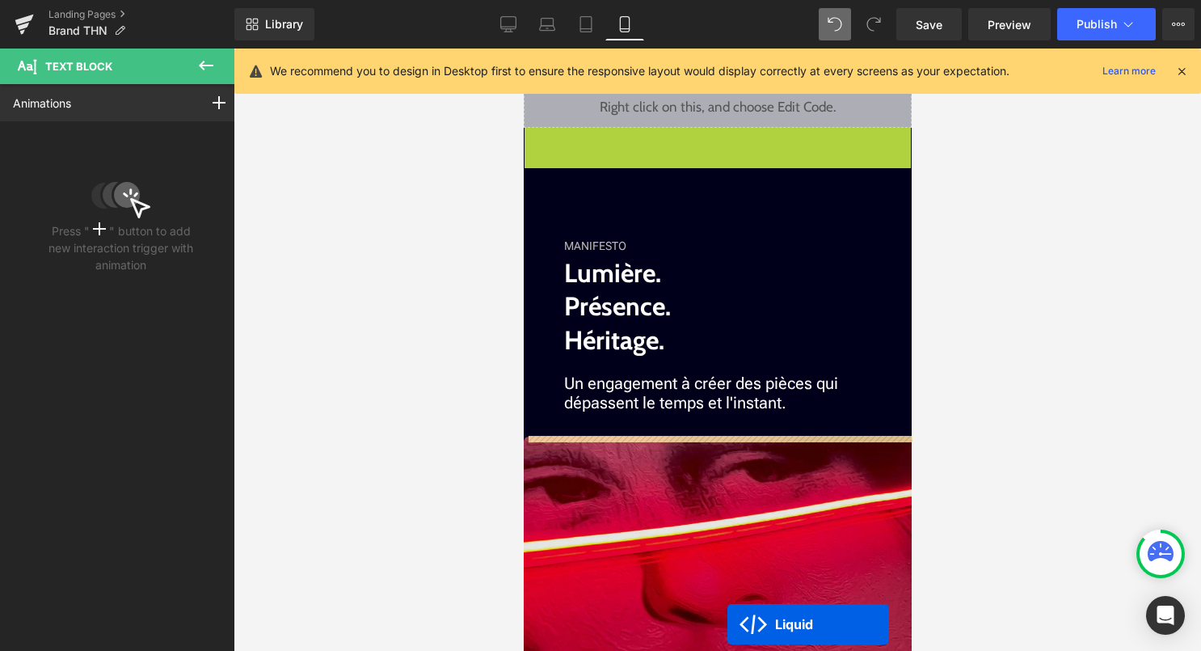
scroll to position [1314, 0]
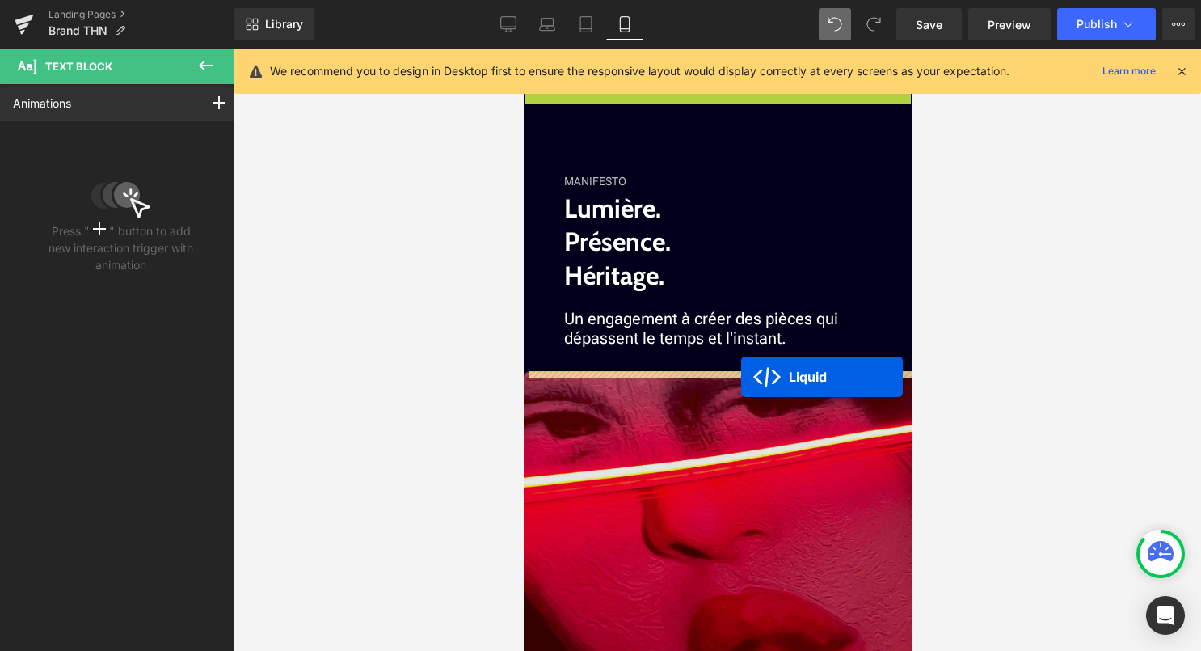
drag, startPoint x: 720, startPoint y: 417, endPoint x: 742, endPoint y: 373, distance: 48.8
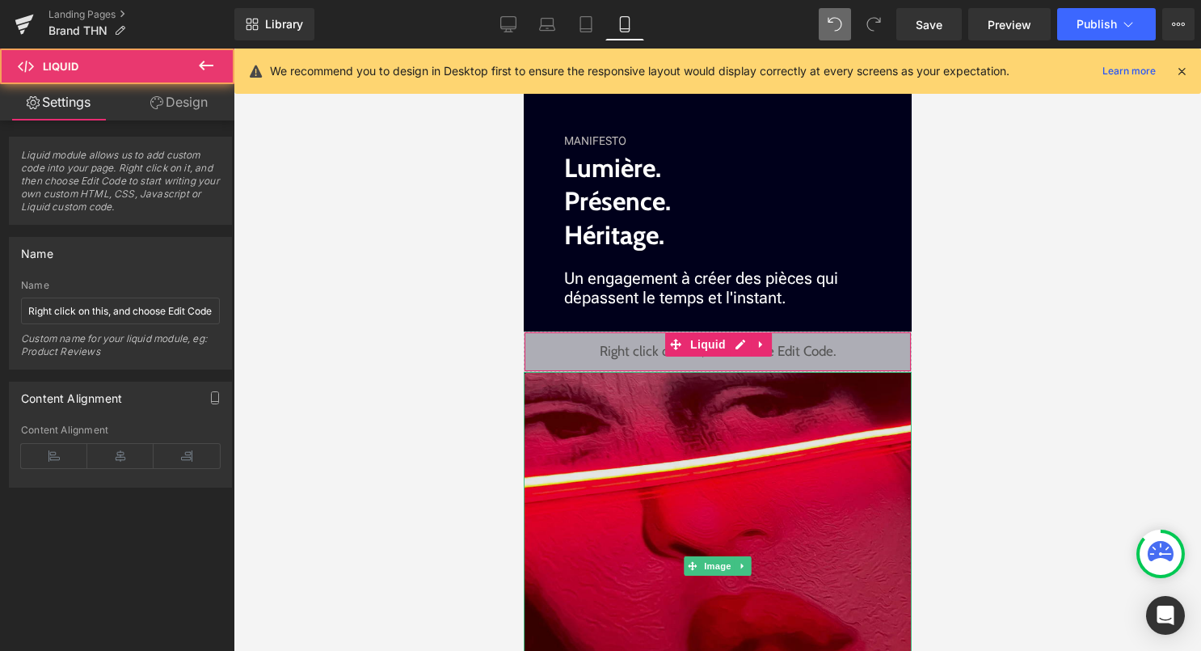
click at [711, 466] on img at bounding box center [717, 566] width 388 height 388
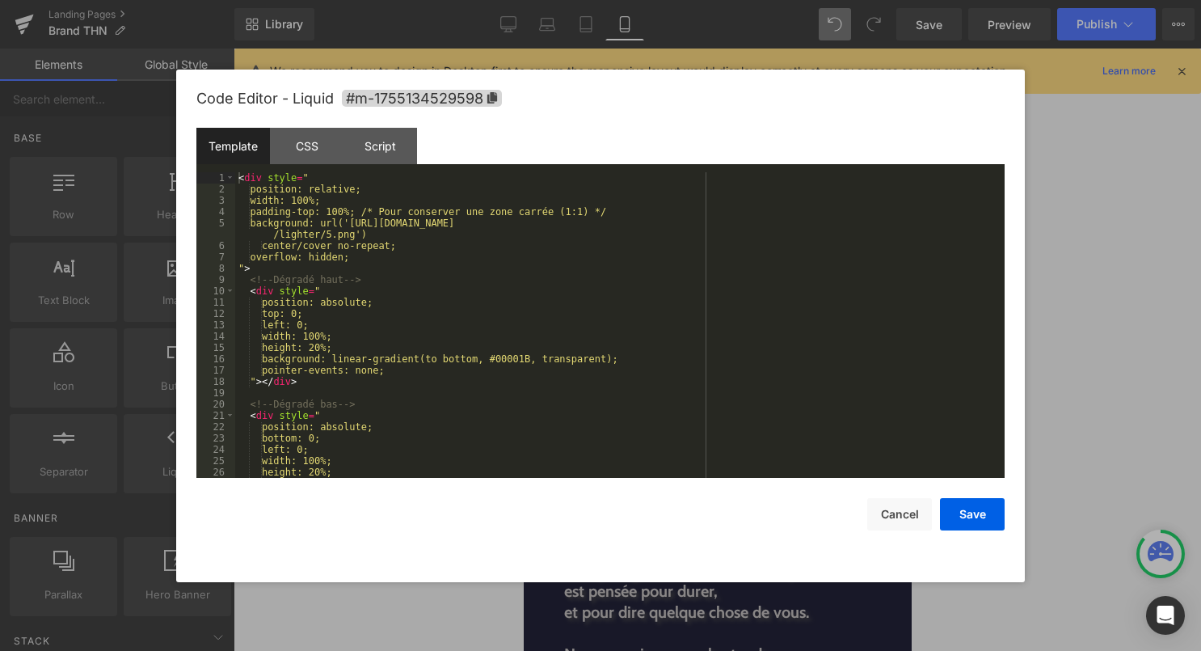
click at [741, 388] on div "Liquid" at bounding box center [717, 392] width 388 height 40
click at [907, 516] on button "Cancel" at bounding box center [899, 514] width 65 height 32
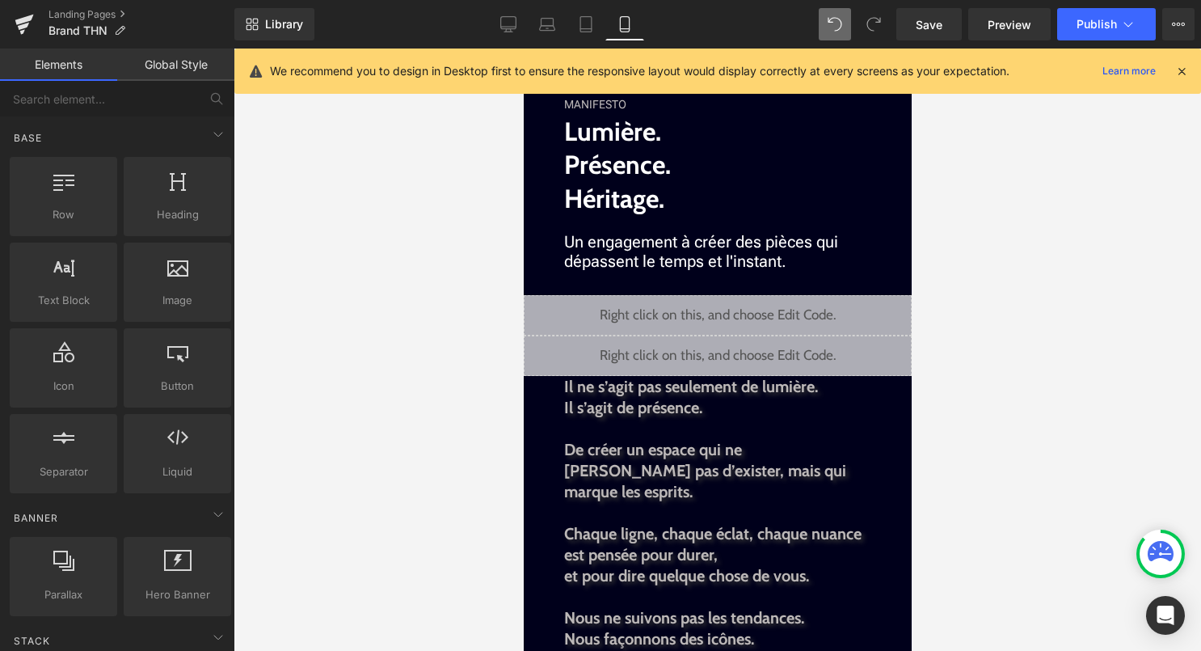
scroll to position [1344, 0]
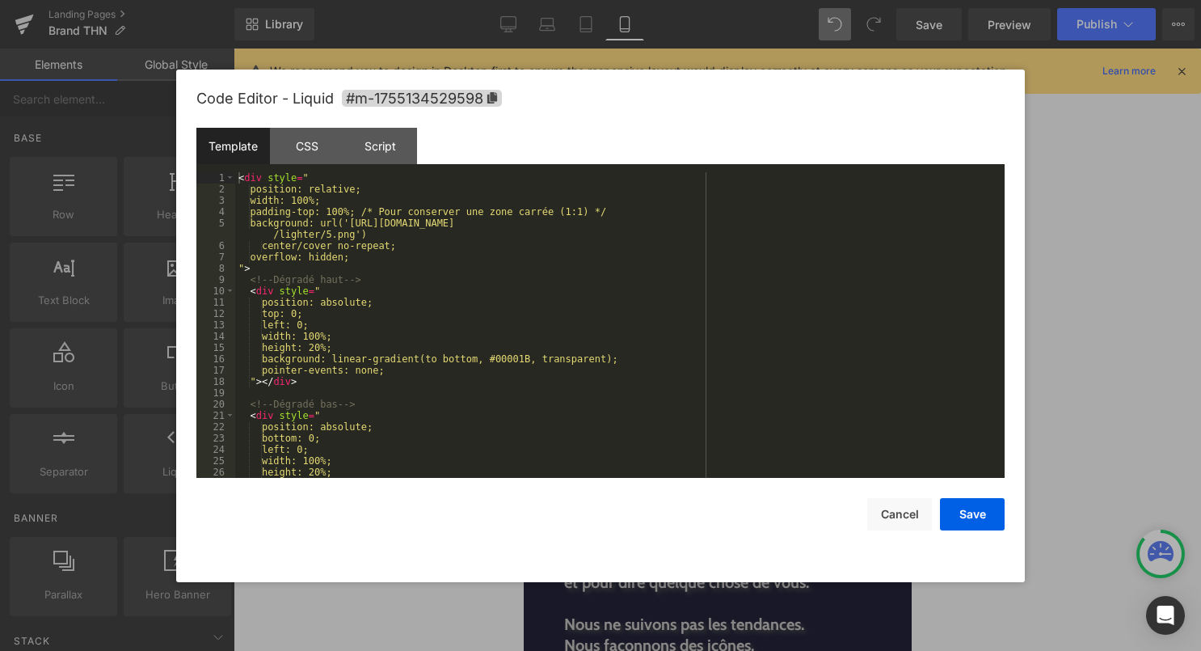
click at [735, 354] on div "Liquid" at bounding box center [717, 362] width 388 height 40
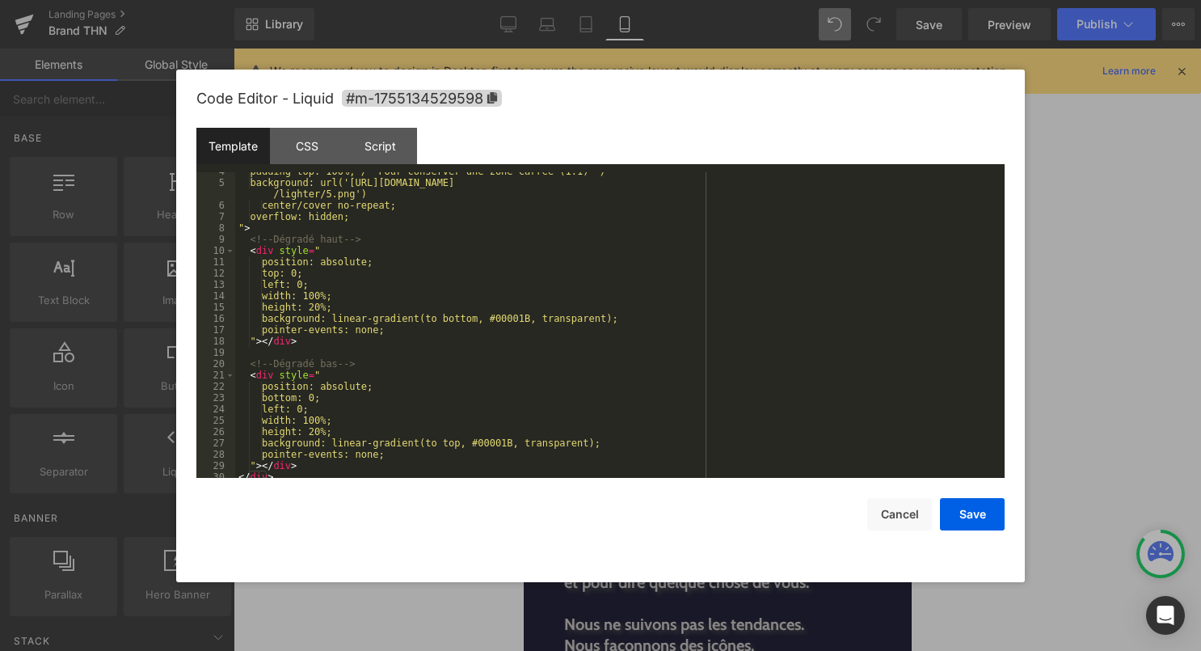
scroll to position [0, 0]
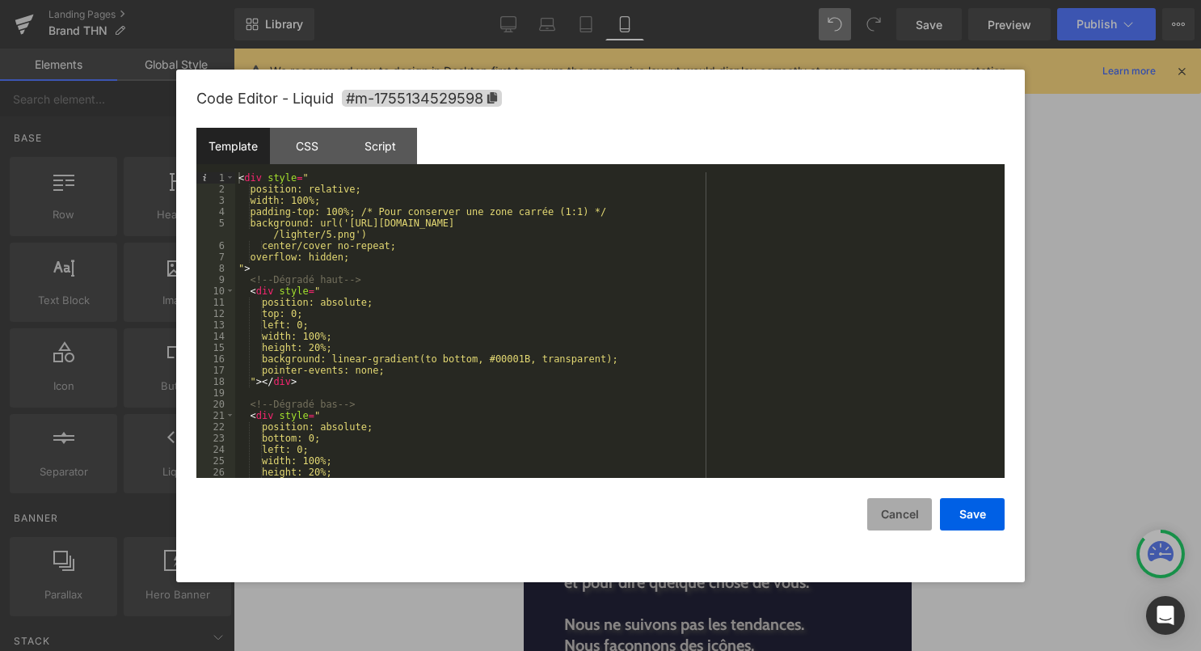
click at [901, 510] on button "Cancel" at bounding box center [899, 514] width 65 height 32
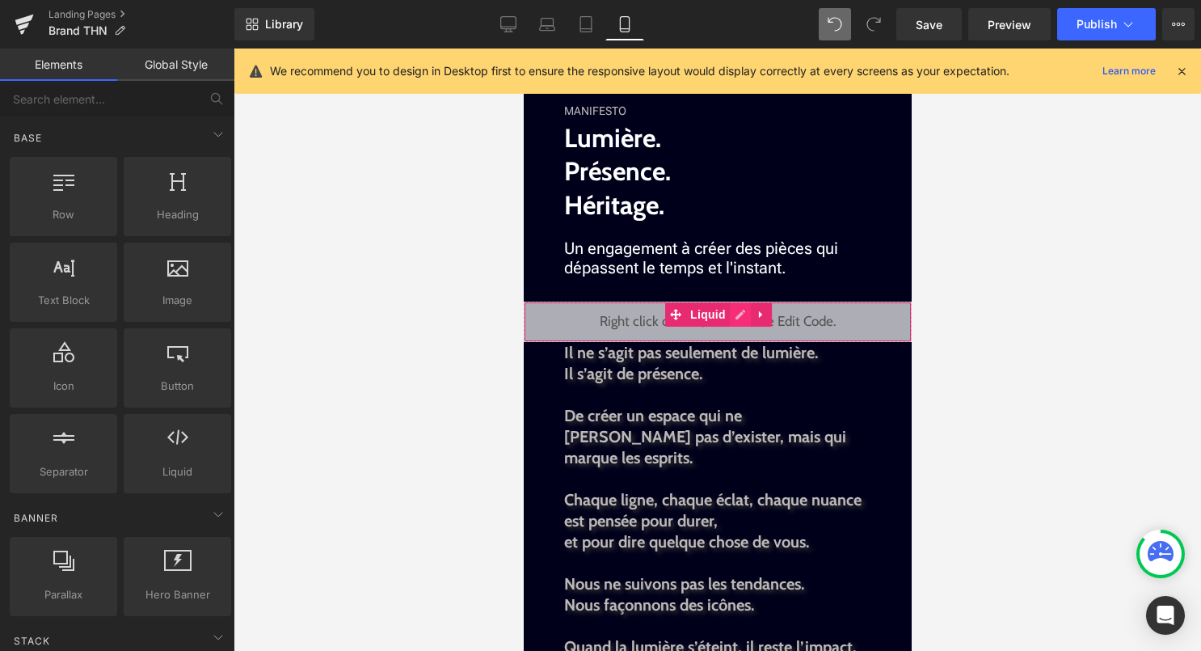
click at [737, 317] on div "Liquid" at bounding box center [717, 322] width 388 height 40
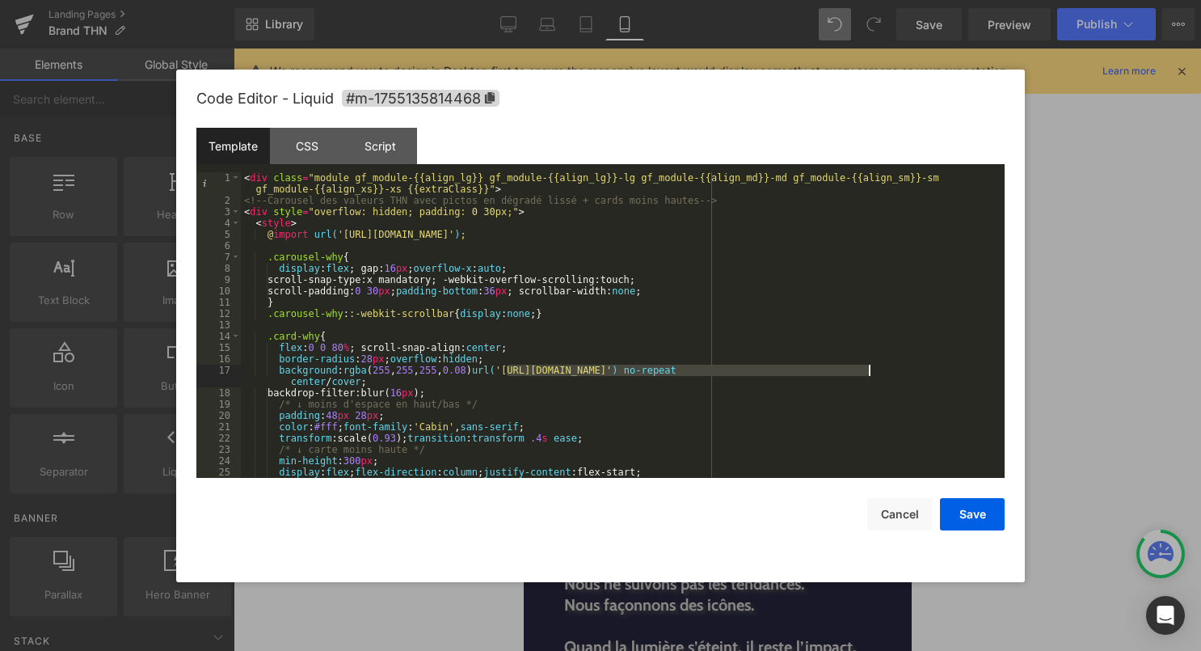
drag, startPoint x: 506, startPoint y: 374, endPoint x: 867, endPoint y: 367, distance: 361.4
click at [867, 367] on div "< div class = "module gf_module-{{align_lg}} gf_module-{{align_lg}}-lg gf_modul…" at bounding box center [619, 342] width 757 height 340
click at [828, 406] on div "< div class = "module gf_module-{{align_lg}} gf_module-{{align_lg}}-lg gf_modul…" at bounding box center [619, 342] width 757 height 340
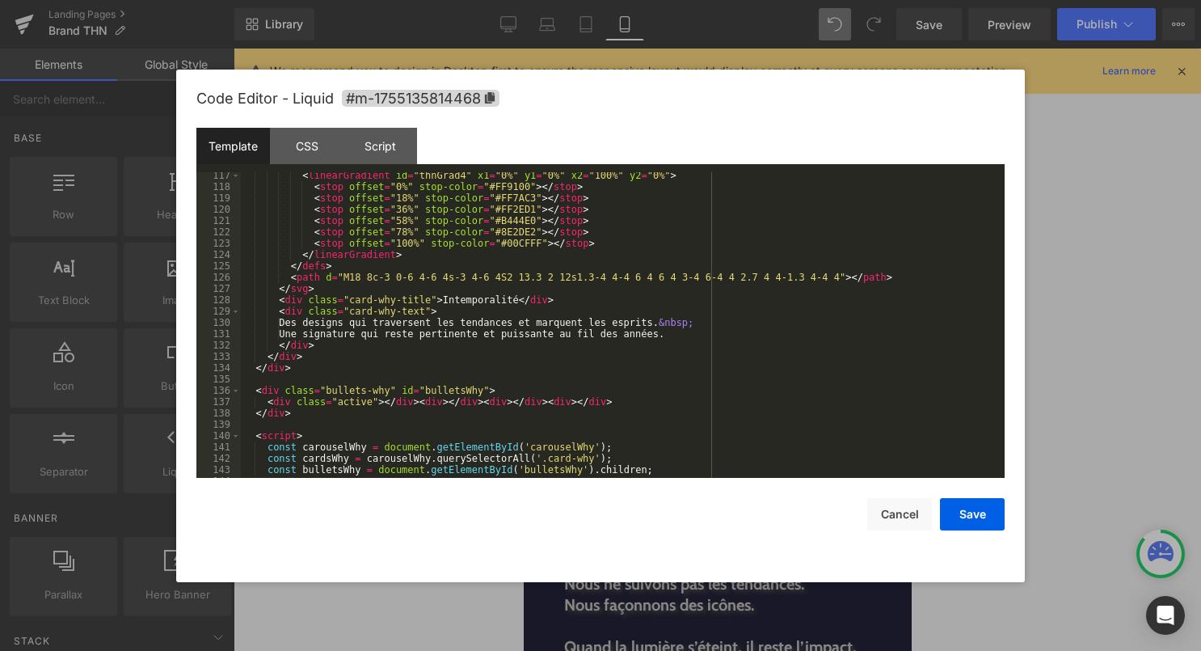
scroll to position [1378, 0]
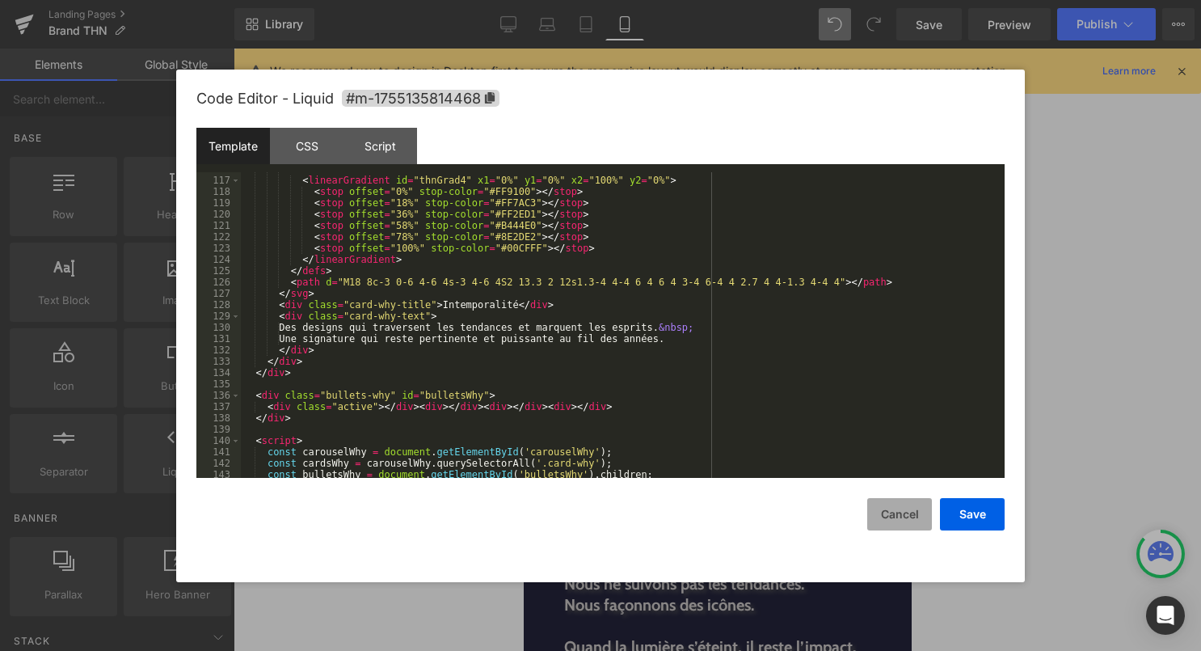
click at [908, 513] on button "Cancel" at bounding box center [899, 514] width 65 height 32
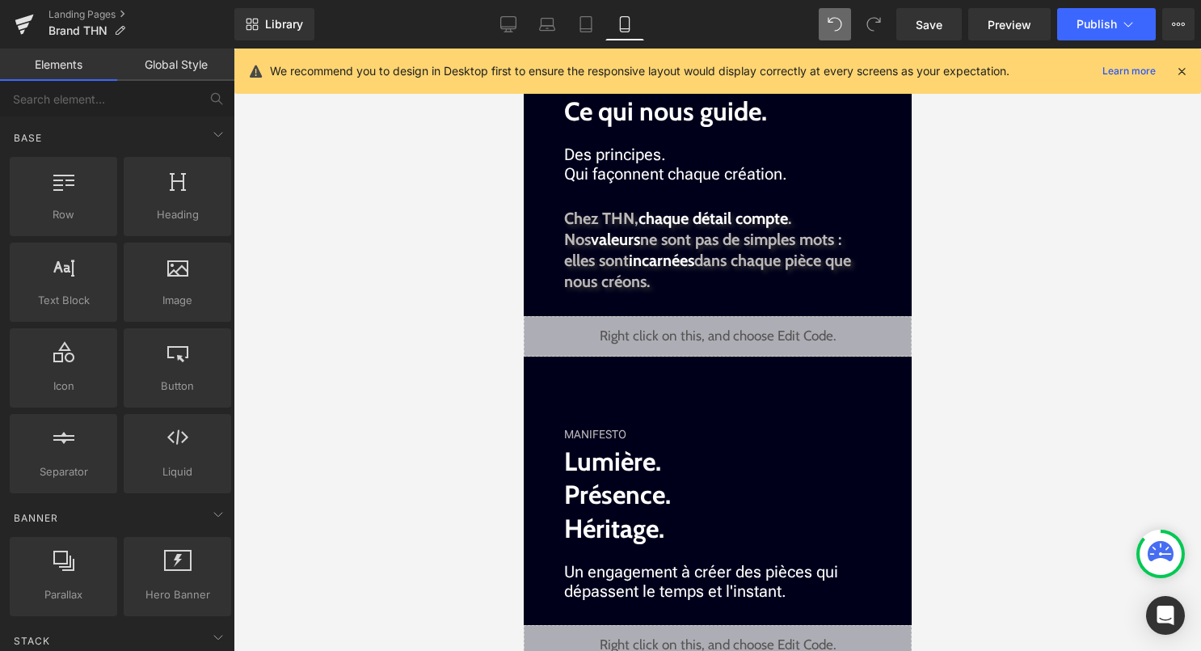
scroll to position [1020, 0]
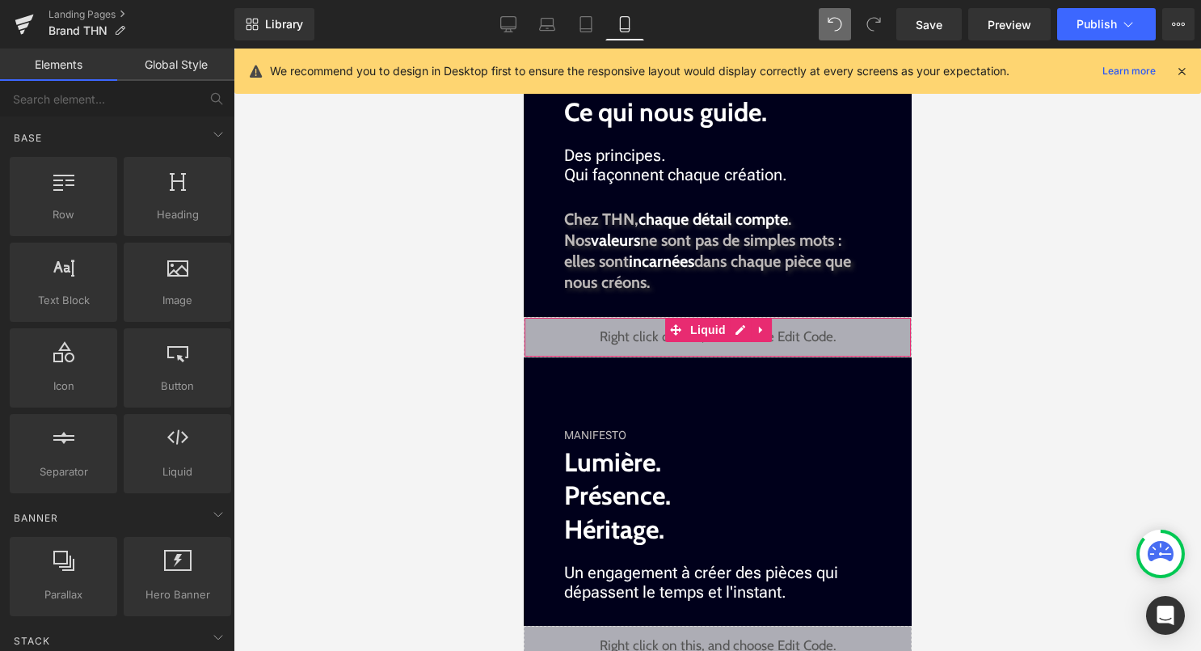
click at [737, 334] on div "Liquid" at bounding box center [717, 337] width 388 height 40
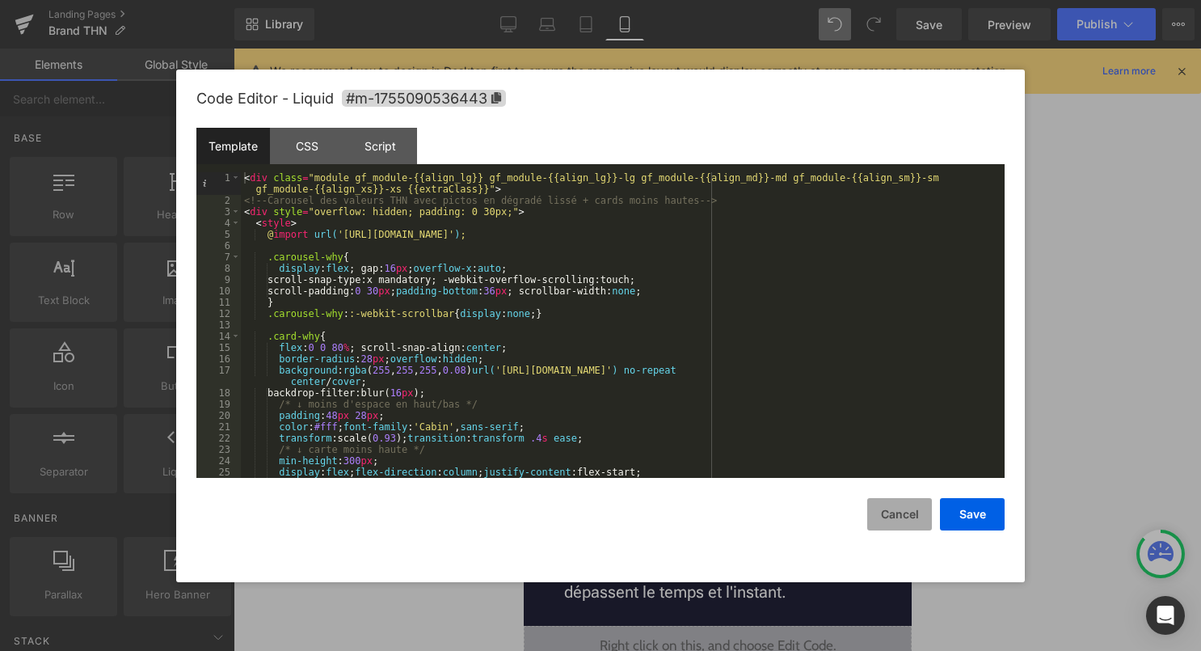
click at [878, 517] on button "Cancel" at bounding box center [899, 514] width 65 height 32
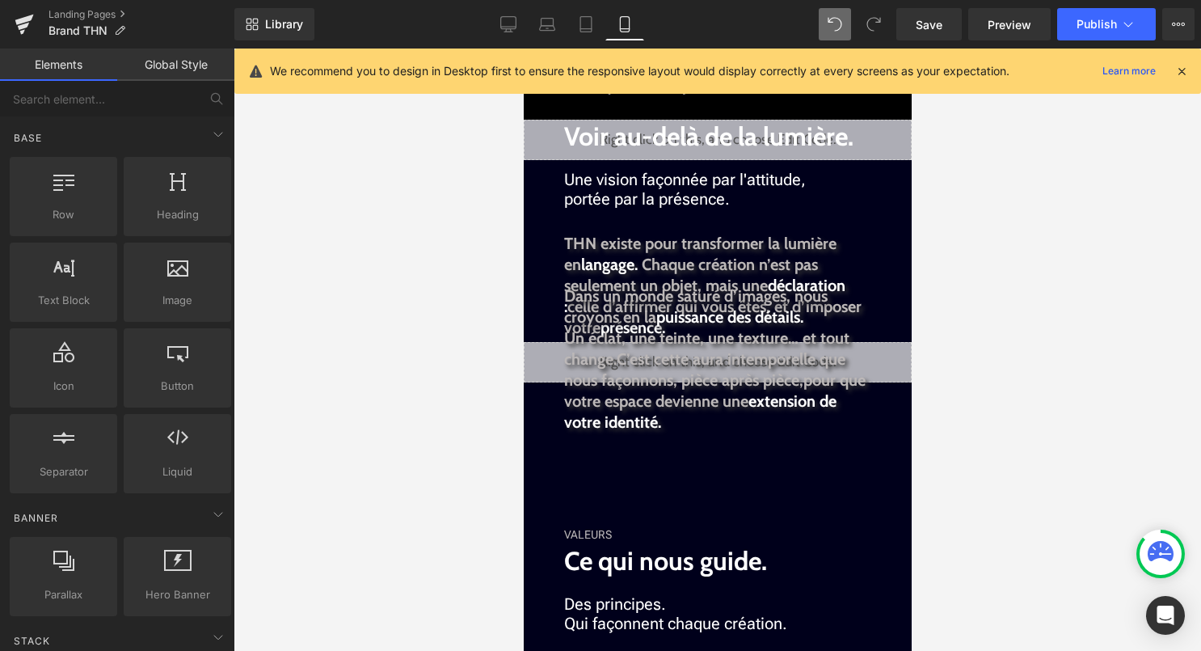
scroll to position [571, 0]
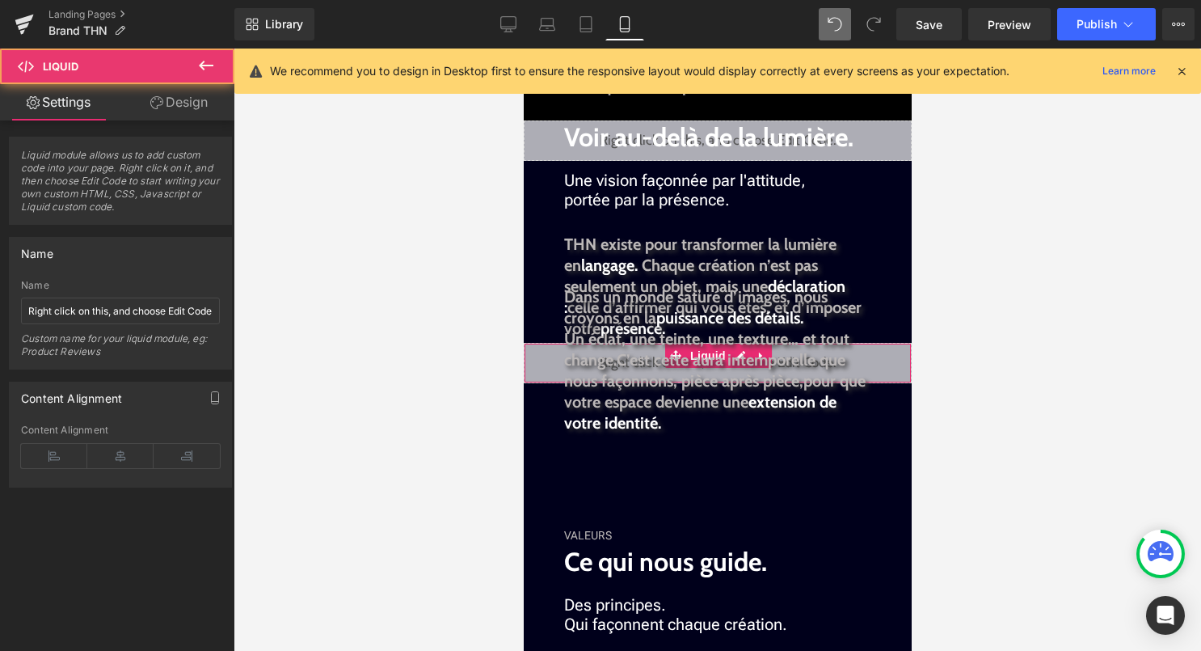
click at [893, 369] on div "Liquid" at bounding box center [717, 363] width 388 height 40
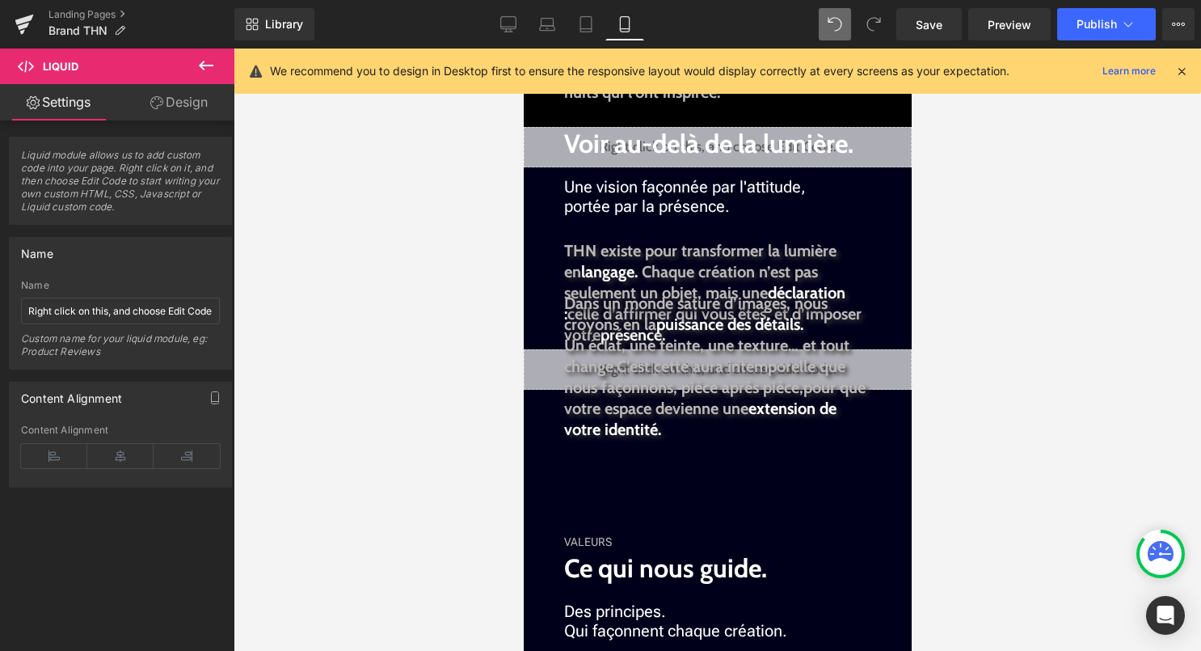
scroll to position [566, 0]
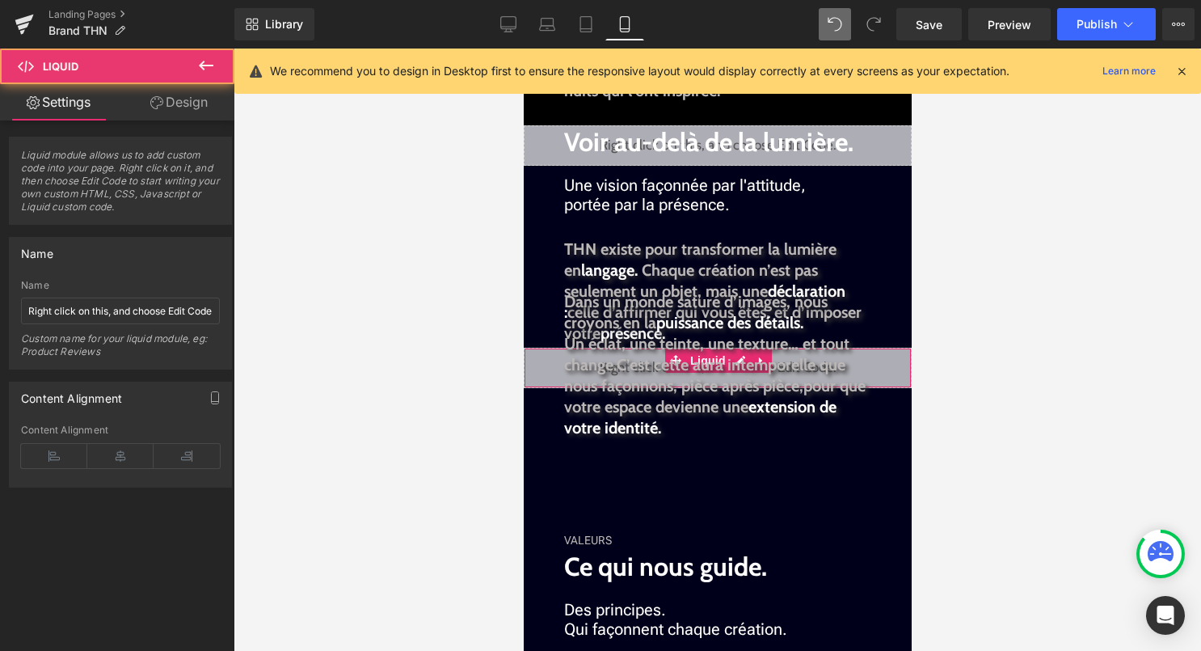
click at [538, 362] on div "Liquid" at bounding box center [717, 368] width 388 height 40
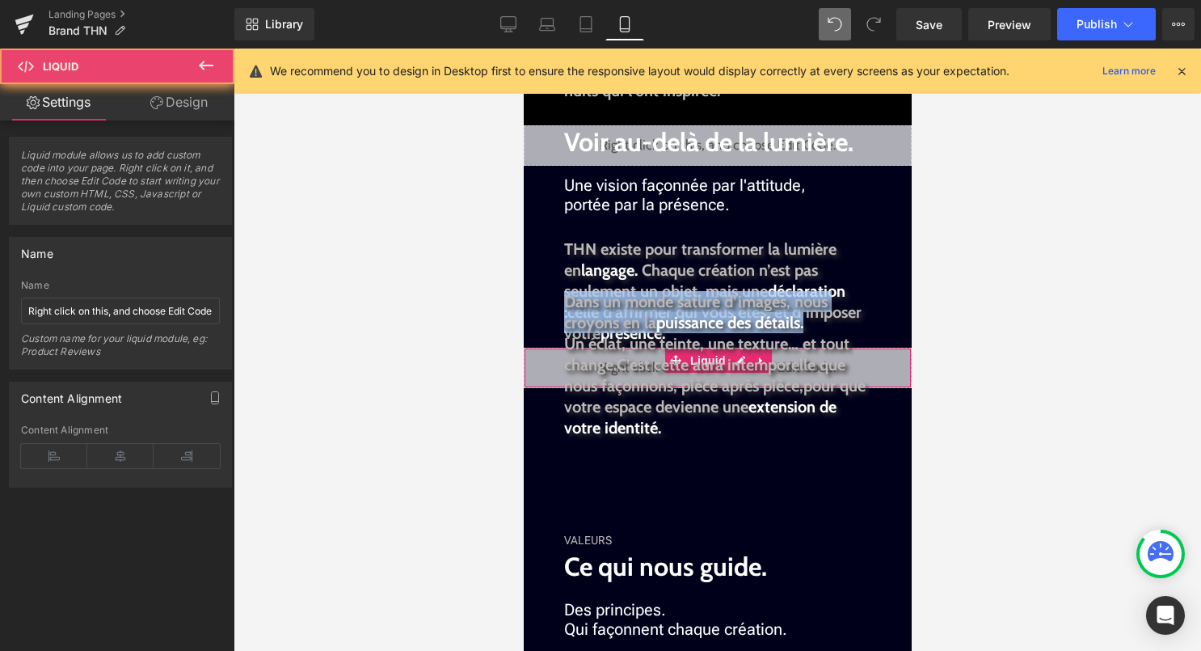
click at [538, 362] on div "Liquid" at bounding box center [717, 368] width 388 height 40
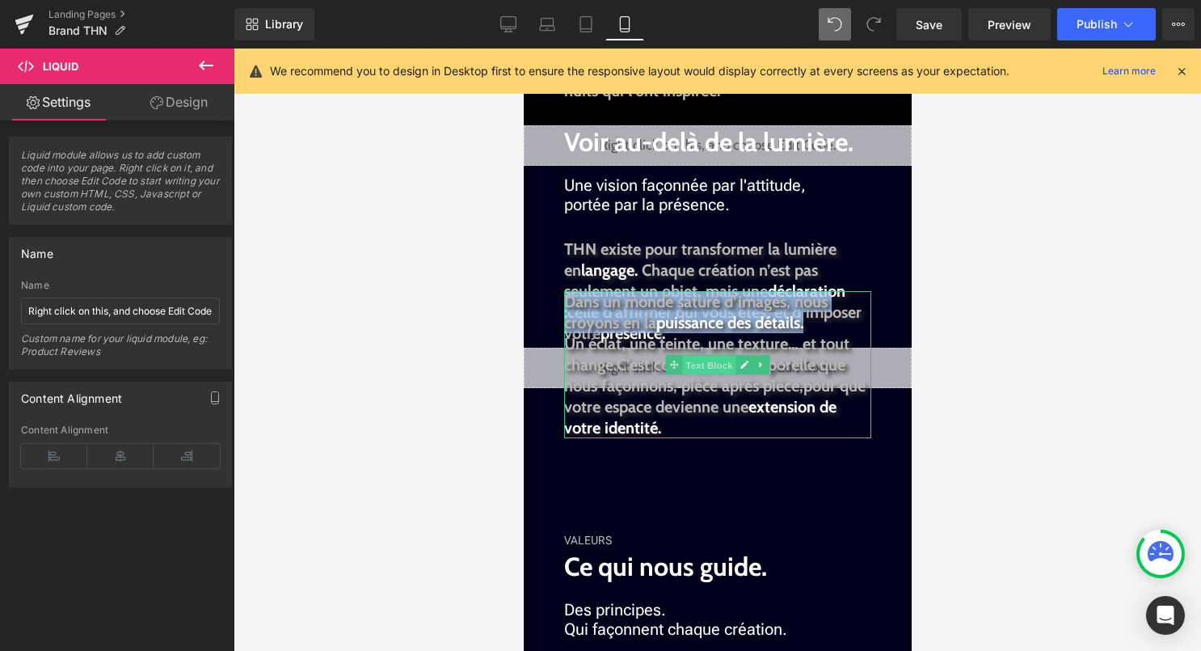
click at [698, 357] on span "Text Block" at bounding box center [707, 364] width 53 height 19
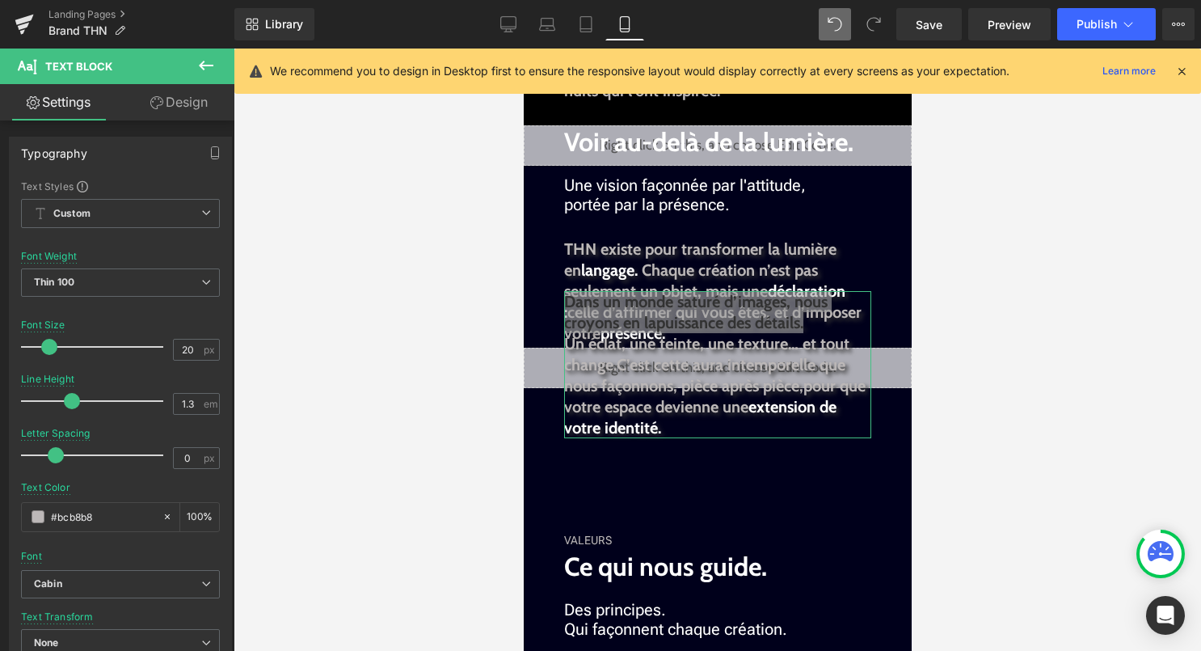
click at [188, 104] on link "Design" at bounding box center [178, 102] width 117 height 36
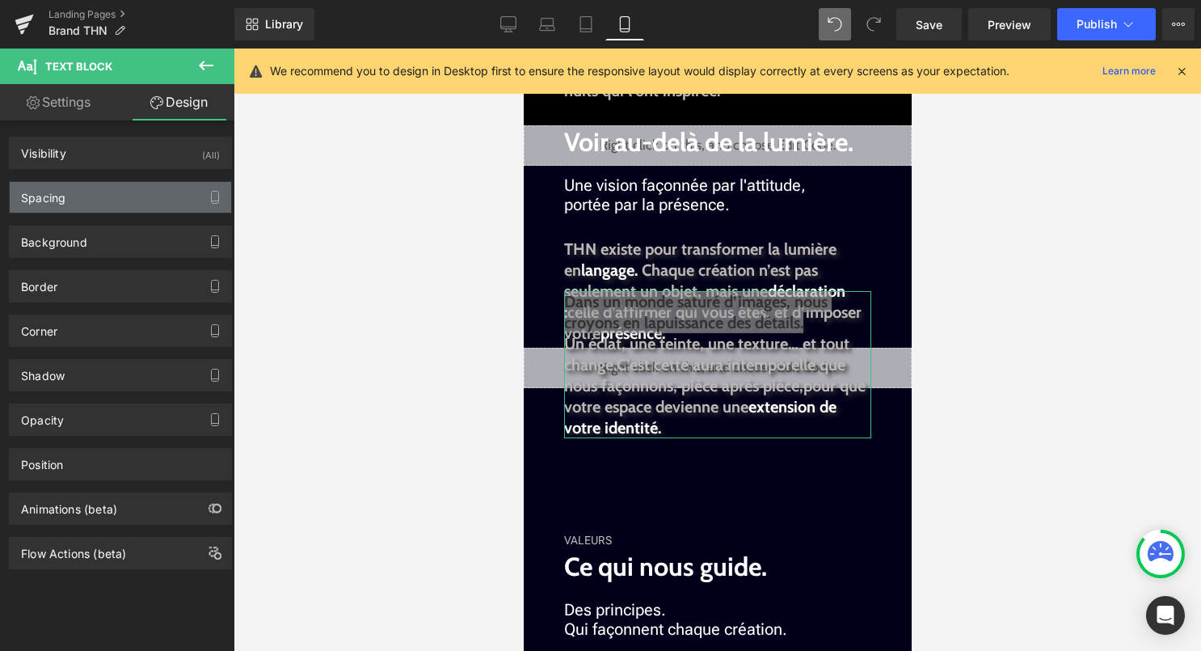
click at [162, 202] on div "Spacing" at bounding box center [121, 197] width 222 height 31
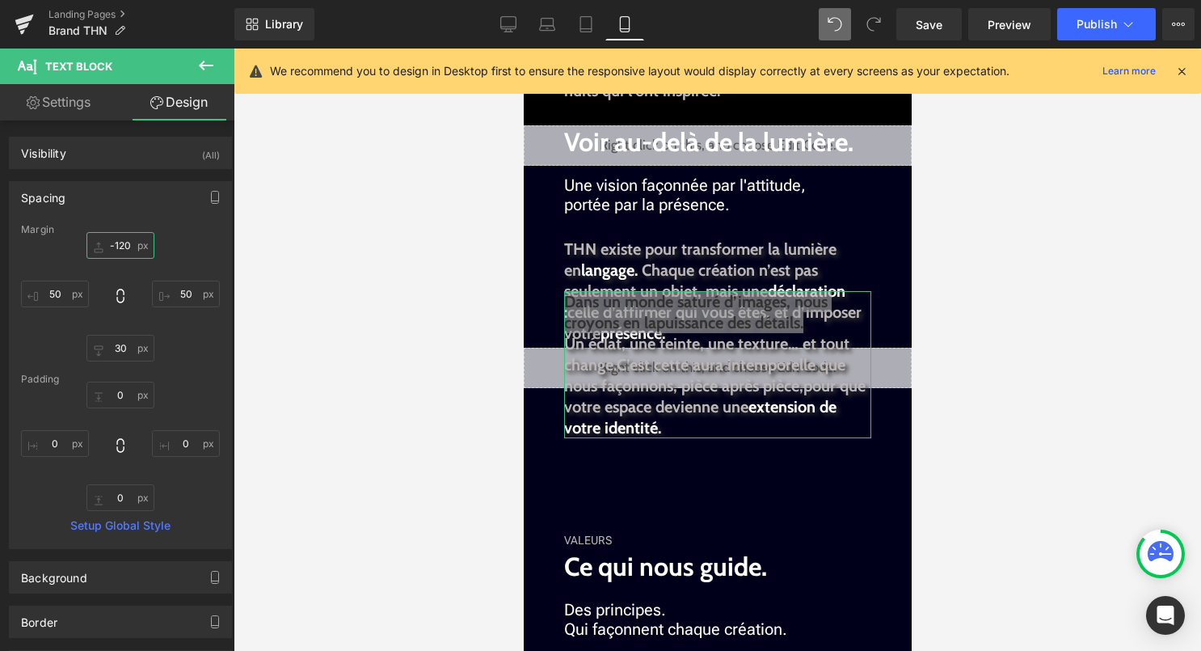
click at [121, 251] on input "-120" at bounding box center [120, 245] width 68 height 27
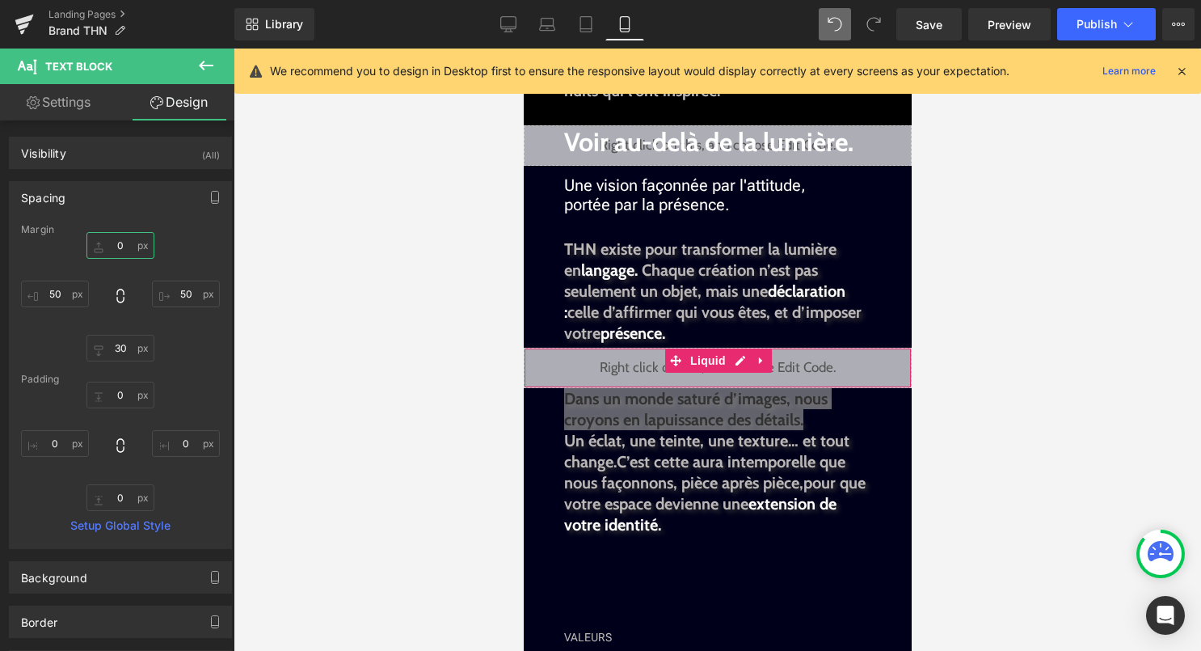
click at [736, 369] on div "Liquid" at bounding box center [717, 368] width 388 height 40
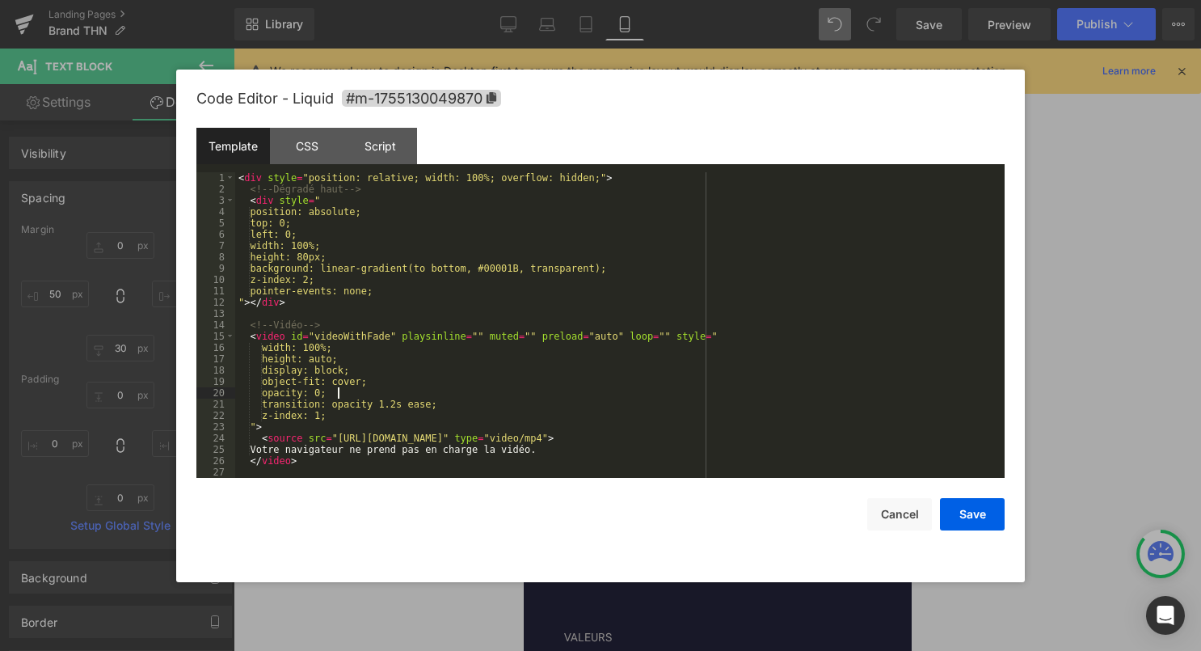
click at [707, 390] on div "< div style = "position: relative; width: 100%; overflow: hidden;" > <!-- Dégra…" at bounding box center [616, 336] width 763 height 328
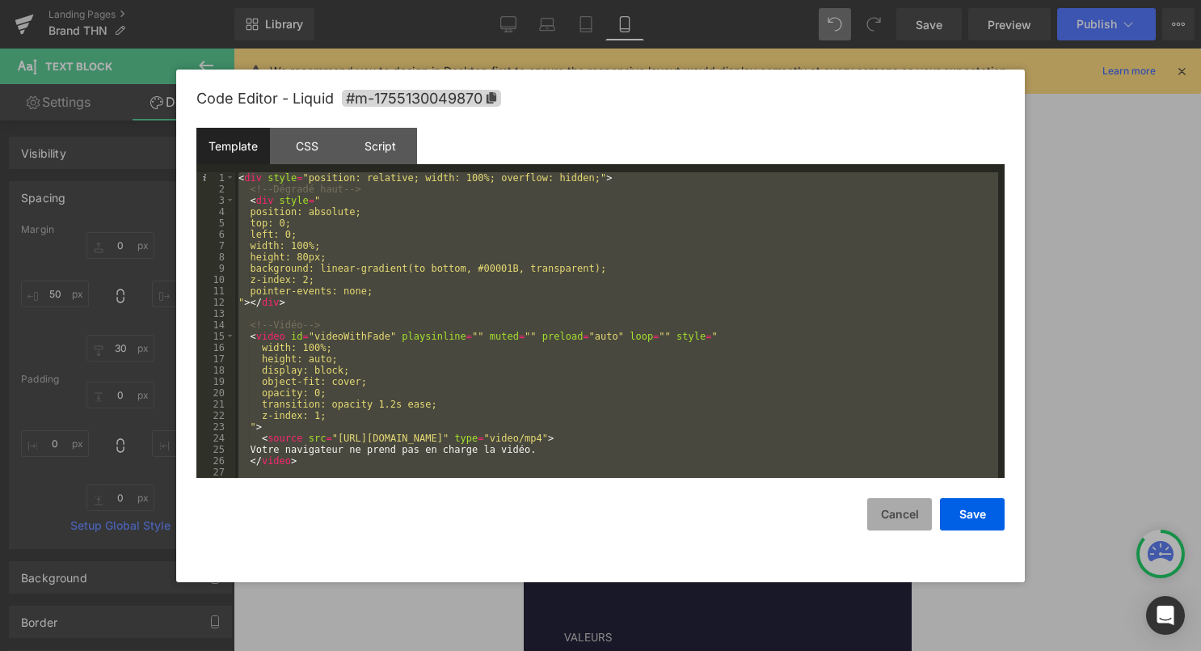
click at [901, 509] on button "Cancel" at bounding box center [899, 514] width 65 height 32
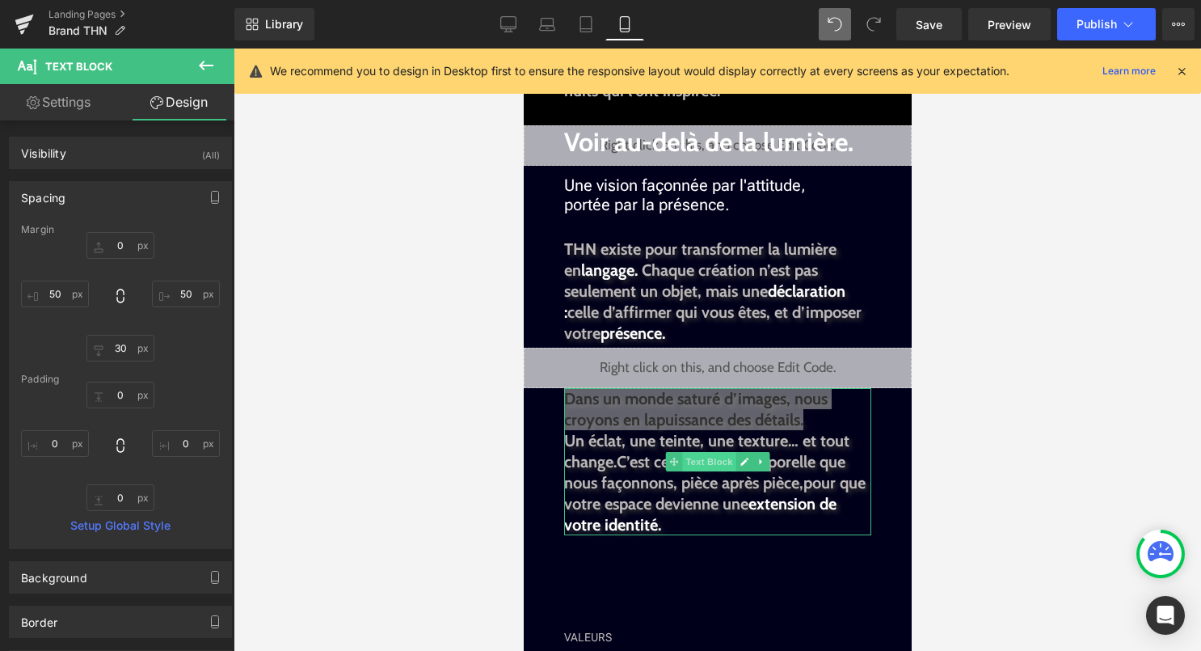
click at [690, 453] on span "Text Block" at bounding box center [707, 461] width 53 height 19
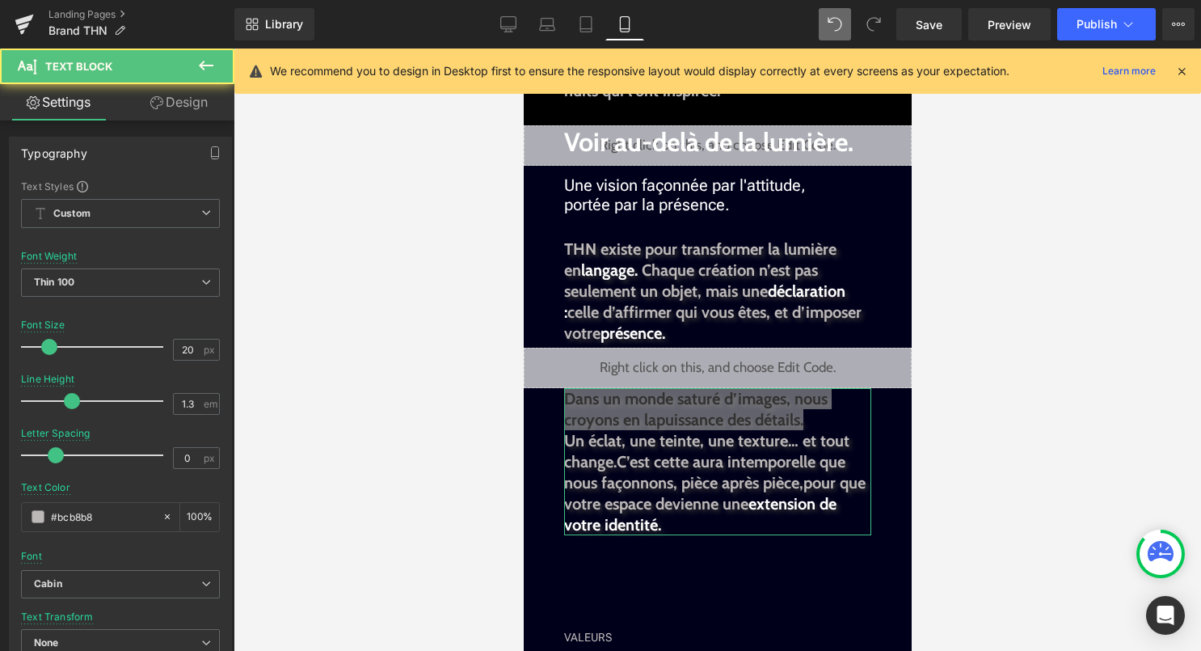
click at [194, 103] on link "Design" at bounding box center [178, 102] width 117 height 36
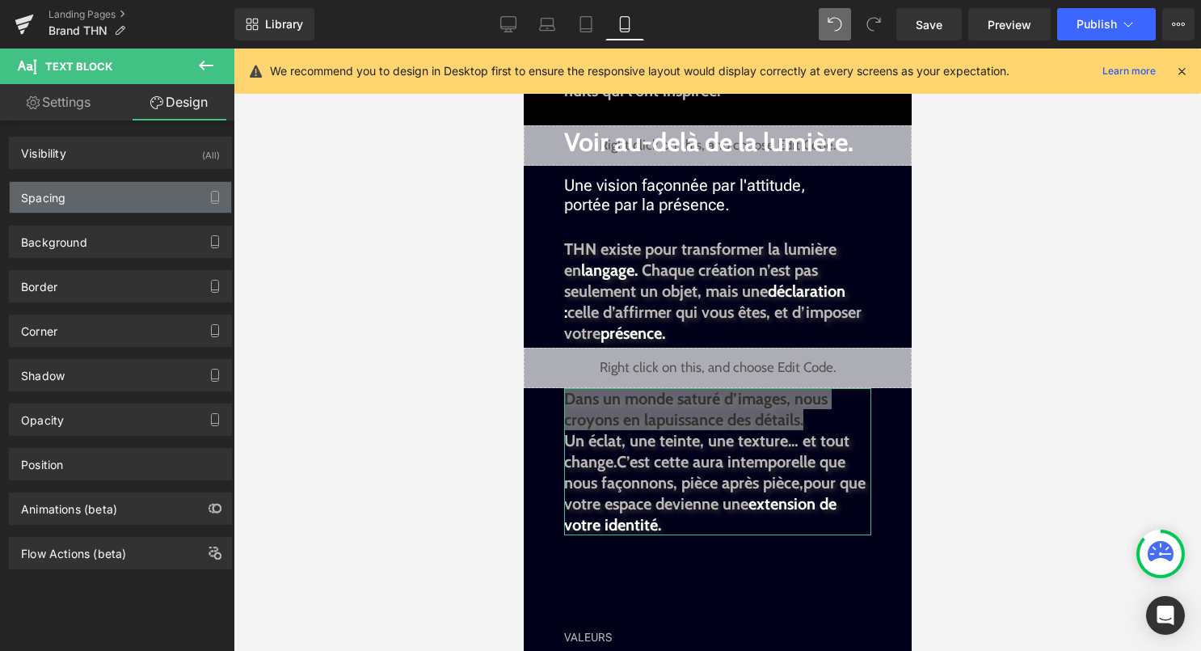
click at [133, 205] on div "Spacing" at bounding box center [121, 197] width 222 height 31
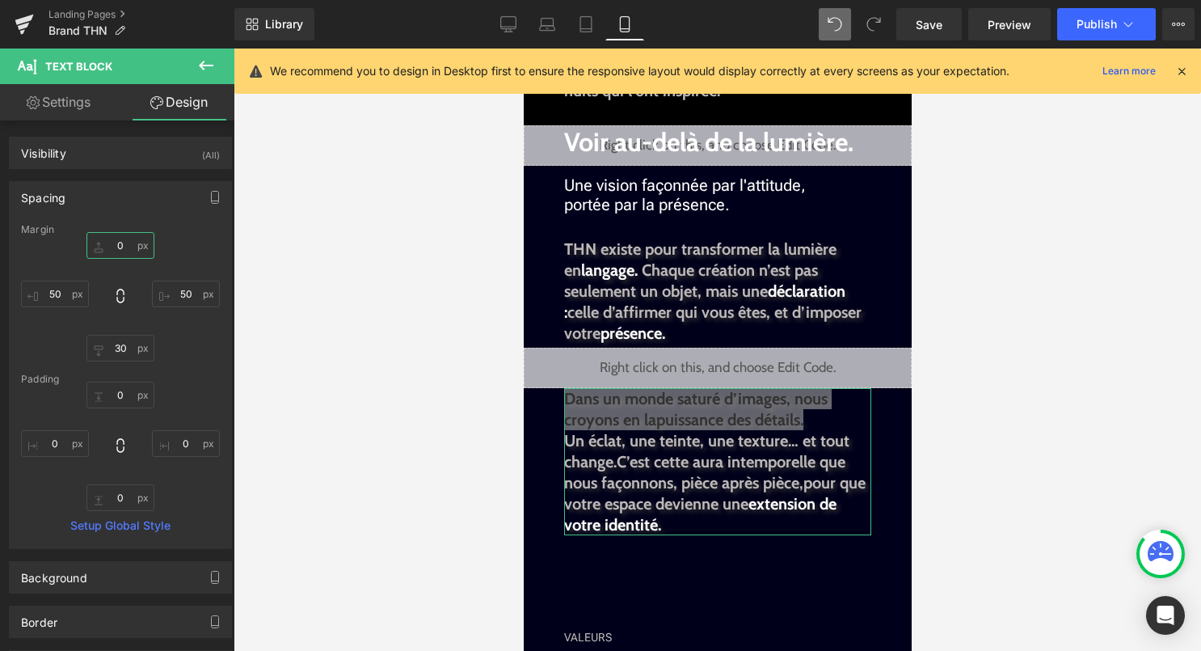
click at [113, 247] on input "0" at bounding box center [120, 245] width 68 height 27
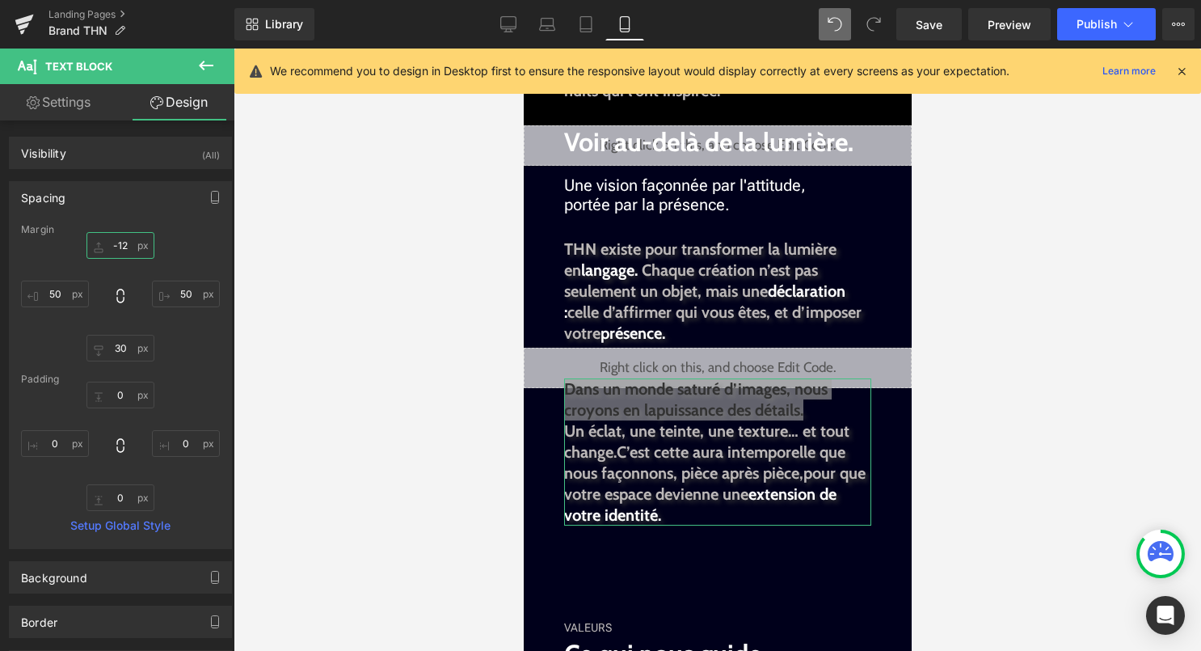
type input "-120"
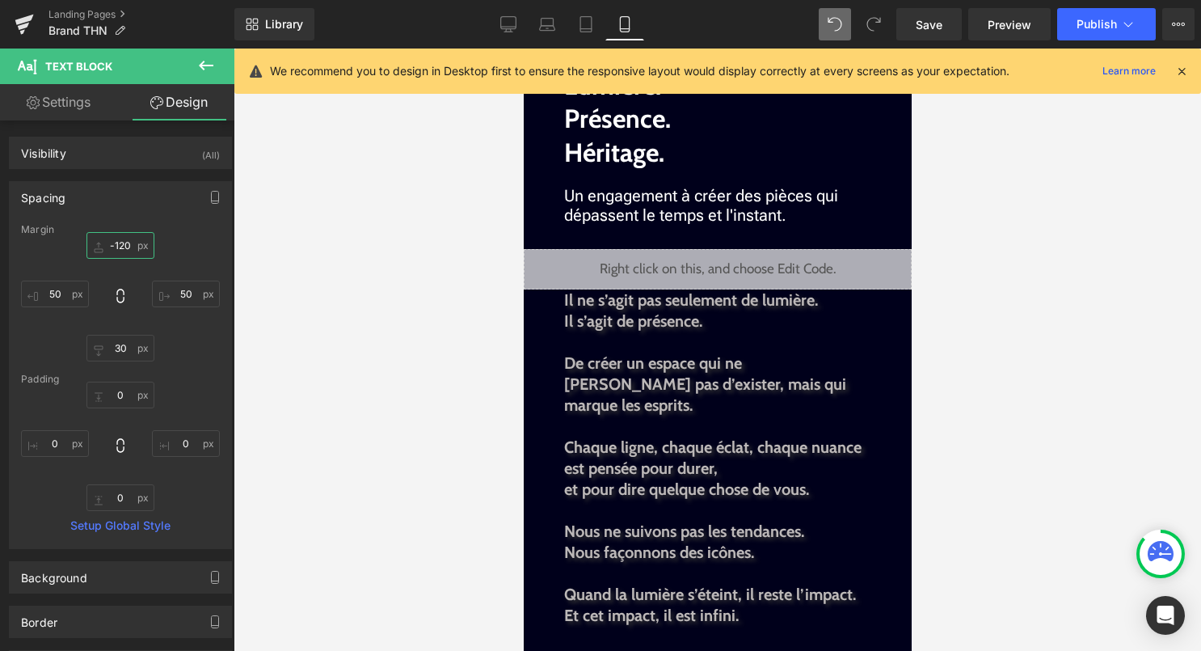
scroll to position [1394, 0]
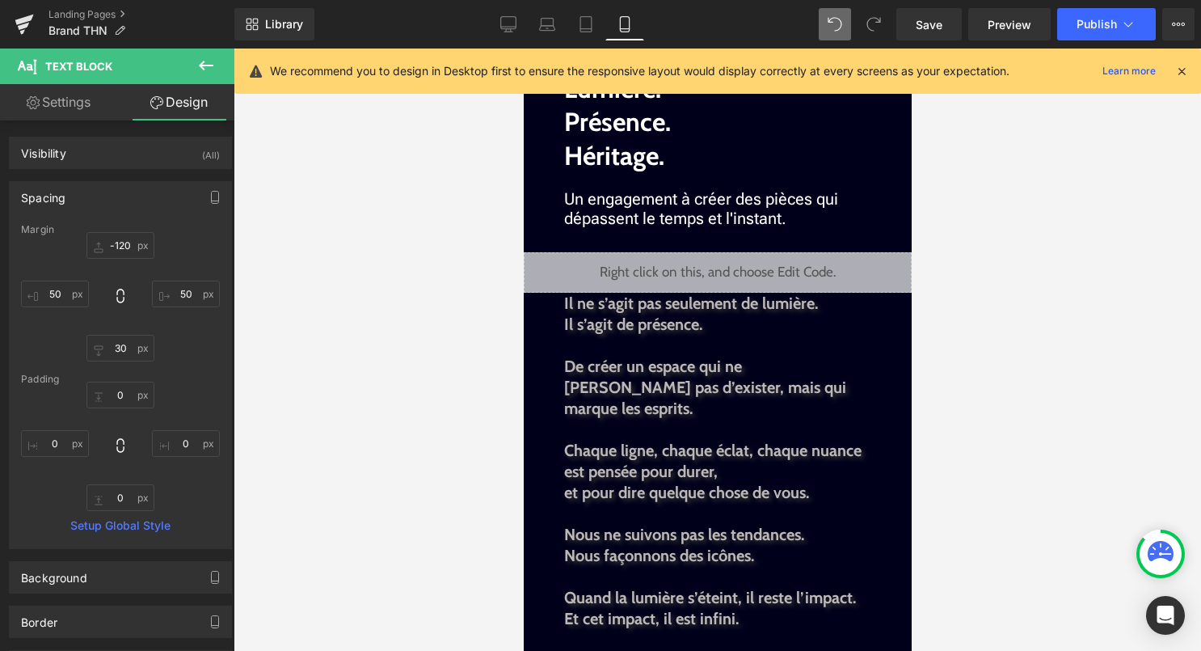
click at [736, 286] on div "Liquid" at bounding box center [717, 272] width 388 height 40
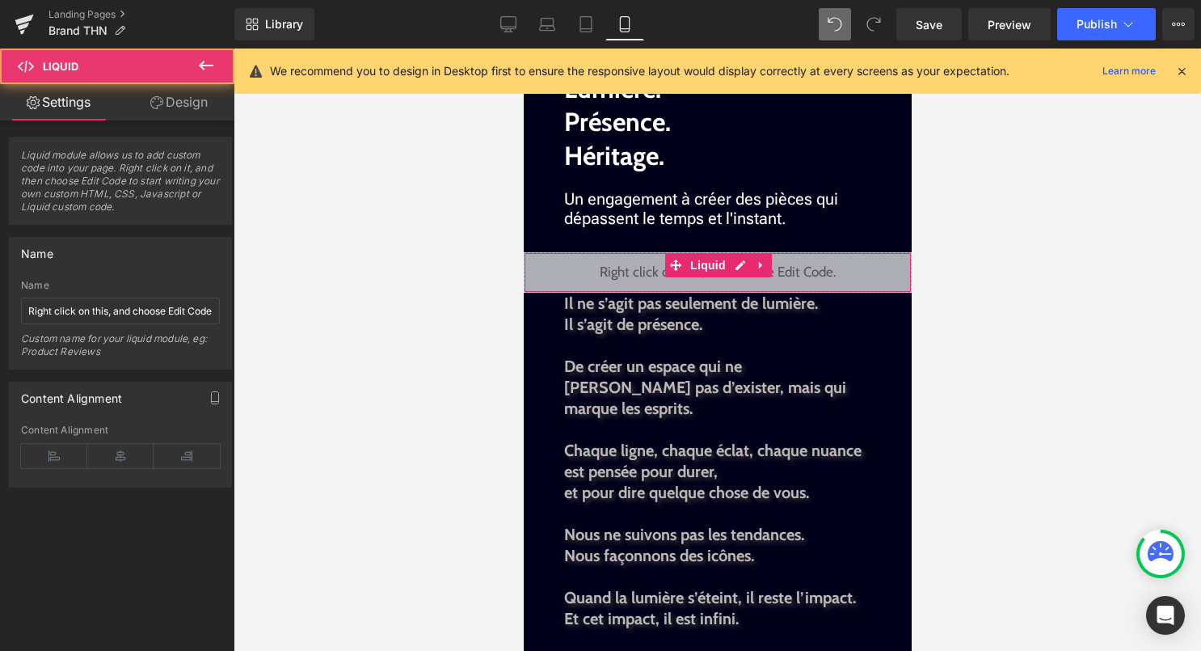
click at [736, 266] on div "Liquid" at bounding box center [717, 272] width 388 height 40
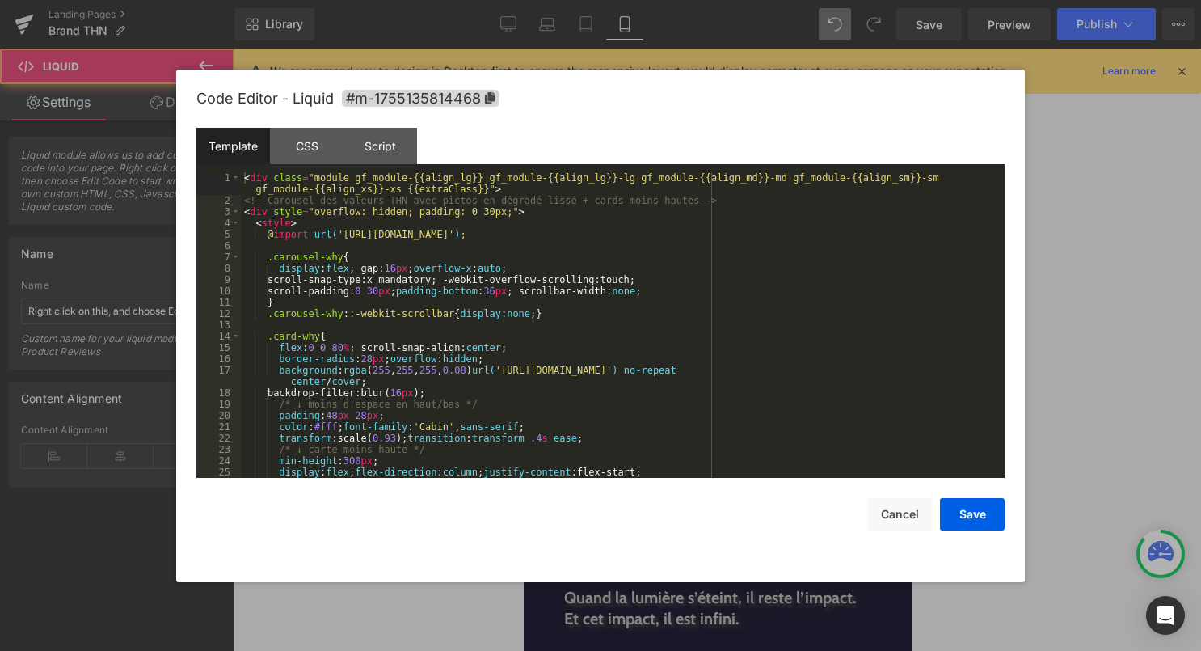
click at [707, 341] on div "< div class = "module gf_module-{{align_lg}} gf_module-{{align_lg}}-lg gf_modul…" at bounding box center [619, 342] width 757 height 340
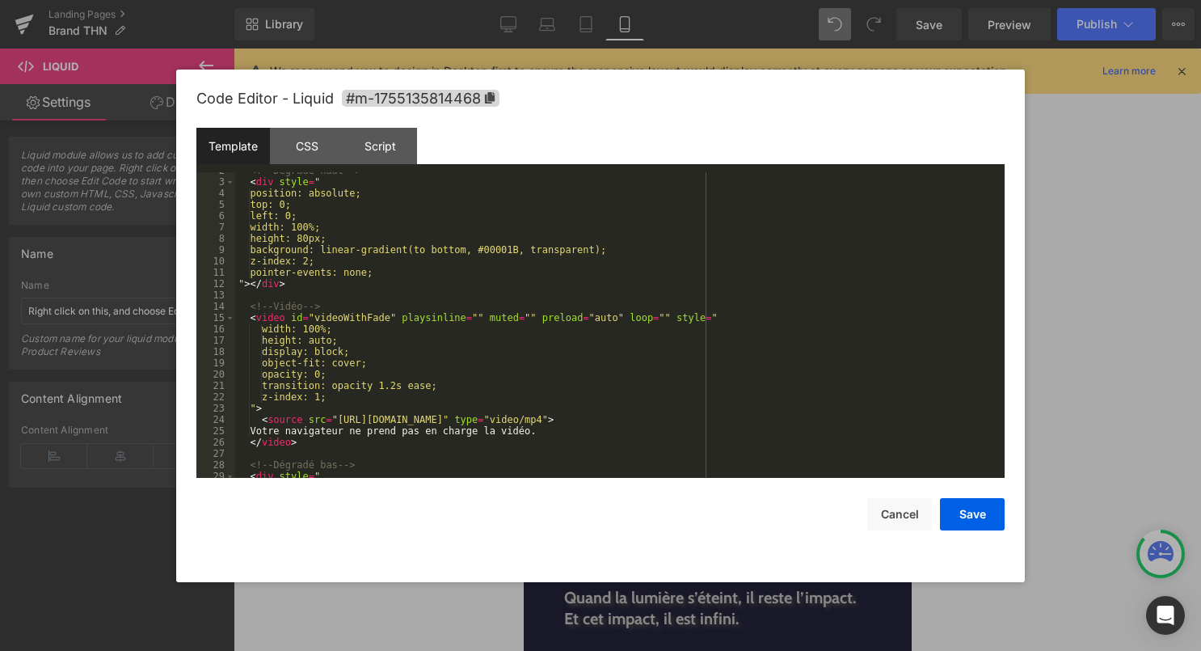
scroll to position [44, 0]
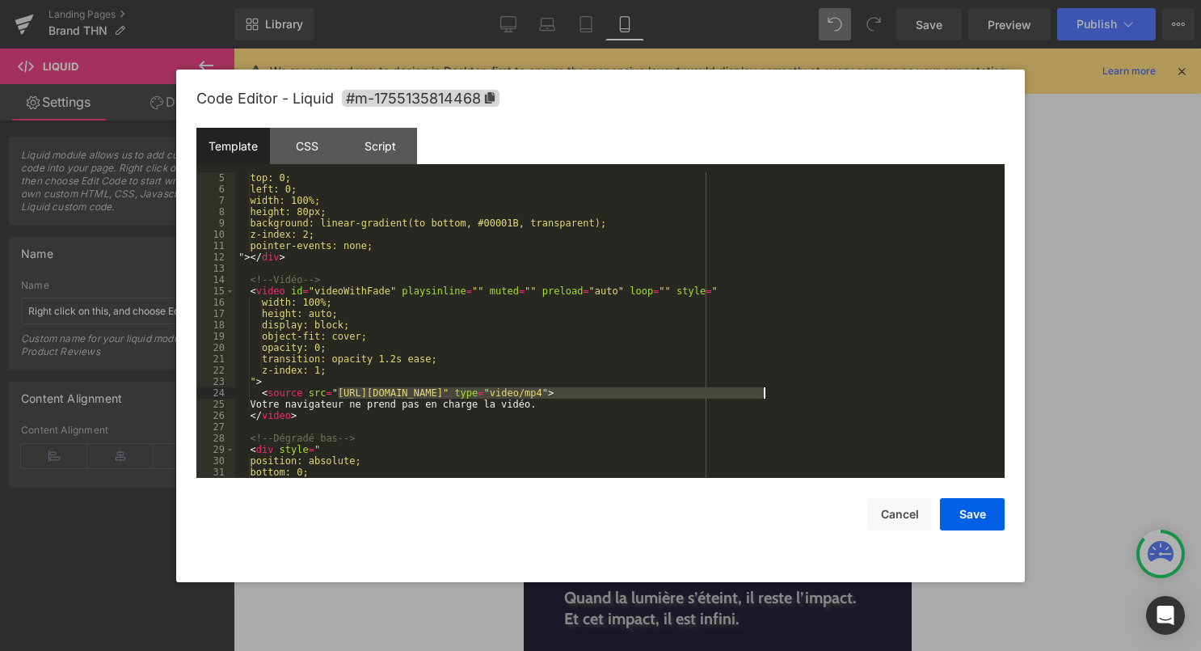
drag, startPoint x: 339, startPoint y: 397, endPoint x: 763, endPoint y: 398, distance: 424.4
click at [763, 398] on div "position: absolute; top: 0; left: 0; width: 100%; height: 80px; background: lin…" at bounding box center [616, 325] width 763 height 328
click at [961, 522] on button "Save" at bounding box center [972, 514] width 65 height 32
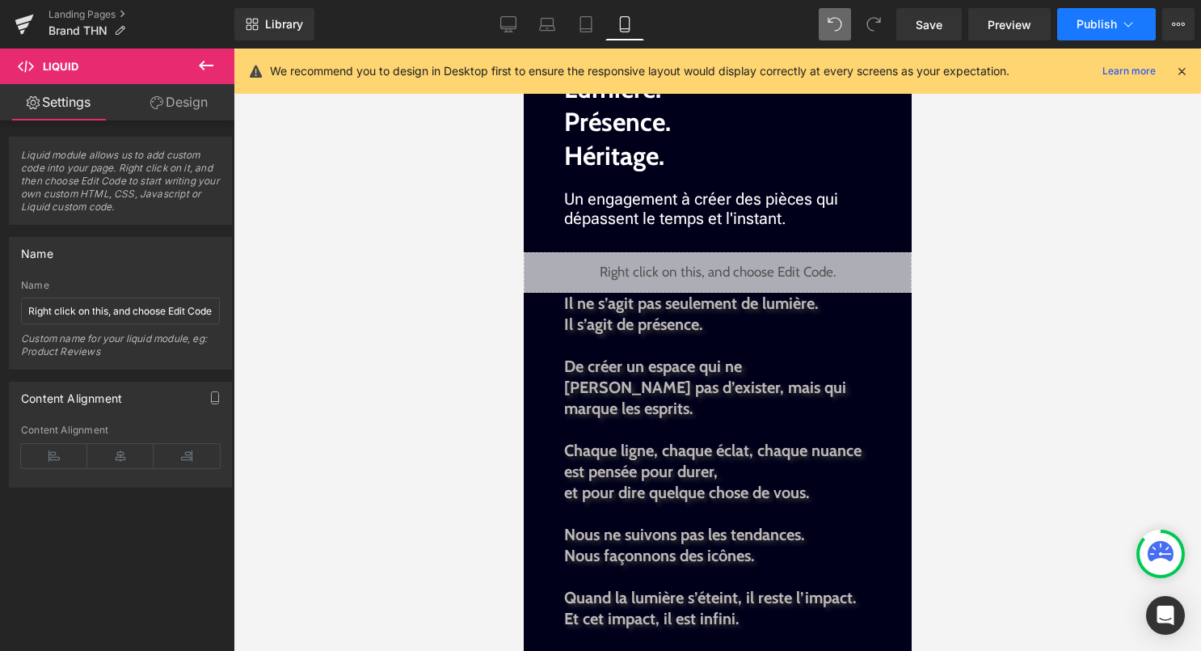
click at [1115, 33] on button "Publish" at bounding box center [1106, 24] width 99 height 32
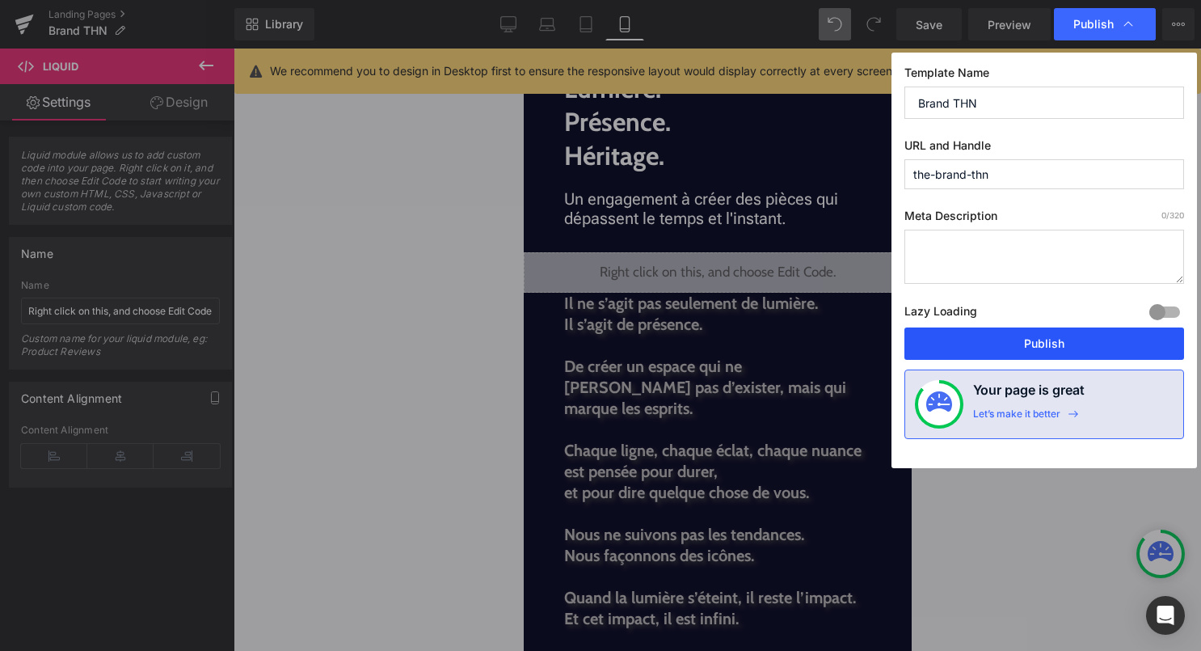
click at [1043, 347] on button "Publish" at bounding box center [1045, 343] width 280 height 32
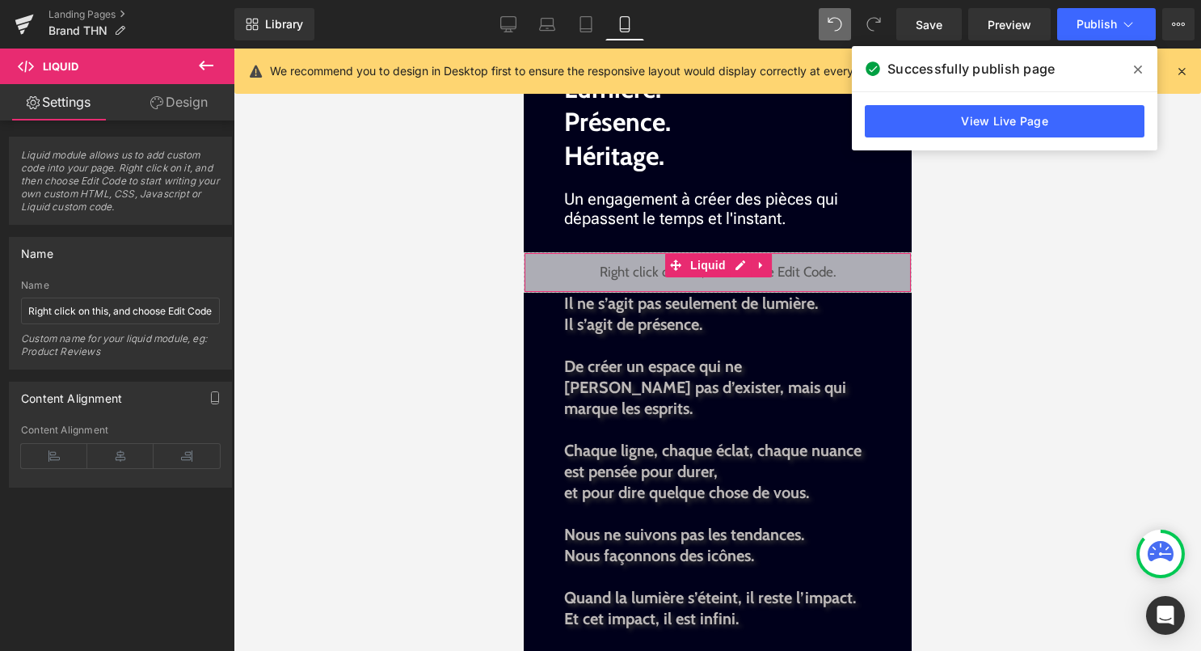
click at [737, 267] on div "Liquid" at bounding box center [717, 272] width 388 height 40
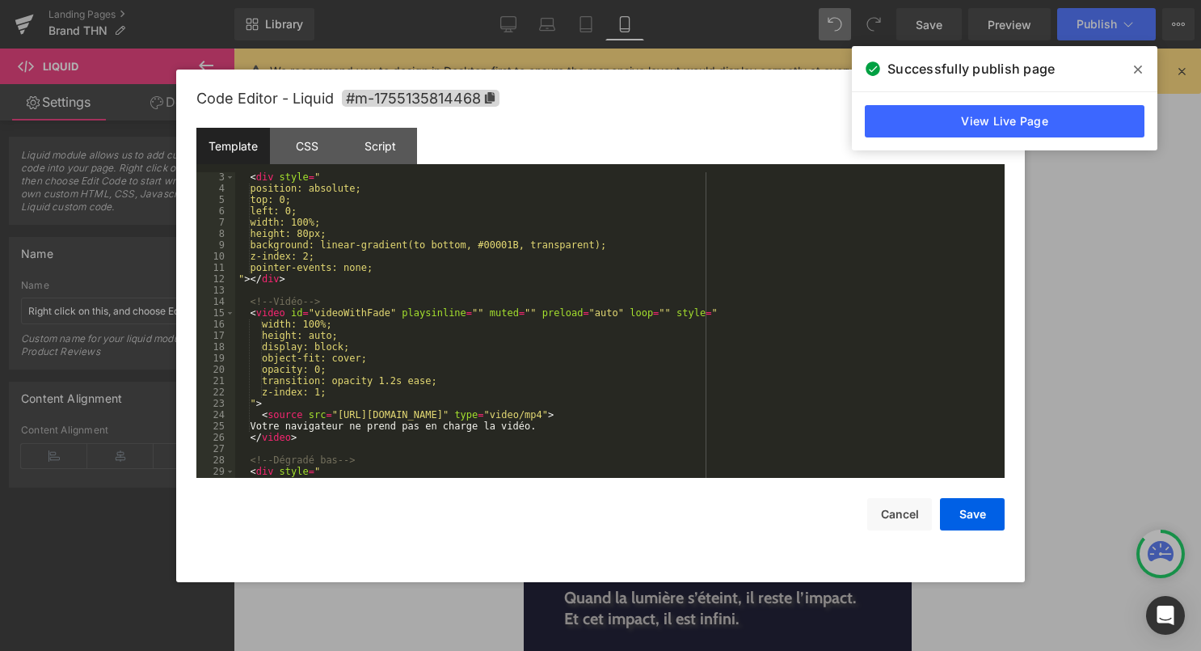
scroll to position [32, 0]
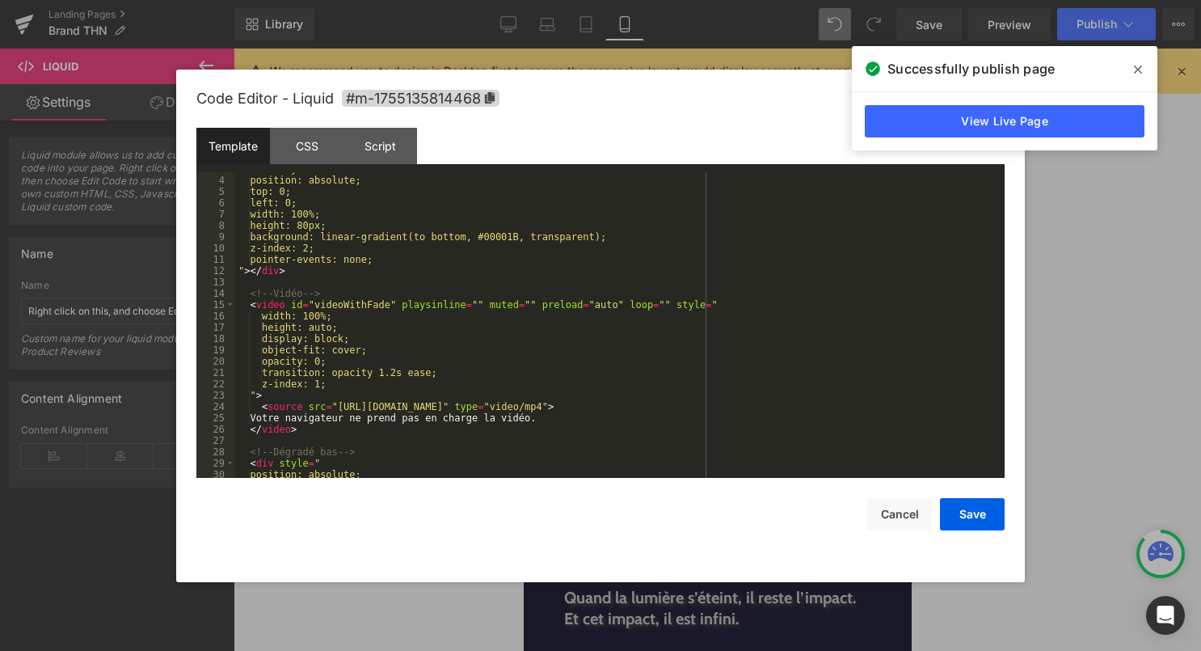
click at [556, 424] on div "< div style = " position: absolute; top: 0; left: 0; width: 100%; height: 80px;…" at bounding box center [616, 327] width 763 height 328
click at [876, 510] on button "Cancel" at bounding box center [899, 514] width 65 height 32
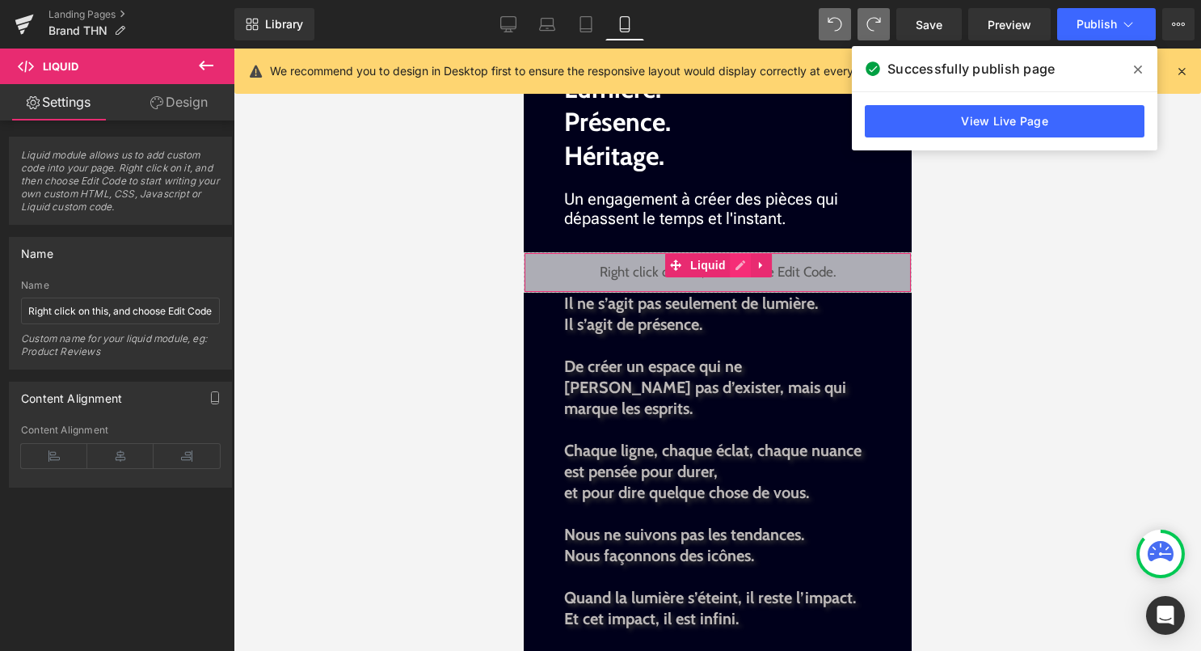
click at [740, 269] on div "Liquid" at bounding box center [717, 272] width 388 height 40
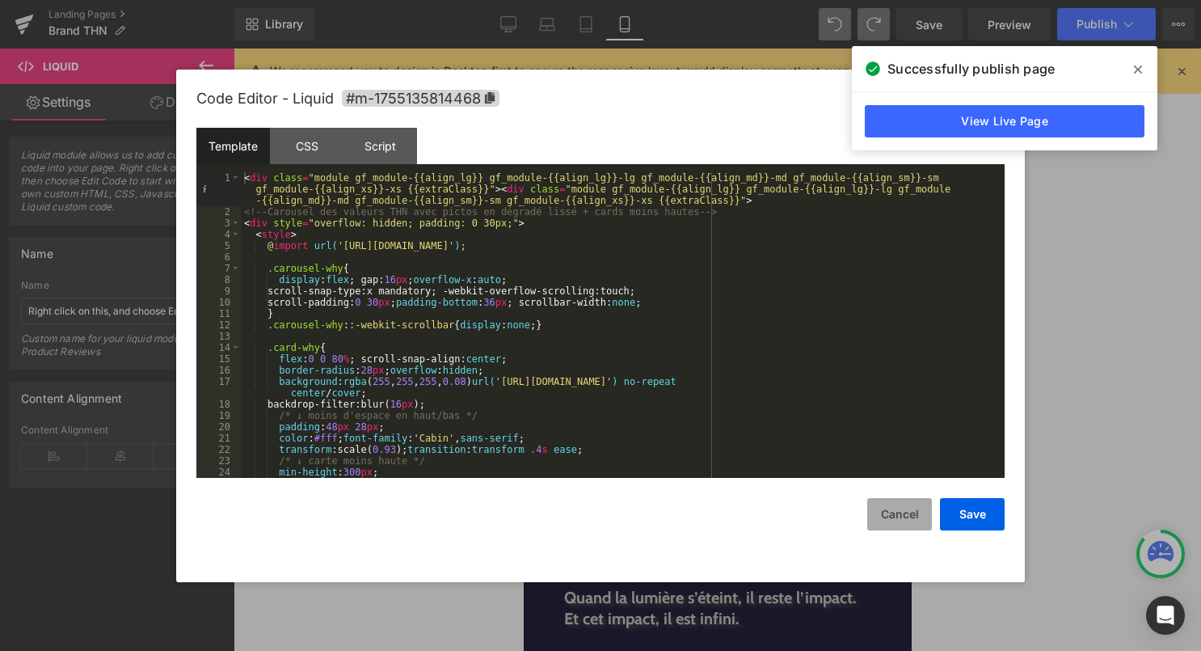
click at [905, 518] on button "Cancel" at bounding box center [899, 514] width 65 height 32
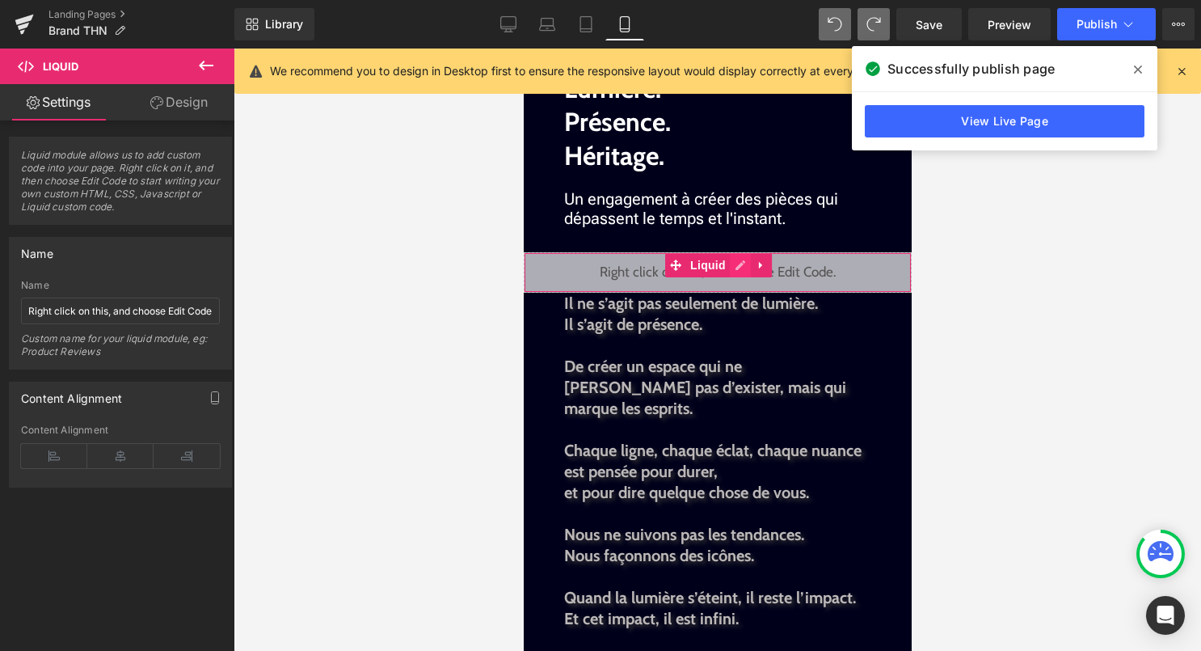
click at [741, 268] on div "Liquid" at bounding box center [717, 272] width 388 height 40
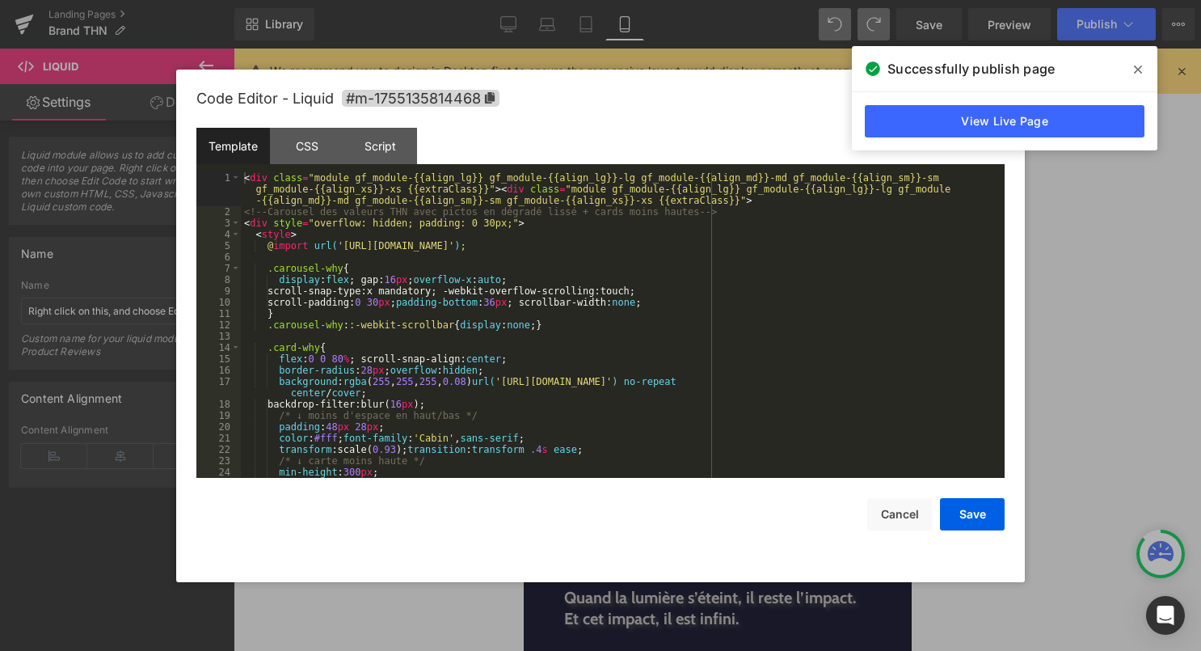
click at [700, 326] on div "< div class = "module gf_module-{{align_lg}} gf_module-{{align_lg}}-lg gf_modul…" at bounding box center [619, 347] width 757 height 351
click at [898, 514] on button "Cancel" at bounding box center [899, 514] width 65 height 32
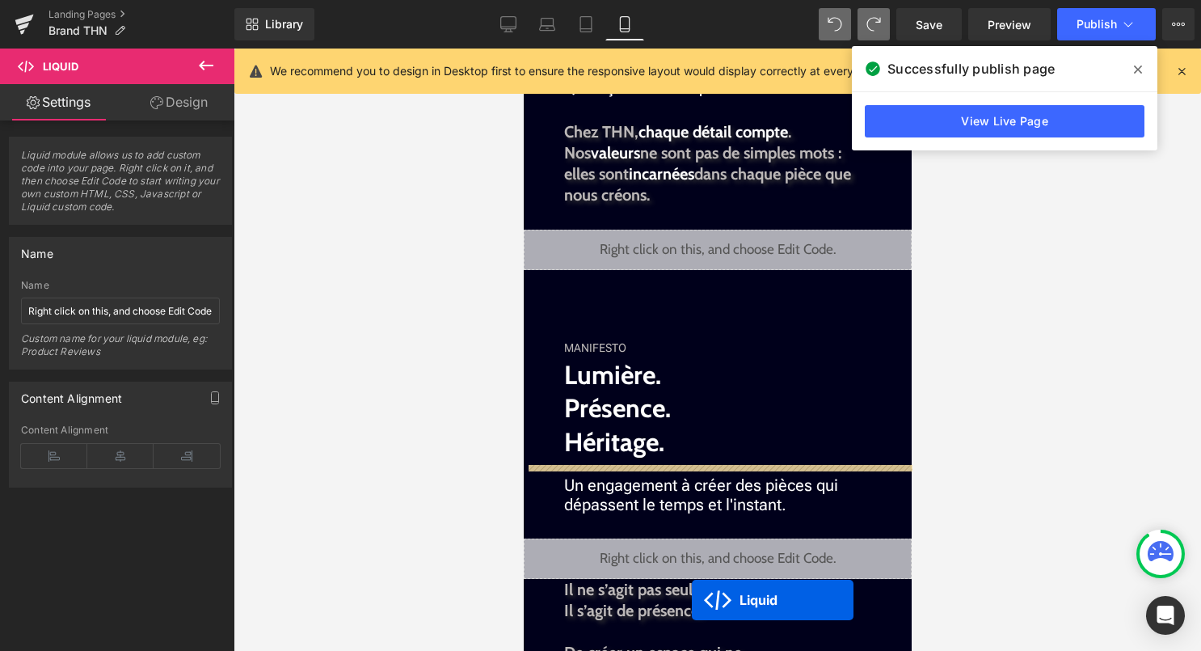
scroll to position [1358, 0]
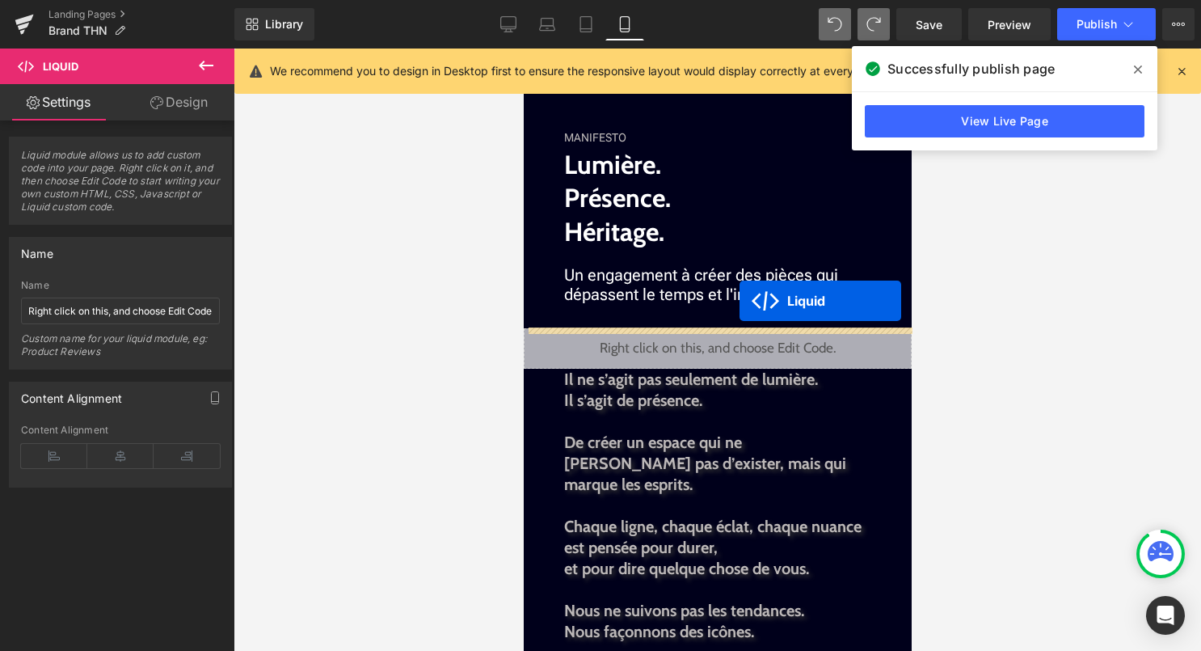
drag, startPoint x: 703, startPoint y: 151, endPoint x: 739, endPoint y: 301, distance: 153.7
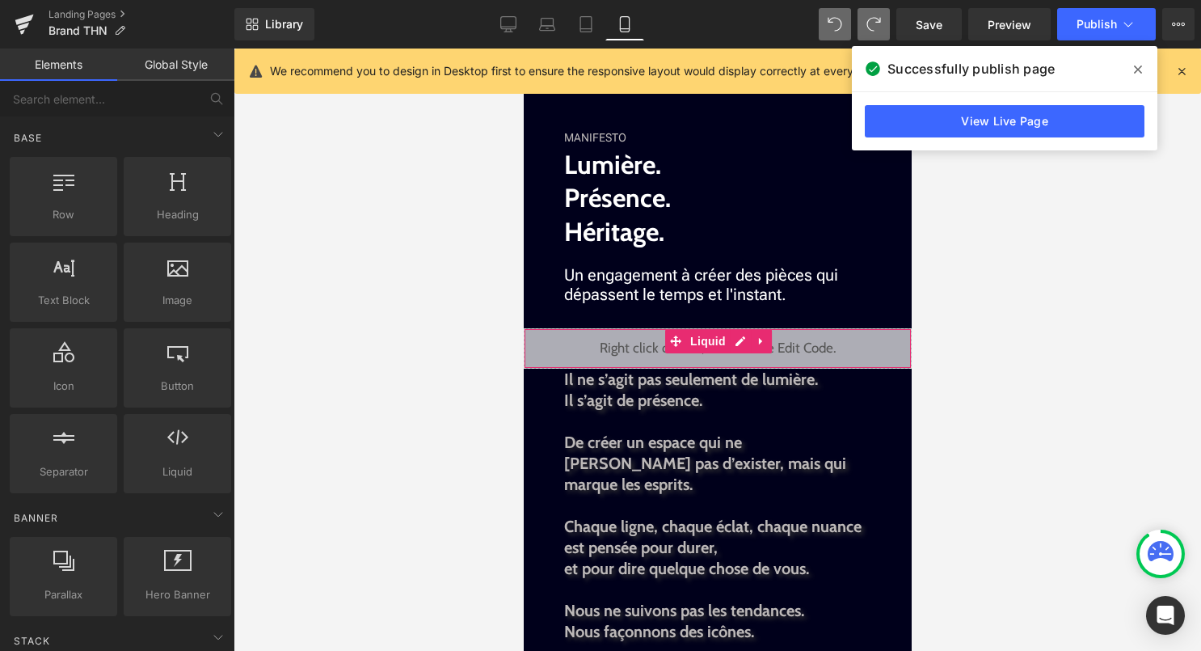
click at [736, 348] on div "Liquid" at bounding box center [717, 348] width 388 height 40
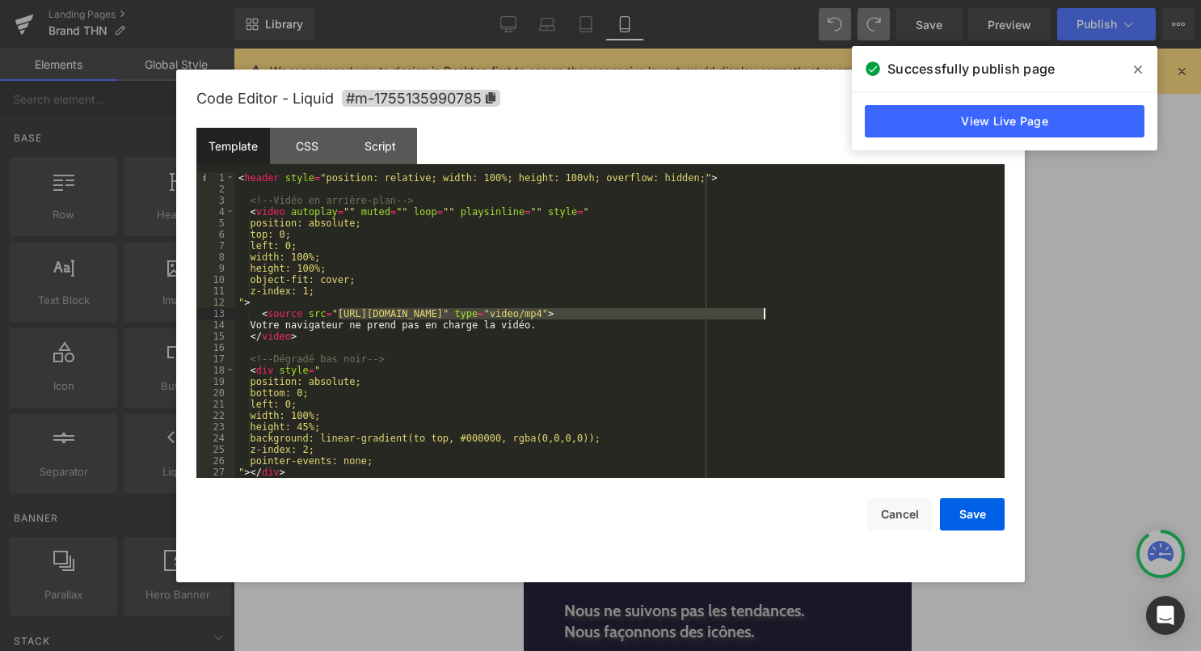
drag, startPoint x: 339, startPoint y: 313, endPoint x: 764, endPoint y: 315, distance: 425.2
click at [764, 315] on div "< header style = "position: relative; width: 100%; height: 100vh; overflow: hid…" at bounding box center [616, 336] width 763 height 328
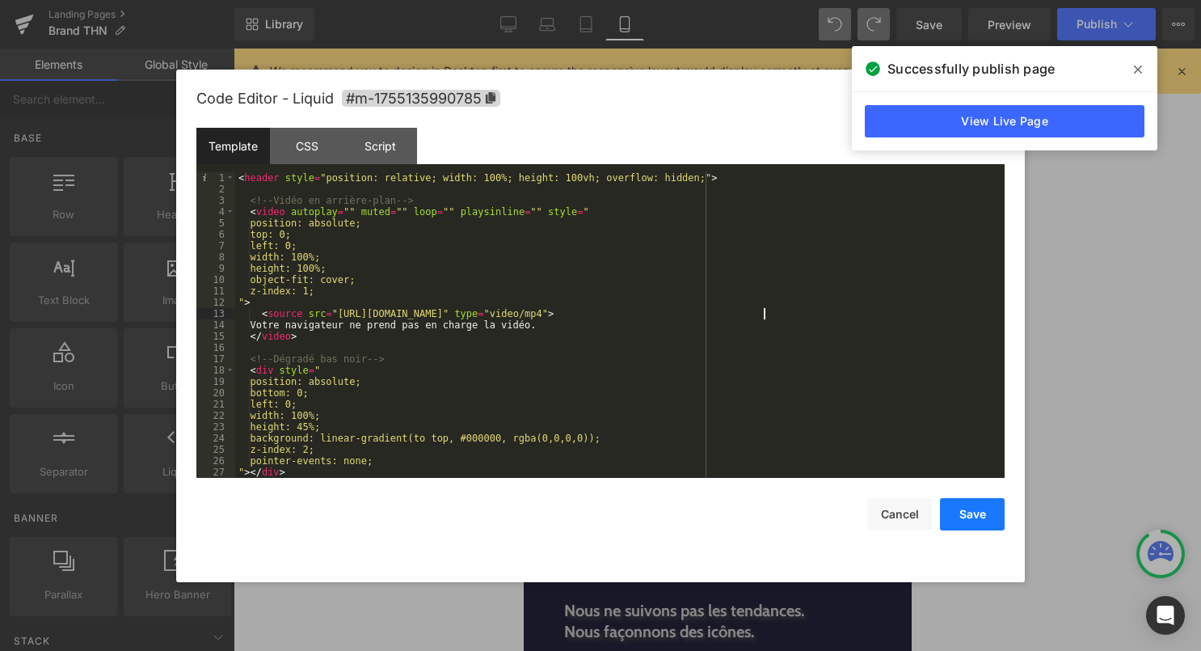
click at [976, 516] on button "Save" at bounding box center [972, 514] width 65 height 32
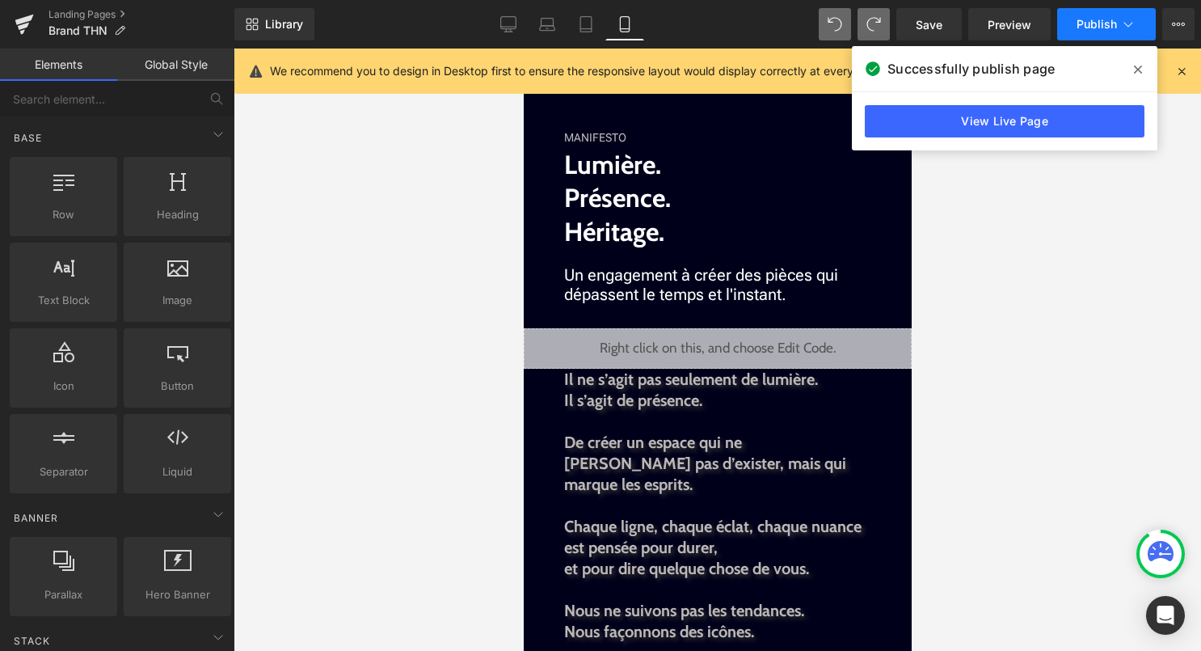
click at [1119, 11] on button "Publish" at bounding box center [1106, 24] width 99 height 32
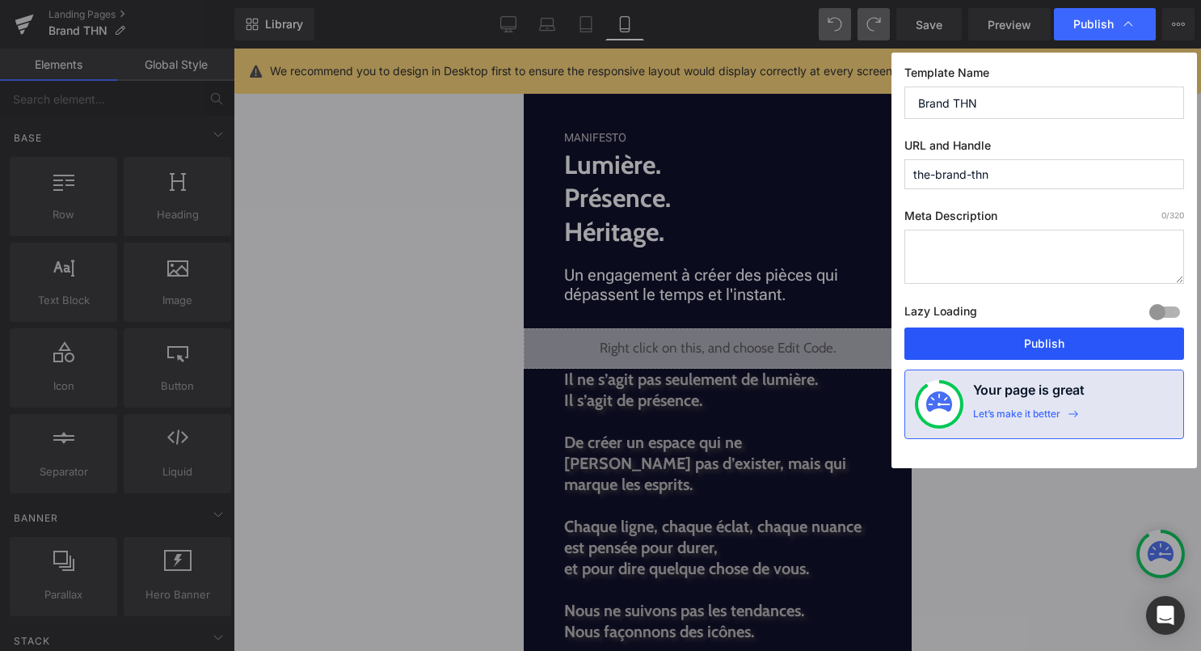
click at [1009, 343] on button "Publish" at bounding box center [1045, 343] width 280 height 32
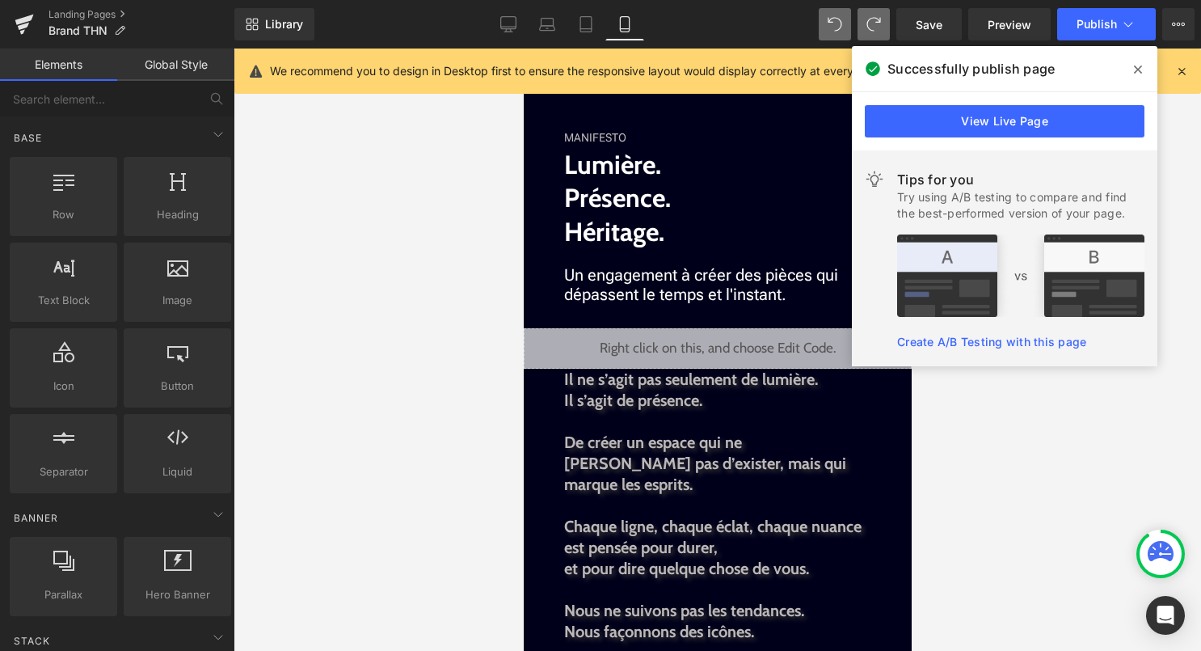
click at [1139, 74] on icon at bounding box center [1138, 69] width 8 height 13
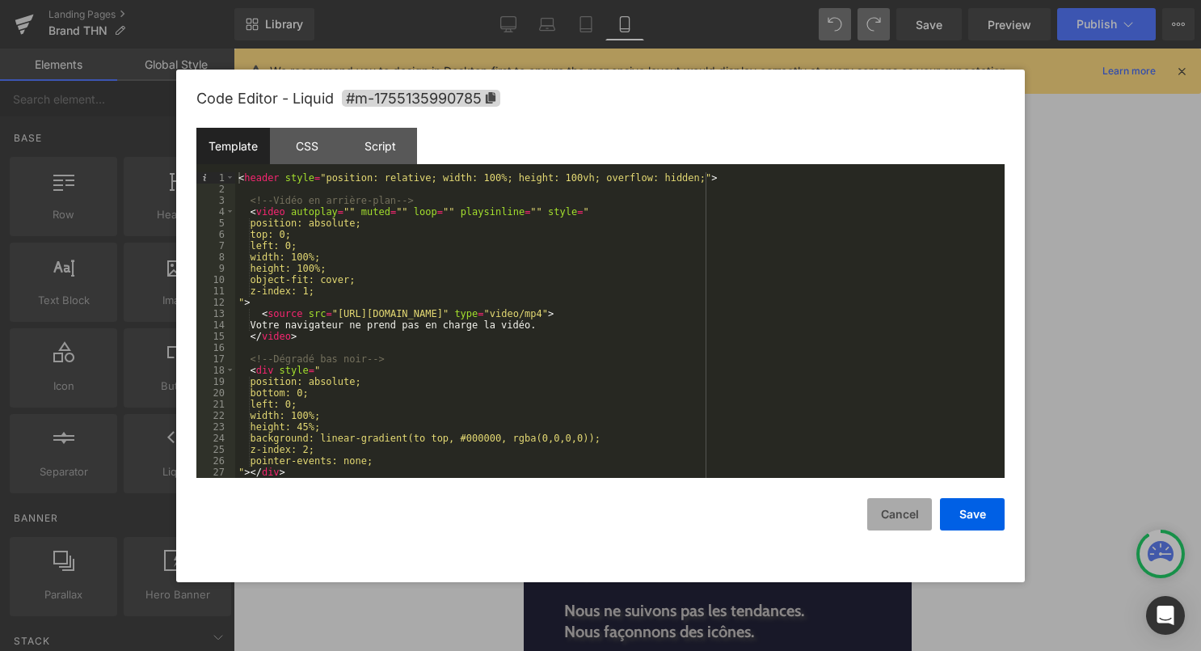
click at [910, 523] on button "Cancel" at bounding box center [899, 514] width 65 height 32
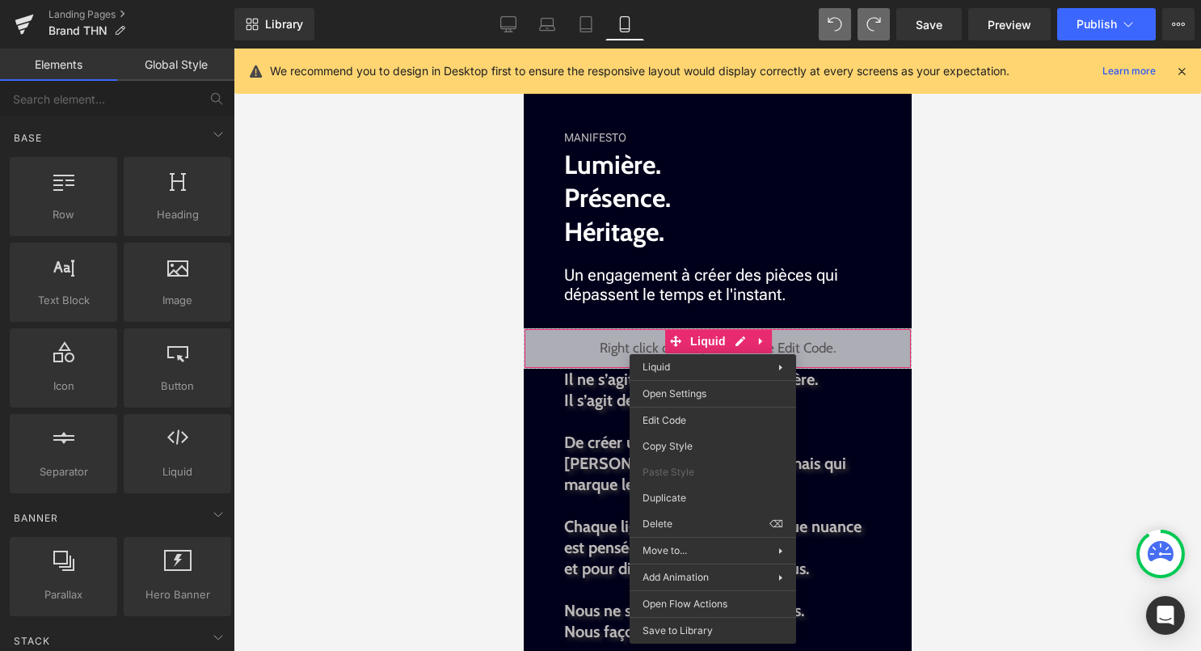
drag, startPoint x: 1197, startPoint y: 569, endPoint x: 673, endPoint y: 521, distance: 526.1
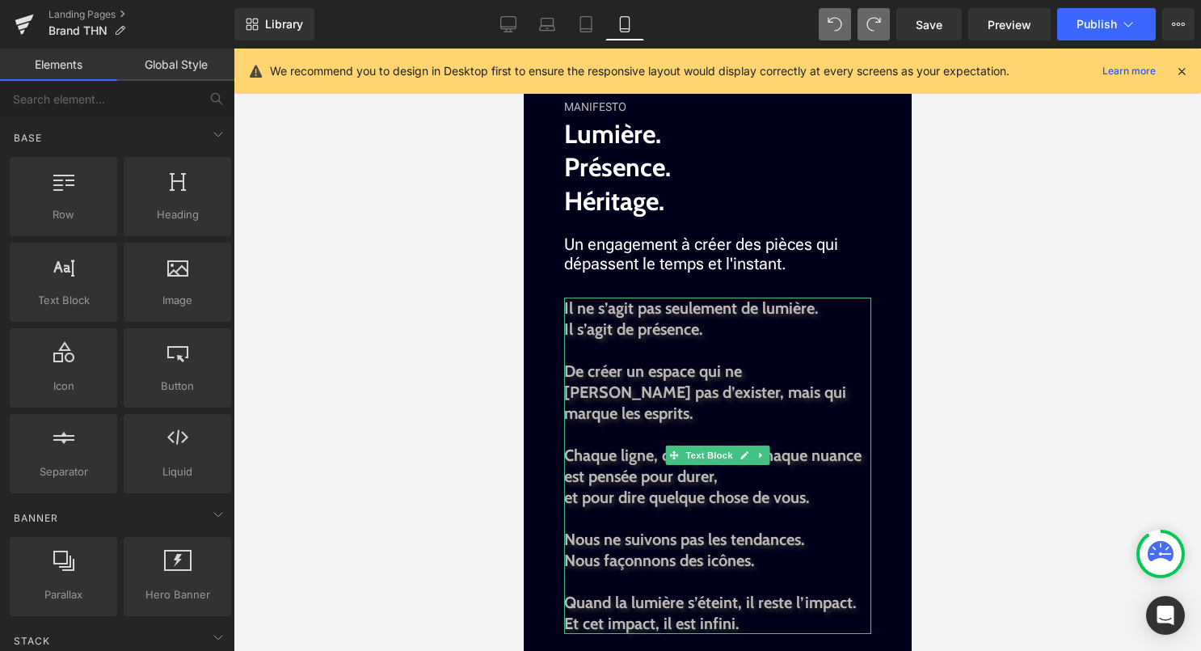
scroll to position [1348, 0]
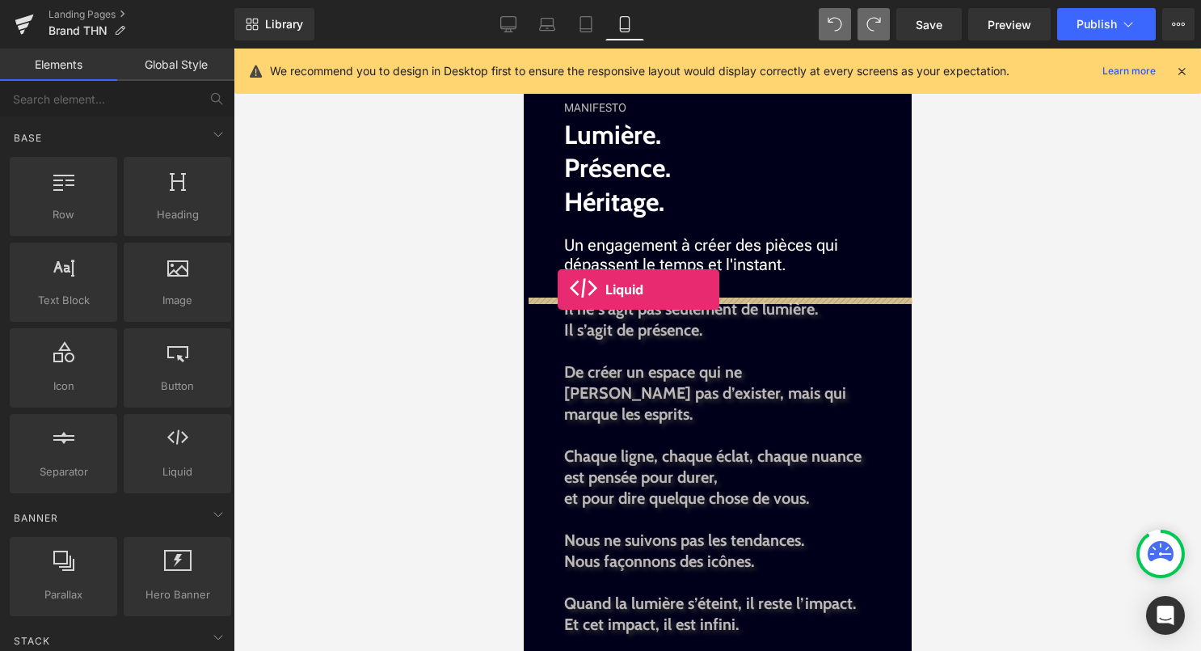
drag, startPoint x: 703, startPoint y: 512, endPoint x: 555, endPoint y: 289, distance: 267.7
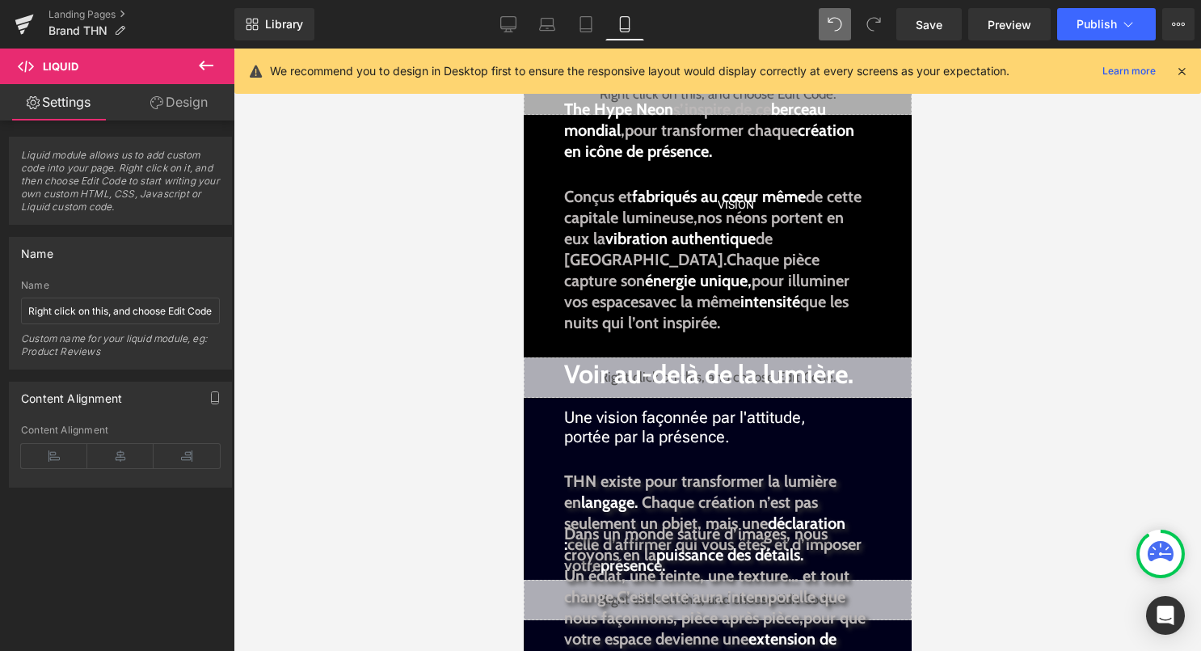
scroll to position [0, 0]
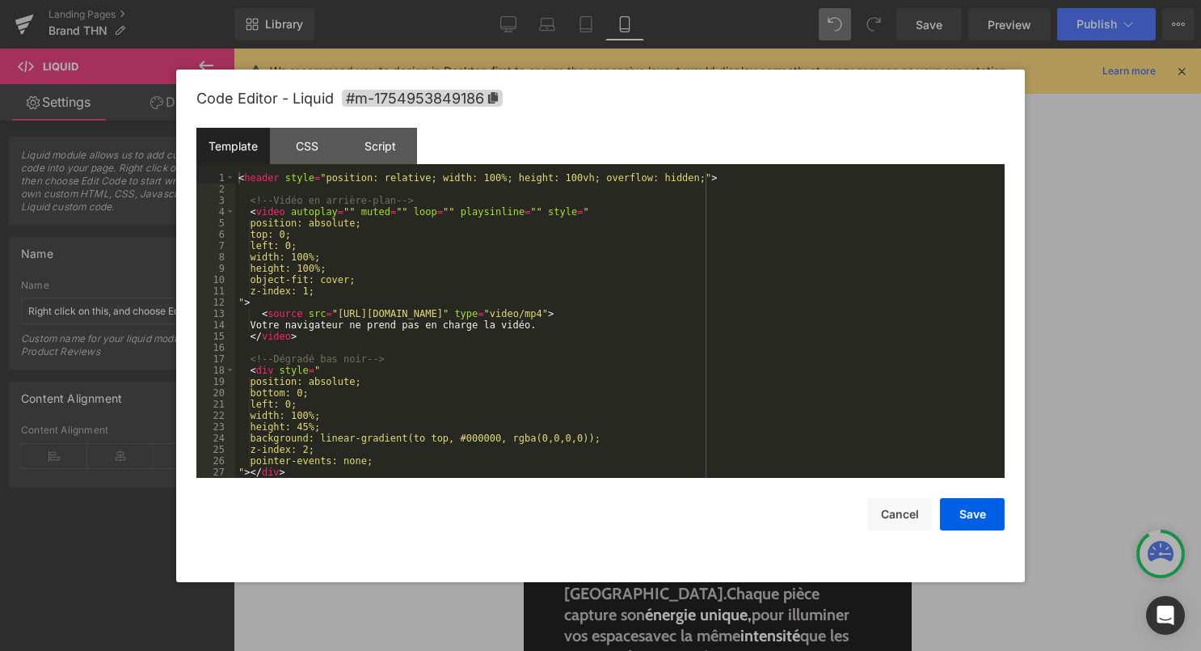
click at [745, 113] on div "Liquid" at bounding box center [717, 117] width 388 height 40
click at [627, 309] on div "< header style = "position: relative; width: 100%; height: 100vh; overflow: hid…" at bounding box center [616, 336] width 763 height 328
click at [895, 525] on button "Cancel" at bounding box center [899, 514] width 65 height 32
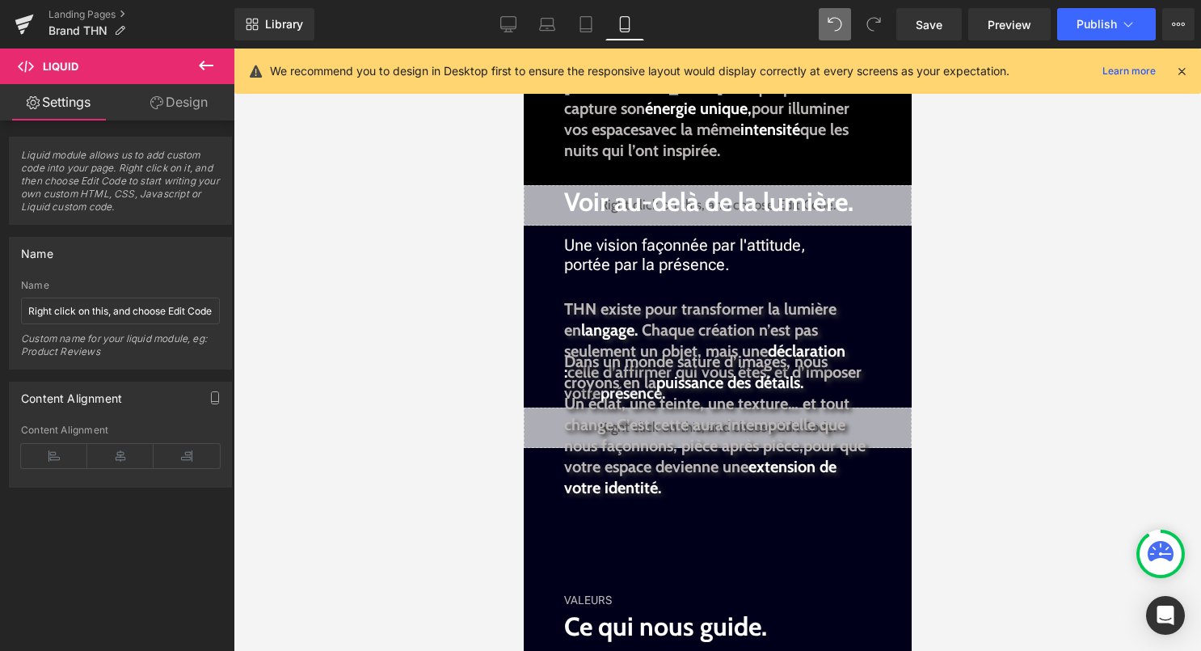
scroll to position [479, 0]
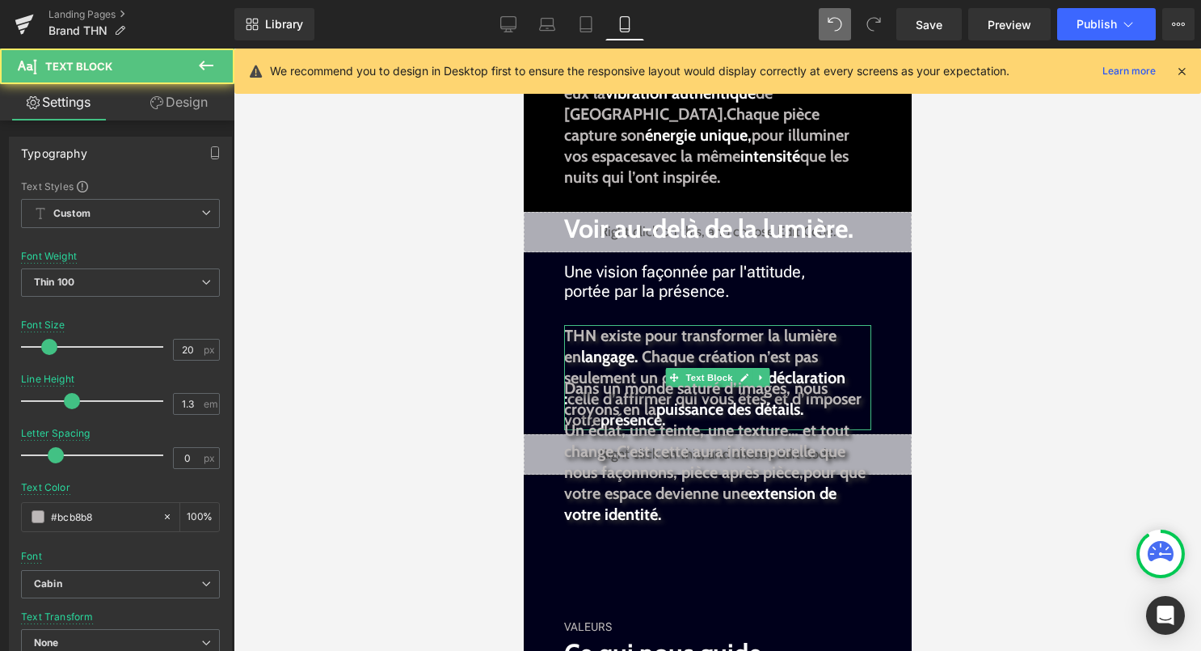
click at [707, 365] on span "Chaque création n’est pas seulement un objet, mais une" at bounding box center [690, 367] width 254 height 40
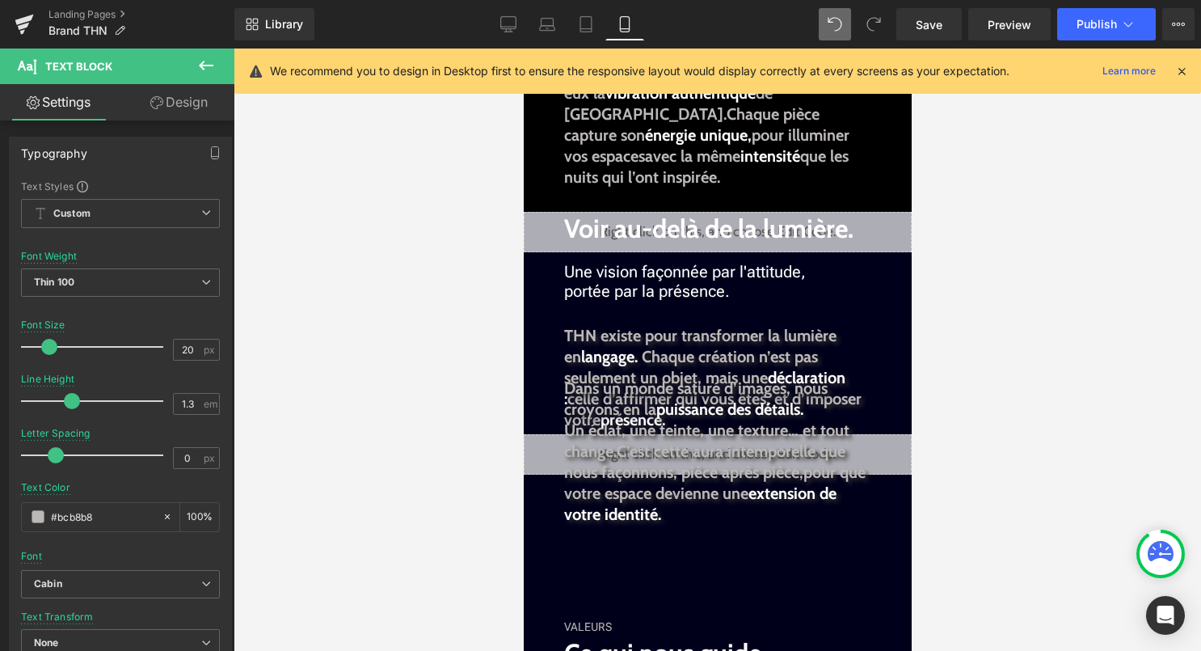
click at [198, 105] on link "Design" at bounding box center [178, 102] width 117 height 36
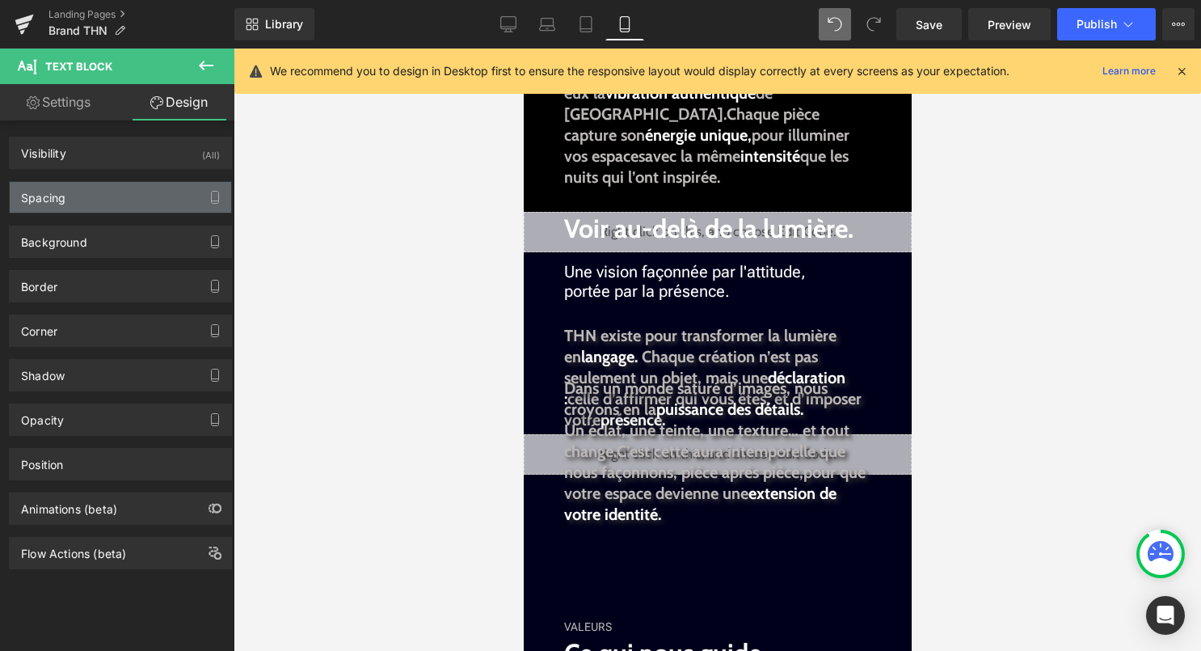
click at [167, 188] on div "Spacing" at bounding box center [121, 197] width 222 height 31
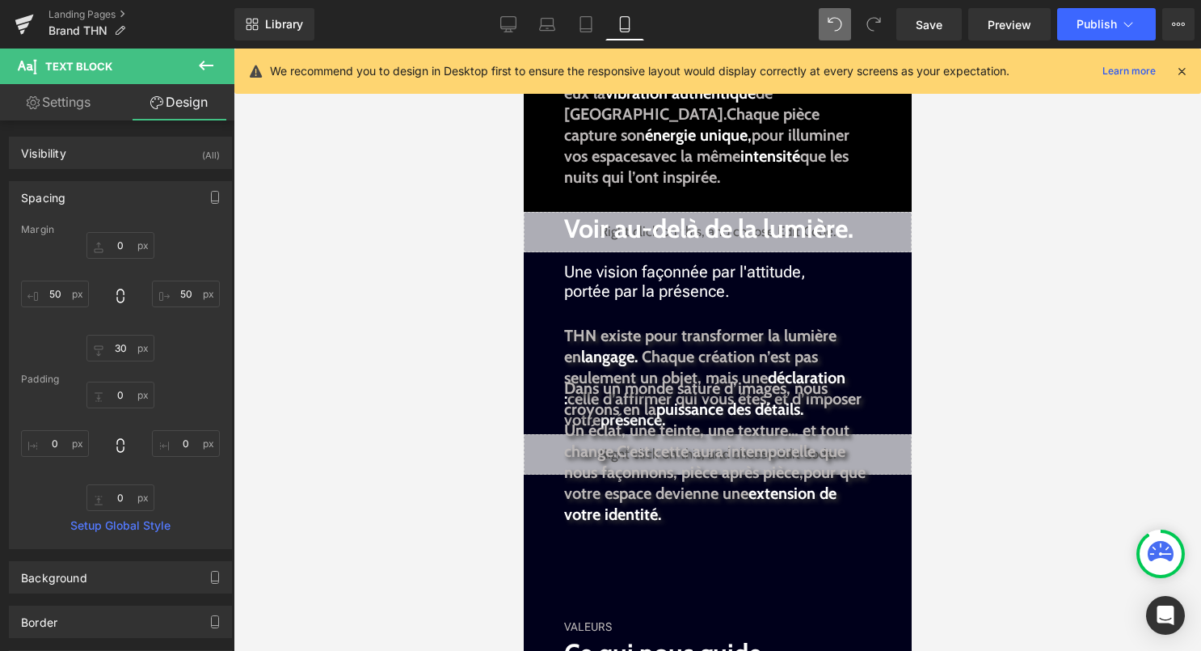
click at [944, 365] on div at bounding box center [718, 350] width 968 height 602
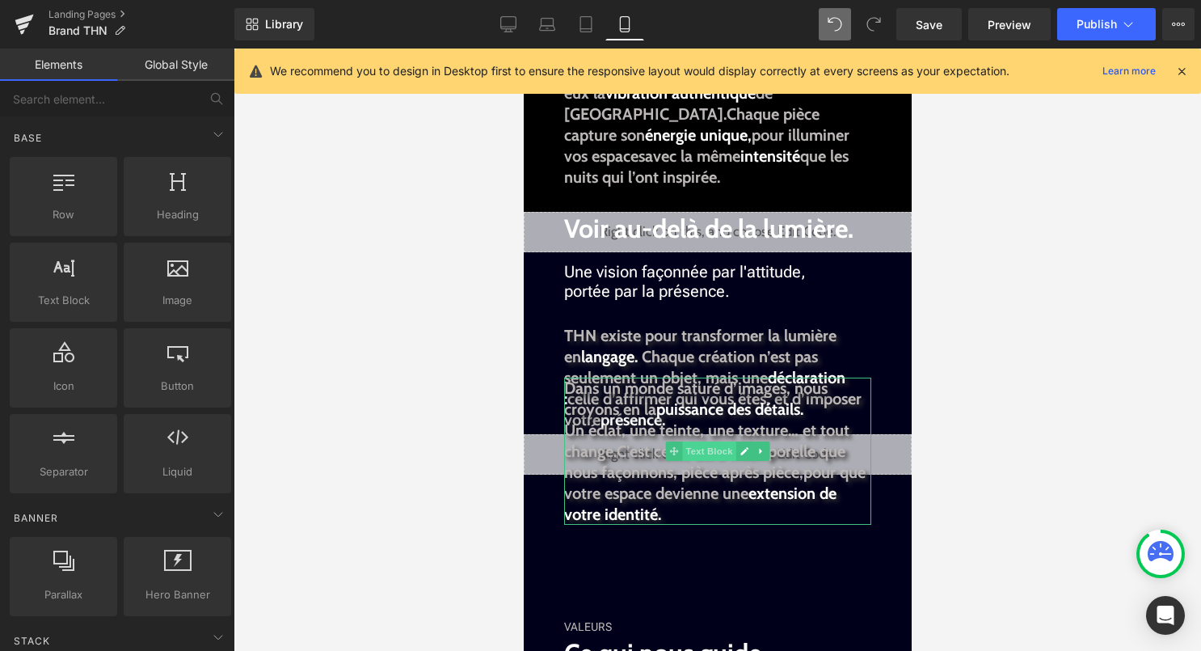
click at [713, 456] on span "Text Block" at bounding box center [707, 450] width 53 height 19
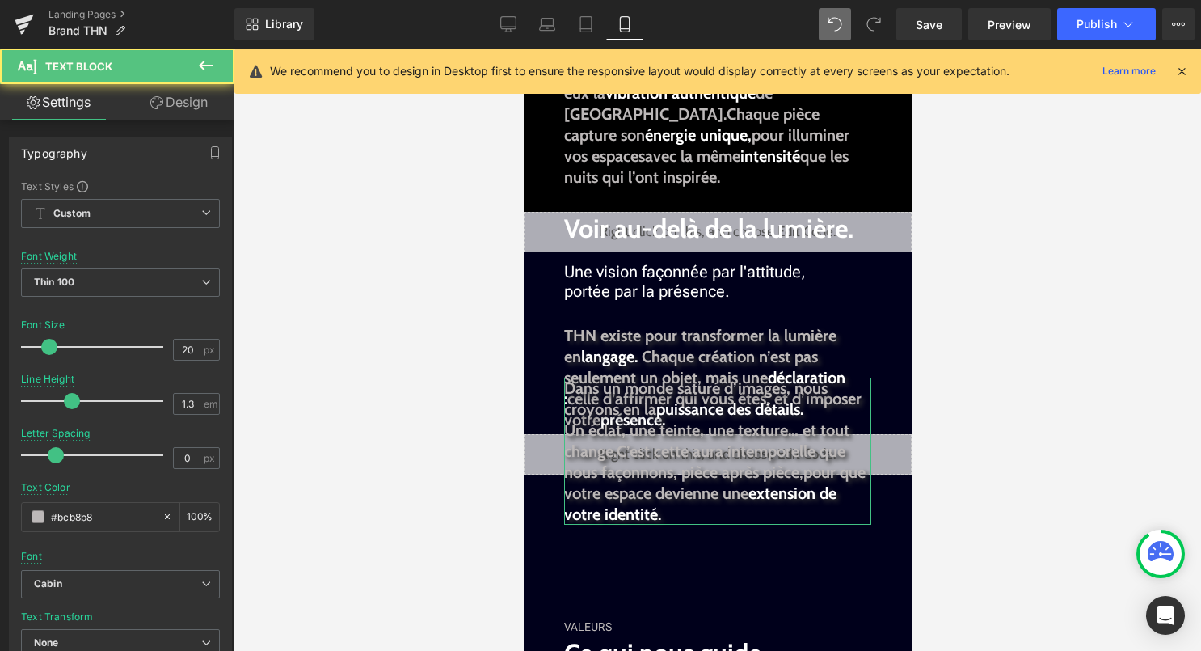
click at [193, 95] on link "Design" at bounding box center [178, 102] width 117 height 36
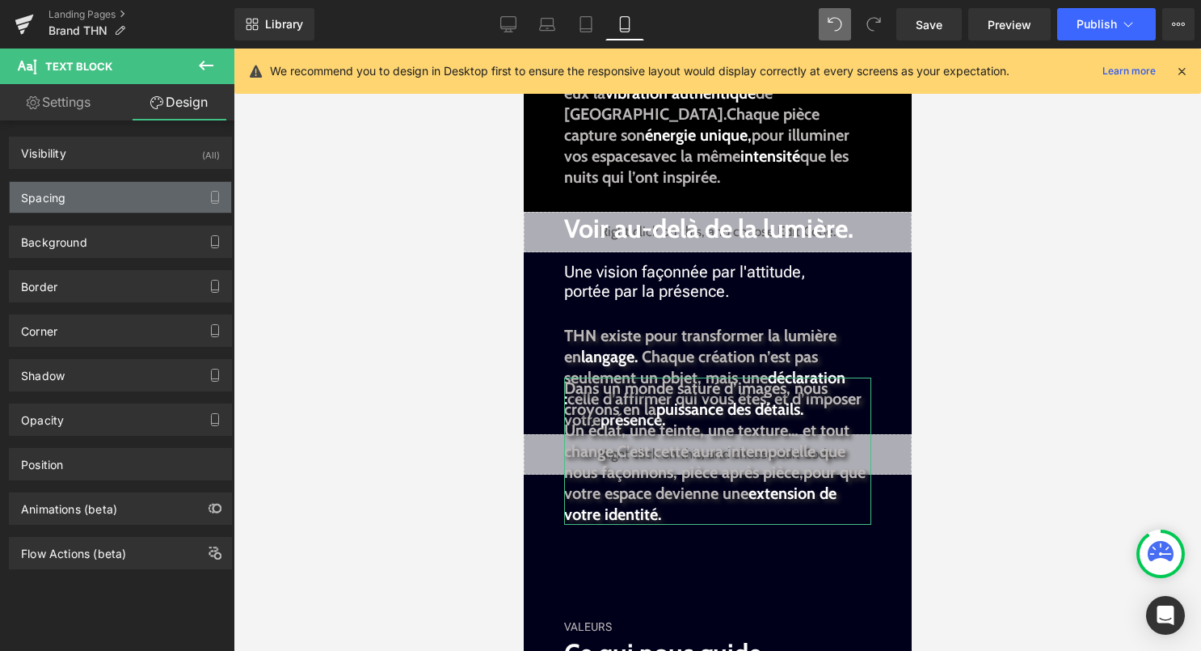
click at [140, 204] on div "Spacing" at bounding box center [121, 197] width 222 height 31
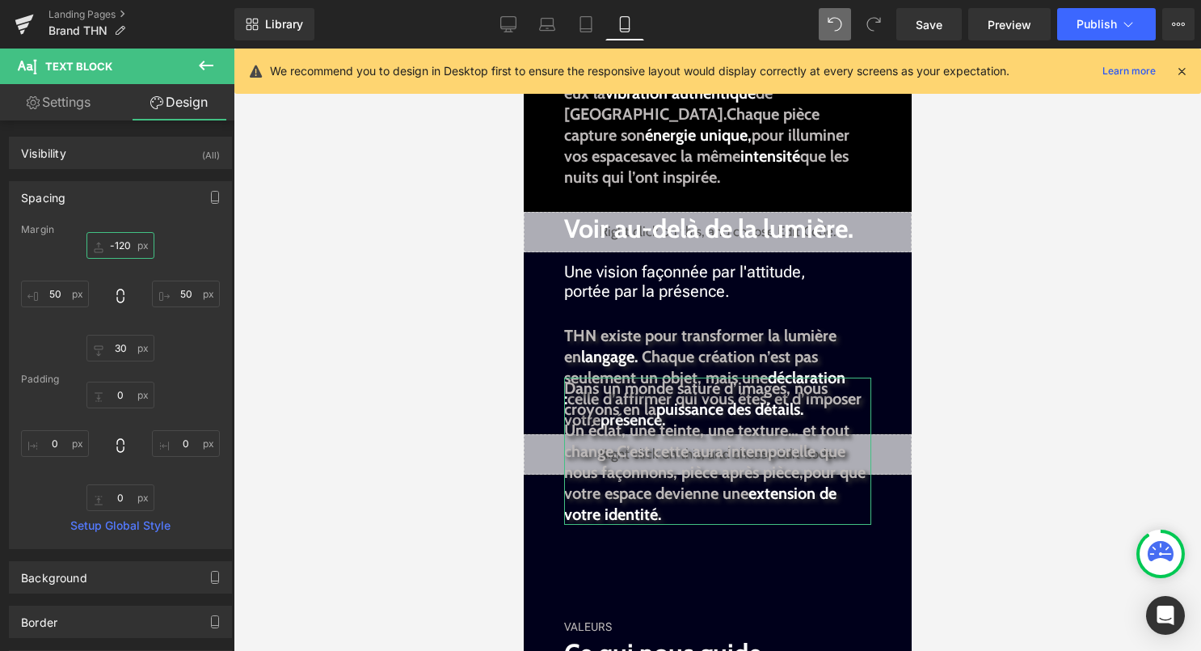
click at [122, 248] on input "text" at bounding box center [120, 245] width 68 height 27
type input "0"
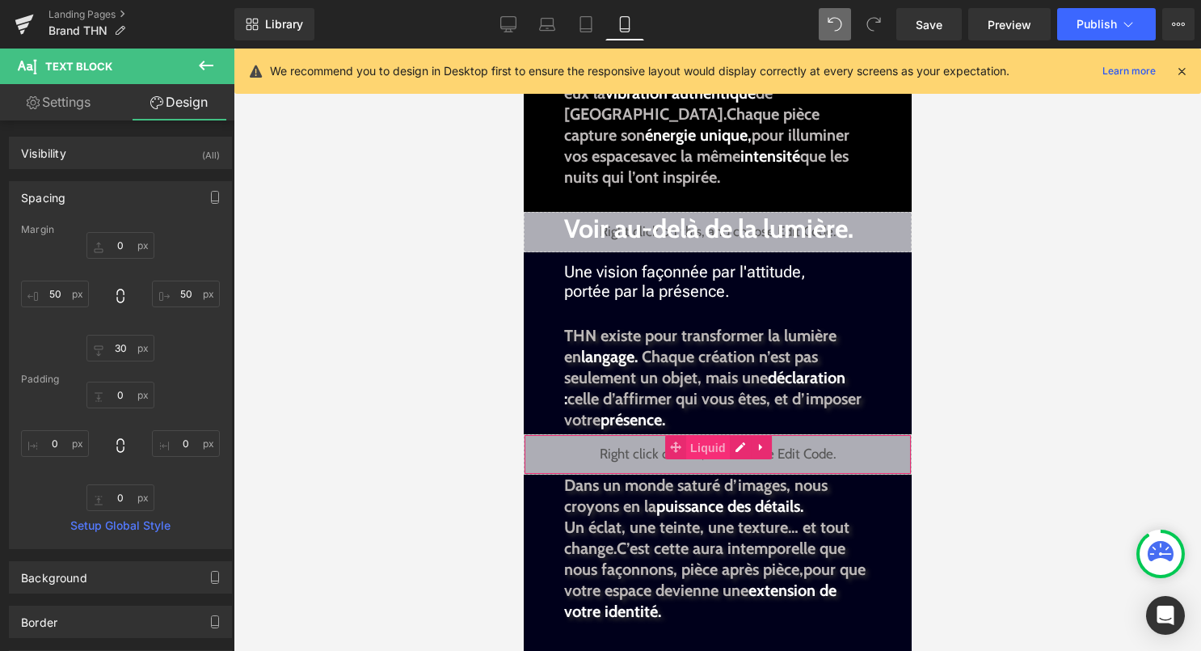
click at [728, 446] on span "Liquid" at bounding box center [708, 448] width 44 height 24
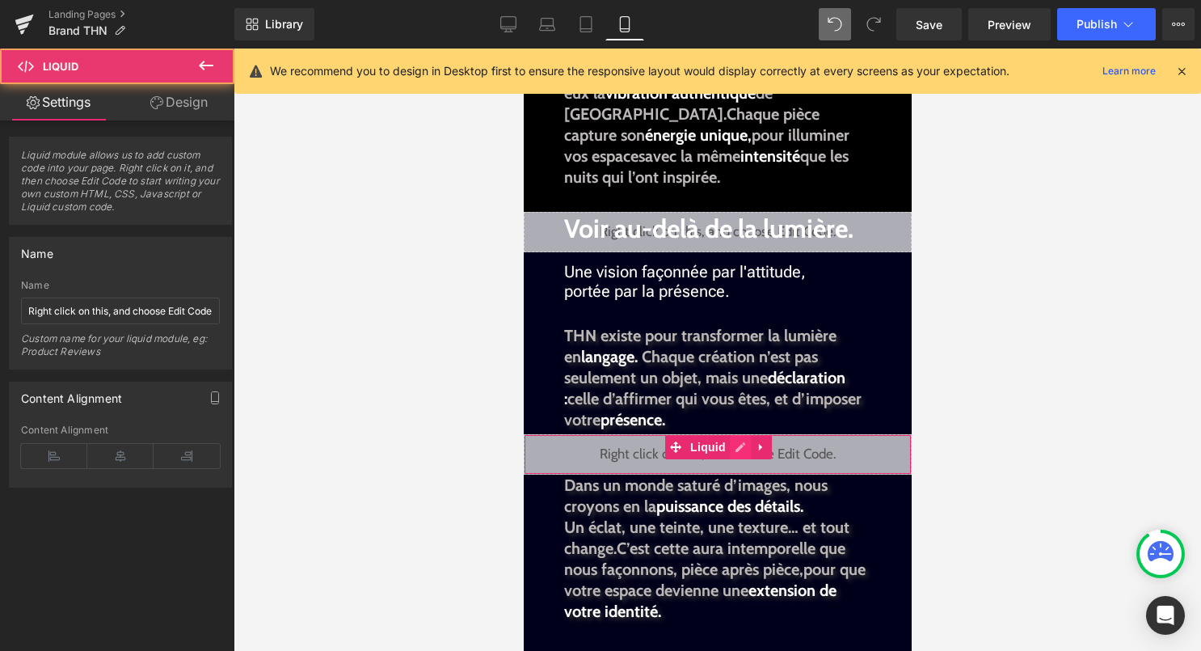
click at [743, 449] on div "Liquid" at bounding box center [717, 454] width 388 height 40
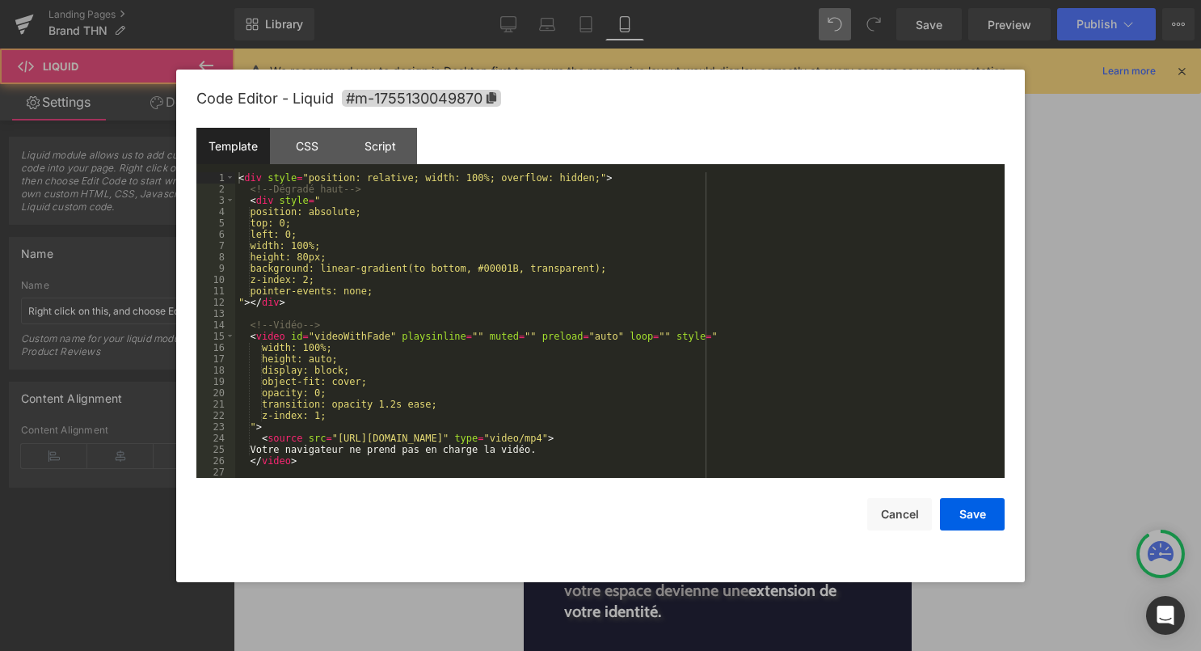
click at [744, 449] on div "< div style = "position: relative; width: 100%; overflow: hidden;" > <!-- Dégra…" at bounding box center [616, 336] width 763 height 328
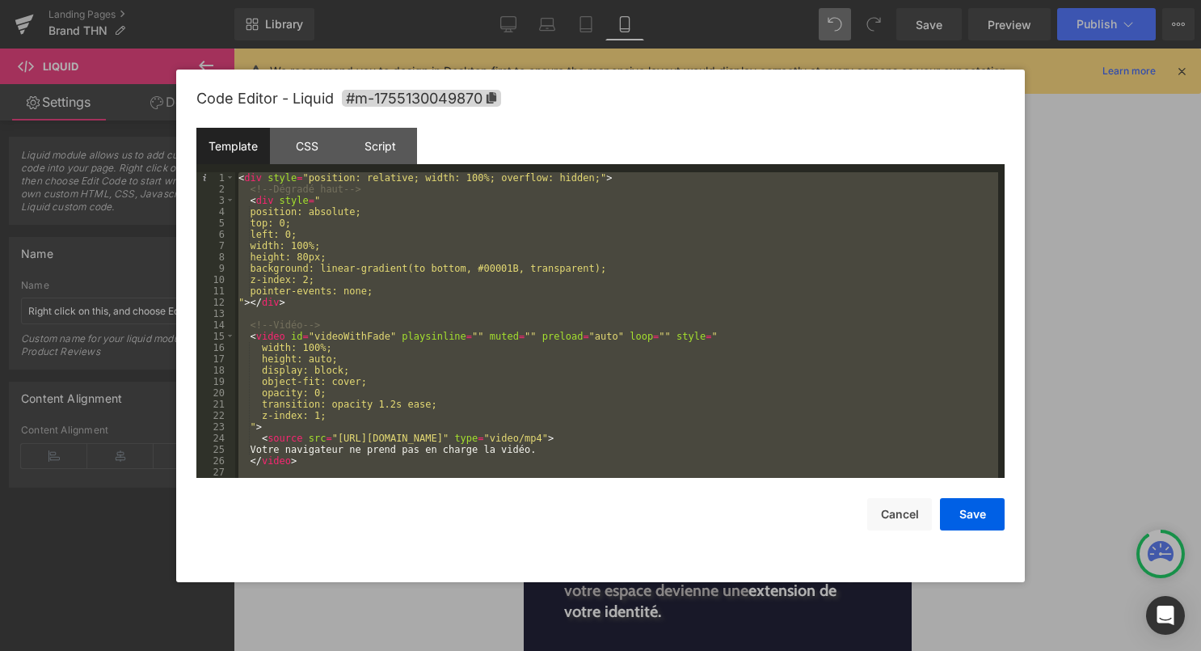
scroll to position [340, 0]
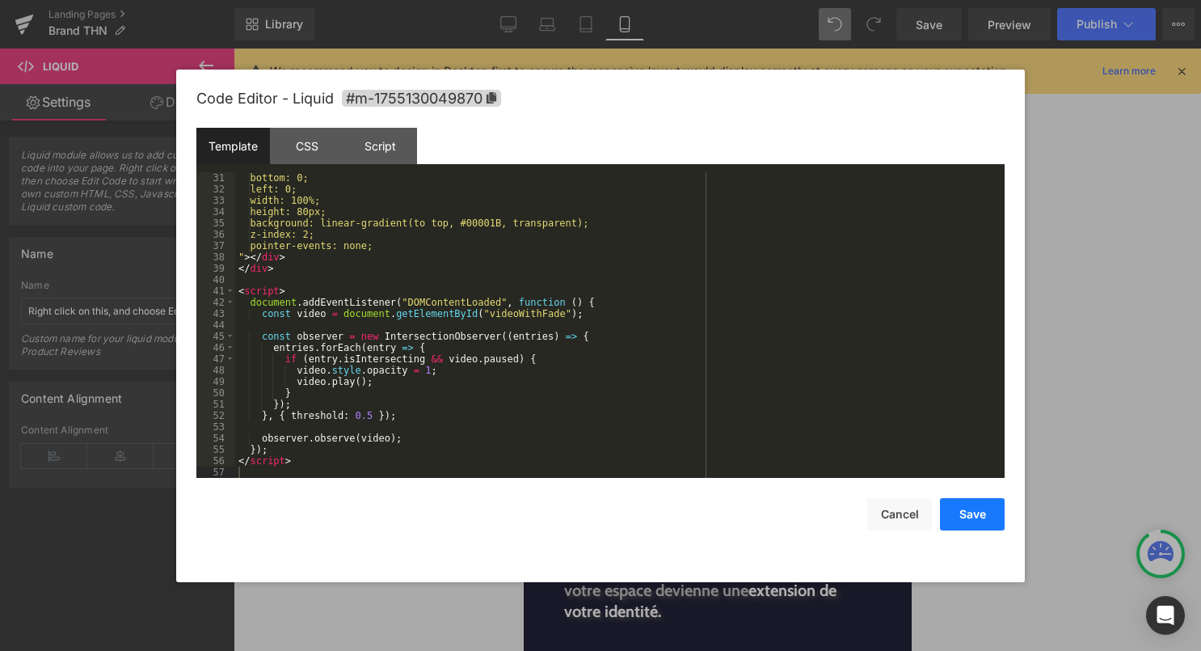
click at [974, 521] on button "Save" at bounding box center [972, 514] width 65 height 32
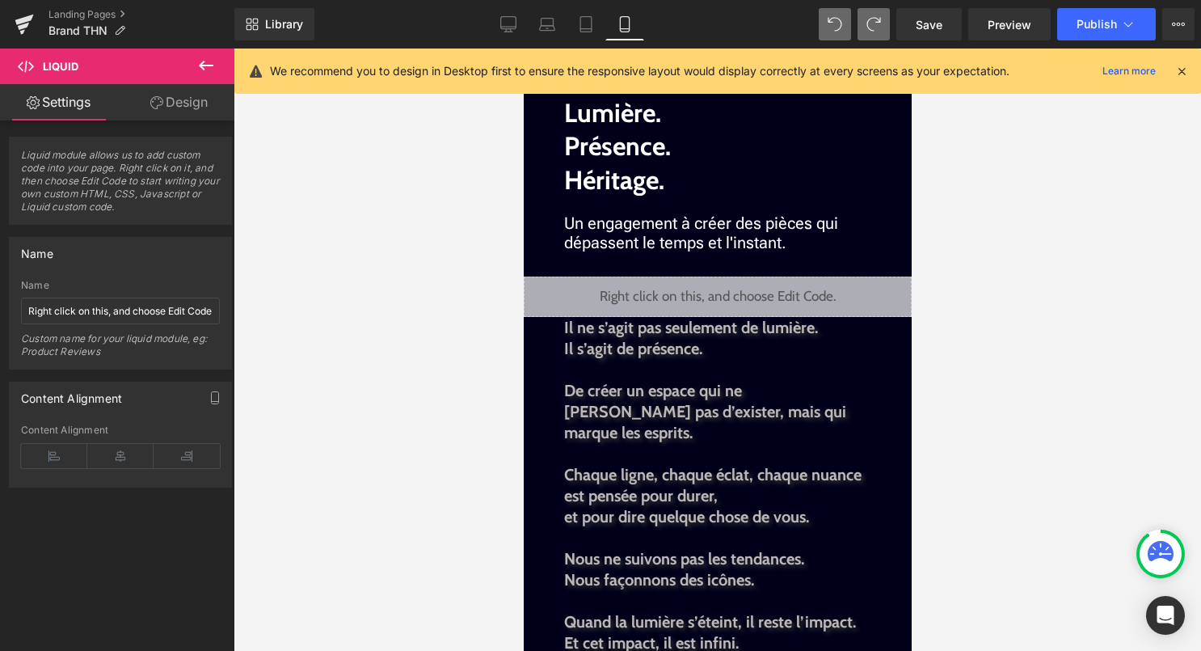
scroll to position [1460, 0]
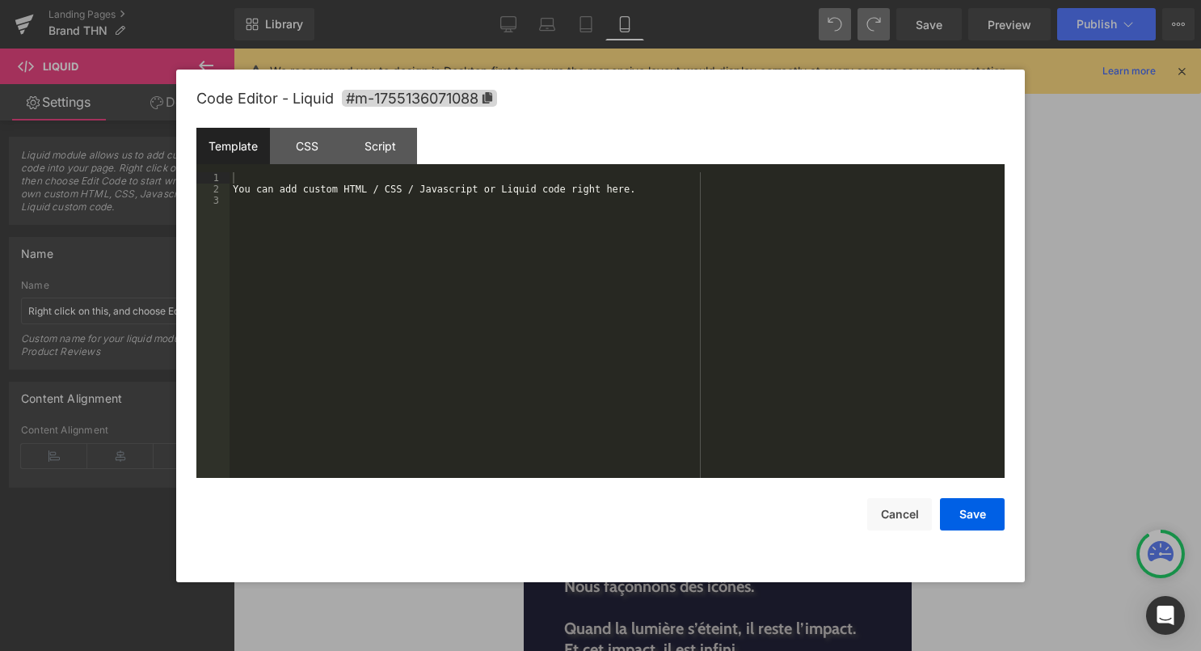
click at [745, 298] on div "Liquid" at bounding box center [717, 303] width 388 height 40
click at [622, 333] on div "You can add custom HTML / CSS / Javascript or Liquid code right here." at bounding box center [617, 336] width 775 height 328
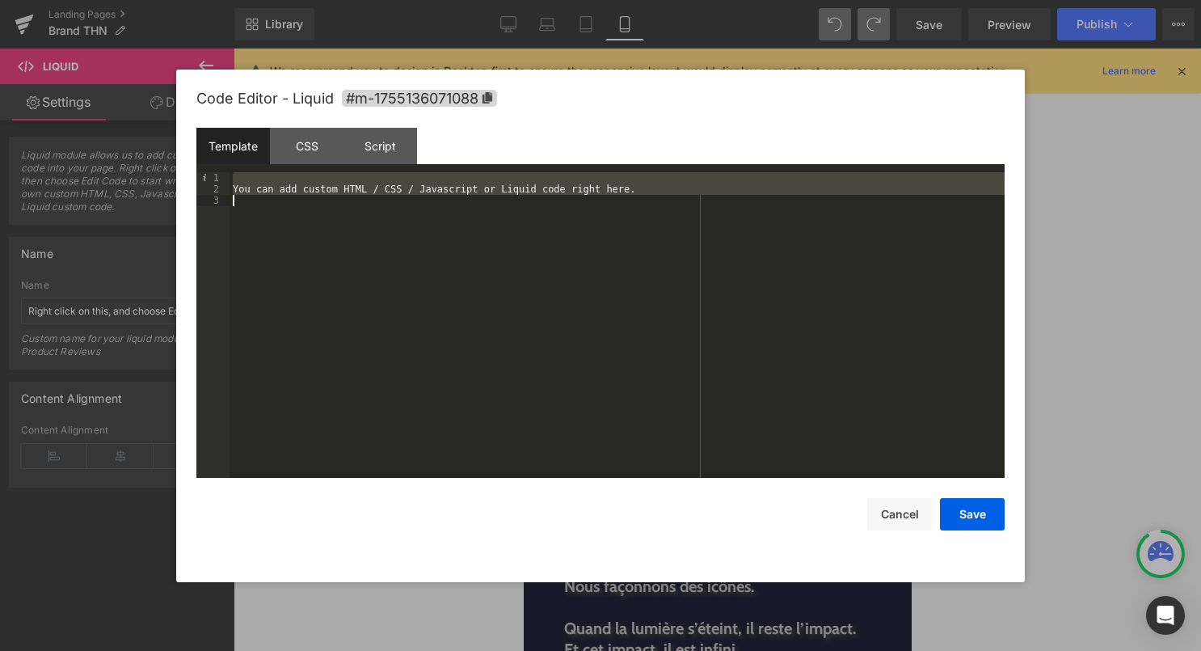
scroll to position [340, 0]
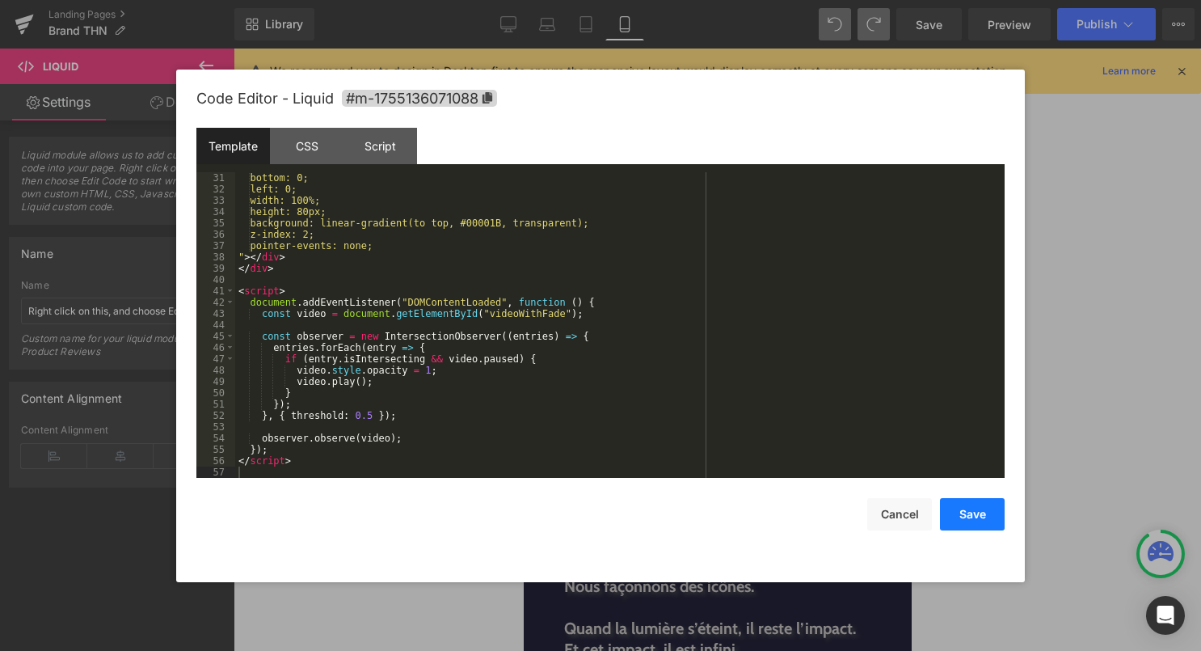
click at [972, 529] on button "Save" at bounding box center [972, 514] width 65 height 32
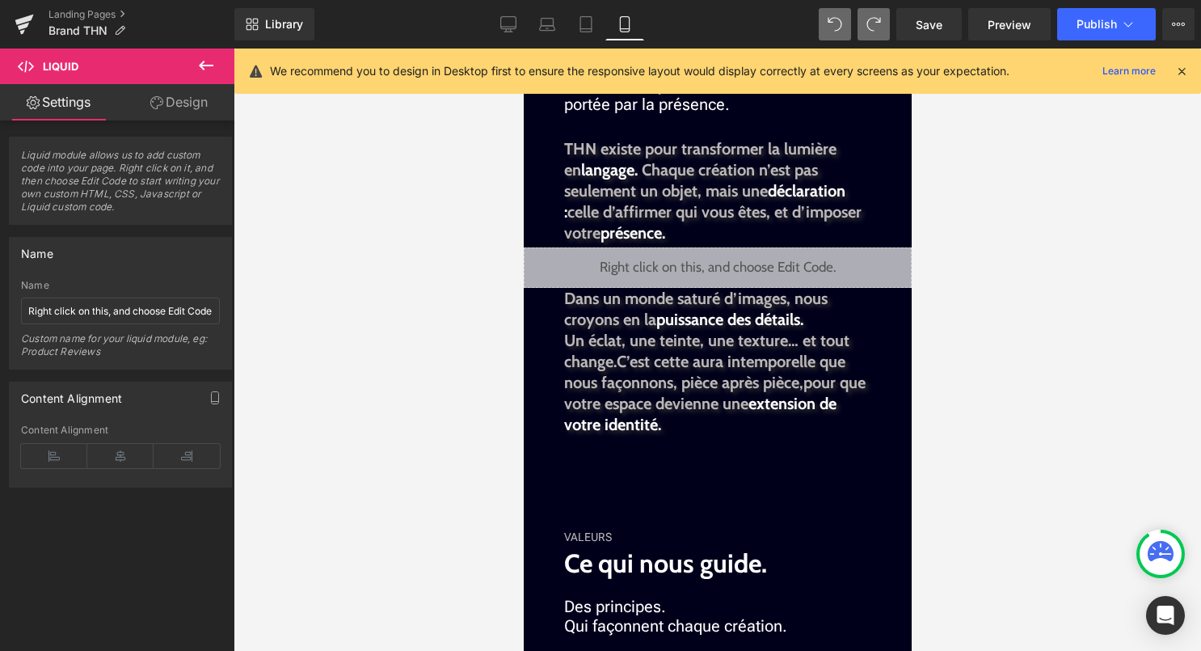
scroll to position [669, 0]
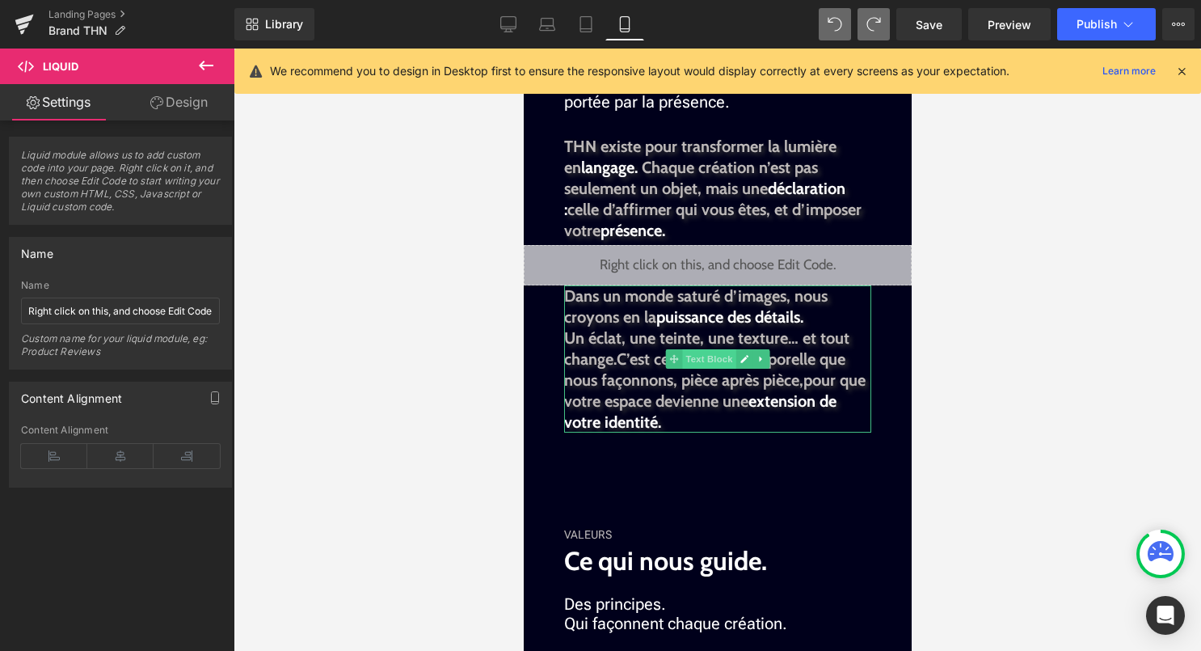
click at [711, 355] on span "Text Block" at bounding box center [707, 358] width 53 height 19
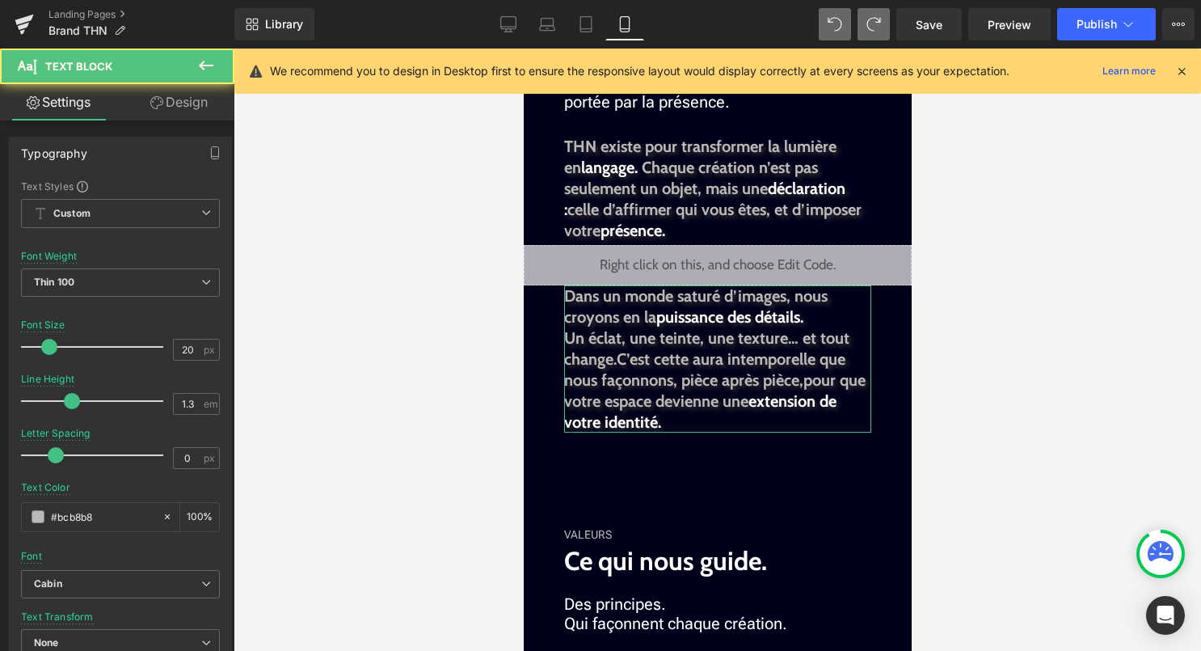
click at [196, 112] on link "Design" at bounding box center [178, 102] width 117 height 36
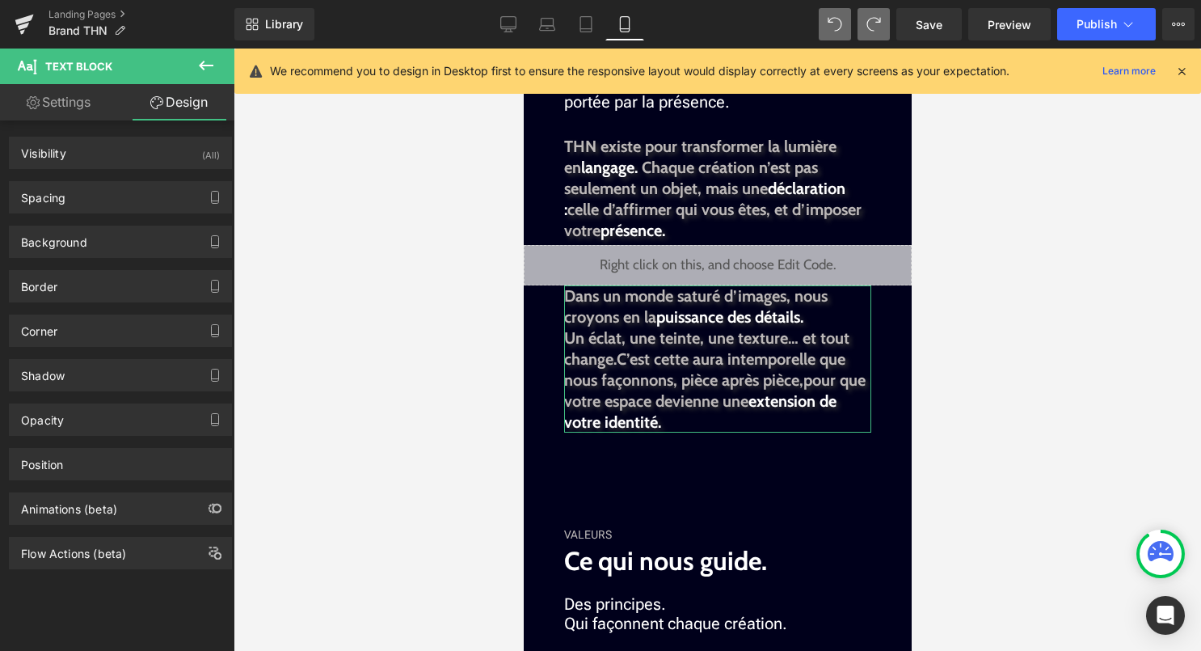
click at [162, 213] on div "Background Color & Image color Color transparent 0 % Image Replace Image Upload…" at bounding box center [121, 235] width 242 height 44
click at [180, 192] on div "Spacing" at bounding box center [121, 197] width 222 height 31
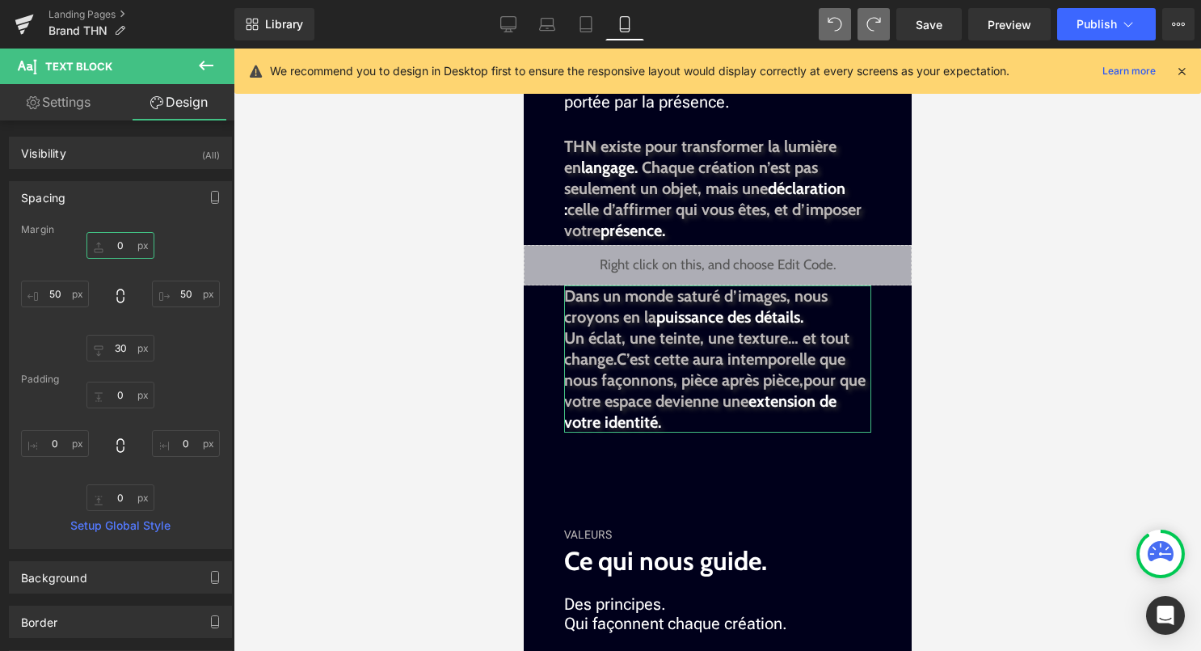
click at [119, 247] on input "0" at bounding box center [120, 245] width 68 height 27
type input "-A"
type input "2"
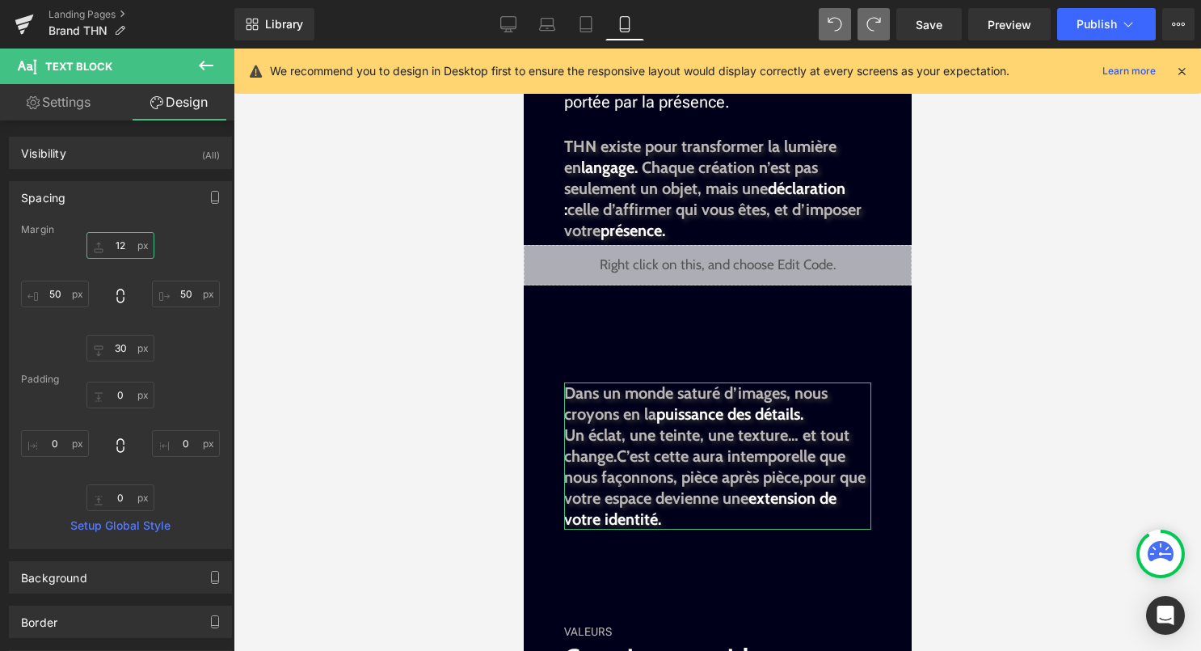
type input "1"
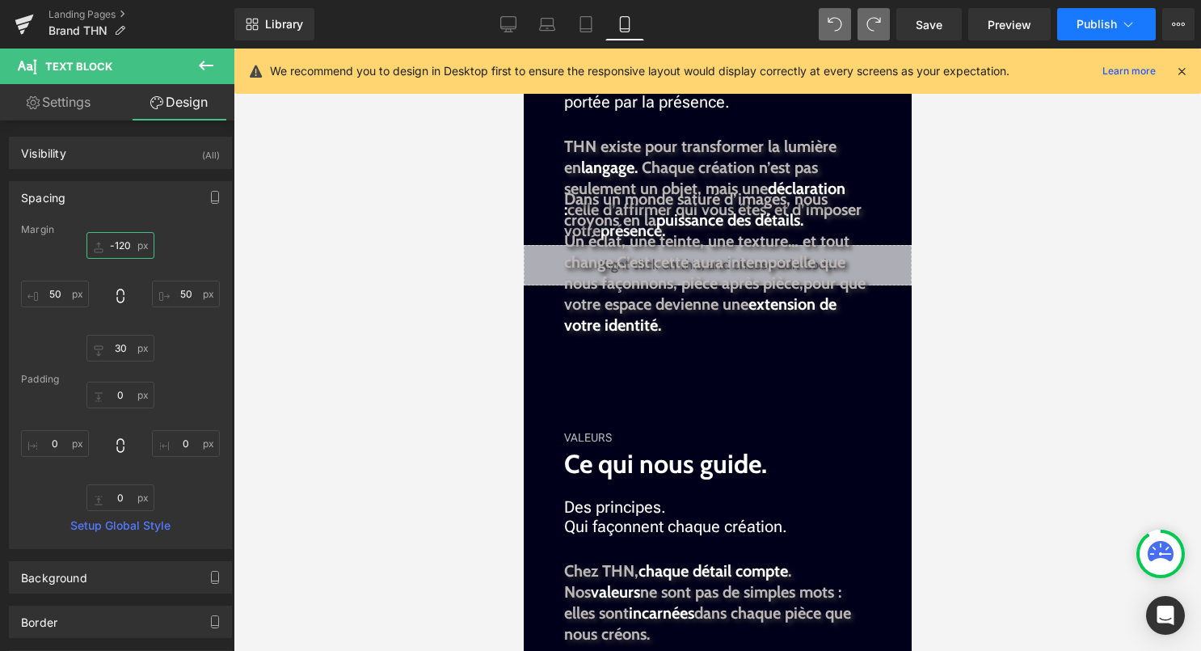
type input "-120"
click at [1116, 34] on button "Publish" at bounding box center [1106, 24] width 99 height 32
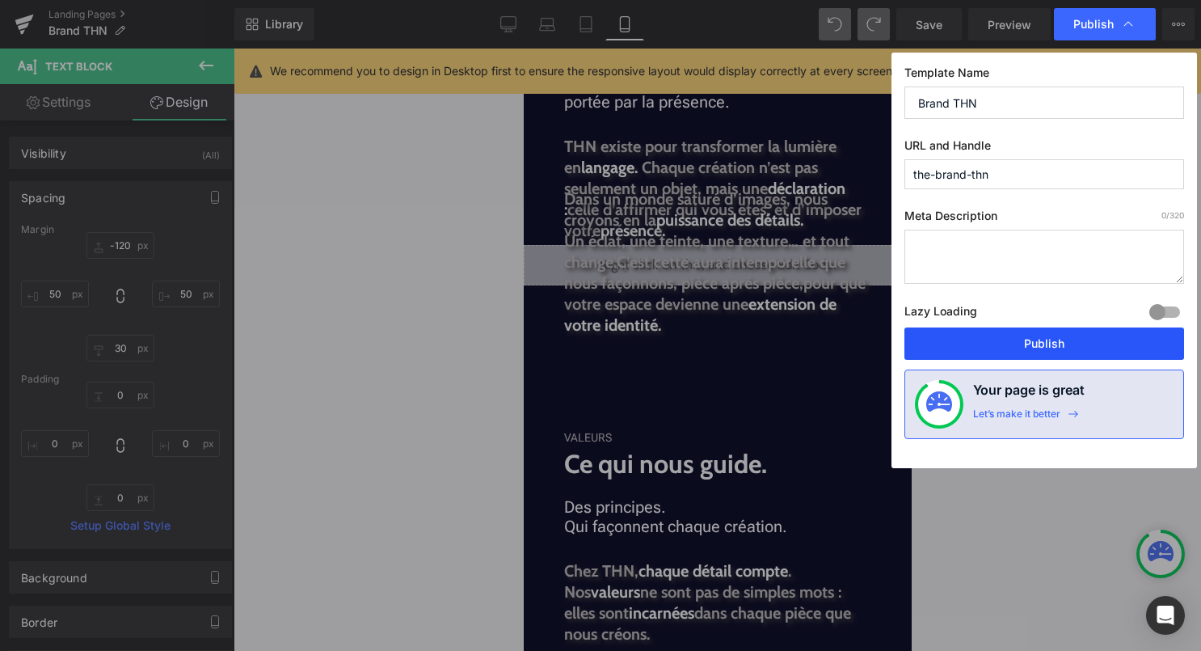
click at [1082, 344] on button "Publish" at bounding box center [1045, 343] width 280 height 32
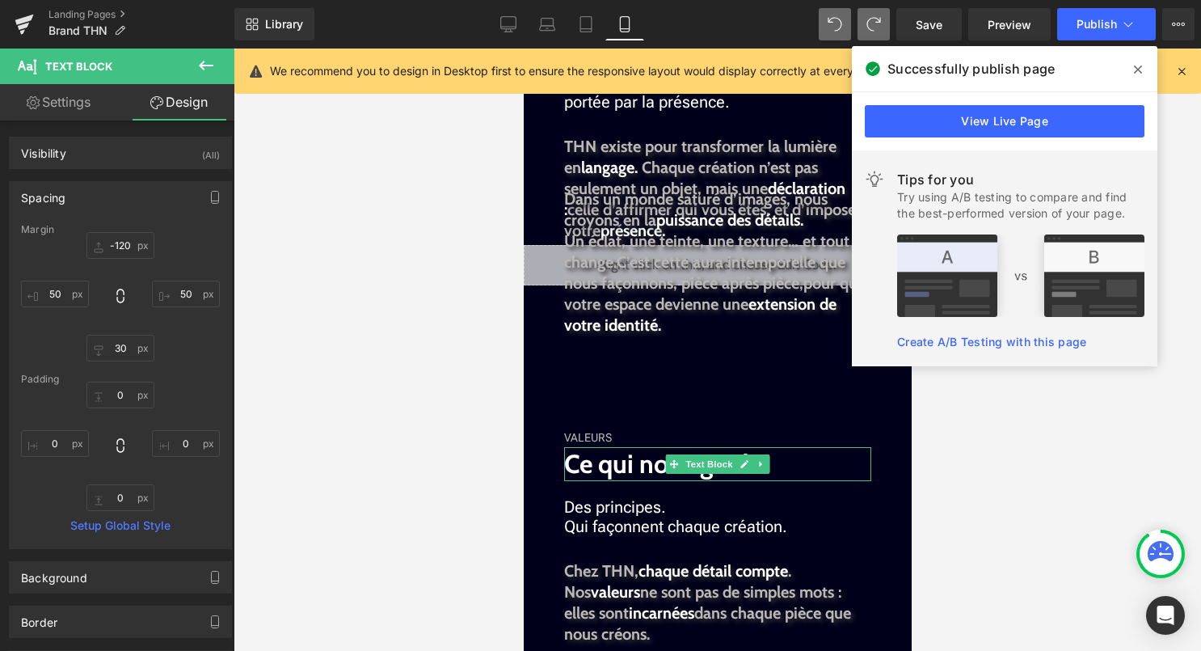
scroll to position [1768, 0]
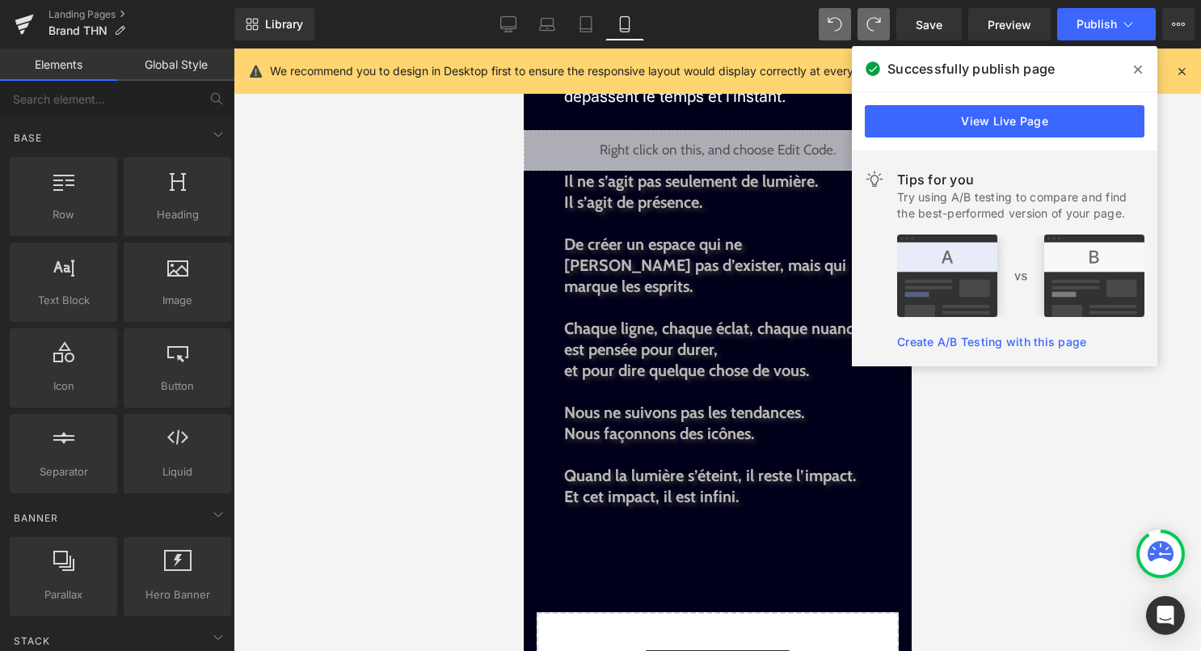
scroll to position [1492, 0]
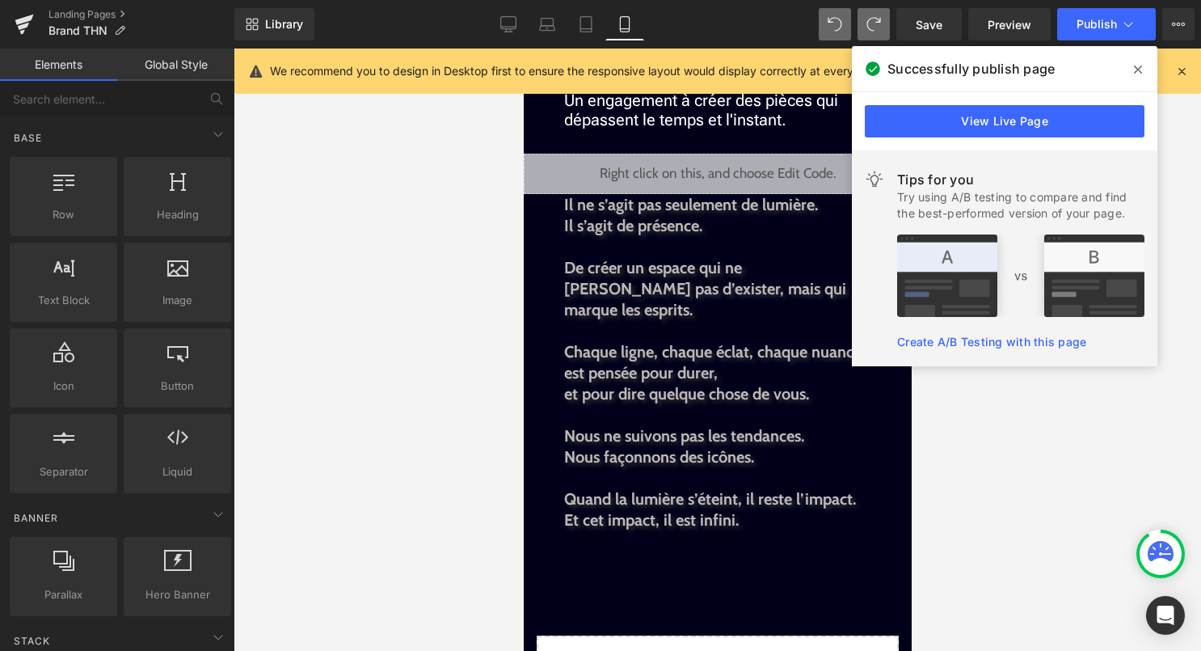
click at [1137, 69] on icon at bounding box center [1138, 69] width 8 height 8
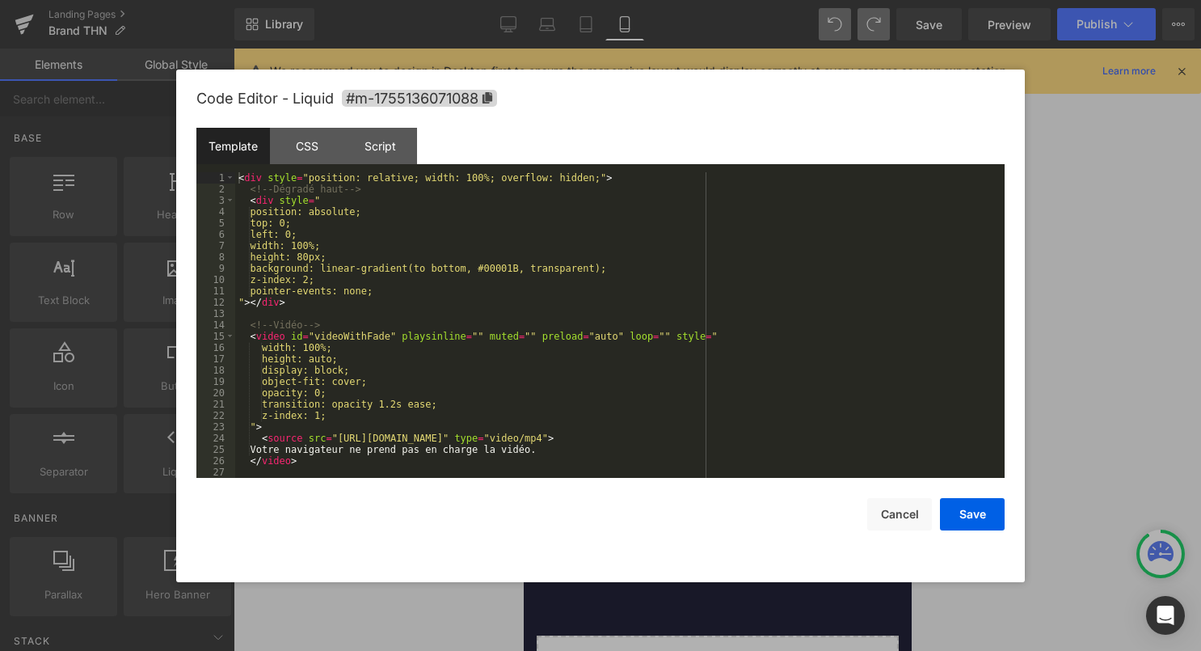
click at [744, 169] on div "Liquid" at bounding box center [717, 174] width 388 height 40
click at [643, 342] on div "< div style = "position: relative; width: 100%; overflow: hidden;" > <!-- Dégra…" at bounding box center [616, 336] width 763 height 328
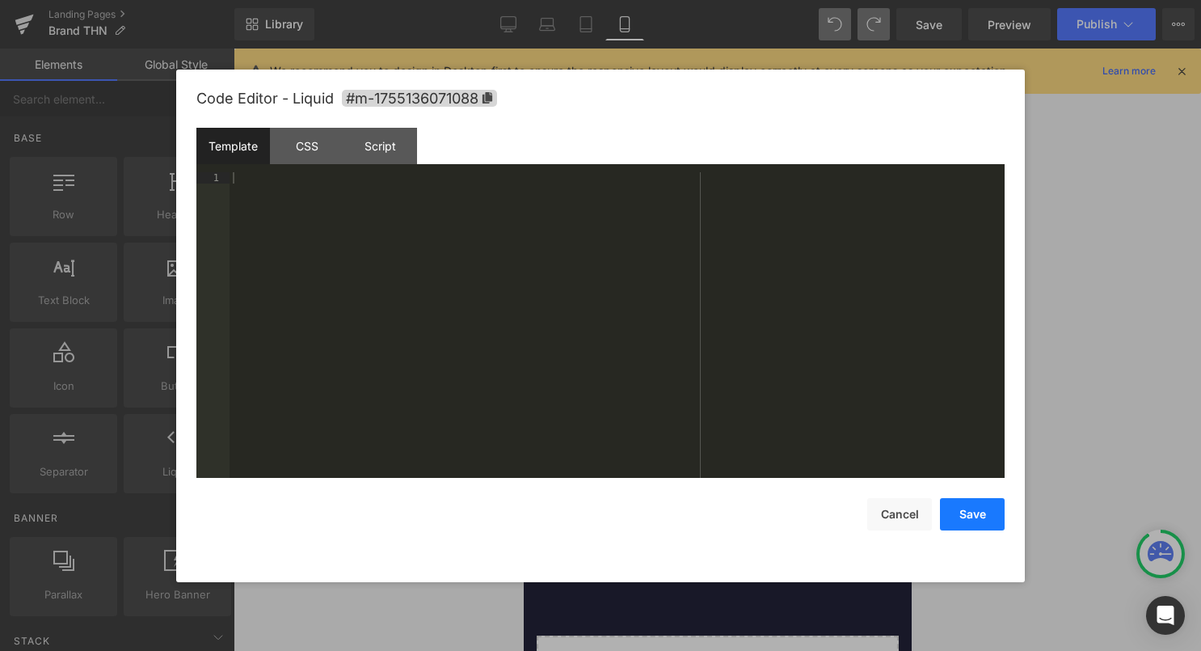
click at [989, 529] on button "Save" at bounding box center [972, 514] width 65 height 32
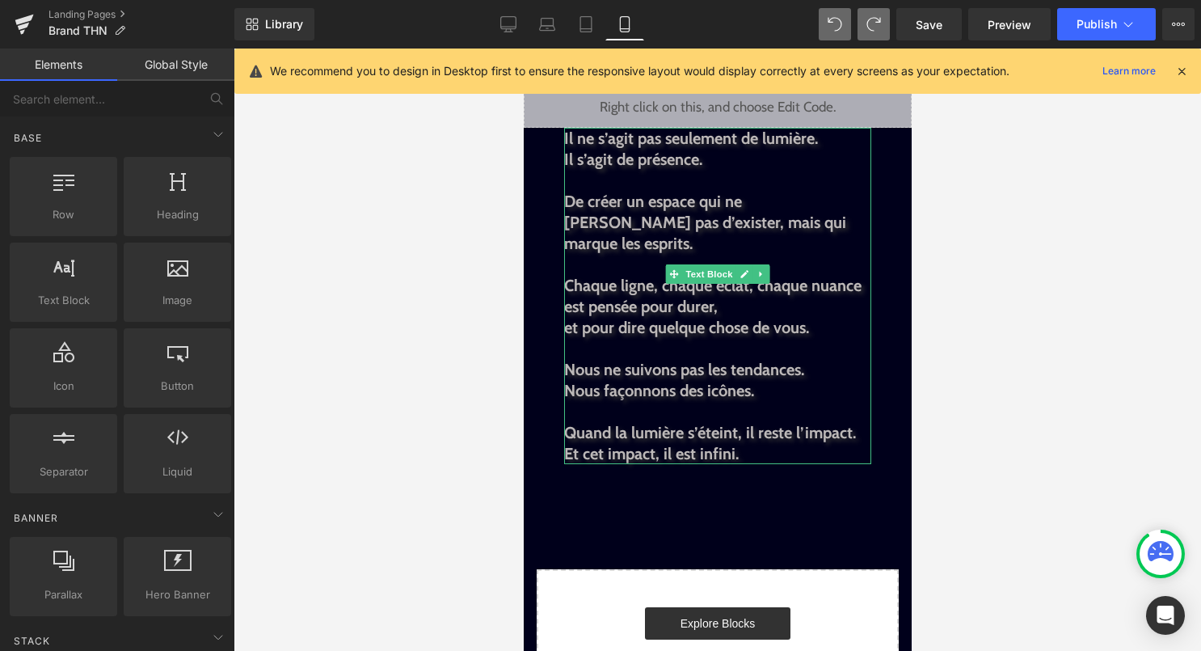
scroll to position [1386, 0]
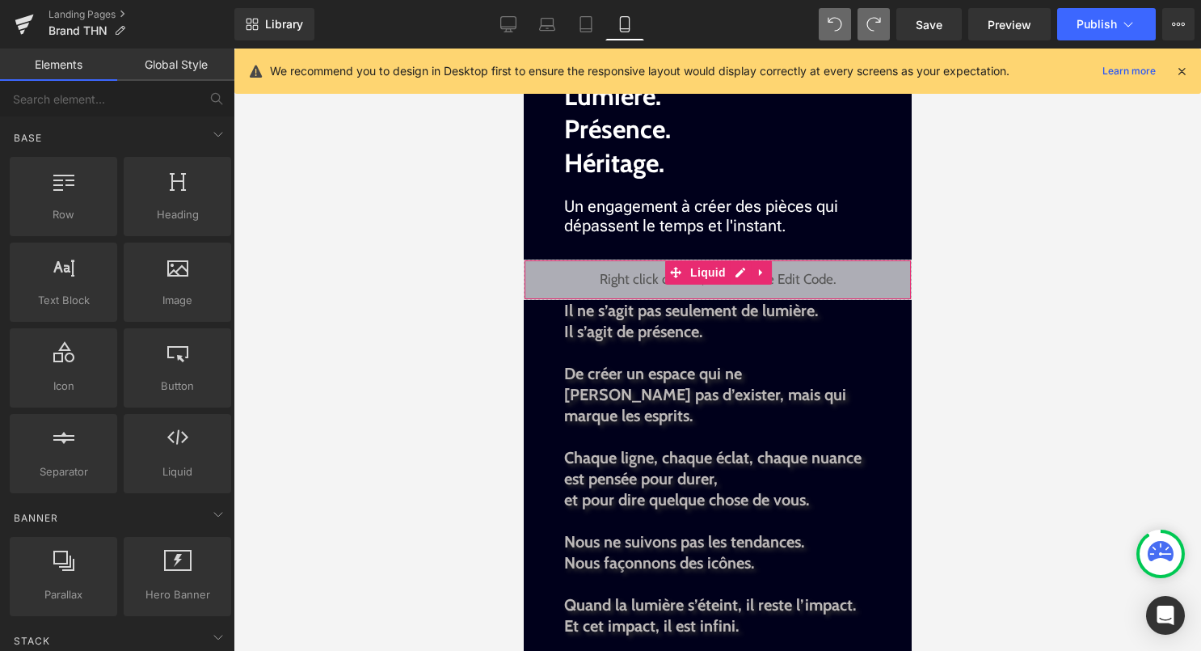
click at [739, 270] on div "Liquid" at bounding box center [717, 279] width 388 height 40
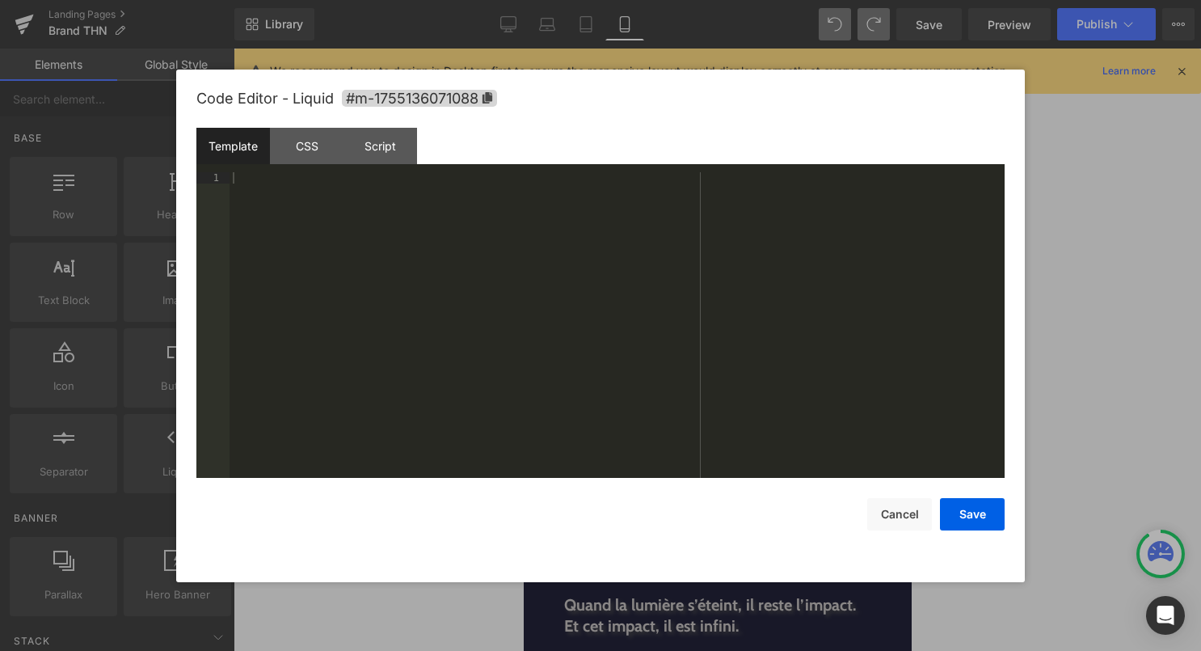
click at [739, 270] on div at bounding box center [617, 336] width 775 height 328
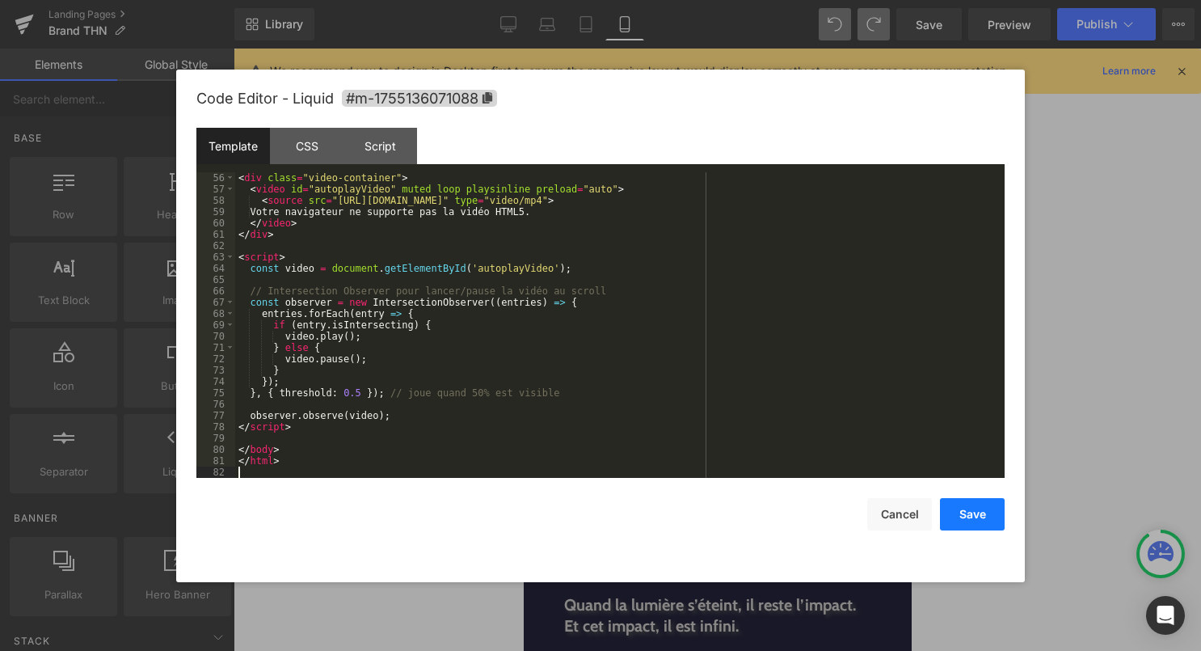
click at [977, 519] on button "Save" at bounding box center [972, 514] width 65 height 32
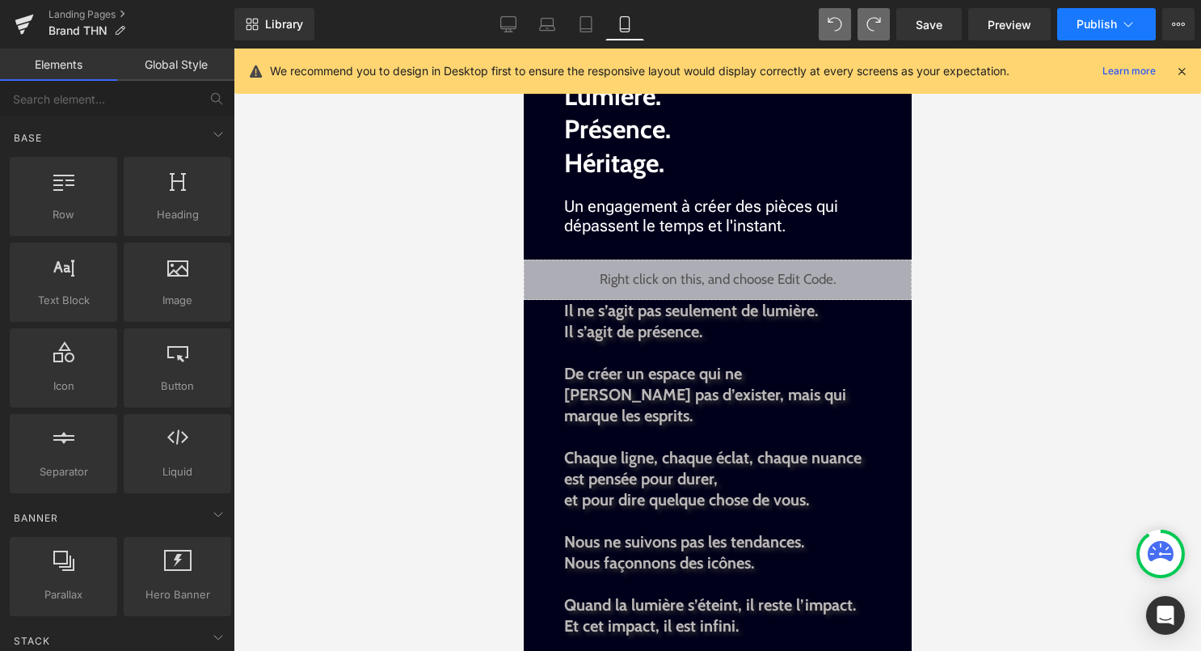
click at [1125, 17] on icon at bounding box center [1128, 24] width 16 height 16
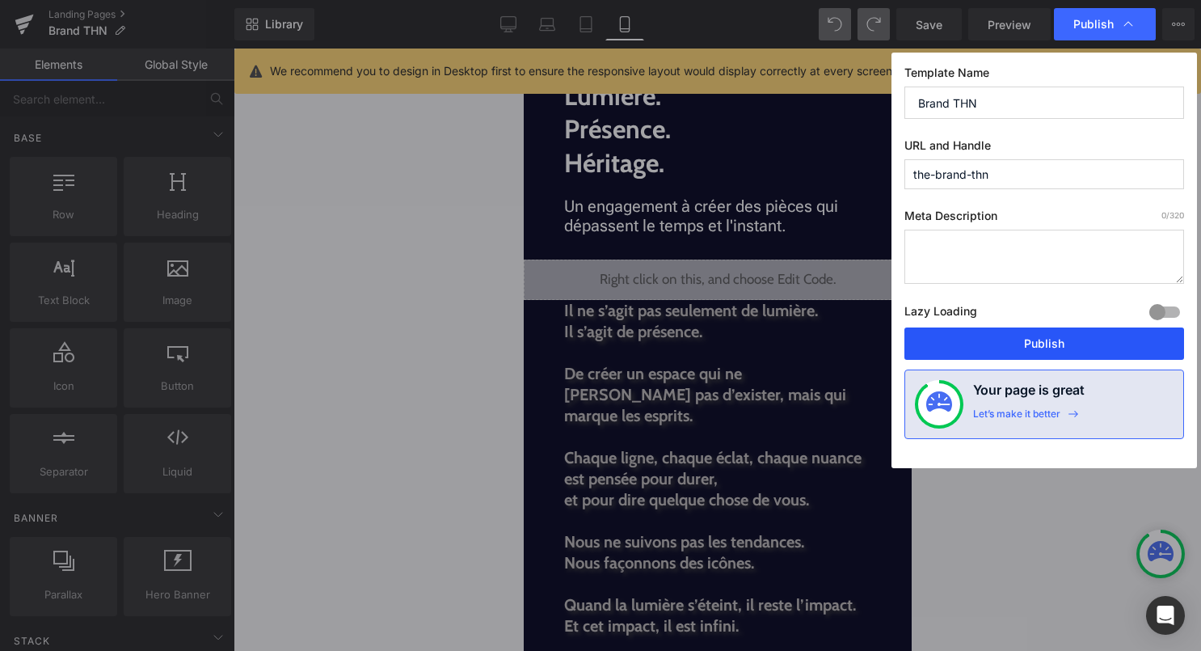
click at [1021, 334] on button "Publish" at bounding box center [1045, 343] width 280 height 32
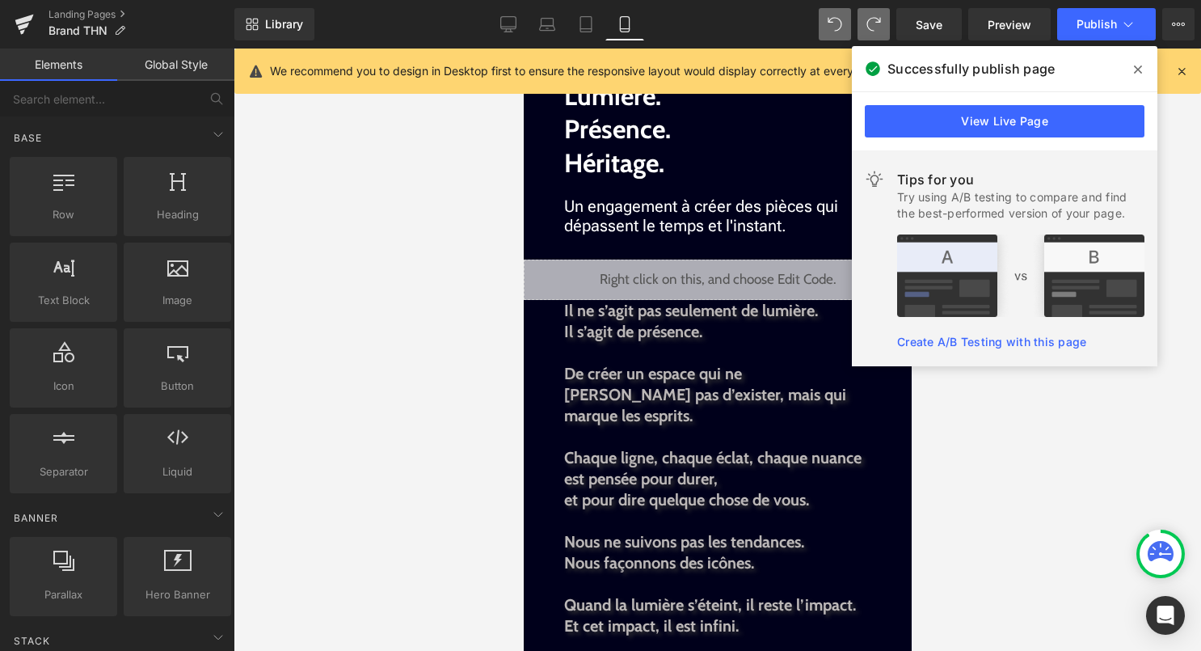
click at [1145, 68] on span at bounding box center [1138, 70] width 26 height 26
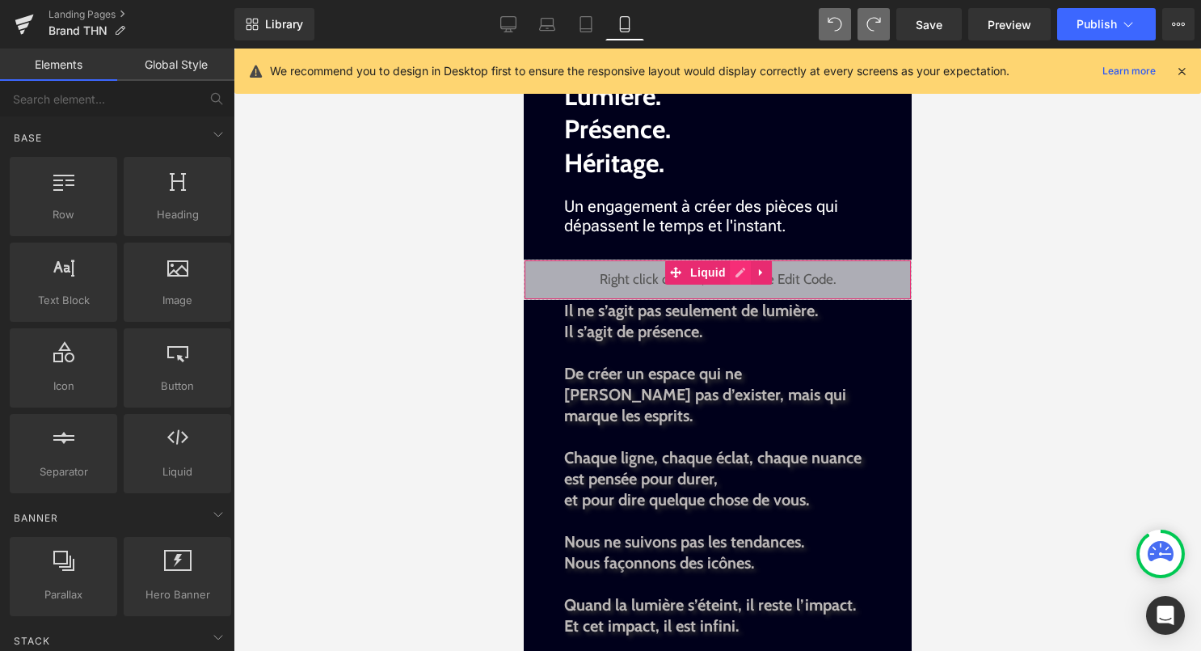
click at [740, 276] on div "Liquid" at bounding box center [717, 279] width 388 height 40
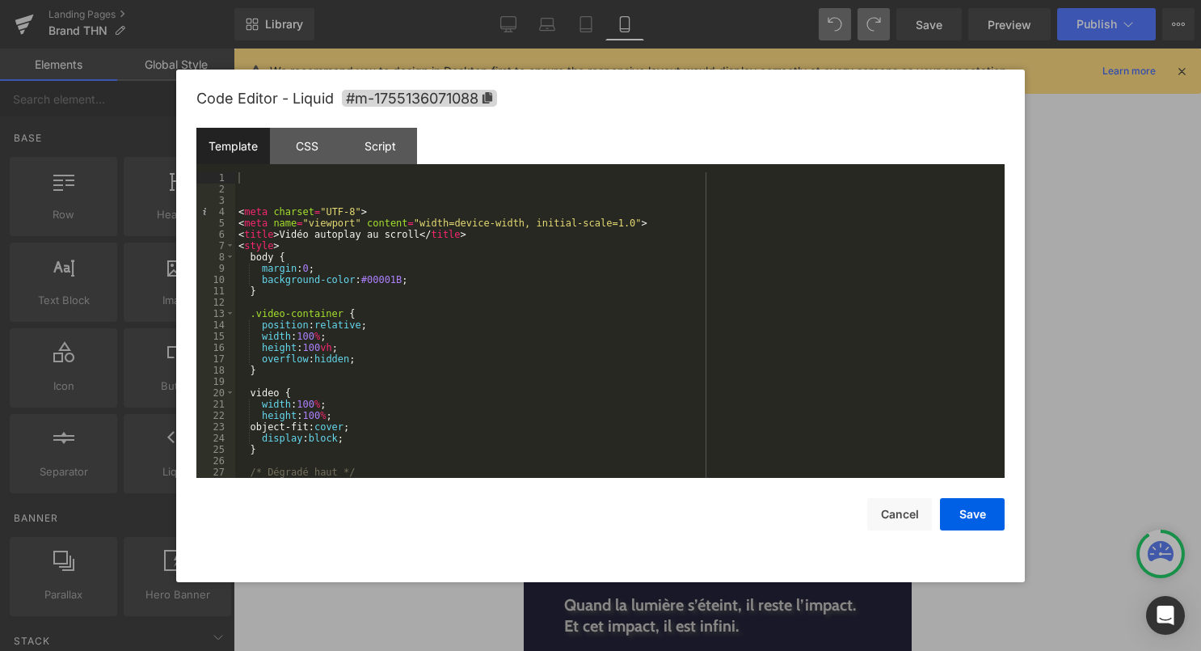
scroll to position [0, 0]
click at [239, 212] on div "< meta charset = "UTF-8" > < meta name = "viewport" content = "width=device-wid…" at bounding box center [616, 336] width 763 height 328
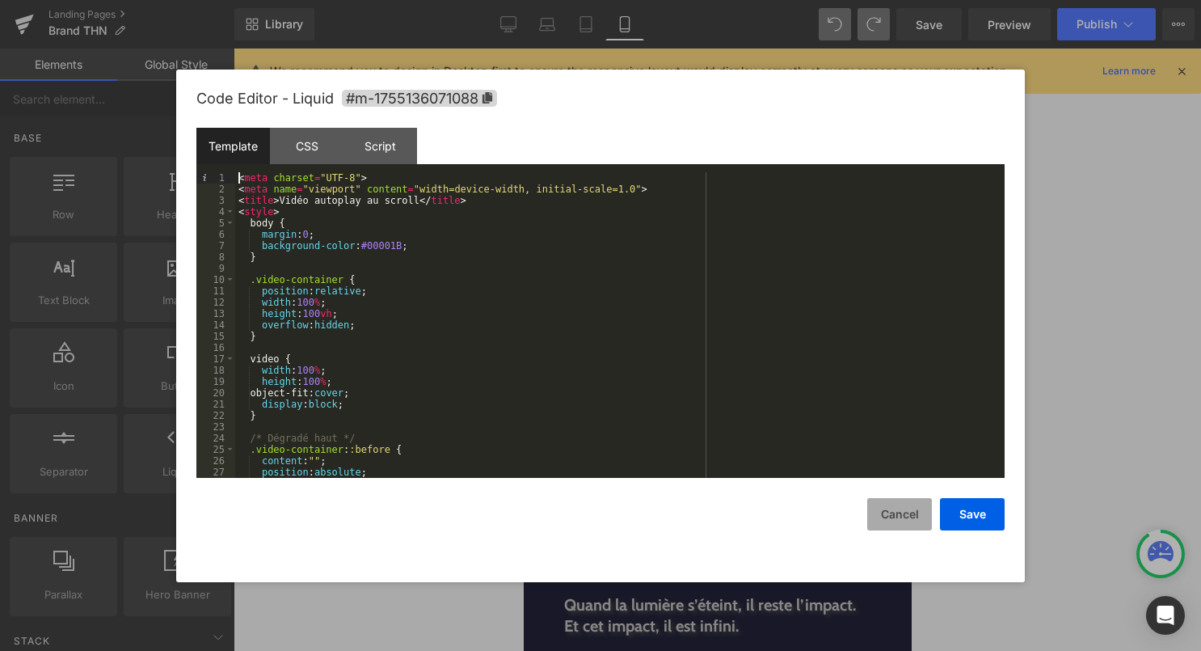
click at [897, 524] on button "Cancel" at bounding box center [899, 514] width 65 height 32
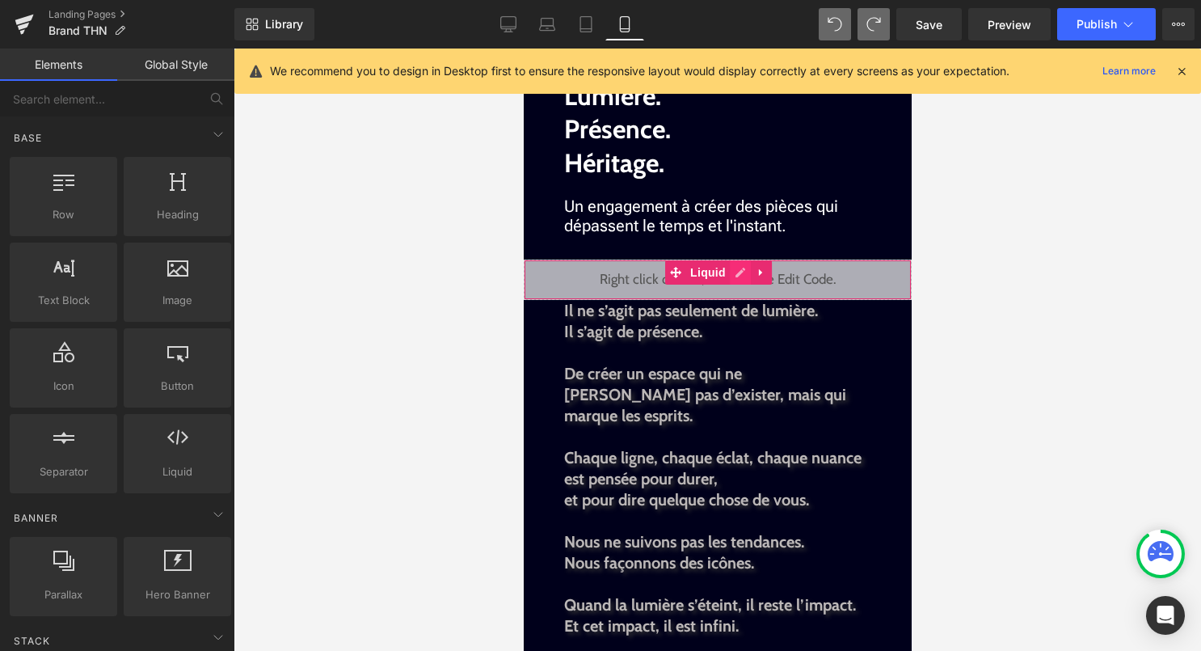
click at [738, 274] on div "Liquid" at bounding box center [717, 279] width 388 height 40
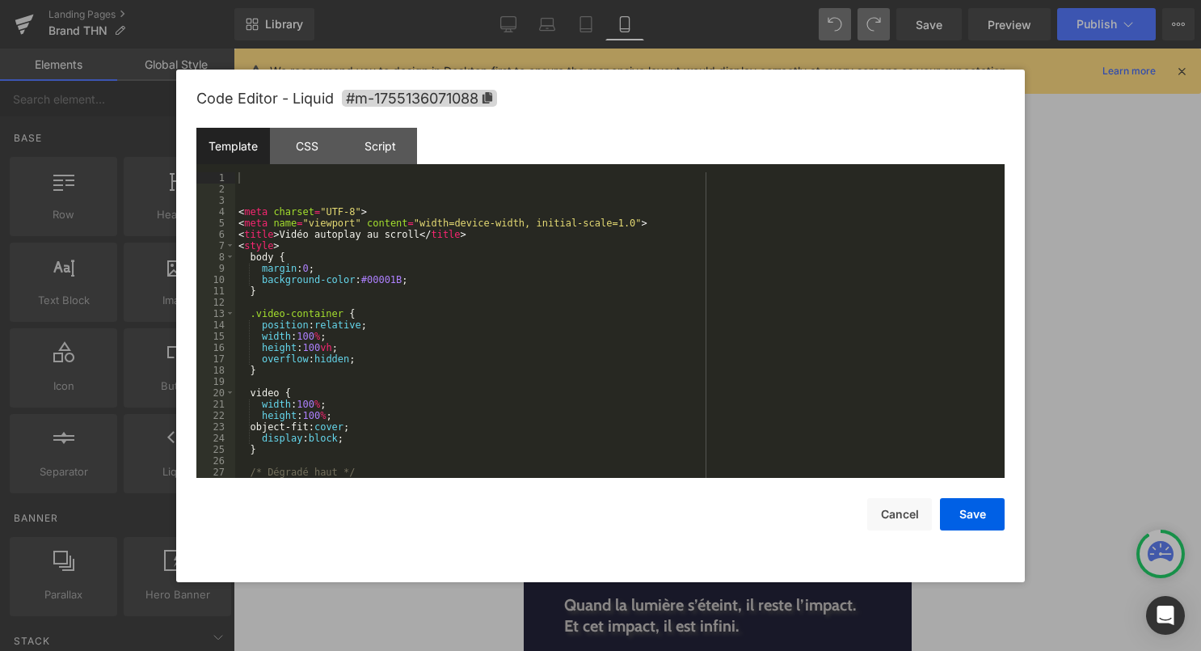
click at [673, 324] on div "< meta charset = "UTF-8" > < meta name = "viewport" content = "width=device-wid…" at bounding box center [616, 336] width 763 height 328
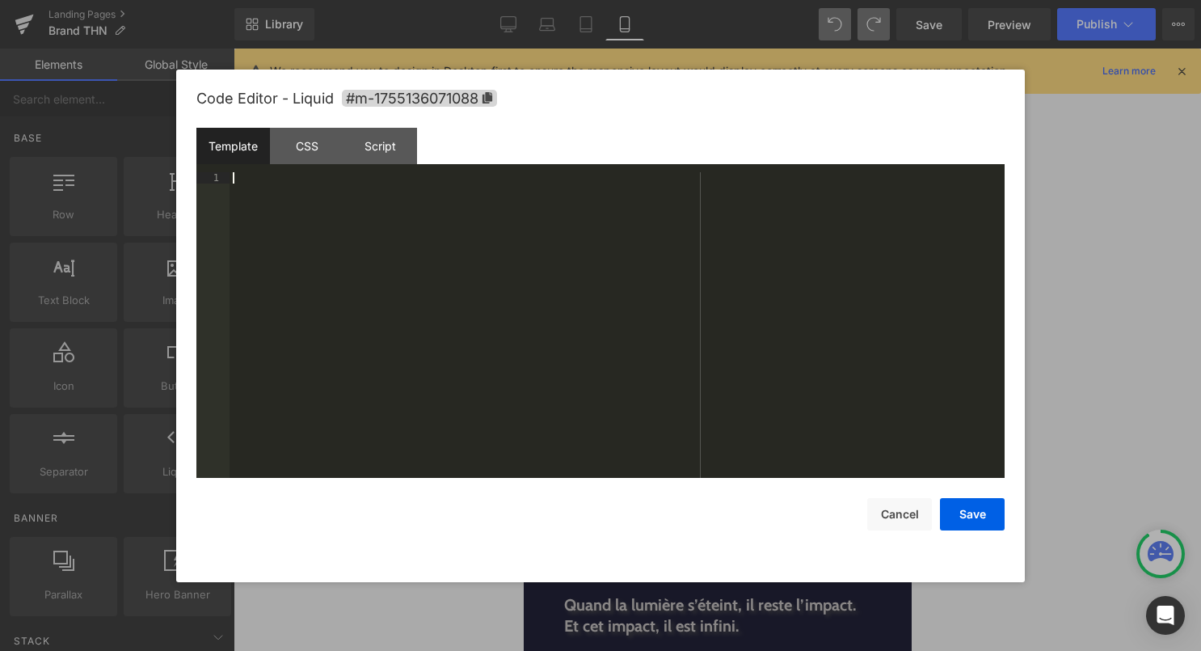
scroll to position [622, 0]
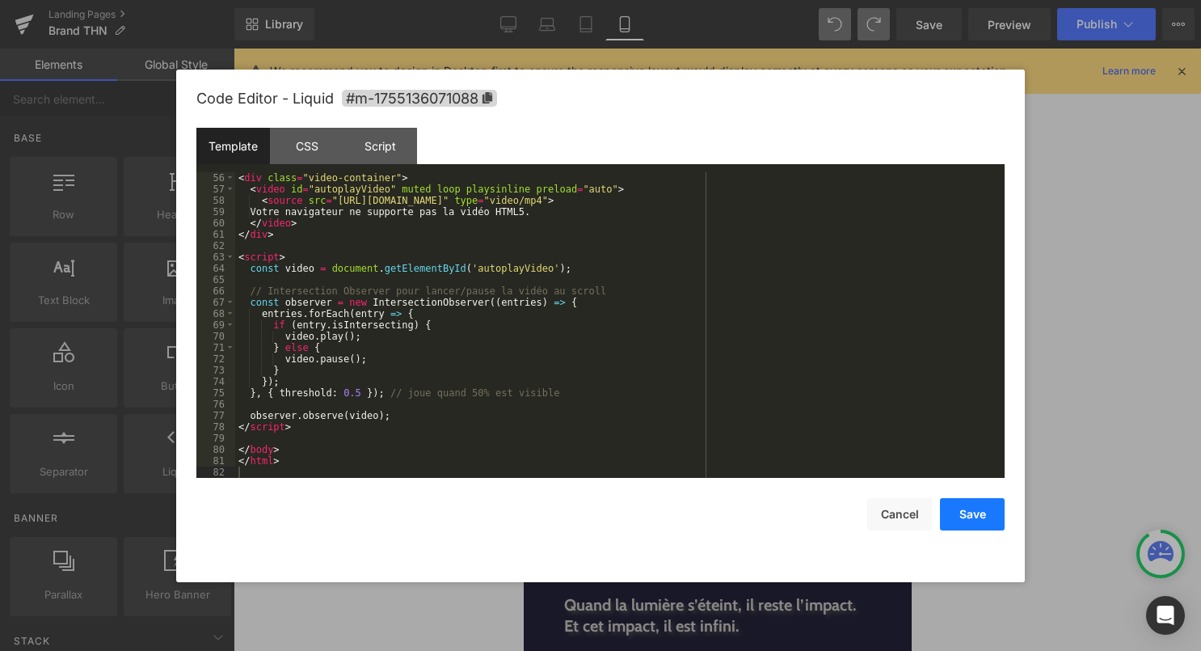
click at [967, 508] on button "Save" at bounding box center [972, 514] width 65 height 32
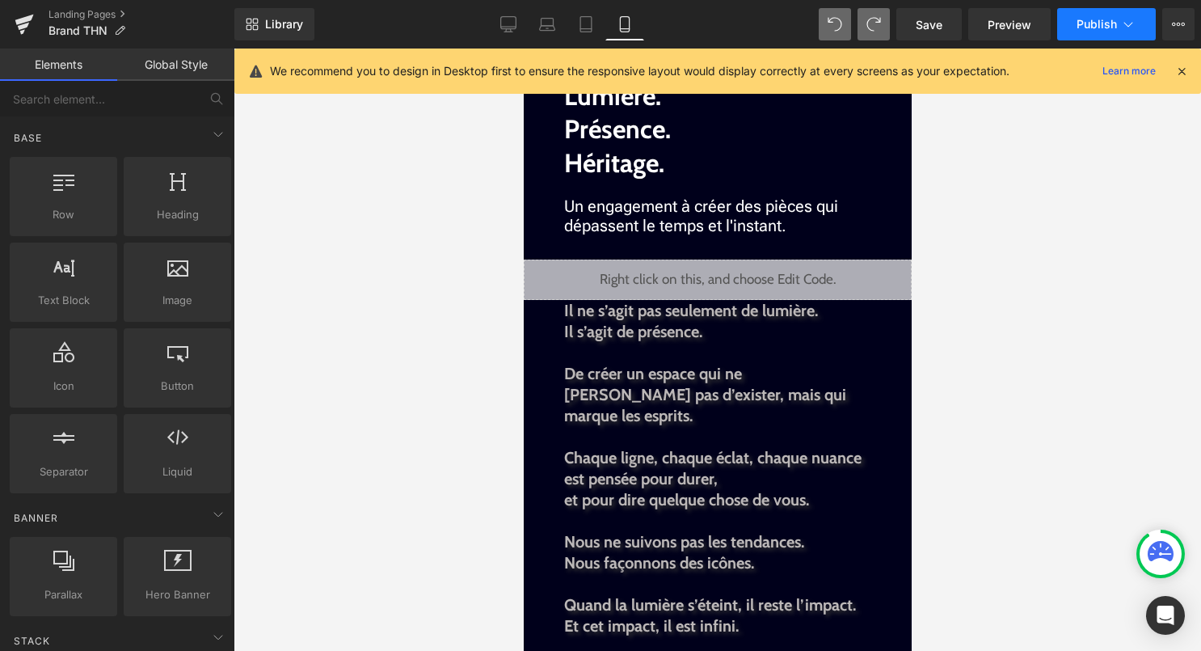
click at [1076, 28] on button "Publish" at bounding box center [1106, 24] width 99 height 32
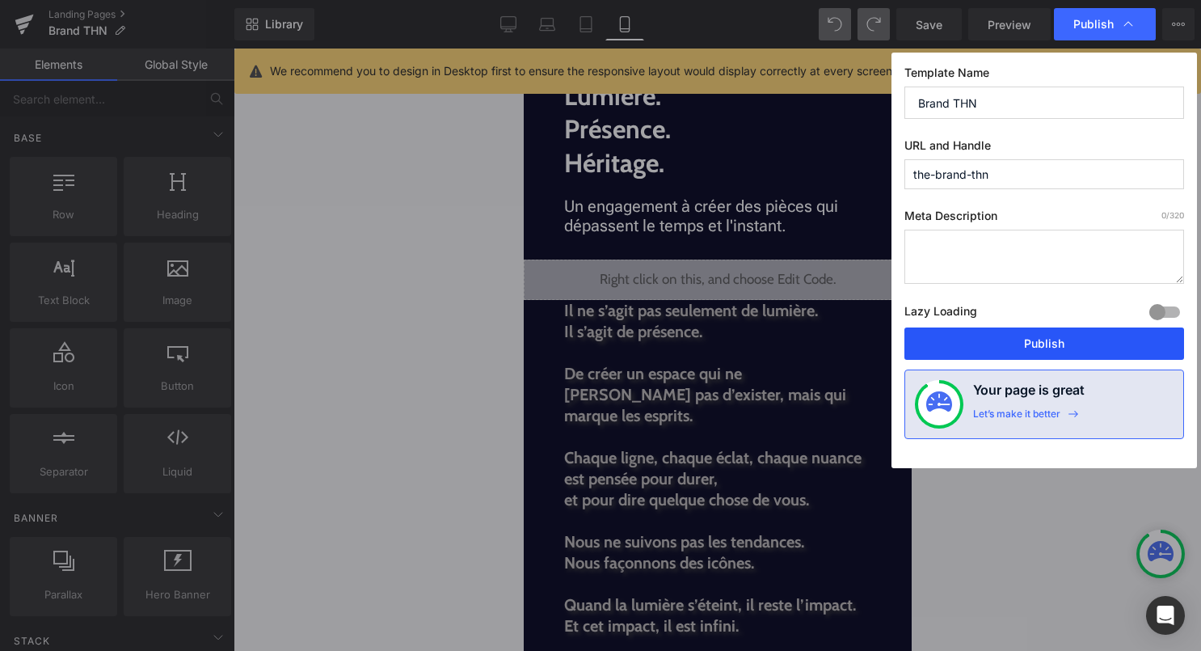
click at [1077, 356] on button "Publish" at bounding box center [1045, 343] width 280 height 32
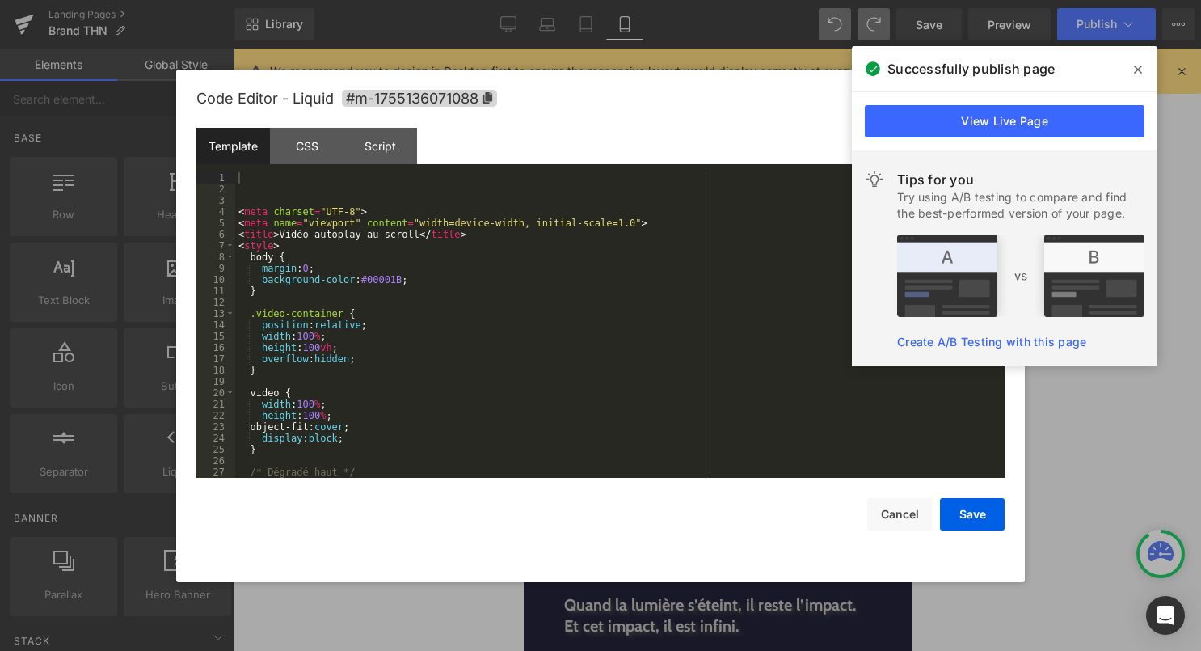
click at [734, 268] on div "Liquid" at bounding box center [717, 279] width 388 height 40
click at [704, 320] on div "< meta charset = "UTF-8" > < meta name = "viewport" content = "width=device-wid…" at bounding box center [616, 336] width 763 height 328
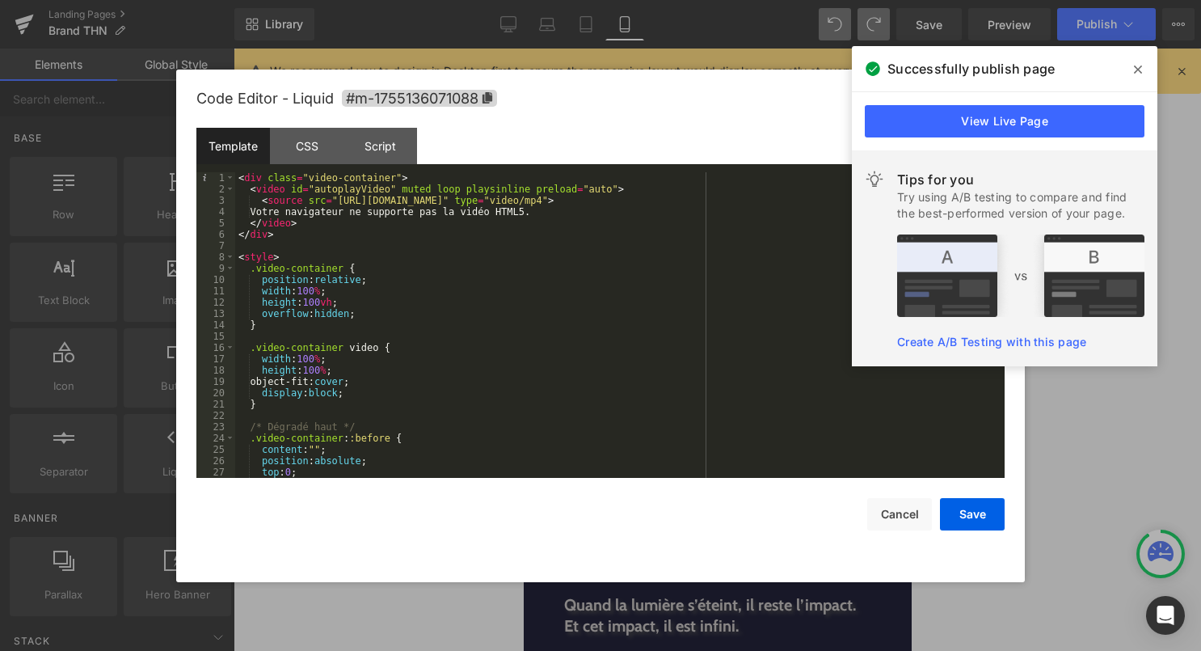
scroll to position [0, 0]
click at [1142, 66] on span at bounding box center [1138, 70] width 26 height 26
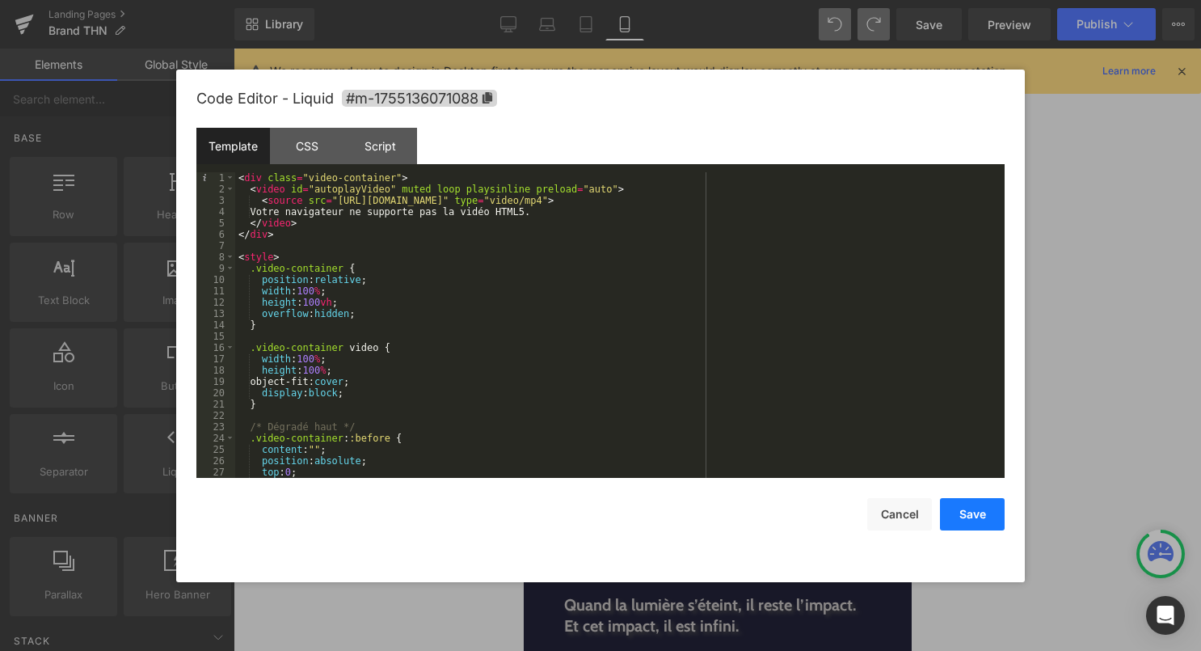
click at [981, 520] on button "Save" at bounding box center [972, 514] width 65 height 32
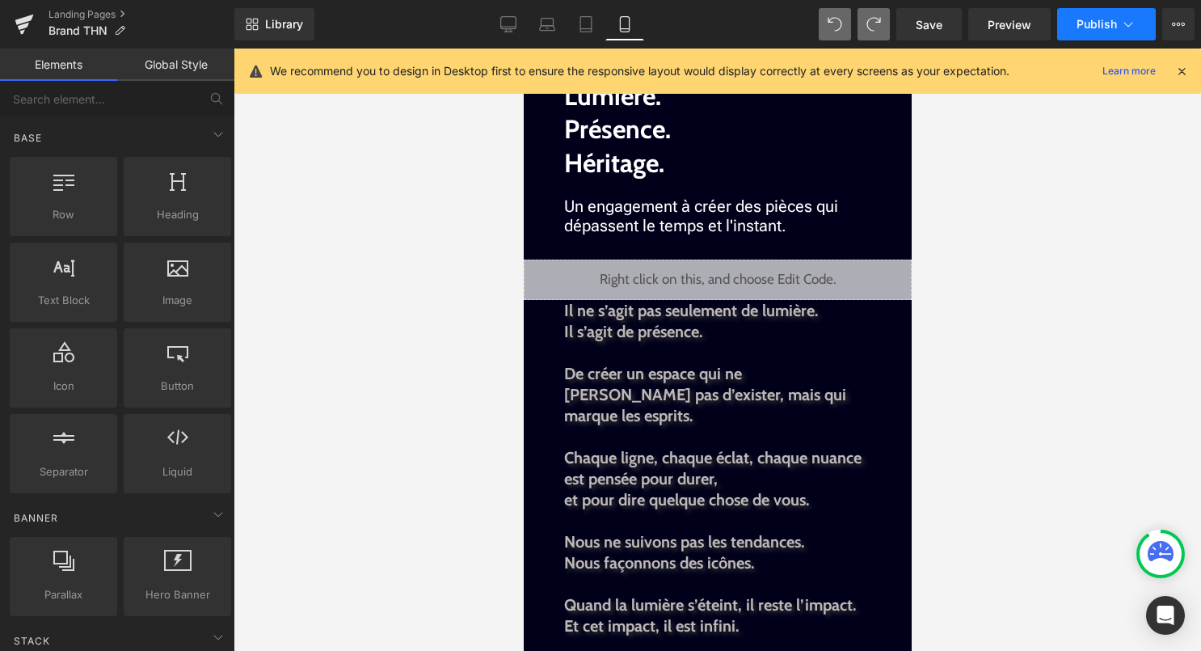
click at [1086, 12] on button "Publish" at bounding box center [1106, 24] width 99 height 32
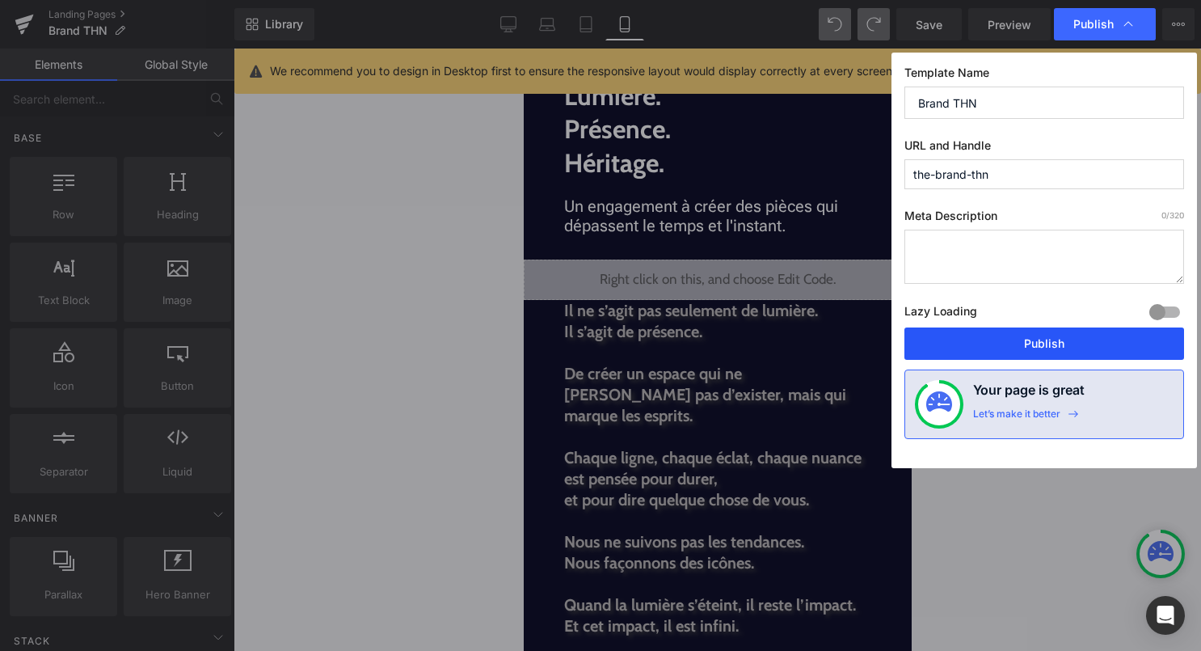
click at [1042, 348] on button "Publish" at bounding box center [1045, 343] width 280 height 32
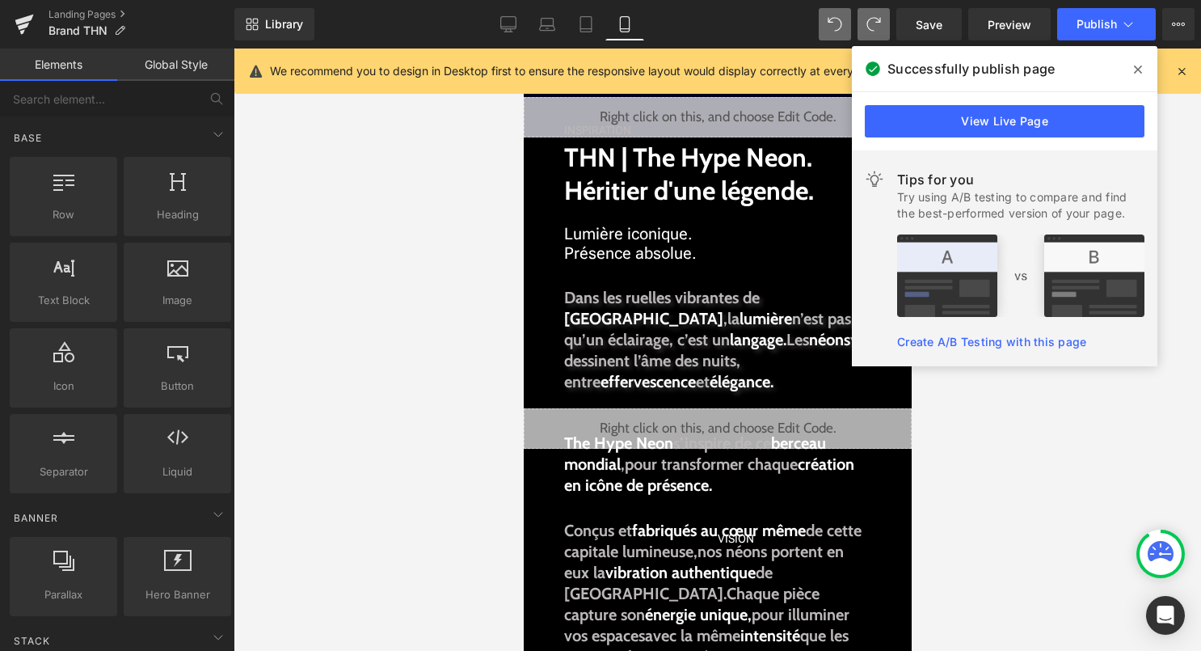
scroll to position [32, 0]
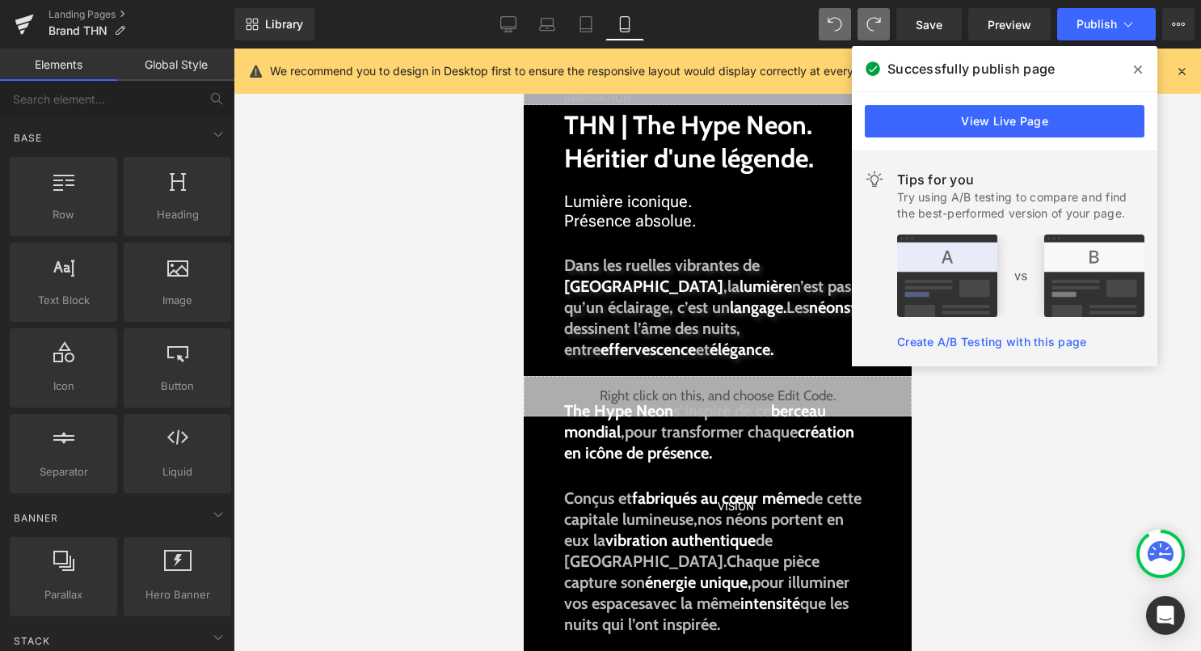
click at [1139, 71] on icon at bounding box center [1138, 69] width 8 height 8
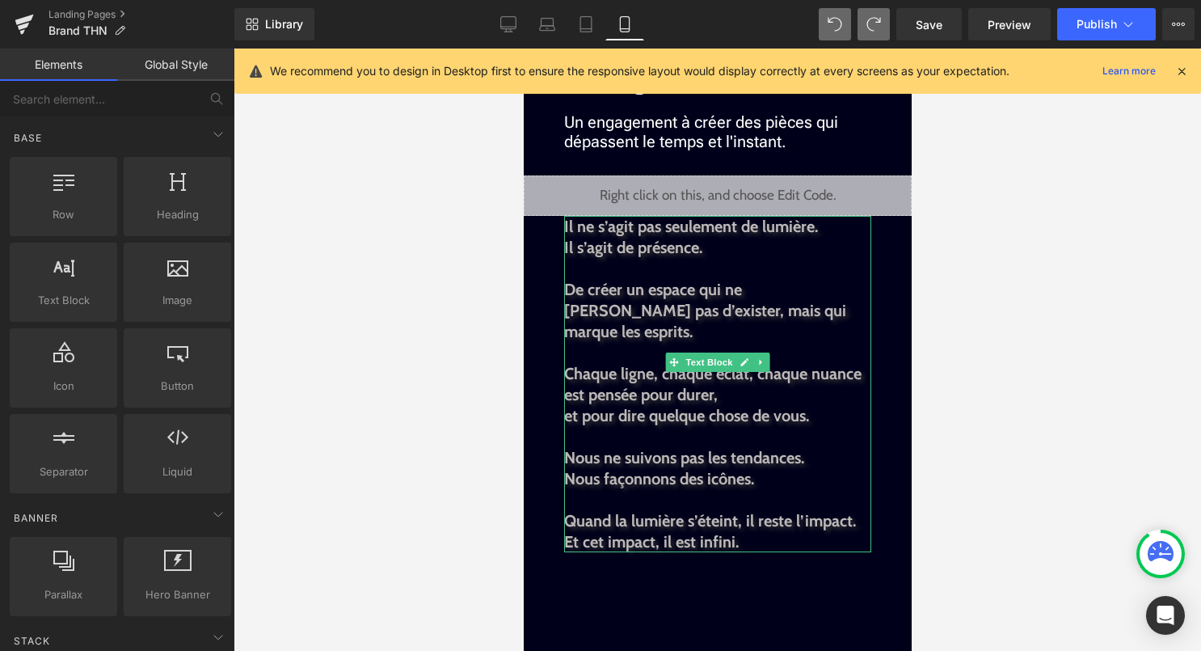
scroll to position [1460, 0]
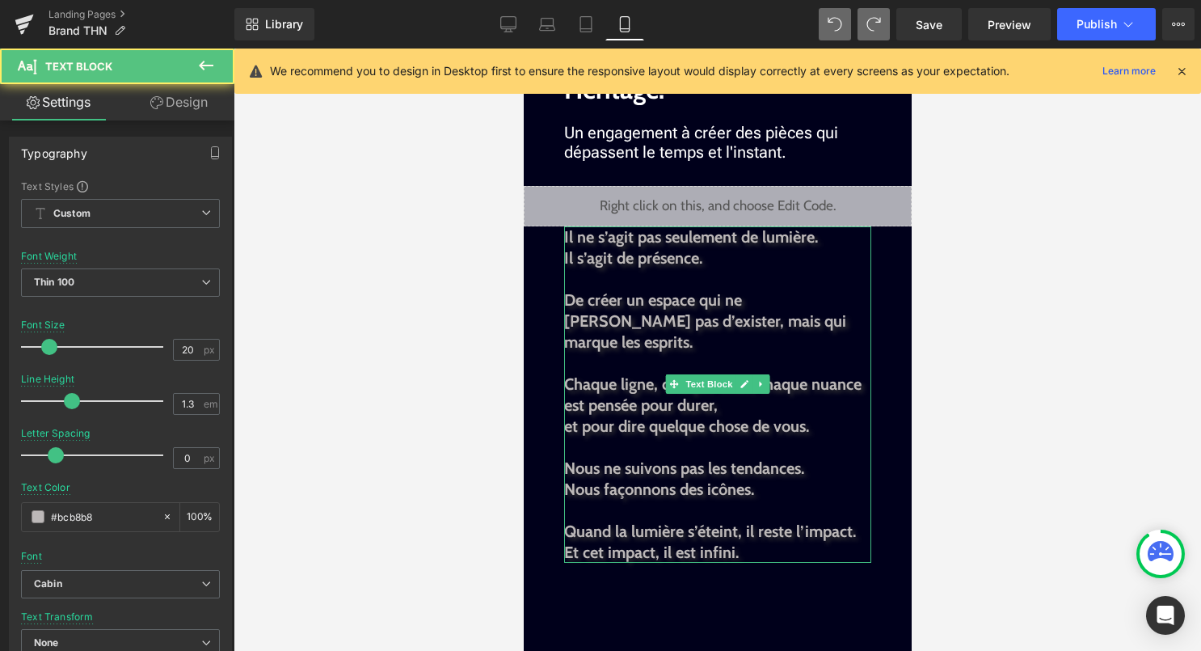
click at [641, 262] on span "Il s’agit de présence." at bounding box center [632, 257] width 138 height 19
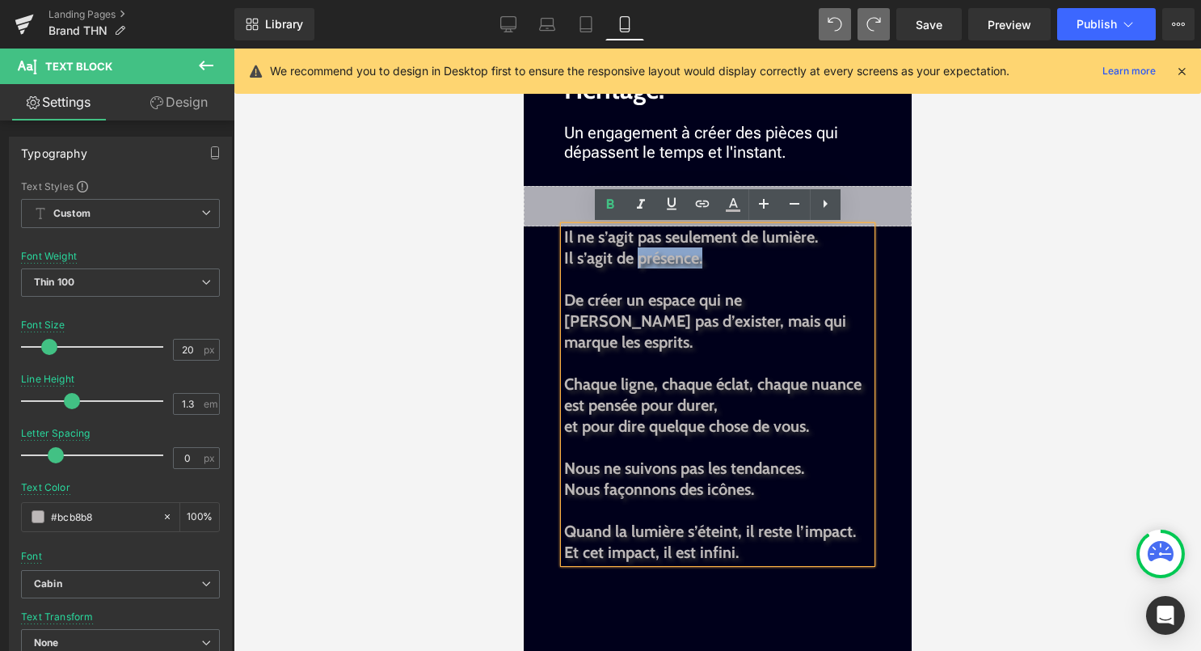
drag, startPoint x: 636, startPoint y: 262, endPoint x: 704, endPoint y: 260, distance: 67.9
click at [704, 260] on p "Il s’agit de présence." at bounding box center [716, 257] width 307 height 21
click at [731, 212] on icon at bounding box center [733, 204] width 19 height 19
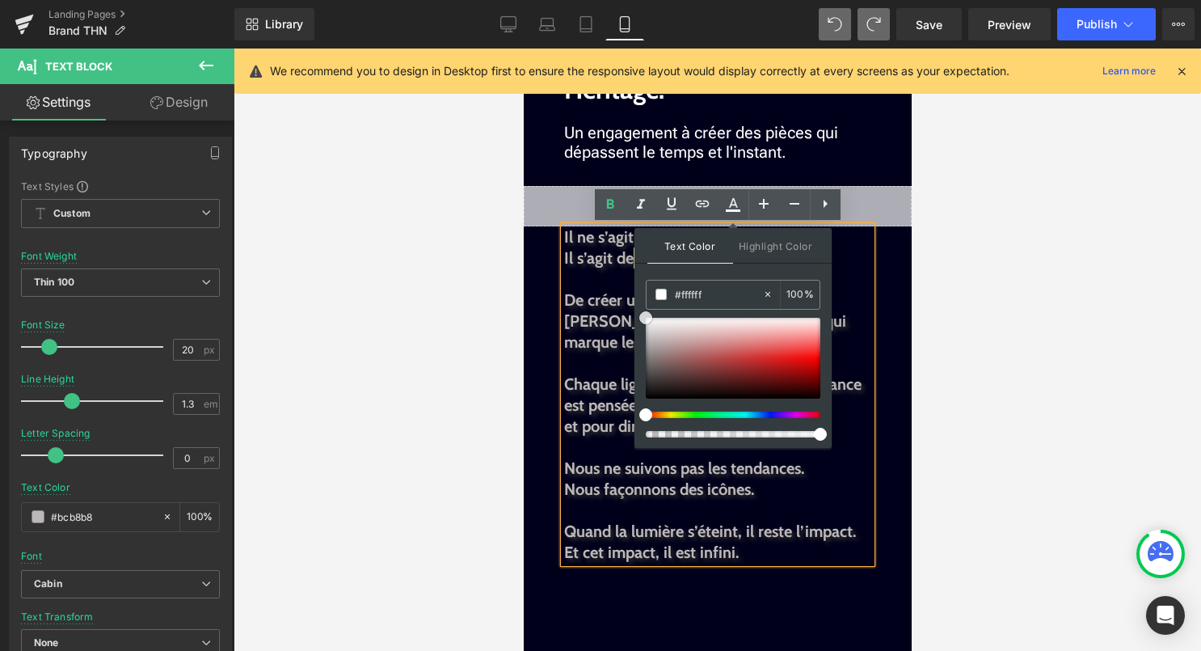
drag, startPoint x: 1170, startPoint y: 365, endPoint x: 624, endPoint y: 295, distance: 550.2
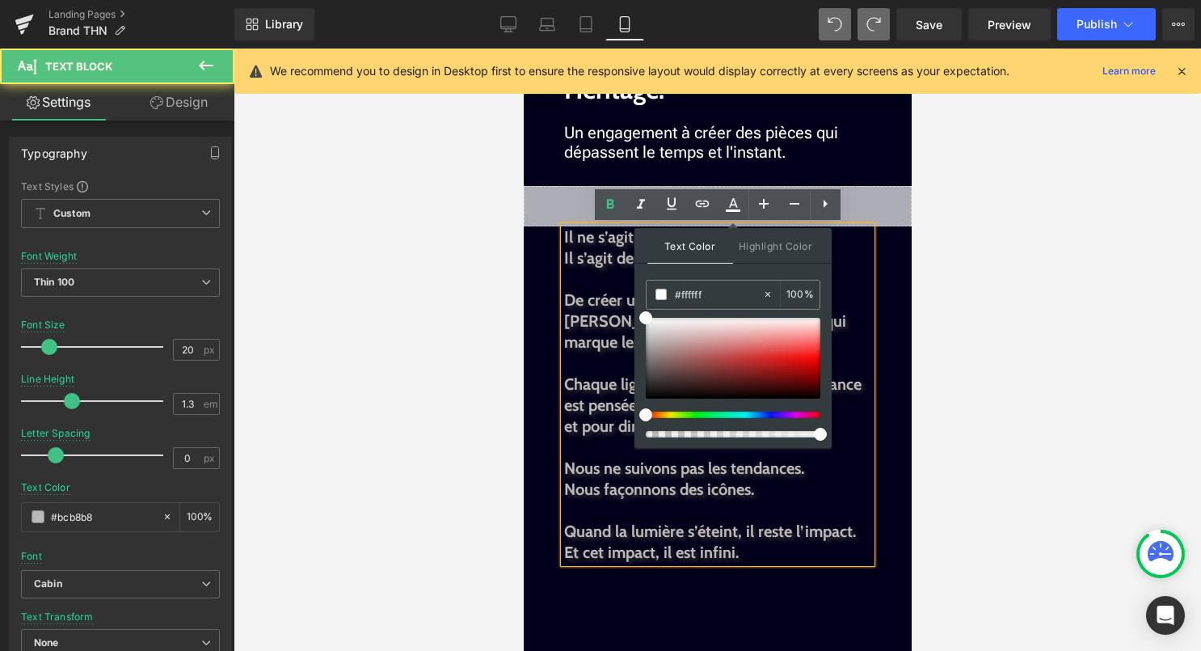
click at [852, 352] on p at bounding box center [716, 362] width 307 height 21
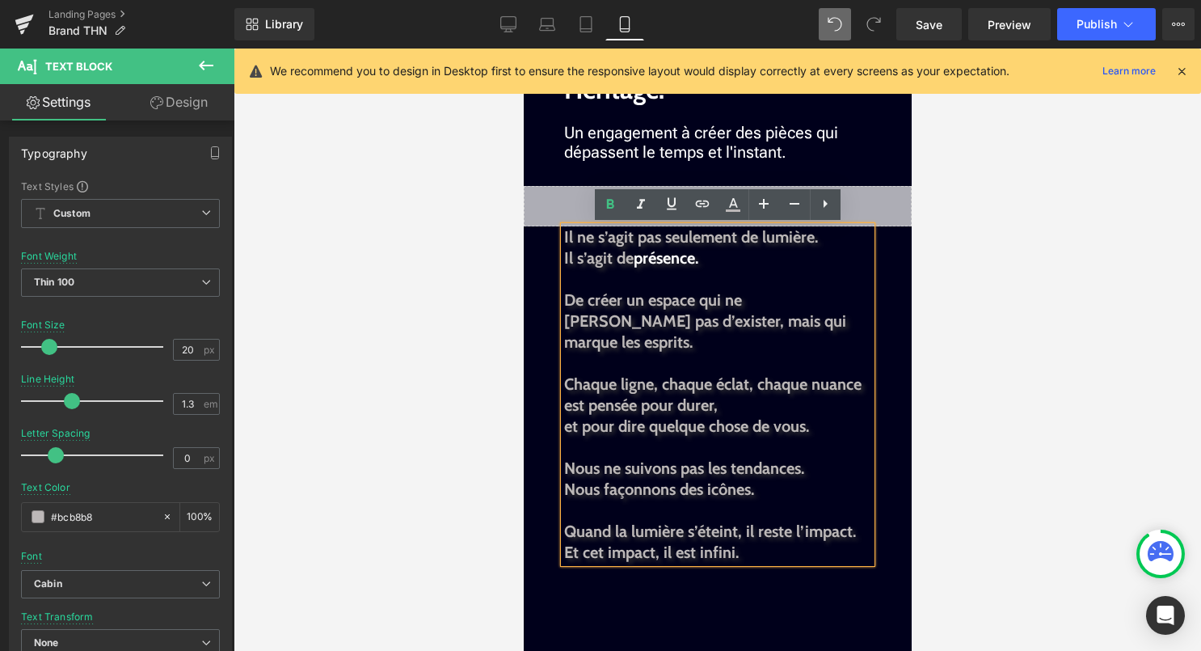
click at [702, 329] on span "De créer un espace qui ne se contente pas d’exister, mais qui marque les esprit…" at bounding box center [704, 320] width 282 height 61
drag, startPoint x: 694, startPoint y: 325, endPoint x: 821, endPoint y: 328, distance: 126.2
click at [821, 328] on p "De créer un espace qui ne se contente pas d’exister, mais qui marque les esprit…" at bounding box center [716, 320] width 307 height 63
click at [728, 211] on icon at bounding box center [733, 204] width 19 height 19
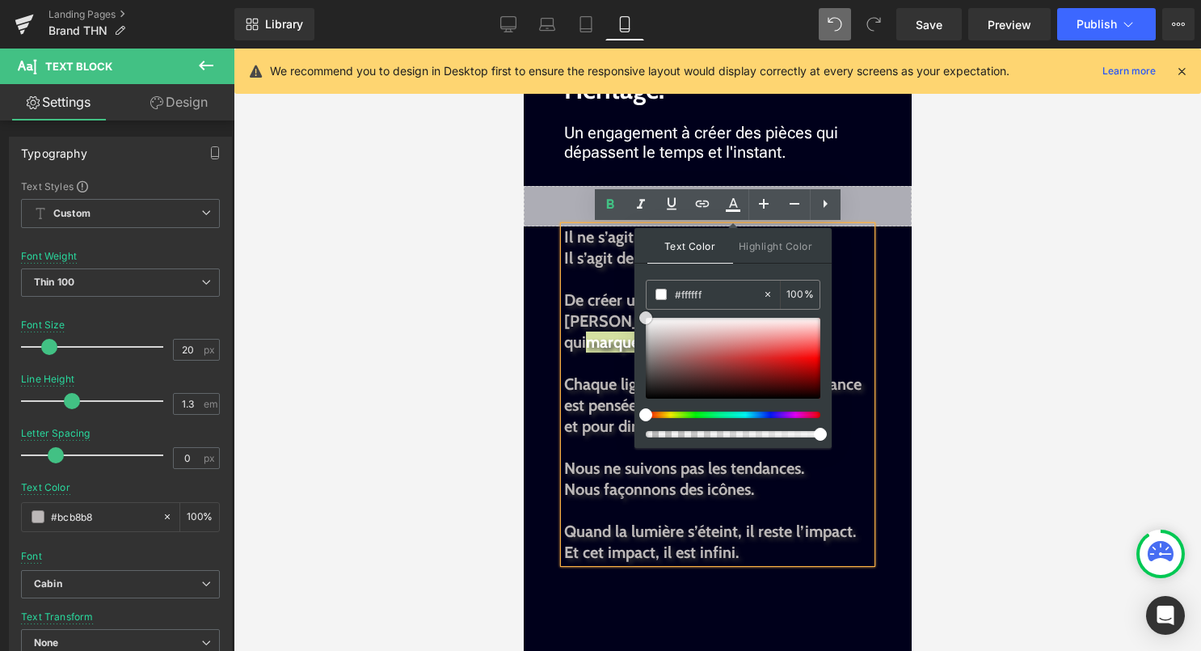
drag, startPoint x: 1171, startPoint y: 361, endPoint x: 1158, endPoint y: 353, distance: 14.1
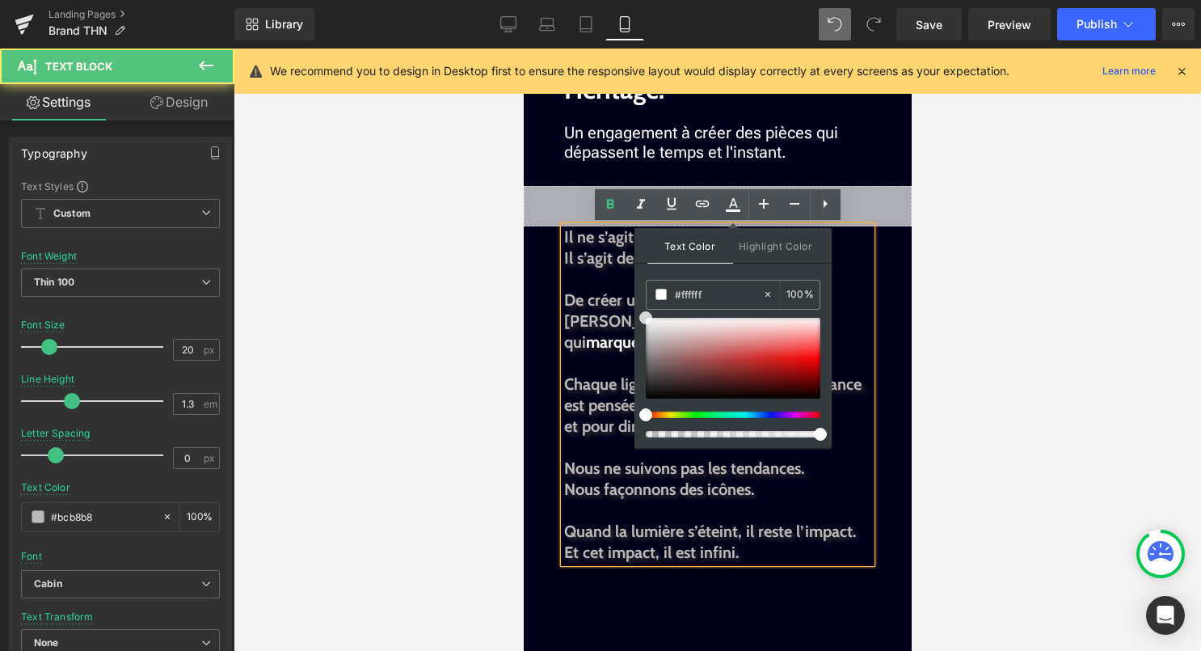
click at [610, 312] on span "De créer un espace qui ne se contente pas d’exister, mais qui" at bounding box center [691, 320] width 256 height 61
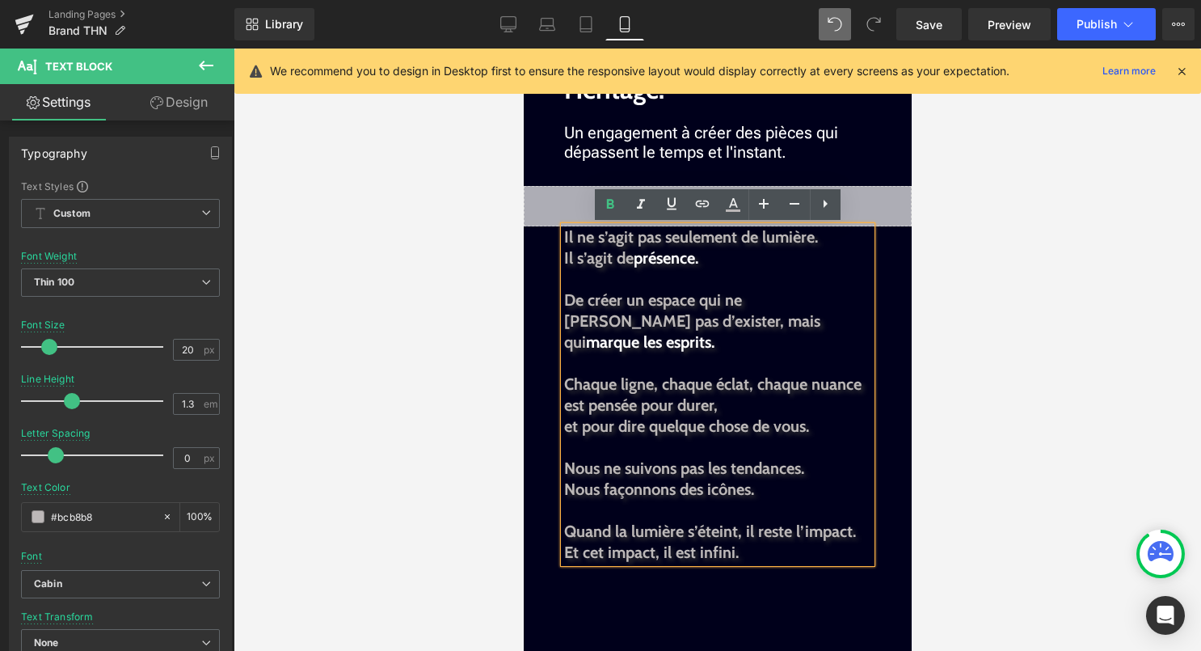
click at [780, 416] on span "et pour dire quelque chose de vous." at bounding box center [685, 425] width 245 height 19
drag, startPoint x: 774, startPoint y: 404, endPoint x: 809, endPoint y: 410, distance: 35.2
click at [808, 416] on span "et pour dire quelque chose de vous." at bounding box center [685, 425] width 245 height 19
click at [731, 207] on icon at bounding box center [733, 204] width 19 height 19
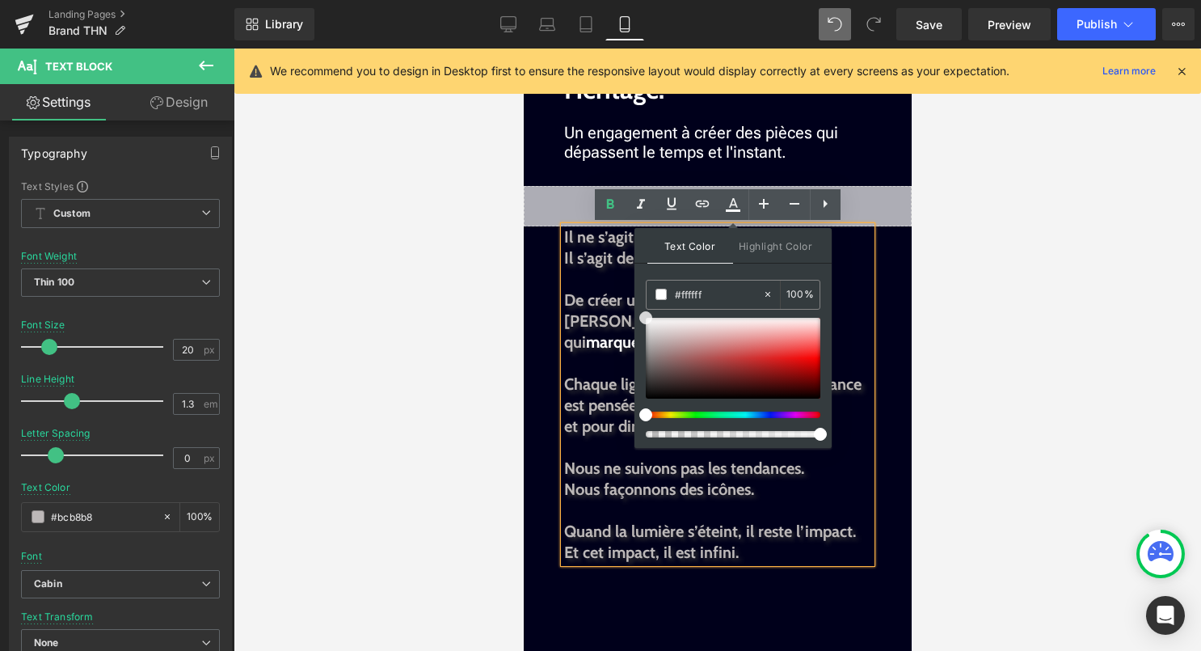
click at [597, 374] on span "Chaque ligne, chaque éclat, chaque nuance est pensée pour durer," at bounding box center [711, 394] width 297 height 40
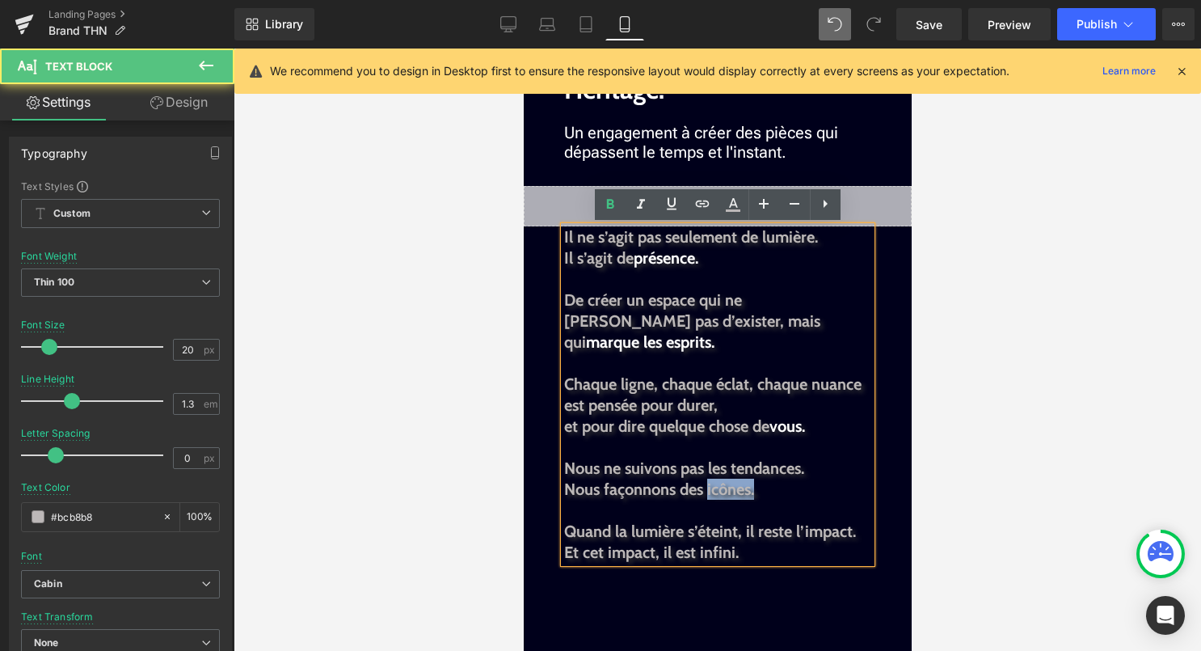
drag, startPoint x: 707, startPoint y: 471, endPoint x: 756, endPoint y: 471, distance: 48.5
click at [756, 479] on p "Nous façonnons des icônes." at bounding box center [716, 489] width 307 height 21
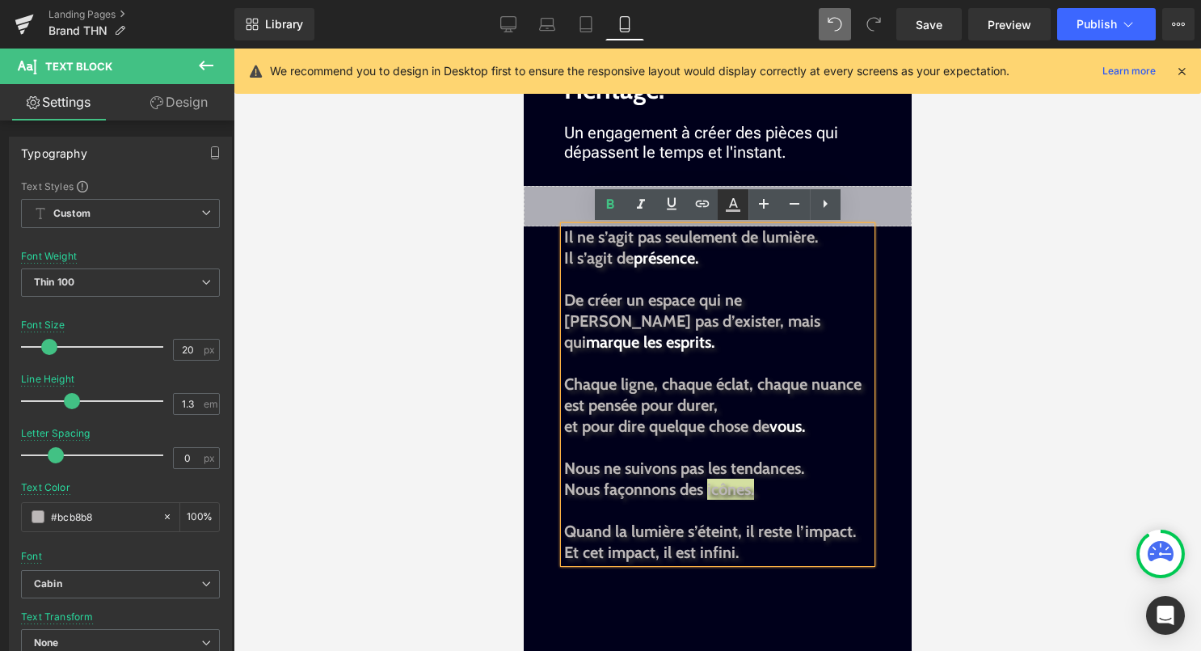
click at [728, 201] on icon at bounding box center [733, 204] width 19 height 19
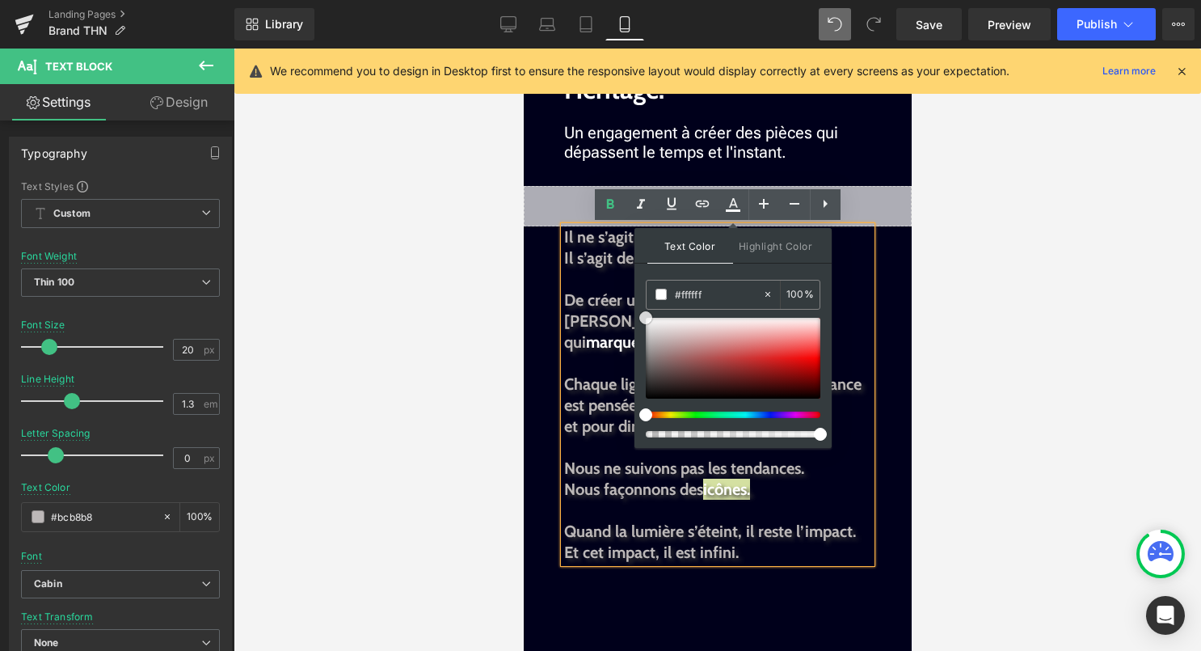
drag, startPoint x: 1173, startPoint y: 366, endPoint x: 602, endPoint y: 295, distance: 575.1
click at [589, 316] on span "De créer un espace qui ne se contente pas d’exister, mais qui" at bounding box center [691, 320] width 256 height 61
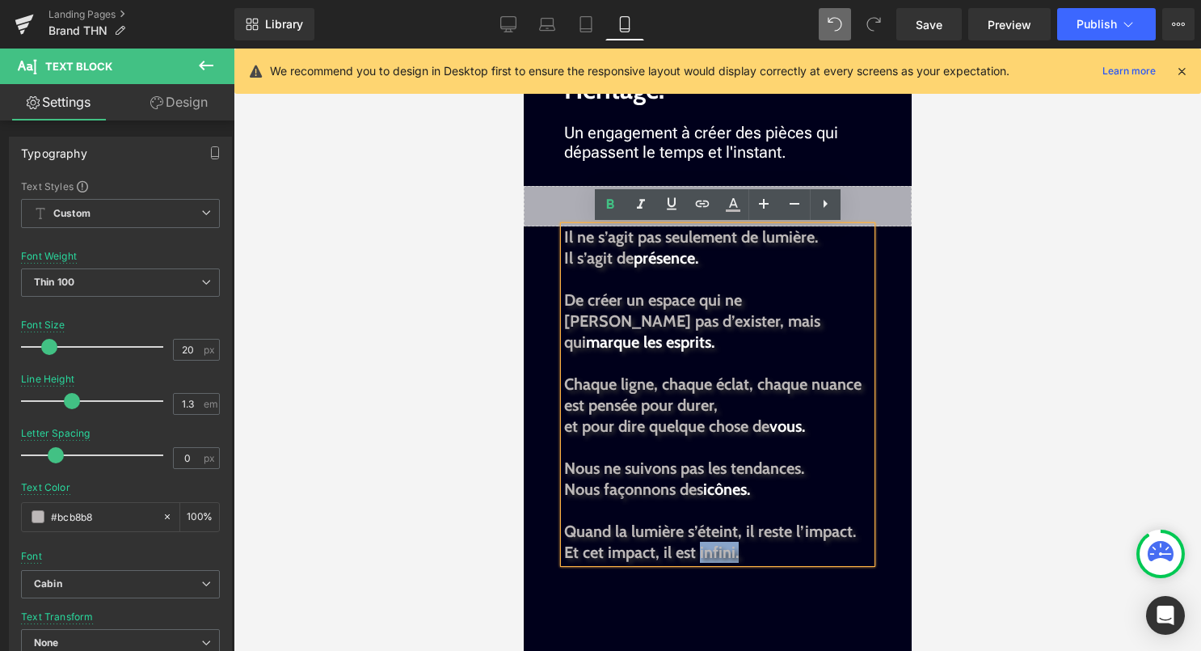
drag, startPoint x: 738, startPoint y: 534, endPoint x: 698, endPoint y: 538, distance: 40.5
click at [698, 542] on p "Et cet impact, il est infini." at bounding box center [716, 552] width 307 height 21
click at [732, 206] on icon at bounding box center [733, 204] width 19 height 19
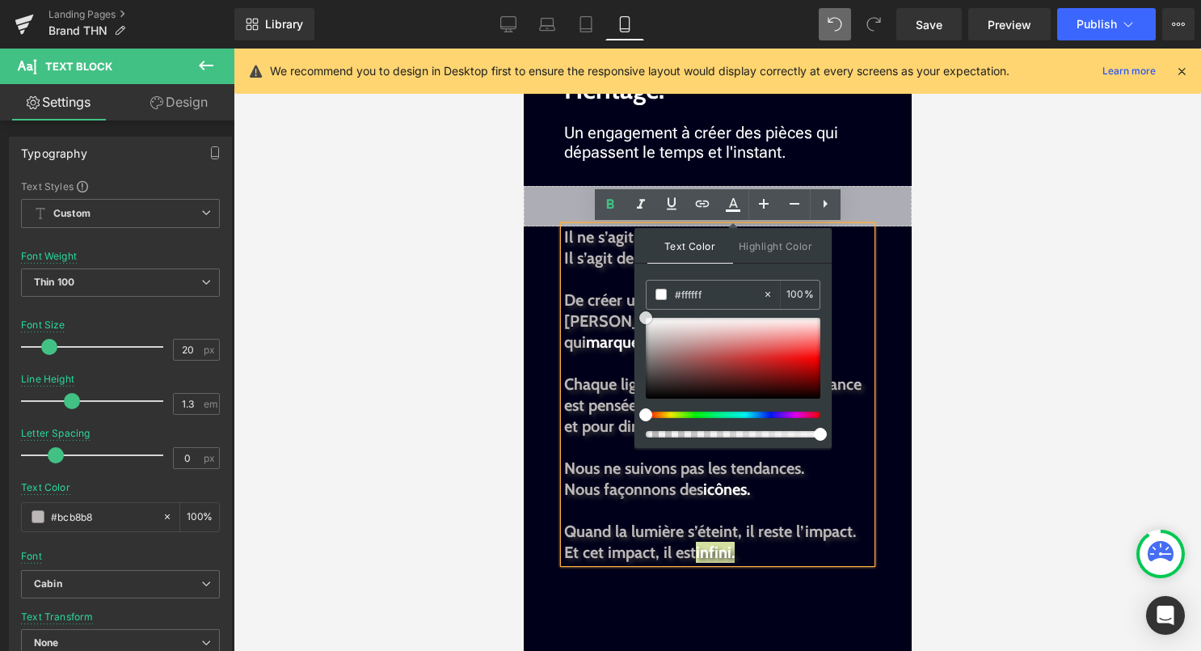
drag, startPoint x: 1171, startPoint y: 361, endPoint x: 611, endPoint y: 295, distance: 564.1
click at [602, 314] on span "De créer un espace qui ne se contente pas d’exister, mais qui" at bounding box center [691, 320] width 256 height 61
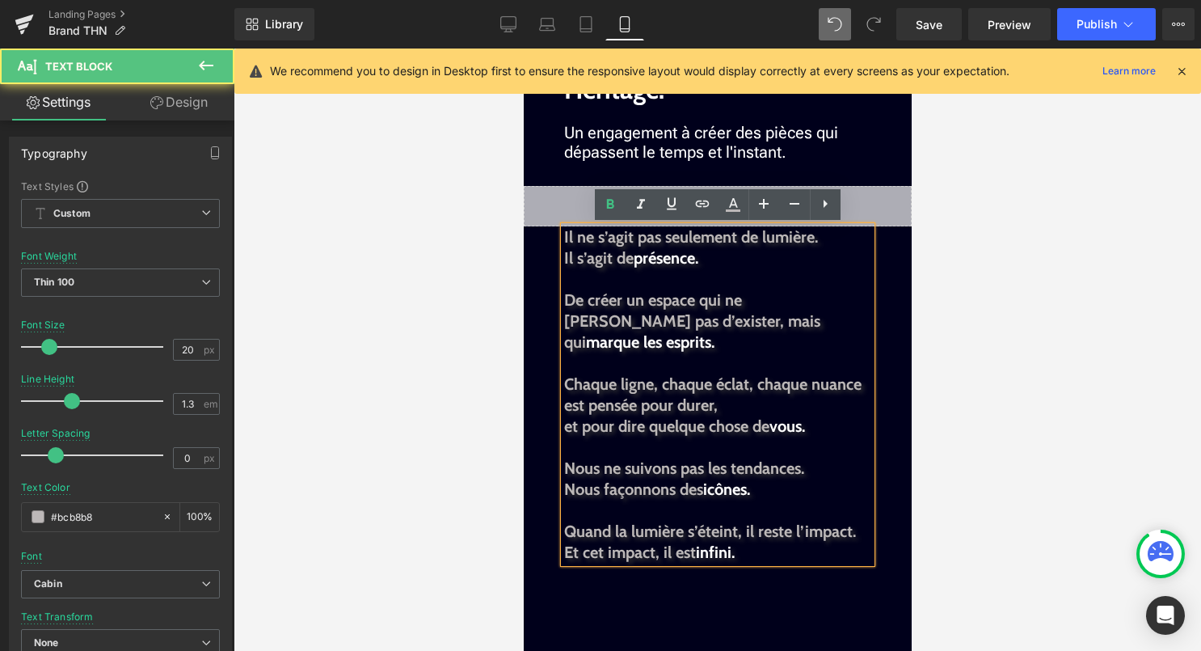
click at [567, 416] on span "et pour dire quelque chose de" at bounding box center [665, 425] width 205 height 19
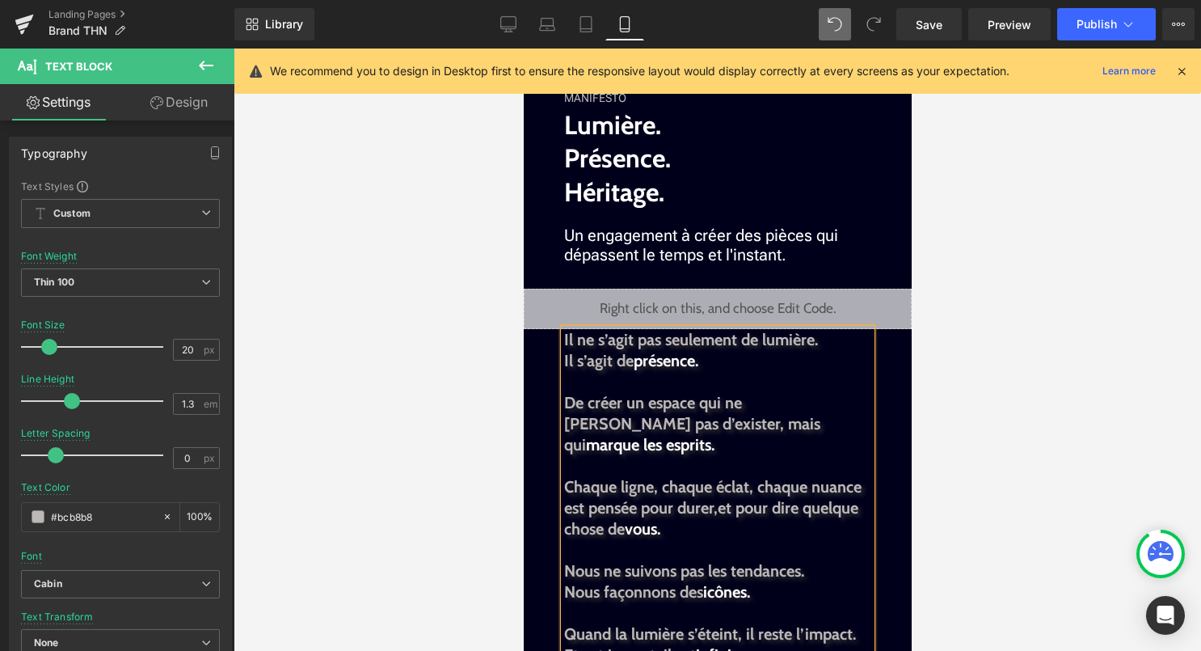
scroll to position [1358, 0]
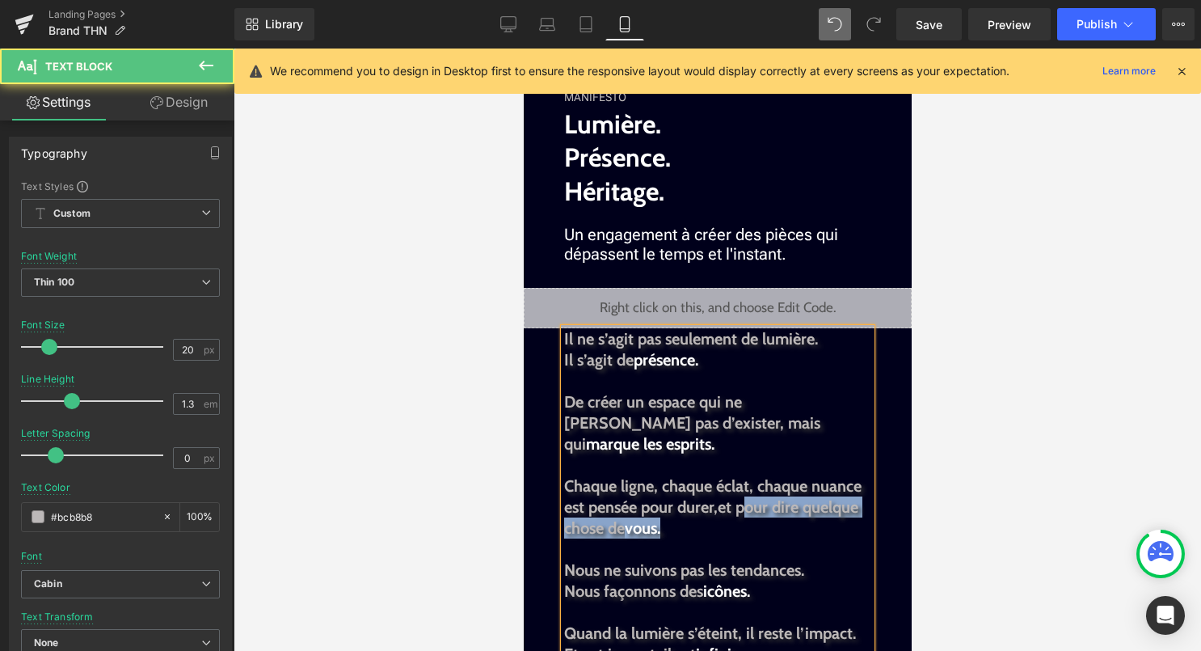
drag, startPoint x: 745, startPoint y: 490, endPoint x: 665, endPoint y: 513, distance: 84.2
click at [665, 513] on p "Chaque ligne, chaque éclat, chaque nuance est pensée pour durer, et pour dire q…" at bounding box center [716, 506] width 307 height 63
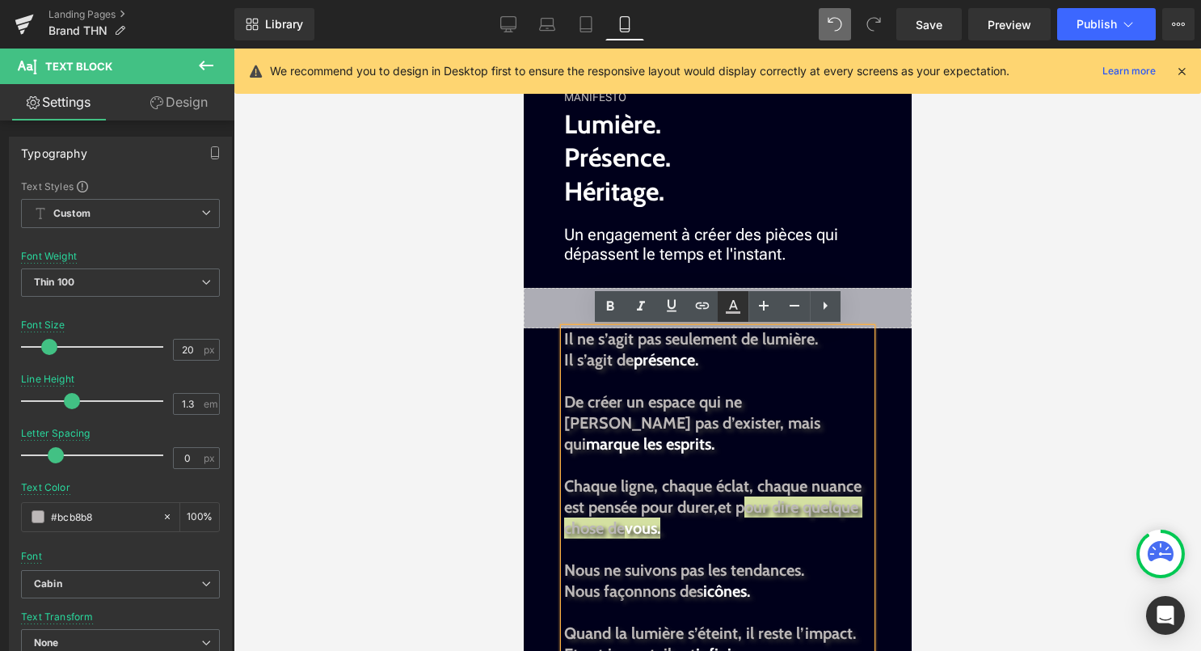
click at [736, 312] on icon at bounding box center [733, 312] width 15 height 2
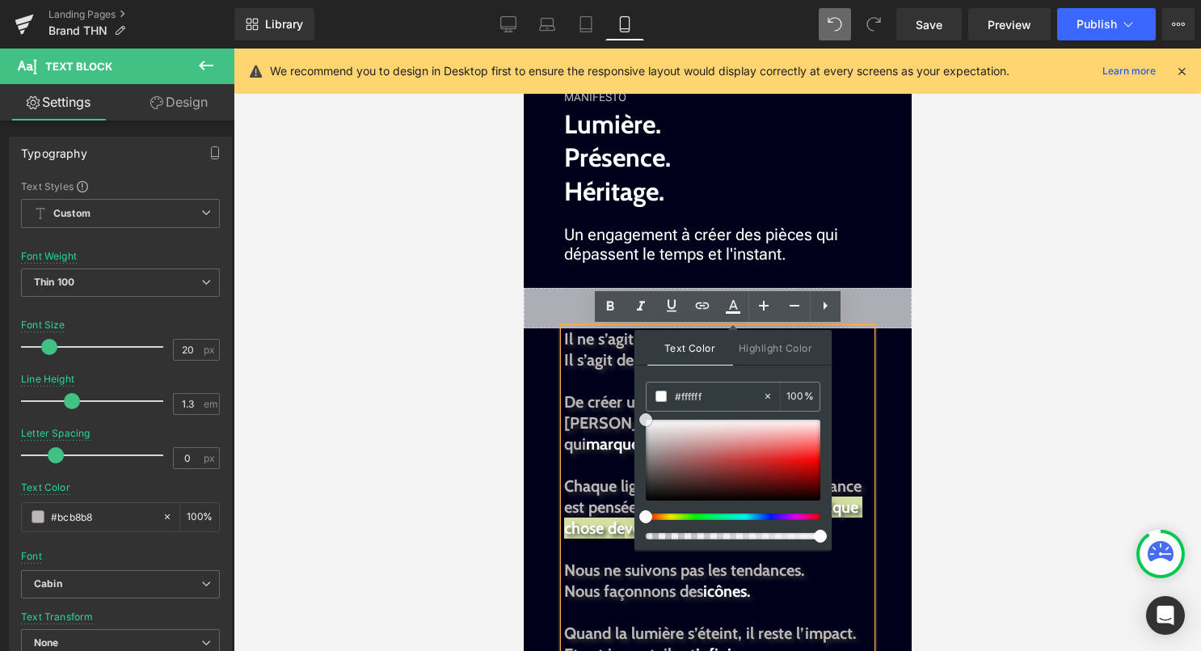
drag, startPoint x: 650, startPoint y: 442, endPoint x: 634, endPoint y: 417, distance: 29.8
click at [635, 417] on div "Text Color Highlight Color rgba(255, 255, 255, 1) #ffffff 100 % none 0 %" at bounding box center [733, 440] width 197 height 220
click at [598, 492] on span "Chaque ligne, chaque éclat, chaque nuance est pensée pour durer," at bounding box center [711, 496] width 297 height 40
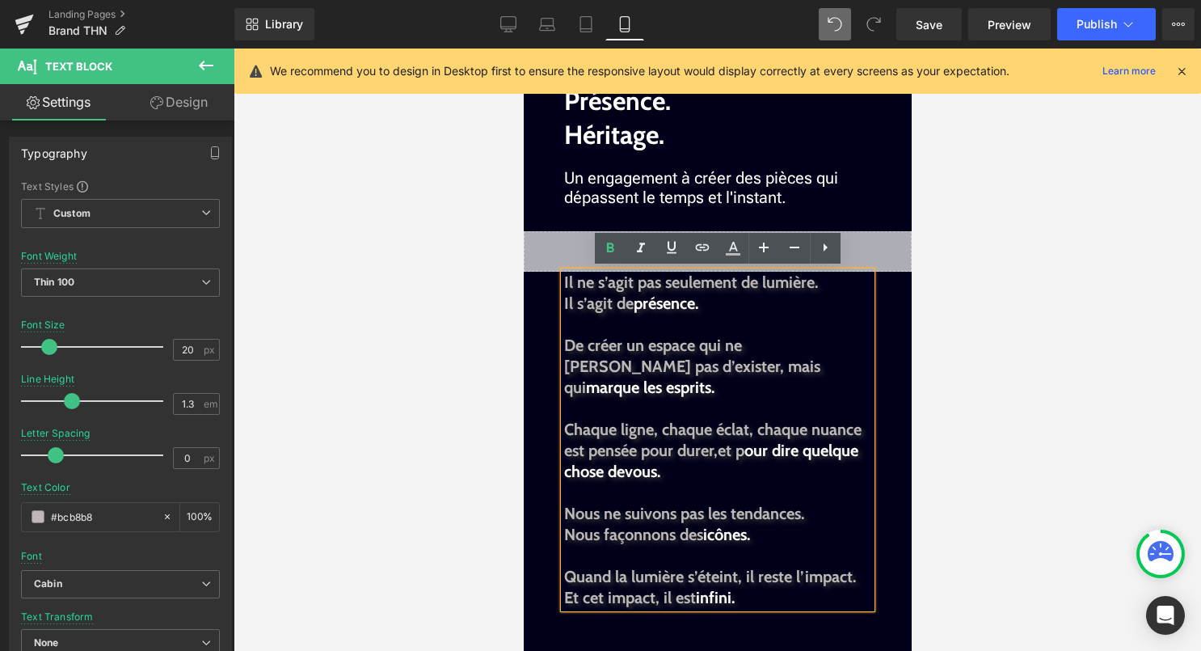
scroll to position [1417, 0]
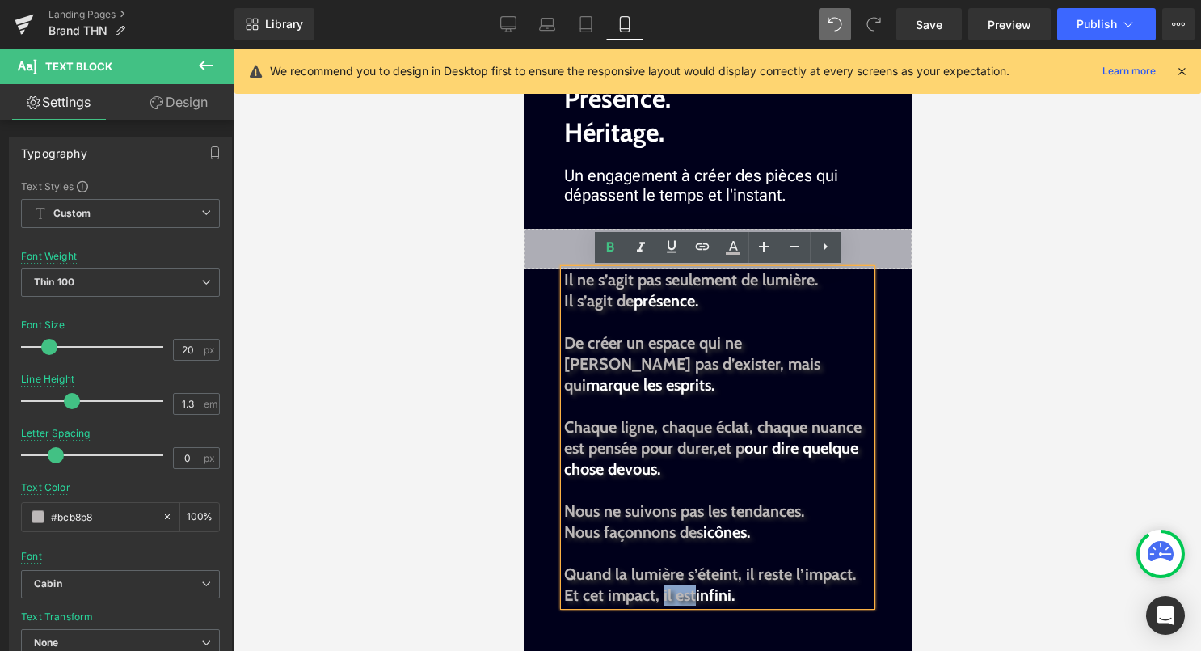
drag, startPoint x: 660, startPoint y: 576, endPoint x: 694, endPoint y: 572, distance: 34.1
click at [694, 585] on span "Et cet impact, il est" at bounding box center [629, 594] width 132 height 19
click at [724, 585] on span "infini." at bounding box center [714, 594] width 39 height 19
click at [1115, 23] on span "Publish" at bounding box center [1097, 24] width 40 height 13
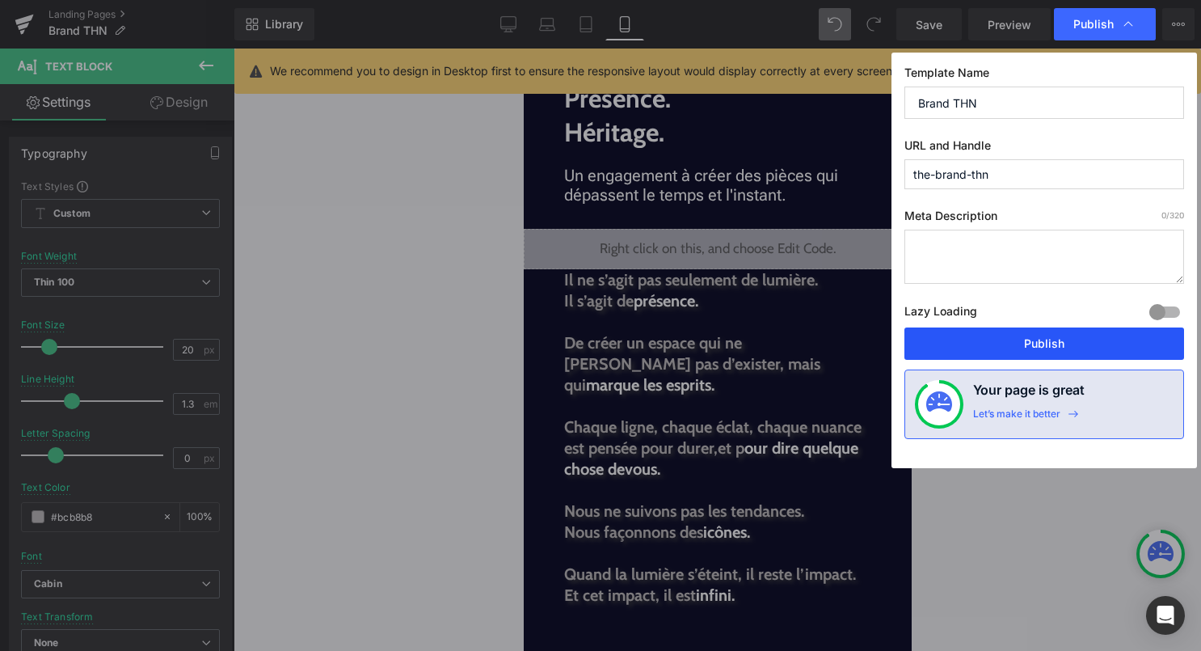
click at [979, 334] on button "Publish" at bounding box center [1045, 343] width 280 height 32
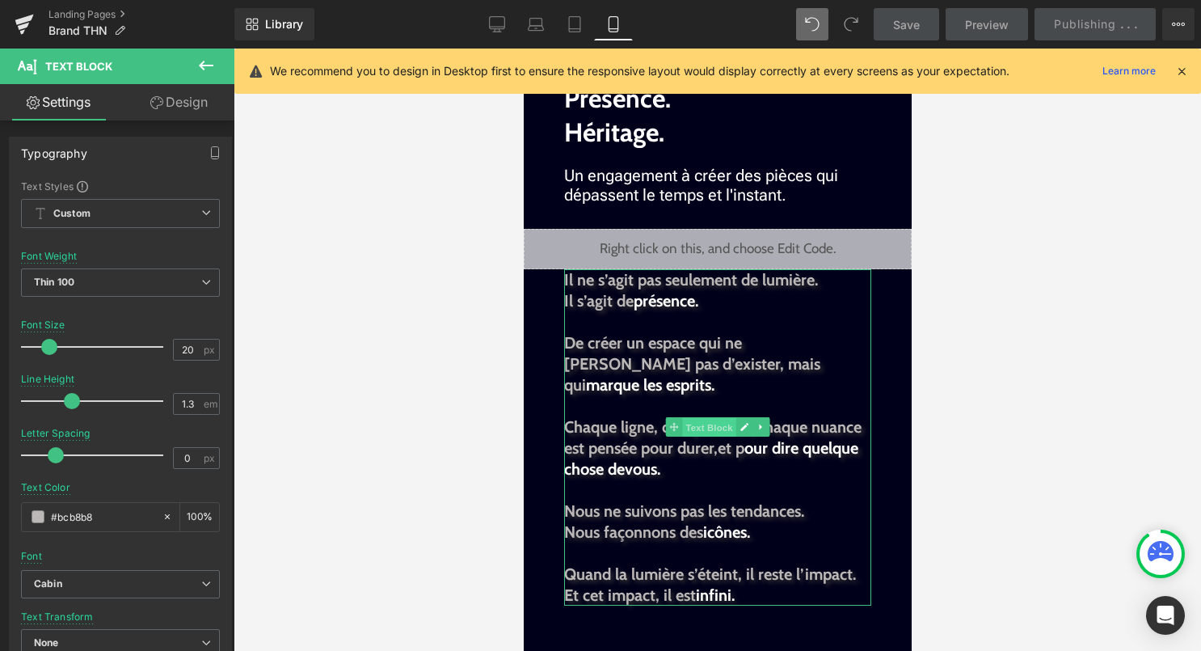
click at [701, 418] on span "Text Block" at bounding box center [707, 426] width 53 height 19
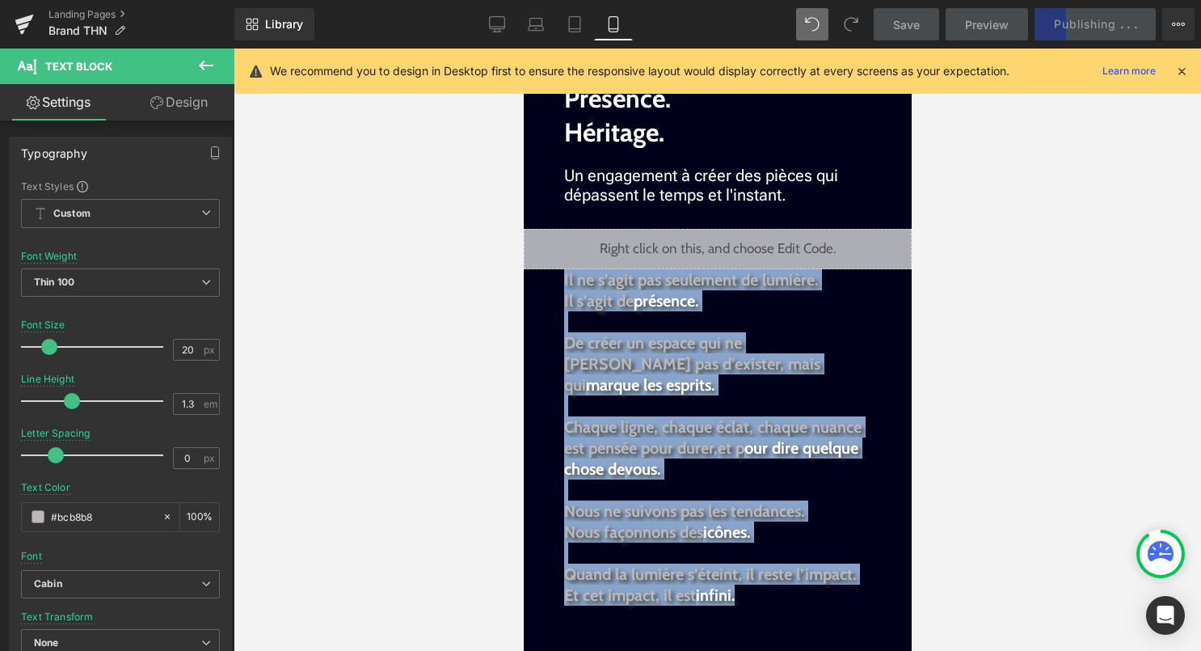
drag, startPoint x: 747, startPoint y: 571, endPoint x: 563, endPoint y: 276, distance: 347.2
click at [563, 276] on div "Il ne s’agit pas seulement de lumière. Il s’agit de présence. De créer un espac…" at bounding box center [716, 437] width 307 height 336
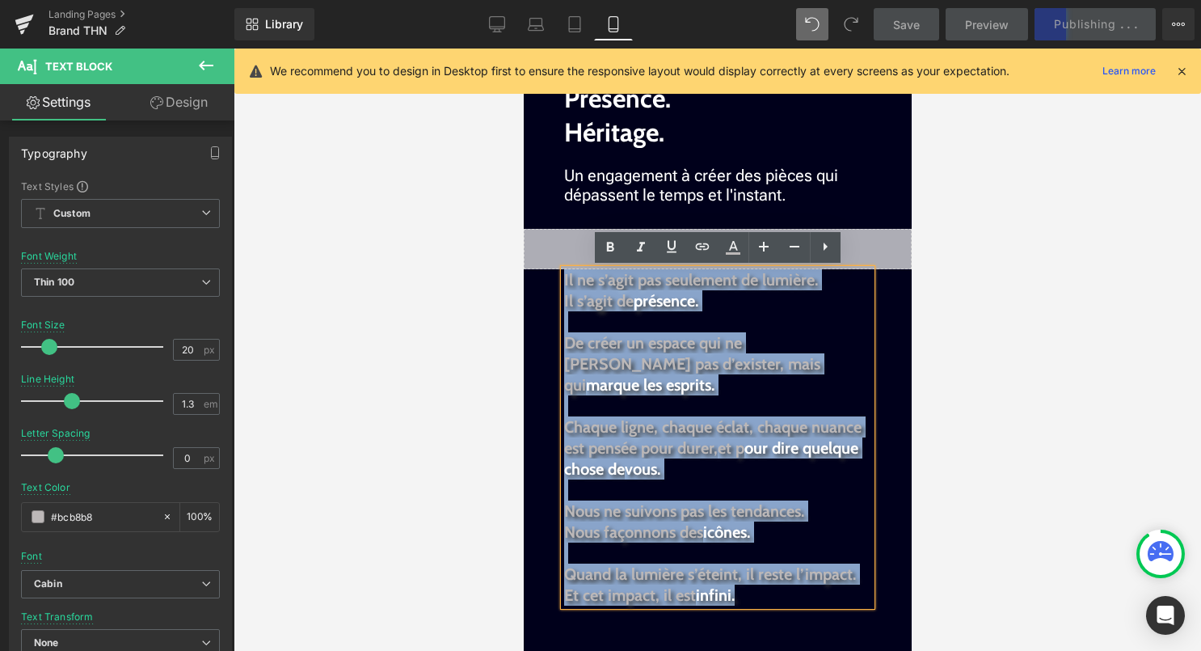
copy div "Il ne s’agit pas seulement de lumière. Il s’agit de présence. De créer un espac…"
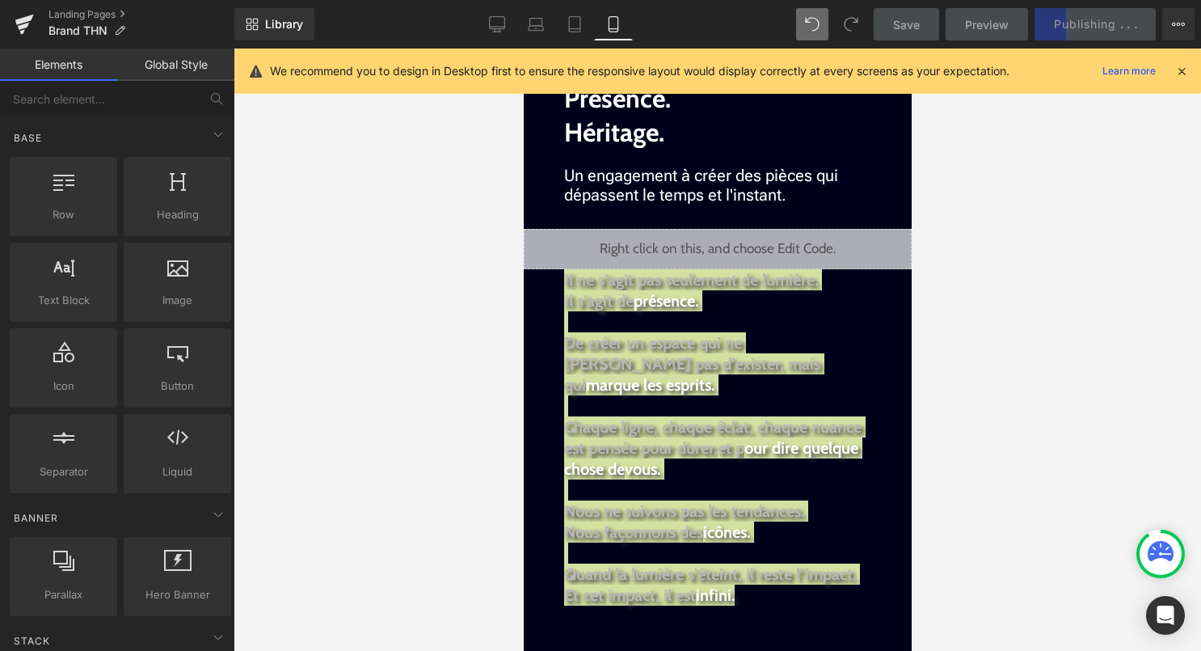
click at [964, 394] on div at bounding box center [718, 350] width 968 height 602
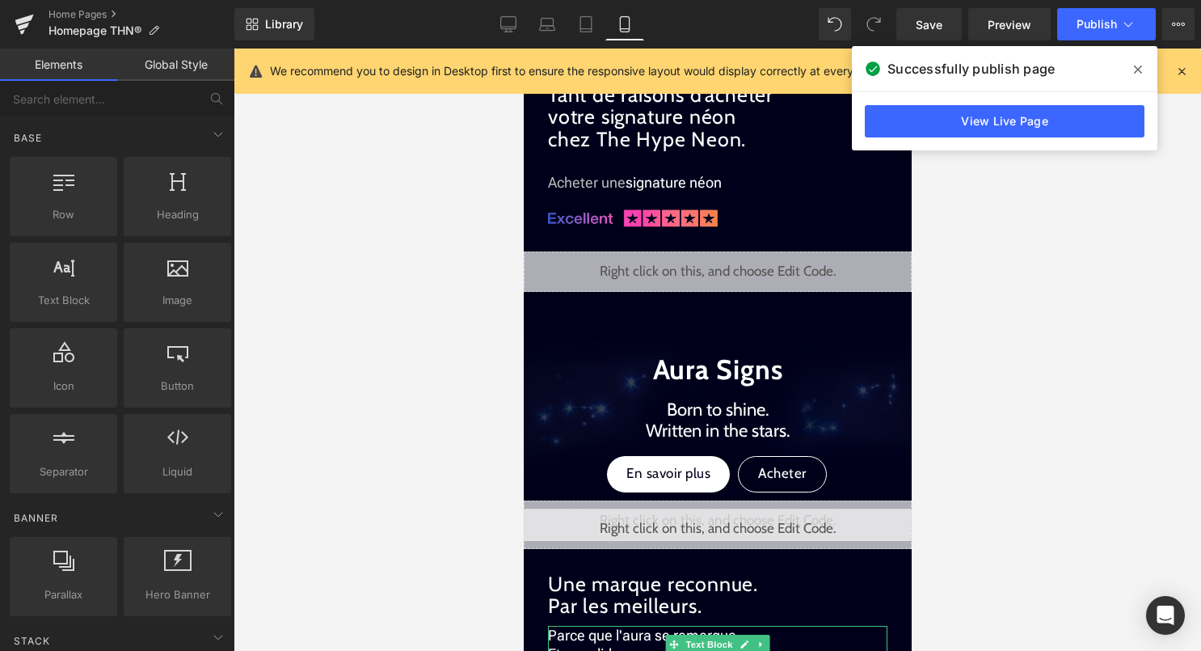
scroll to position [1069, 0]
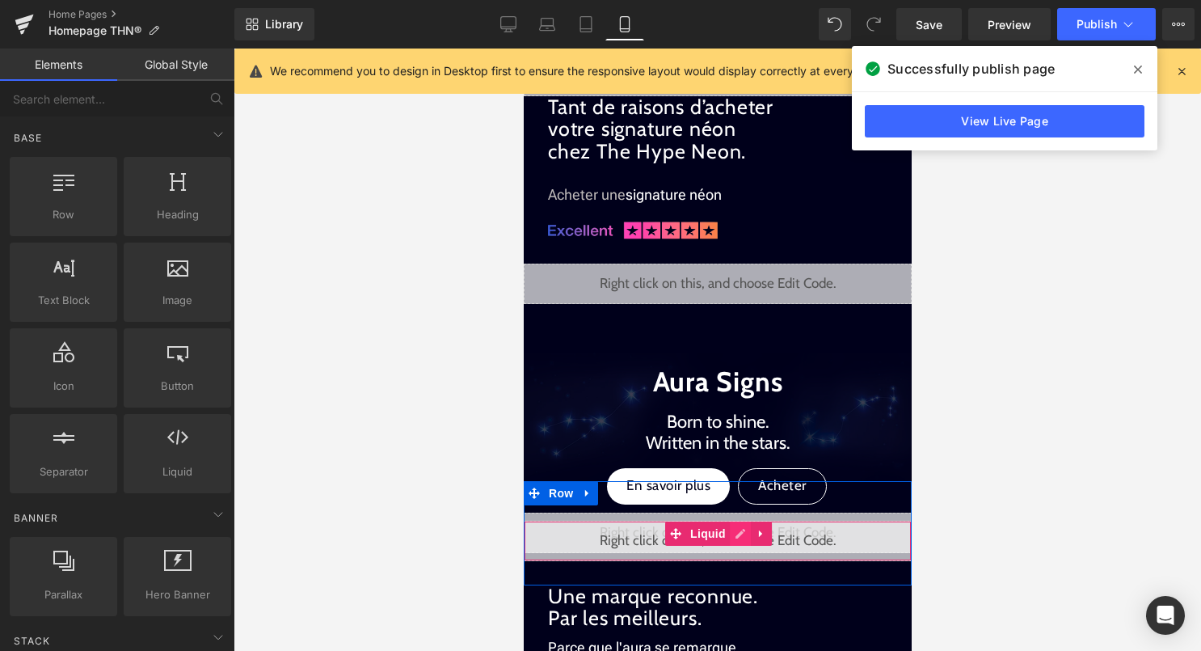
click at [736, 533] on div "Liquid" at bounding box center [717, 541] width 388 height 40
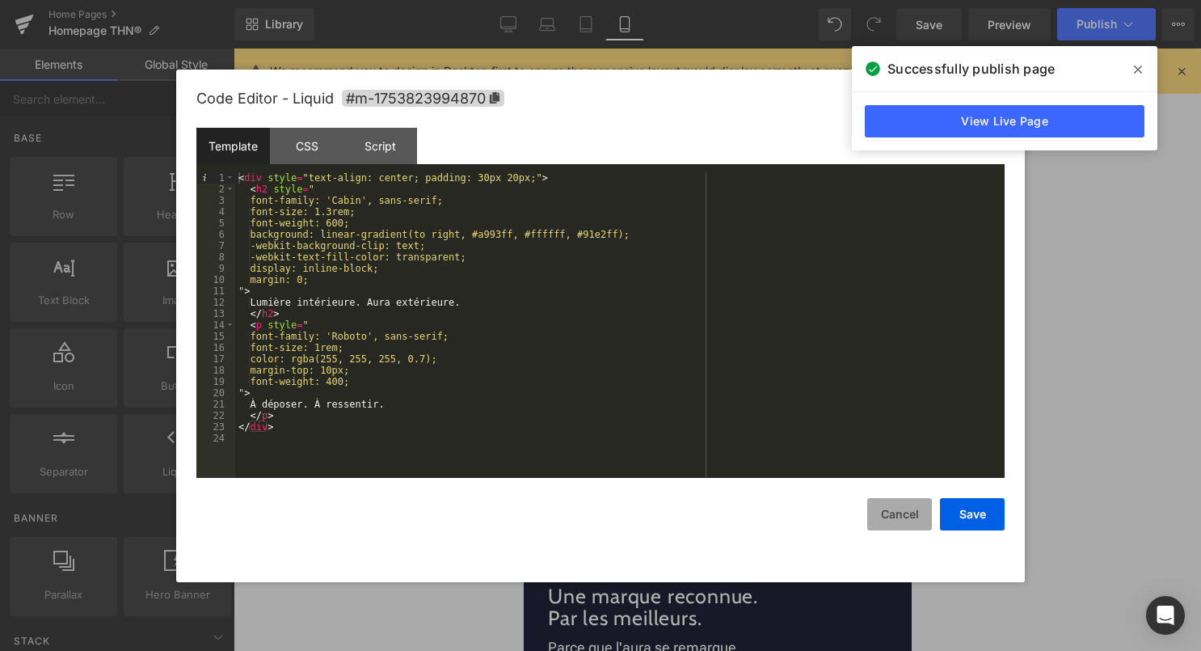
click at [896, 517] on button "Cancel" at bounding box center [899, 514] width 65 height 32
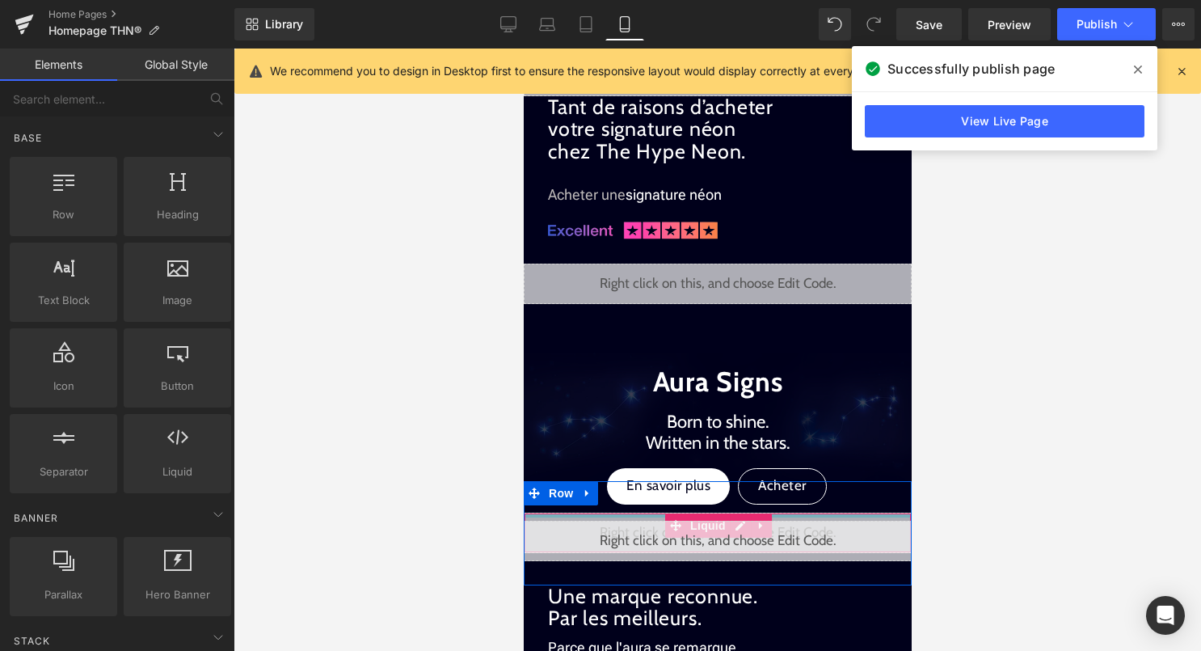
click at [825, 513] on div at bounding box center [717, 515] width 386 height 4
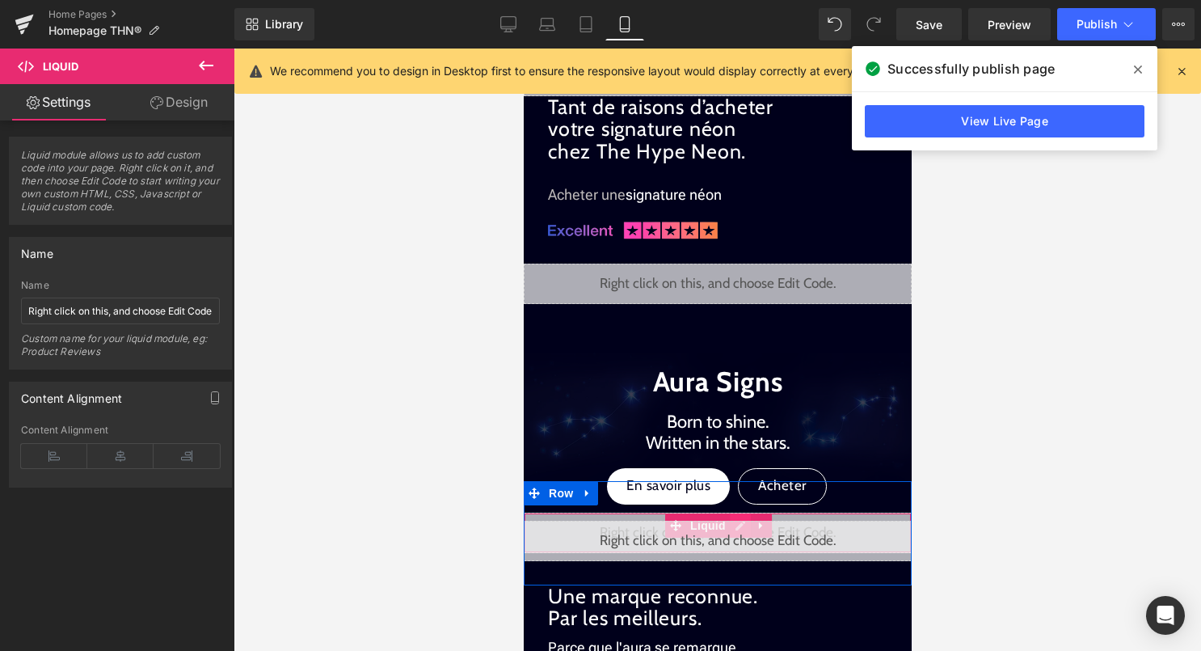
click at [744, 516] on div "Liquid" at bounding box center [717, 533] width 388 height 40
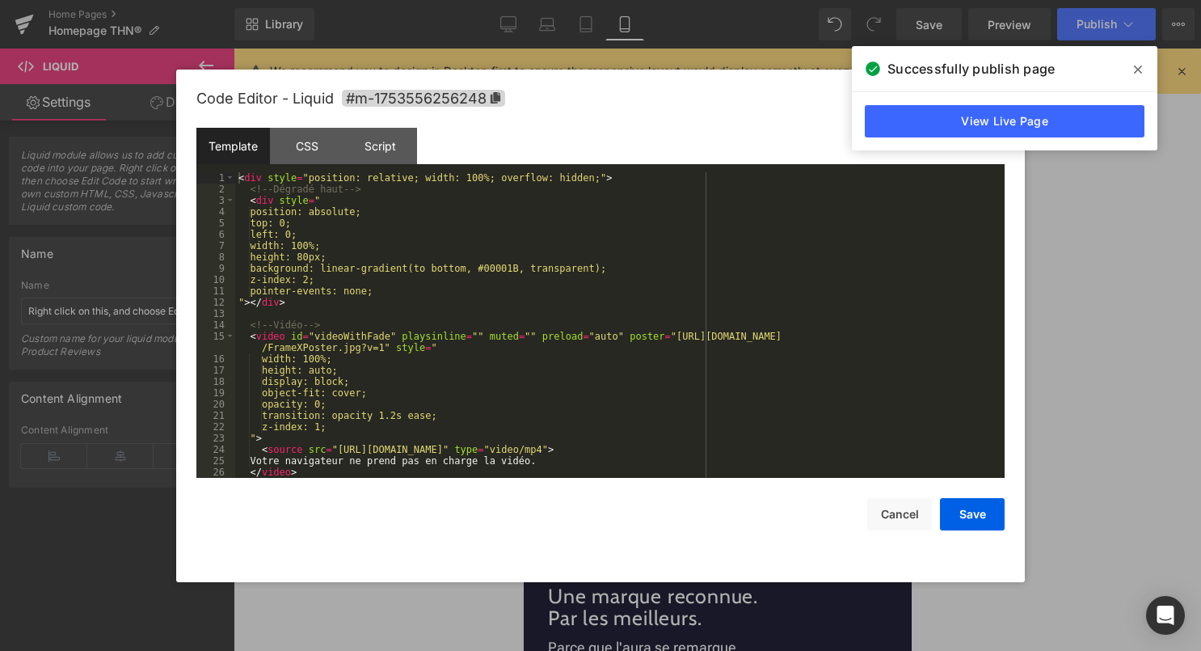
click at [698, 428] on div "< div style = "position: relative; width: 100%; overflow: hidden;" > <!-- Dégra…" at bounding box center [616, 336] width 763 height 328
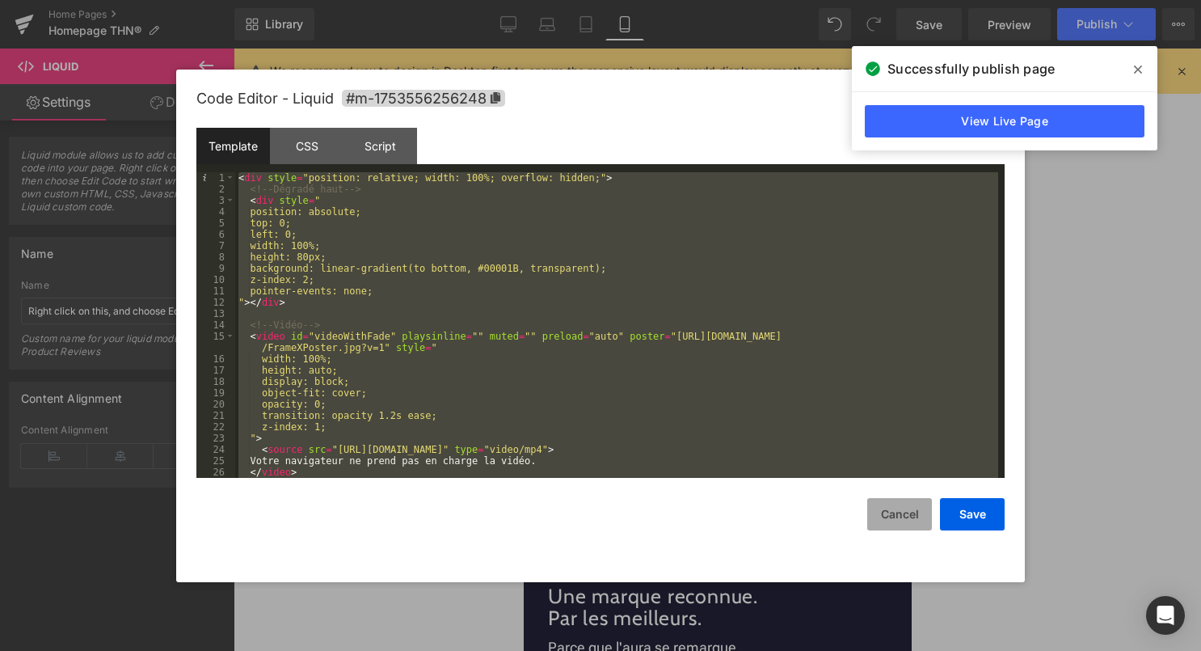
click at [896, 513] on button "Cancel" at bounding box center [899, 514] width 65 height 32
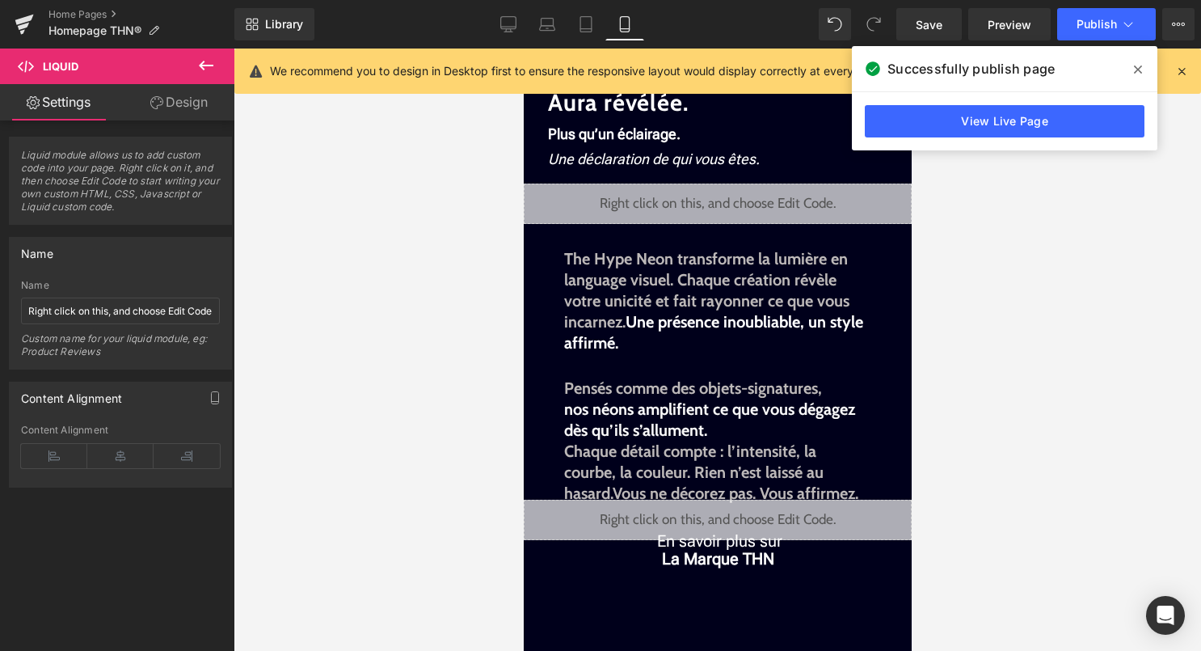
scroll to position [0, 0]
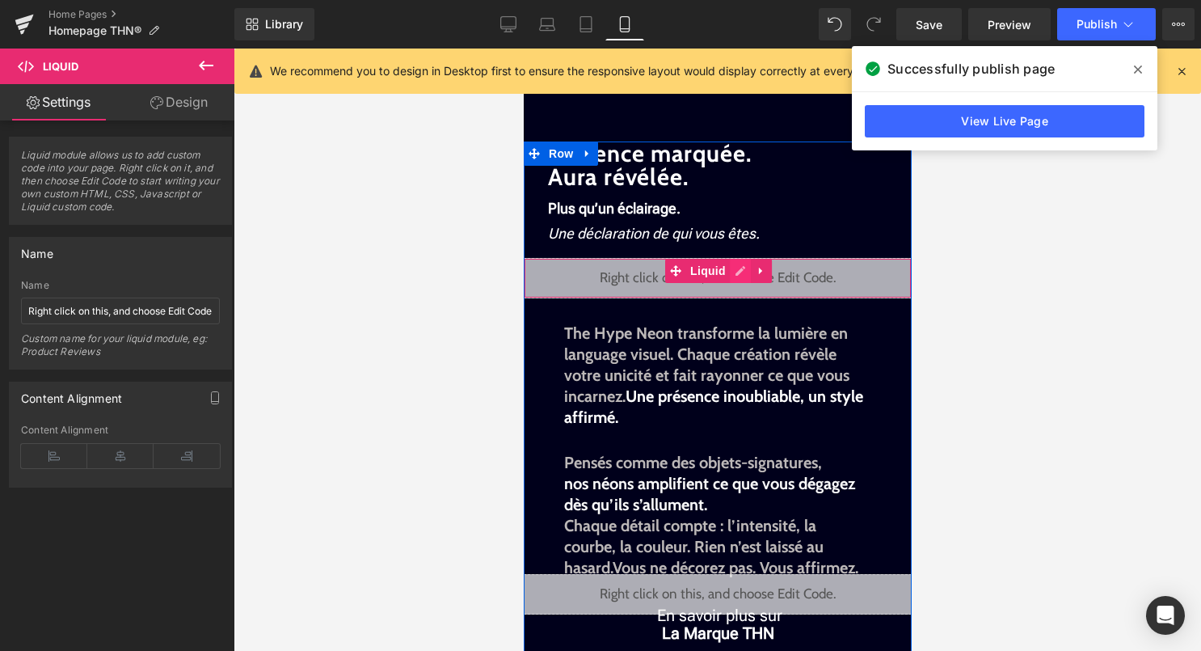
click at [733, 274] on div "Liquid" at bounding box center [717, 278] width 388 height 40
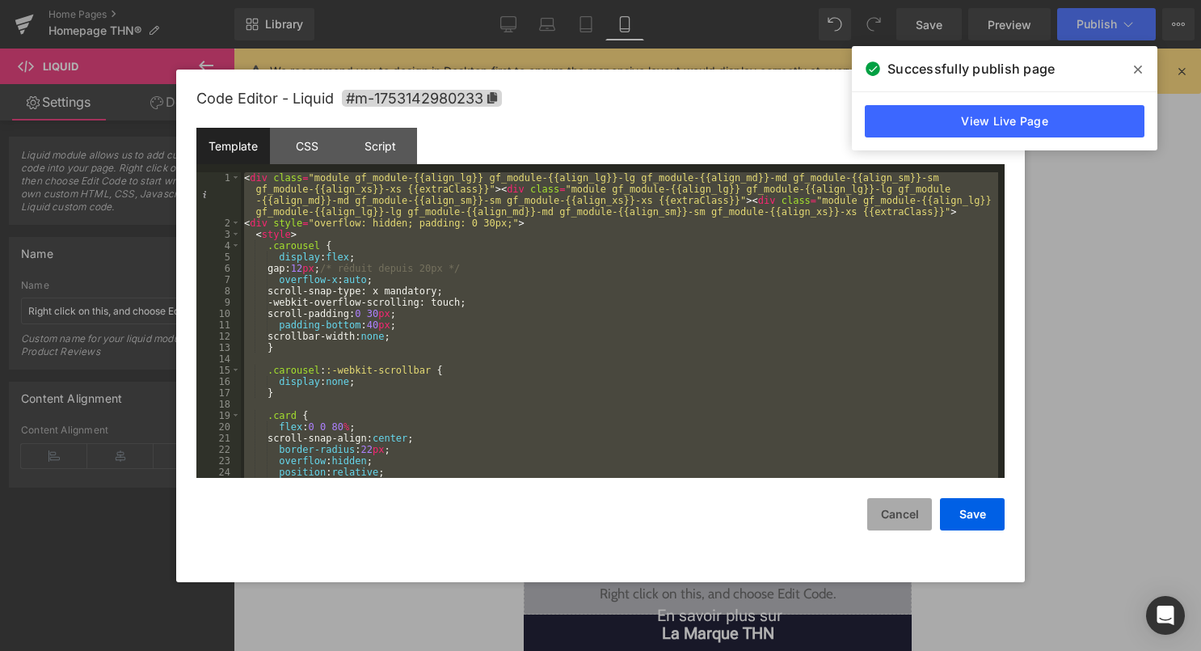
click at [904, 524] on button "Cancel" at bounding box center [899, 514] width 65 height 32
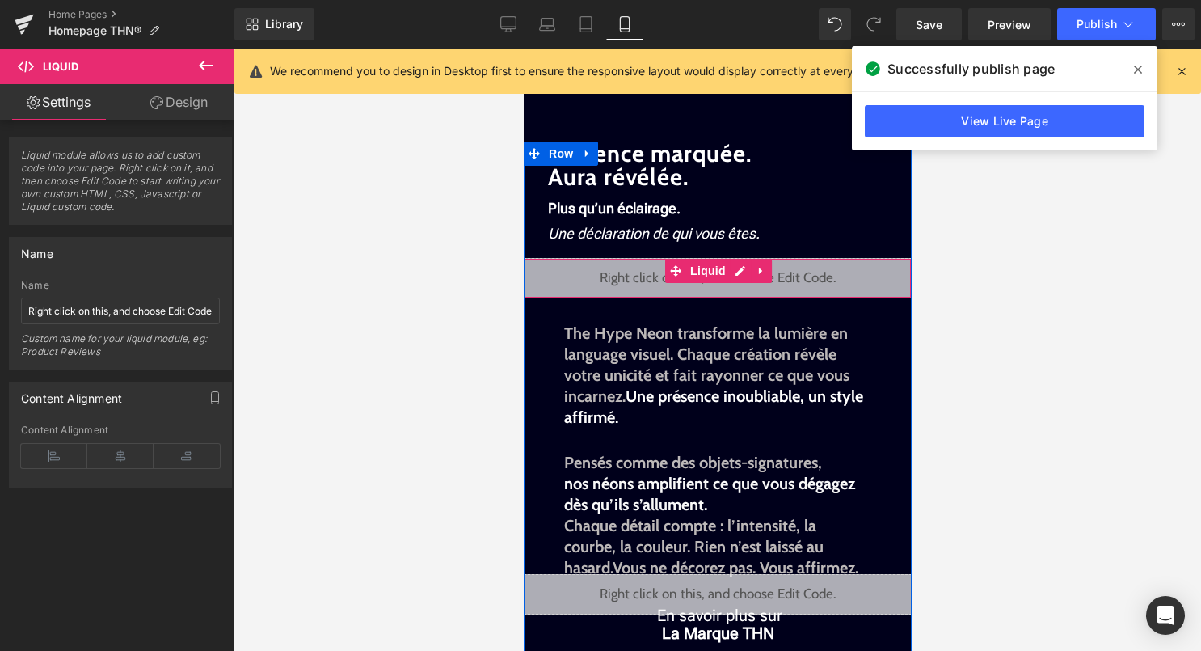
scroll to position [648, 0]
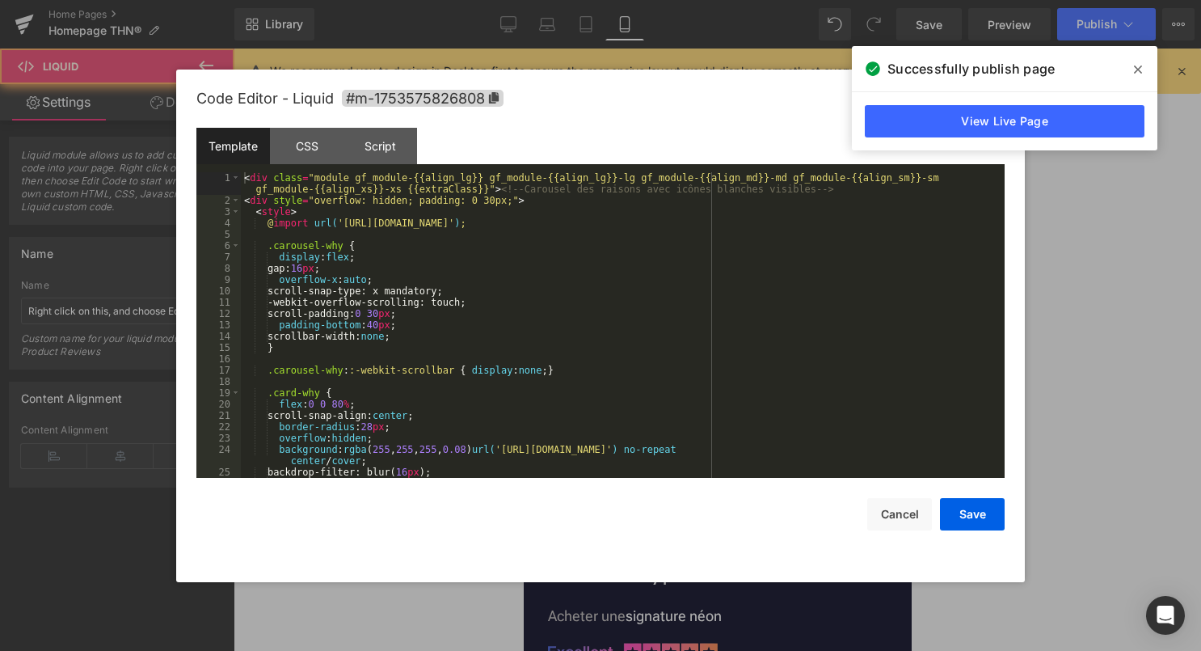
click at [677, 340] on div "< div class = "module gf_module-{{align_lg}} gf_module-{{align_lg}}-lg gf_modul…" at bounding box center [619, 342] width 757 height 340
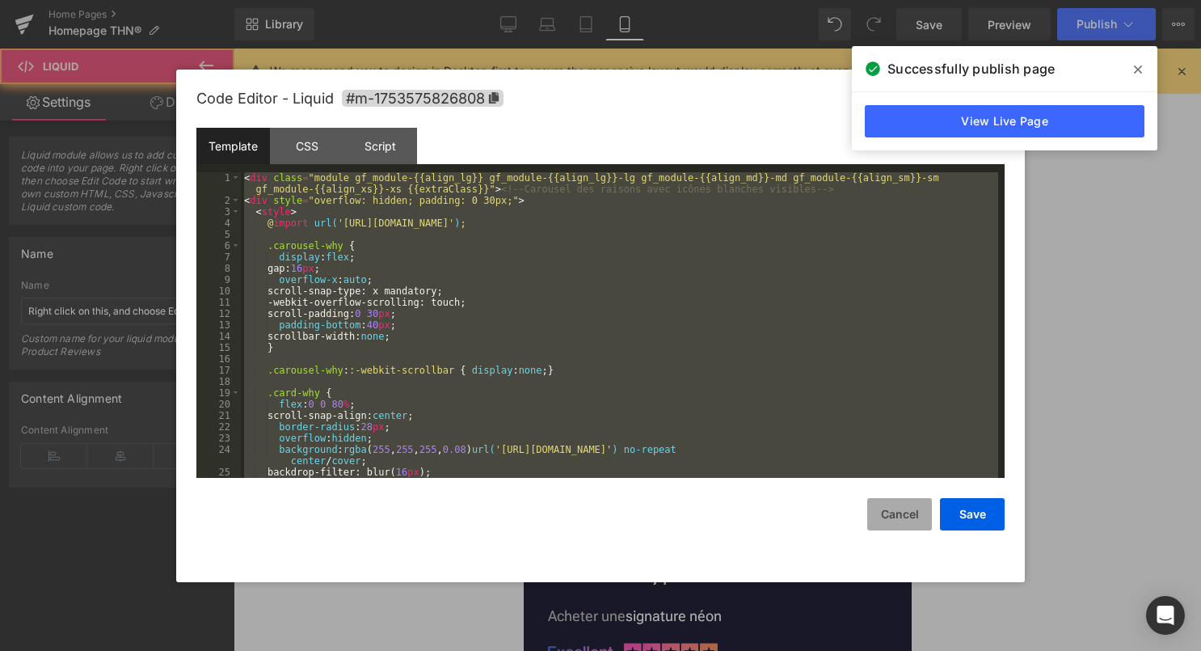
click at [890, 524] on button "Cancel" at bounding box center [899, 514] width 65 height 32
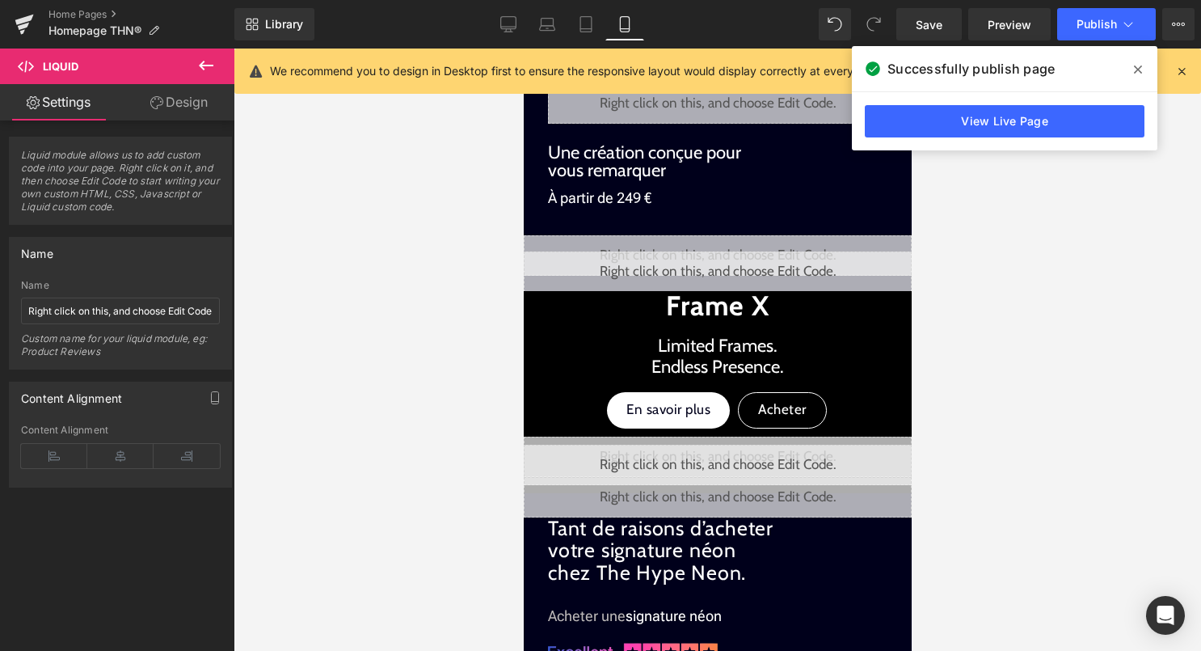
scroll to position [1066, 0]
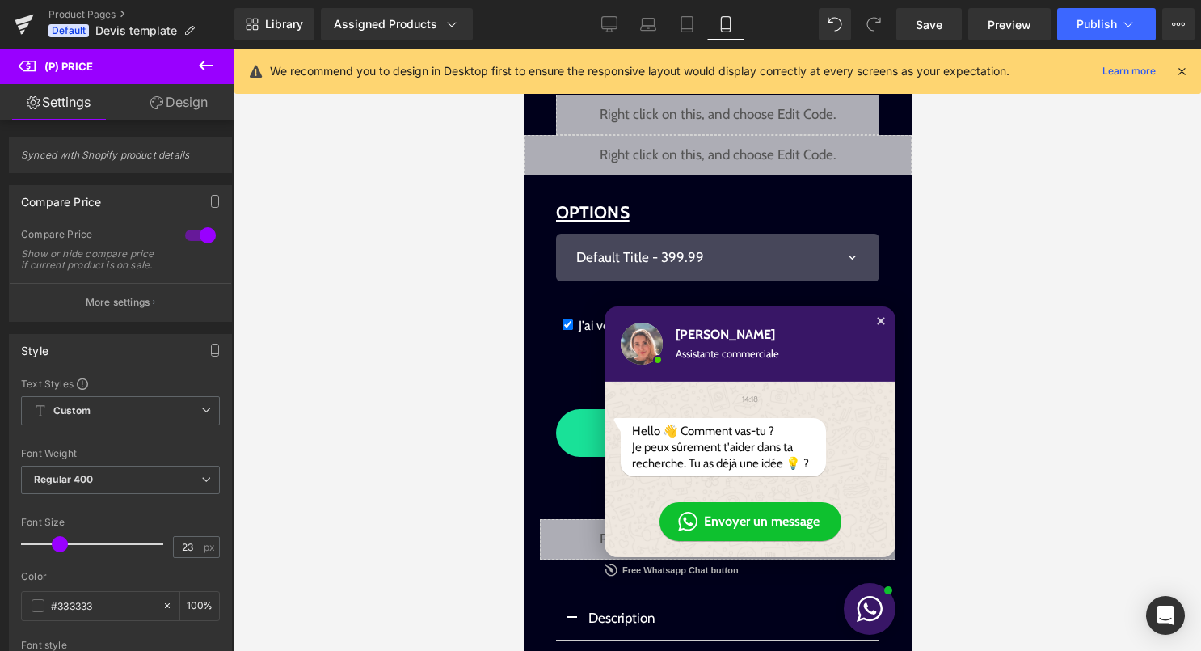
click at [885, 321] on div "Close chat window" at bounding box center [880, 321] width 16 height 16
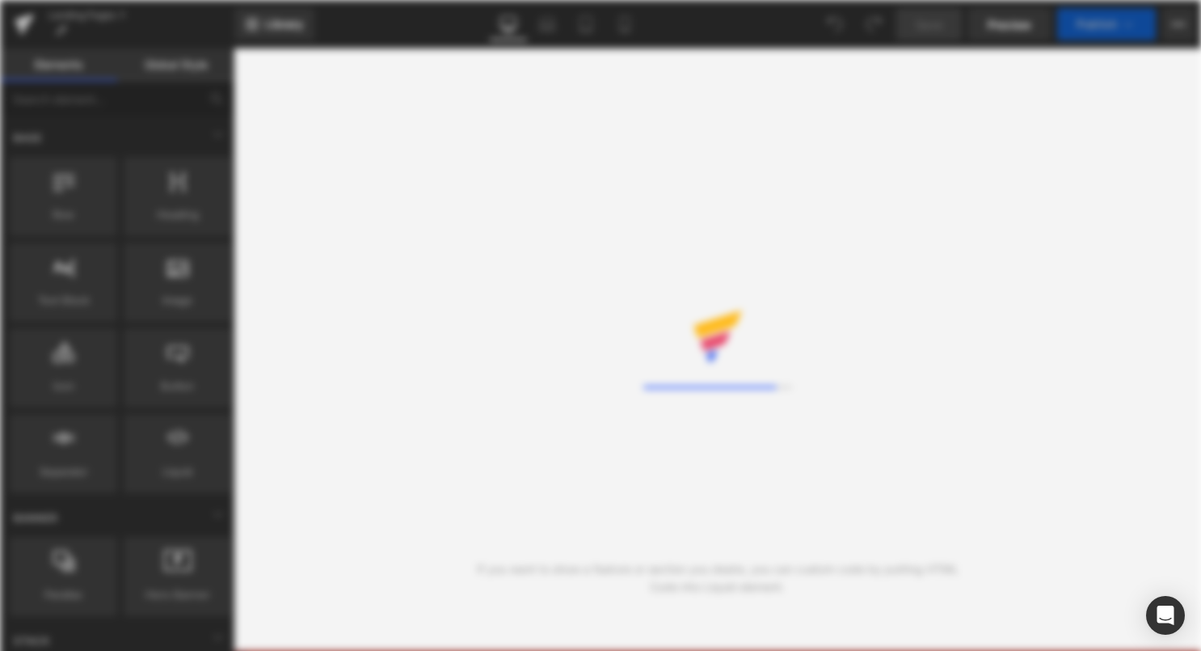
click at [625, 24] on div "Loading Core Editor" at bounding box center [600, 325] width 1201 height 651
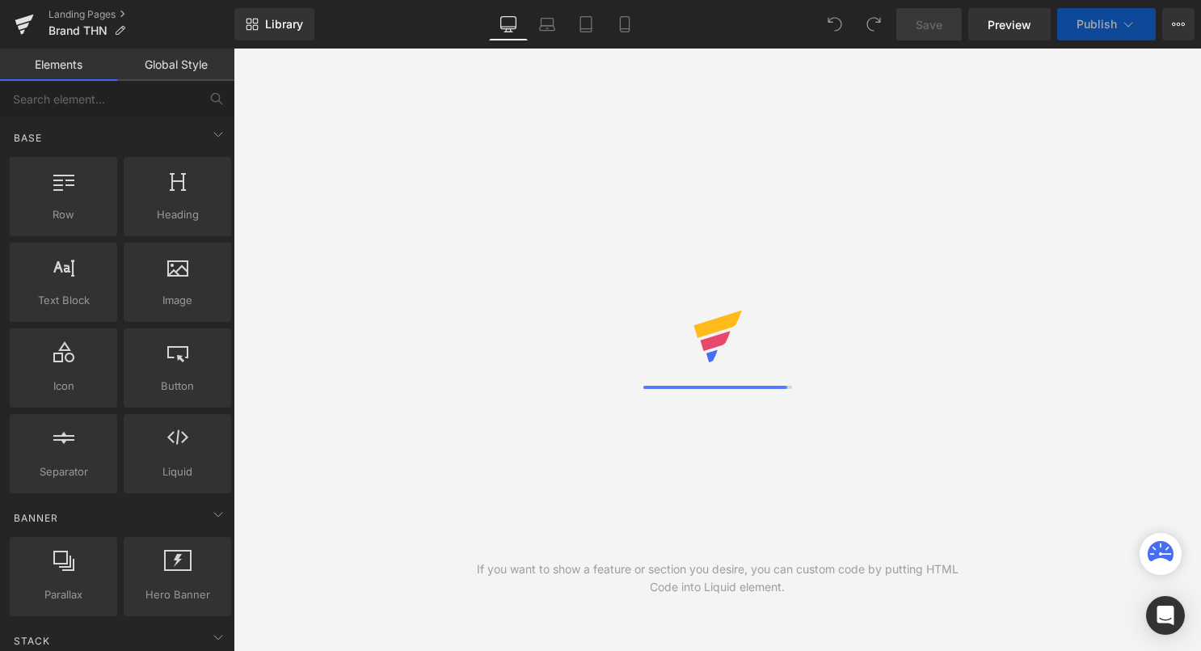
click at [625, 24] on icon at bounding box center [625, 24] width 16 height 16
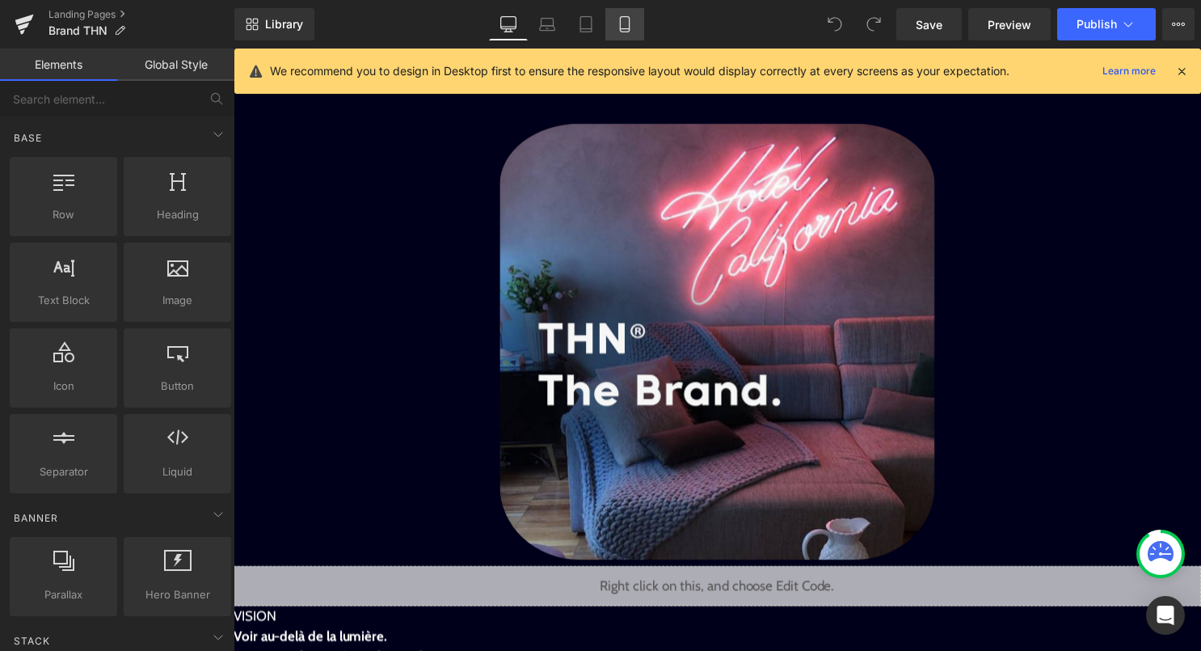
click at [628, 26] on icon at bounding box center [625, 24] width 16 height 16
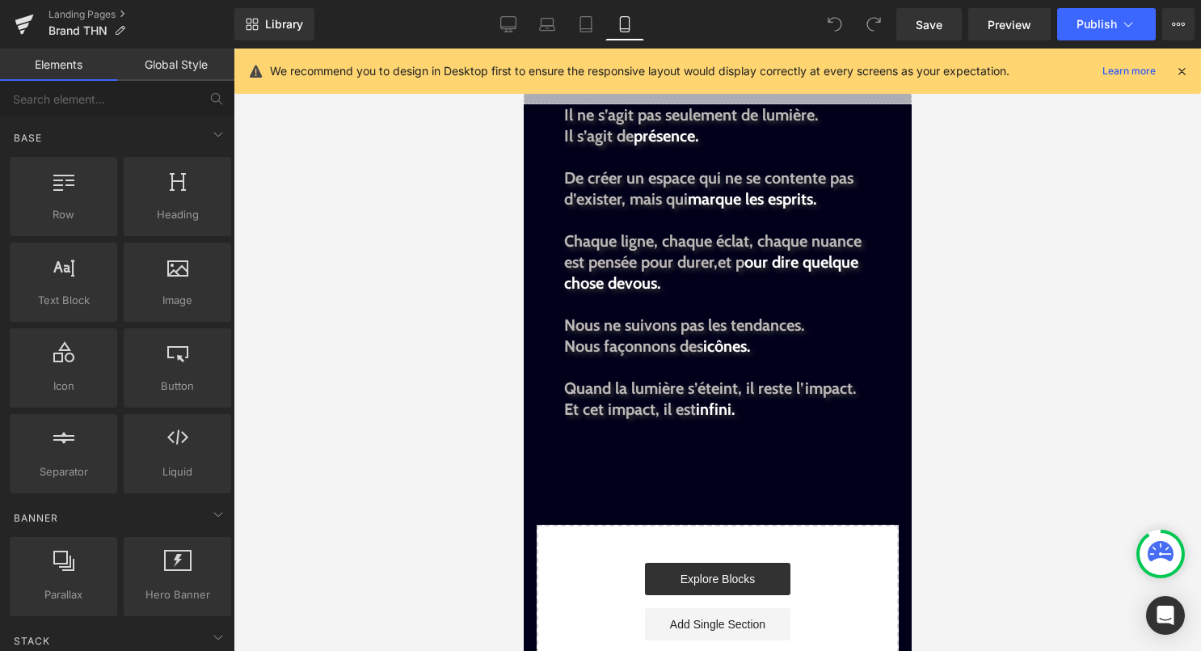
scroll to position [1583, 0]
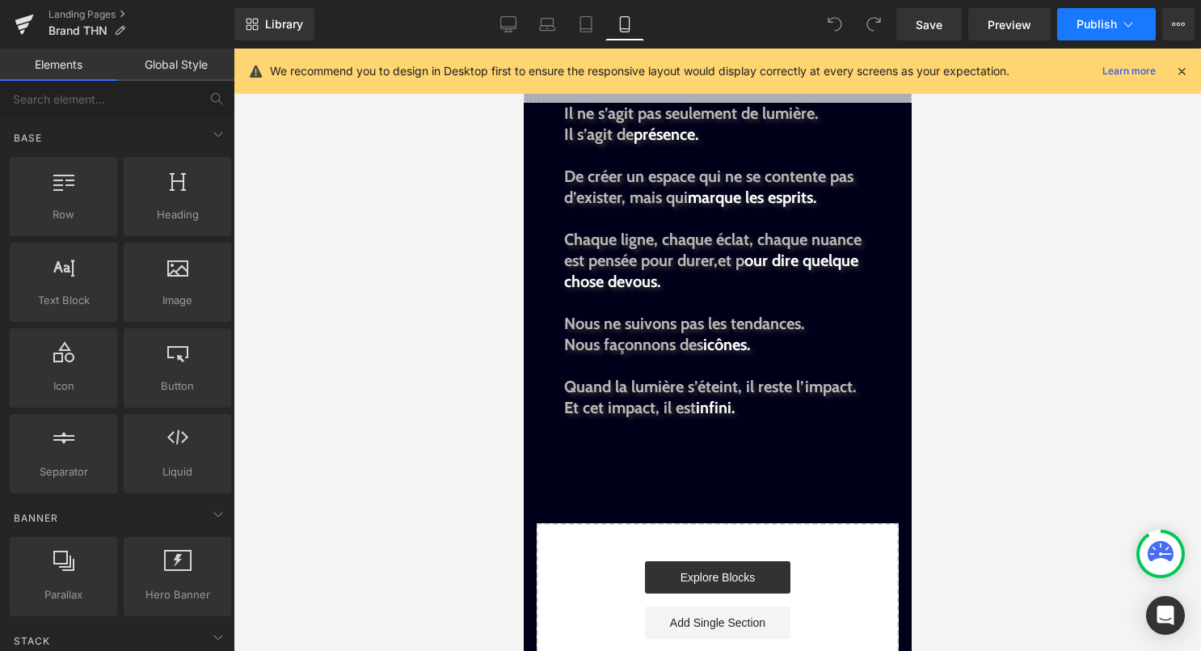
click at [1125, 32] on icon at bounding box center [1128, 24] width 16 height 16
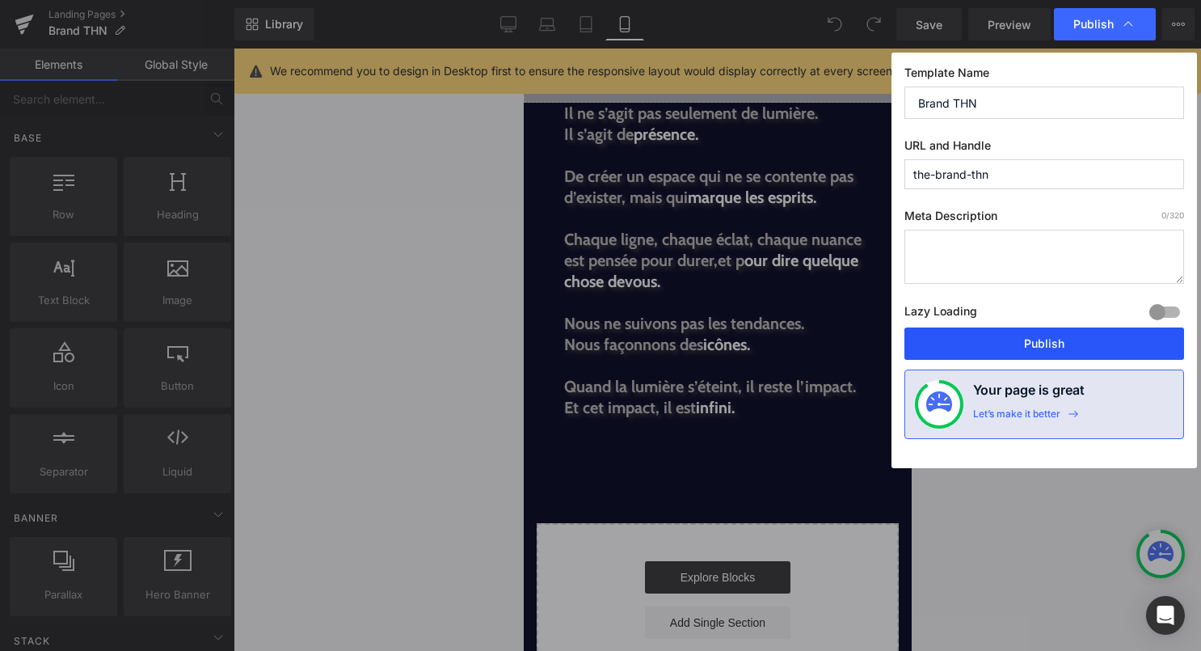
click at [1032, 339] on button "Publish" at bounding box center [1045, 343] width 280 height 32
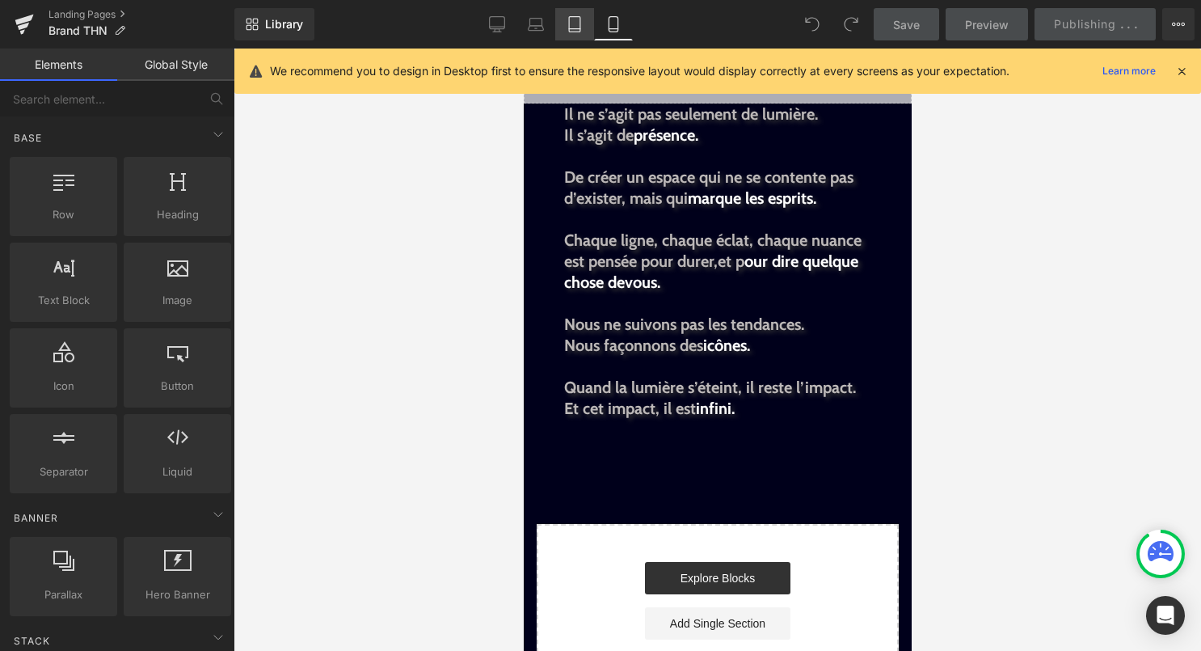
click at [580, 21] on icon at bounding box center [575, 24] width 16 height 16
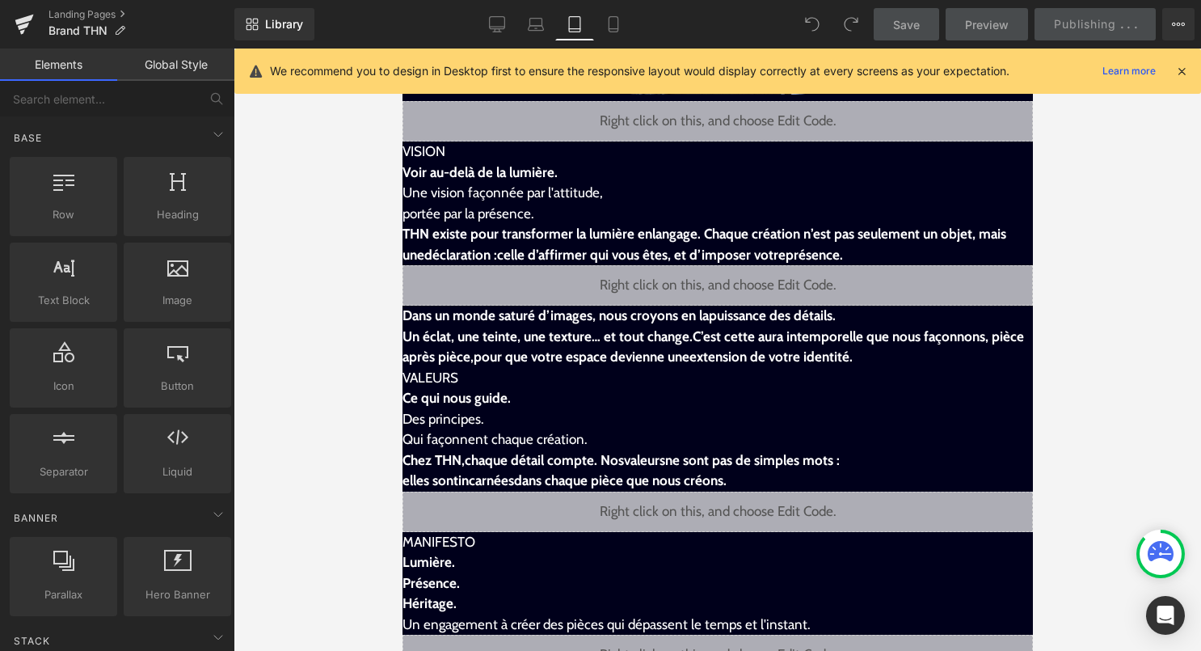
scroll to position [325, 0]
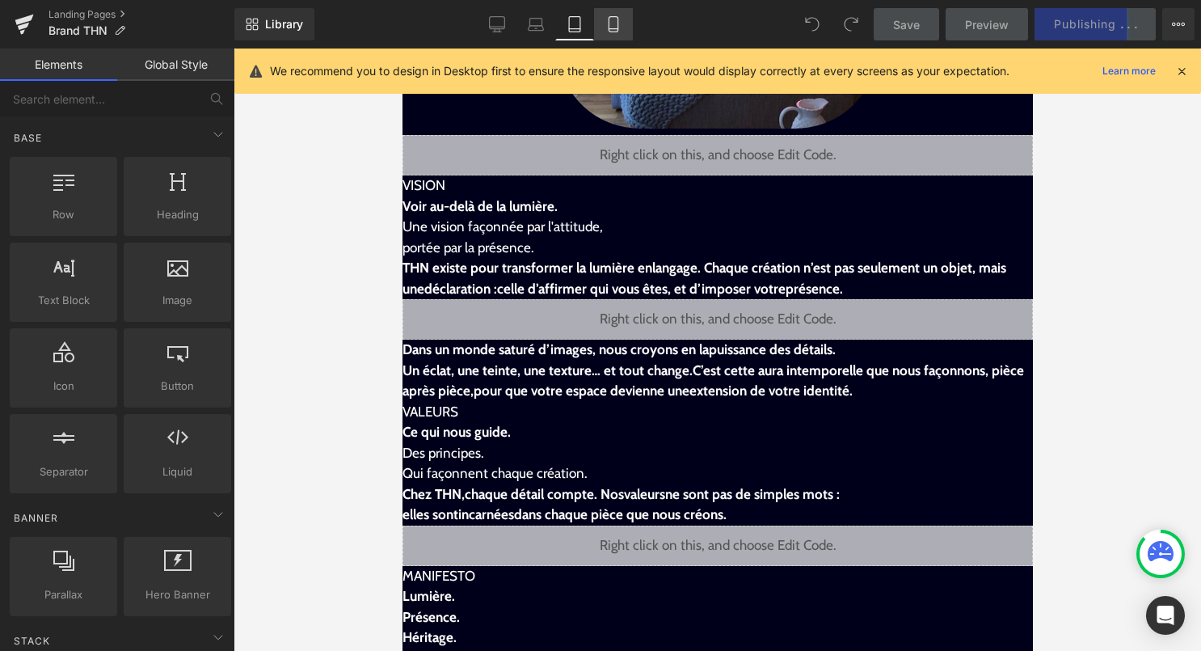
click at [613, 34] on link "Mobile" at bounding box center [613, 24] width 39 height 32
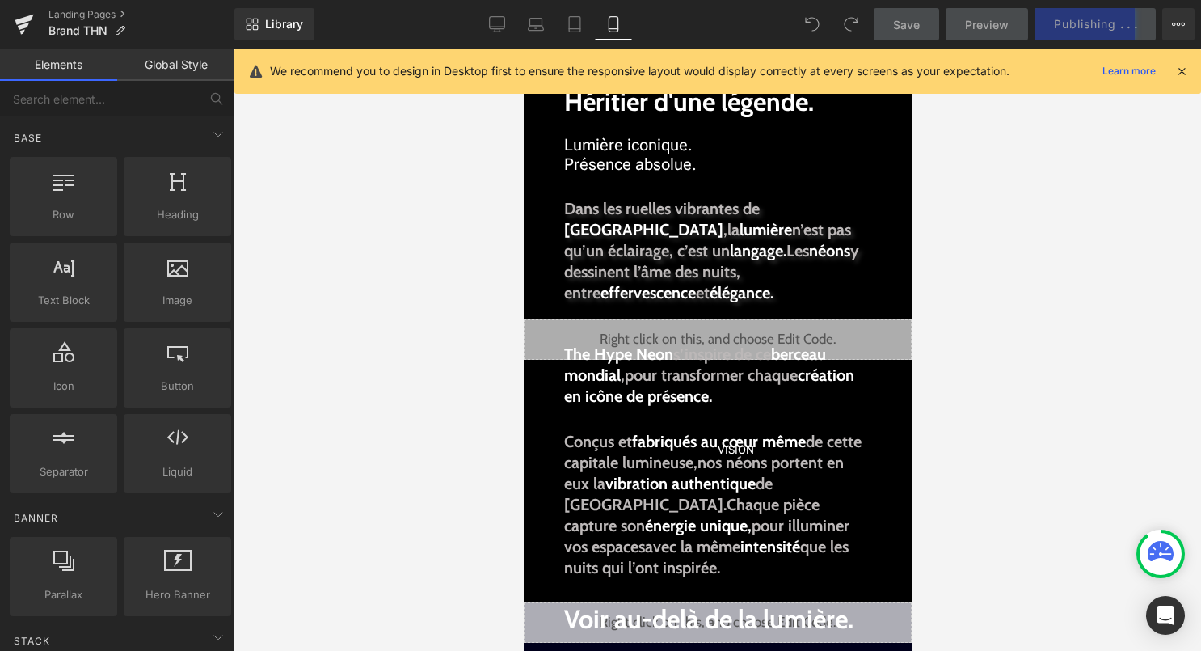
scroll to position [89, 0]
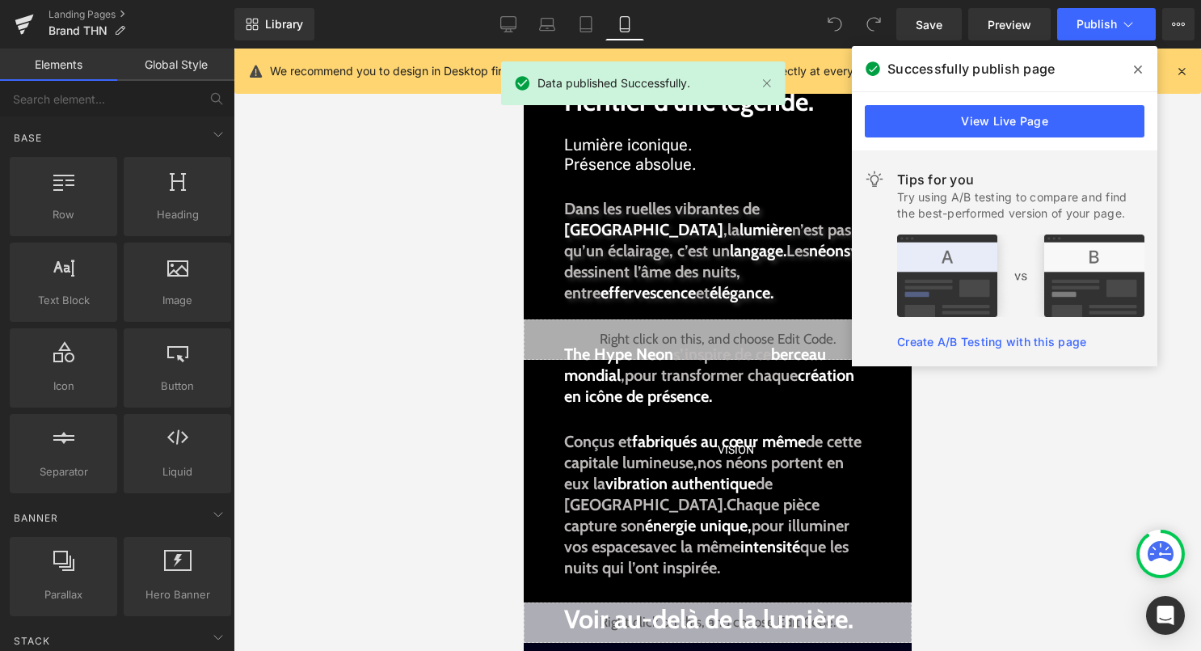
click at [1144, 71] on span at bounding box center [1138, 70] width 26 height 26
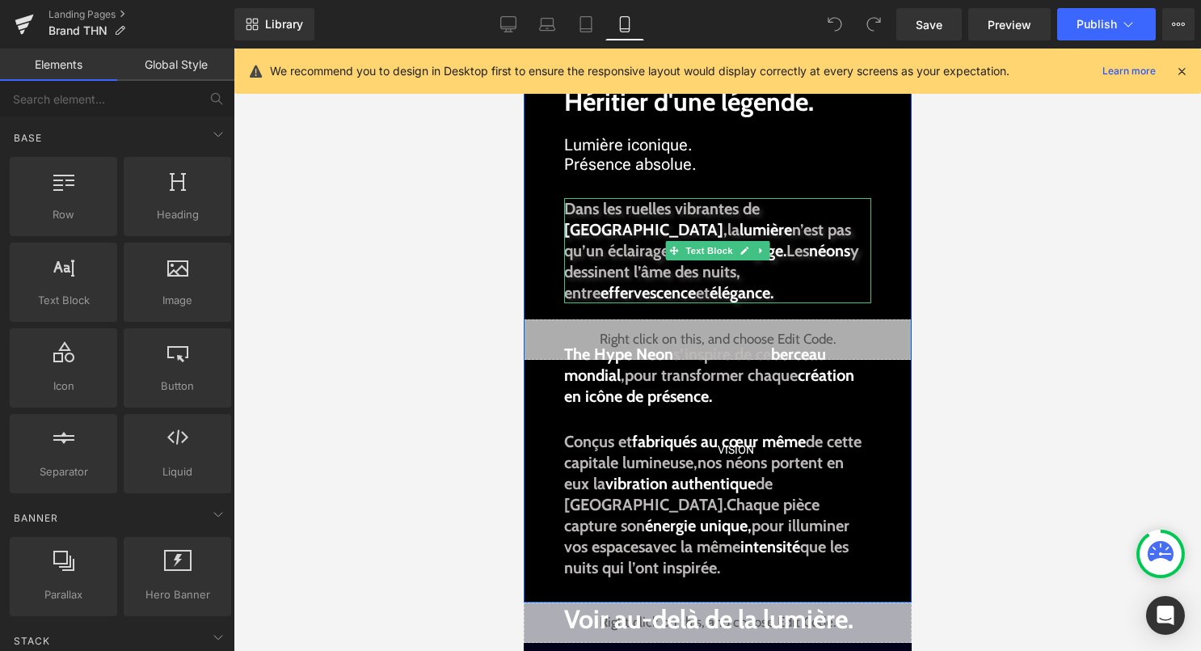
scroll to position [0, 0]
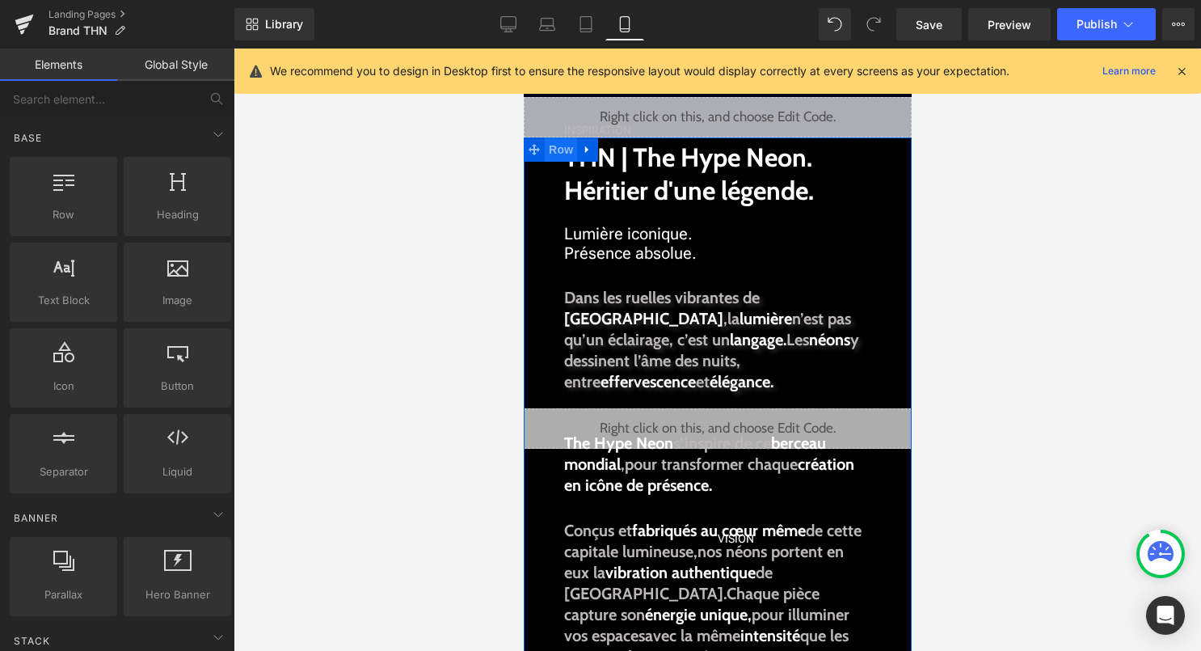
click at [554, 151] on span "Row" at bounding box center [560, 149] width 32 height 24
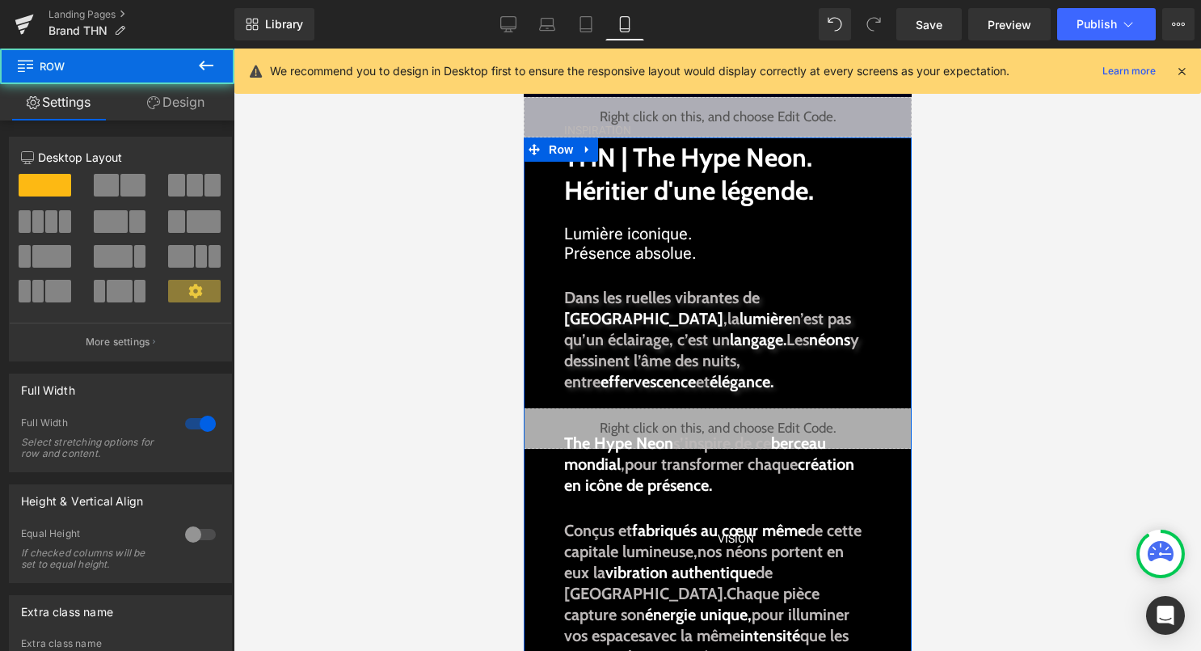
click at [175, 97] on link "Design" at bounding box center [175, 102] width 117 height 36
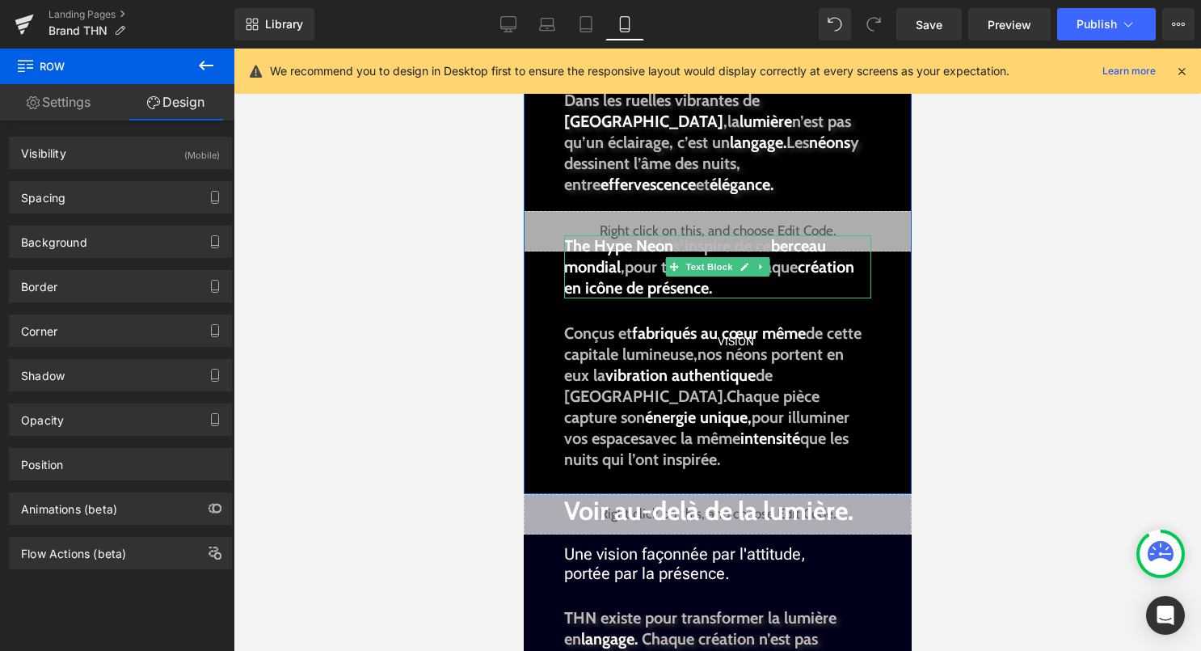
scroll to position [201, 0]
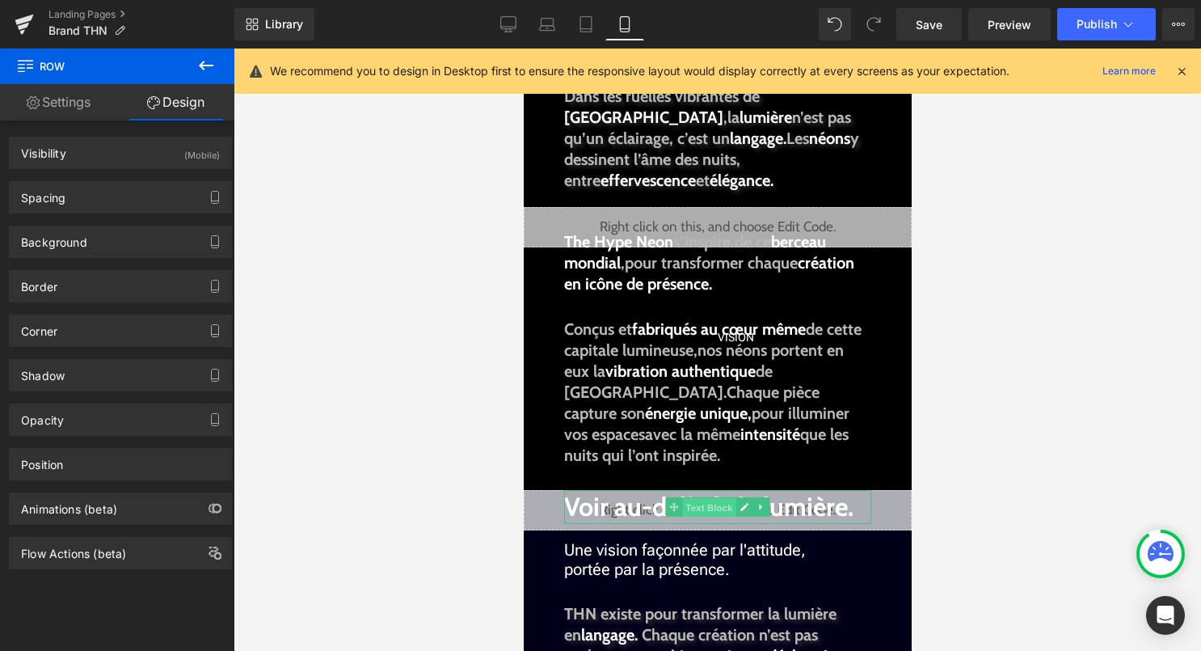
click at [684, 507] on span "Text Block" at bounding box center [707, 507] width 53 height 19
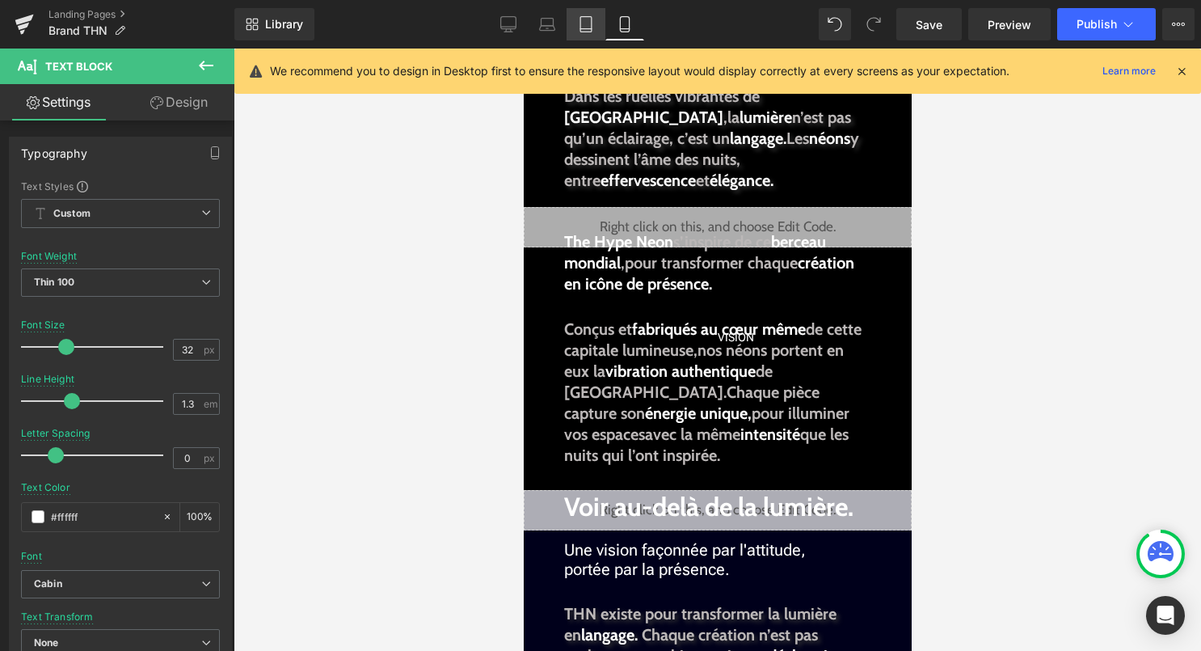
click at [577, 33] on link "Tablet" at bounding box center [586, 24] width 39 height 32
type input "17"
type input "1.5"
type input "100"
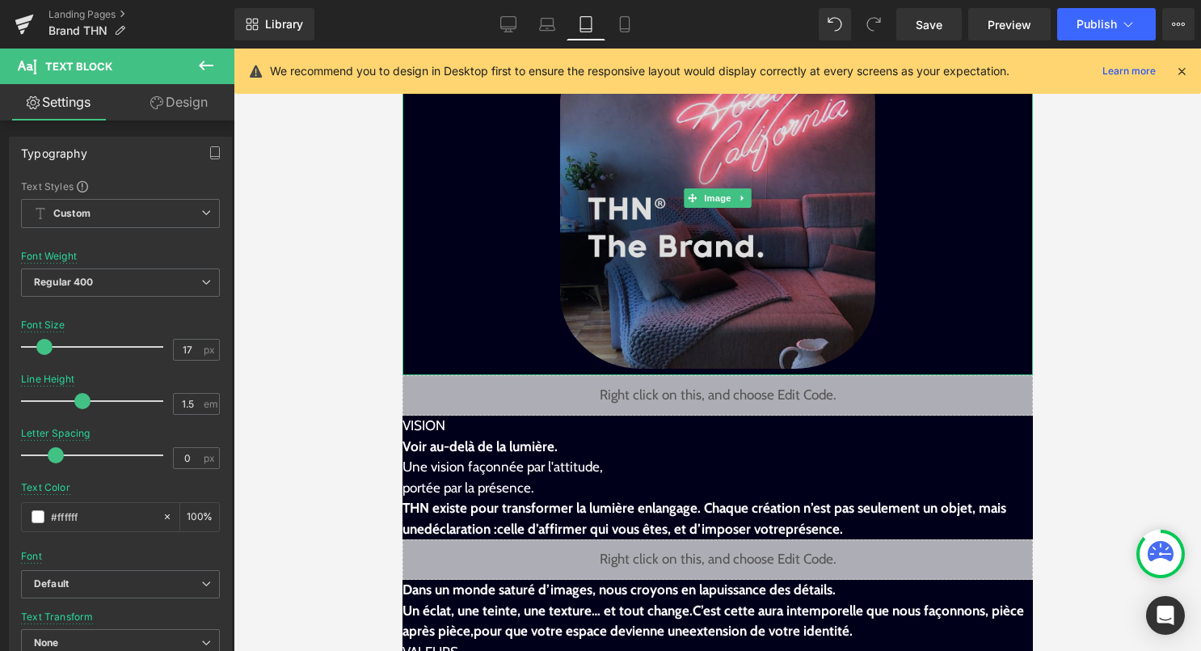
scroll to position [0, 0]
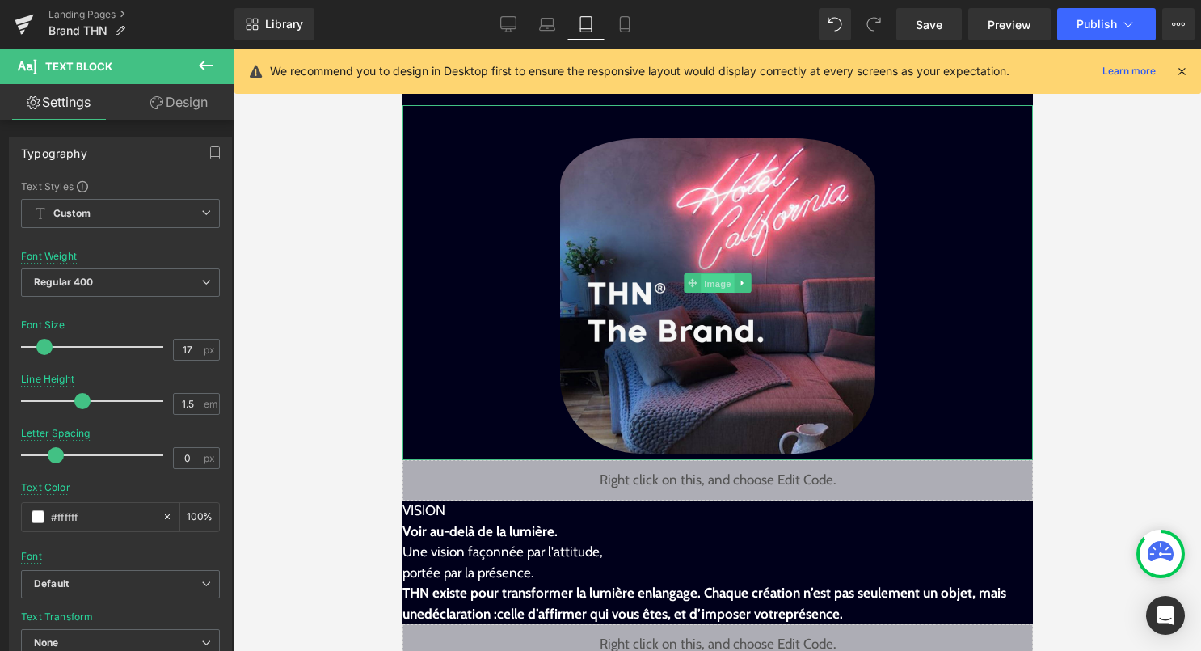
click at [715, 285] on span "Image" at bounding box center [717, 282] width 34 height 19
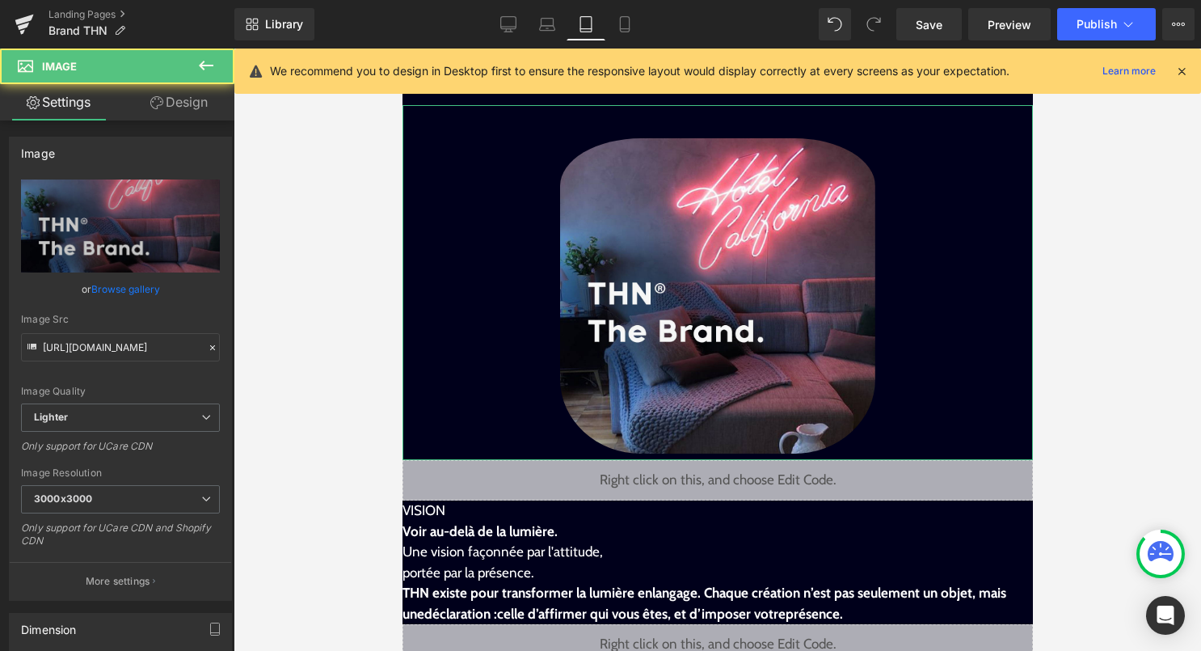
click at [179, 96] on link "Design" at bounding box center [178, 102] width 117 height 36
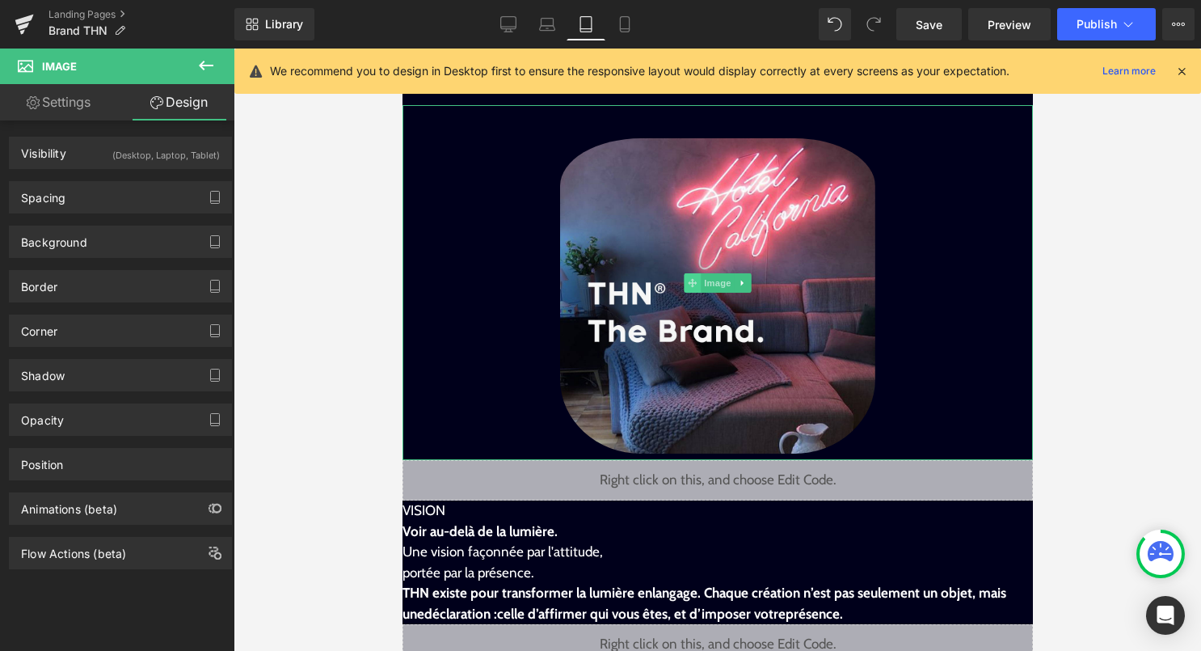
click at [699, 289] on span at bounding box center [691, 282] width 17 height 19
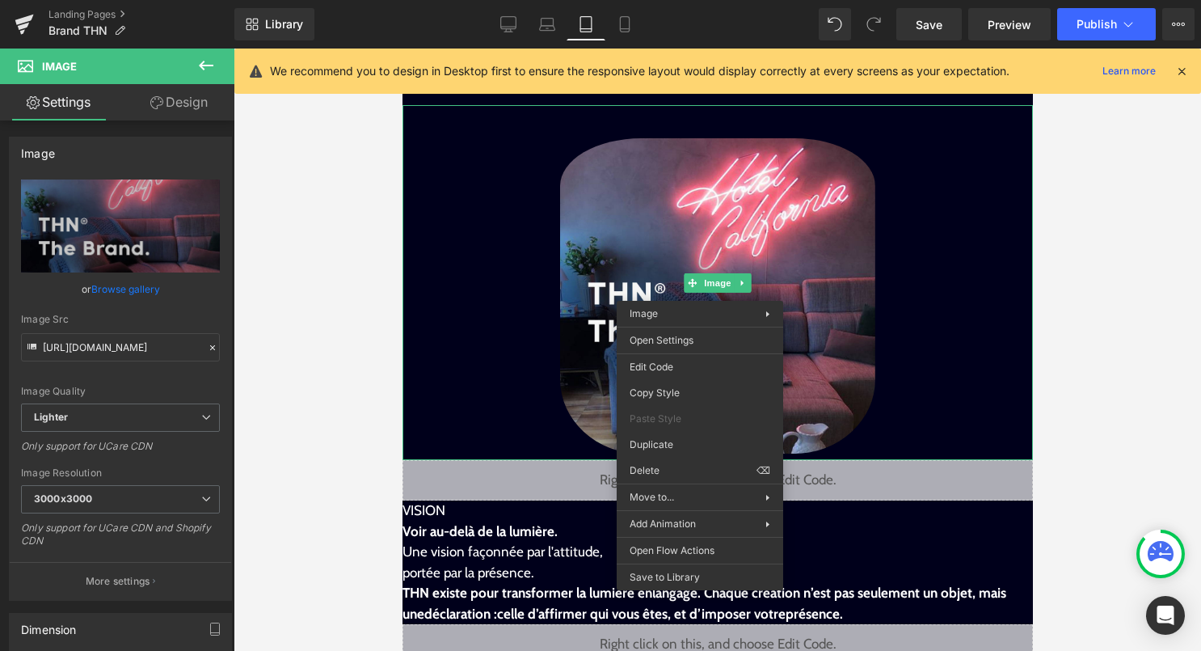
drag, startPoint x: 1099, startPoint y: 518, endPoint x: 698, endPoint y: 470, distance: 404.7
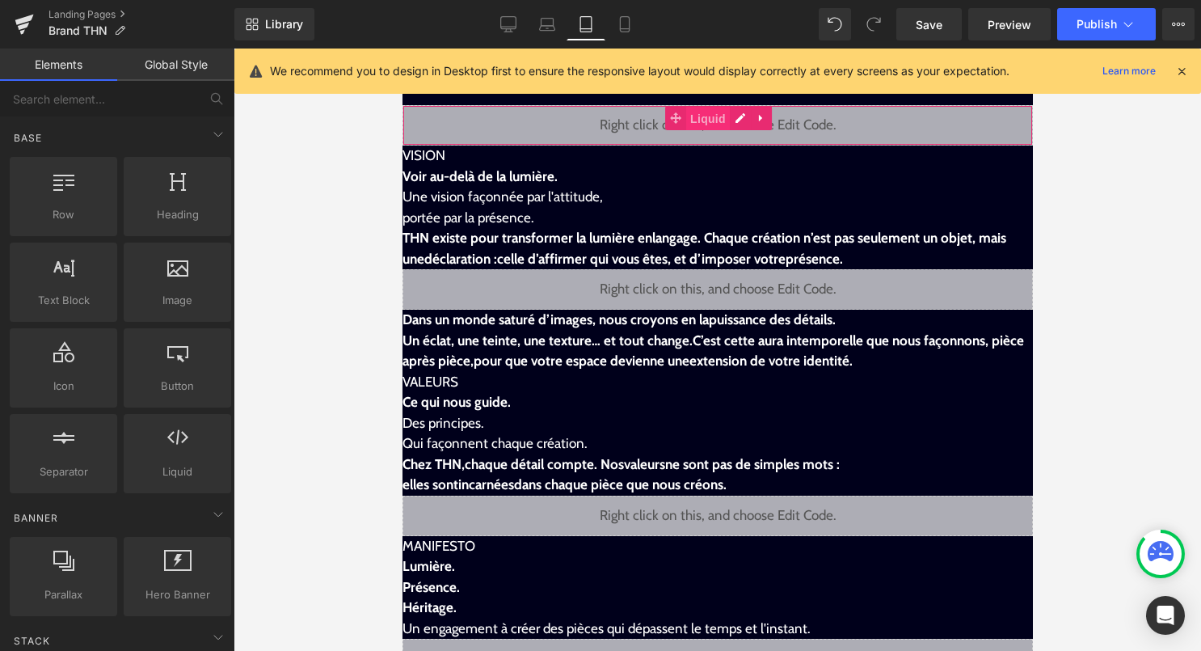
click at [710, 121] on span "Liquid" at bounding box center [708, 119] width 44 height 24
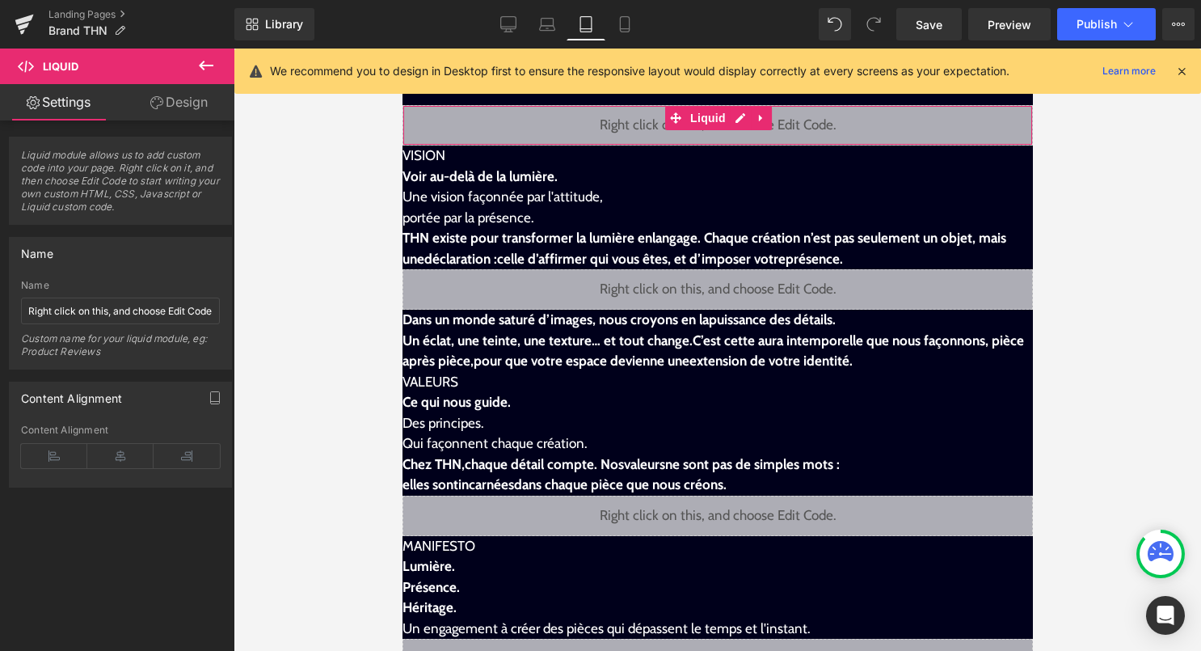
click at [188, 101] on link "Design" at bounding box center [178, 102] width 117 height 36
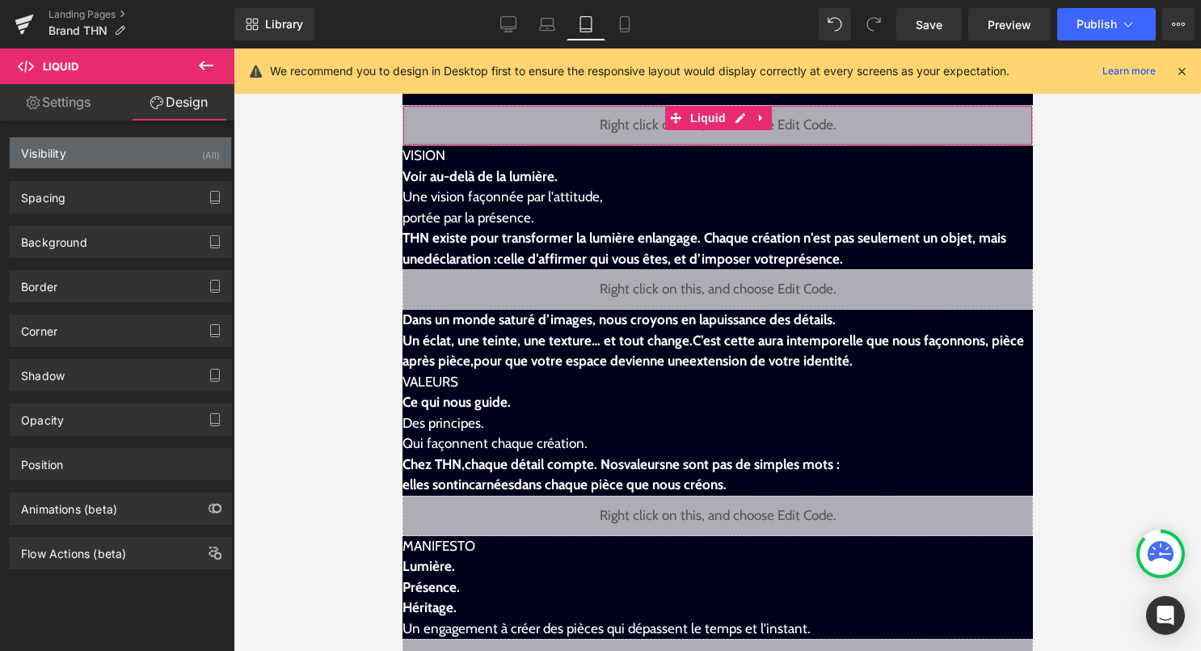
click at [202, 142] on div "(All)" at bounding box center [211, 150] width 18 height 27
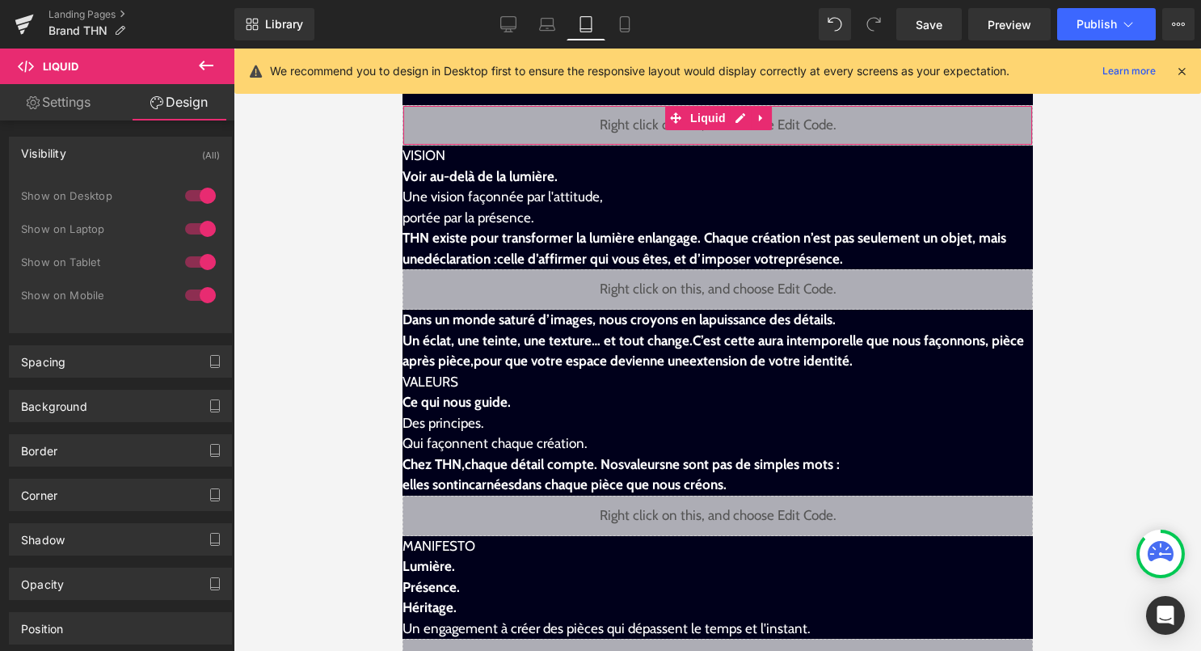
click at [202, 266] on div at bounding box center [200, 262] width 39 height 26
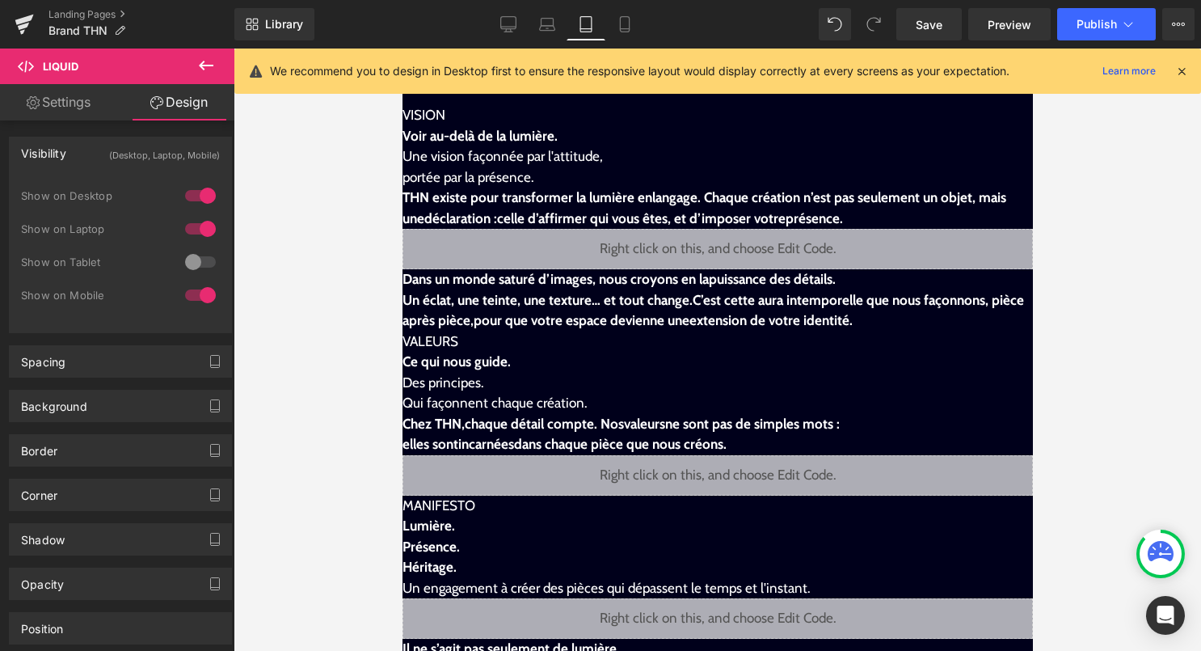
click at [202, 230] on div at bounding box center [200, 229] width 39 height 26
click at [203, 199] on div at bounding box center [200, 196] width 39 height 26
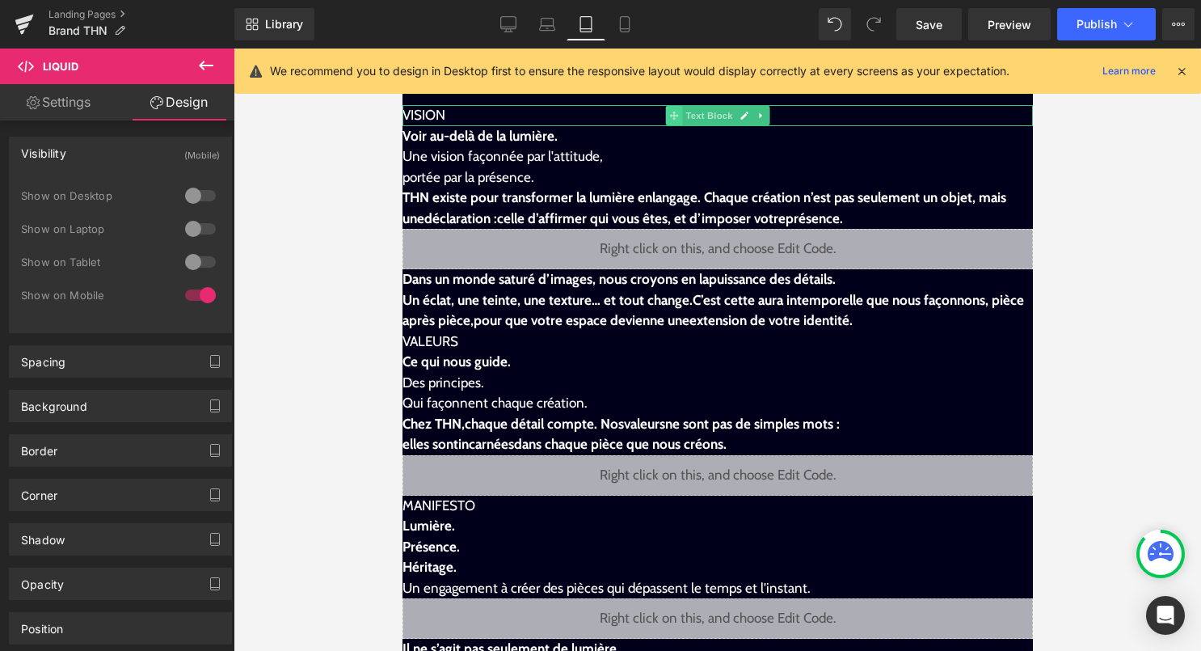
click at [674, 115] on icon at bounding box center [673, 115] width 9 height 9
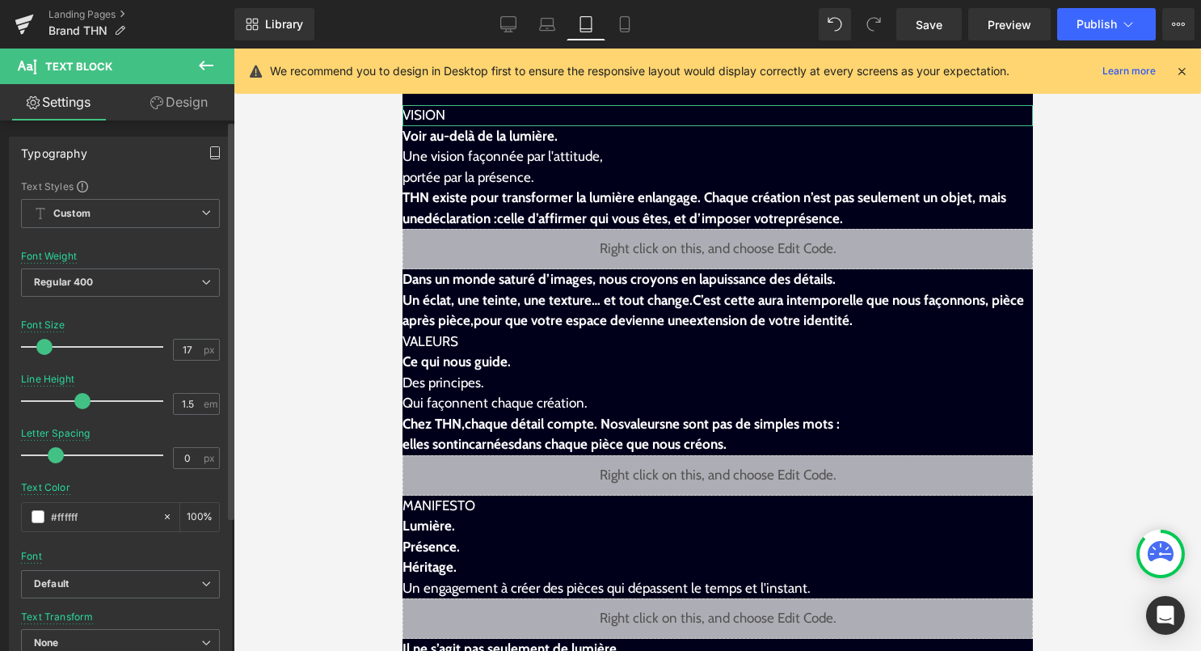
click at [209, 147] on icon "button" at bounding box center [215, 152] width 13 height 13
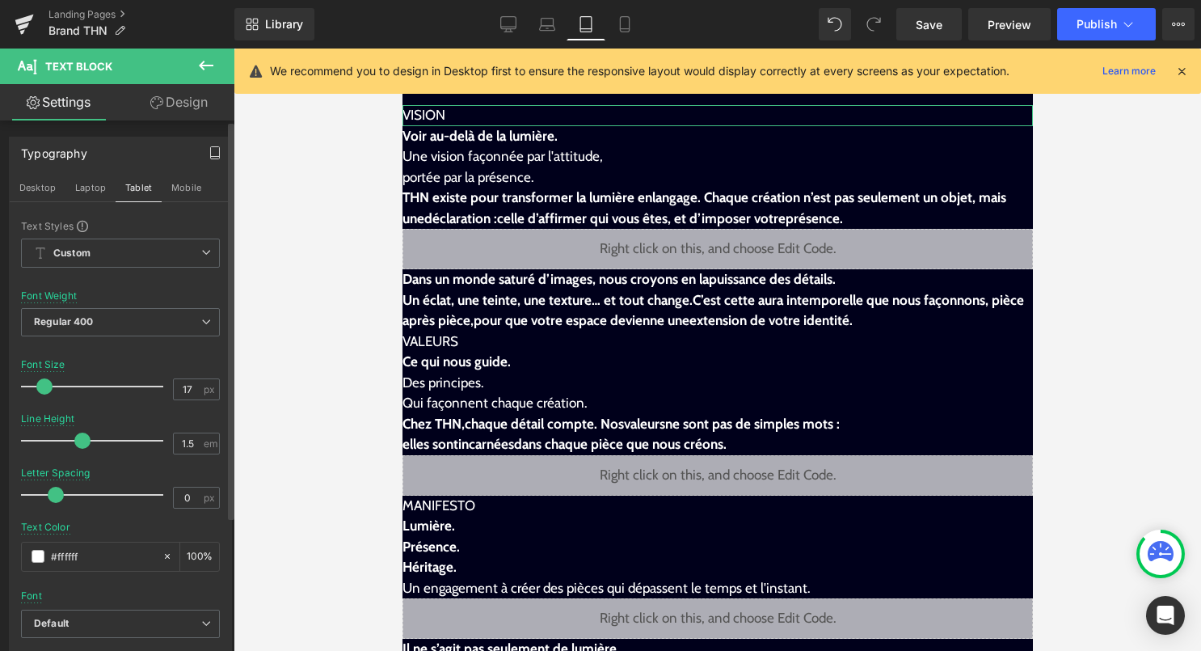
click at [209, 106] on link "Design" at bounding box center [178, 102] width 117 height 36
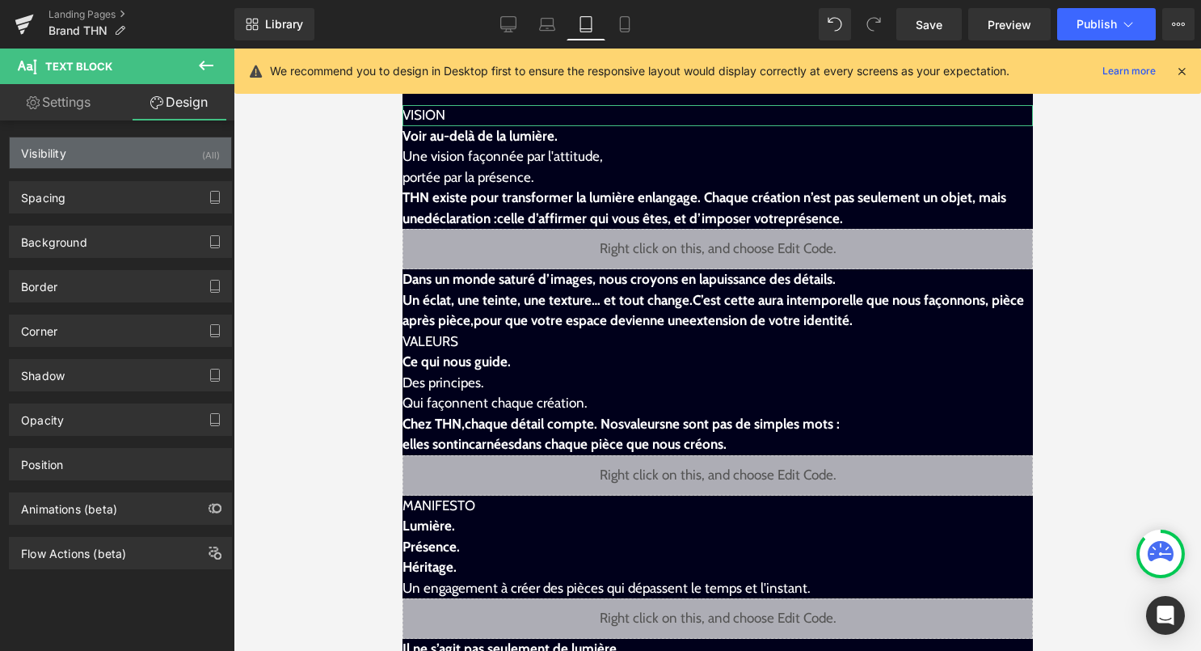
click at [202, 154] on div "(All)" at bounding box center [211, 150] width 18 height 27
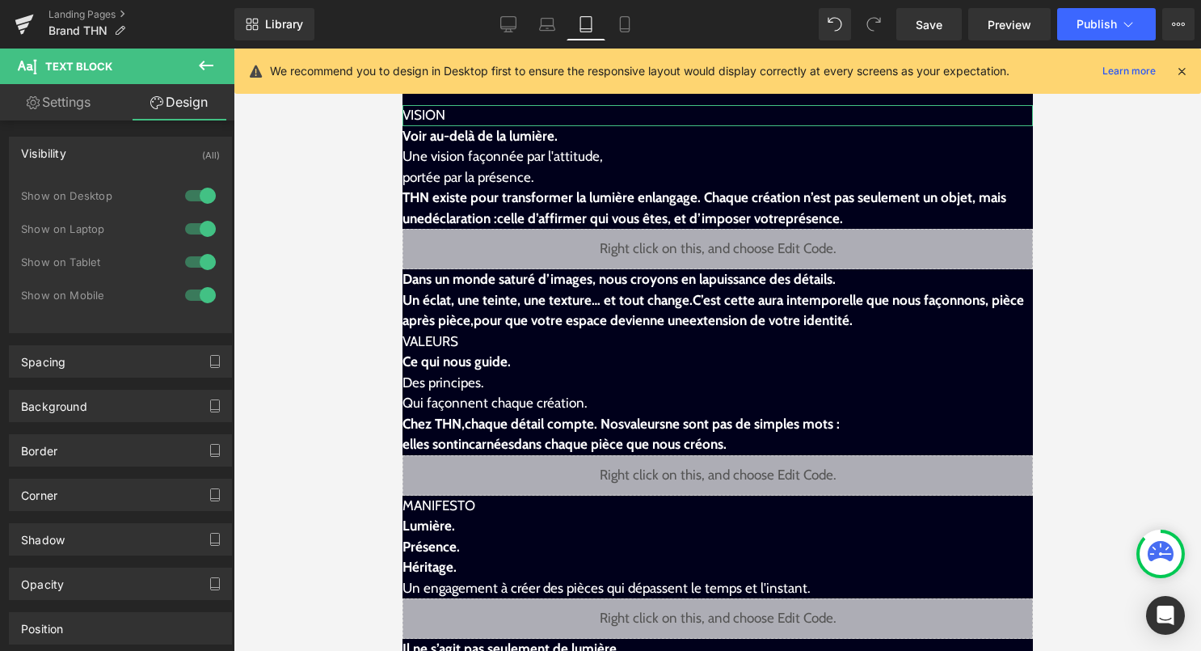
click at [199, 200] on div at bounding box center [200, 196] width 39 height 26
click at [199, 220] on div at bounding box center [200, 229] width 39 height 26
click at [198, 259] on div at bounding box center [200, 262] width 39 height 26
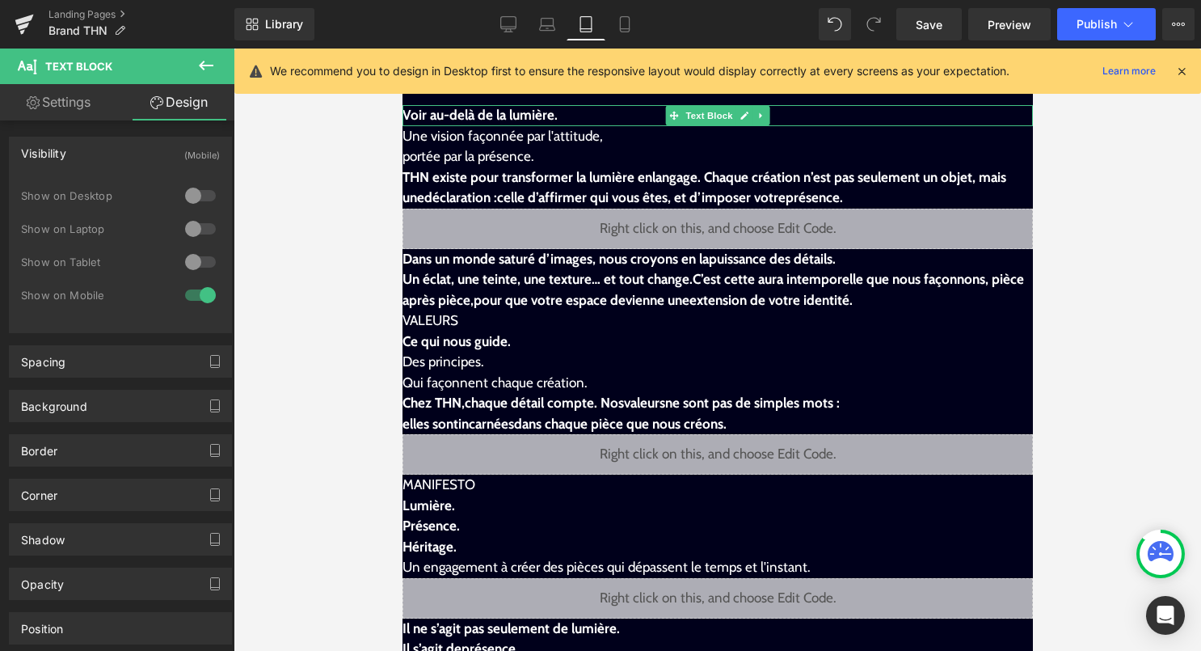
click at [458, 112] on span "Voir au-delà de la lumière." at bounding box center [479, 115] width 155 height 16
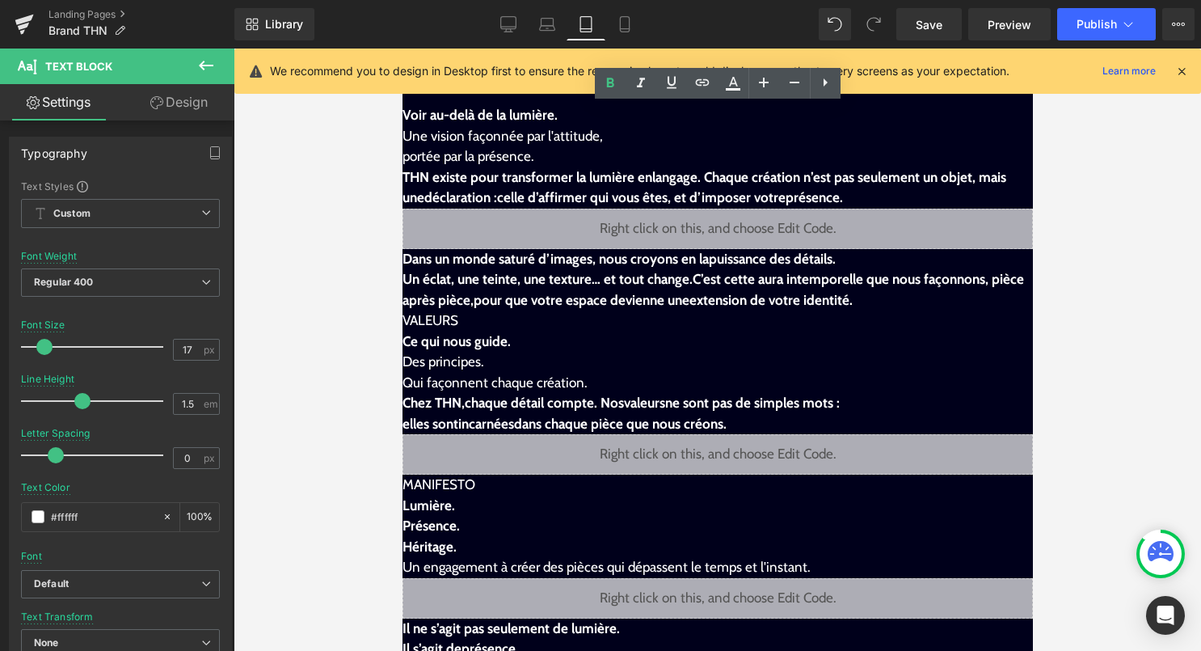
click at [193, 99] on link "Design" at bounding box center [178, 102] width 117 height 36
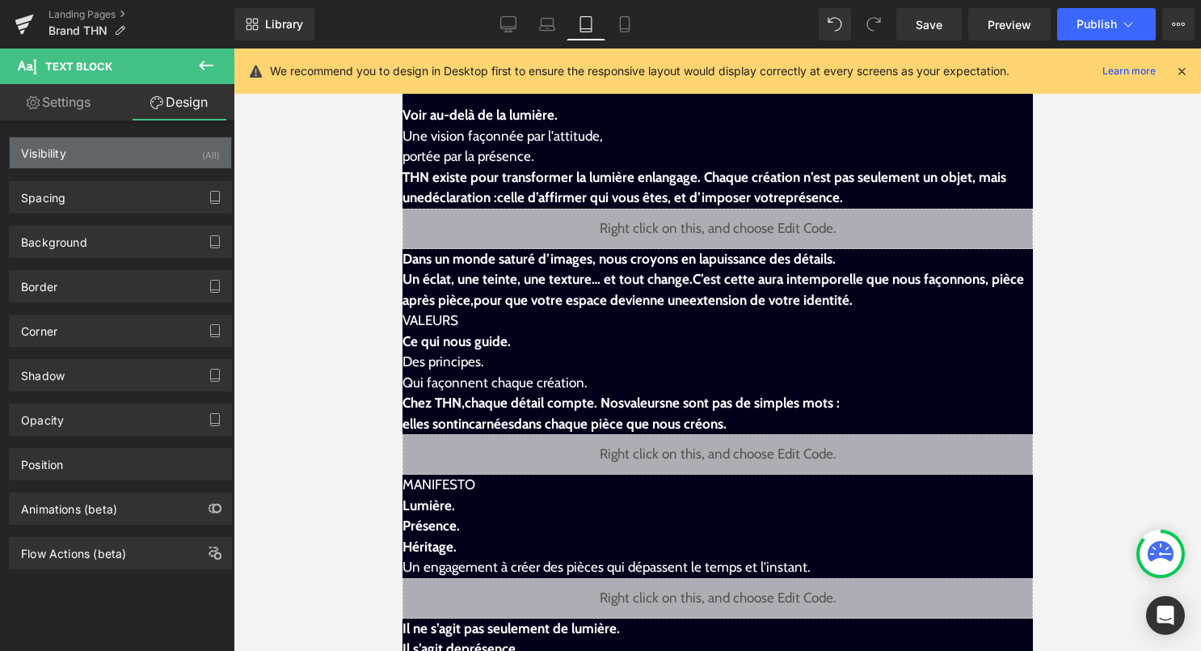
click at [181, 154] on div "Visibility (All)" at bounding box center [121, 152] width 222 height 31
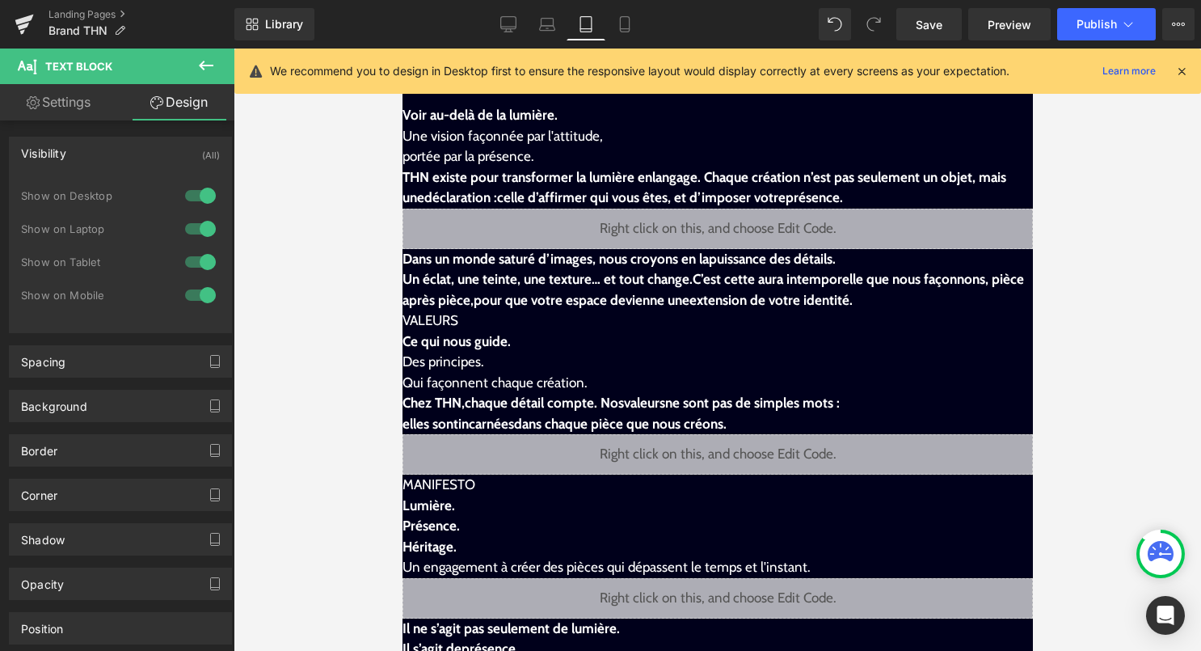
click at [183, 199] on div at bounding box center [200, 196] width 39 height 26
click at [194, 224] on div at bounding box center [200, 229] width 39 height 26
click at [199, 260] on div at bounding box center [200, 262] width 39 height 26
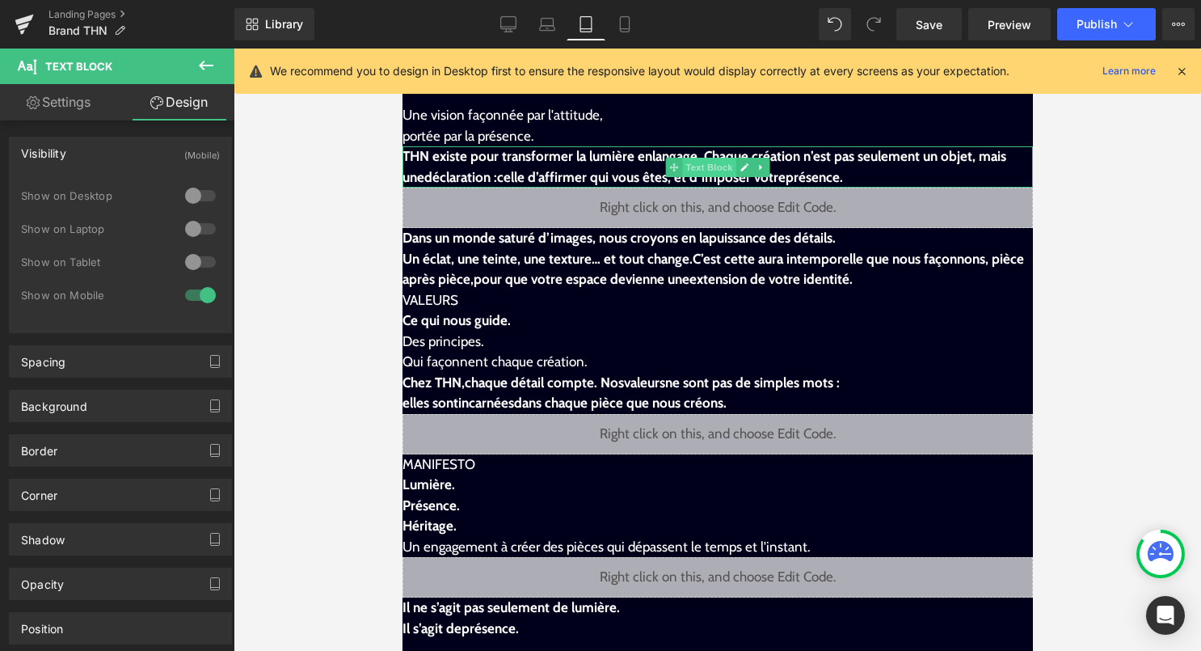
click at [693, 173] on span "Text Block" at bounding box center [707, 167] width 53 height 19
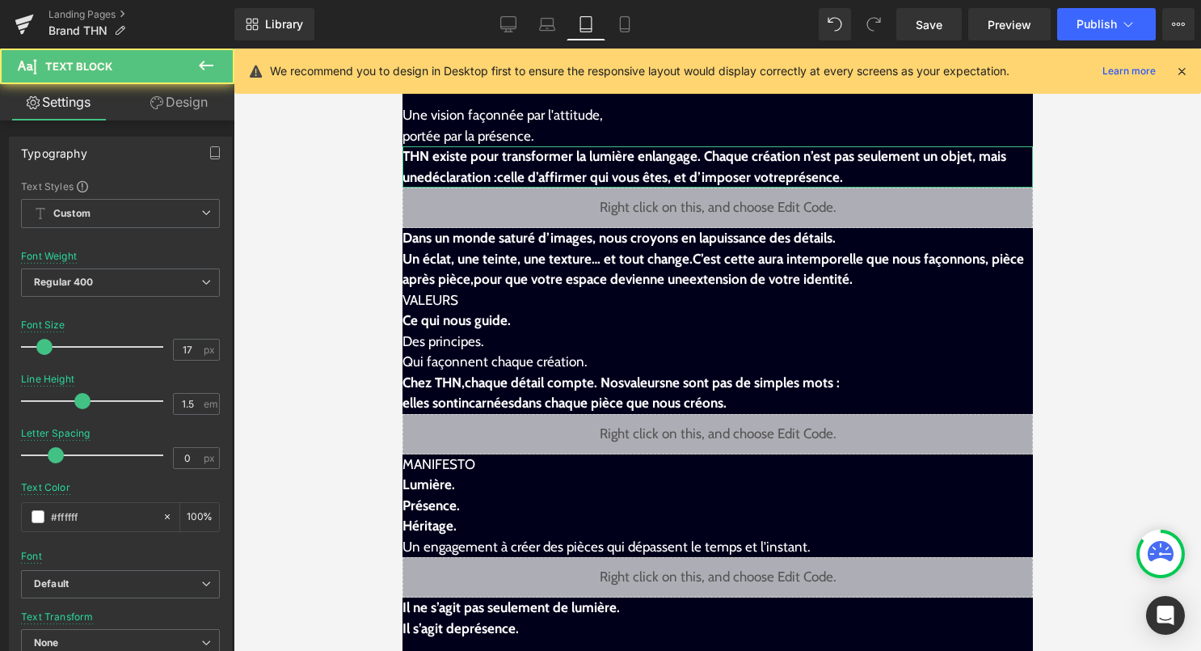
click at [196, 103] on link "Design" at bounding box center [178, 102] width 117 height 36
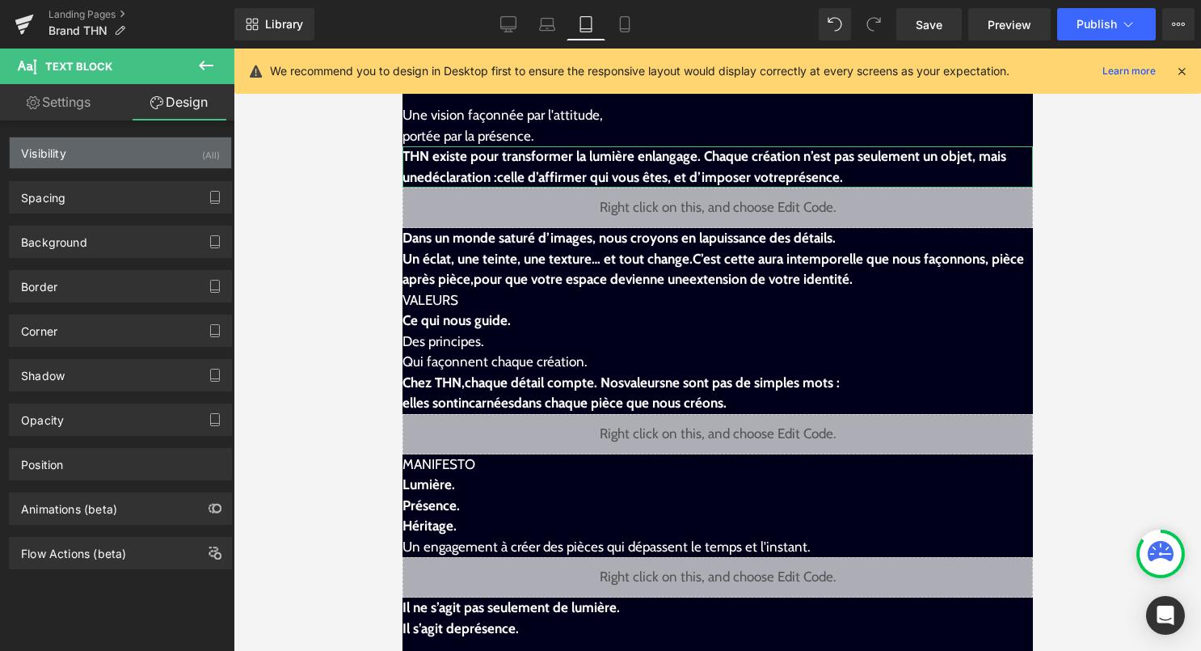
click at [202, 156] on div "(All)" at bounding box center [211, 150] width 18 height 27
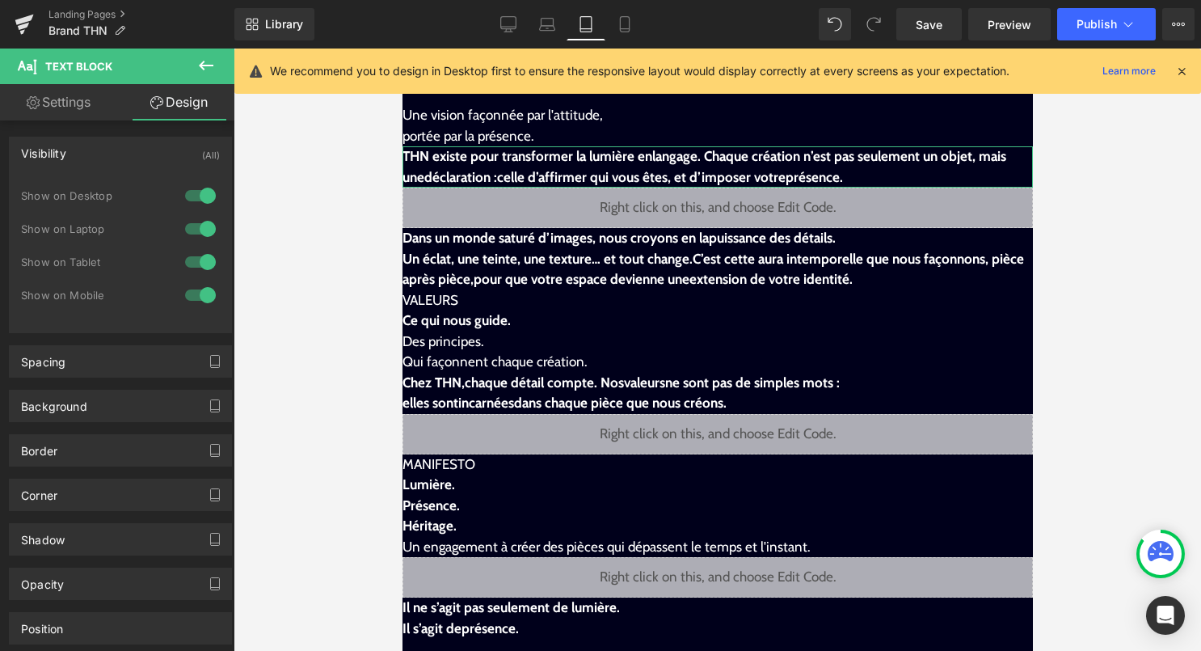
click at [198, 200] on div at bounding box center [200, 196] width 39 height 26
click at [198, 222] on div at bounding box center [200, 229] width 39 height 26
click at [200, 260] on div at bounding box center [200, 262] width 39 height 26
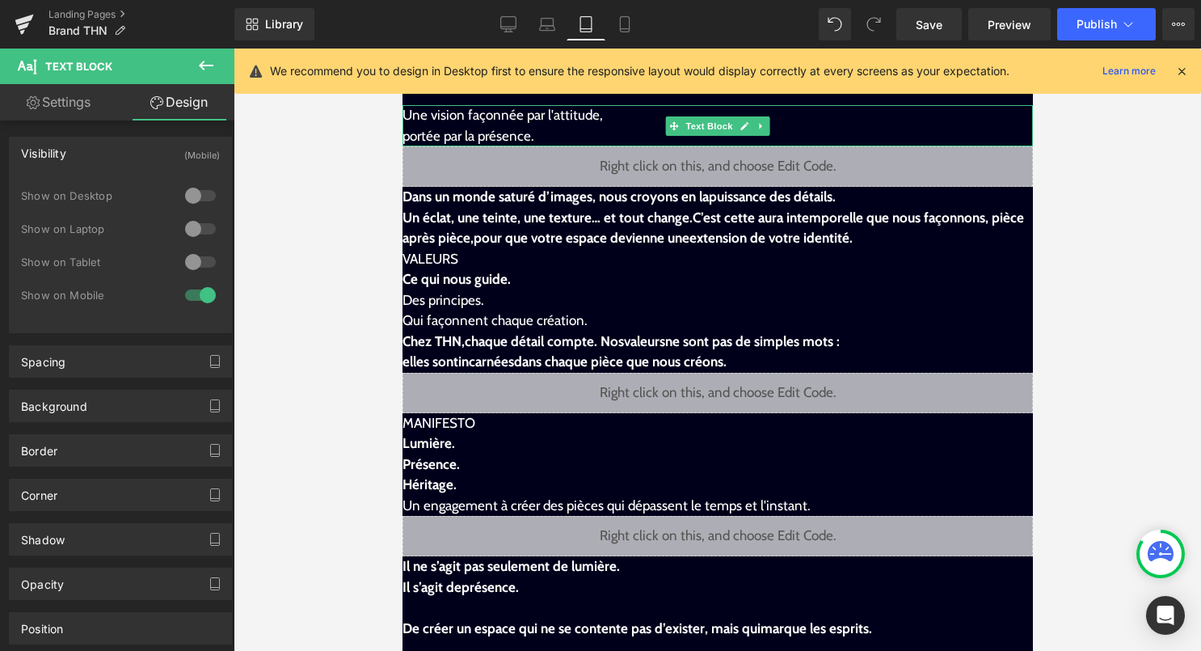
click at [491, 138] on span "Une vision façonnée par l'attitude, portée par la présence." at bounding box center [502, 125] width 200 height 37
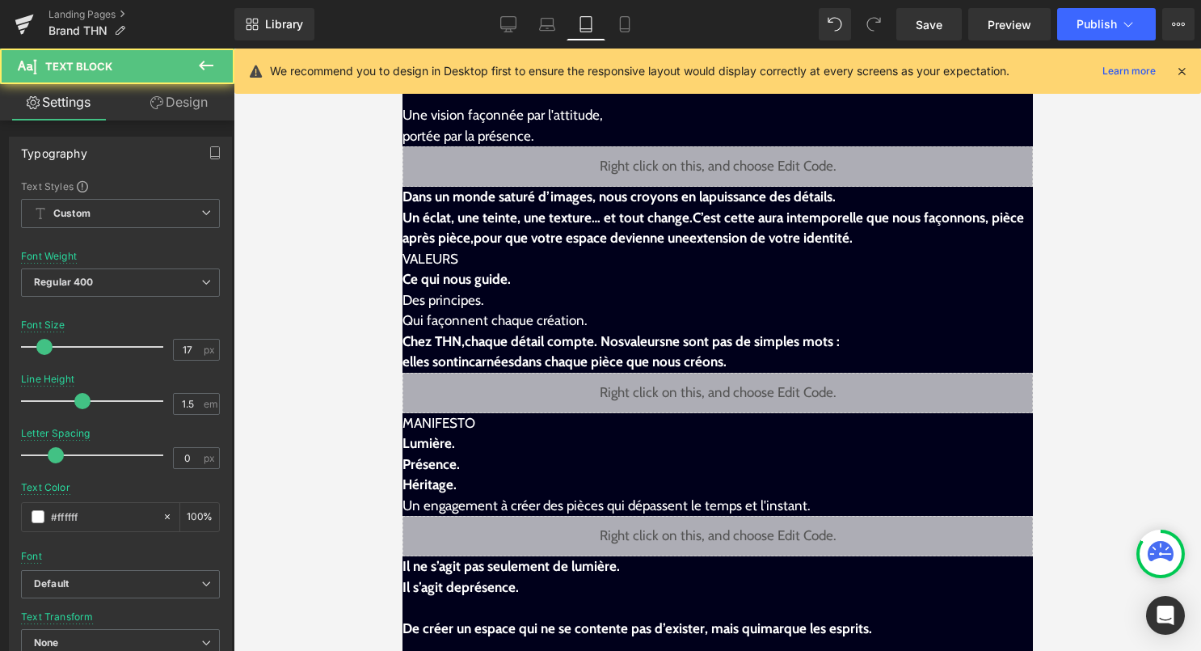
click at [196, 115] on link "Design" at bounding box center [178, 102] width 117 height 36
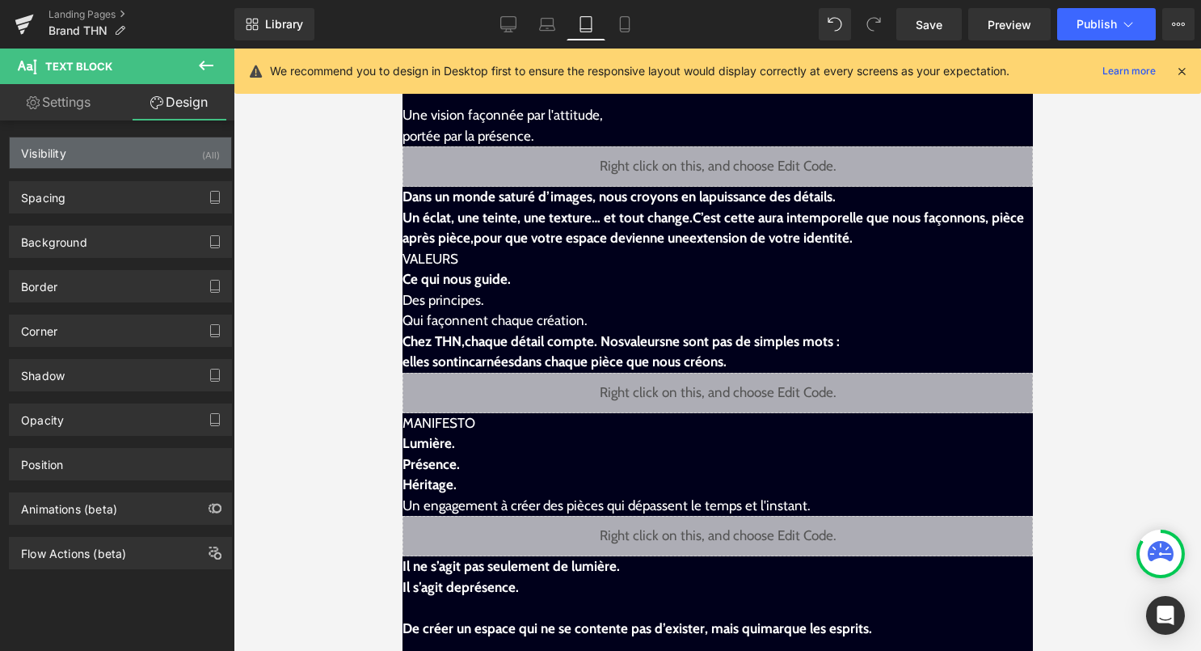
click at [172, 152] on div "Visibility (All)" at bounding box center [121, 152] width 222 height 31
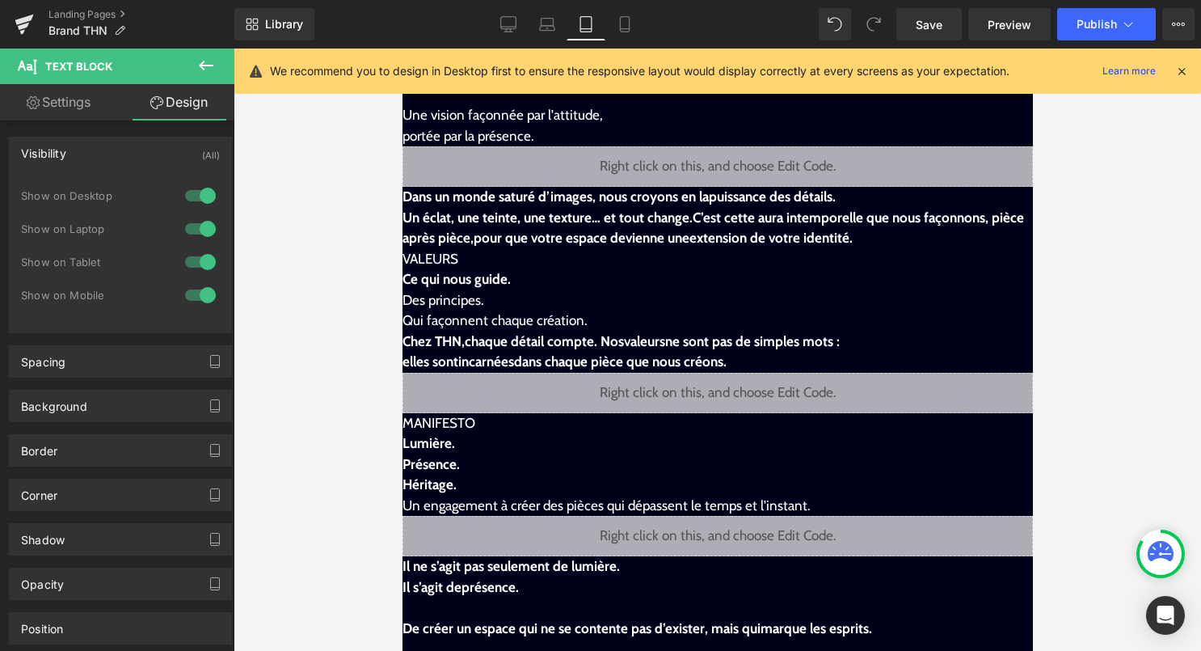
click at [188, 191] on div at bounding box center [200, 196] width 39 height 26
click at [192, 226] on div at bounding box center [200, 229] width 39 height 26
click at [198, 255] on div at bounding box center [200, 262] width 39 height 26
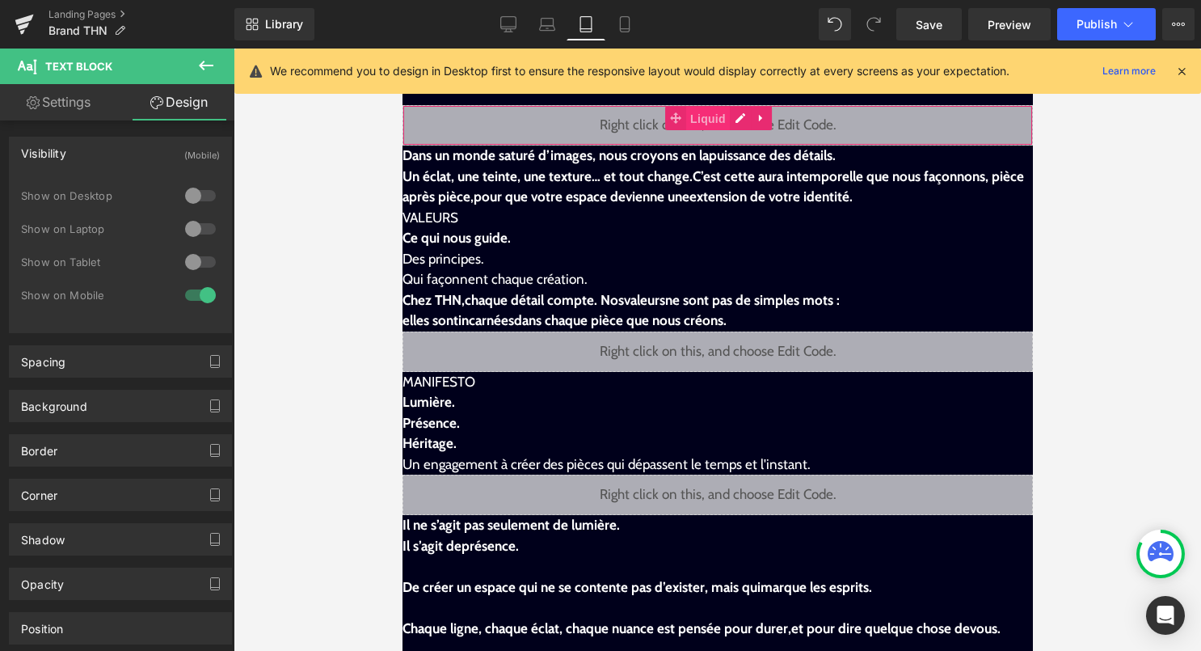
click at [688, 126] on span "Liquid" at bounding box center [708, 119] width 44 height 24
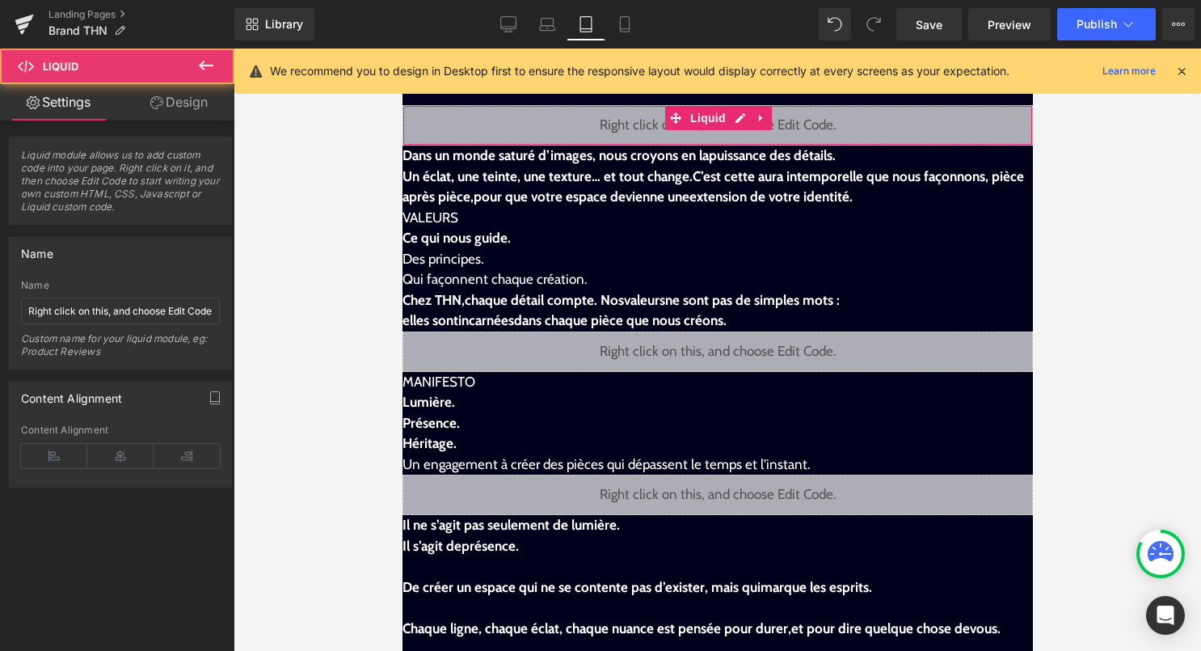
click at [181, 104] on link "Design" at bounding box center [178, 102] width 117 height 36
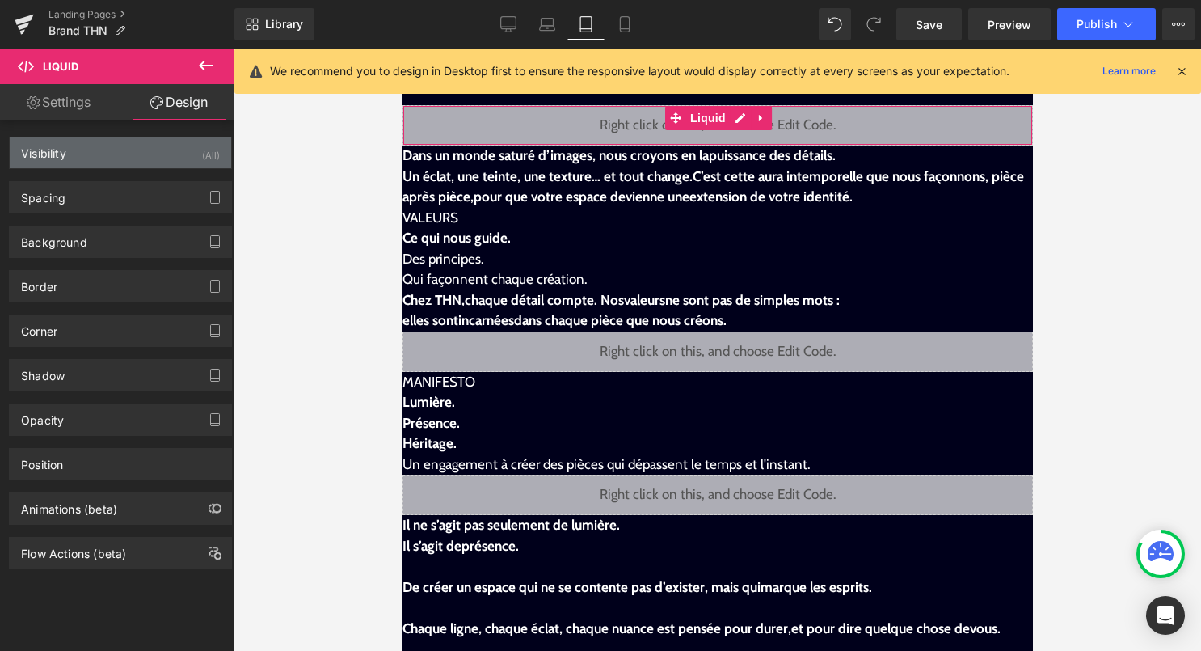
click at [193, 148] on div "Visibility (All)" at bounding box center [121, 152] width 222 height 31
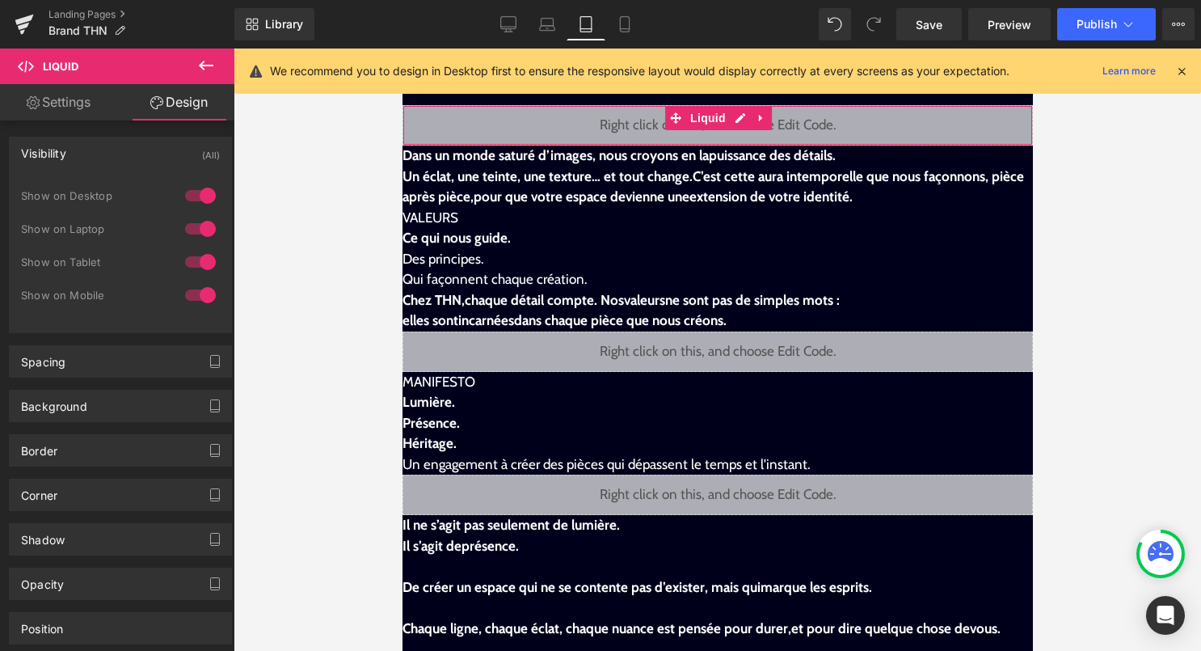
click at [196, 191] on div at bounding box center [200, 196] width 39 height 26
click at [196, 226] on div at bounding box center [200, 229] width 39 height 26
click at [196, 250] on div at bounding box center [200, 262] width 39 height 26
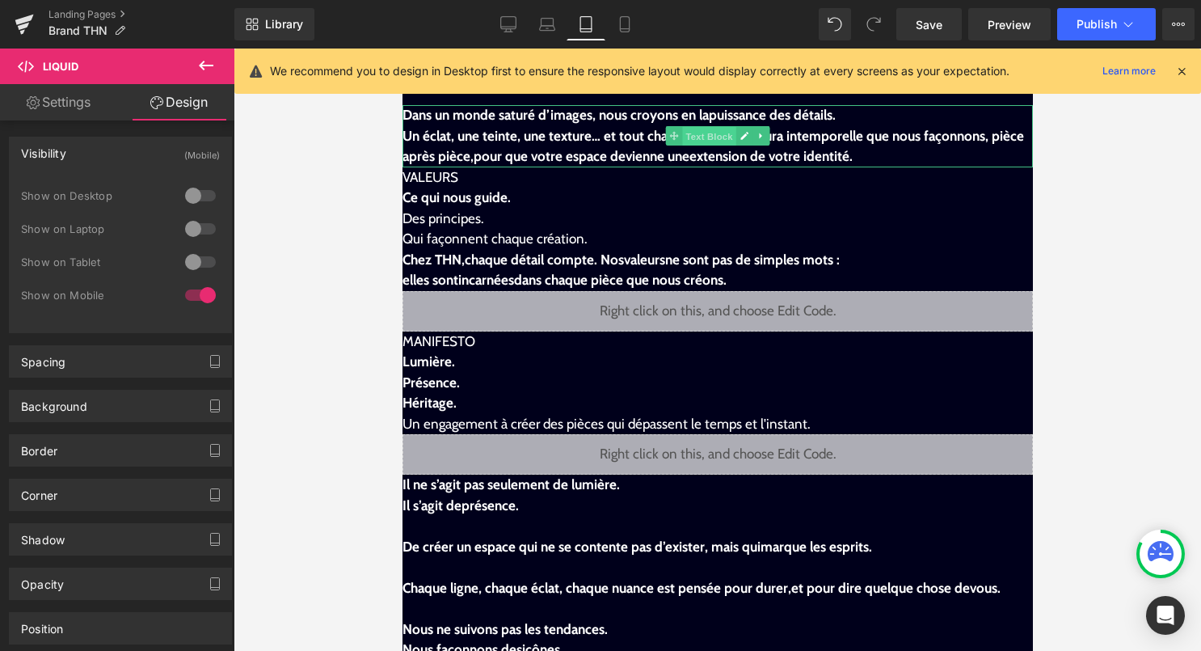
click at [689, 138] on span "Text Block" at bounding box center [707, 136] width 53 height 19
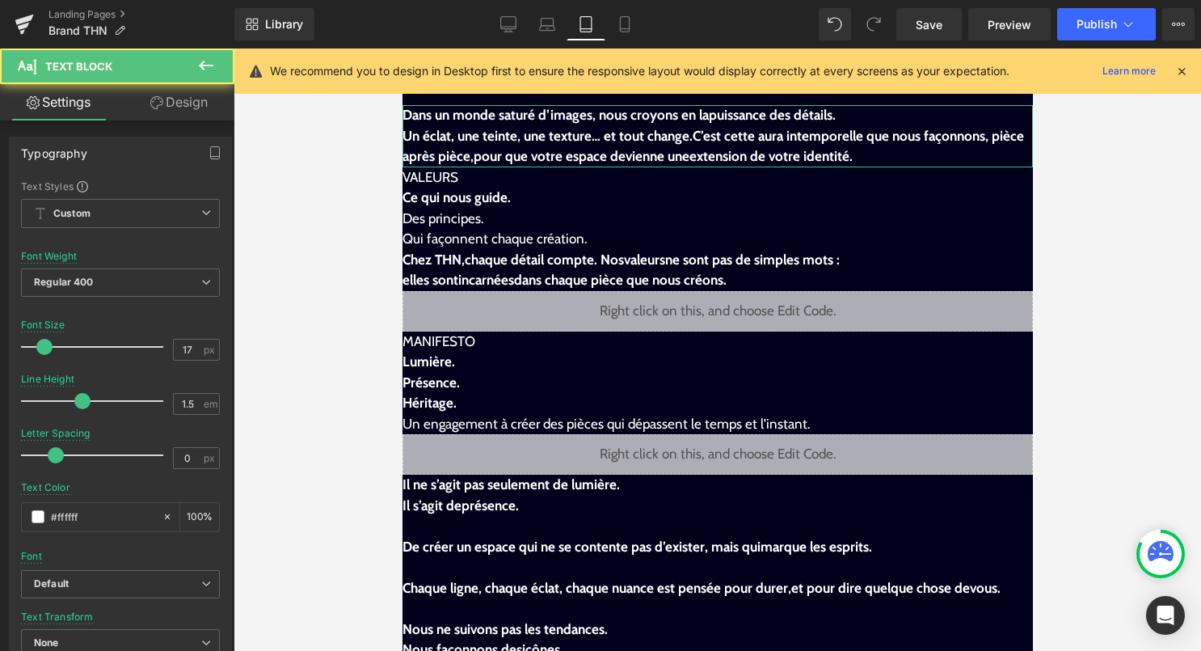
click at [198, 108] on link "Design" at bounding box center [178, 102] width 117 height 36
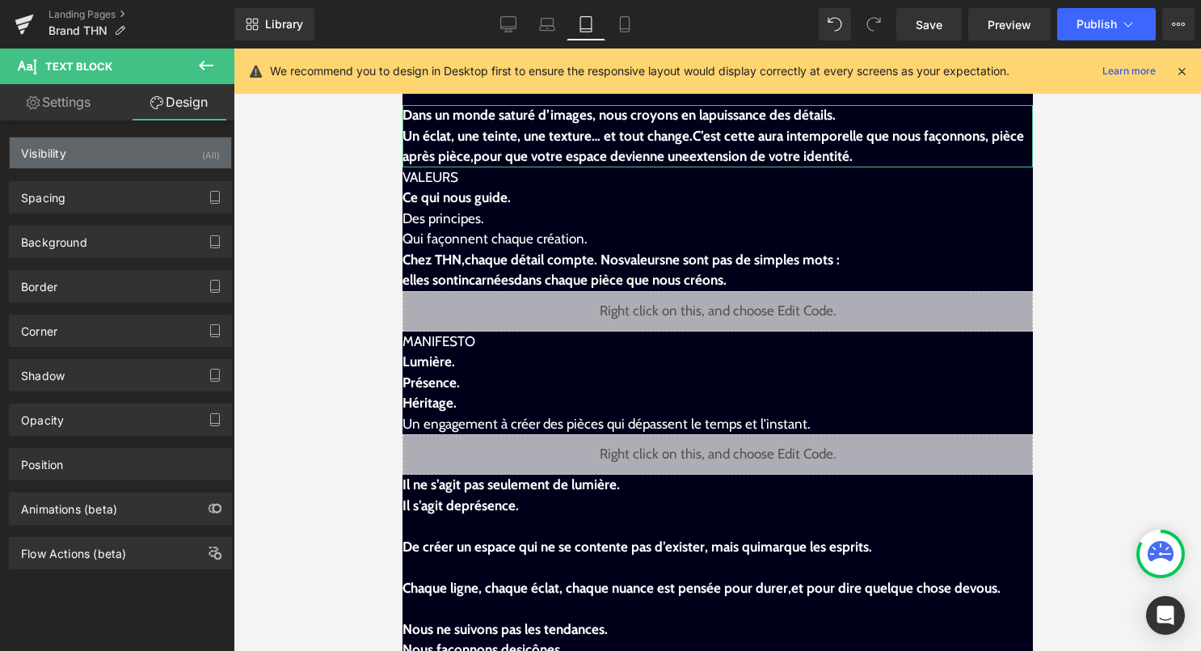
click at [202, 154] on div "(All)" at bounding box center [211, 150] width 18 height 27
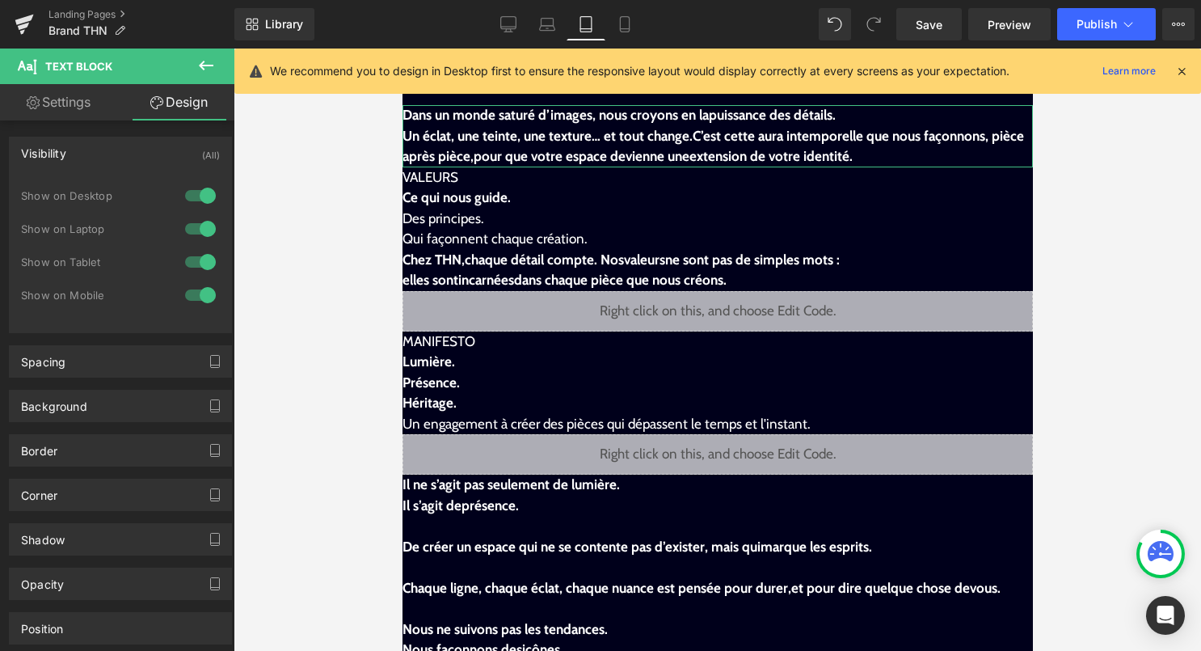
click at [198, 195] on div at bounding box center [200, 196] width 39 height 26
click at [198, 222] on div at bounding box center [200, 229] width 39 height 26
click at [195, 257] on div at bounding box center [200, 262] width 39 height 26
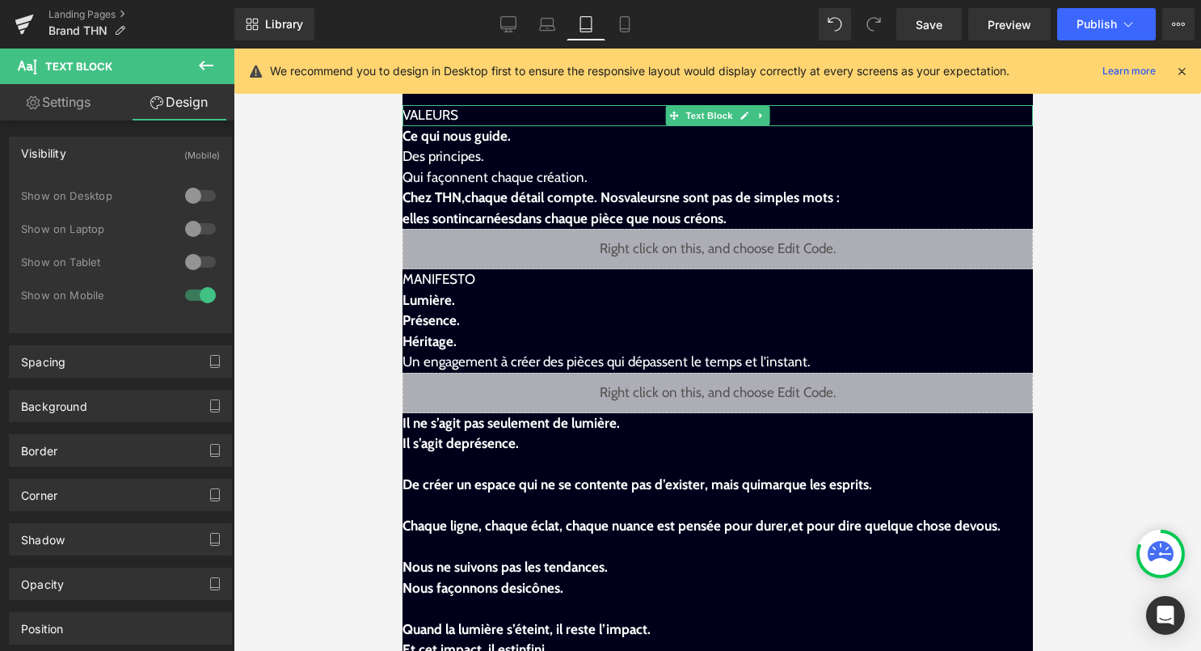
click at [469, 117] on div "VALEURS" at bounding box center [717, 115] width 631 height 21
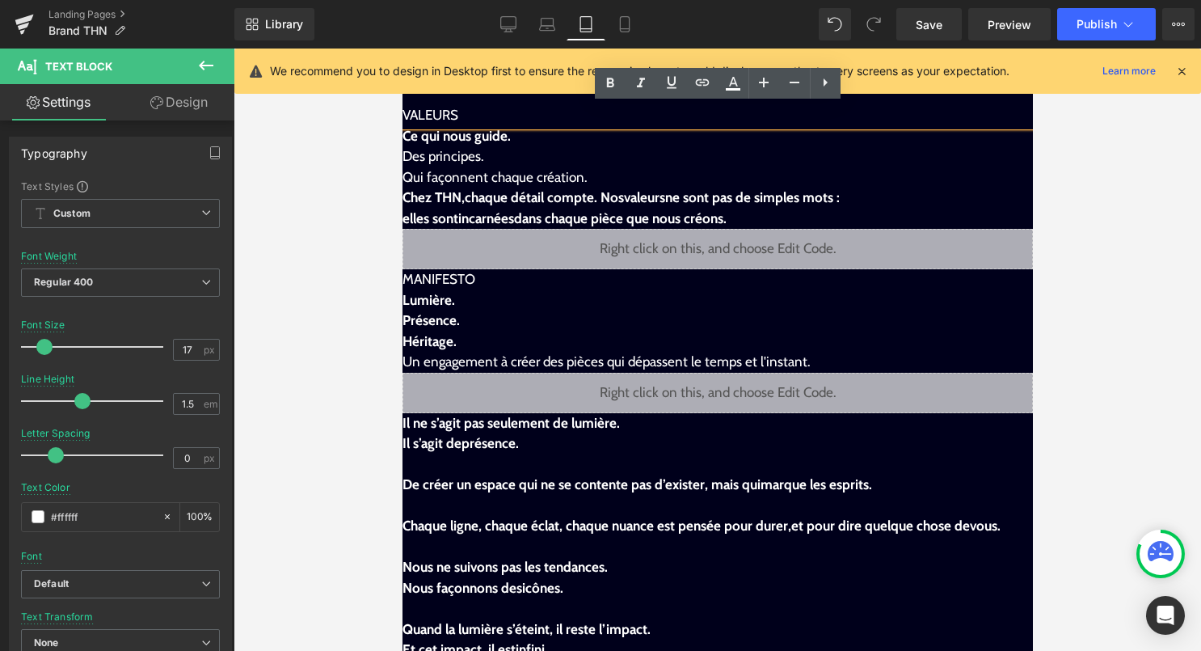
click at [1098, 203] on div at bounding box center [718, 350] width 968 height 602
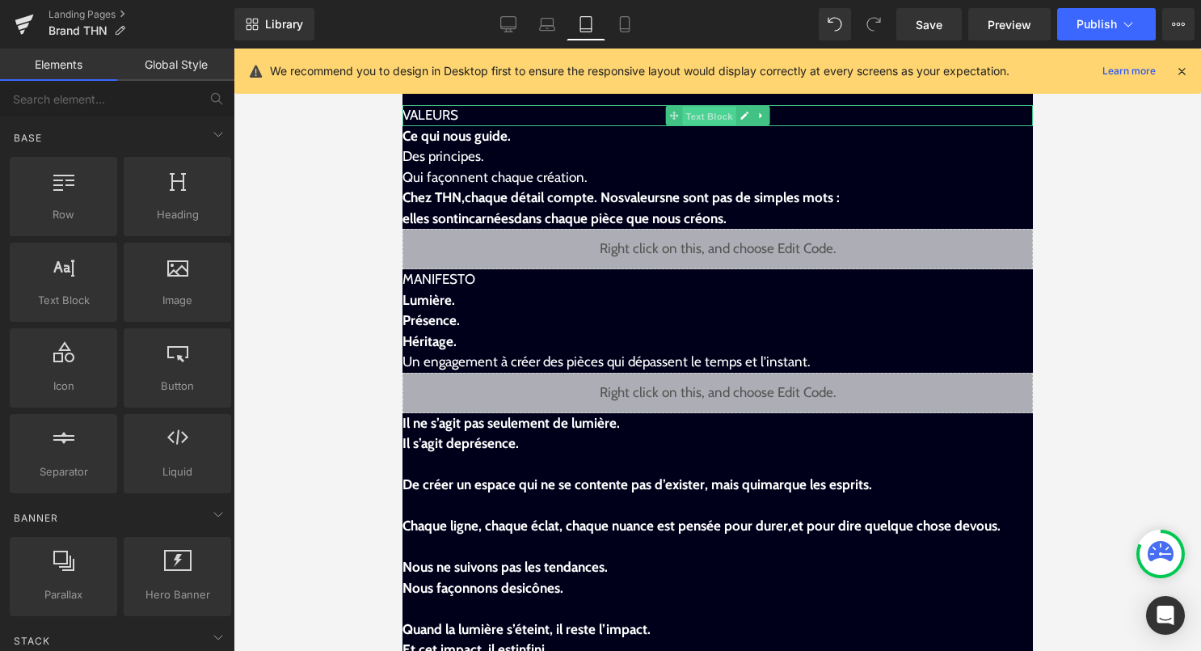
click at [733, 115] on span "Text Block" at bounding box center [707, 116] width 53 height 19
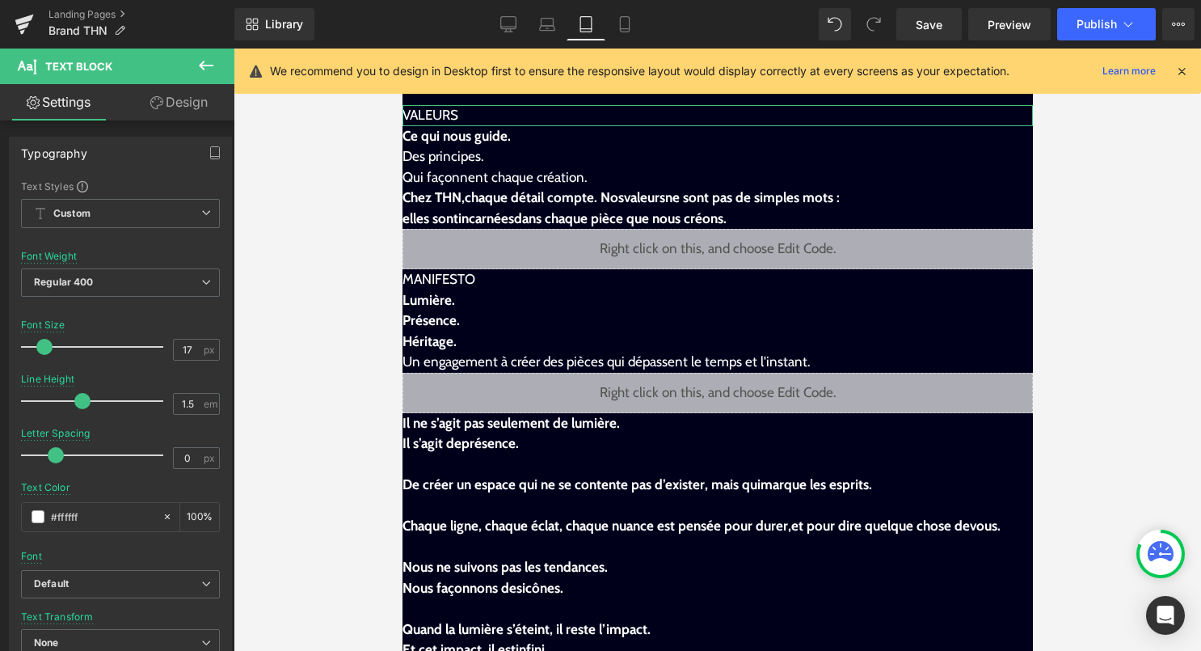
click at [188, 108] on link "Design" at bounding box center [178, 102] width 117 height 36
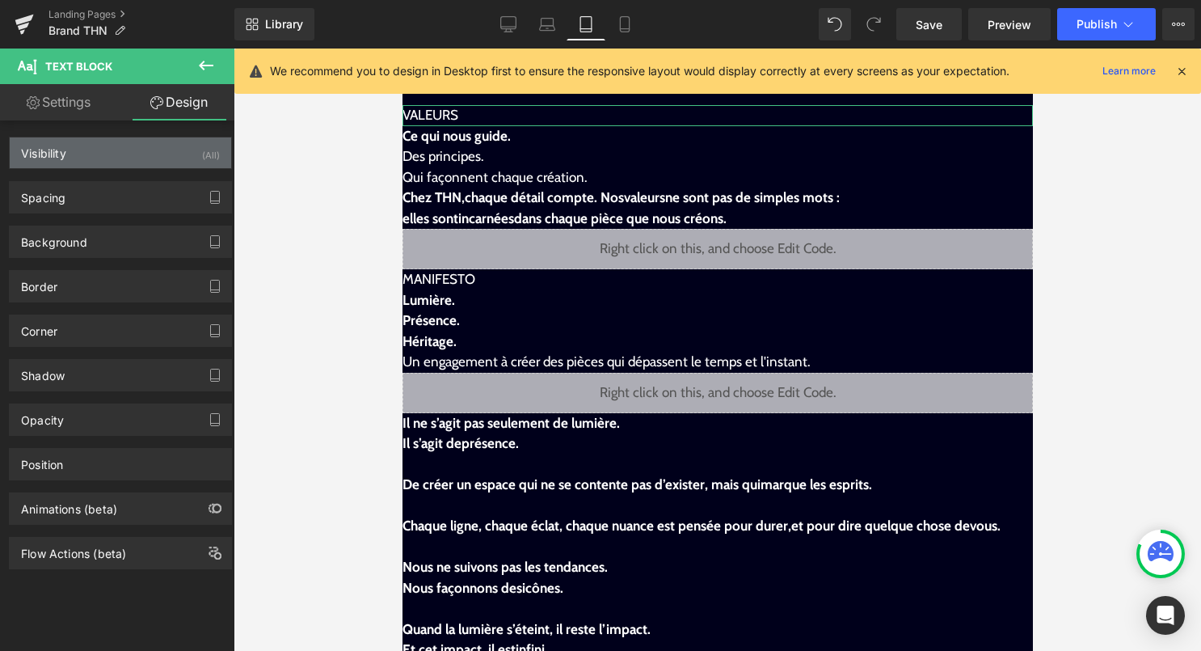
click at [191, 156] on div "Visibility (All)" at bounding box center [121, 152] width 222 height 31
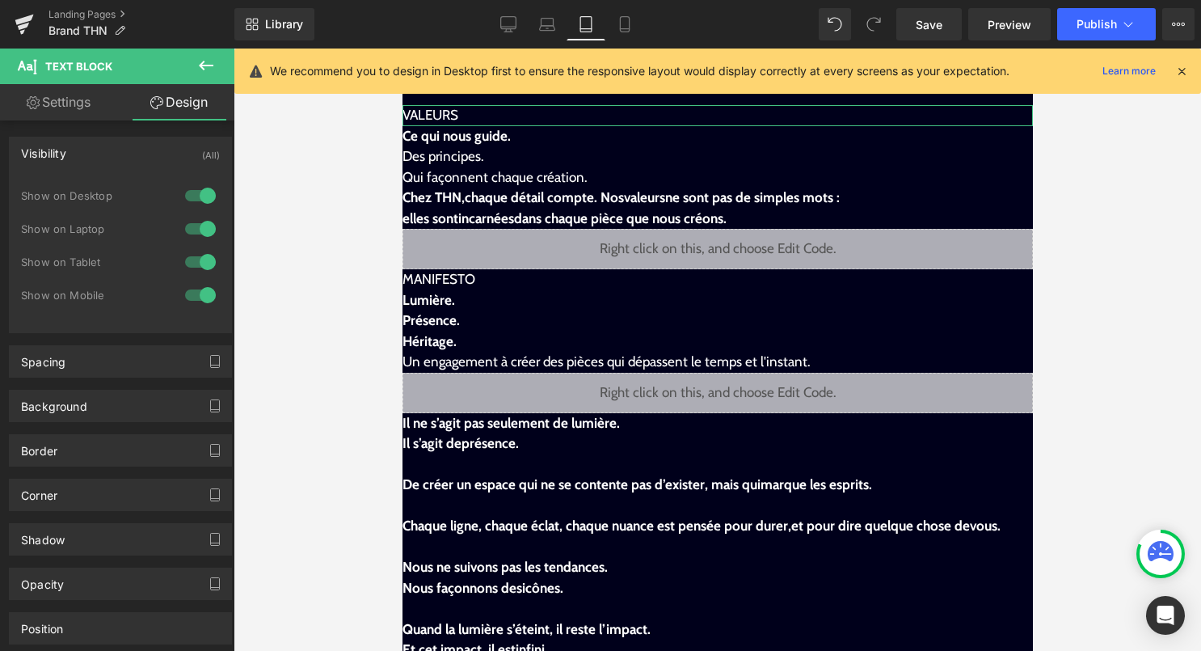
click at [188, 209] on div "Show on Desktop" at bounding box center [120, 204] width 199 height 33
click at [188, 205] on div at bounding box center [200, 196] width 39 height 26
click at [190, 229] on div at bounding box center [200, 229] width 39 height 26
click at [193, 264] on div at bounding box center [200, 262] width 39 height 26
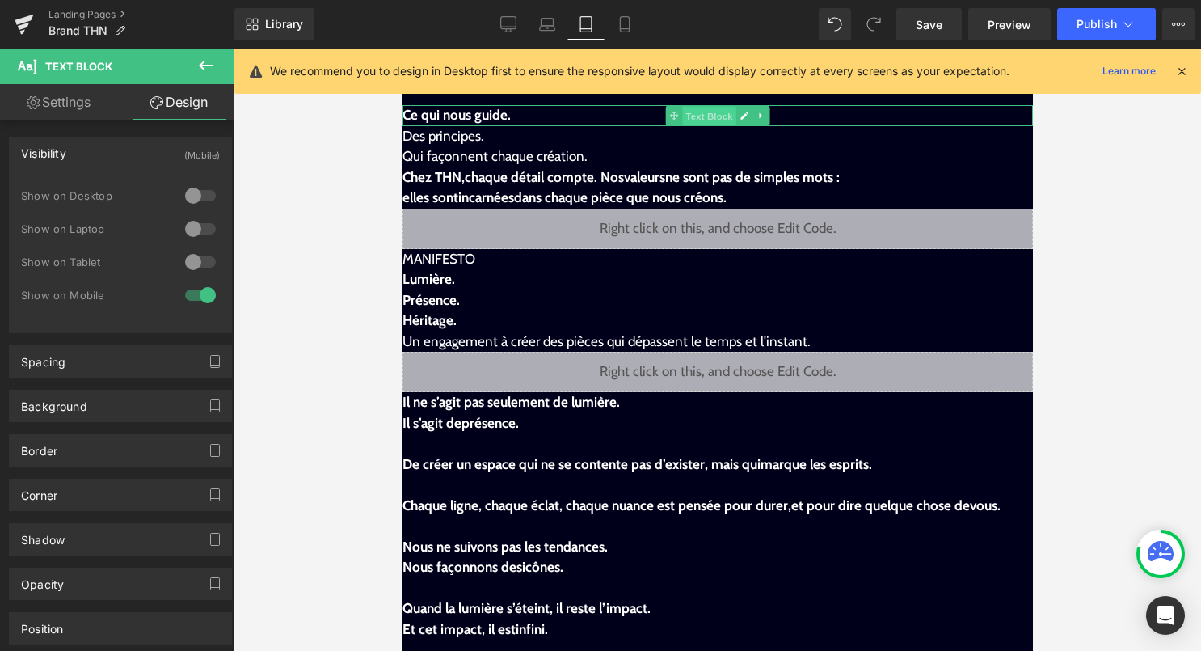
click at [684, 117] on span "Text Block" at bounding box center [707, 116] width 53 height 19
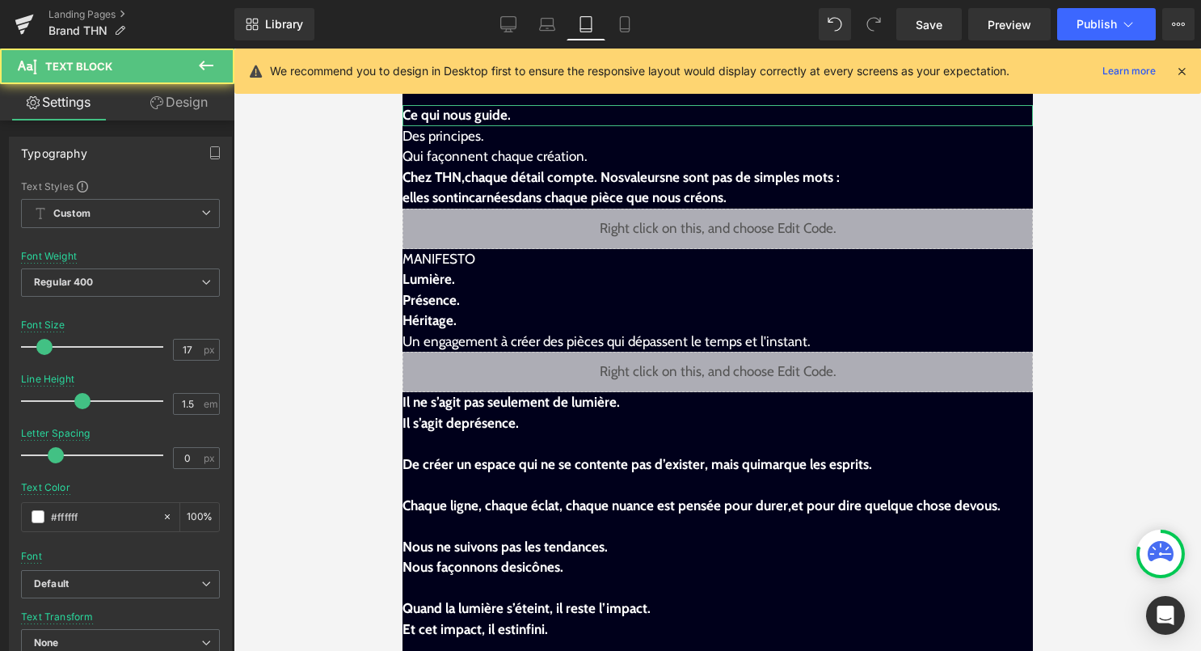
click at [188, 110] on link "Design" at bounding box center [178, 102] width 117 height 36
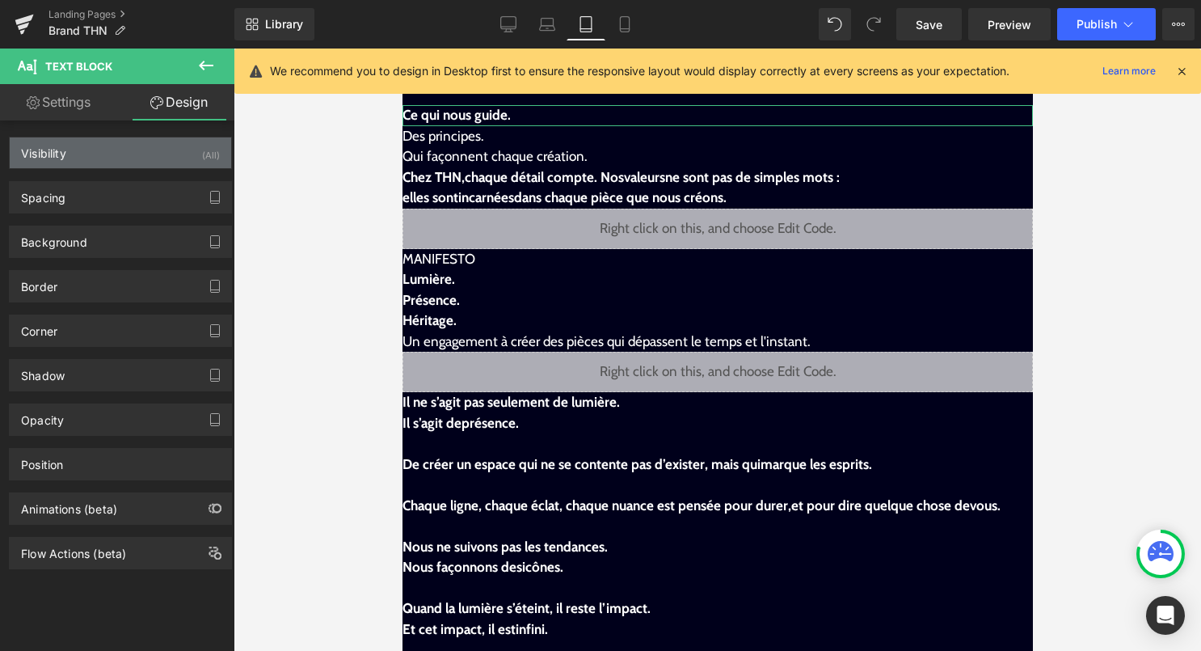
click at [186, 151] on div "Visibility (All)" at bounding box center [121, 152] width 222 height 31
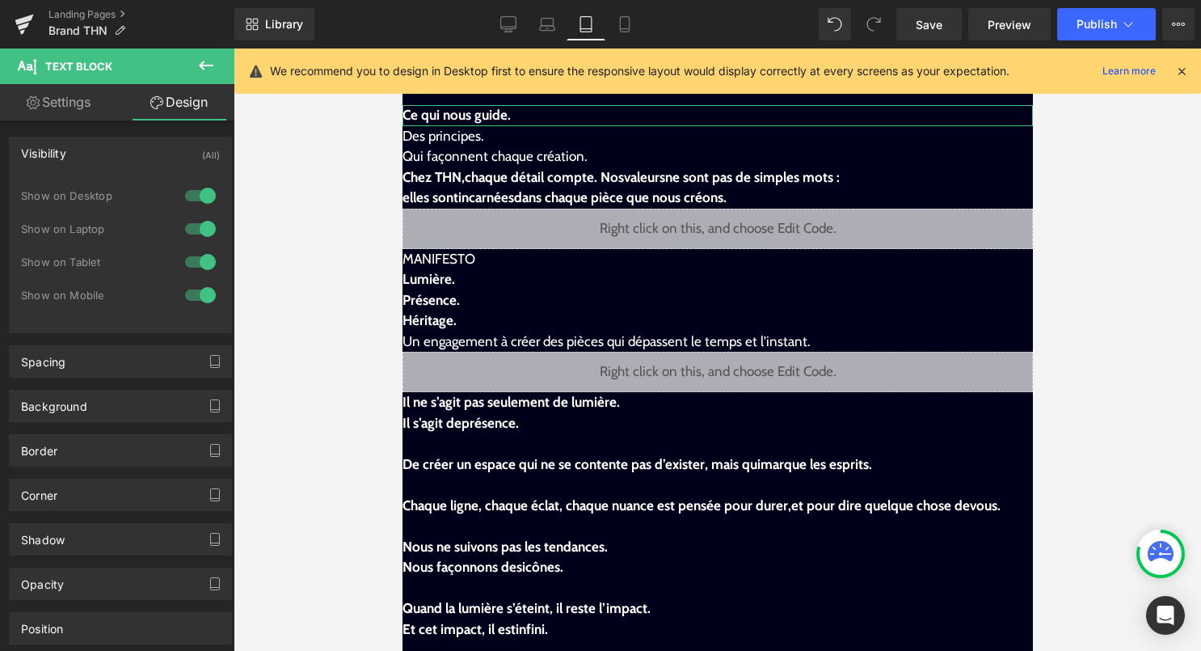
click at [201, 190] on div at bounding box center [200, 196] width 39 height 26
click at [194, 226] on div at bounding box center [200, 229] width 39 height 26
click at [195, 258] on div at bounding box center [200, 262] width 39 height 26
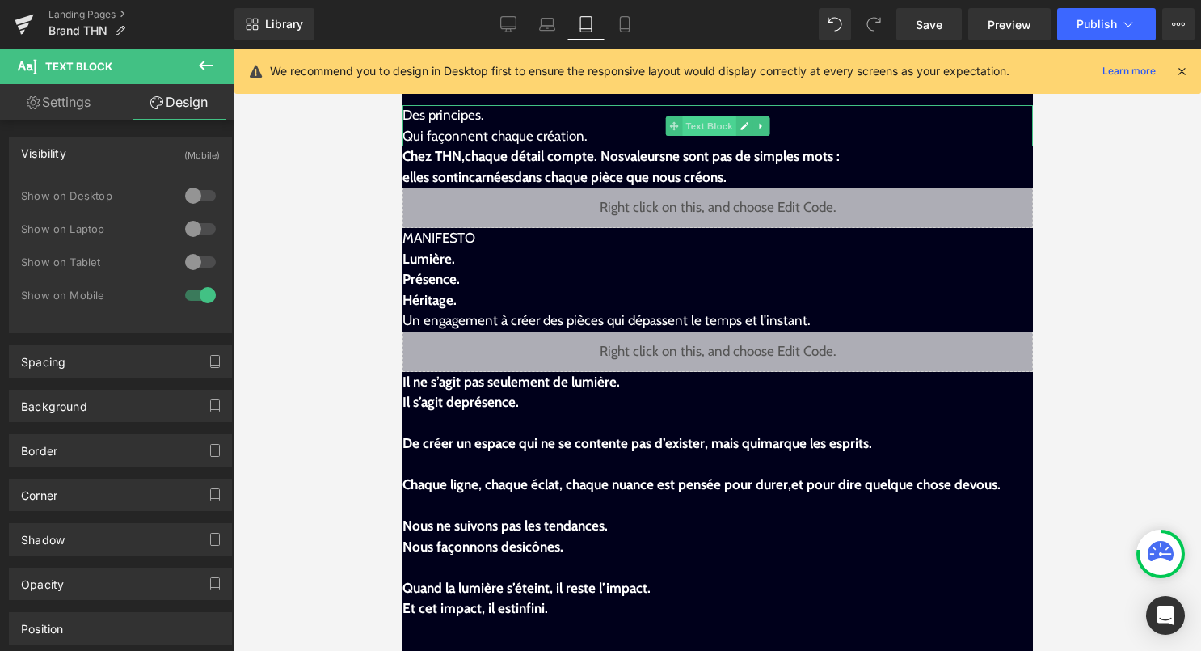
click at [703, 130] on span "Text Block" at bounding box center [707, 125] width 53 height 19
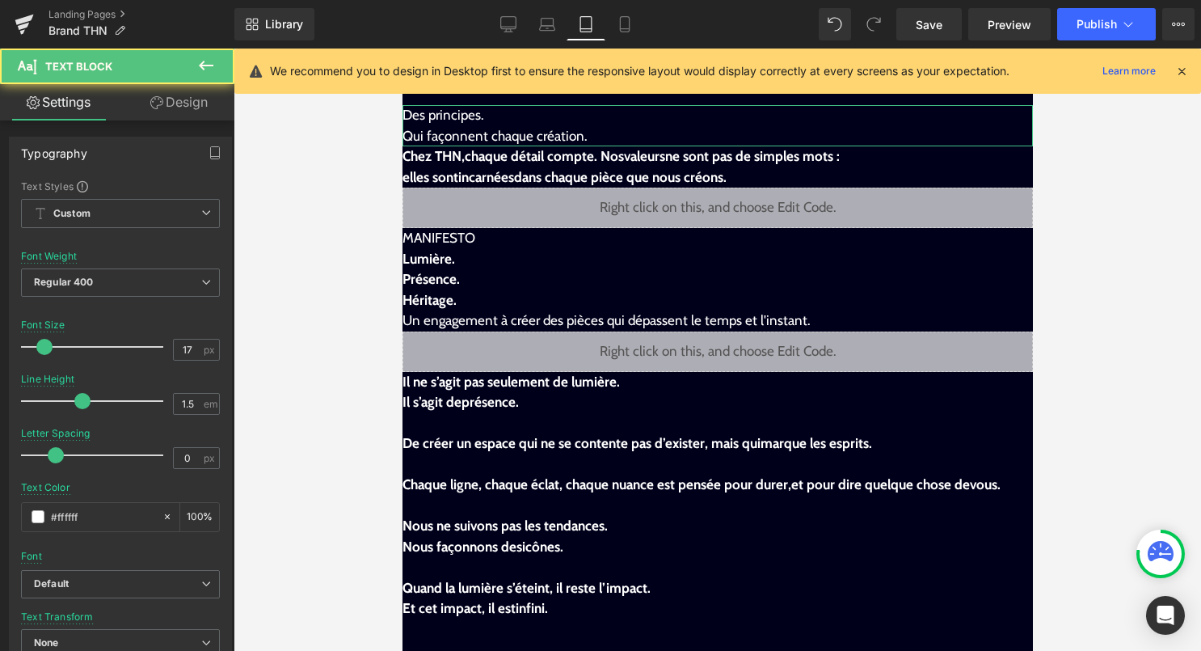
click at [172, 98] on link "Design" at bounding box center [178, 102] width 117 height 36
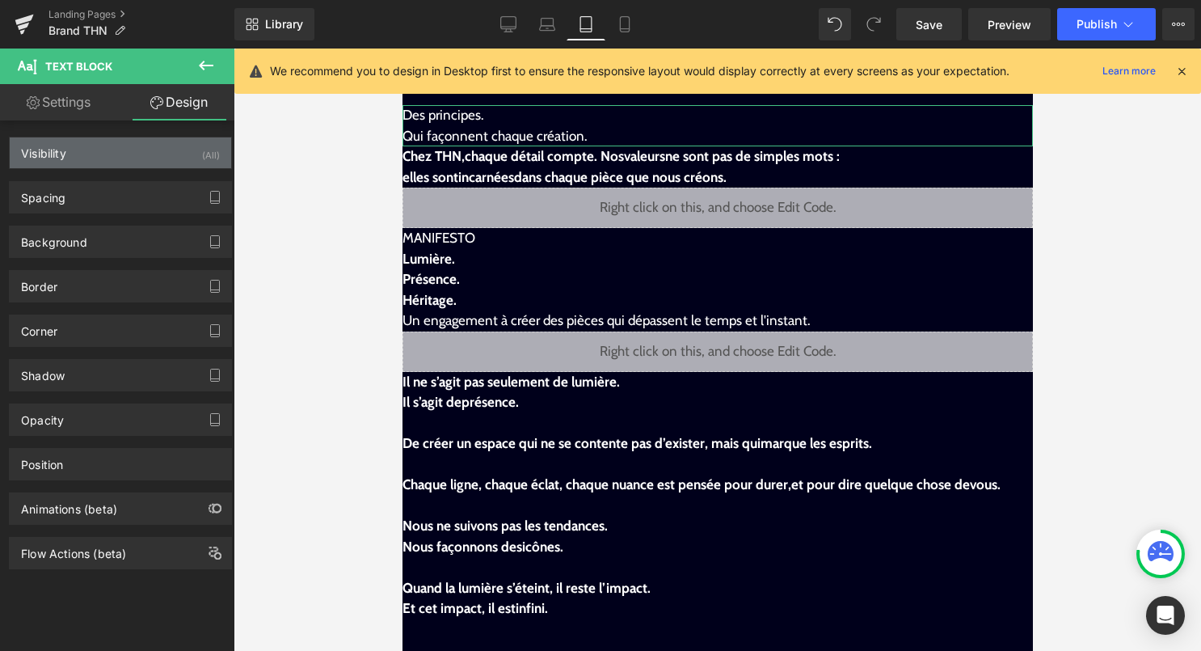
click at [193, 159] on div "Visibility (All)" at bounding box center [121, 152] width 222 height 31
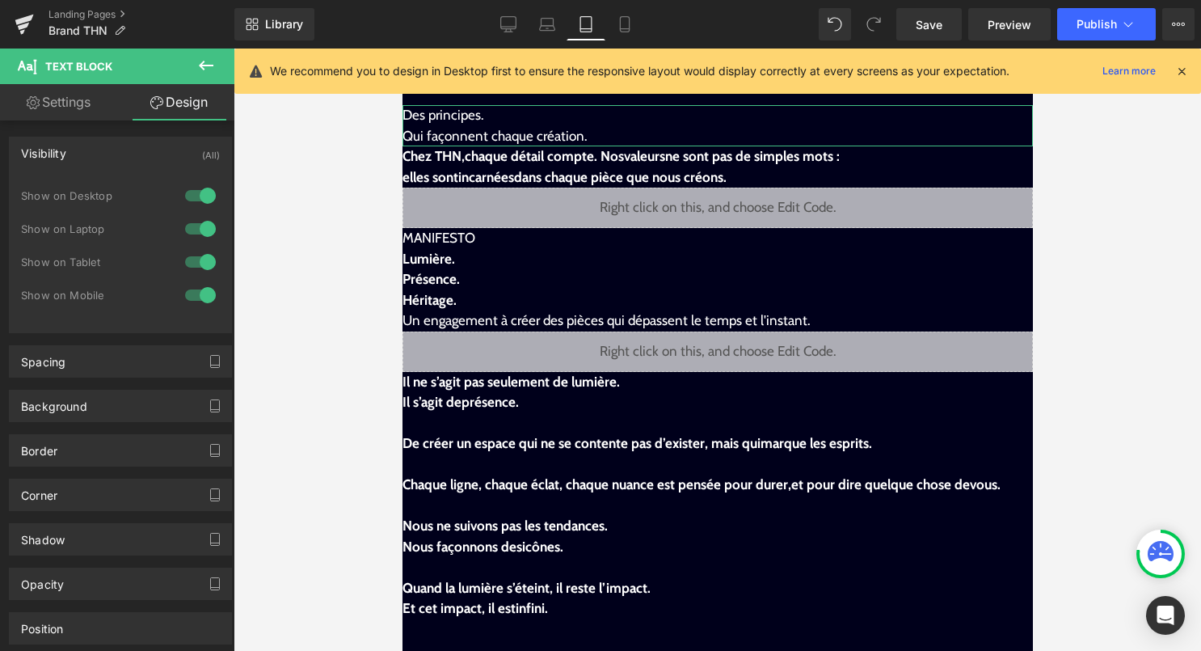
click at [193, 201] on div at bounding box center [200, 196] width 39 height 26
click at [197, 222] on div at bounding box center [200, 229] width 39 height 26
click at [197, 265] on div at bounding box center [200, 262] width 39 height 26
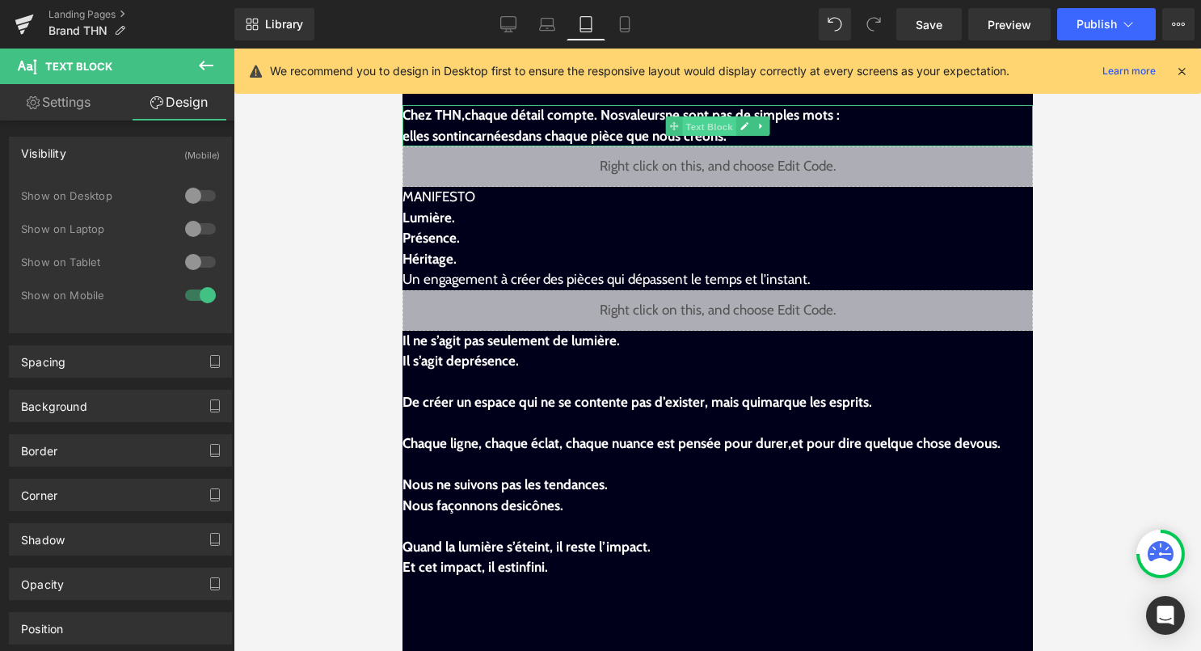
click at [682, 123] on span "Text Block" at bounding box center [707, 125] width 53 height 19
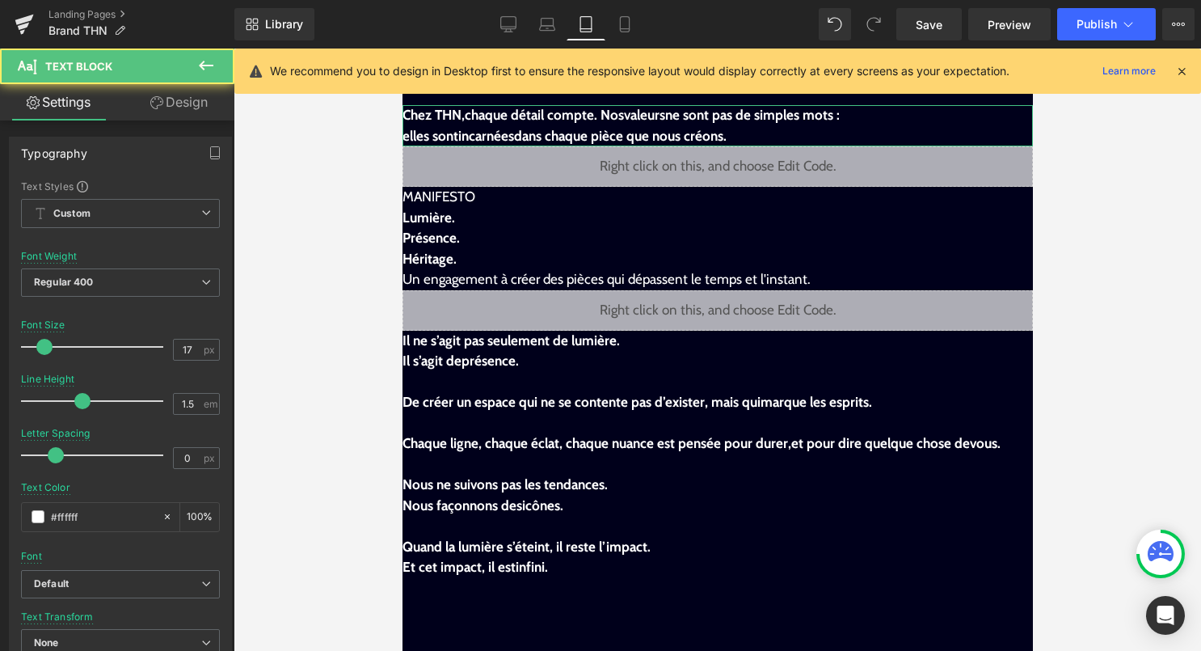
click at [196, 102] on link "Design" at bounding box center [178, 102] width 117 height 36
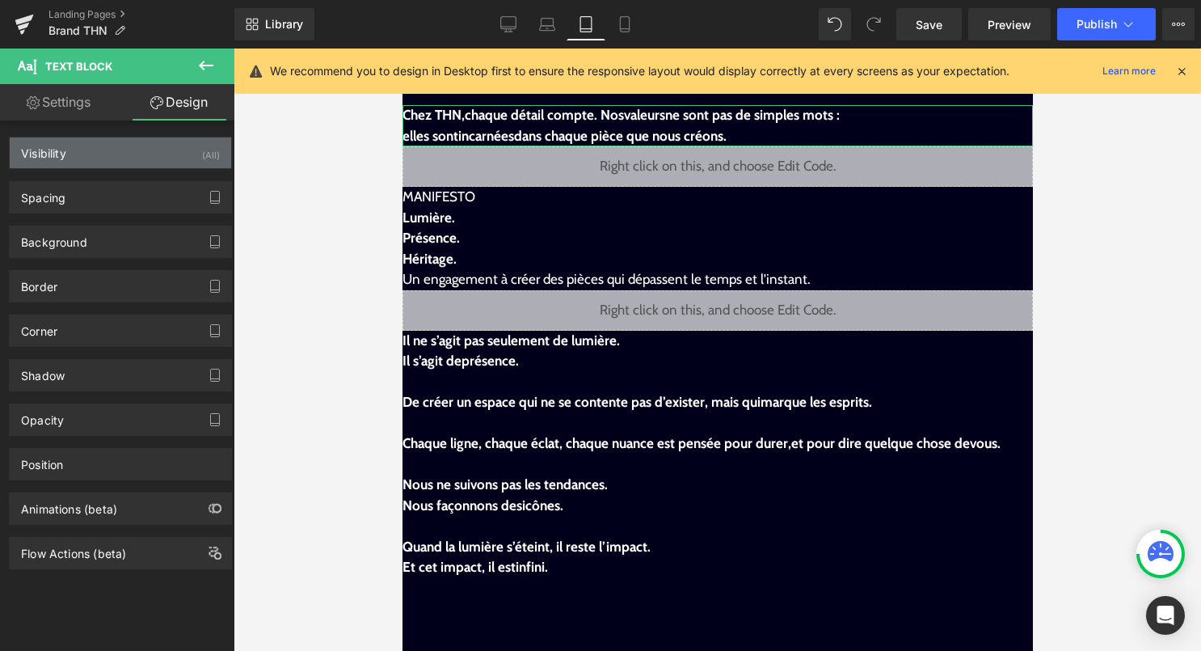
click at [206, 149] on div "(All)" at bounding box center [211, 150] width 18 height 27
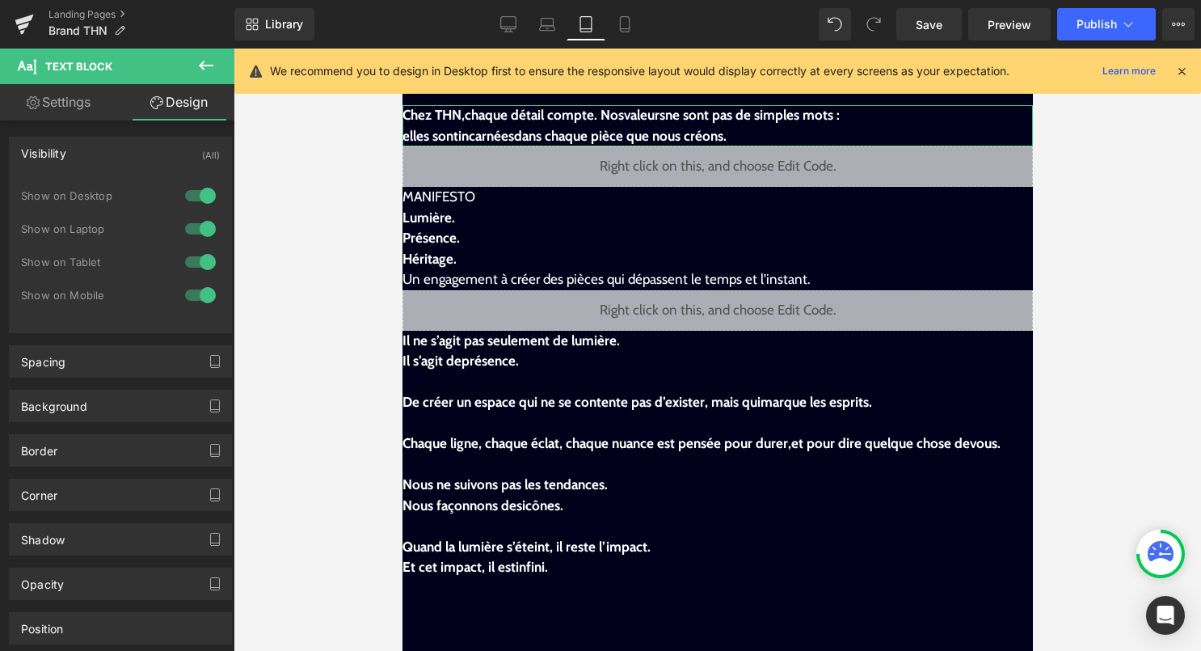
click at [198, 201] on div at bounding box center [200, 196] width 39 height 26
click at [195, 226] on div at bounding box center [200, 229] width 39 height 26
click at [196, 261] on div at bounding box center [200, 262] width 39 height 26
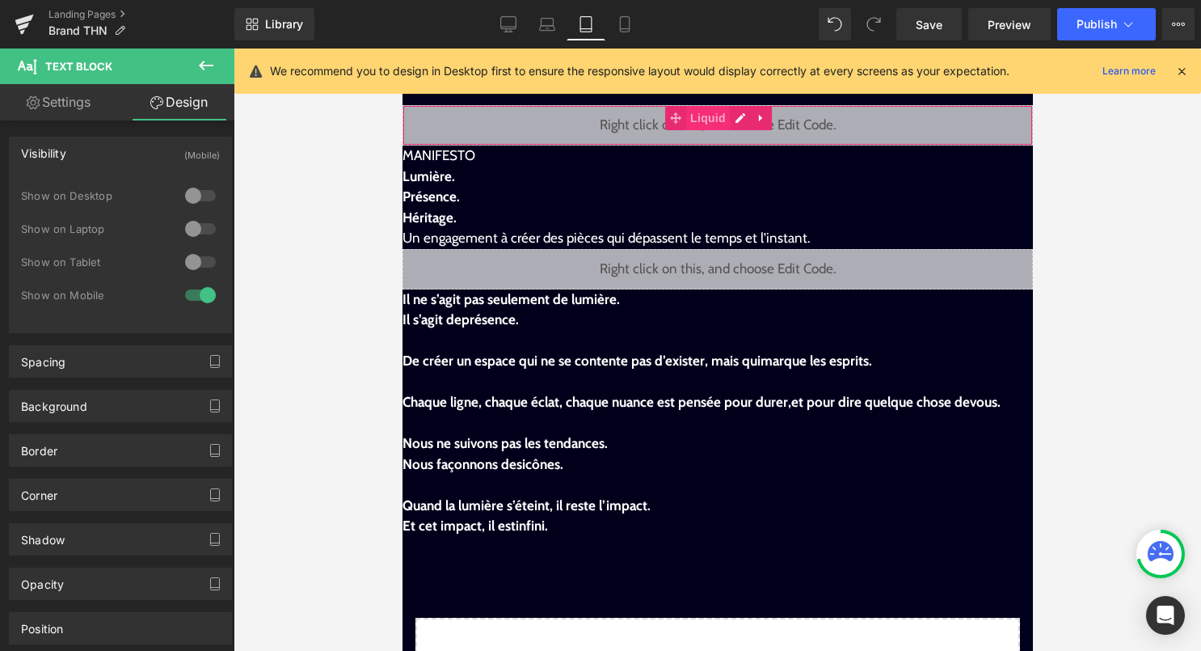
click at [699, 125] on span "Liquid" at bounding box center [708, 118] width 44 height 24
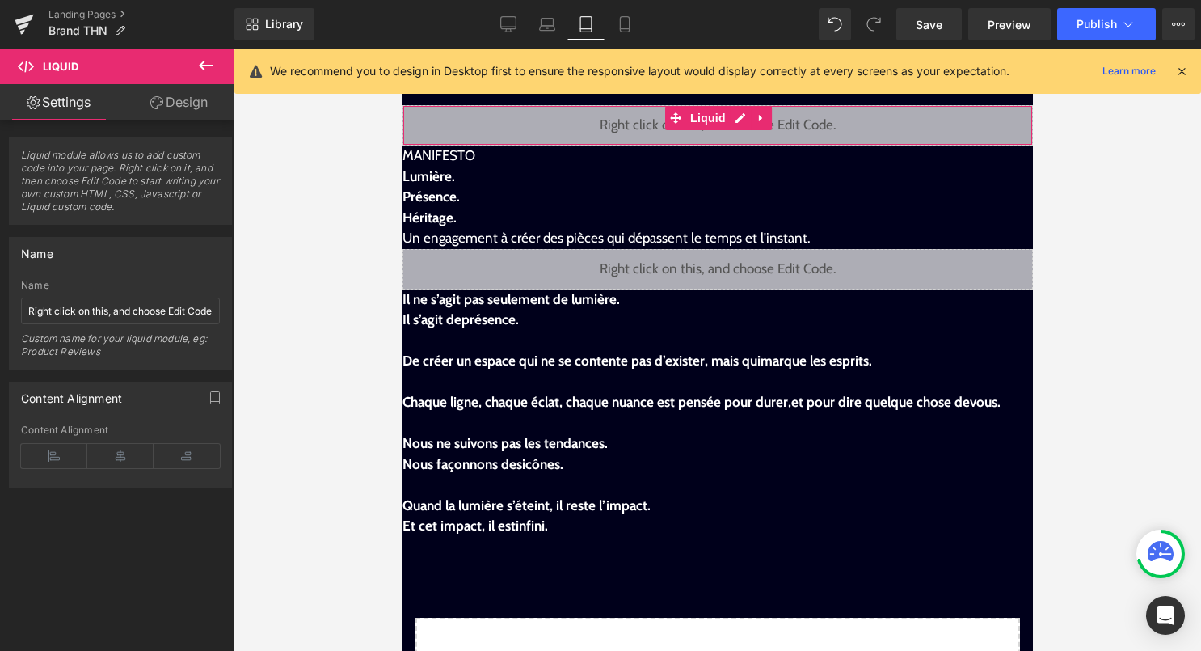
click at [196, 104] on link "Design" at bounding box center [178, 102] width 117 height 36
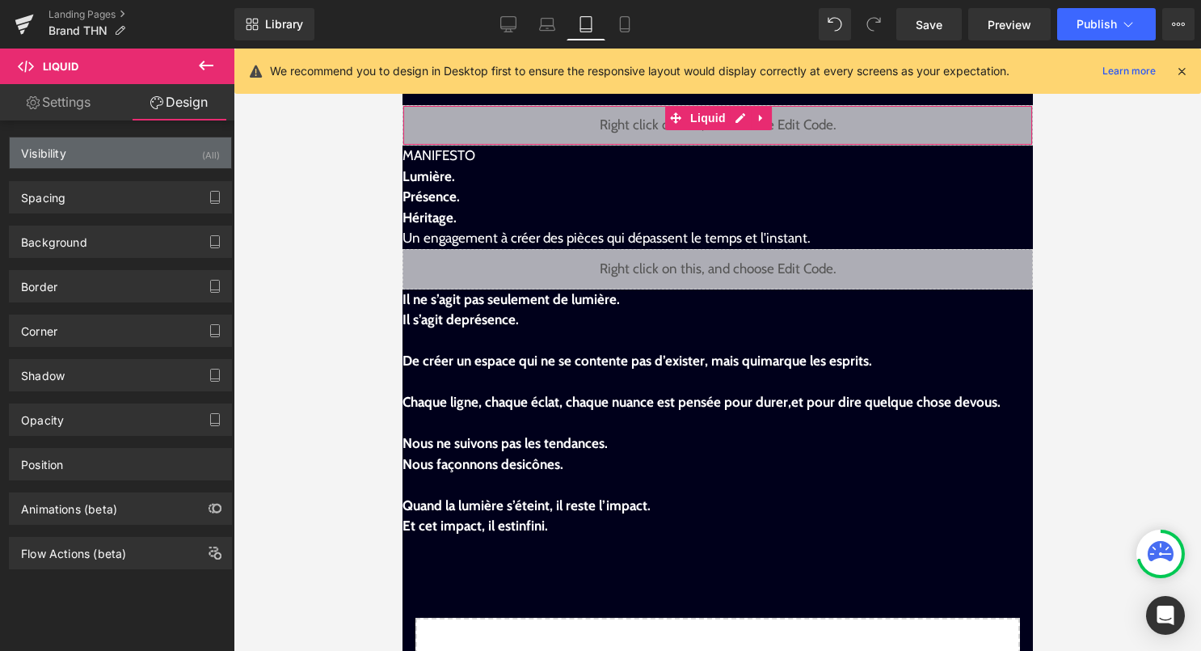
click at [209, 150] on div "(All)" at bounding box center [211, 150] width 18 height 27
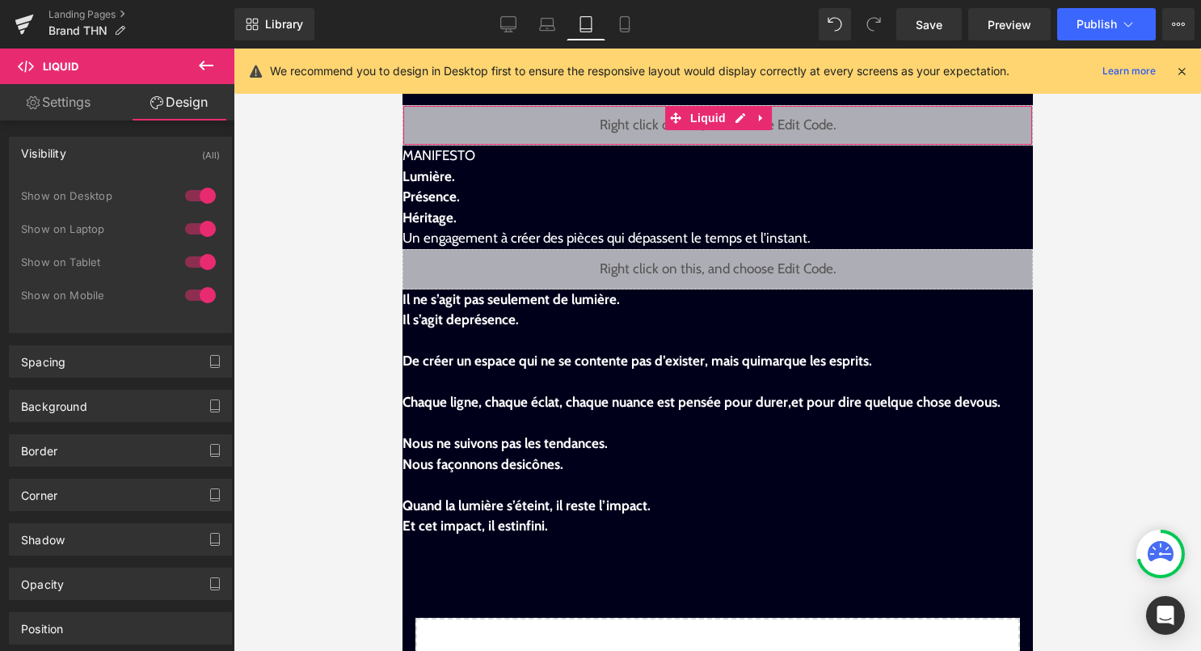
click at [202, 192] on div at bounding box center [200, 196] width 39 height 26
click at [200, 231] on div at bounding box center [200, 229] width 39 height 26
click at [200, 265] on div at bounding box center [200, 262] width 39 height 26
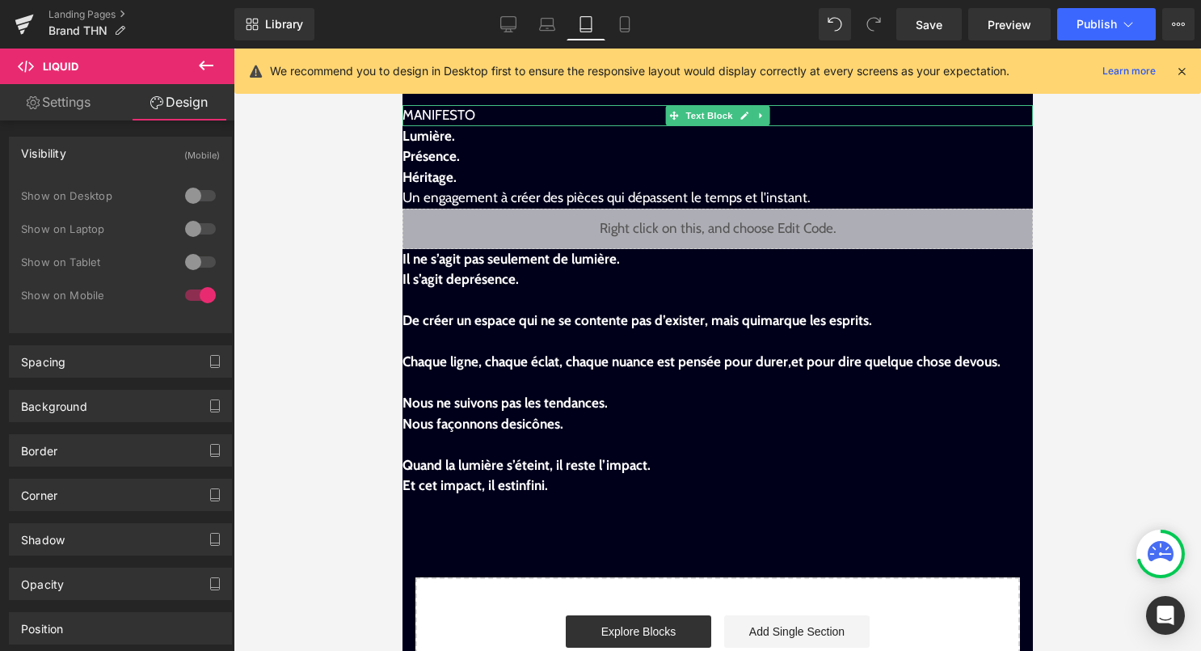
click at [661, 113] on div "MANIFESTO" at bounding box center [717, 115] width 631 height 21
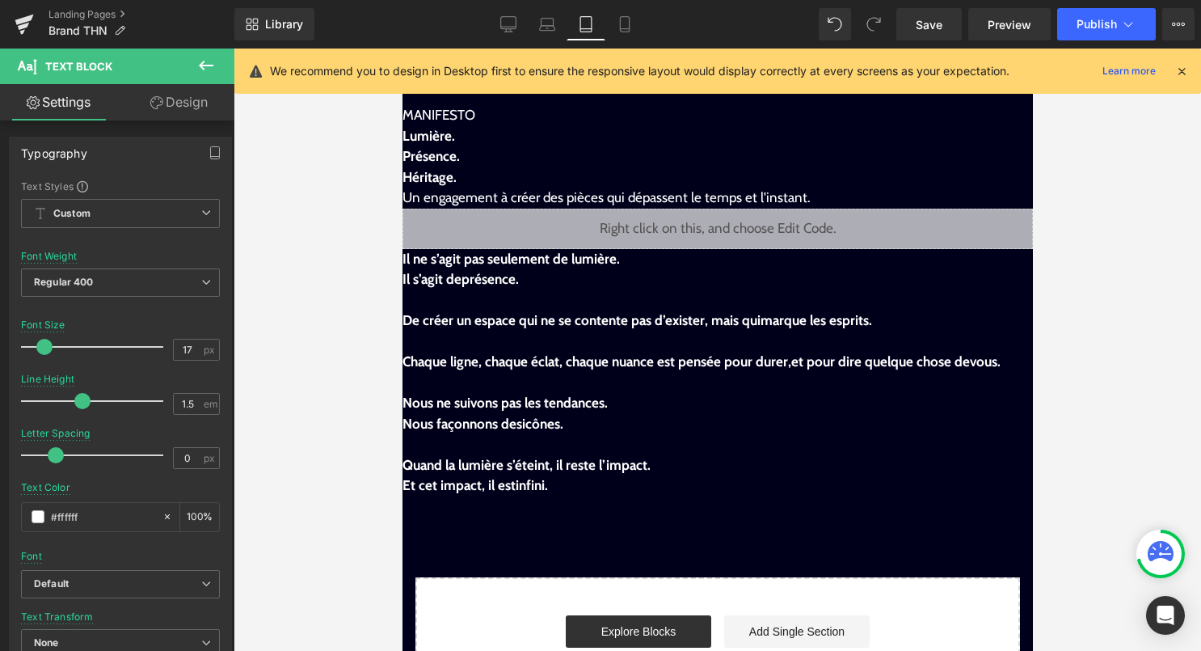
click at [200, 116] on link "Design" at bounding box center [178, 102] width 117 height 36
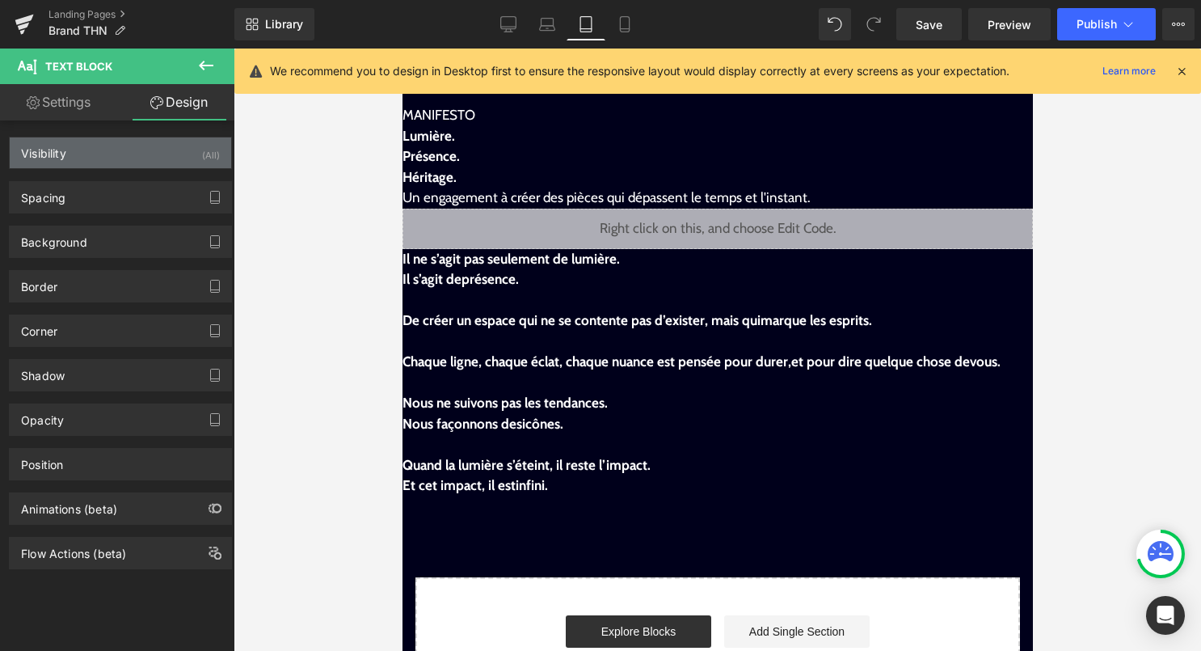
click at [193, 150] on div "Visibility (All)" at bounding box center [121, 152] width 222 height 31
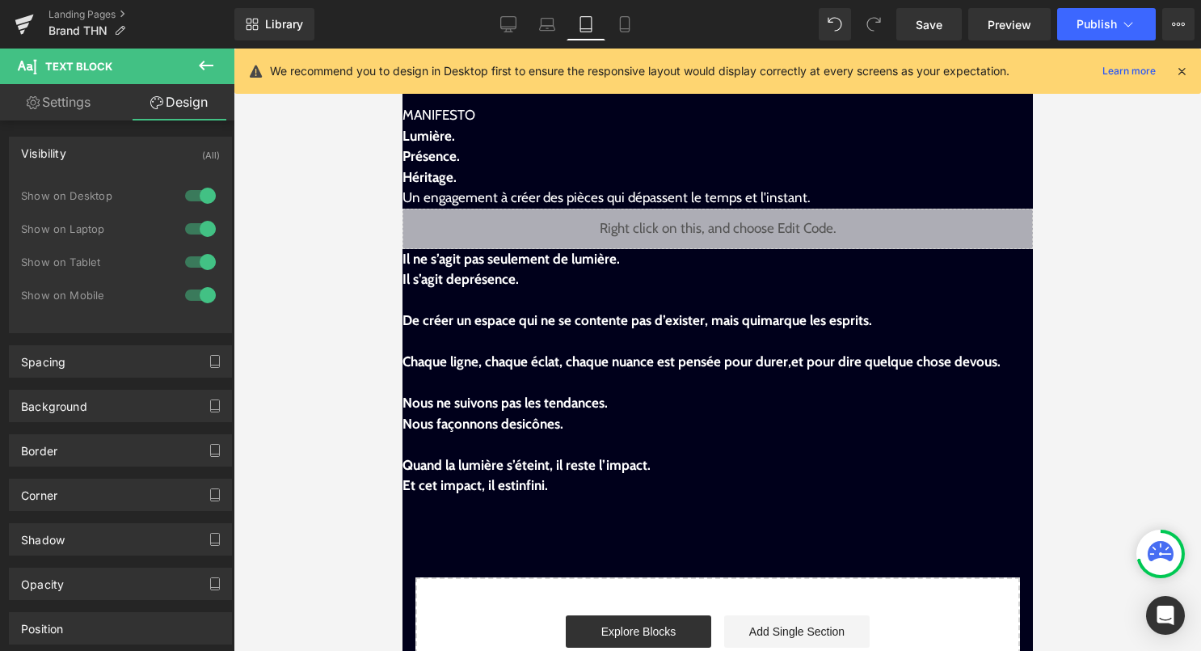
click at [185, 191] on div at bounding box center [200, 196] width 39 height 26
click at [192, 217] on div at bounding box center [200, 229] width 39 height 26
click at [188, 269] on div at bounding box center [200, 262] width 39 height 26
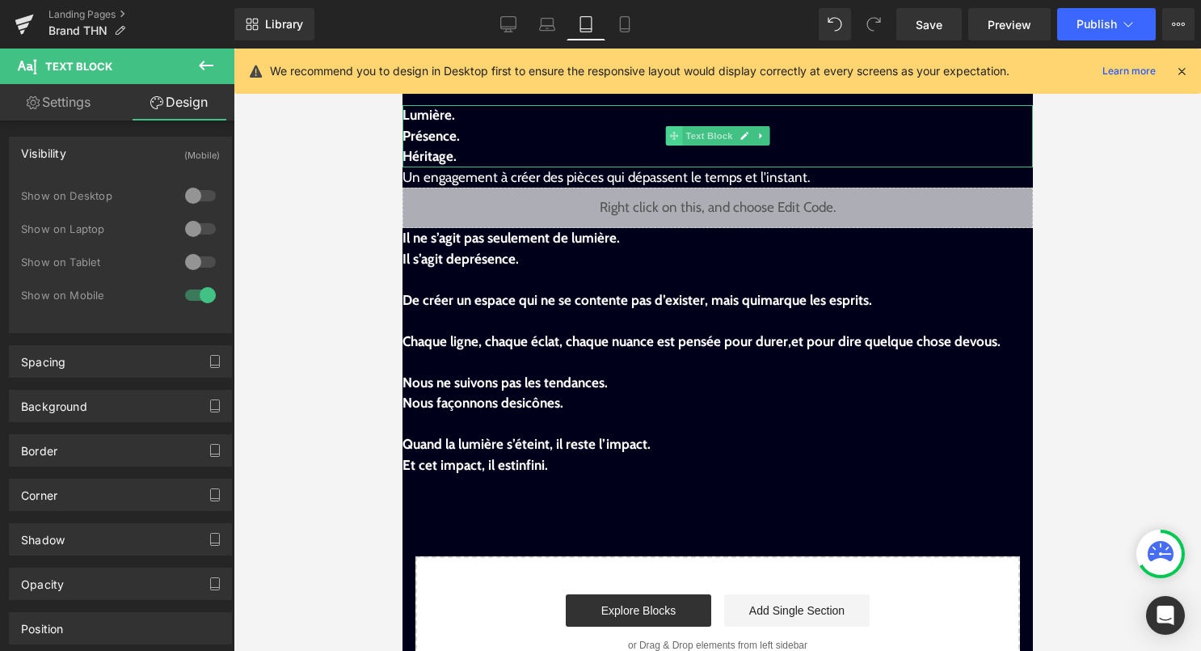
click at [678, 129] on span at bounding box center [673, 135] width 17 height 19
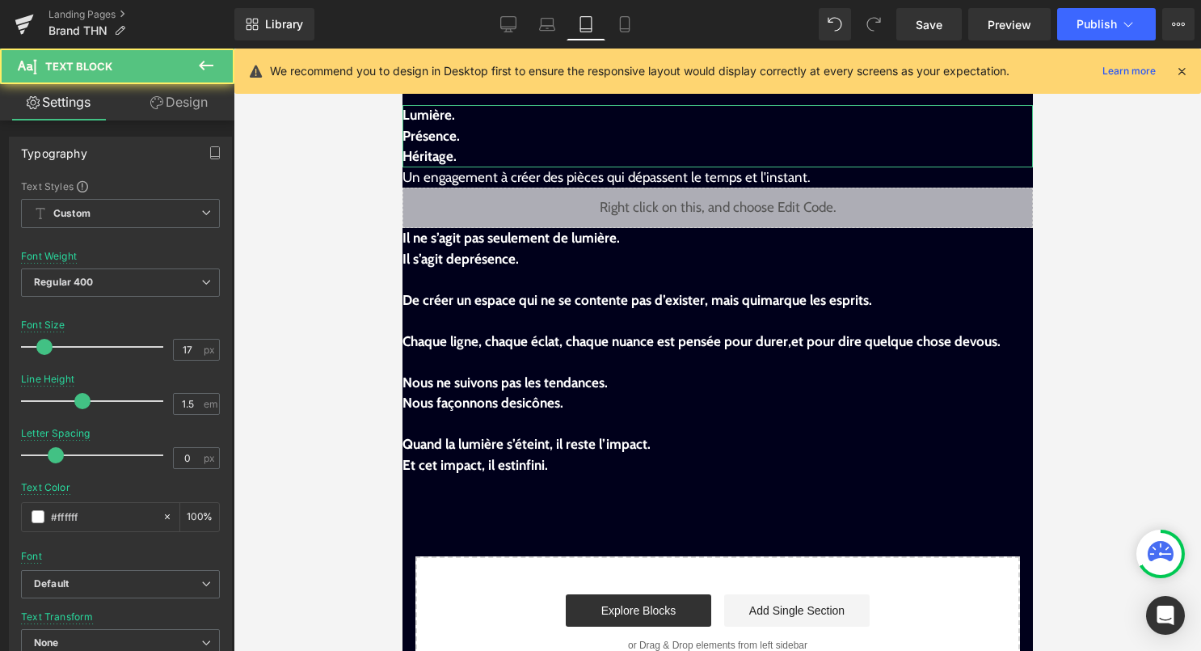
click at [205, 113] on link "Design" at bounding box center [178, 102] width 117 height 36
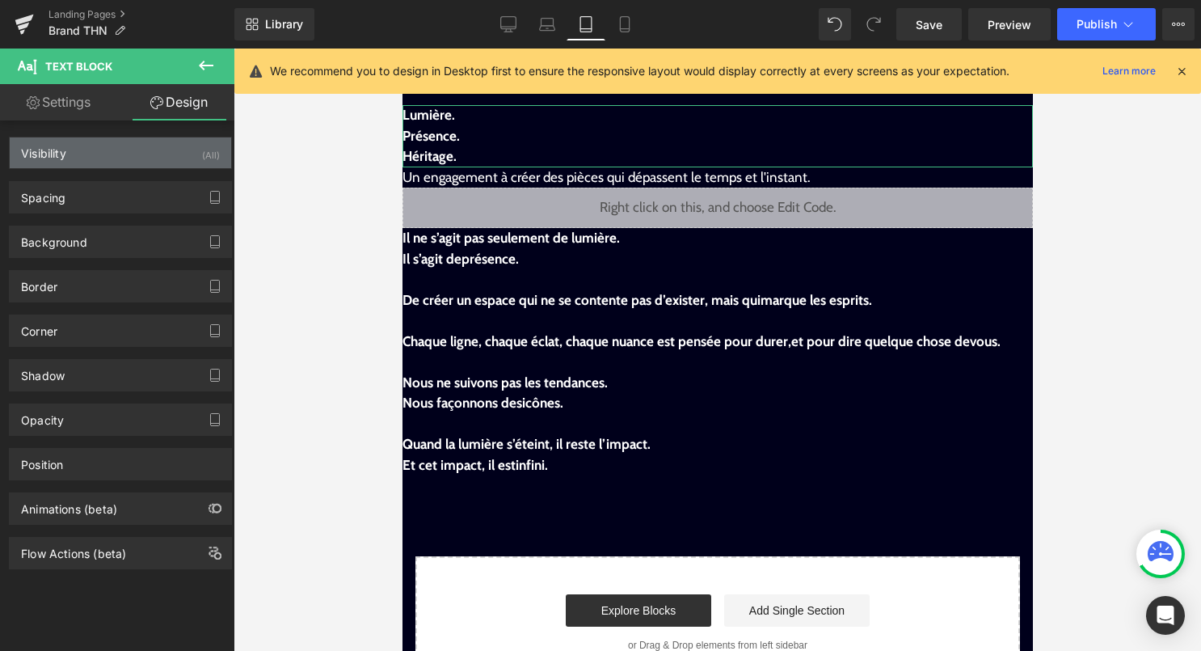
click at [195, 162] on div "Visibility (All)" at bounding box center [121, 152] width 222 height 31
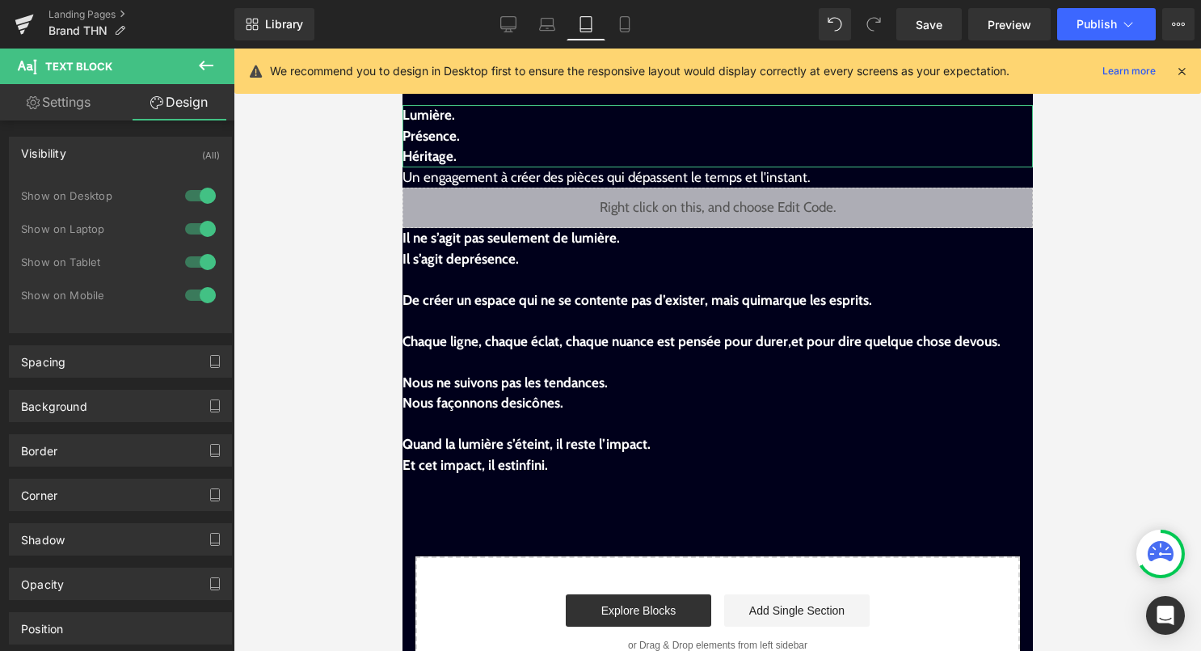
click at [195, 213] on div "Show on Desktop" at bounding box center [120, 204] width 199 height 33
click at [197, 228] on div at bounding box center [200, 229] width 39 height 26
click at [196, 256] on div at bounding box center [200, 262] width 39 height 26
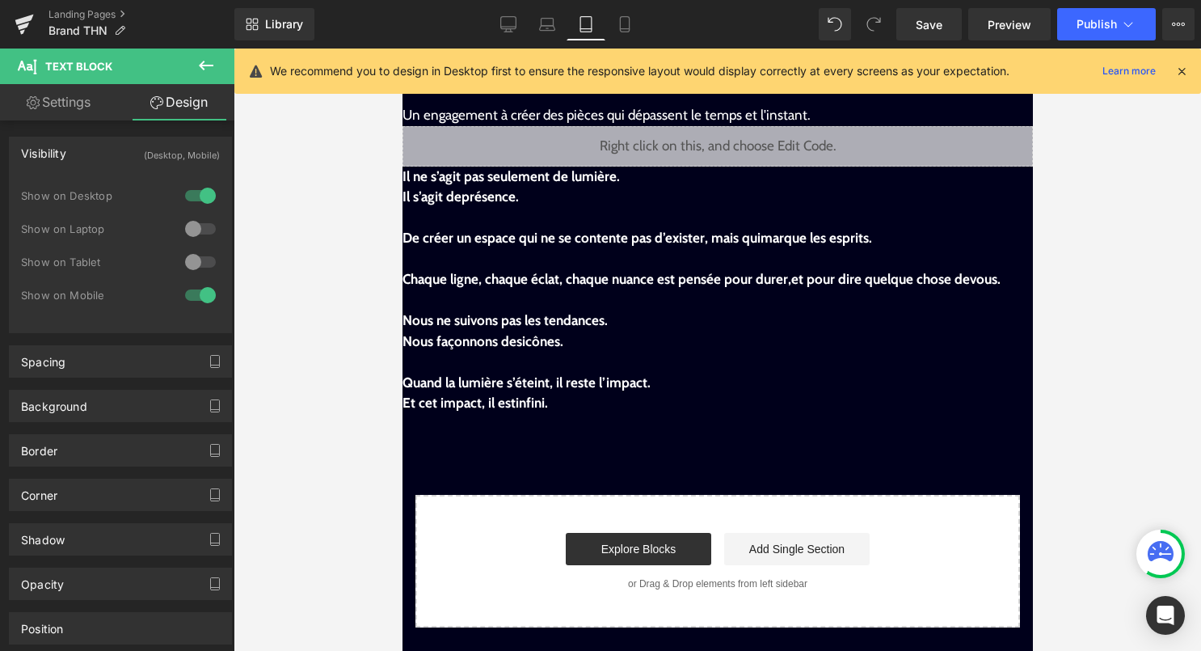
click at [197, 196] on div at bounding box center [200, 196] width 39 height 26
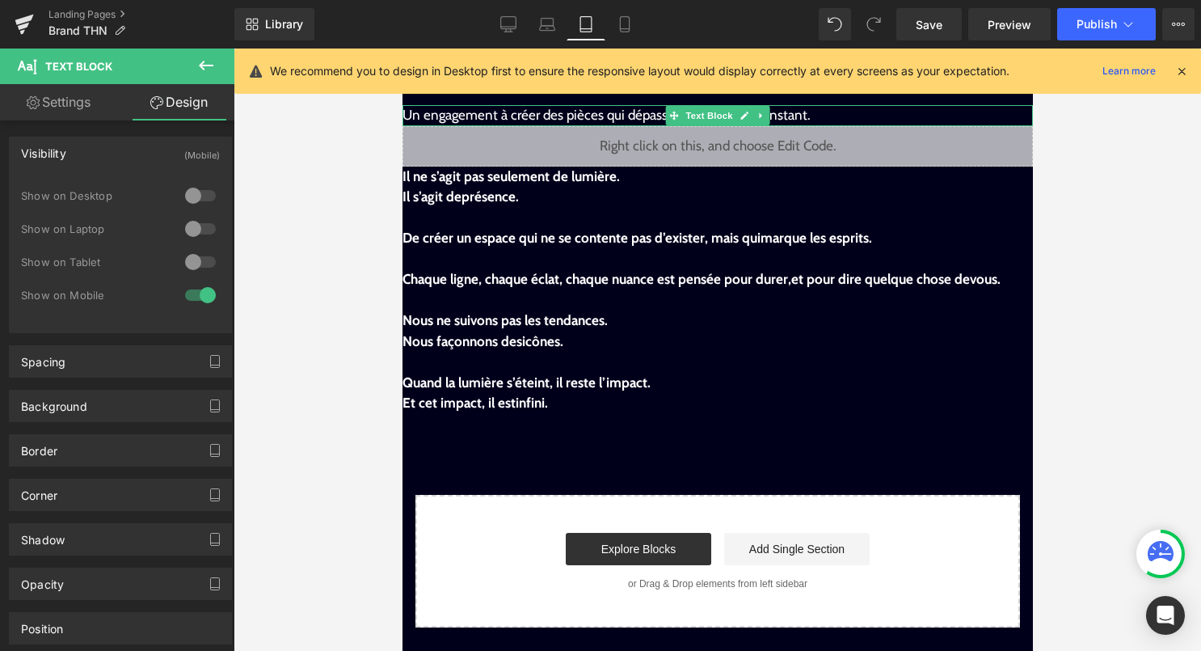
click at [630, 112] on span "Un engagement à créer des pièces qui dépassent le temps et l'instant." at bounding box center [606, 115] width 408 height 16
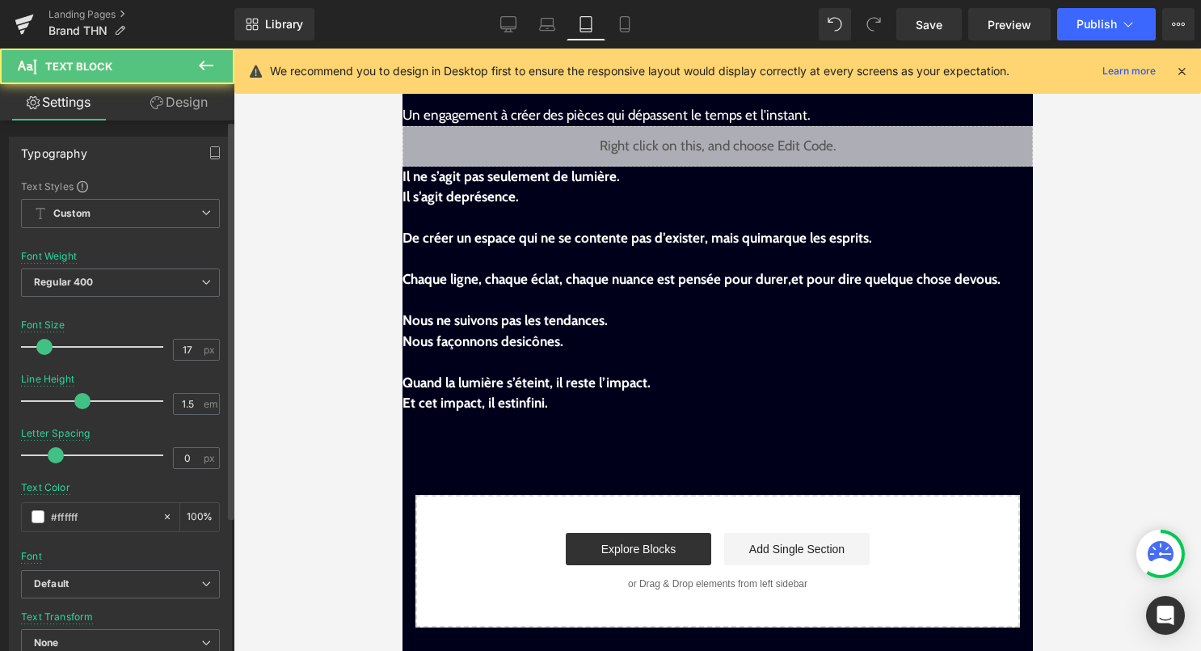
click at [190, 120] on div "Typography Text Styles Custom Custom Setup Global Style Custom Setup Global Sty…" at bounding box center [121, 608] width 242 height 977
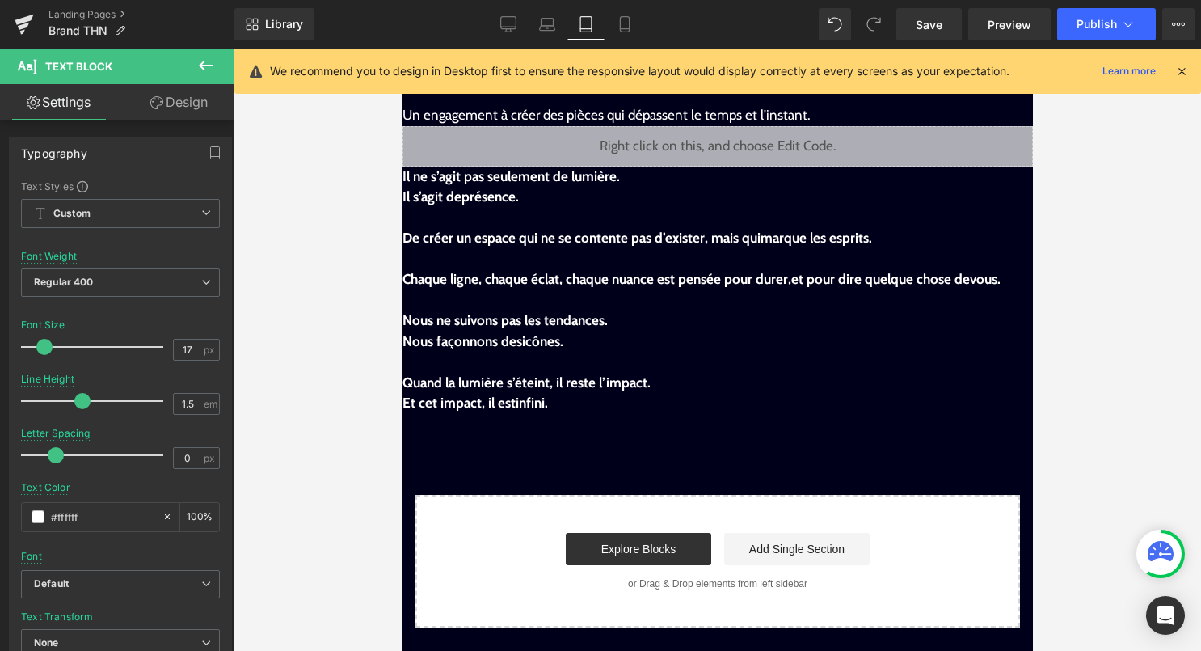
click at [193, 109] on link "Design" at bounding box center [178, 102] width 117 height 36
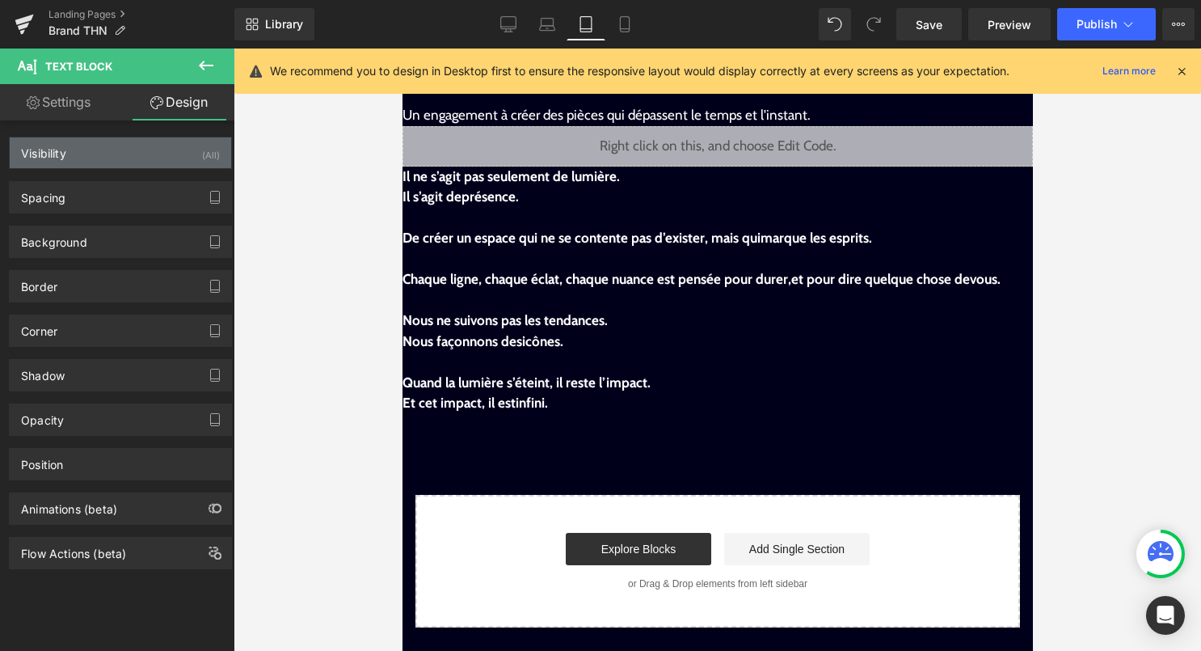
click at [184, 154] on div "Visibility (All)" at bounding box center [121, 152] width 222 height 31
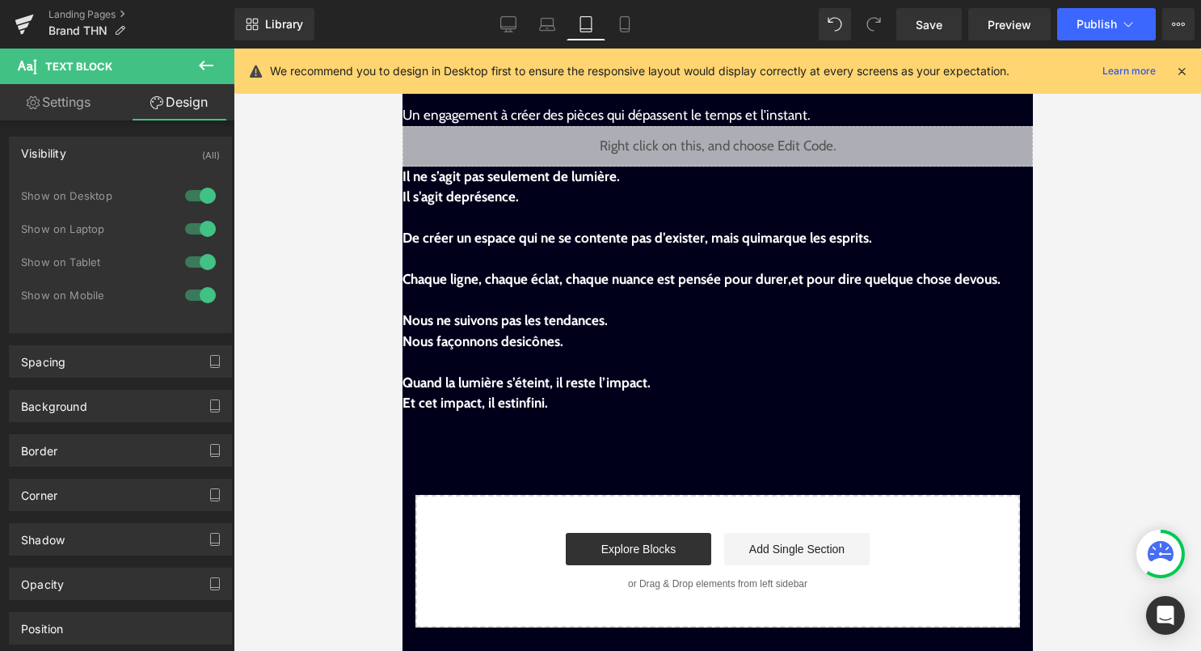
click at [188, 195] on div at bounding box center [200, 196] width 39 height 26
click at [192, 223] on div at bounding box center [200, 229] width 39 height 26
click at [201, 259] on div at bounding box center [200, 262] width 39 height 26
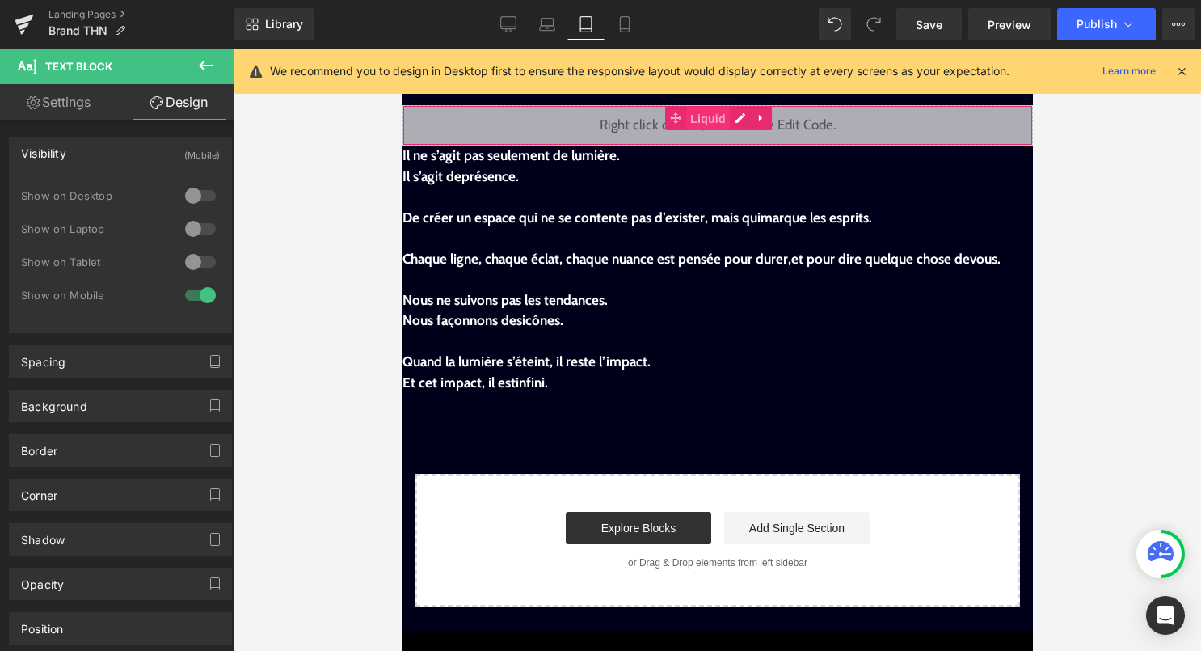
click at [715, 124] on span "Liquid" at bounding box center [708, 119] width 44 height 24
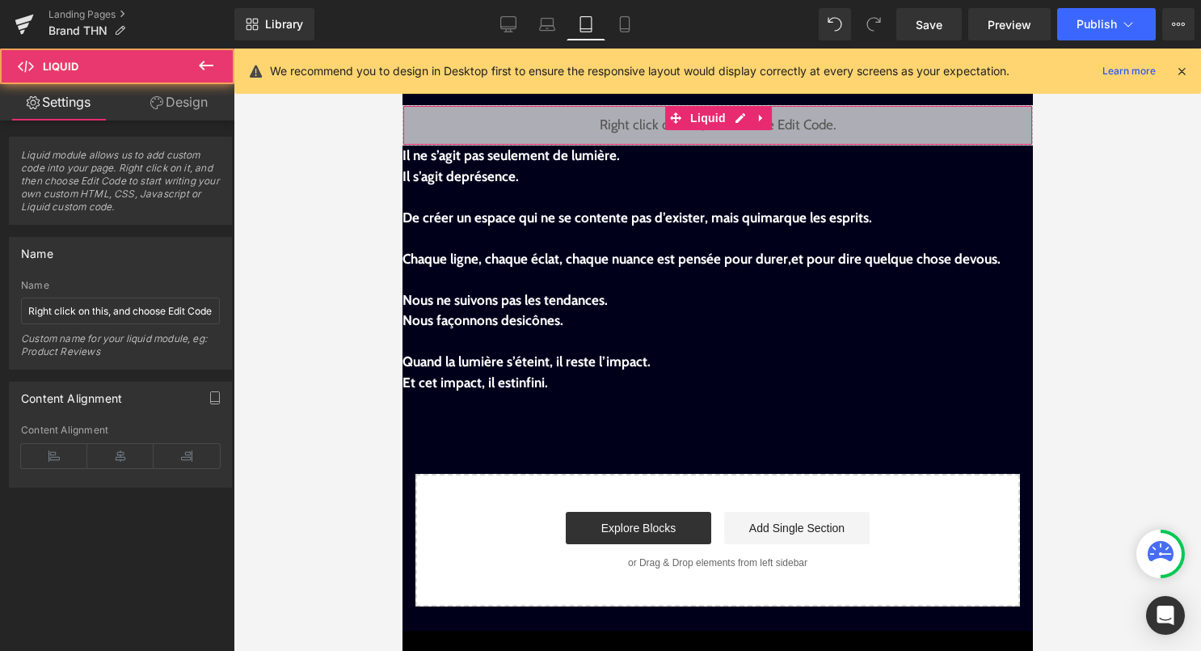
click at [200, 105] on link "Design" at bounding box center [178, 102] width 117 height 36
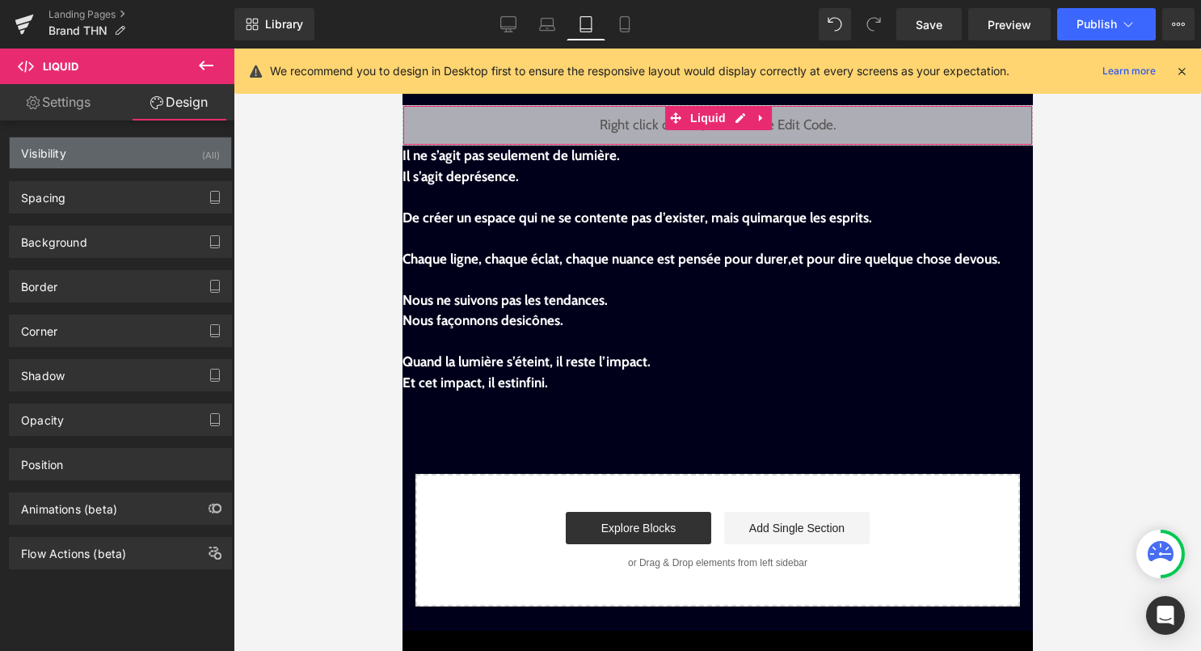
click at [209, 139] on div "(All)" at bounding box center [211, 150] width 18 height 27
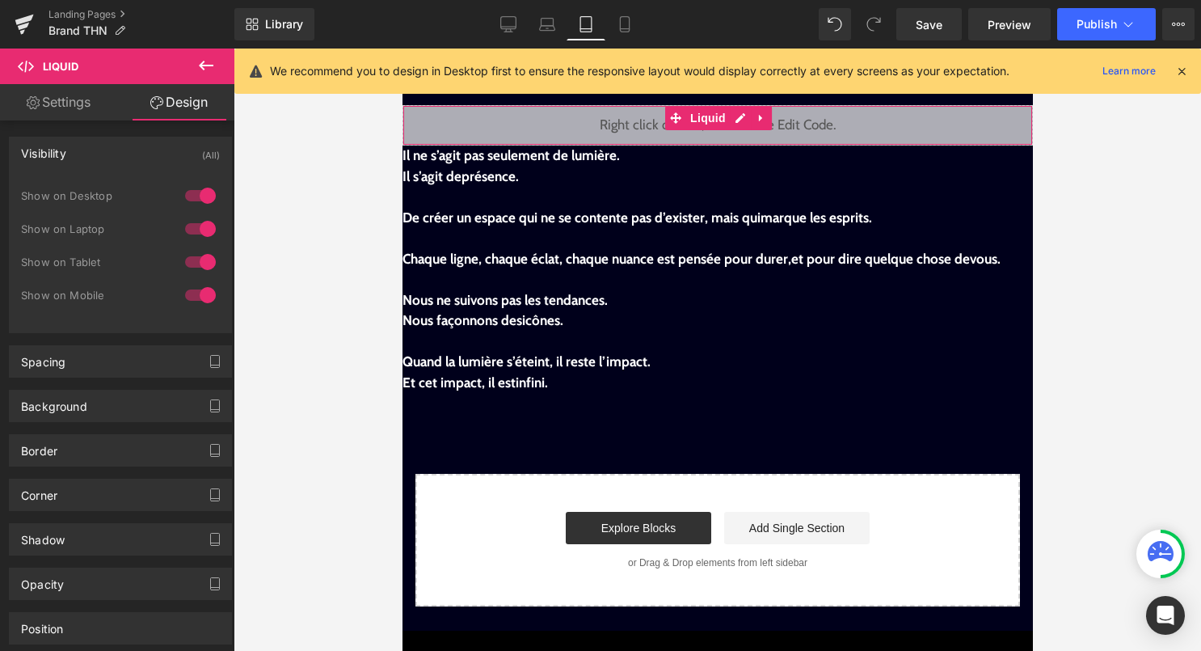
click at [195, 200] on div at bounding box center [200, 196] width 39 height 26
click at [200, 226] on div at bounding box center [200, 229] width 39 height 26
click at [195, 264] on div at bounding box center [200, 262] width 39 height 26
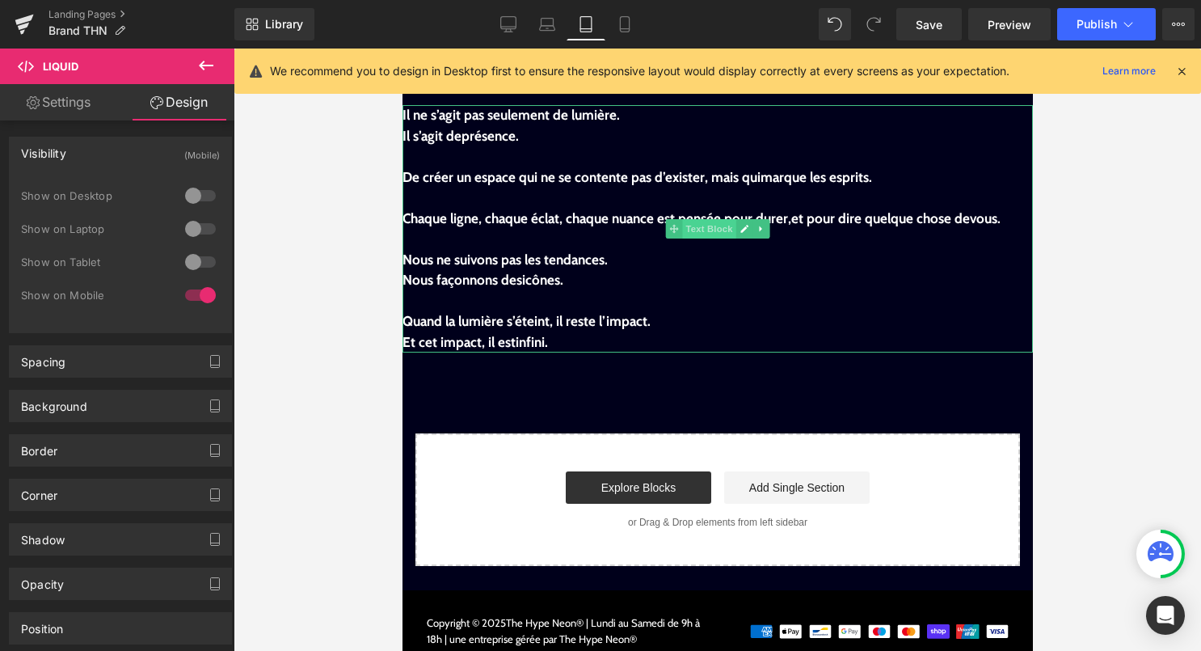
click at [690, 227] on span "Text Block" at bounding box center [707, 228] width 53 height 19
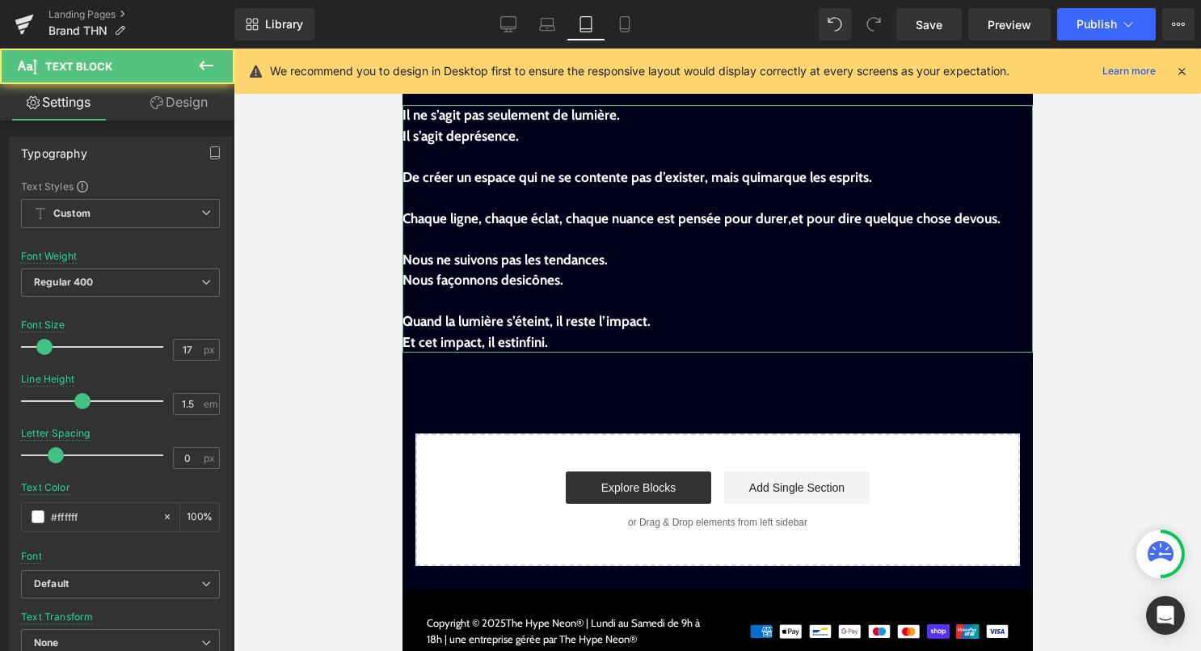
click at [193, 106] on link "Design" at bounding box center [178, 102] width 117 height 36
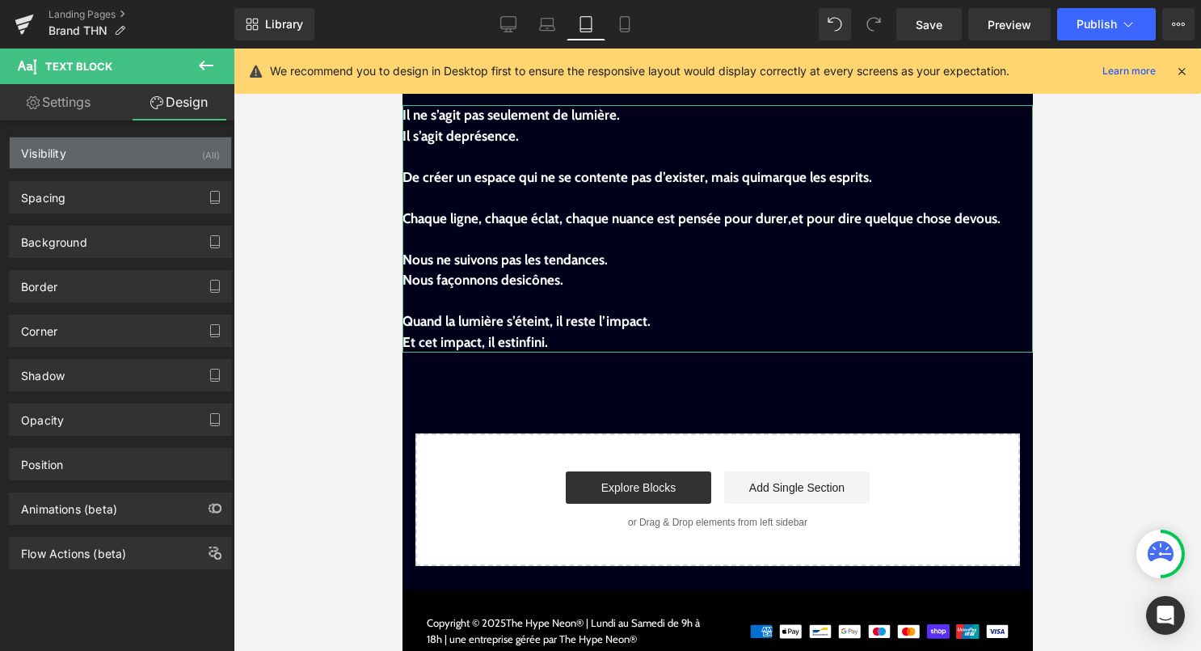
click at [204, 158] on div "(All)" at bounding box center [211, 150] width 18 height 27
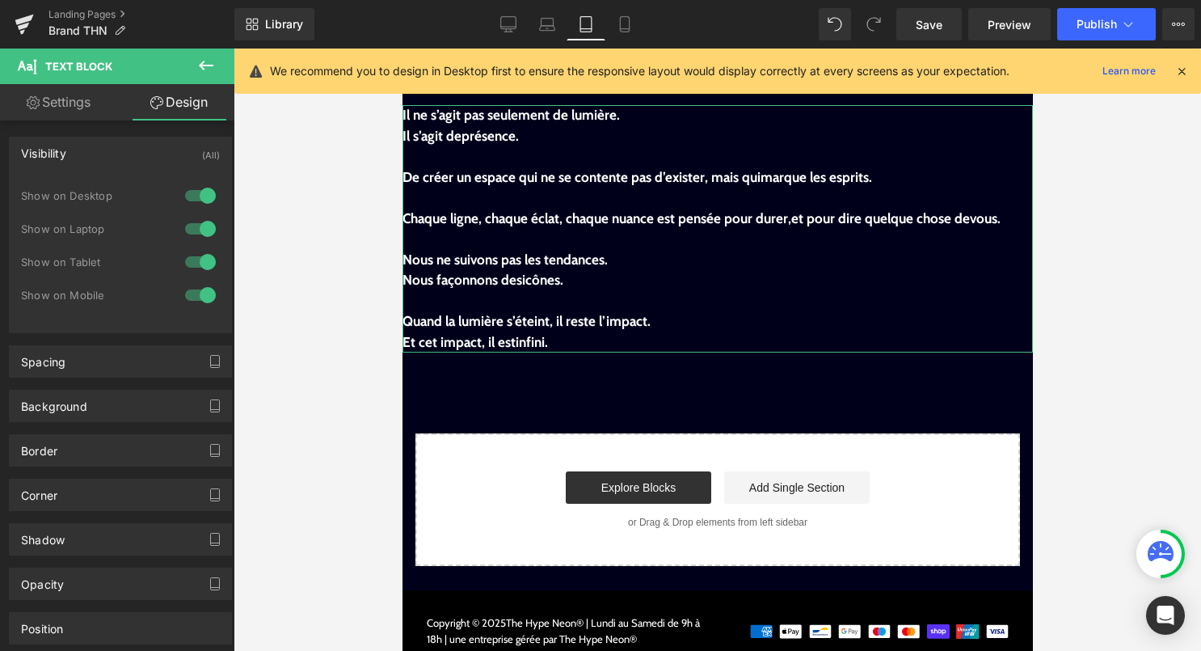
click at [203, 195] on div at bounding box center [200, 196] width 39 height 26
click at [196, 227] on div at bounding box center [200, 229] width 39 height 26
click at [194, 258] on div at bounding box center [200, 262] width 39 height 26
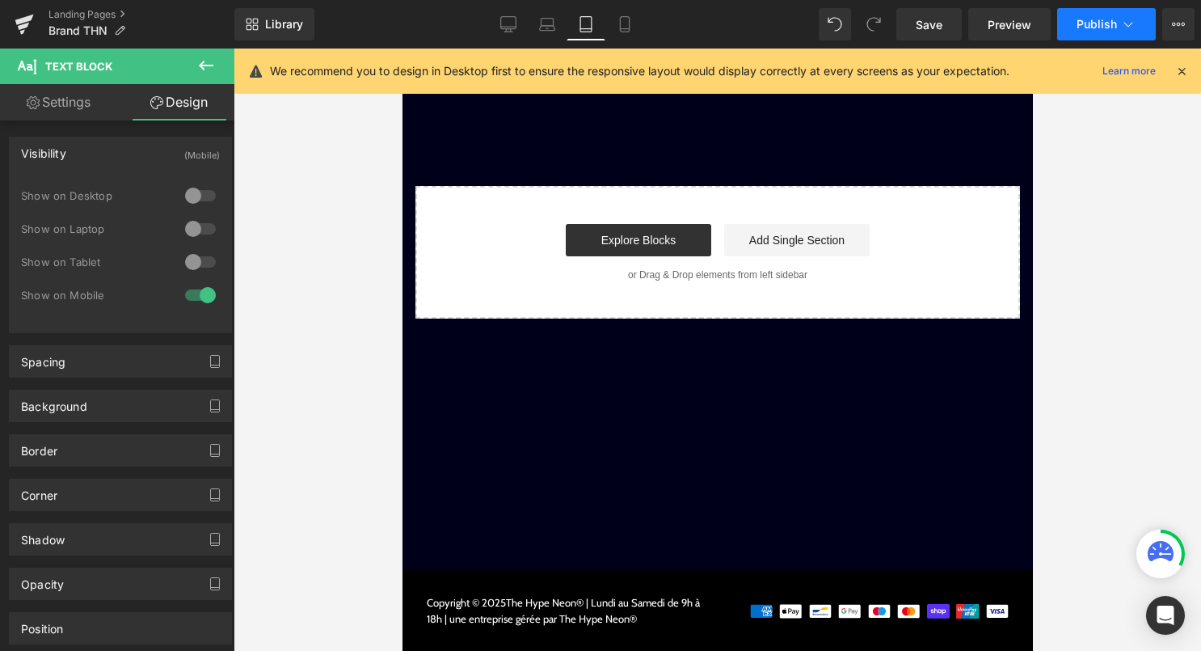
click at [1099, 32] on button "Publish" at bounding box center [1106, 24] width 99 height 32
click at [635, 29] on link "Mobile" at bounding box center [624, 24] width 39 height 32
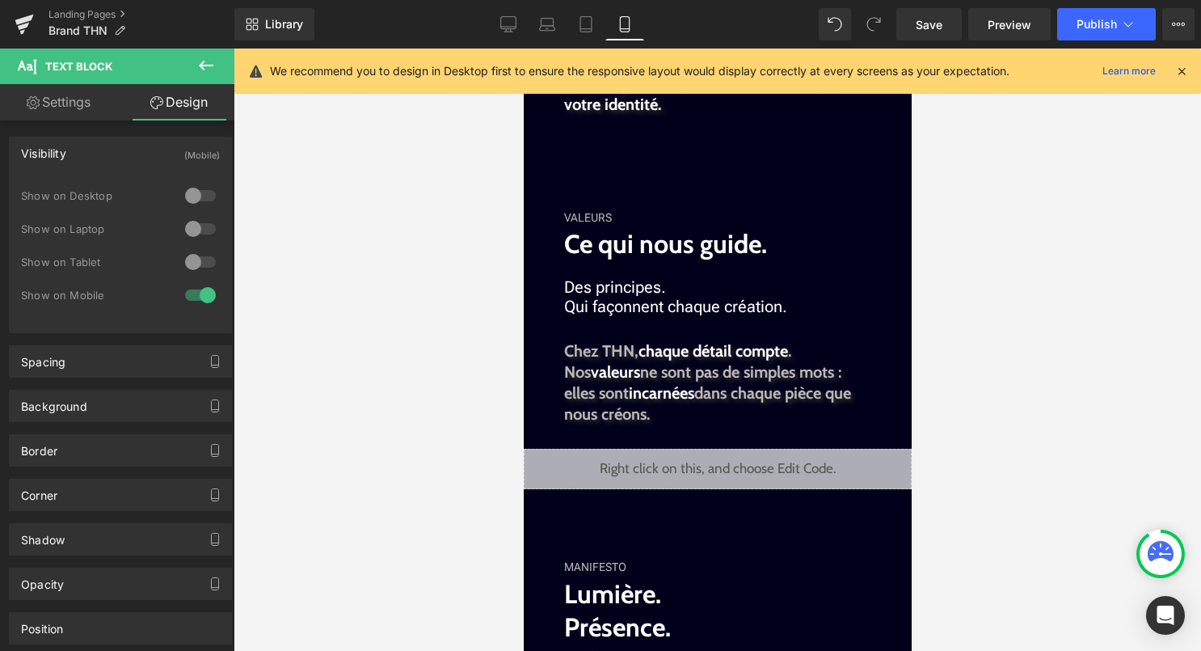
scroll to position [884, 0]
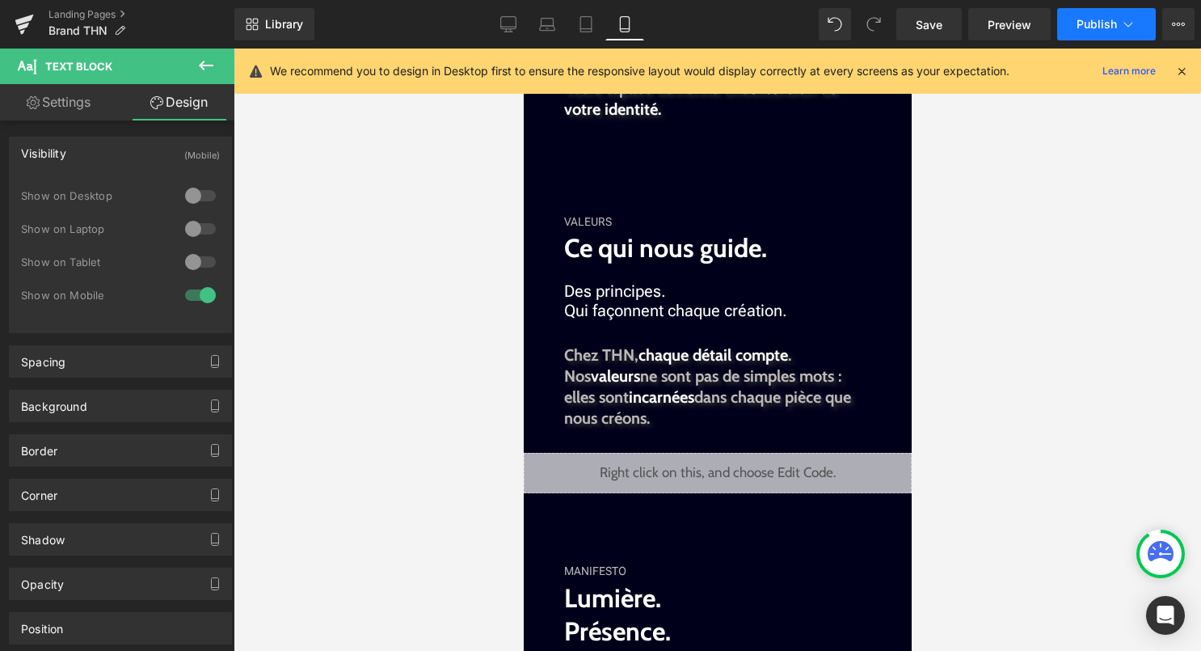
click at [1137, 24] on button "Publish" at bounding box center [1106, 24] width 99 height 32
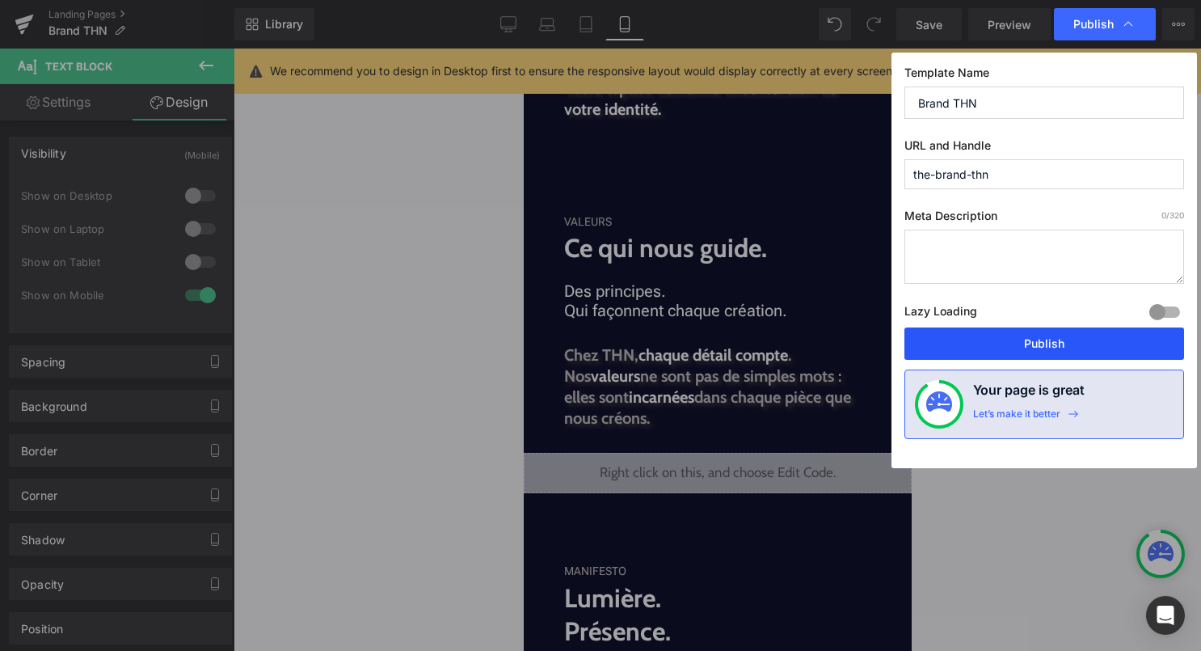
click at [1084, 339] on button "Publish" at bounding box center [1045, 343] width 280 height 32
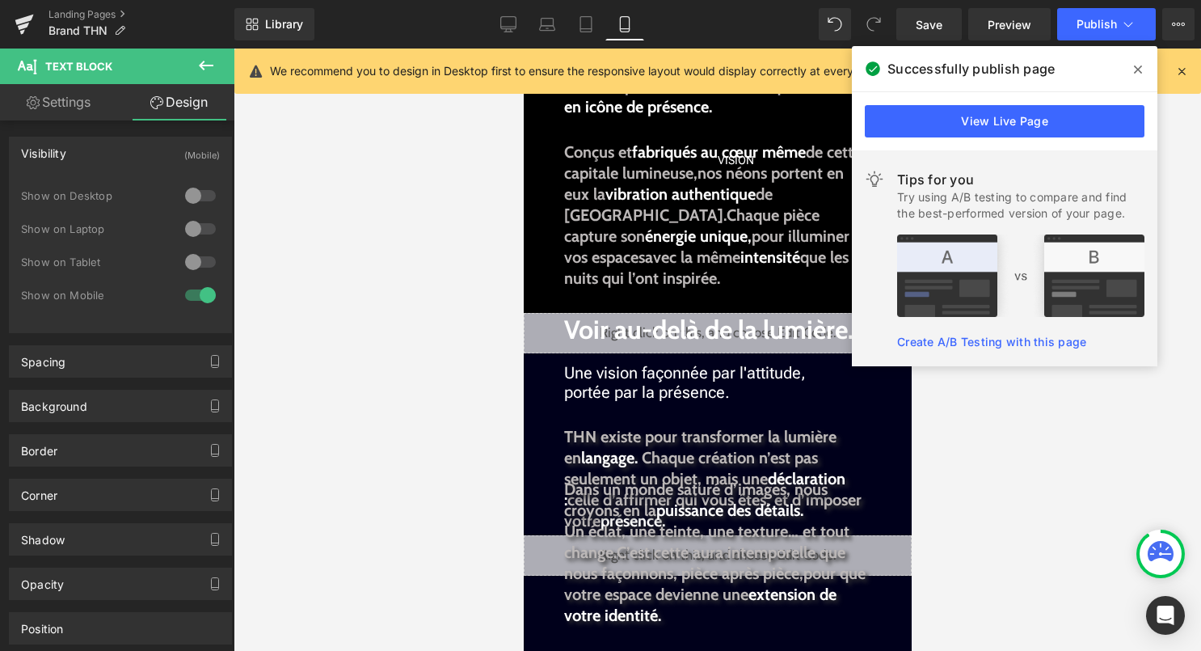
scroll to position [374, 0]
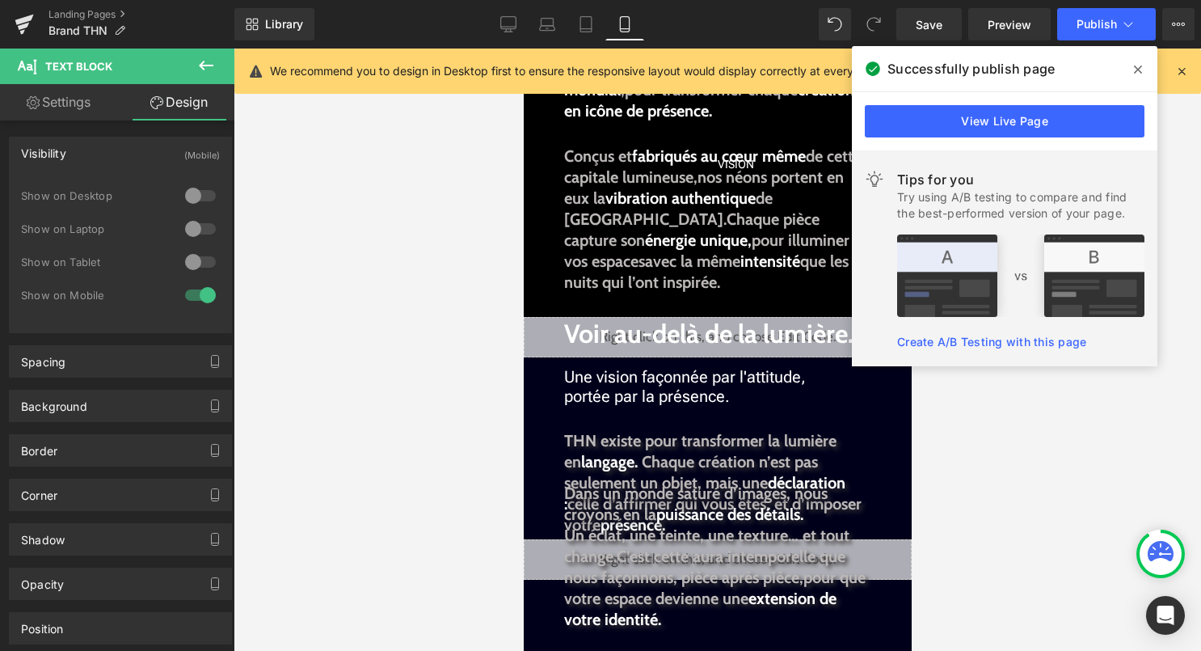
click at [1134, 72] on icon at bounding box center [1138, 69] width 8 height 13
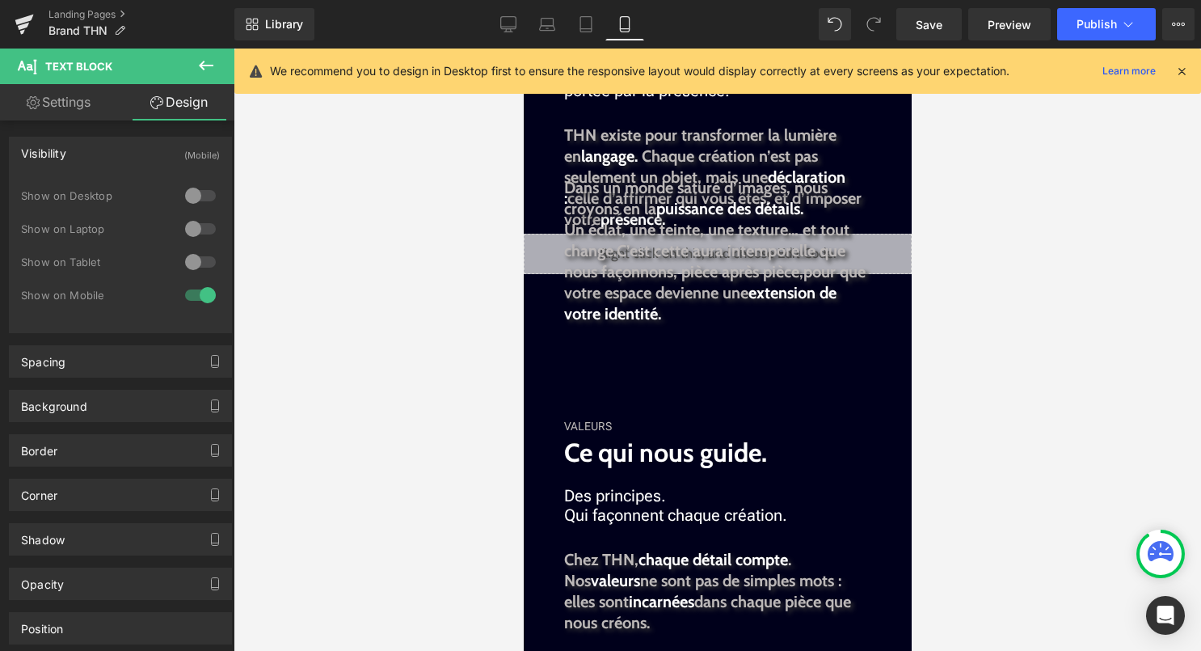
scroll to position [665, 0]
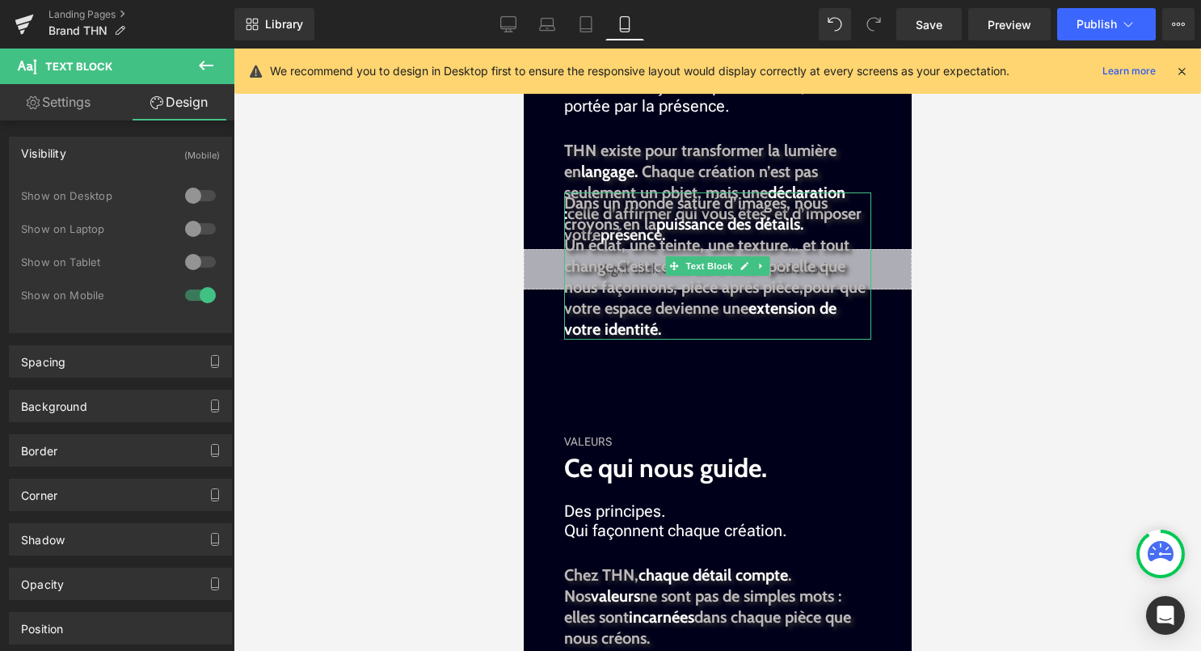
click at [700, 313] on span "pour que votre espace devienne une" at bounding box center [714, 297] width 302 height 40
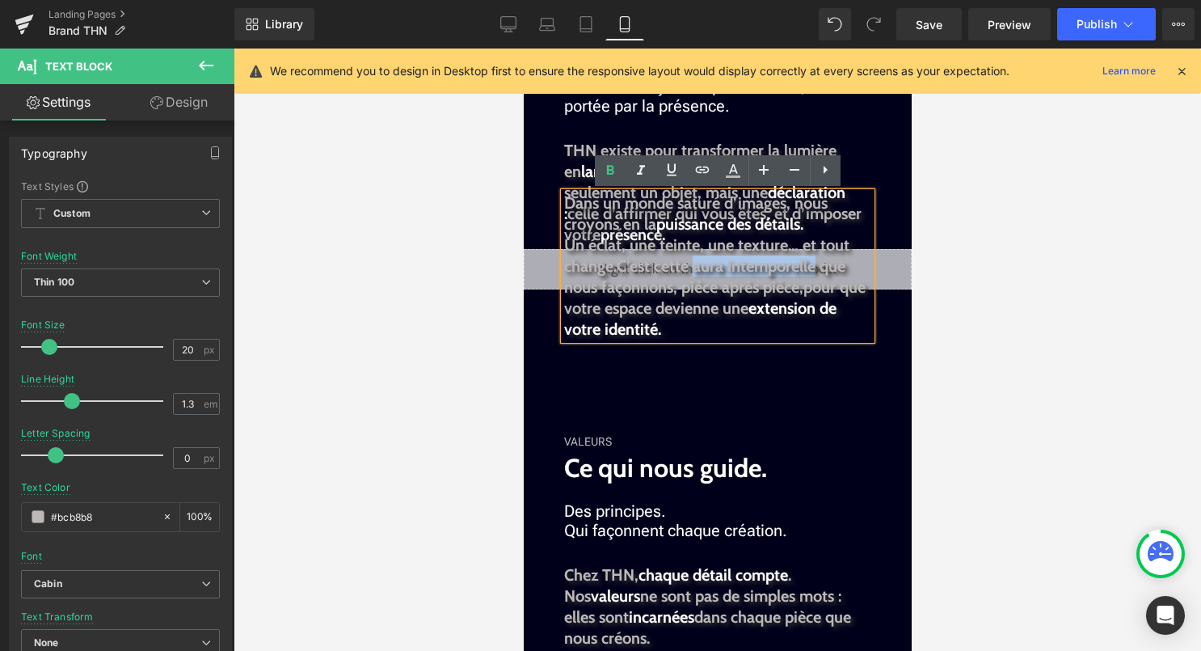
drag, startPoint x: 695, startPoint y: 270, endPoint x: 819, endPoint y: 267, distance: 123.7
click at [819, 267] on span "C’est cette aura intemporelle que nous façonnons, pièce après pièce," at bounding box center [703, 276] width 281 height 40
click at [724, 174] on icon at bounding box center [733, 170] width 19 height 19
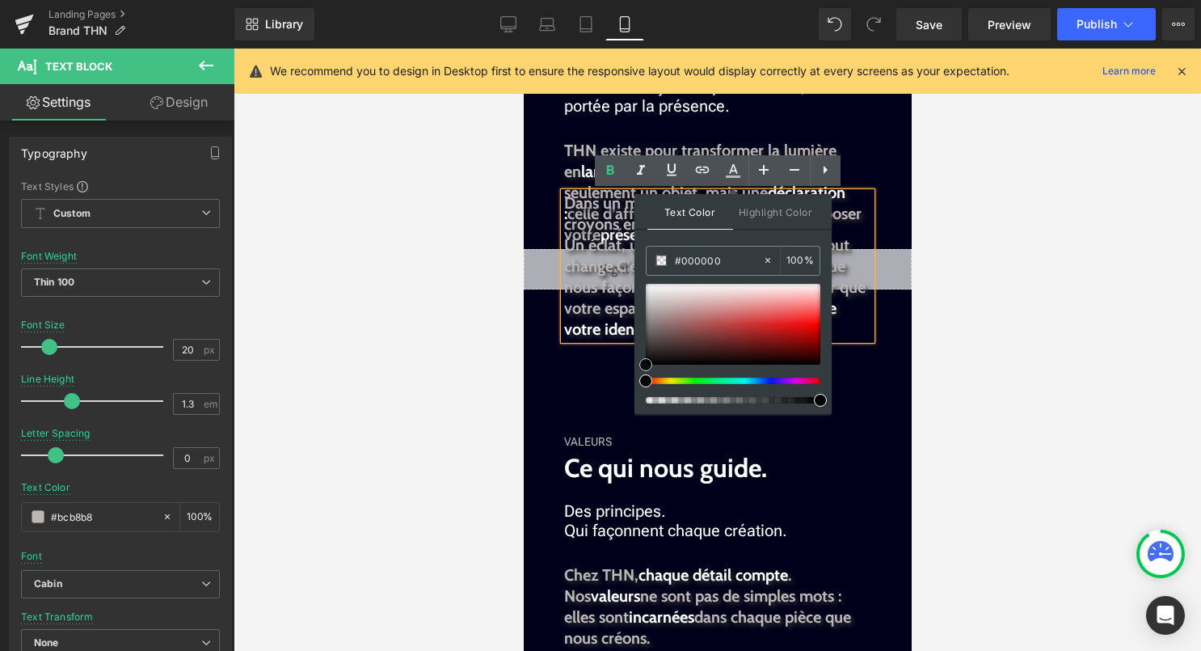
type input "#f0efef"
type input "#ffffff"
drag, startPoint x: 648, startPoint y: 289, endPoint x: 635, endPoint y: 264, distance: 27.9
click at [635, 264] on div "Text Color Highlight Color rgba(255, 255, 255, 1) #ffffff 100 % none 0 %" at bounding box center [733, 304] width 197 height 220
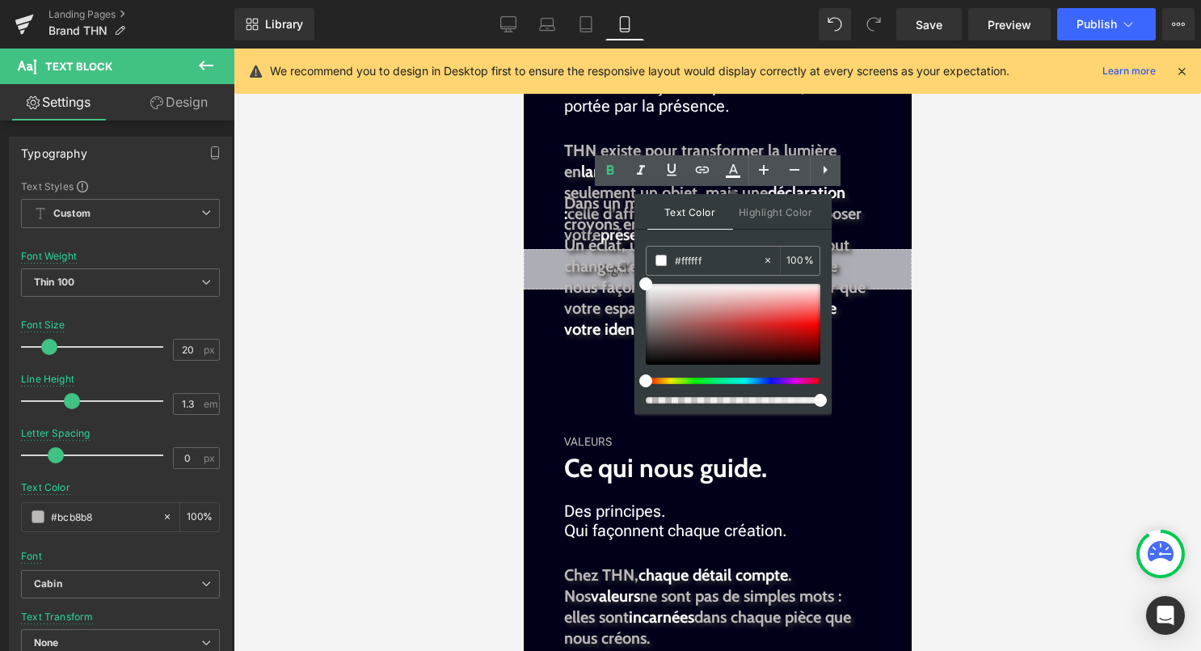
click at [1050, 256] on div at bounding box center [718, 350] width 968 height 602
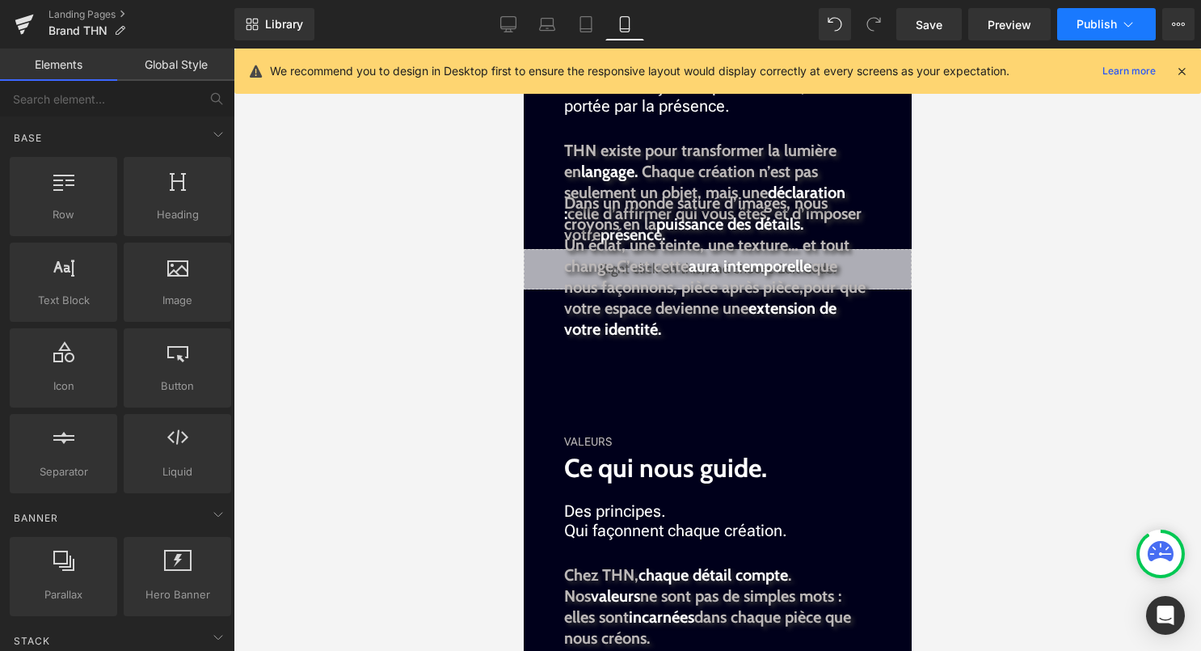
click at [1083, 15] on button "Publish" at bounding box center [1106, 24] width 99 height 32
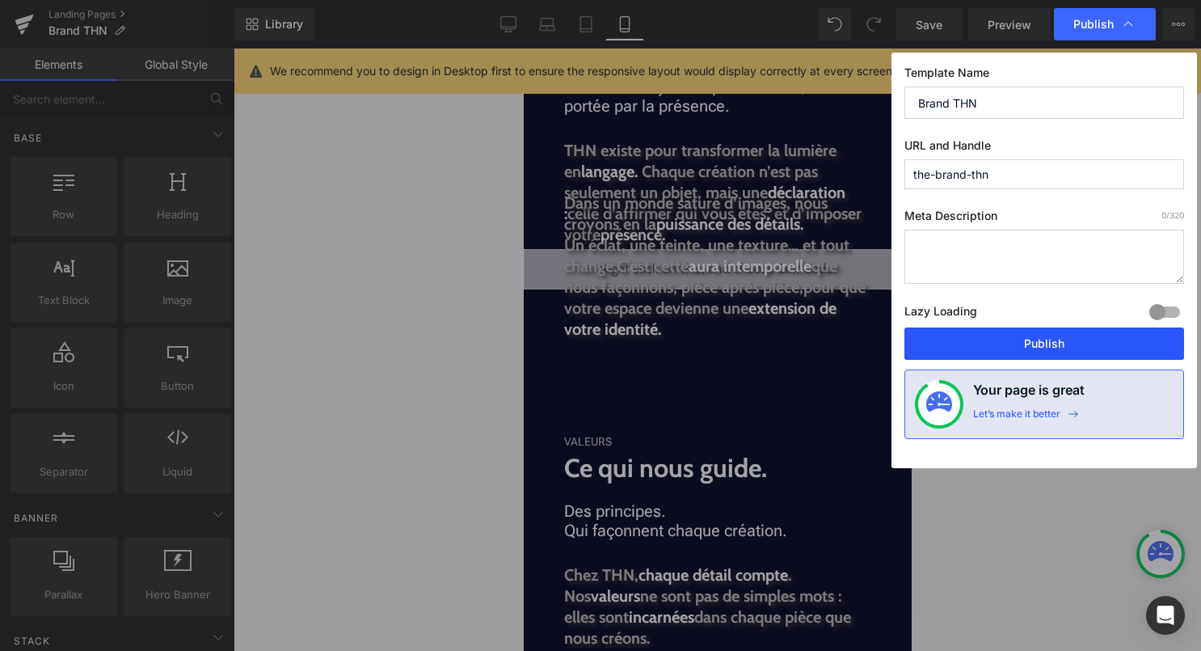
click at [1057, 341] on button "Publish" at bounding box center [1045, 343] width 280 height 32
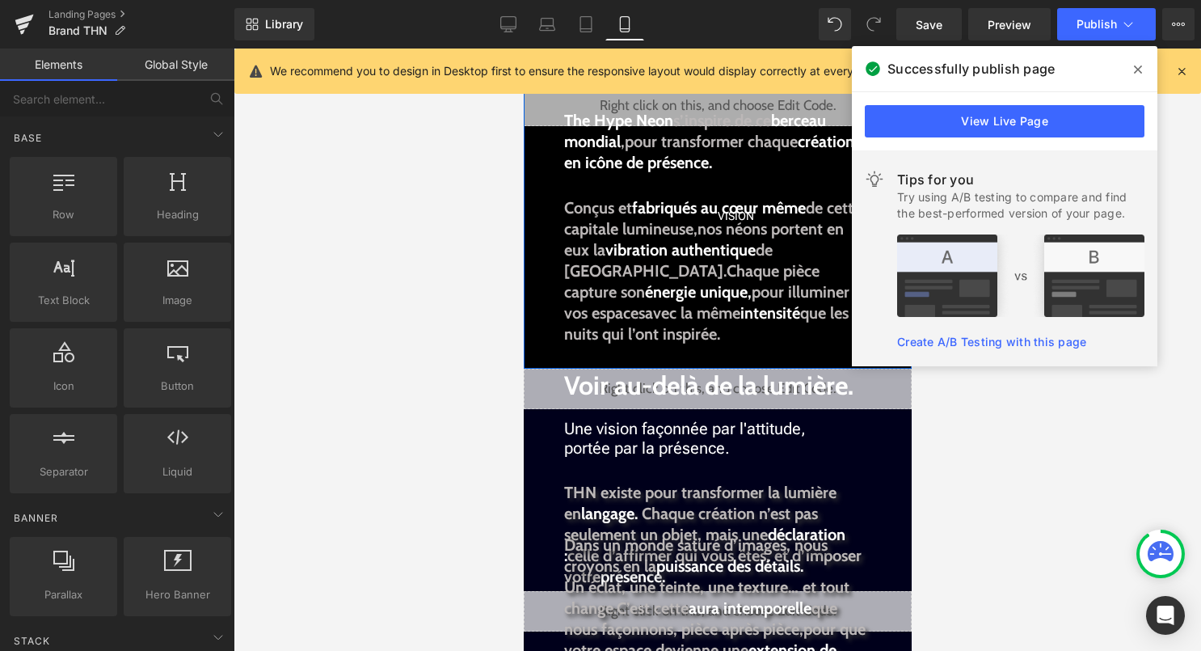
scroll to position [326, 0]
